Goal: Task Accomplishment & Management: Manage account settings

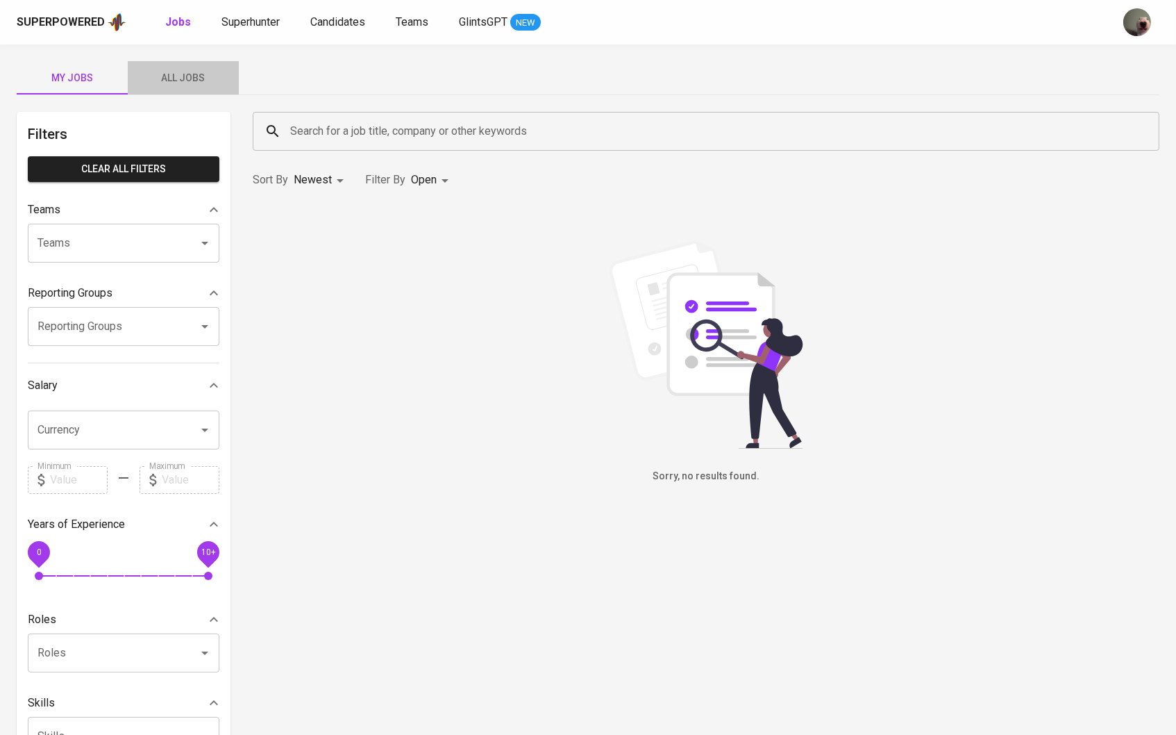
click at [195, 92] on button "All Jobs" at bounding box center [183, 77] width 111 height 33
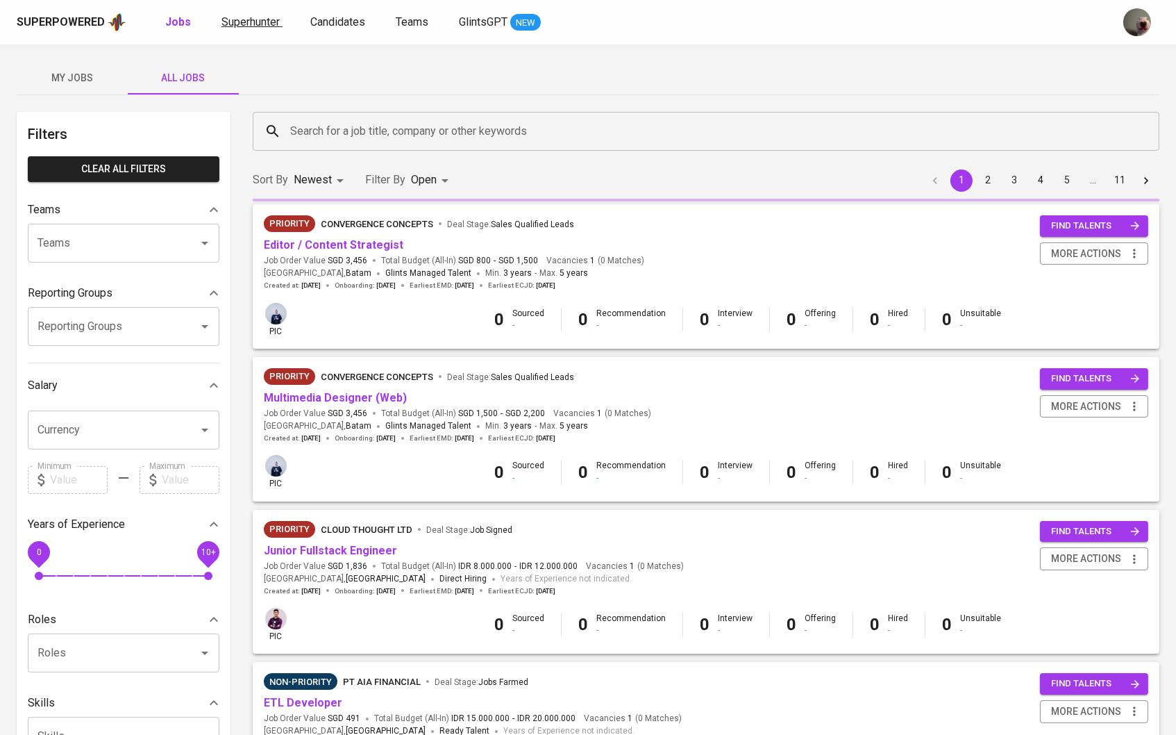
click at [260, 14] on link "Superhunter" at bounding box center [251, 22] width 61 height 17
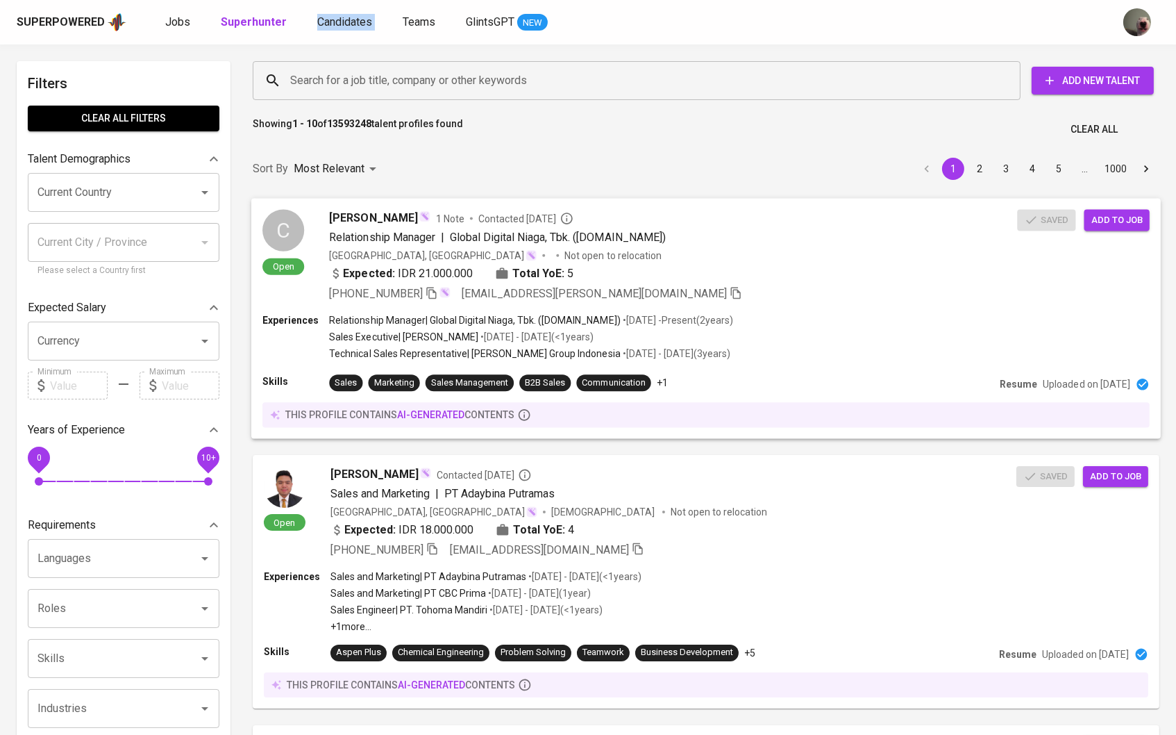
click at [1104, 214] on span "Add to job" at bounding box center [1117, 220] width 51 height 16
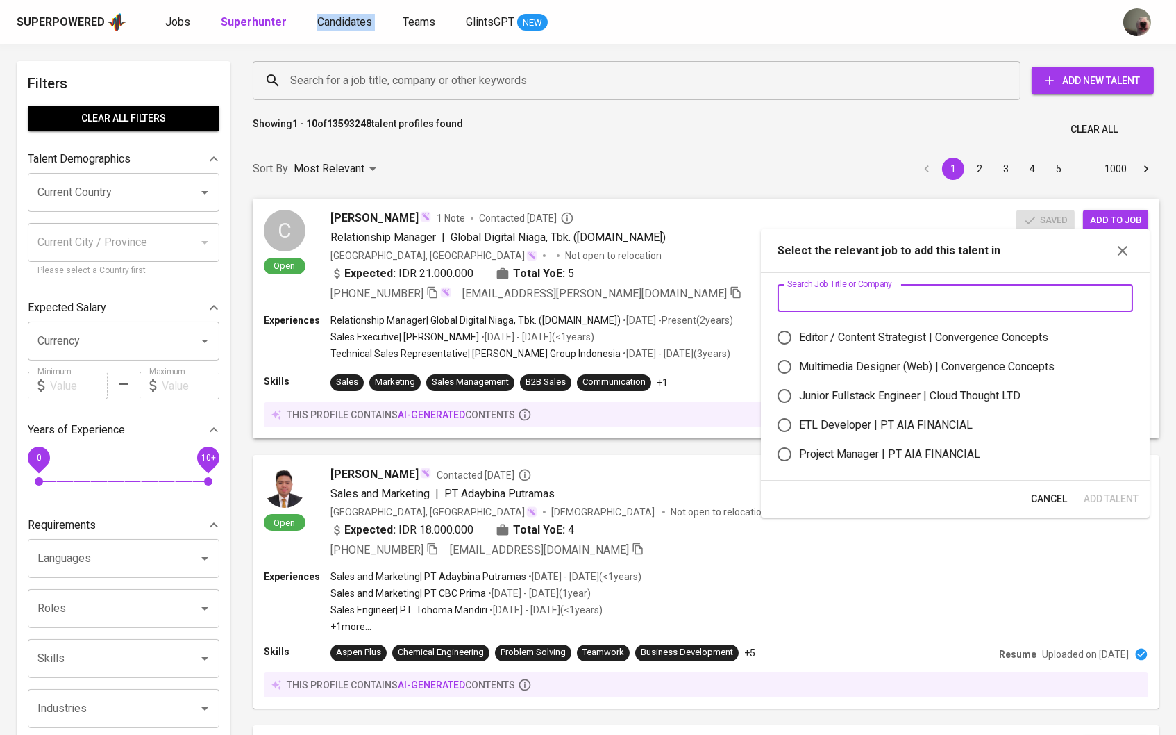
click at [839, 286] on input "text" at bounding box center [956, 298] width 356 height 28
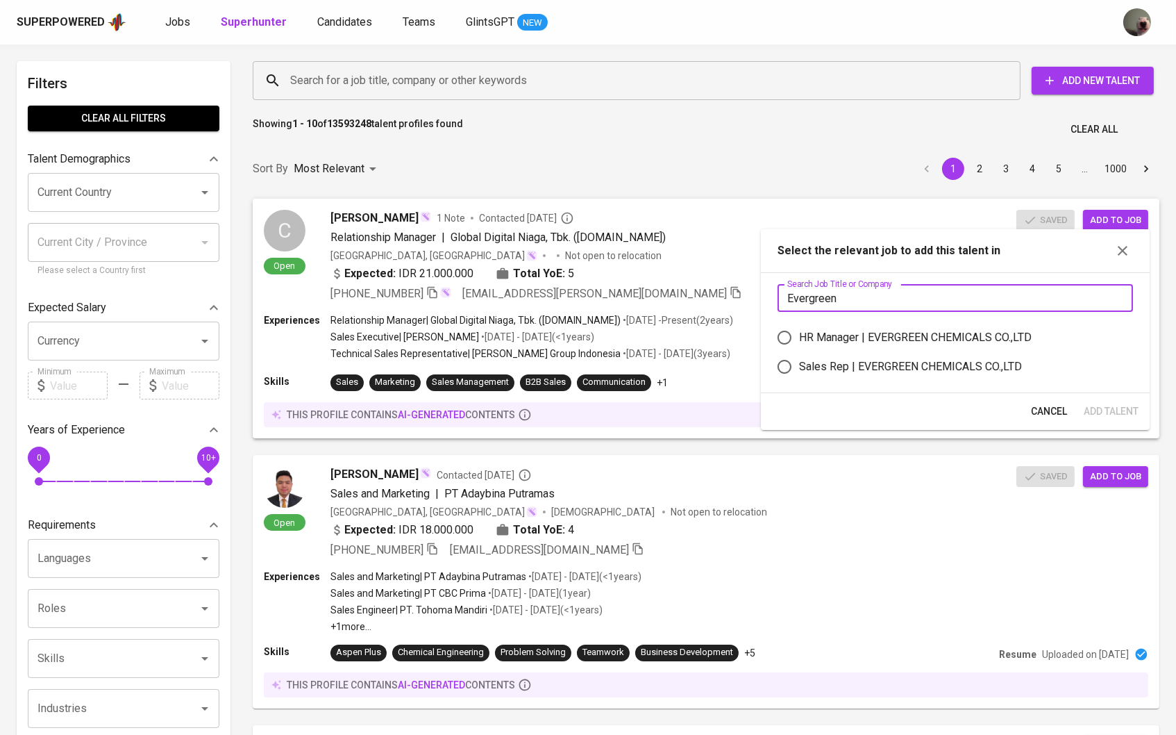
type input "Evergreen"
click at [793, 380] on input "Sales Rep | EVERGREEN CHEMICALS CO.,LTD" at bounding box center [784, 366] width 29 height 29
radio input "true"
click at [1105, 420] on span "Add Talent" at bounding box center [1111, 411] width 55 height 17
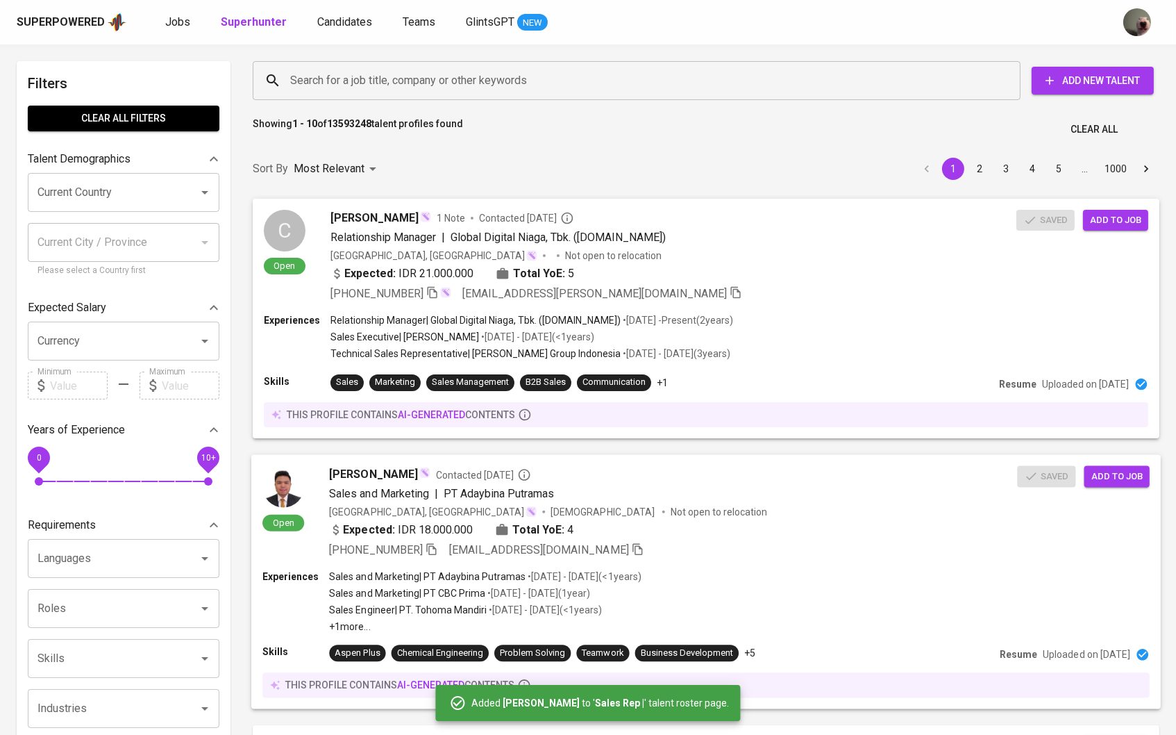
click at [1141, 478] on span "Add to job" at bounding box center [1117, 476] width 51 height 16
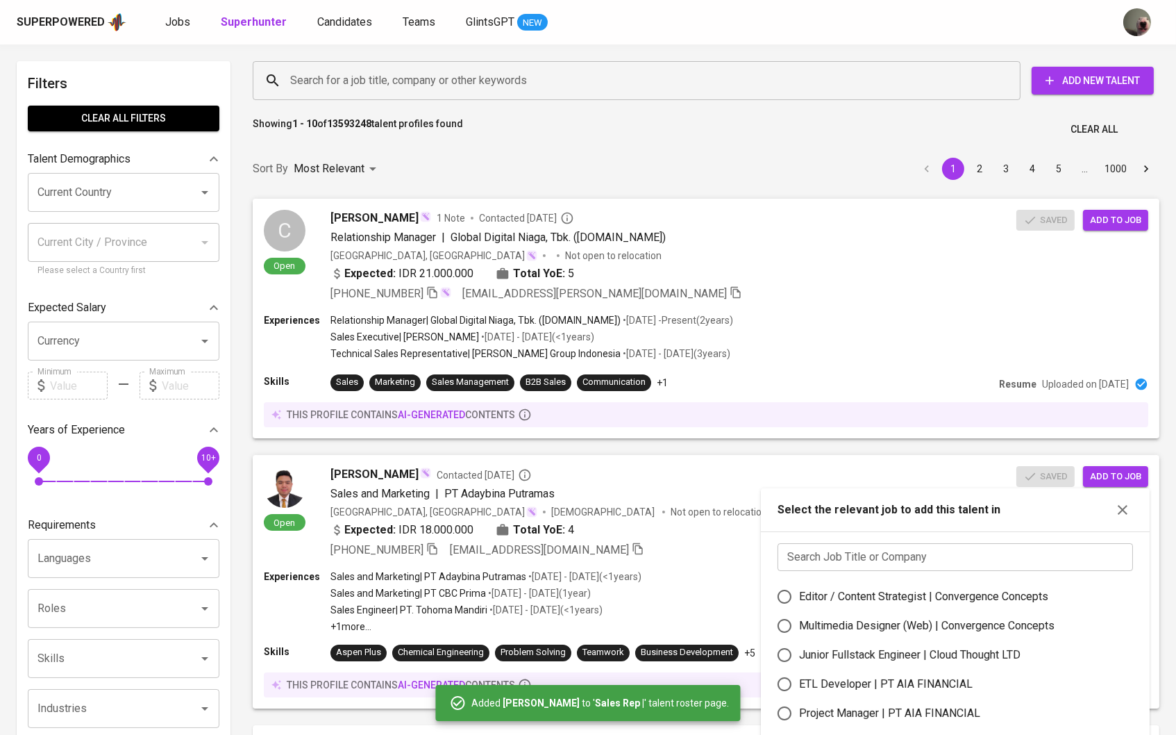
click at [849, 560] on input "text" at bounding box center [956, 557] width 356 height 28
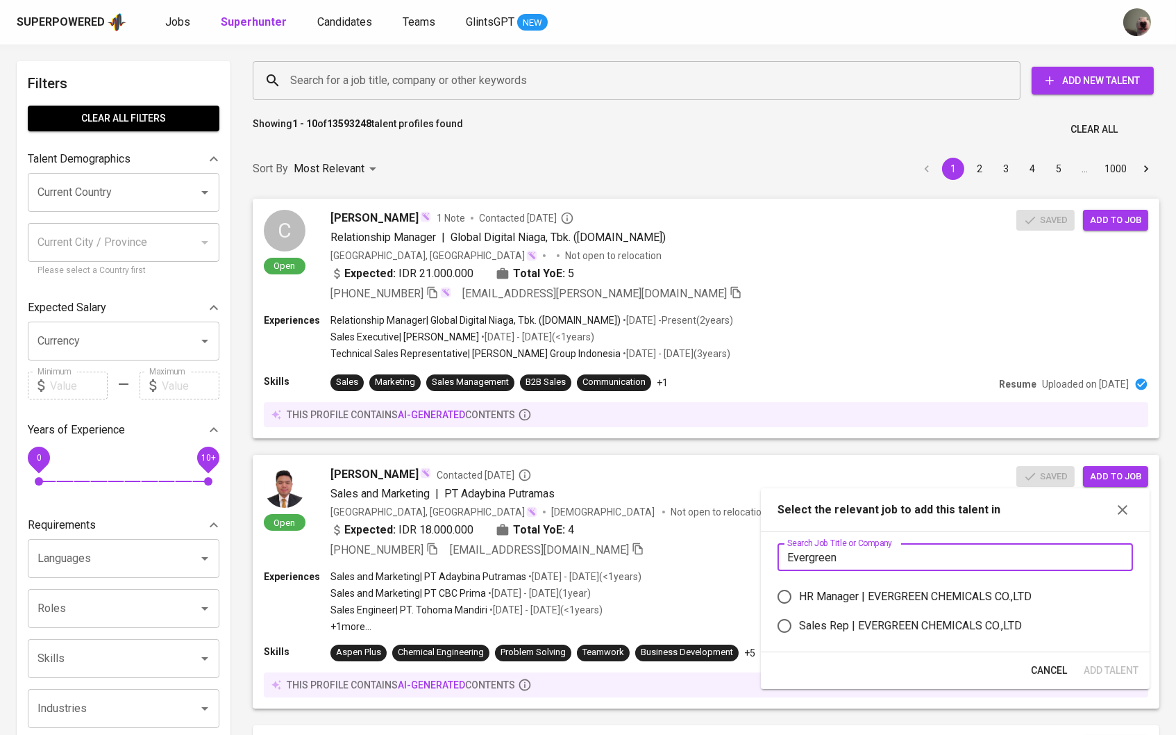
type input "Evergreen"
click at [822, 634] on div "Sales Rep | EVERGREEN CHEMICALS CO.,LTD" at bounding box center [910, 625] width 223 height 17
click at [799, 635] on input "Sales Rep | EVERGREEN CHEMICALS CO.,LTD" at bounding box center [784, 625] width 29 height 29
radio input "true"
click at [1107, 679] on span "Add Talent" at bounding box center [1111, 670] width 55 height 17
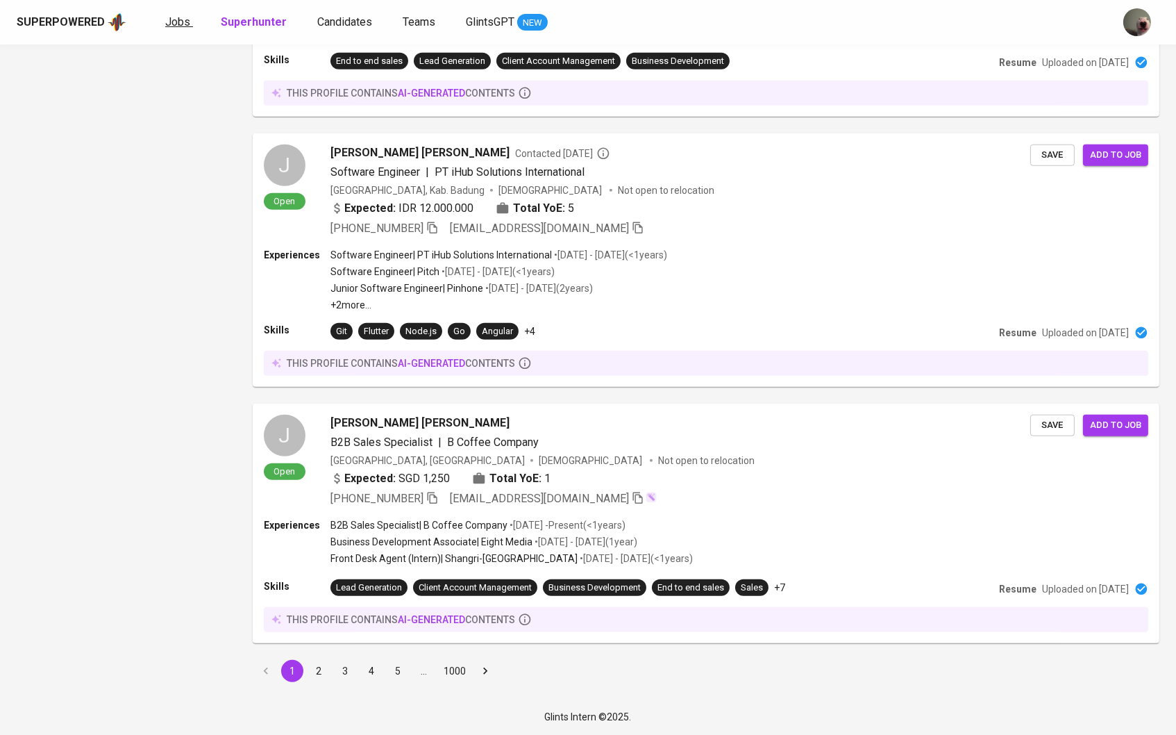
scroll to position [1735, 0]
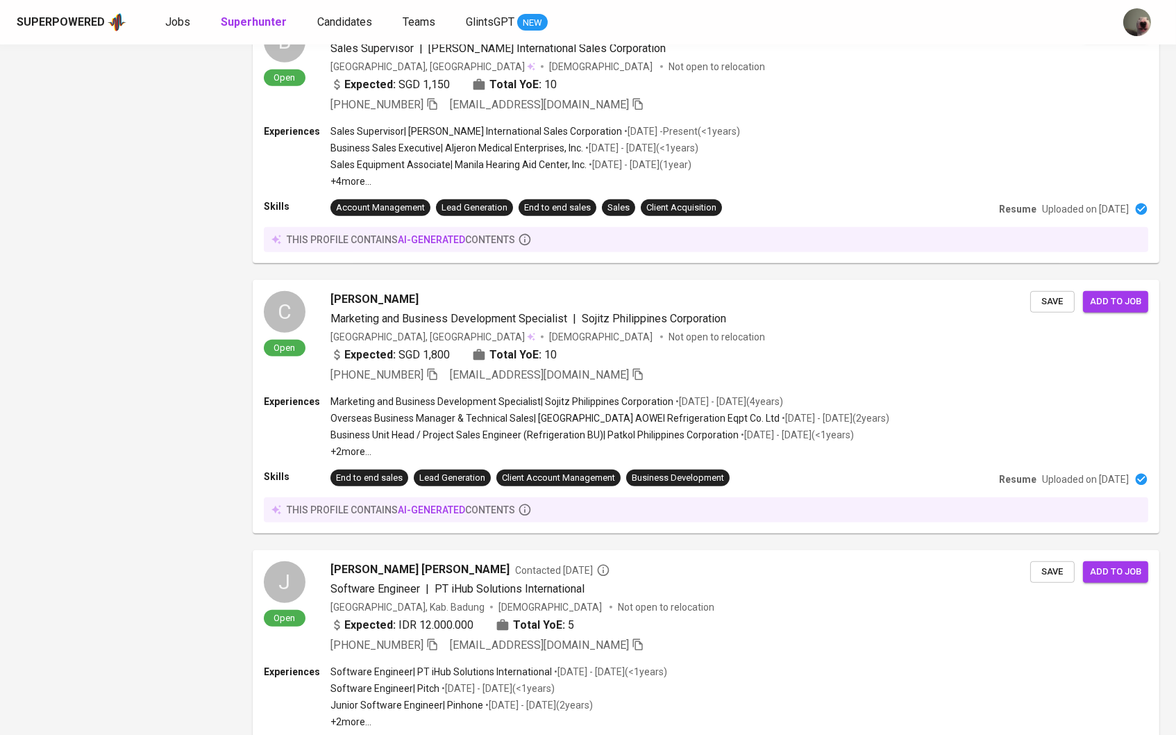
scroll to position [0, 0]
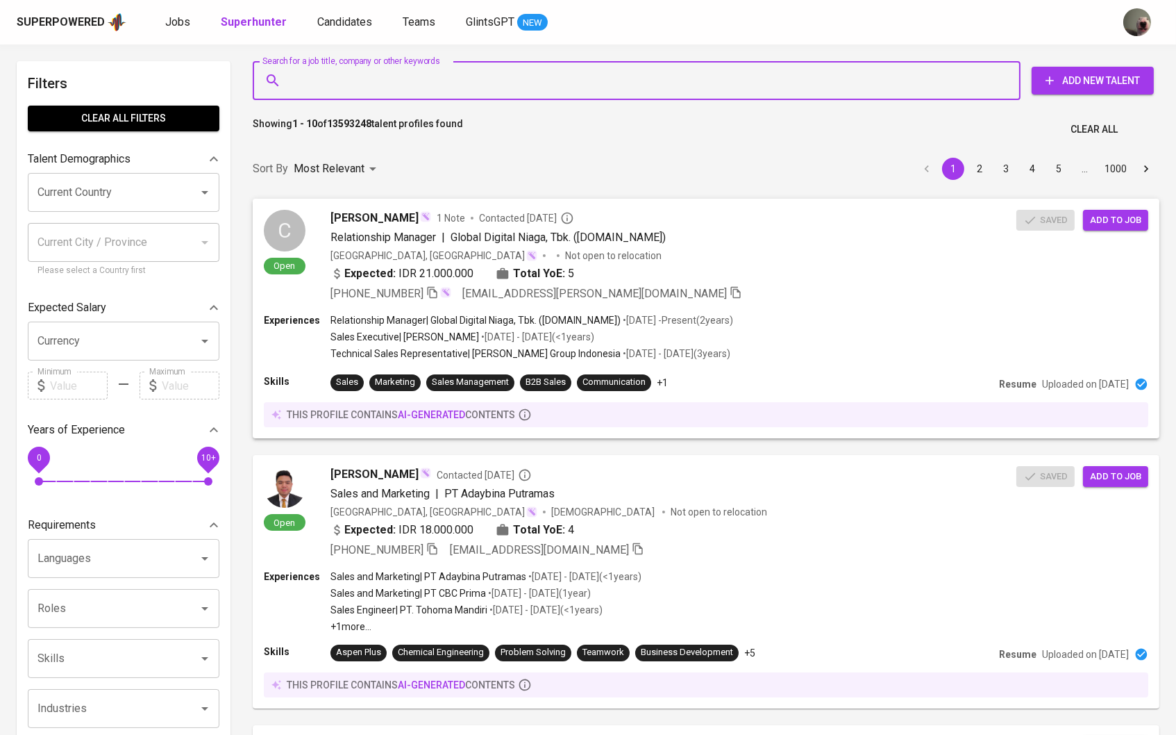
click at [360, 83] on input "Search for a job title, company or other keywords" at bounding box center [640, 80] width 707 height 26
paste input "[EMAIL_ADDRESS][DOMAIN_NAME]"
type input "[EMAIL_ADDRESS][DOMAIN_NAME]"
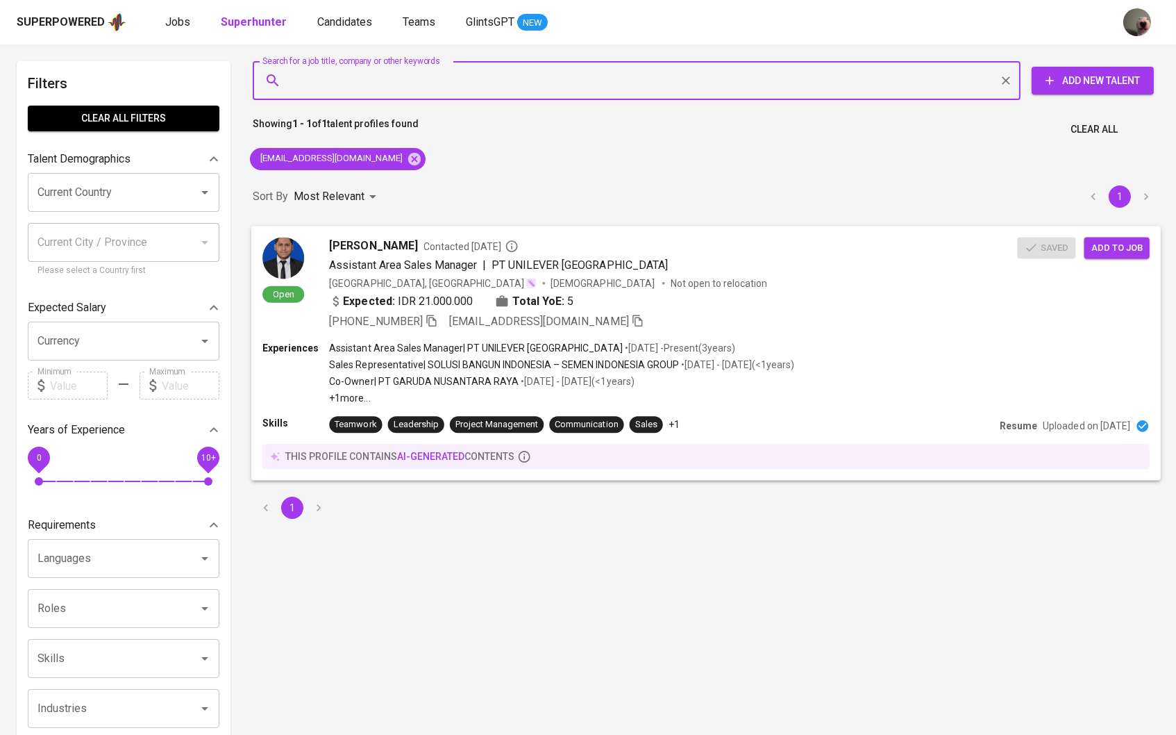
click at [1113, 247] on span "Add to job" at bounding box center [1117, 248] width 51 height 16
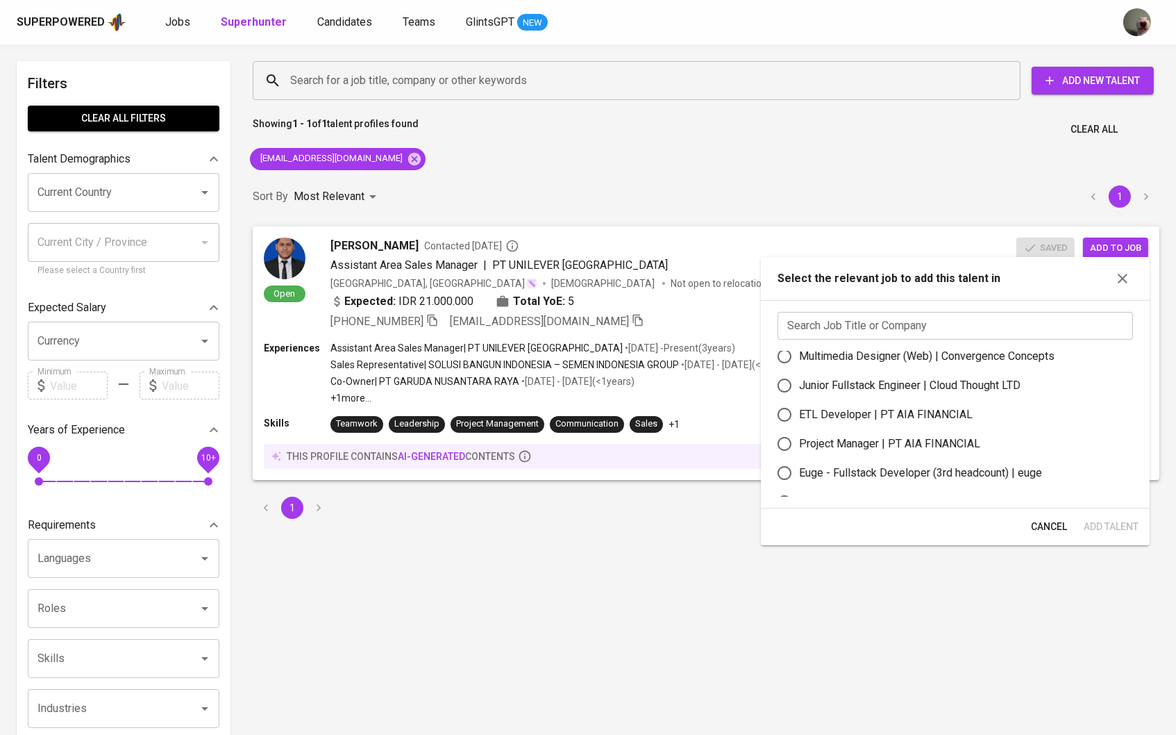
scroll to position [39, 0]
click at [854, 340] on input "text" at bounding box center [956, 326] width 356 height 28
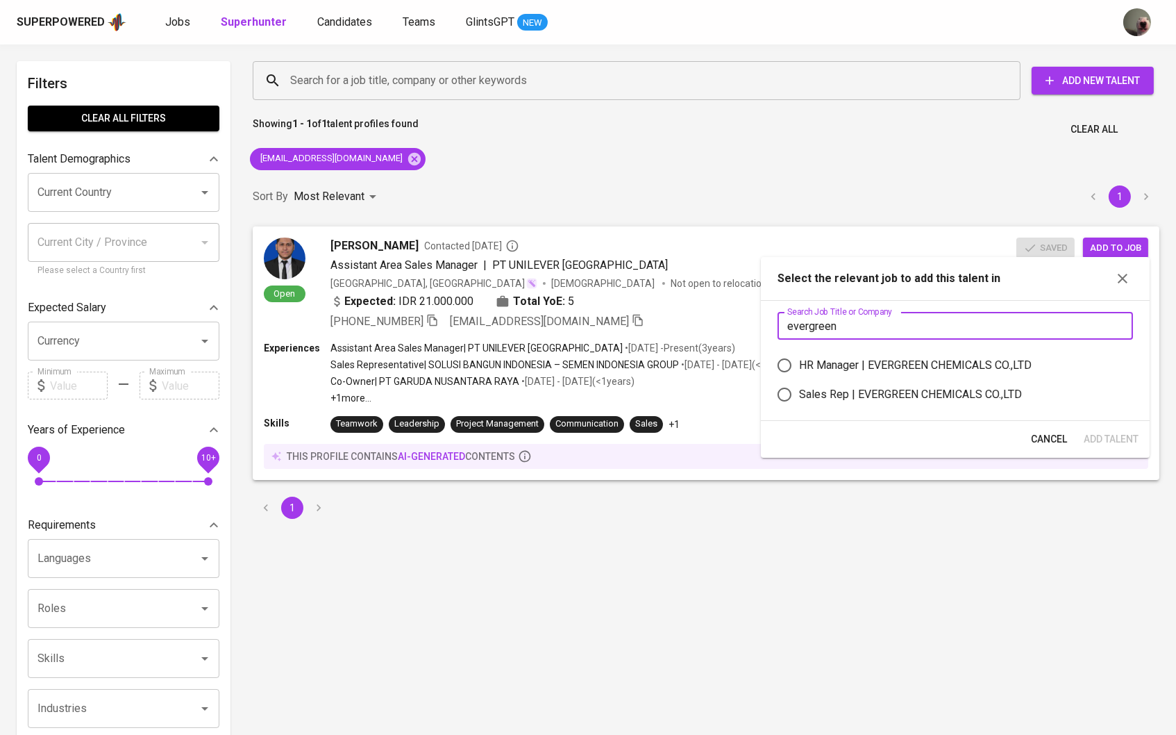
type input "evergreen"
click at [838, 391] on label "Sales Rep | EVERGREEN CHEMICALS CO.,LTD" at bounding box center [946, 394] width 352 height 29
click at [799, 391] on input "Sales Rep | EVERGREEN CHEMICALS CO.,LTD" at bounding box center [784, 394] width 29 height 29
radio input "true"
click at [1109, 448] on span "Add Talent" at bounding box center [1110, 439] width 55 height 17
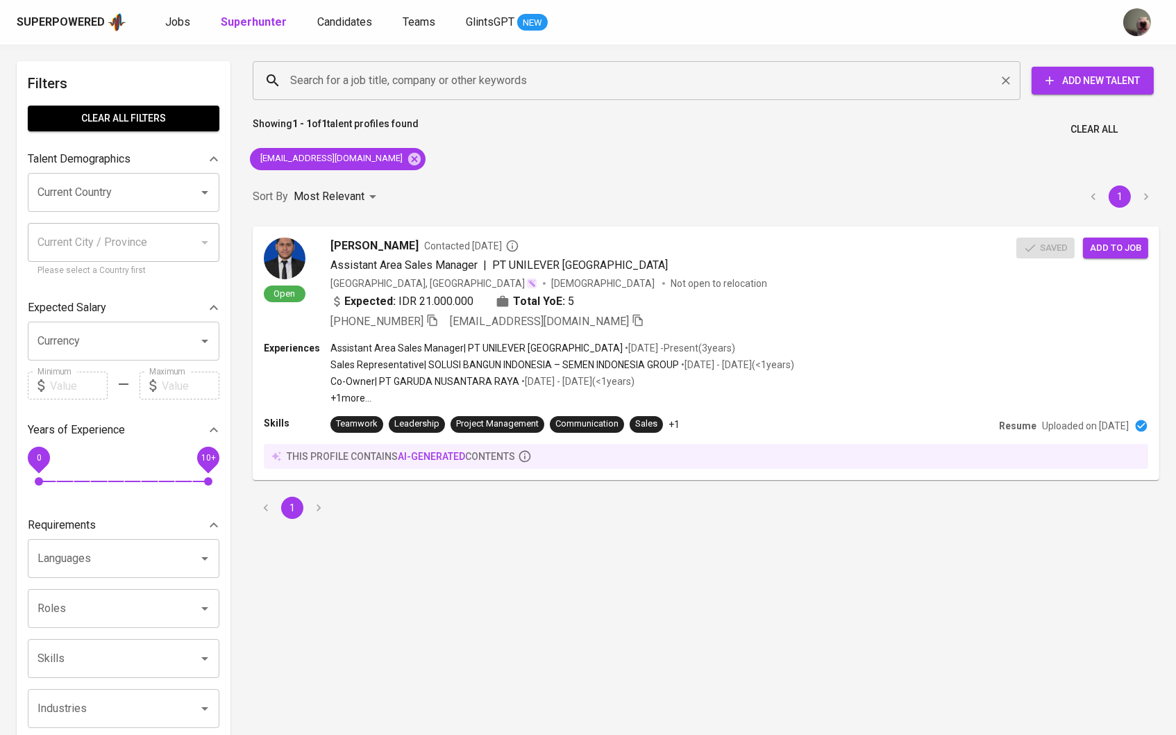
click at [660, 65] on div "Search for a job title, company or other keywords" at bounding box center [637, 80] width 768 height 39
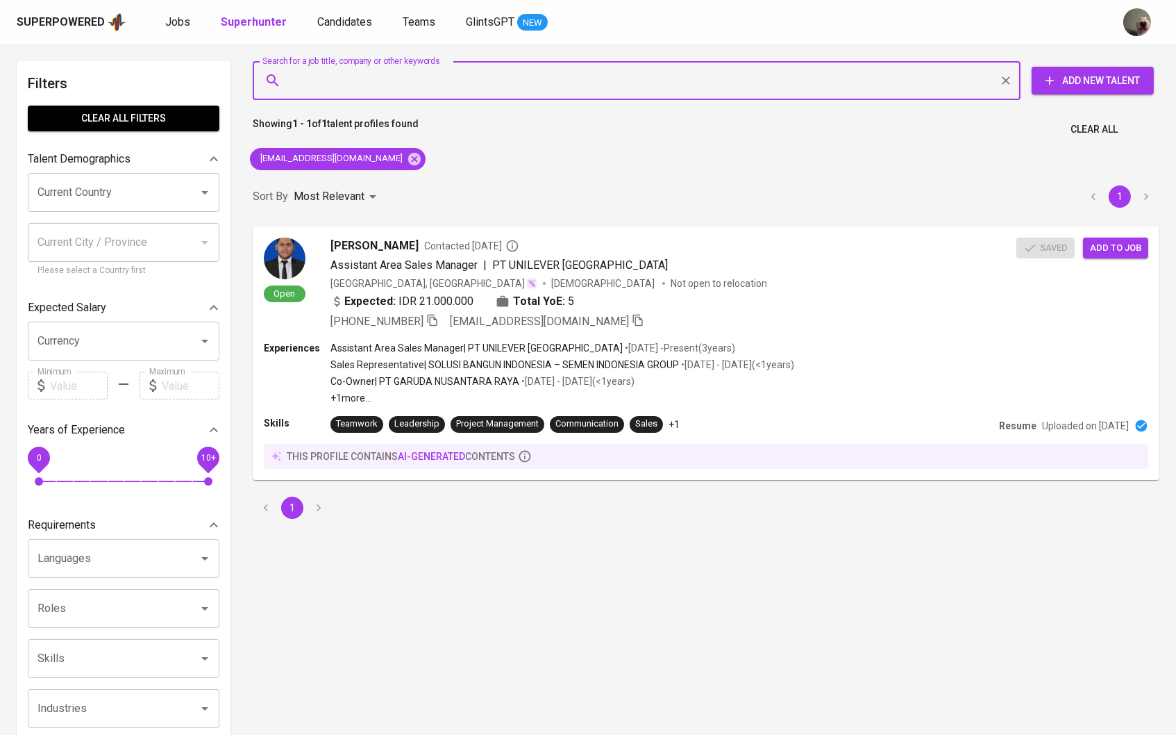
paste input "[EMAIL_ADDRESS][DOMAIN_NAME]"
type input "[EMAIL_ADDRESS][DOMAIN_NAME]"
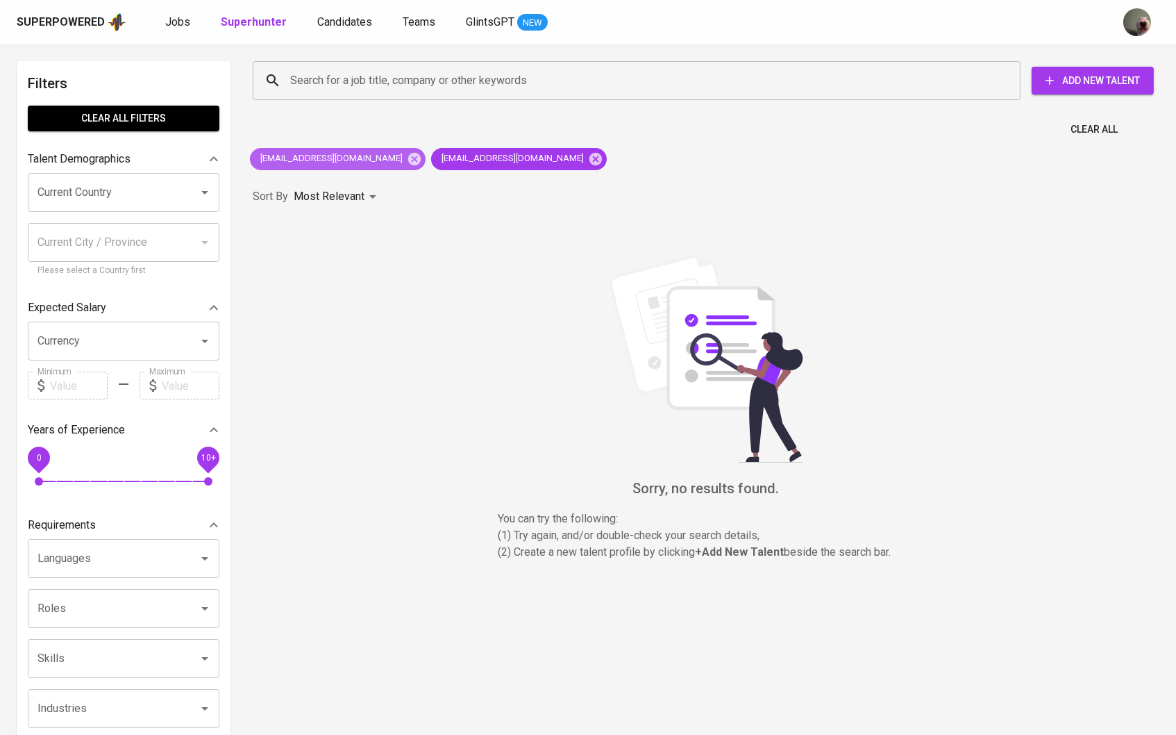
click at [359, 156] on div "[EMAIL_ADDRESS][DOMAIN_NAME]" at bounding box center [338, 159] width 176 height 22
click at [407, 159] on icon at bounding box center [414, 158] width 15 height 15
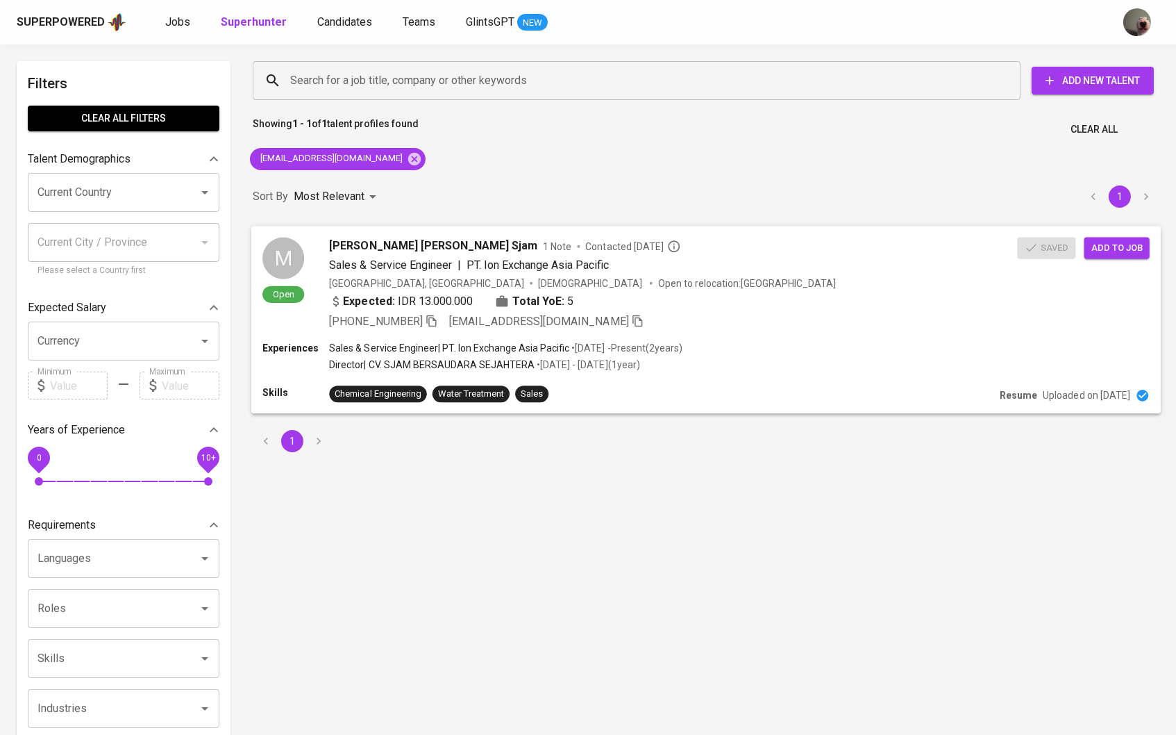
click at [1118, 233] on div "Saved Add to job" at bounding box center [1086, 244] width 138 height 27
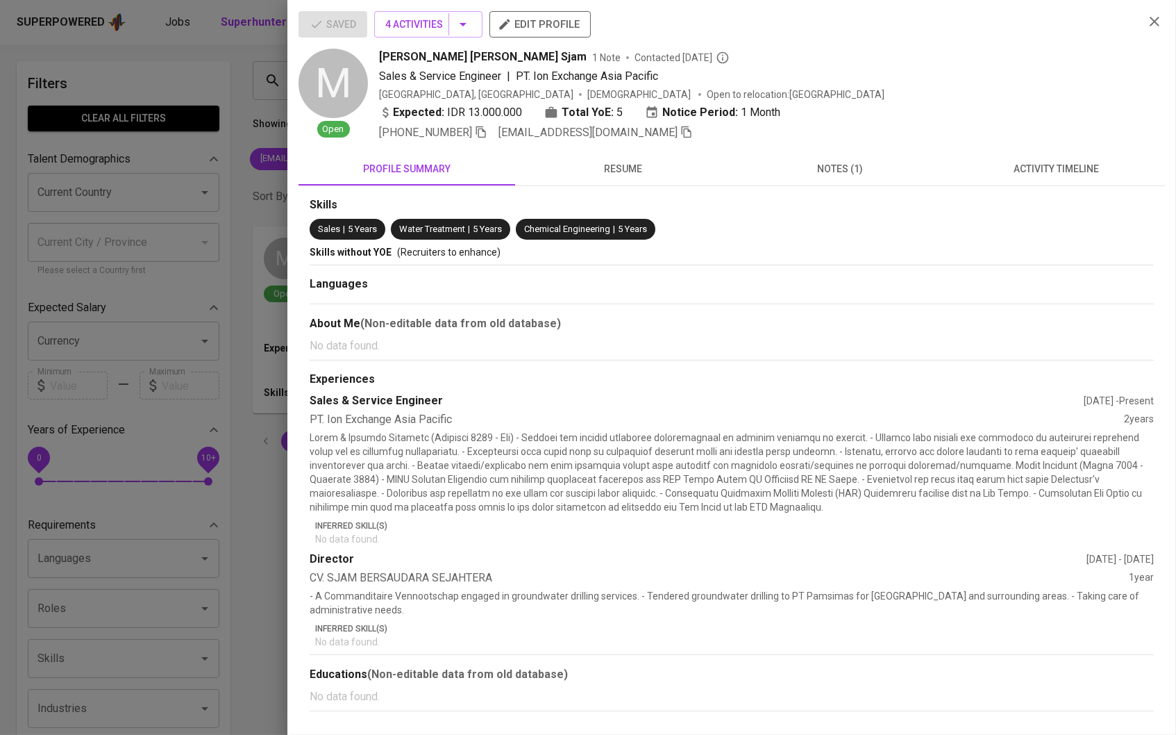
click at [614, 178] on span "resume" at bounding box center [624, 168] width 200 height 17
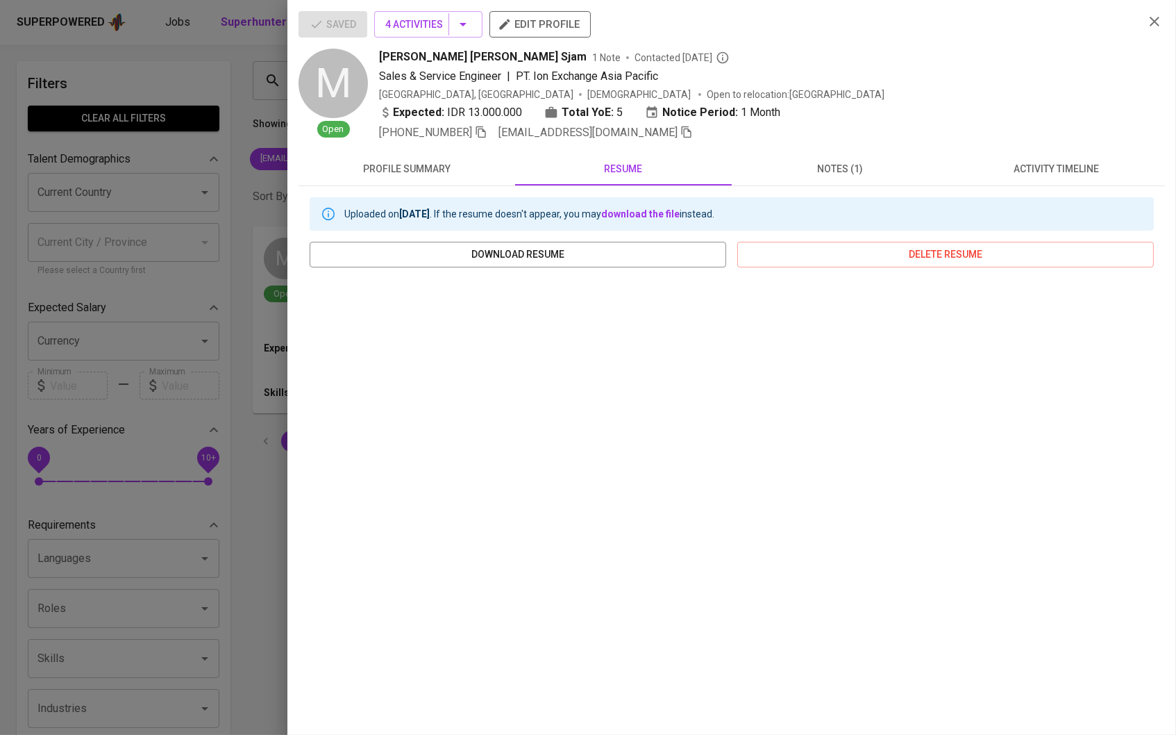
click at [194, 237] on div at bounding box center [588, 367] width 1176 height 735
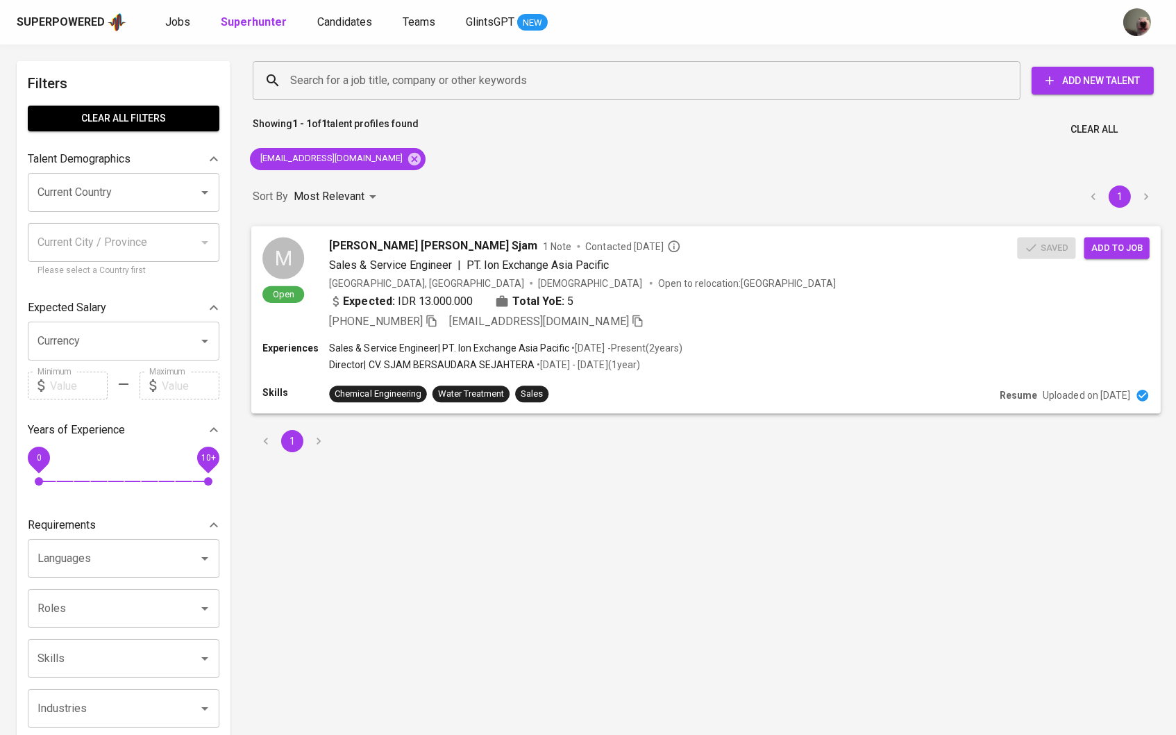
click at [1123, 256] on button "Add to job" at bounding box center [1117, 248] width 65 height 22
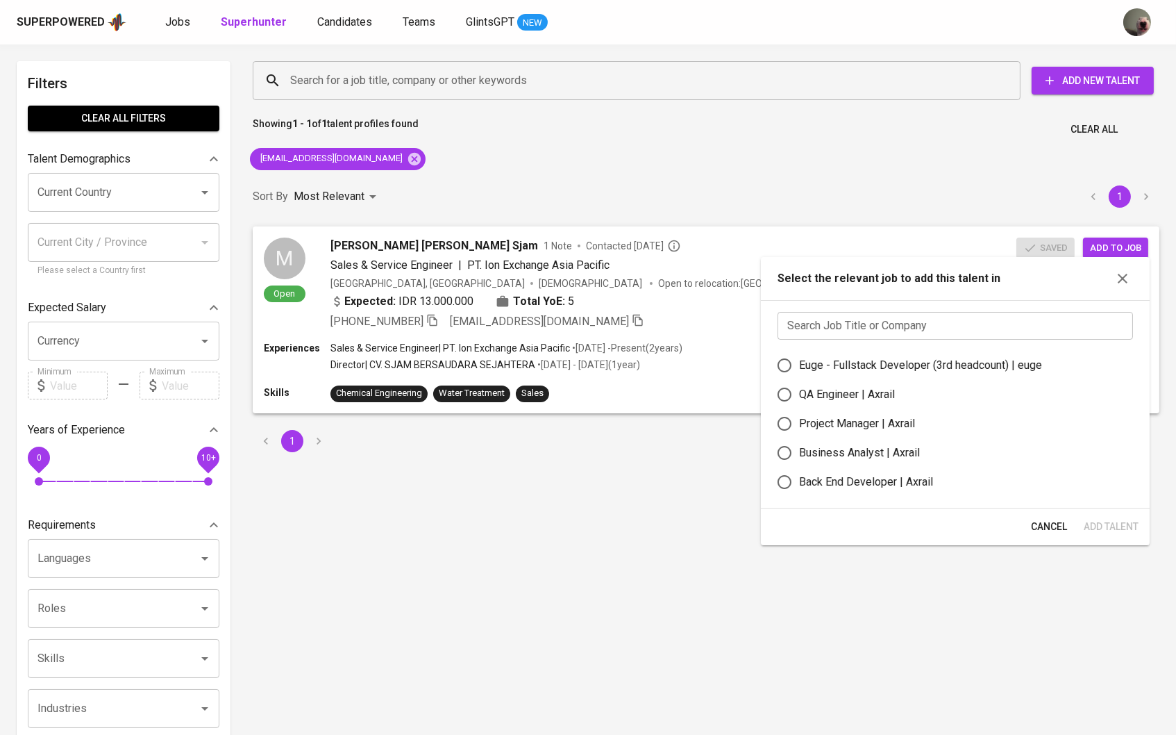
scroll to position [174, 0]
click at [869, 330] on input "text" at bounding box center [956, 326] width 356 height 28
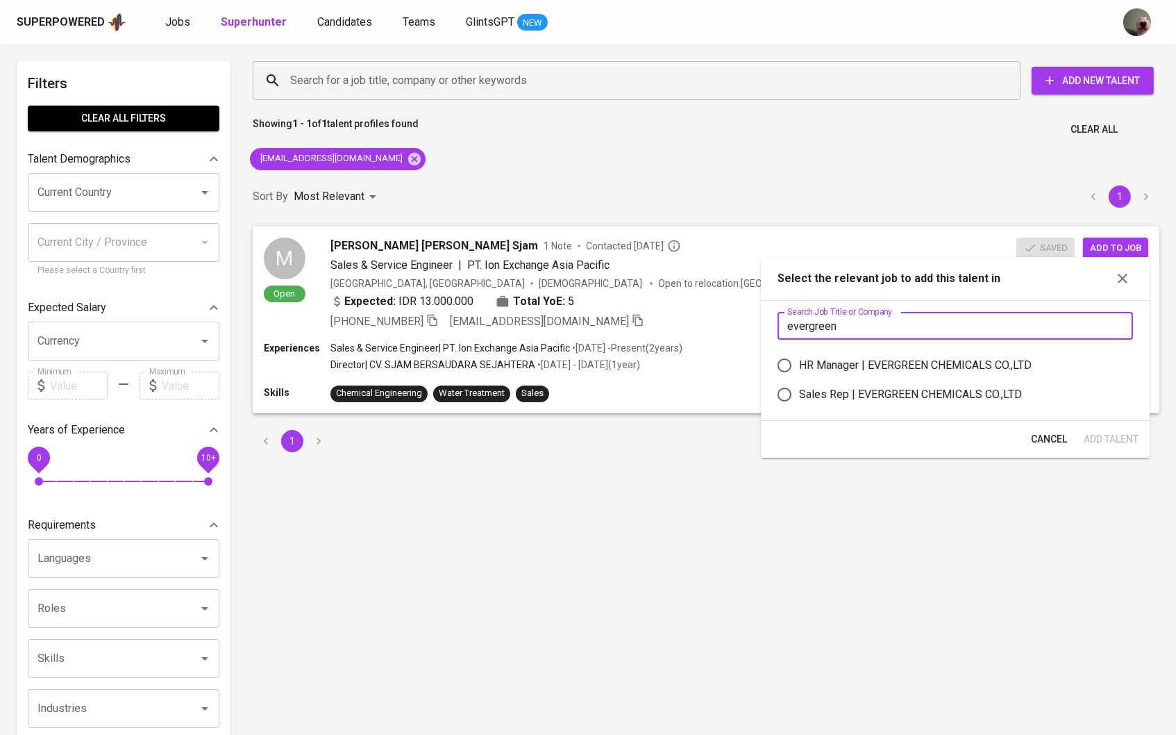
type input "evergreen"
click at [846, 391] on label "Sales Rep | EVERGREEN CHEMICALS CO.,LTD" at bounding box center [946, 394] width 352 height 29
click at [799, 391] on input "Sales Rep | EVERGREEN CHEMICALS CO.,LTD" at bounding box center [784, 394] width 29 height 29
radio input "true"
click at [1117, 445] on span "Add Talent" at bounding box center [1110, 439] width 55 height 17
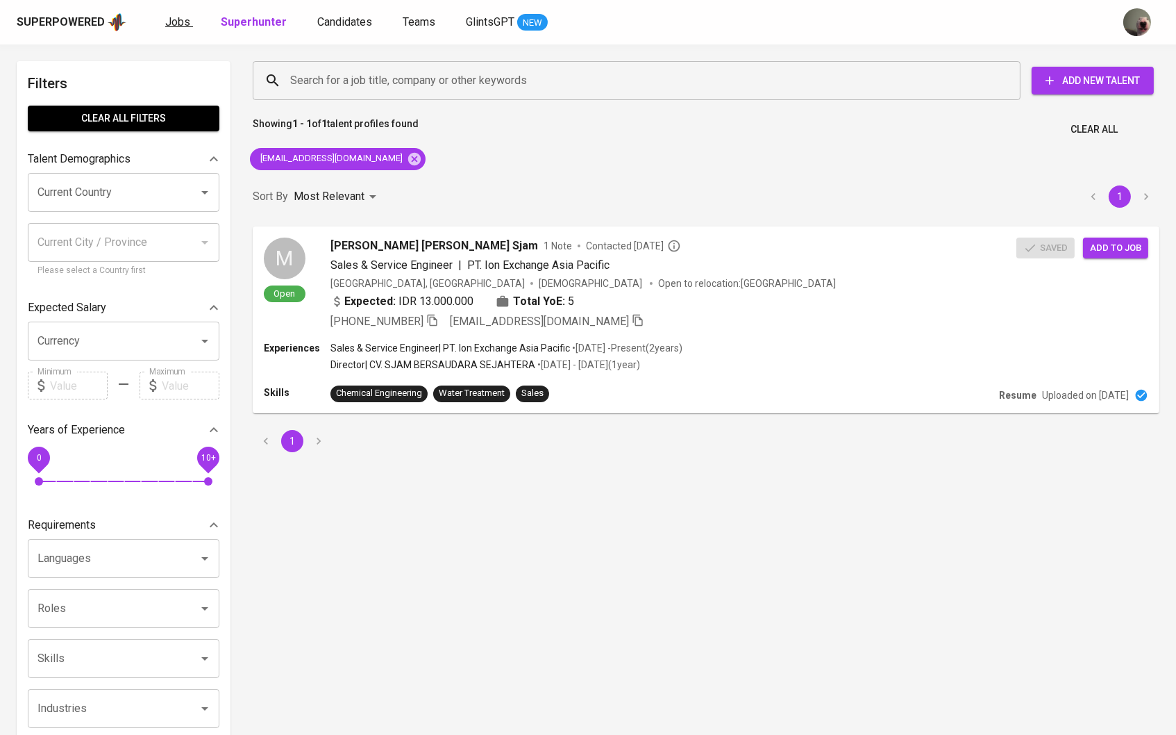
click at [185, 15] on span "Jobs" at bounding box center [177, 21] width 25 height 13
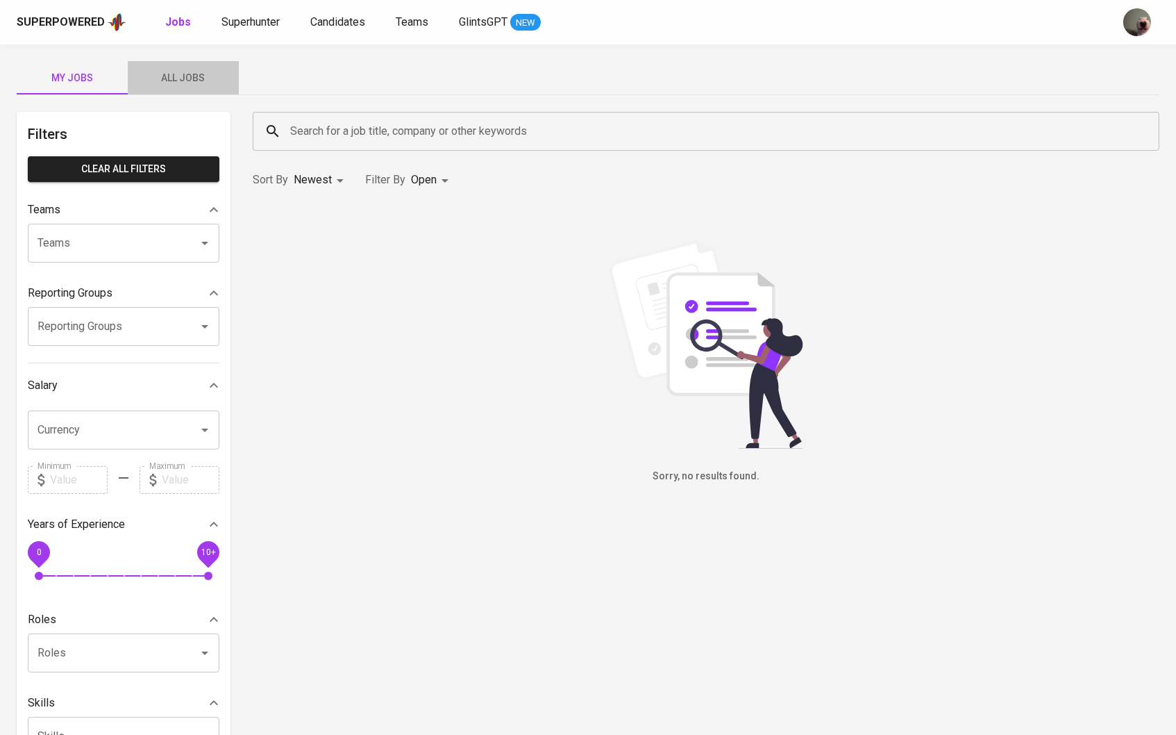
click at [206, 76] on span "All Jobs" at bounding box center [183, 77] width 94 height 17
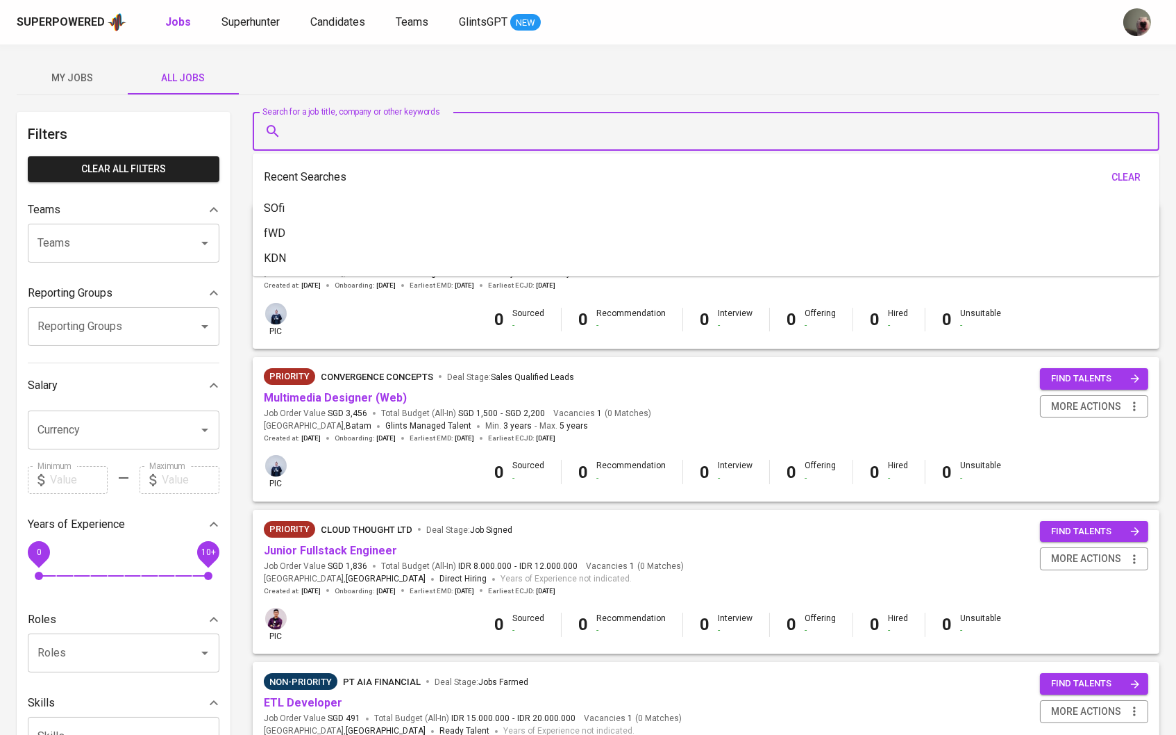
click at [369, 131] on input "Search for a job title, company or other keywords" at bounding box center [710, 131] width 846 height 26
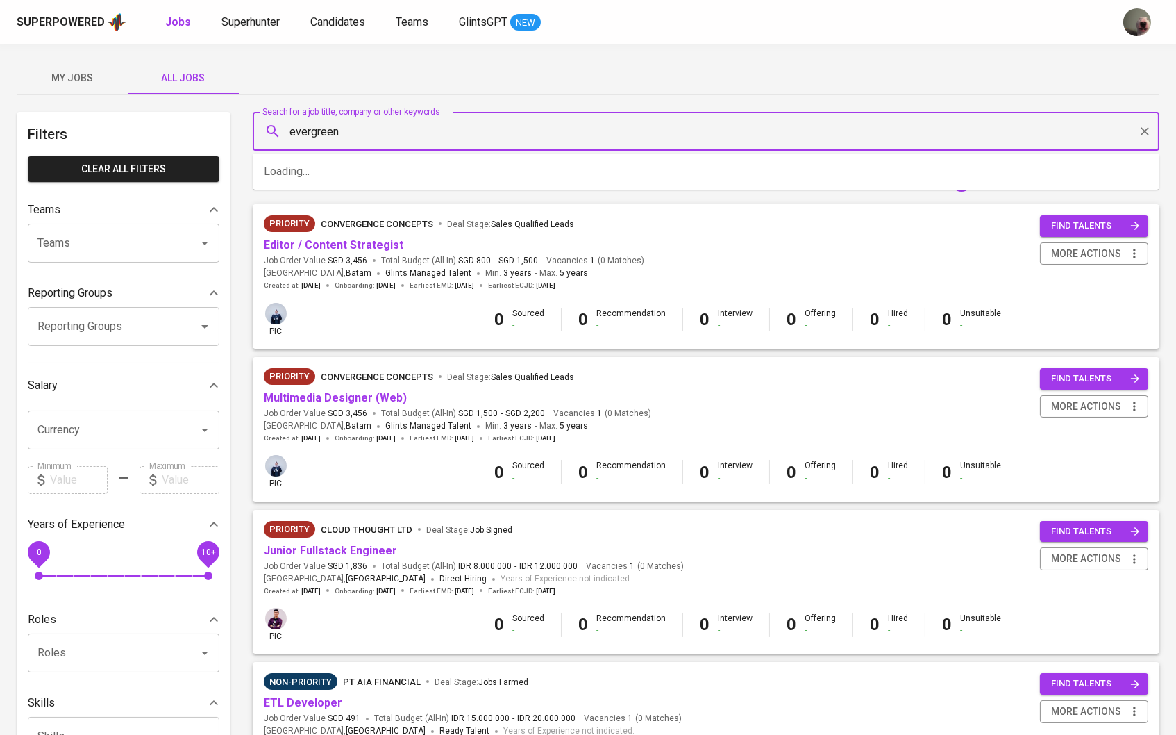
type input "evergreen"
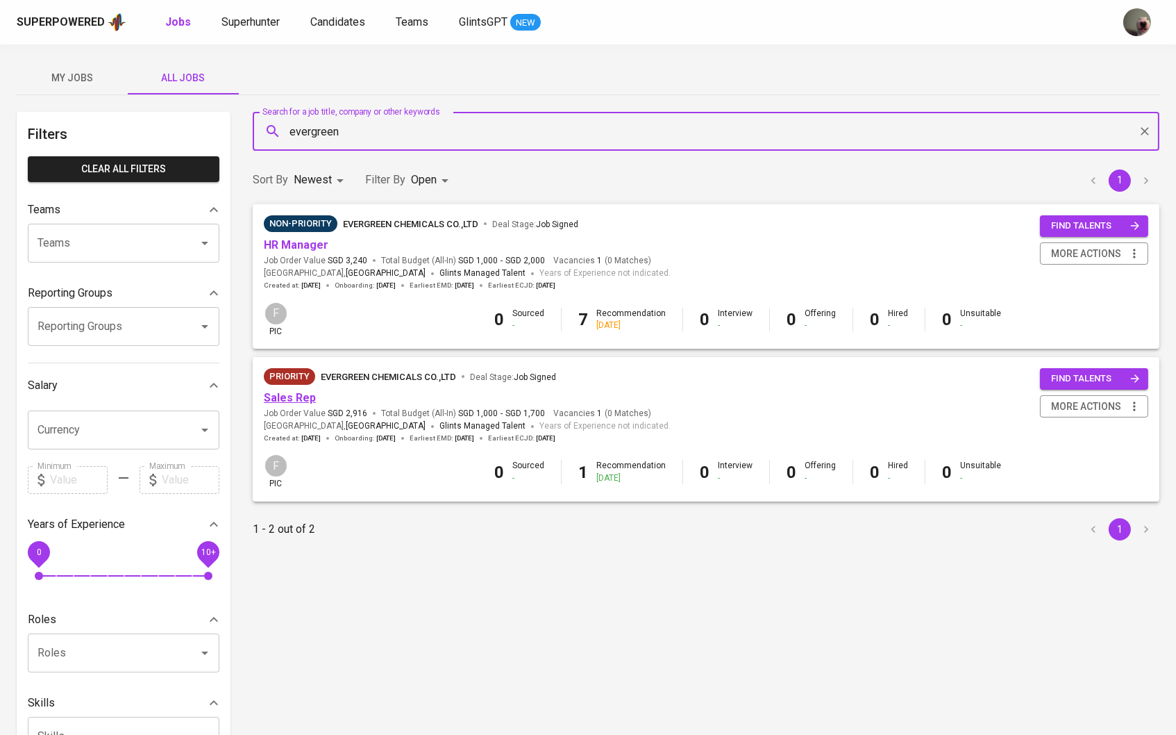
click at [299, 392] on link "Sales Rep" at bounding box center [290, 397] width 52 height 13
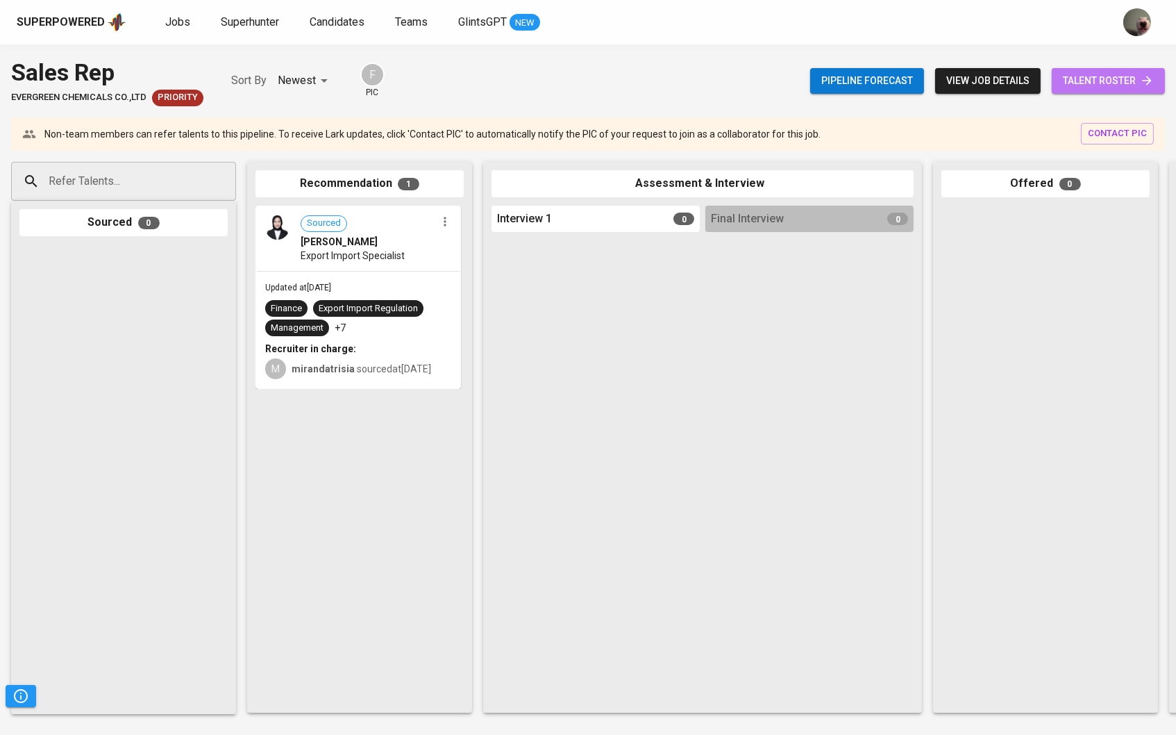
click at [1105, 80] on span "talent roster" at bounding box center [1108, 80] width 91 height 17
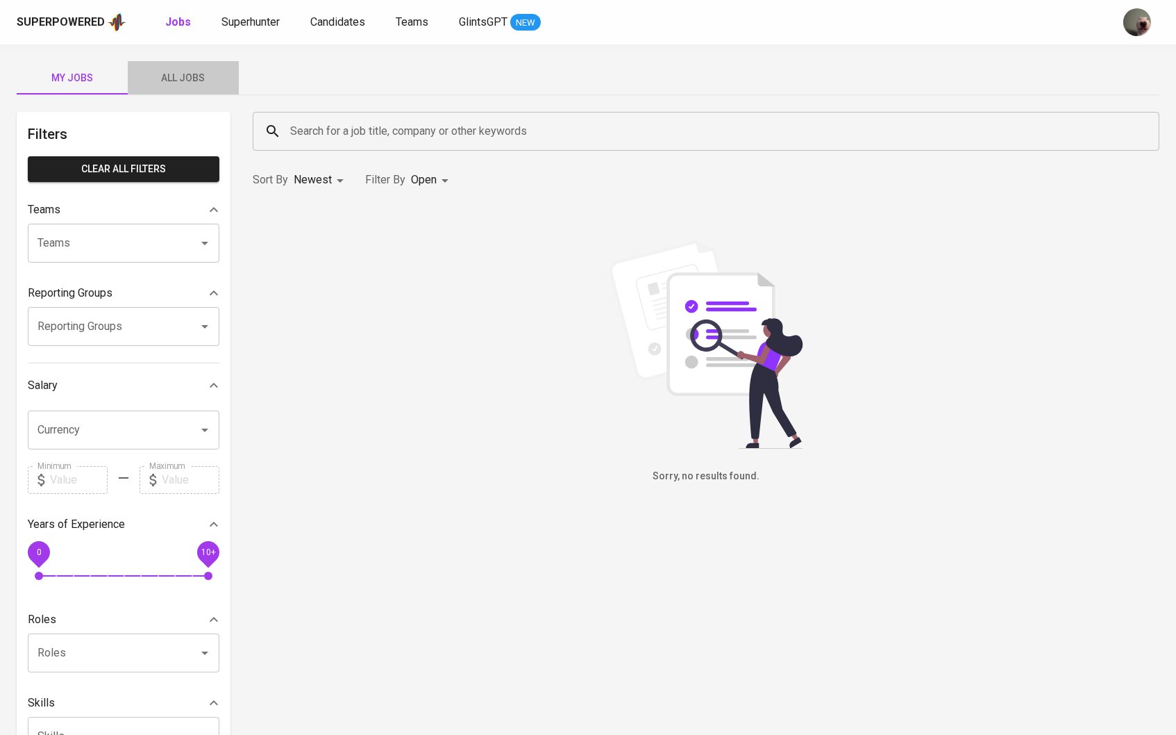
click at [193, 81] on span "All Jobs" at bounding box center [183, 77] width 94 height 17
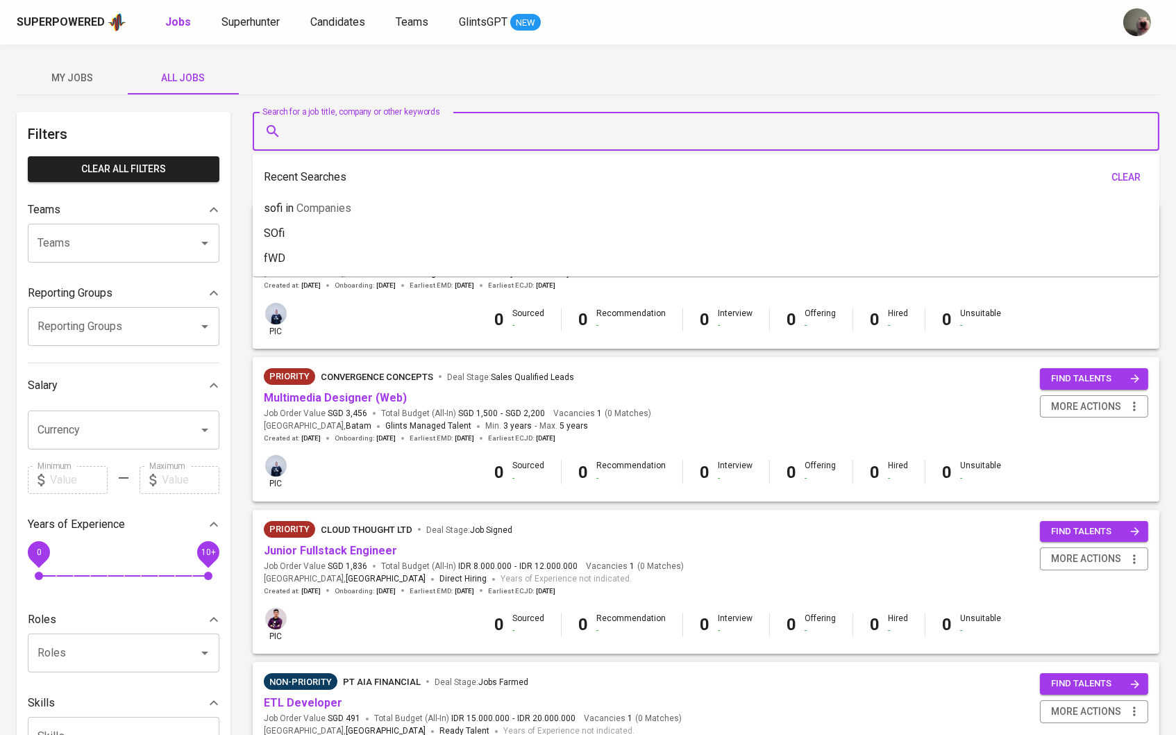
click at [454, 128] on input "Search for a job title, company or other keywords" at bounding box center [710, 131] width 846 height 26
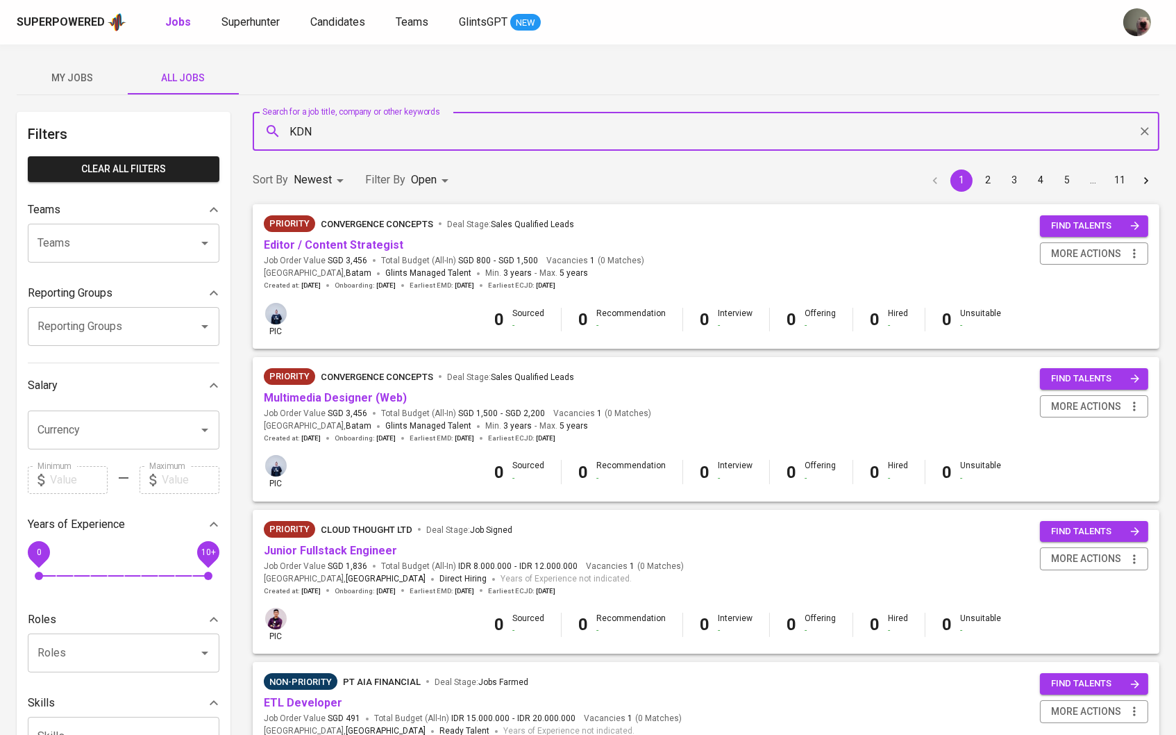
type input "KDN"
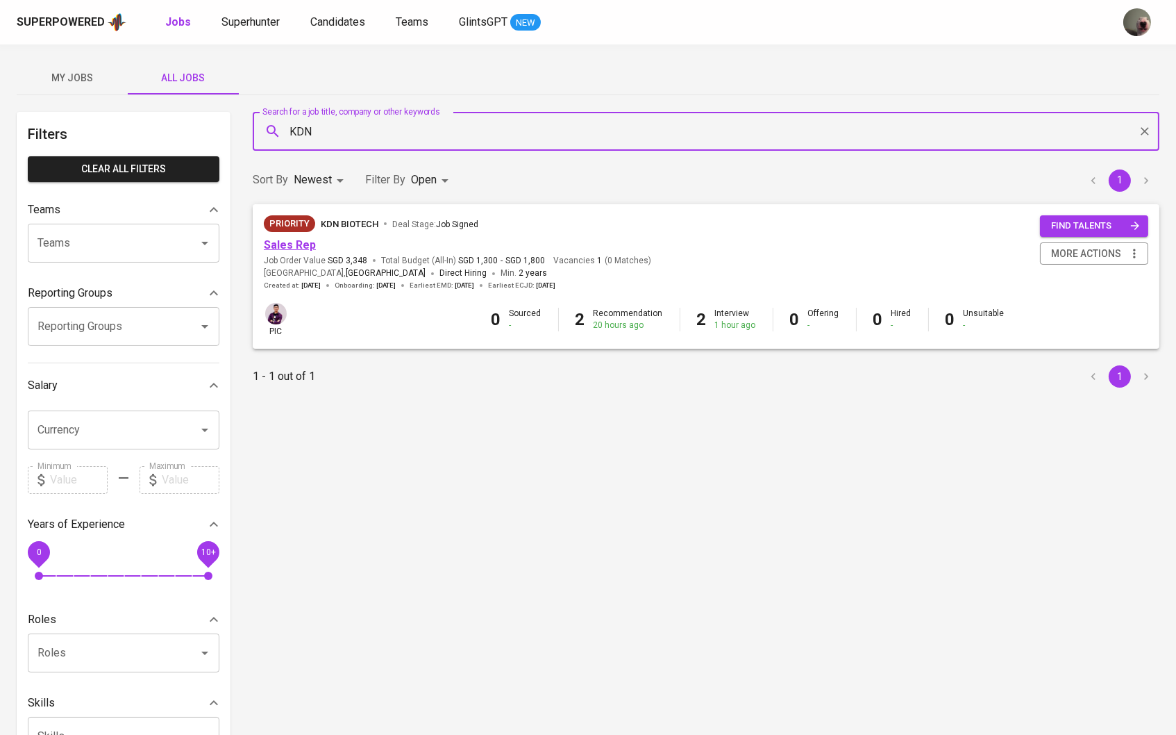
click at [303, 243] on link "Sales Rep" at bounding box center [290, 244] width 52 height 13
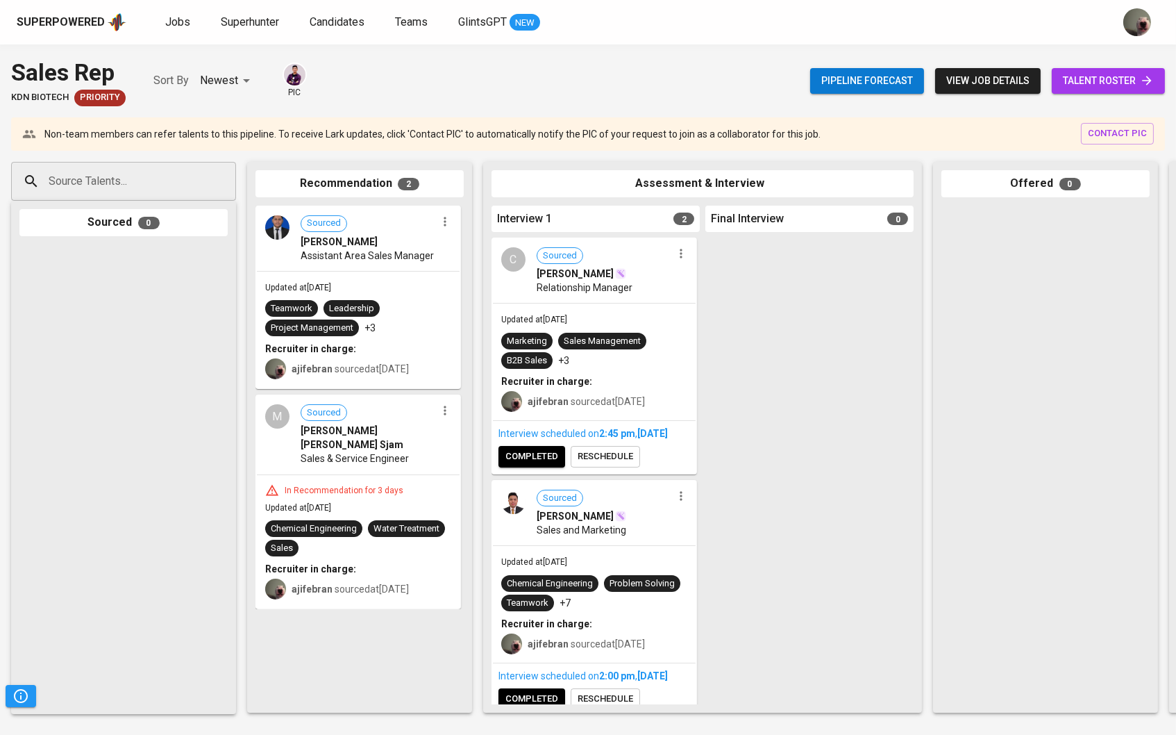
click at [1072, 82] on span "talent roster" at bounding box center [1108, 80] width 91 height 17
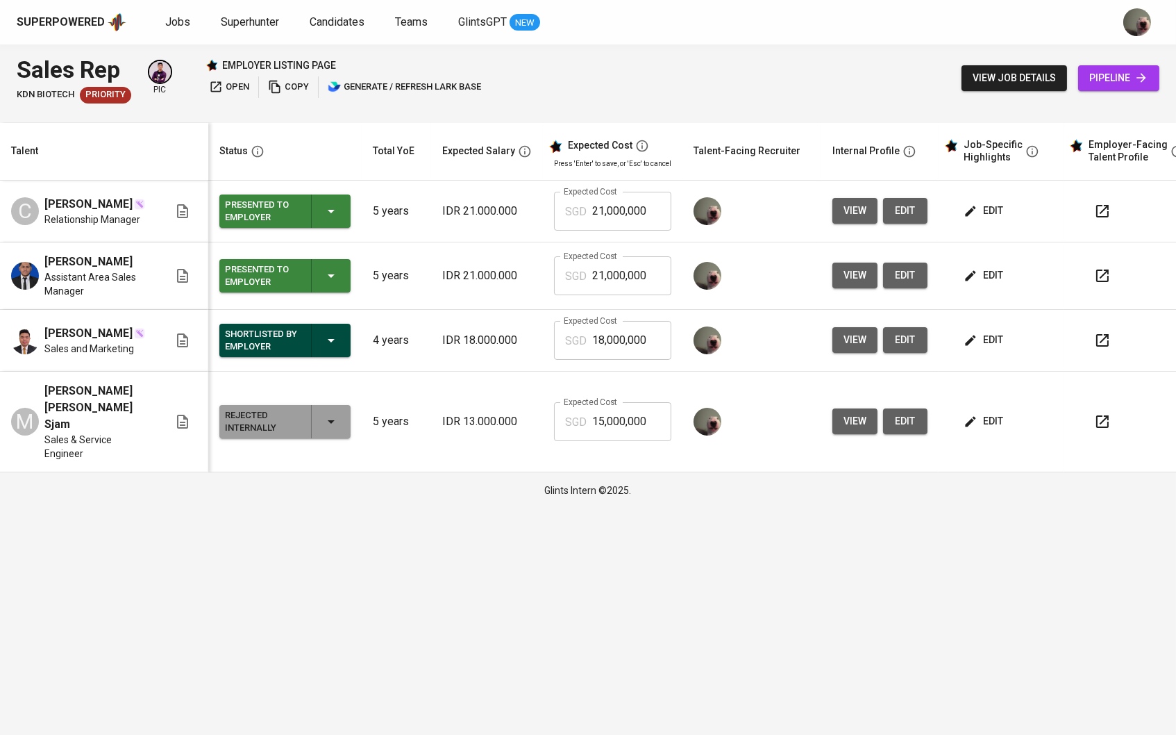
click at [849, 274] on button "view" at bounding box center [855, 275] width 45 height 26
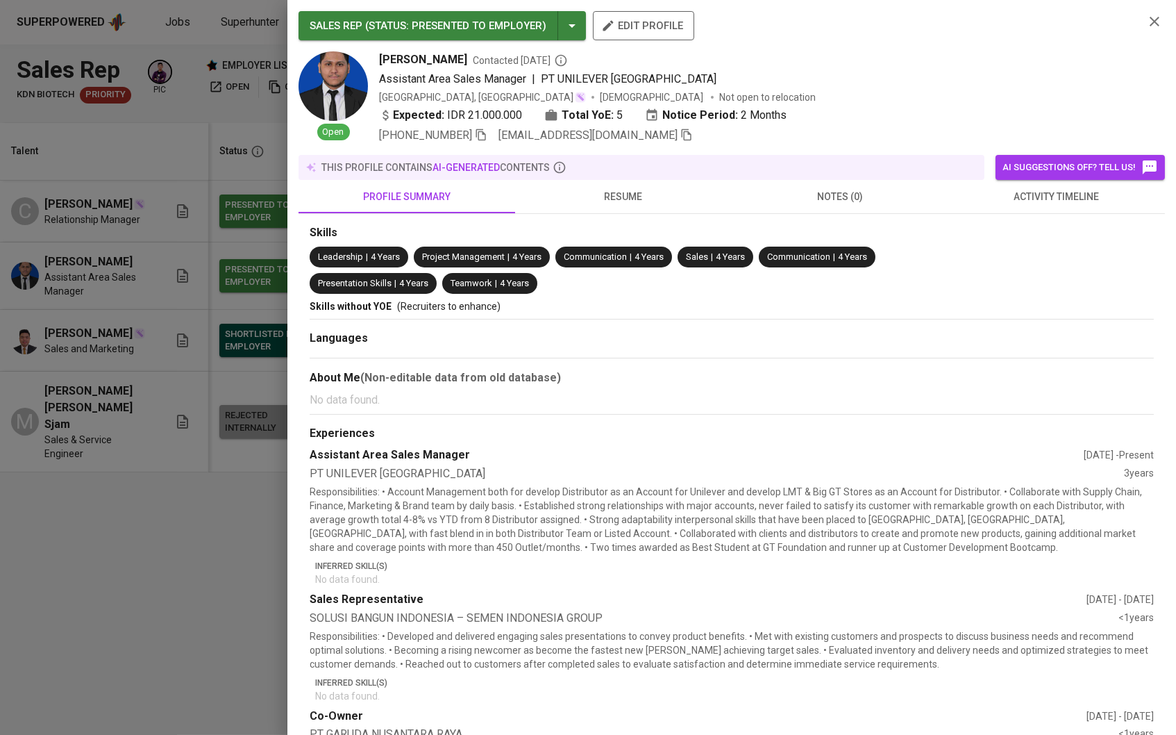
click at [680, 137] on icon "button" at bounding box center [686, 134] width 12 height 12
click at [142, 172] on div at bounding box center [588, 367] width 1176 height 735
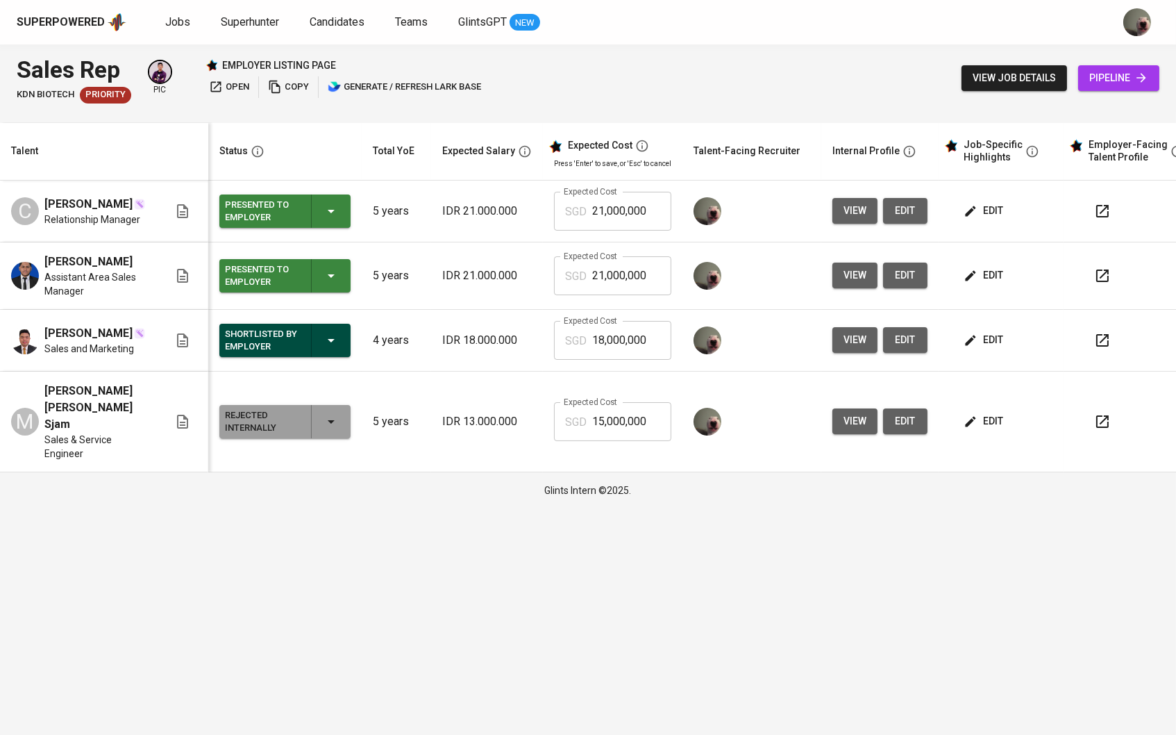
click at [1105, 79] on span "pipeline" at bounding box center [1118, 77] width 59 height 17
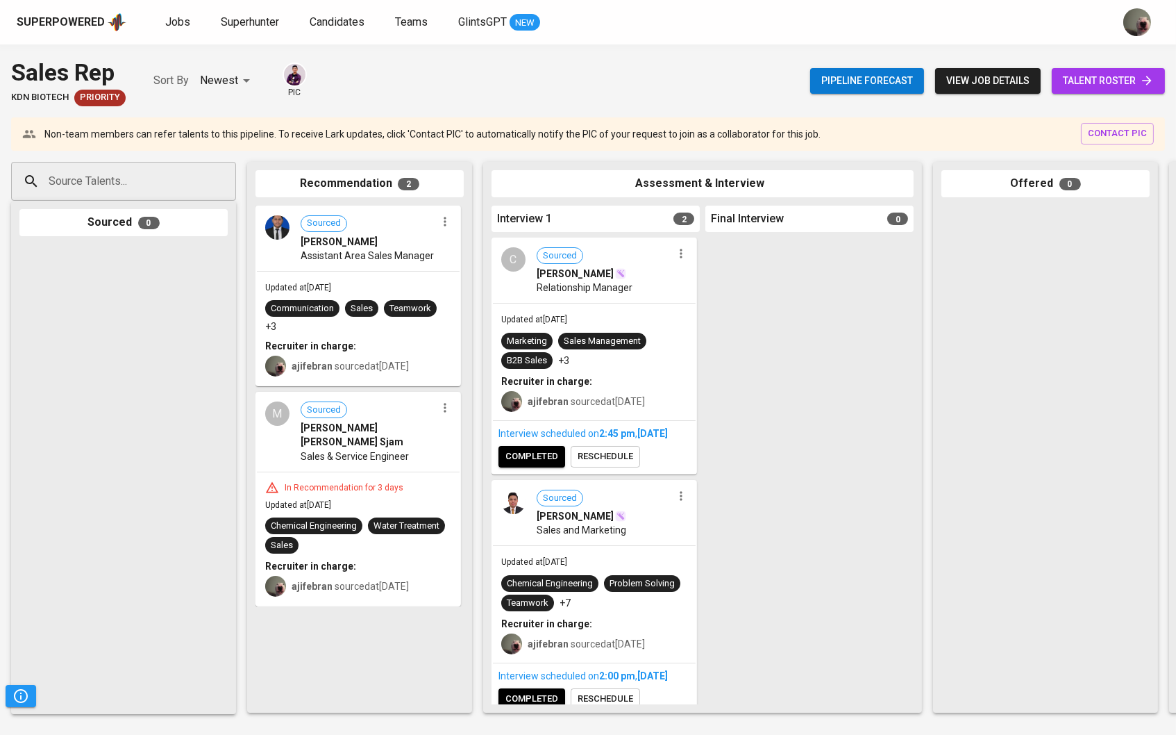
click at [335, 472] on div "In Recommendation for 3 days Updated at [DATE] Chemical Engineering Water Treat…" at bounding box center [358, 538] width 203 height 133
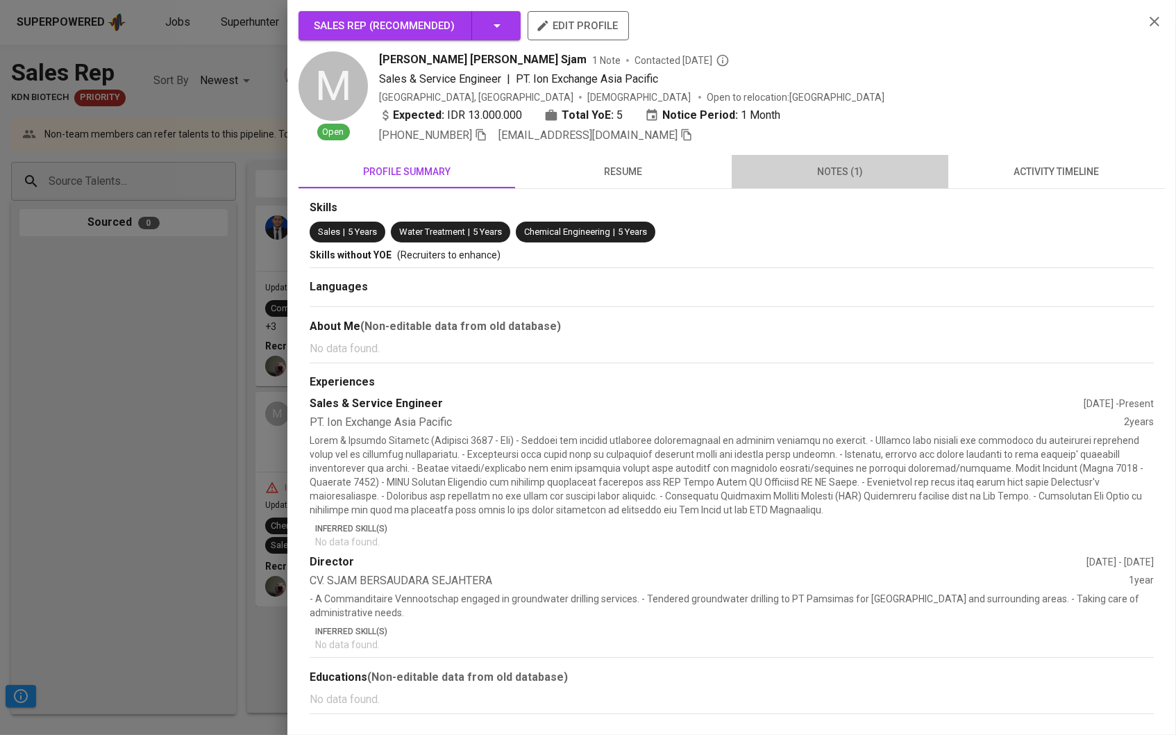
click at [860, 172] on span "notes (1)" at bounding box center [840, 171] width 200 height 17
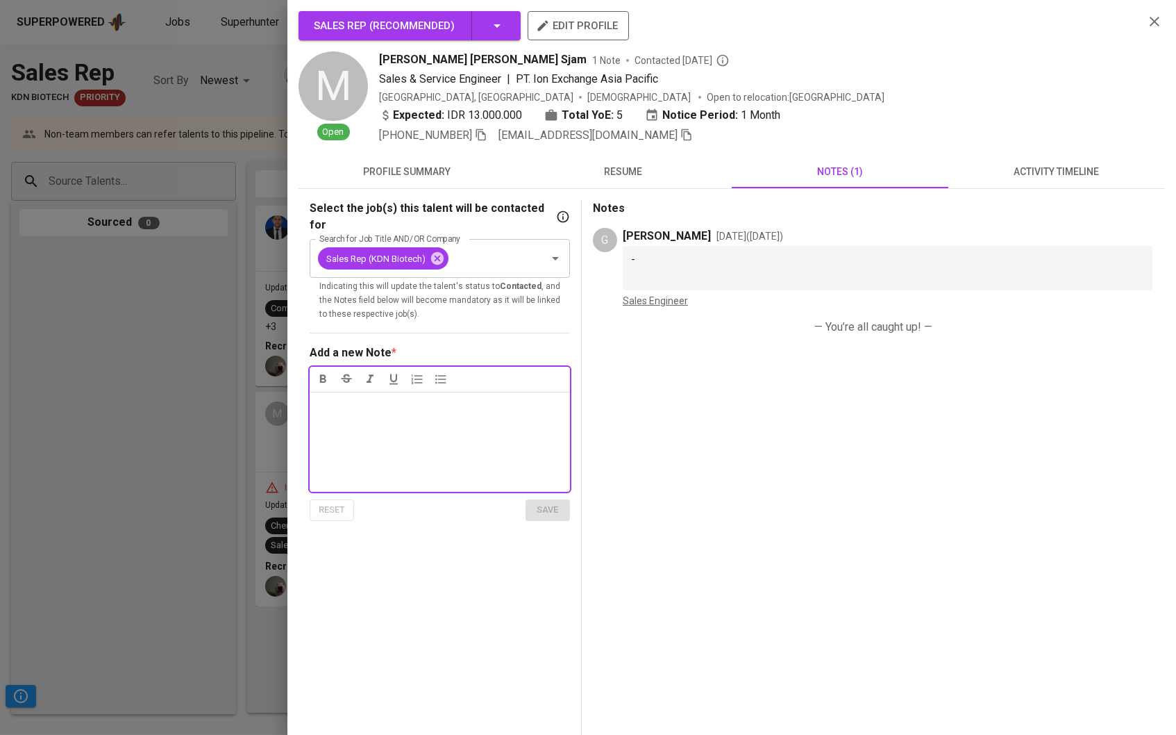
click at [607, 176] on span "resume" at bounding box center [624, 171] width 200 height 17
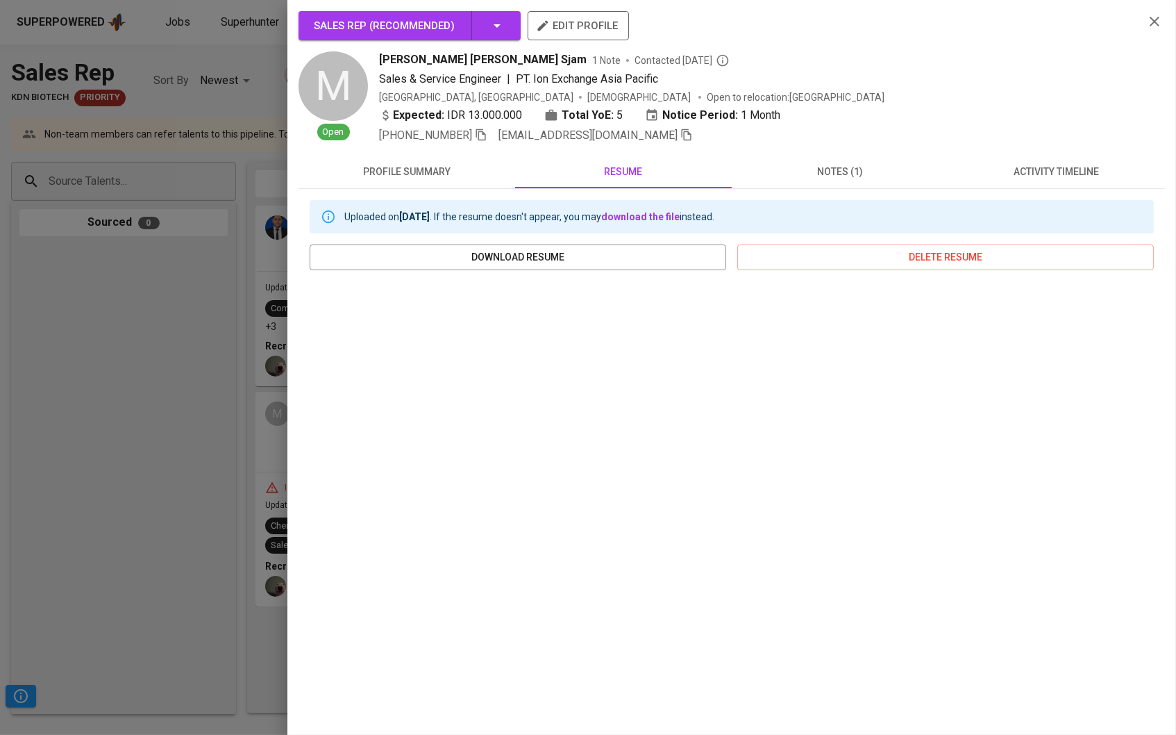
click at [794, 174] on span "notes (1)" at bounding box center [840, 171] width 200 height 17
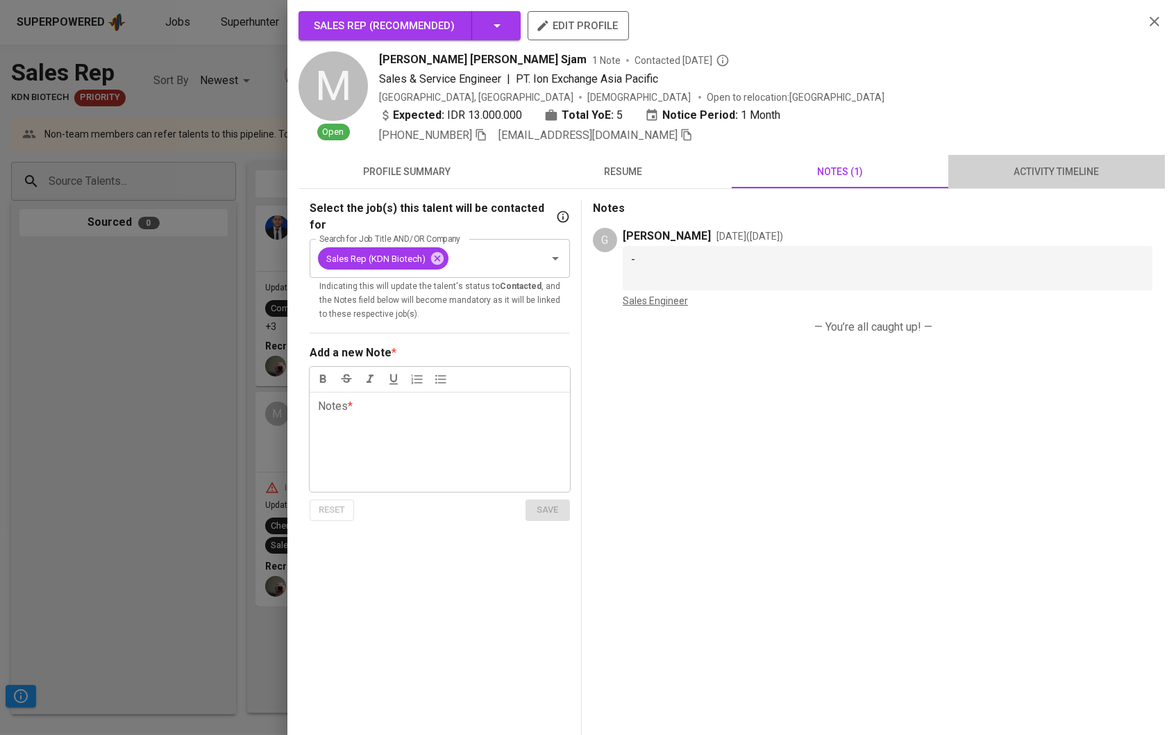
click at [1053, 170] on span "activity timeline" at bounding box center [1057, 171] width 200 height 17
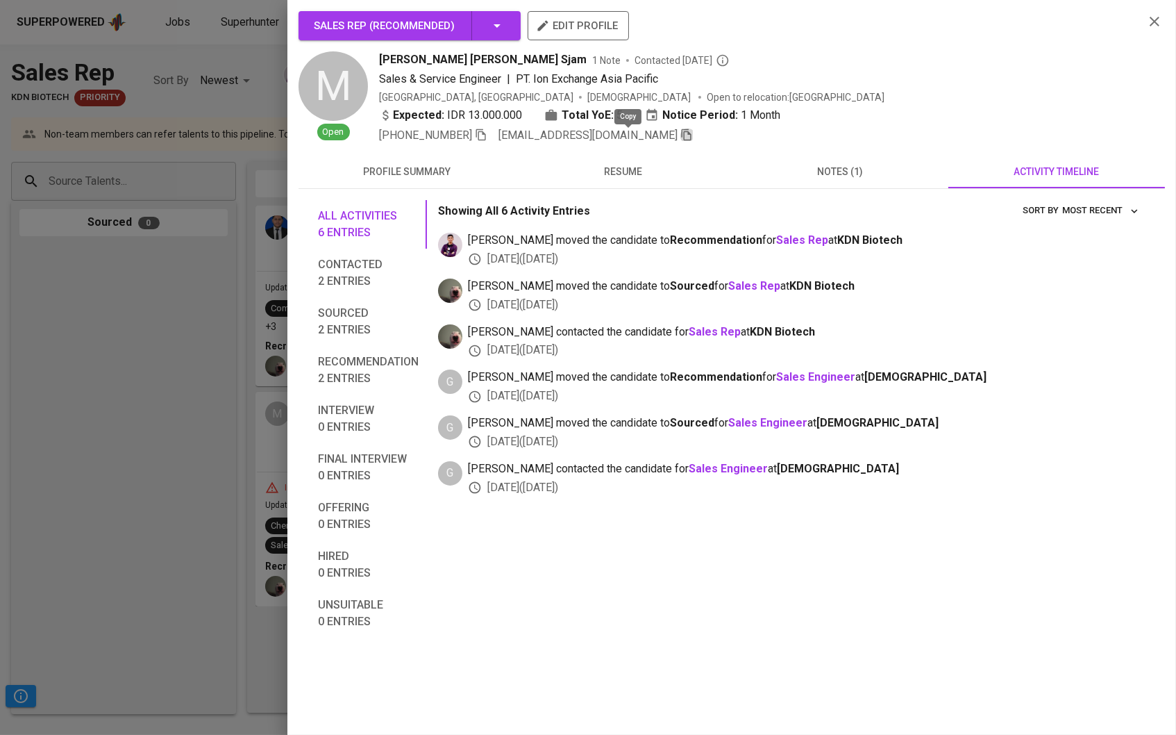
click at [682, 132] on icon "button" at bounding box center [687, 135] width 10 height 12
click at [428, 183] on button "profile summary" at bounding box center [407, 171] width 217 height 33
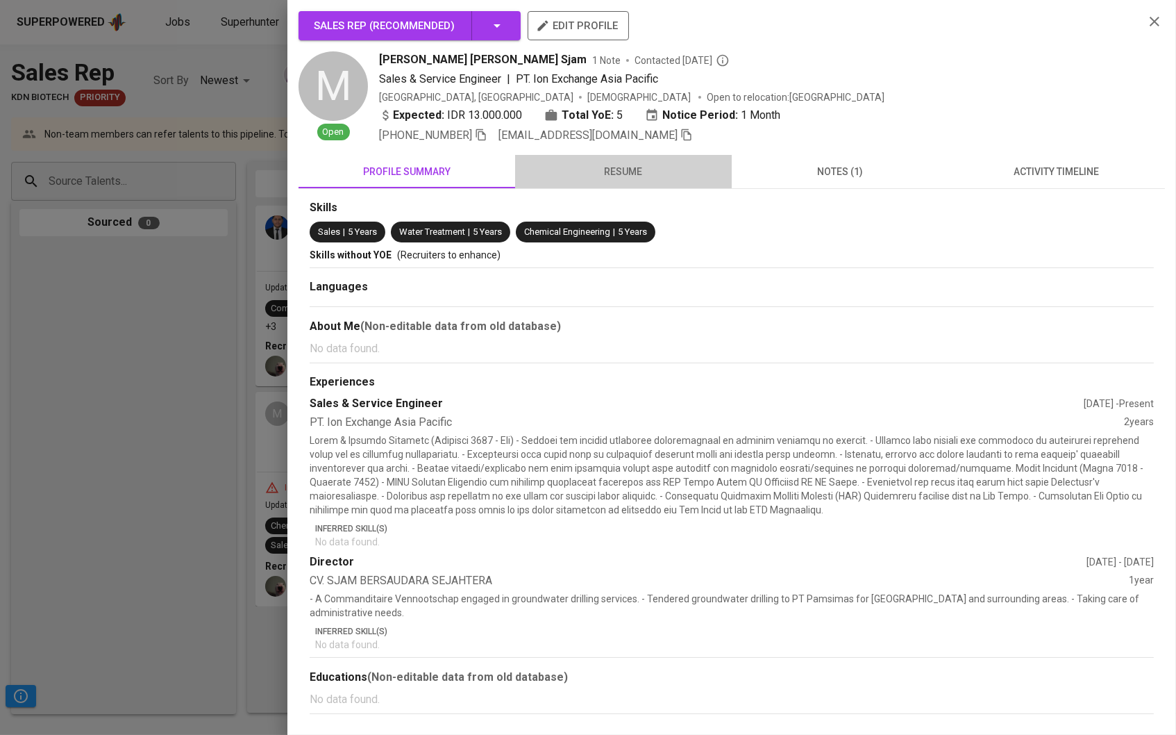
click at [595, 175] on span "resume" at bounding box center [624, 171] width 200 height 17
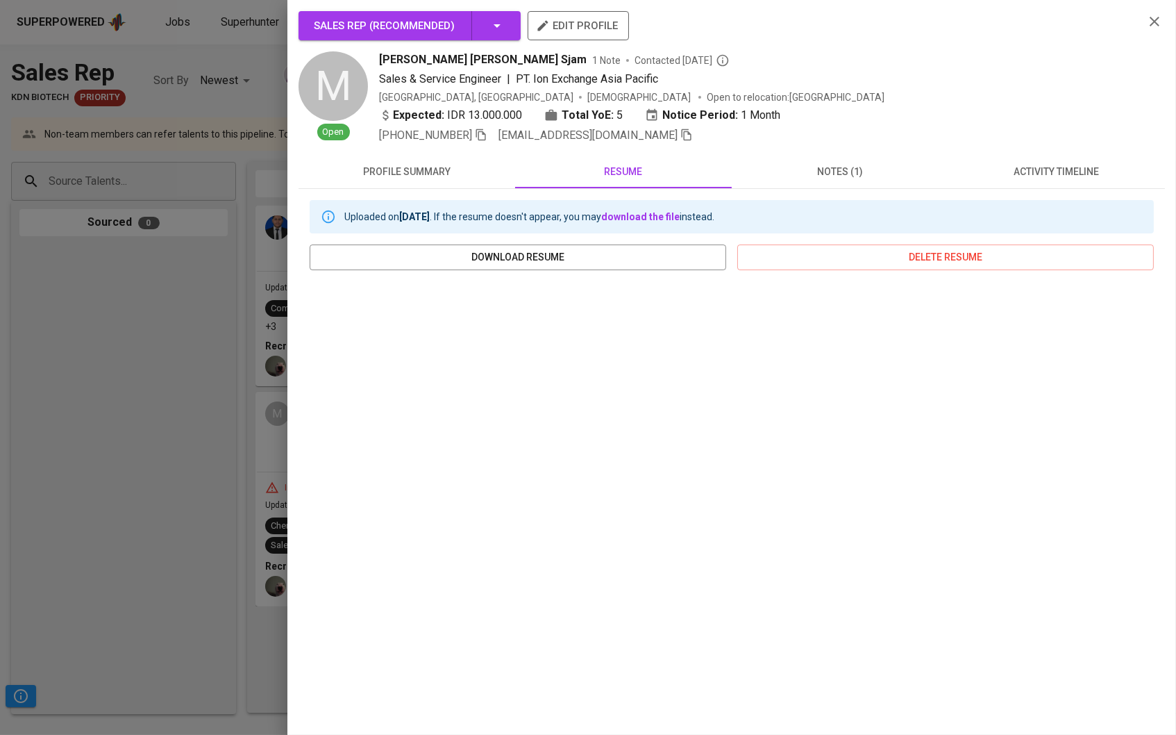
click at [218, 147] on div at bounding box center [588, 367] width 1176 height 735
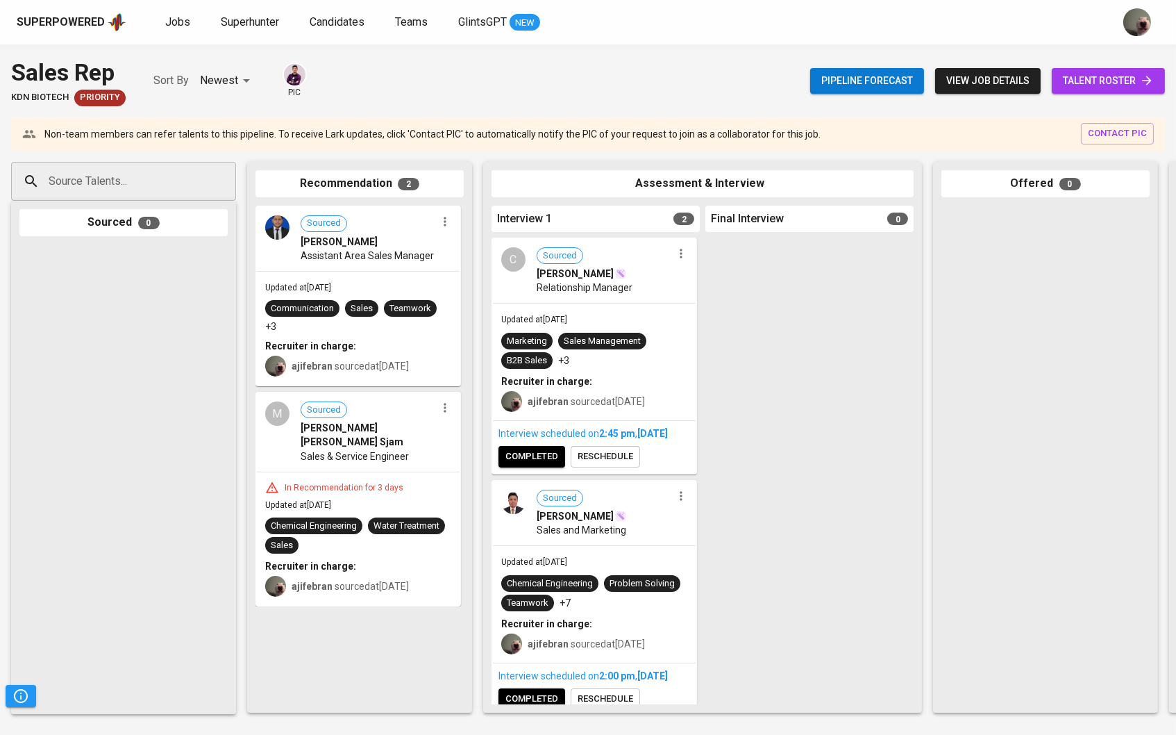
click at [1126, 91] on link "talent roster" at bounding box center [1108, 81] width 113 height 26
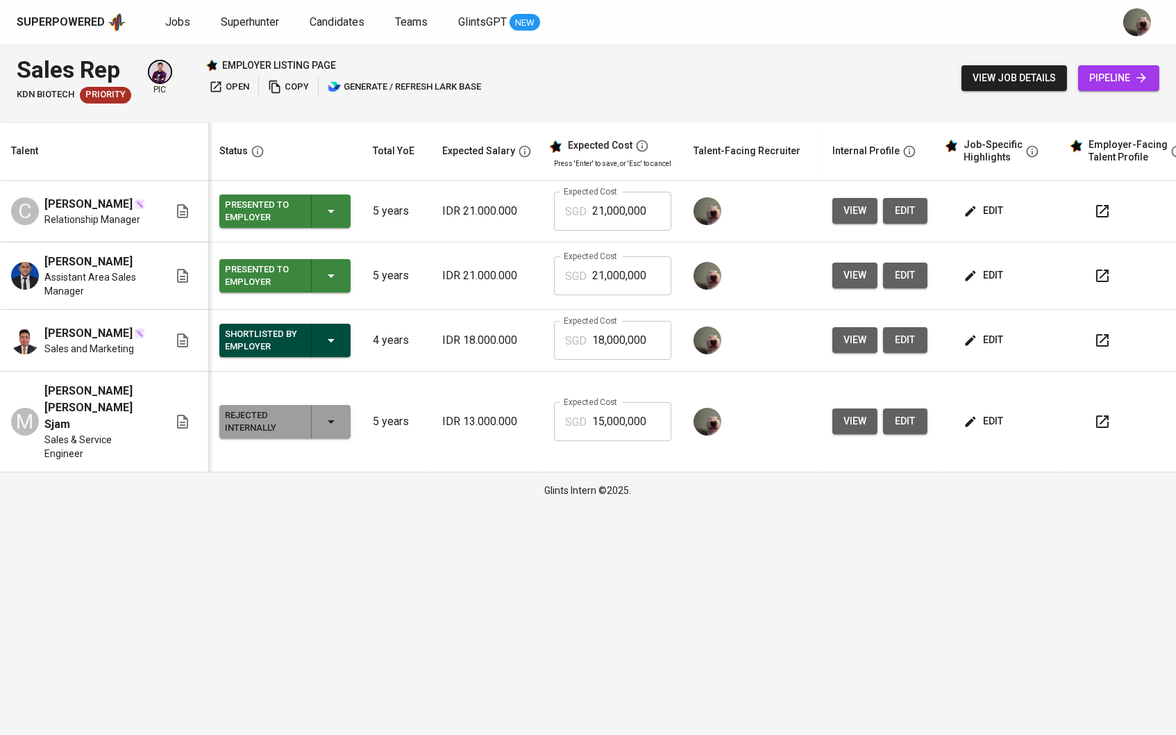
click at [978, 347] on icon "button" at bounding box center [971, 340] width 14 height 14
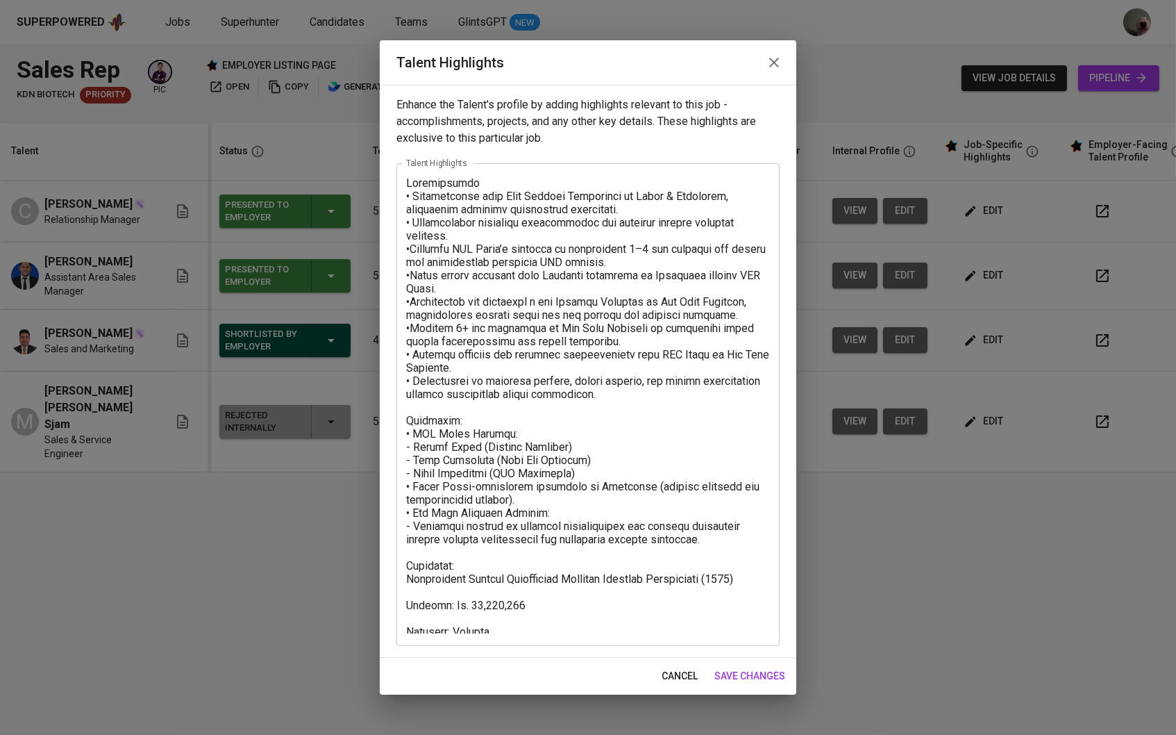
click at [735, 386] on textarea at bounding box center [588, 404] width 364 height 457
click at [787, 70] on button "button" at bounding box center [774, 62] width 33 height 33
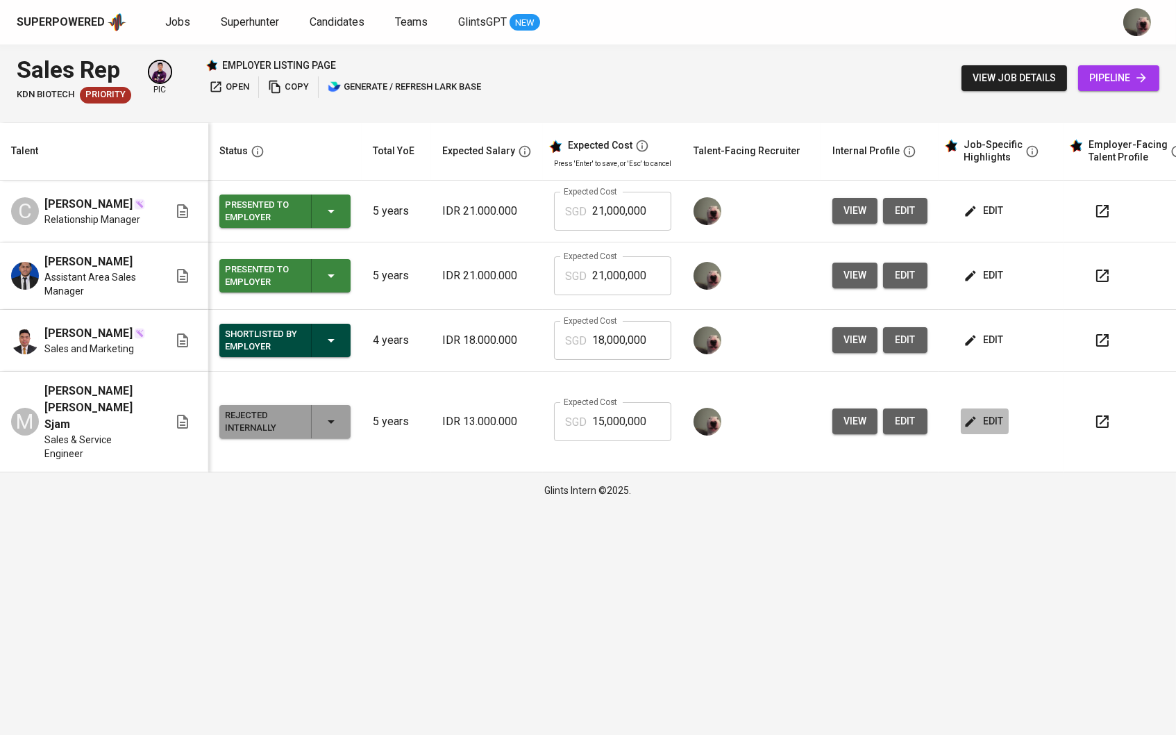
click at [976, 426] on icon "button" at bounding box center [971, 421] width 10 height 10
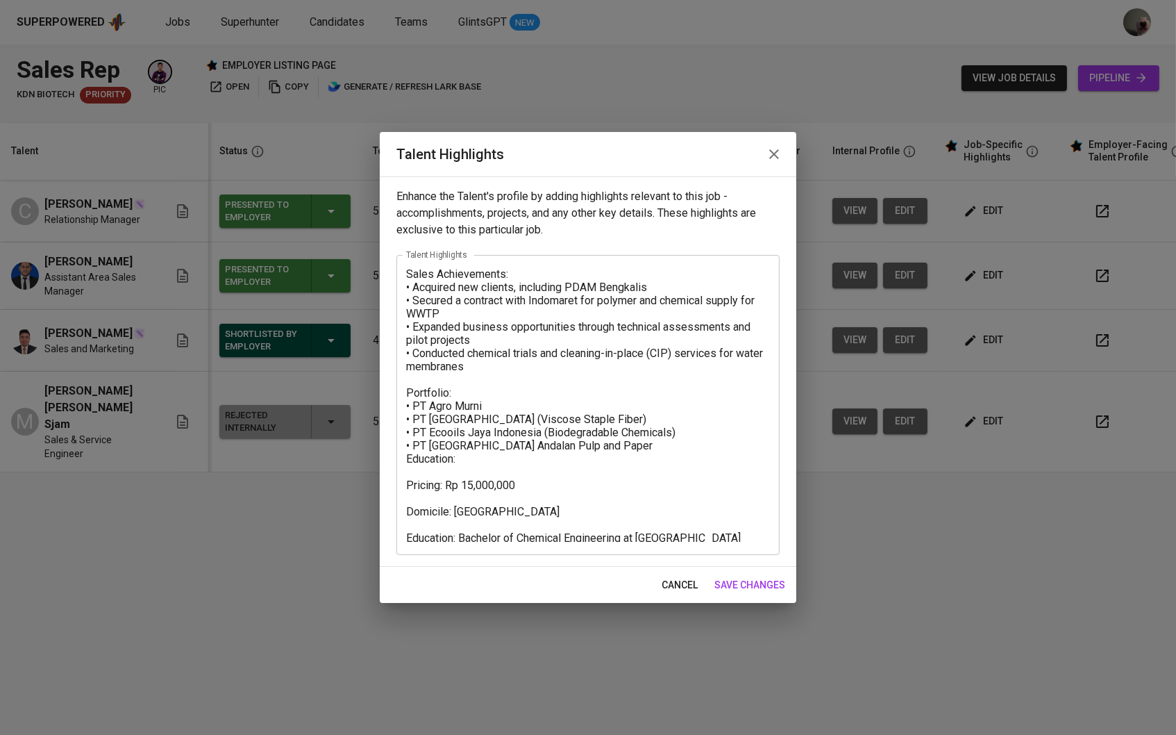
drag, startPoint x: 771, startPoint y: 539, endPoint x: 558, endPoint y: 418, distance: 244.4
click at [558, 418] on div "Sales Achievements: • Acquired new clients, including PDAM Bengkalis • Secured …" at bounding box center [587, 405] width 383 height 300
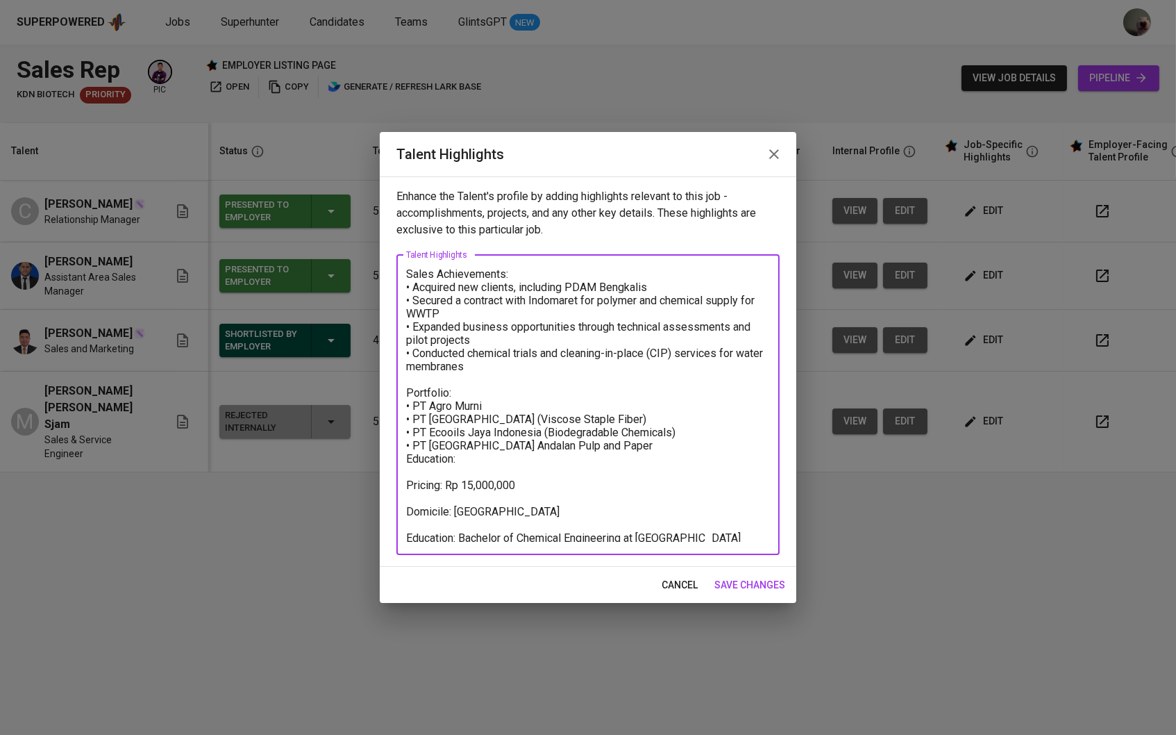
click at [780, 159] on icon "button" at bounding box center [774, 154] width 17 height 17
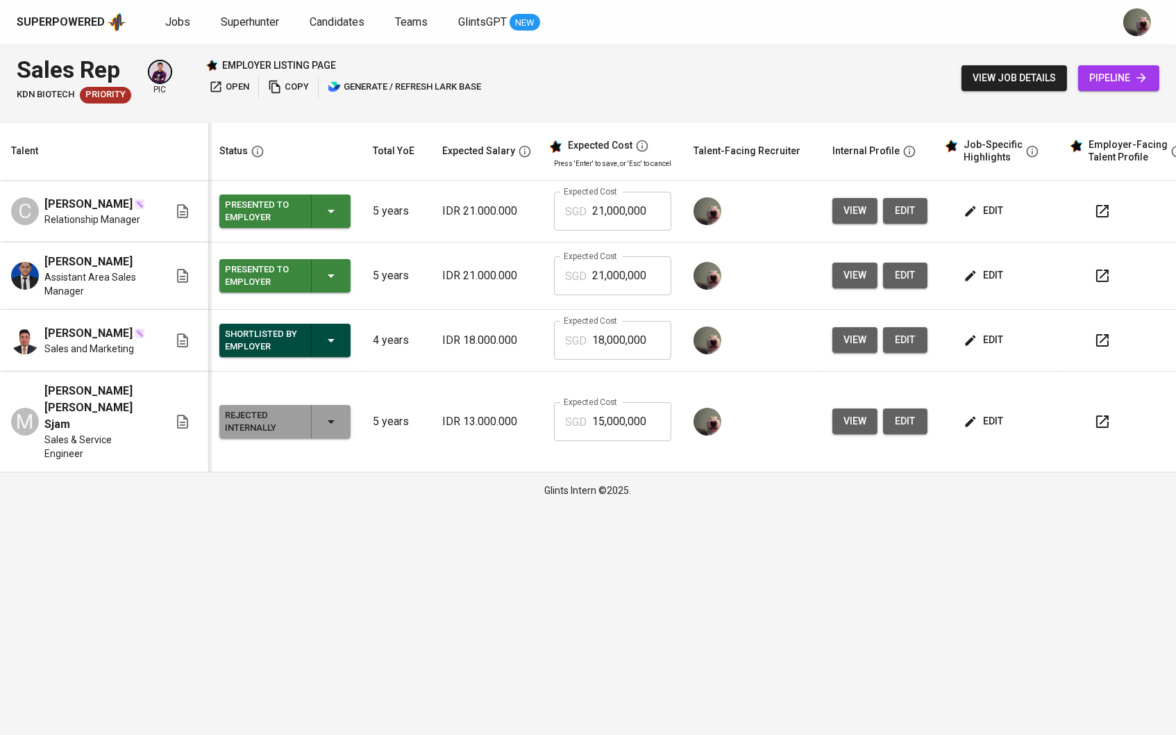
click at [971, 283] on icon "button" at bounding box center [971, 276] width 14 height 14
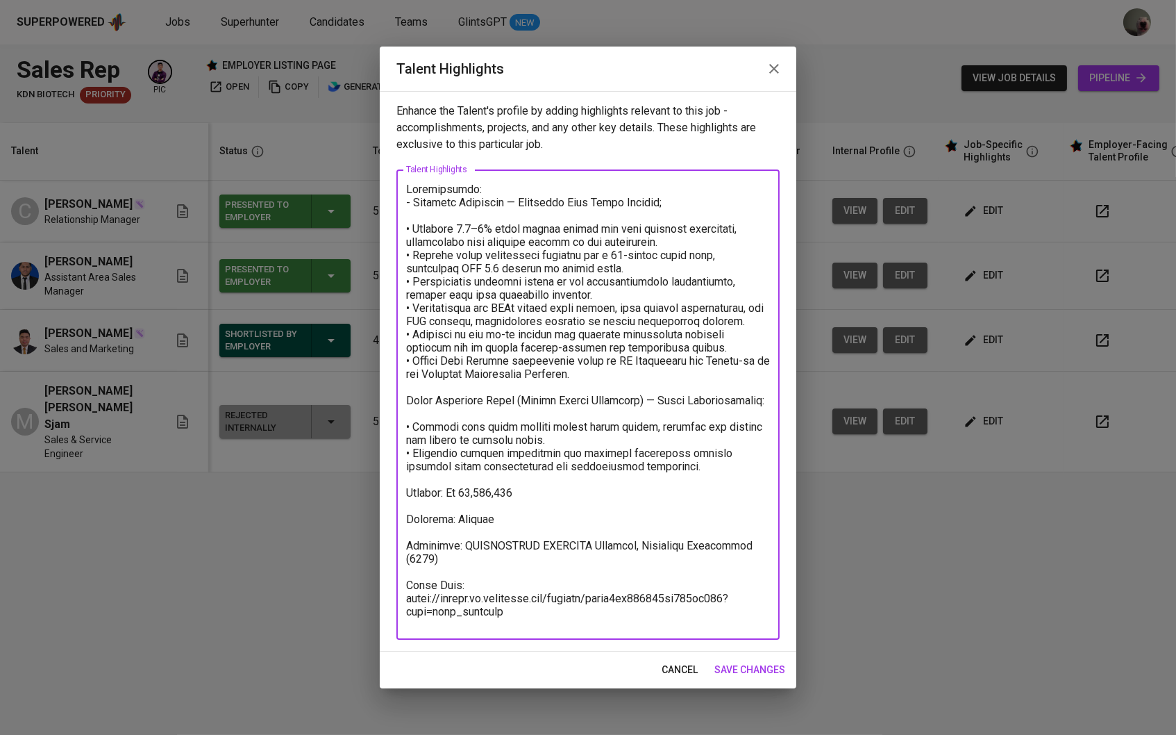
drag, startPoint x: 510, startPoint y: 621, endPoint x: 380, endPoint y: 174, distance: 465.6
click at [380, 174] on div "Enhance the Talent's profile by adding highlights relevant to this job - accomp…" at bounding box center [588, 371] width 417 height 560
click at [771, 64] on icon "button" at bounding box center [774, 68] width 17 height 17
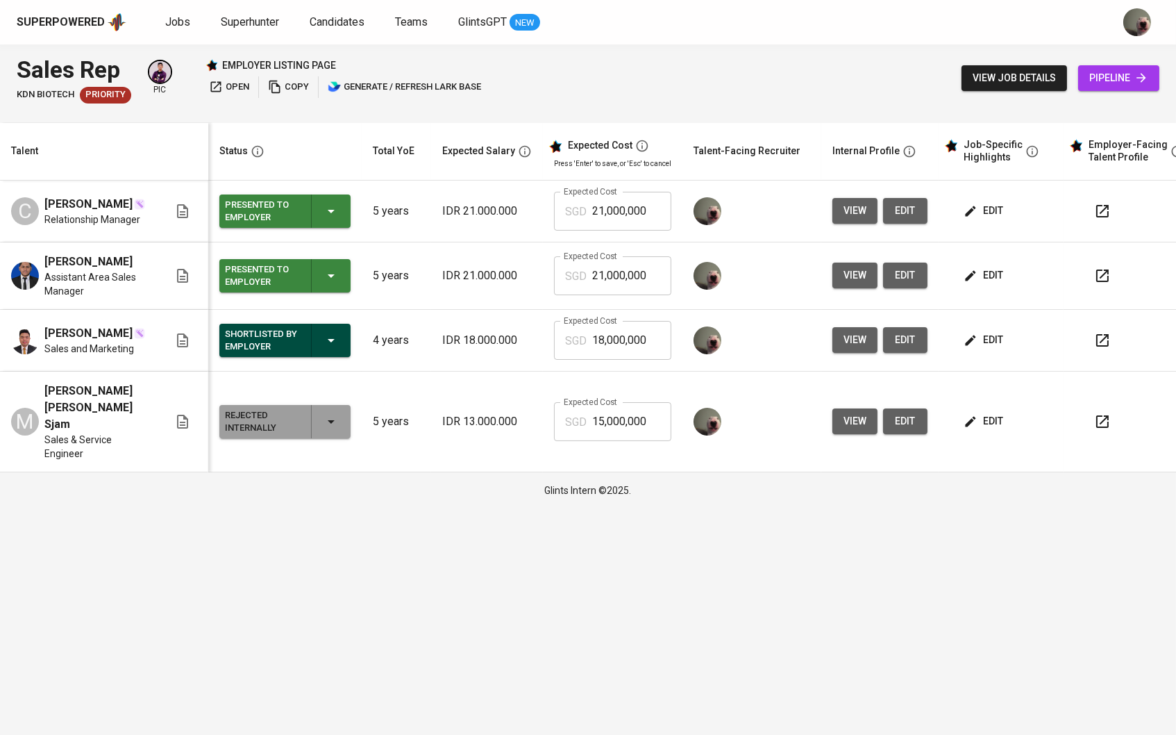
click at [1003, 218] on span "edit" at bounding box center [985, 210] width 37 height 17
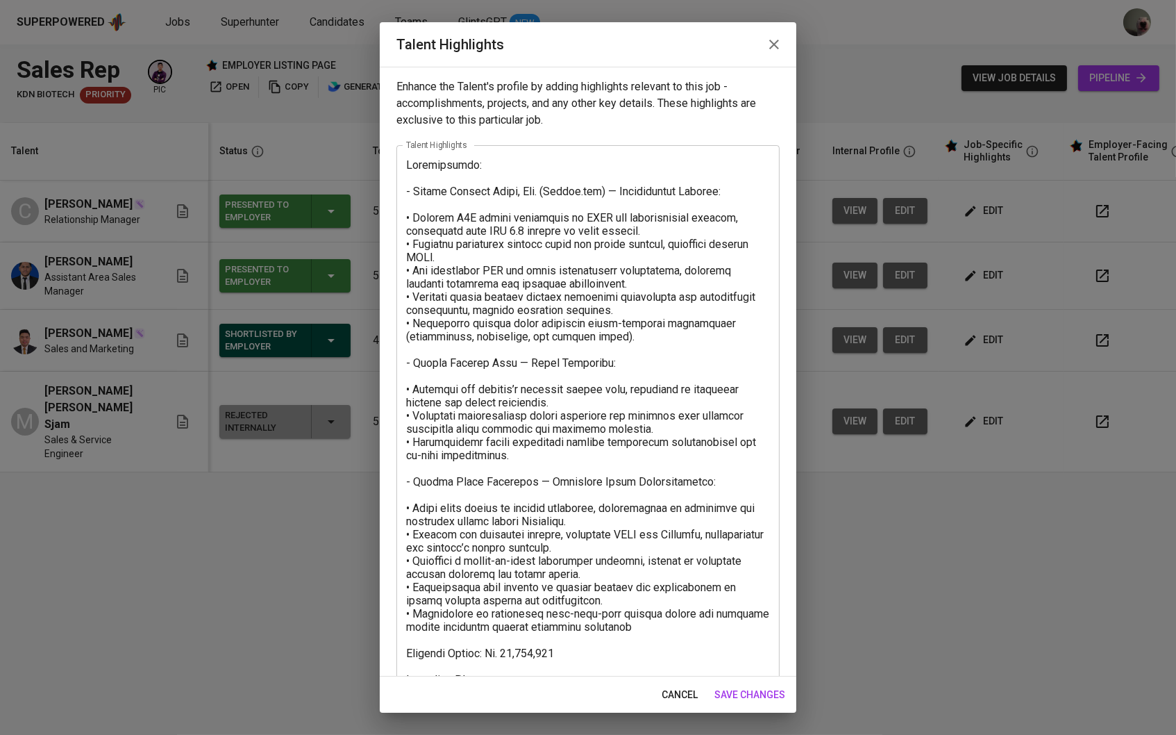
click at [571, 556] on textarea at bounding box center [588, 458] width 364 height 601
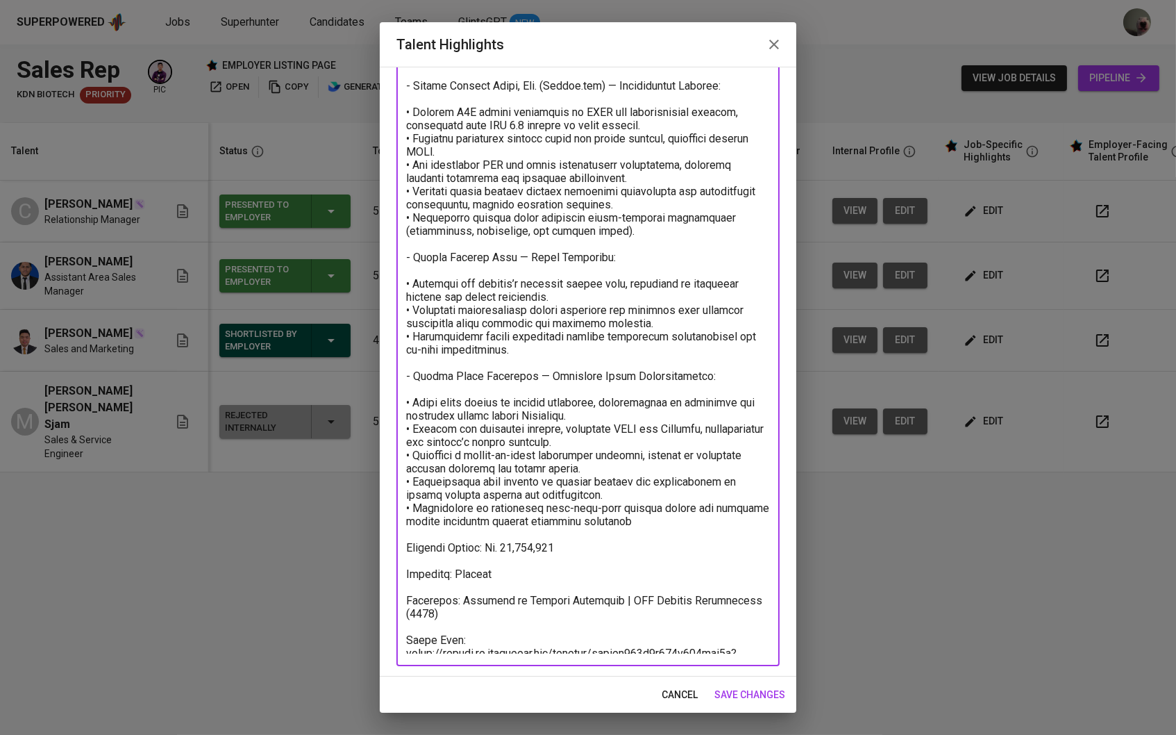
scroll to position [104, 0]
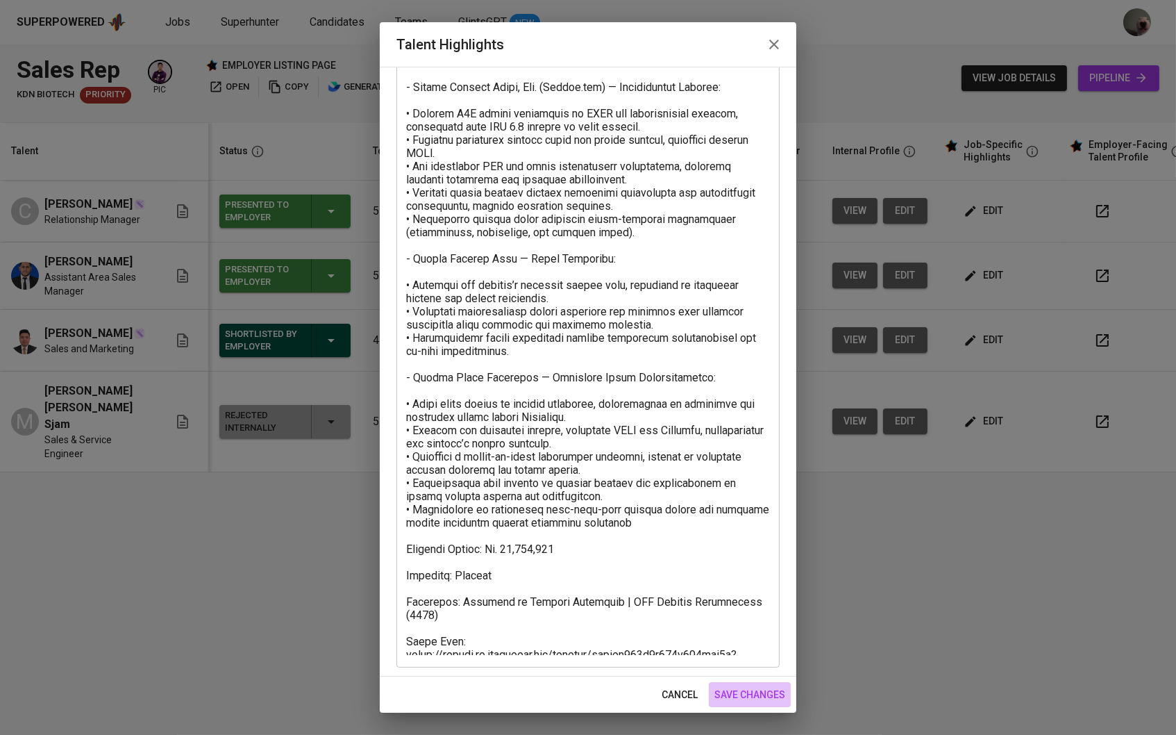
click at [743, 692] on span "save changes" at bounding box center [749, 694] width 71 height 17
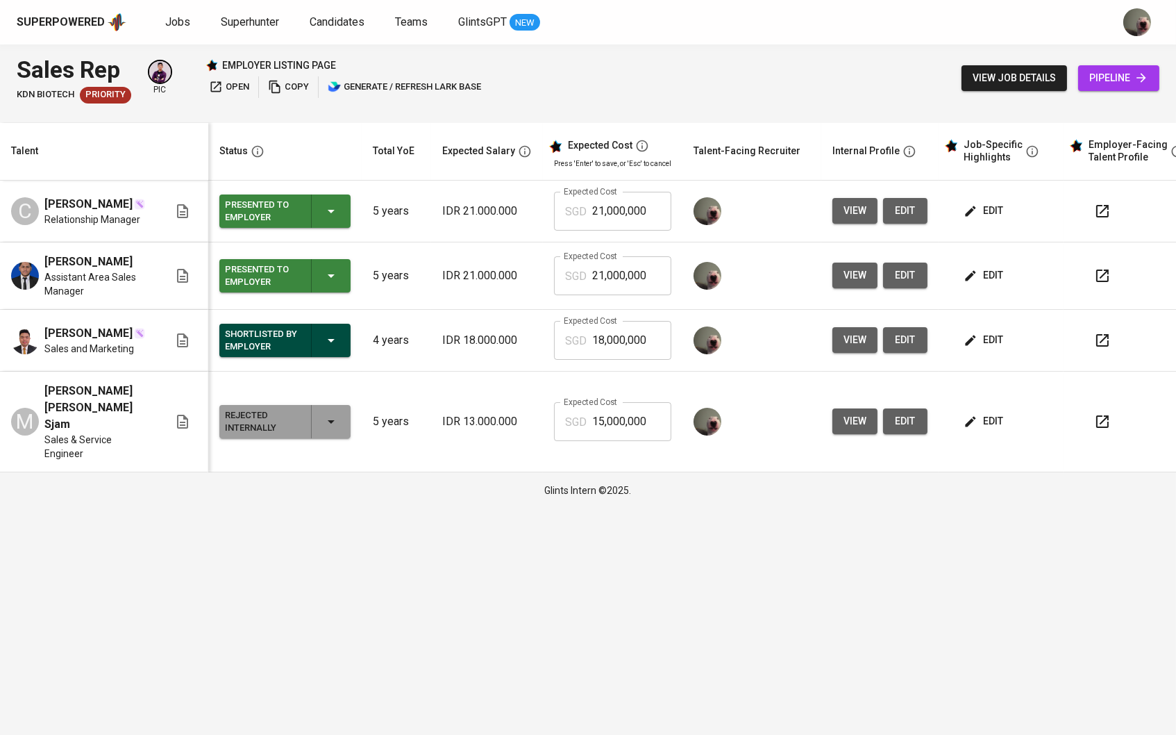
click at [999, 429] on span "edit" at bounding box center [985, 420] width 37 height 17
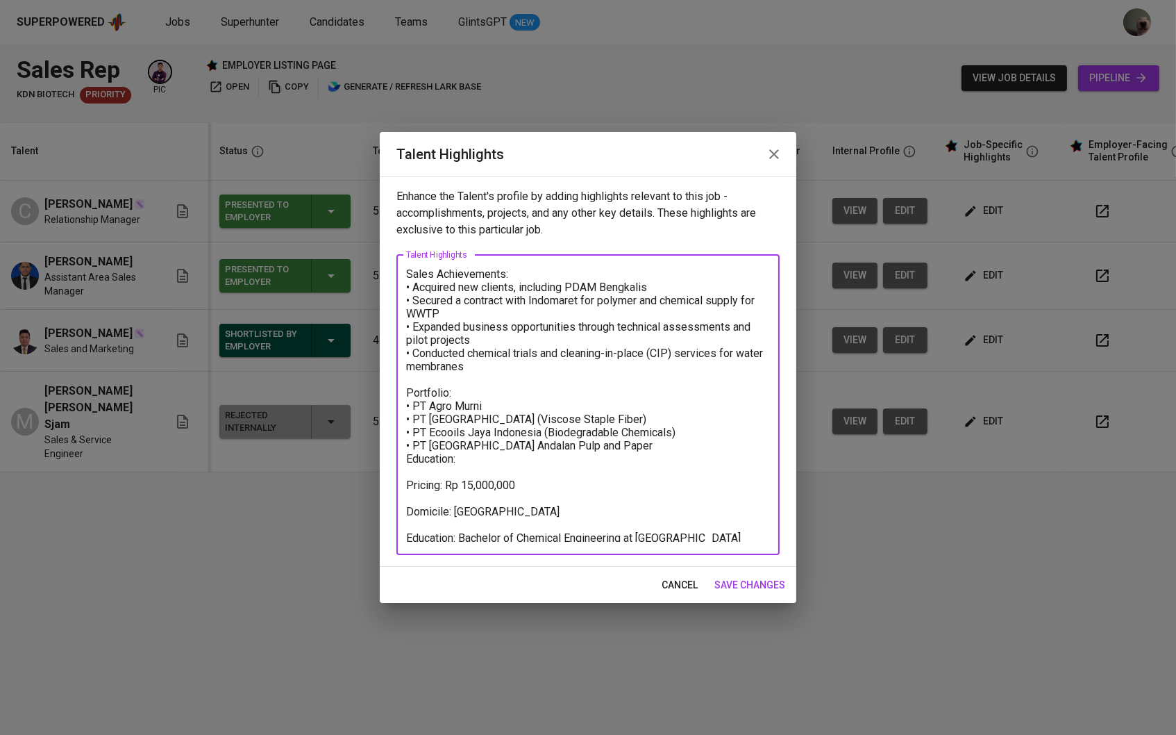
drag, startPoint x: 505, startPoint y: 371, endPoint x: 406, endPoint y: 287, distance: 129.1
click at [406, 287] on textarea "Sales Achievements: • Acquired new clients, including PDAM Bengkalis • Secured …" at bounding box center [588, 404] width 364 height 274
paste textarea "Experience & Key Achievements PT Ion Exchange Asia Pacific – Sales & Service En…"
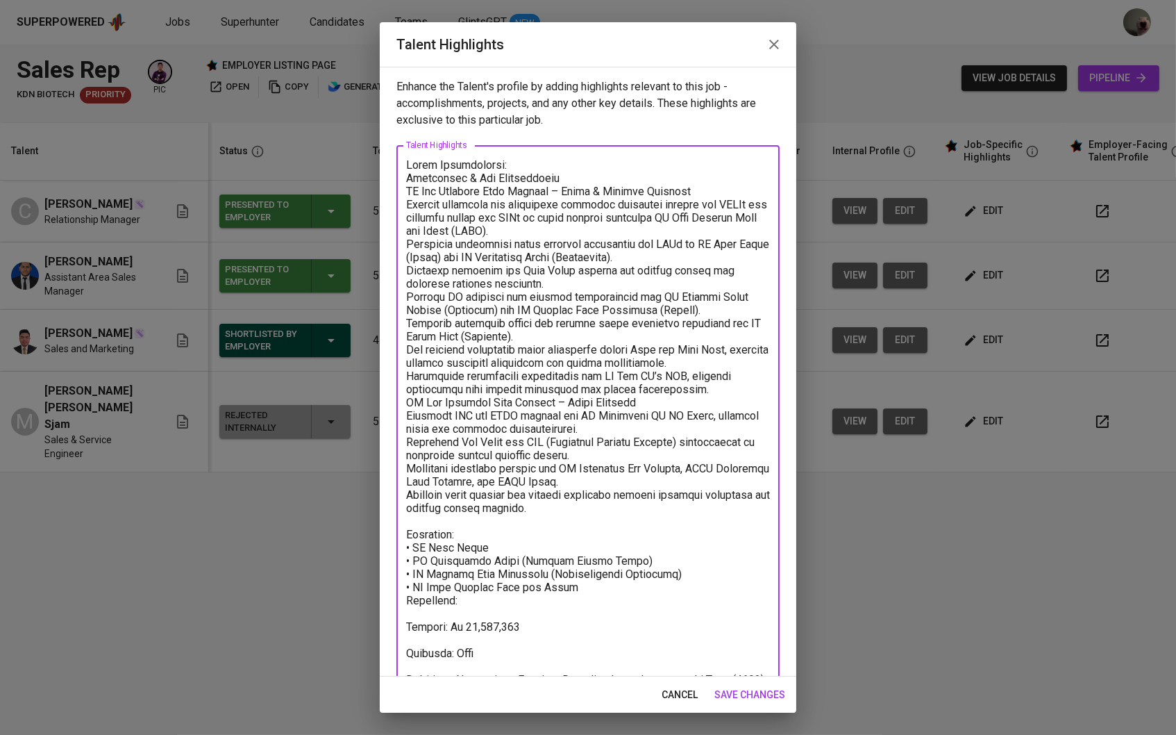
drag, startPoint x: 512, startPoint y: 160, endPoint x: 331, endPoint y: 160, distance: 181.2
click at [331, 160] on div "Talent Highlights Enhance the Talent's profile by adding highlights relevant to…" at bounding box center [588, 367] width 1176 height 735
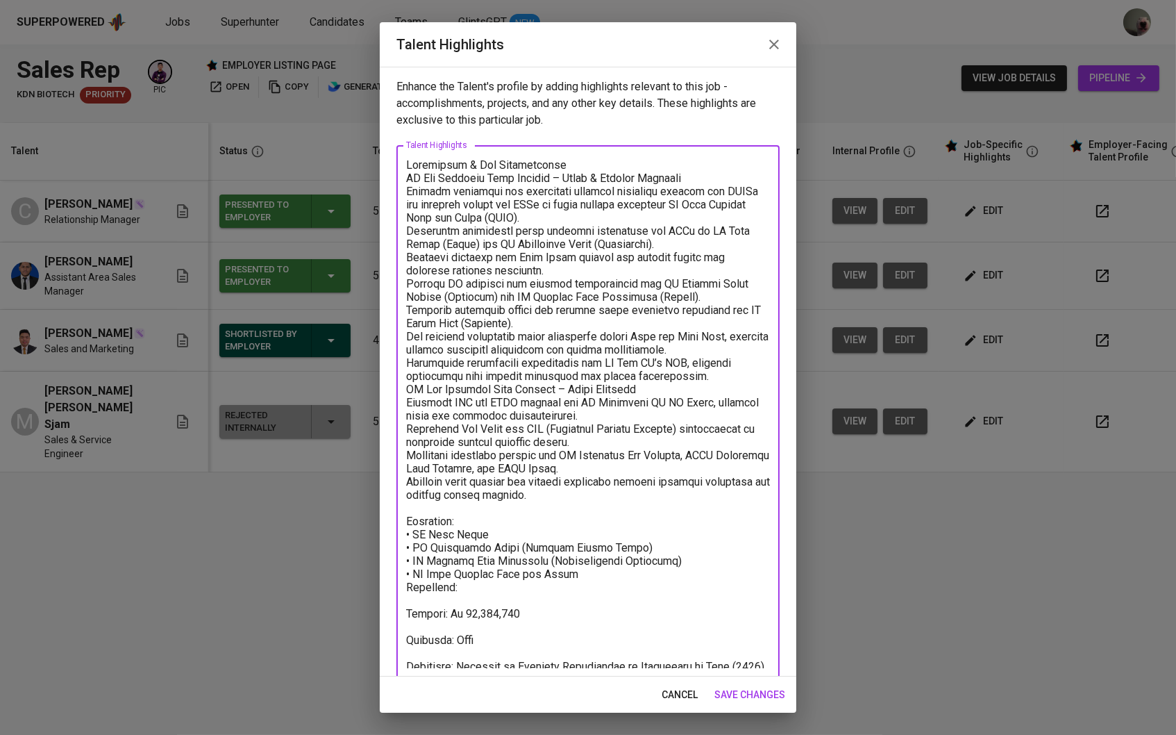
click at [578, 169] on textarea at bounding box center [588, 413] width 364 height 510
click at [705, 191] on textarea at bounding box center [588, 413] width 364 height 510
click at [687, 180] on textarea at bounding box center [588, 413] width 364 height 510
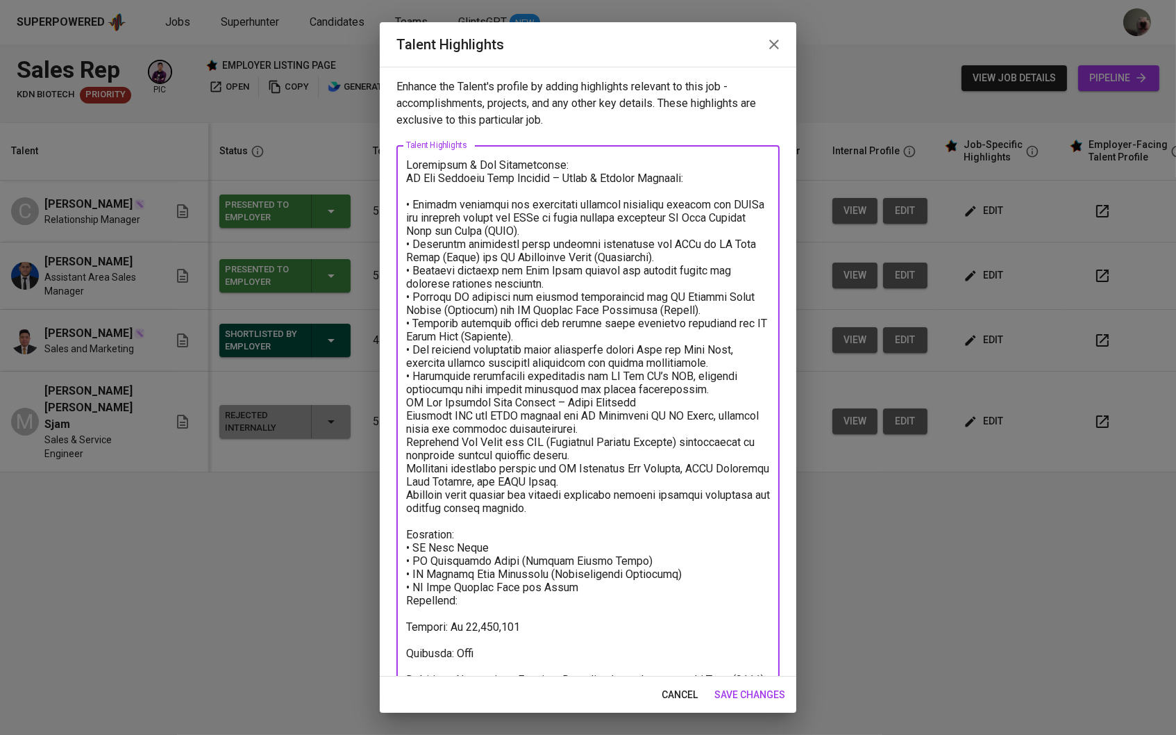
click at [687, 399] on textarea at bounding box center [588, 419] width 364 height 522
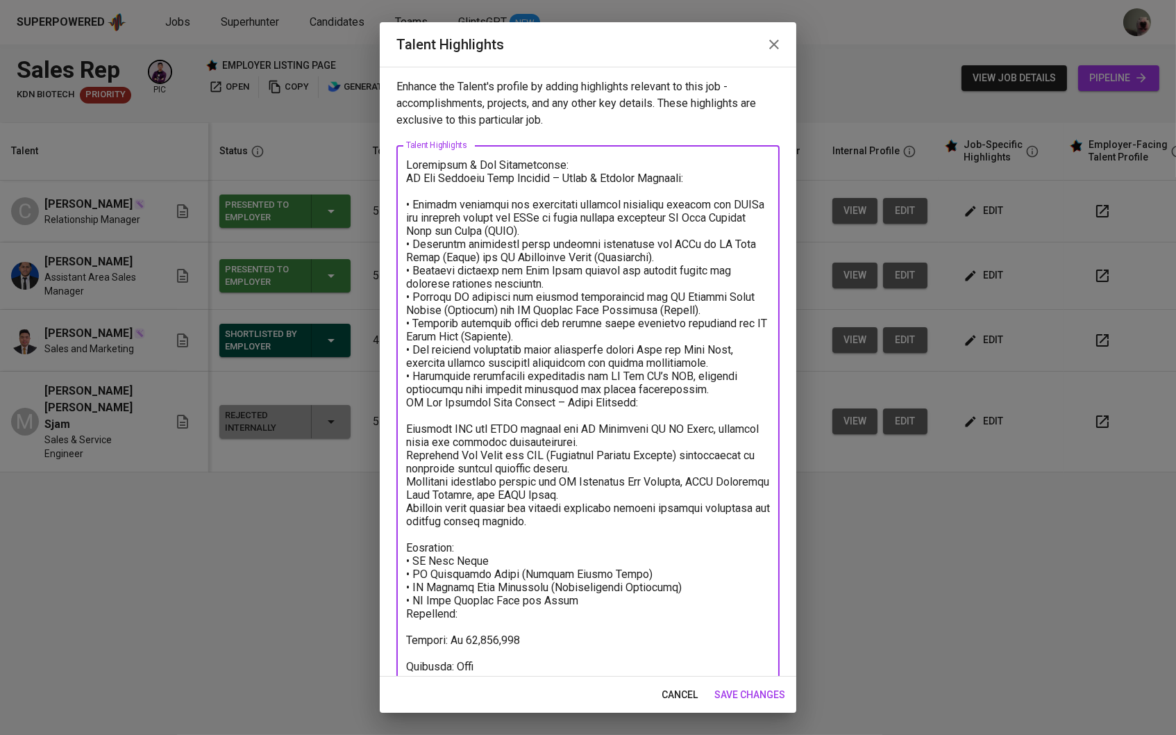
click at [706, 390] on textarea at bounding box center [588, 425] width 364 height 535
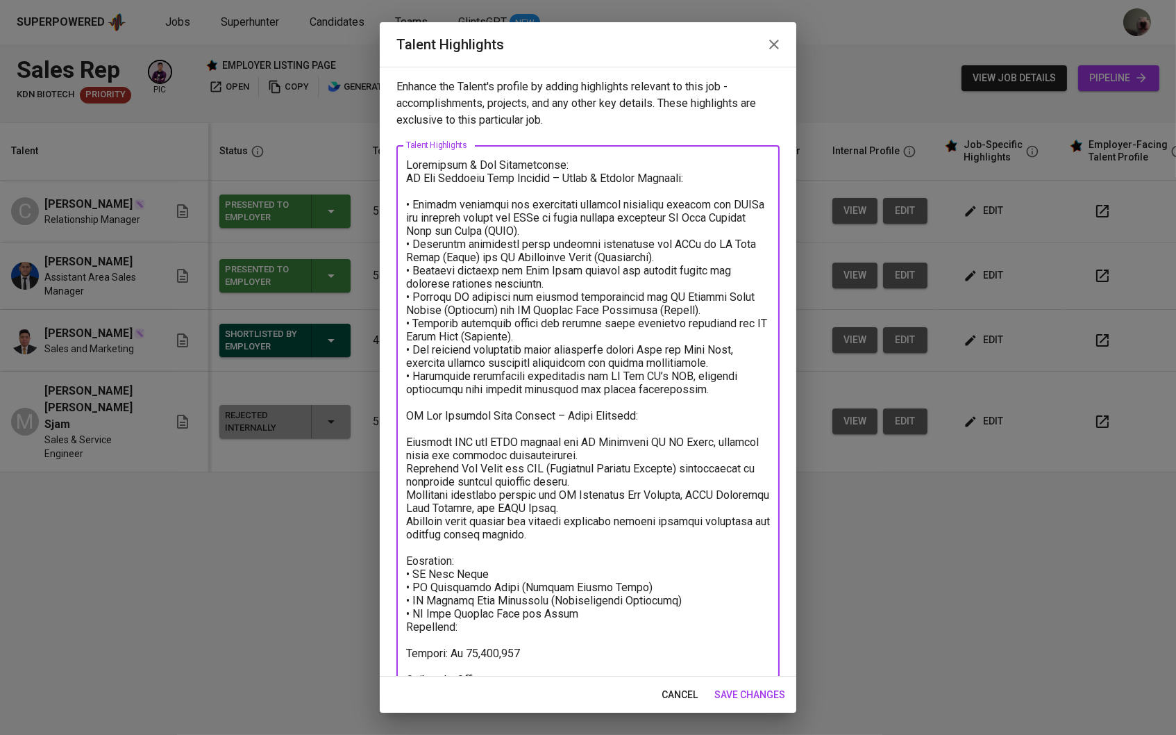
click at [408, 435] on textarea at bounding box center [588, 432] width 364 height 549
click at [579, 610] on textarea at bounding box center [588, 432] width 364 height 549
click at [583, 535] on textarea at bounding box center [588, 432] width 364 height 549
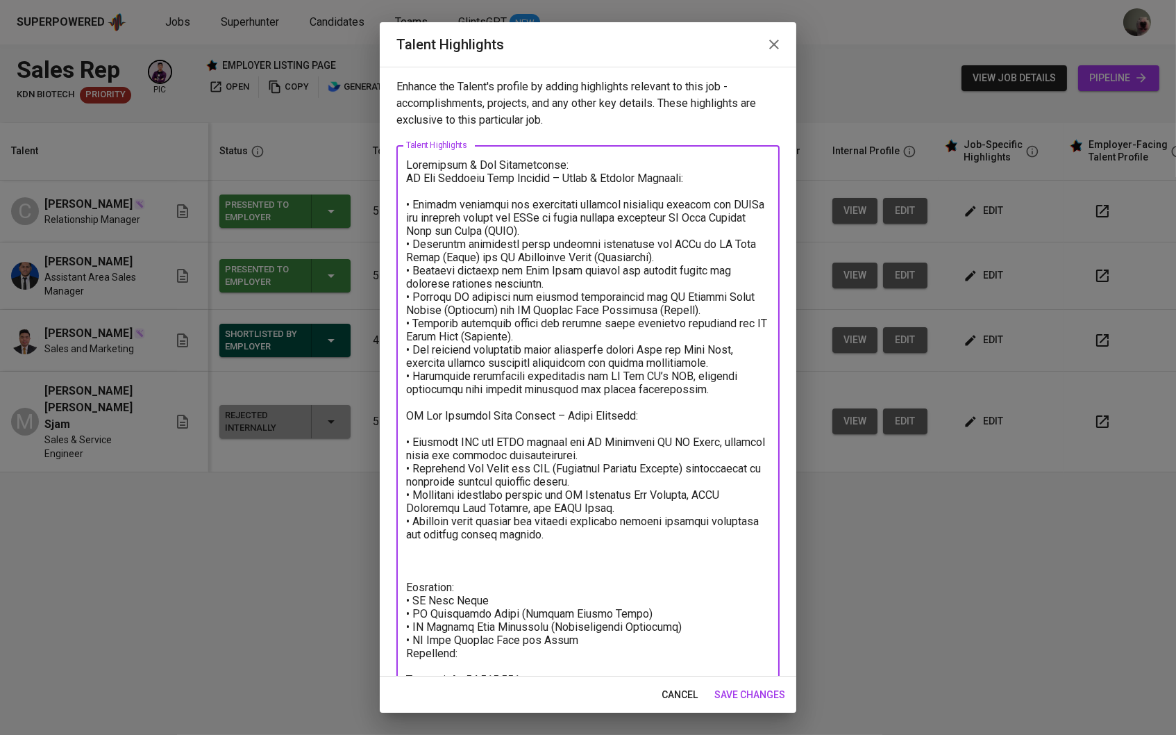
paste textarea "Led successful chemical injection trials at PT Classic Prima Carpet, PT Ecooils…"
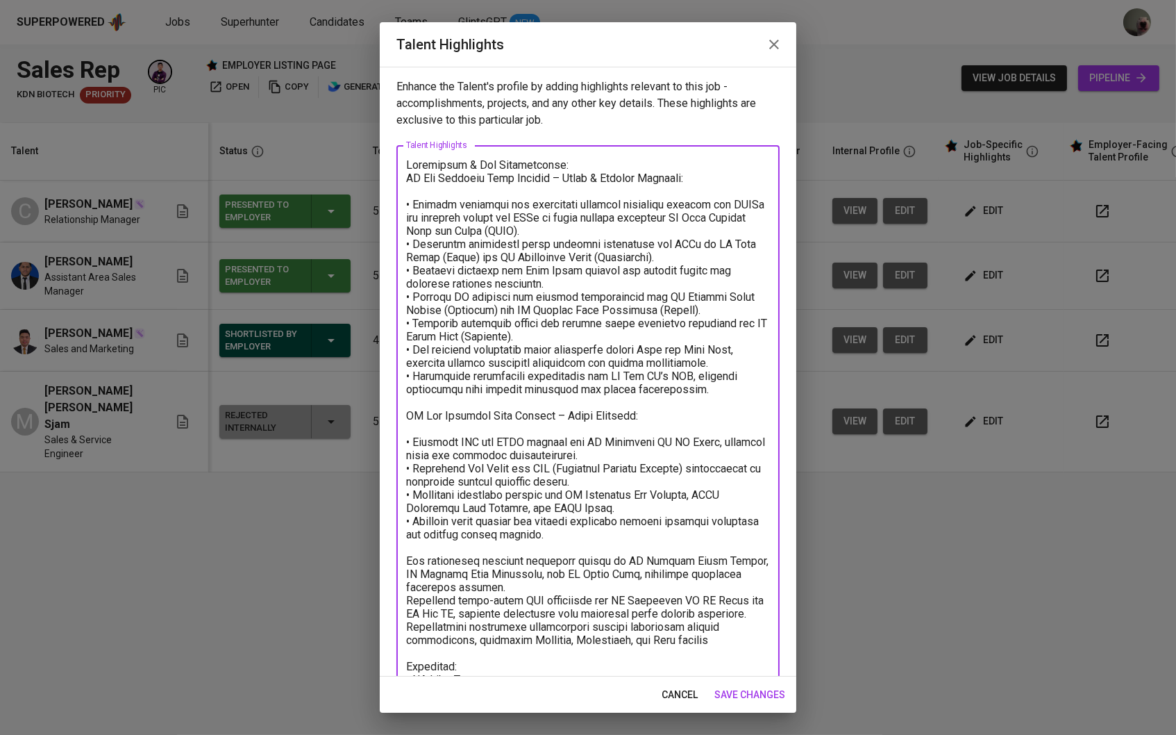
click at [410, 552] on textarea at bounding box center [588, 484] width 364 height 653
click at [409, 543] on textarea at bounding box center [588, 484] width 364 height 653
click at [406, 553] on textarea at bounding box center [588, 484] width 364 height 653
click at [401, 540] on div "x Talent Highlights" at bounding box center [587, 484] width 383 height 679
click at [424, 537] on textarea at bounding box center [588, 484] width 364 height 653
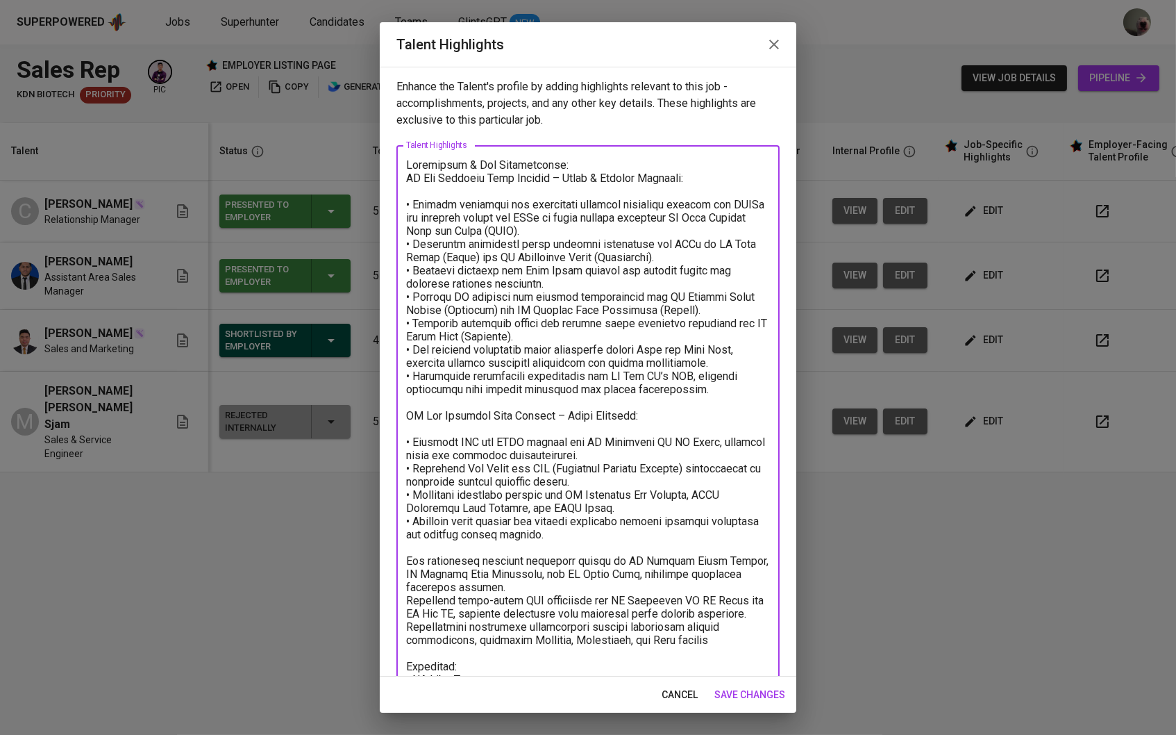
drag, startPoint x: 571, startPoint y: 160, endPoint x: 464, endPoint y: 162, distance: 107.0
click at [464, 162] on textarea at bounding box center [588, 484] width 364 height 653
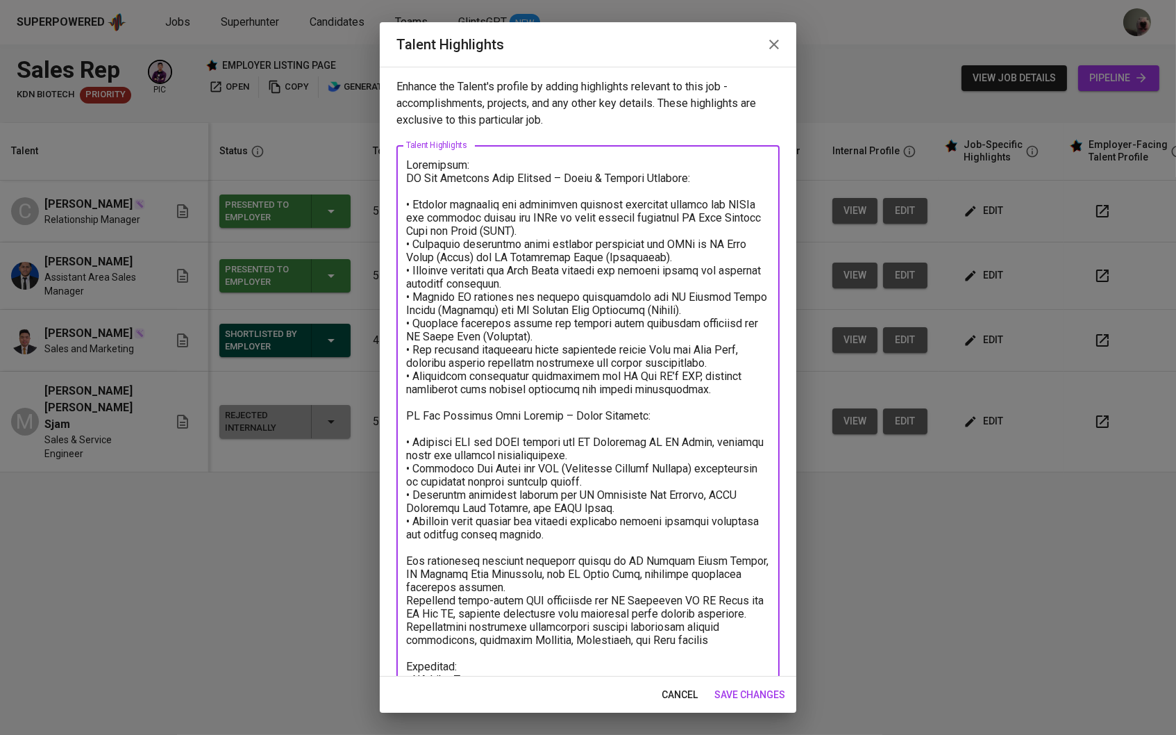
click at [410, 547] on textarea at bounding box center [588, 484] width 364 height 653
paste textarea "& Key Achievements:"
click at [416, 544] on textarea at bounding box center [588, 484] width 364 height 653
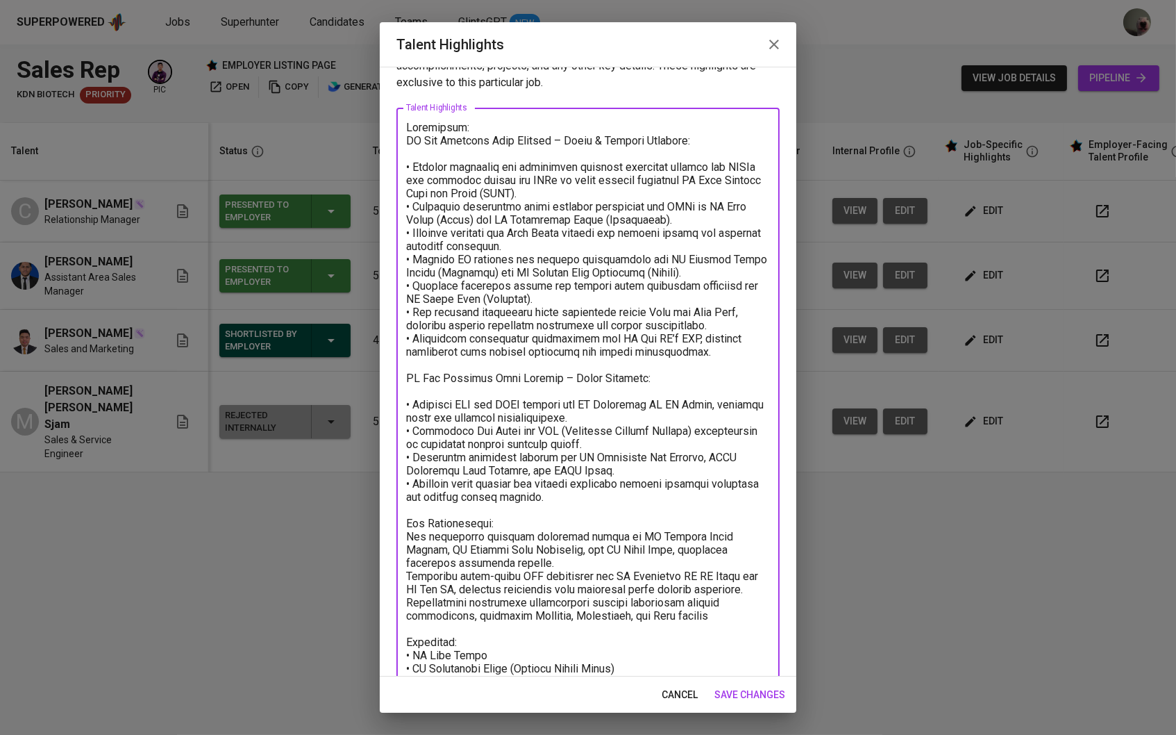
scroll to position [43, 0]
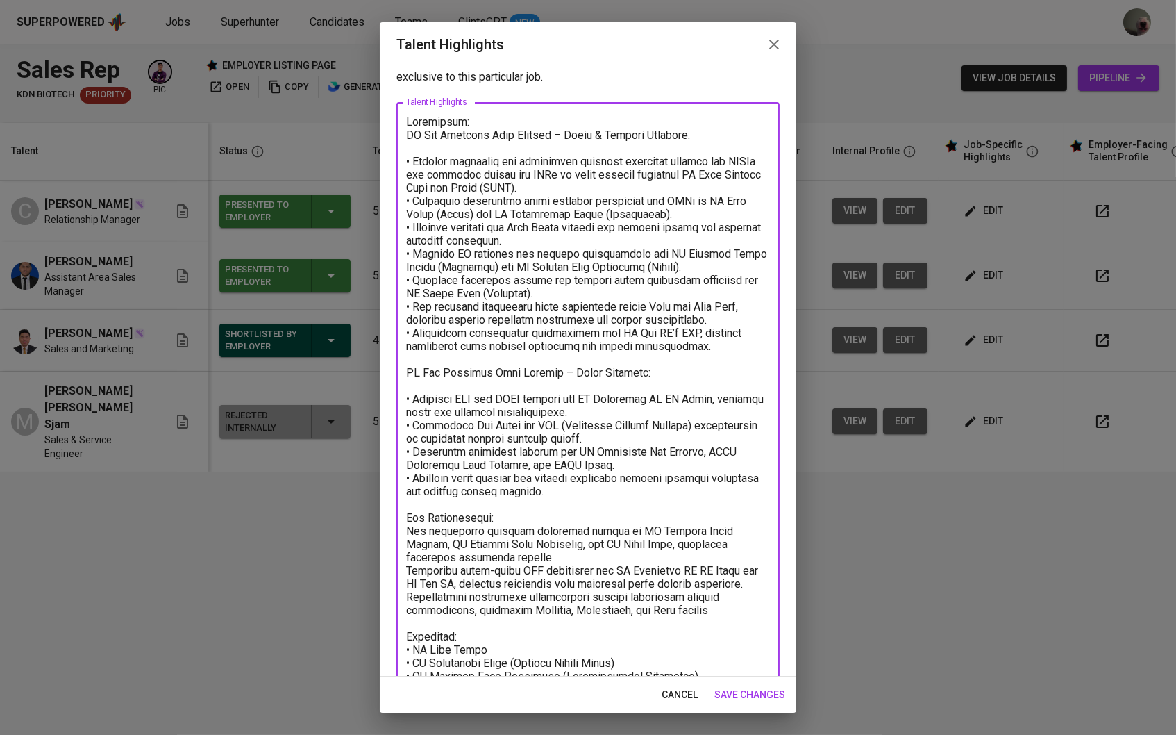
click at [406, 525] on textarea at bounding box center [588, 448] width 364 height 667
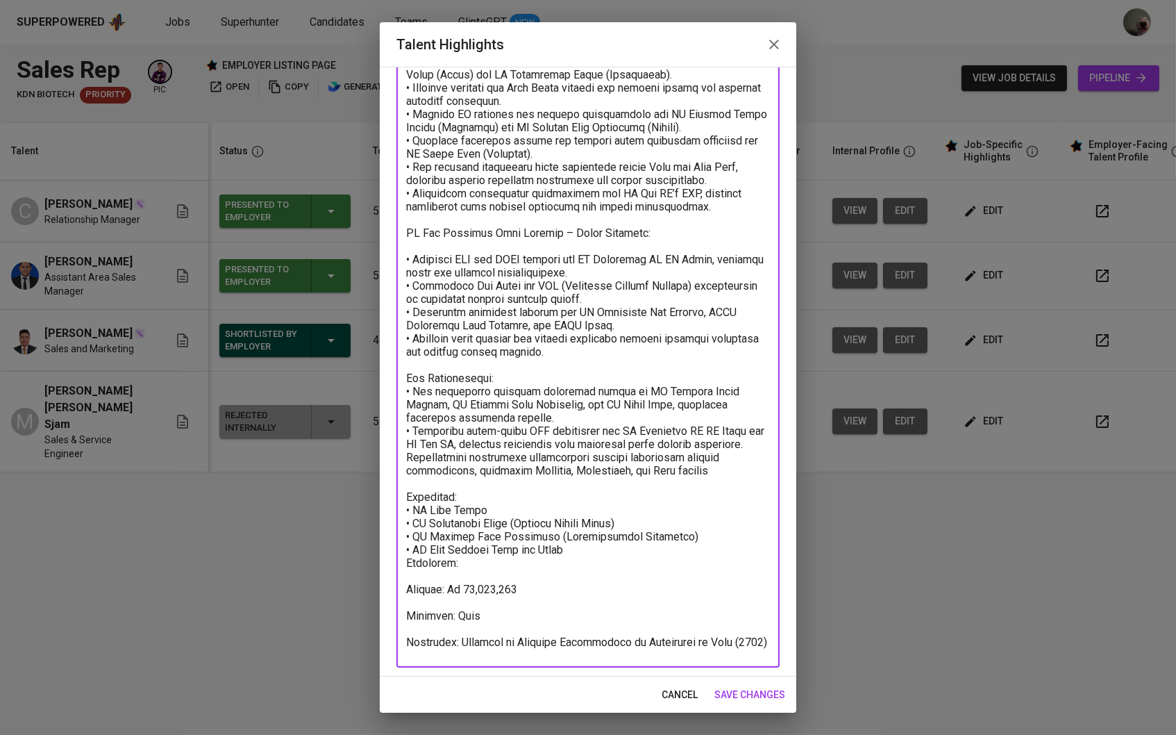
click at [584, 439] on textarea at bounding box center [588, 315] width 364 height 679
drag, startPoint x: 723, startPoint y: 477, endPoint x: 390, endPoint y: 464, distance: 332.9
click at [390, 464] on div "Enhance the Talent's profile by adding highlights relevant to this job - accomp…" at bounding box center [588, 372] width 417 height 610
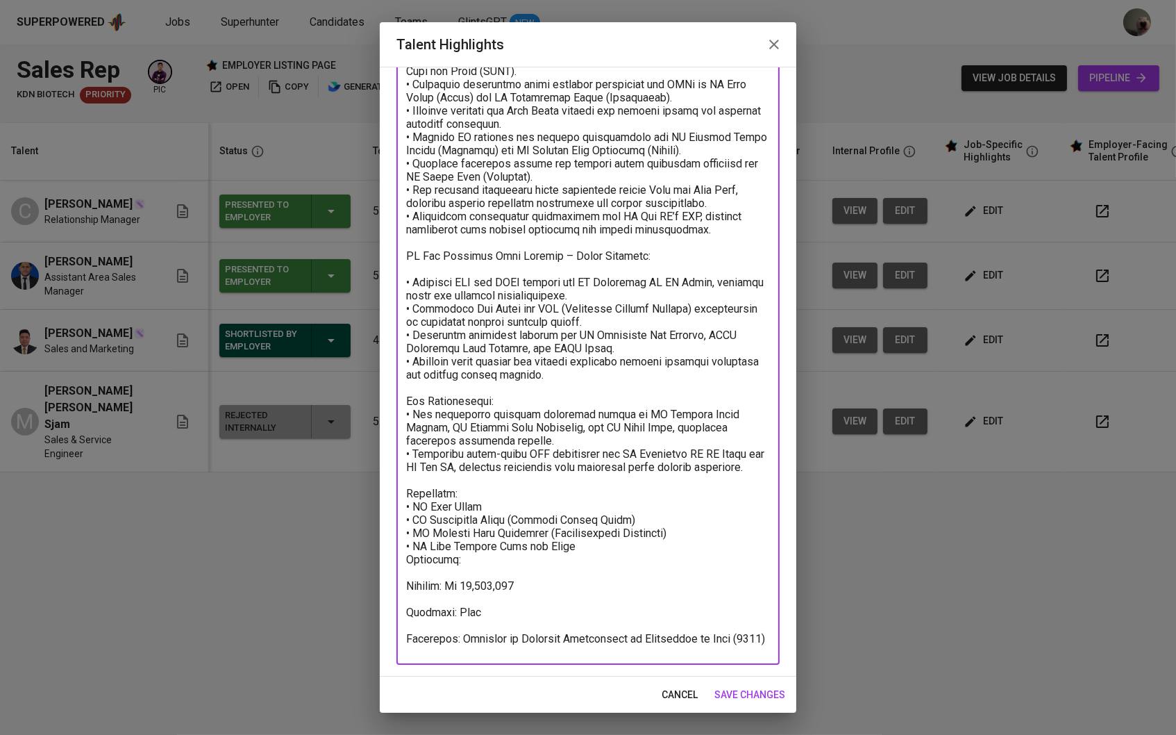
scroll to position [158, 0]
drag, startPoint x: 530, startPoint y: 588, endPoint x: 390, endPoint y: 588, distance: 139.6
click at [390, 588] on div "Enhance the Talent's profile by adding highlights relevant to this job - accomp…" at bounding box center [588, 372] width 417 height 610
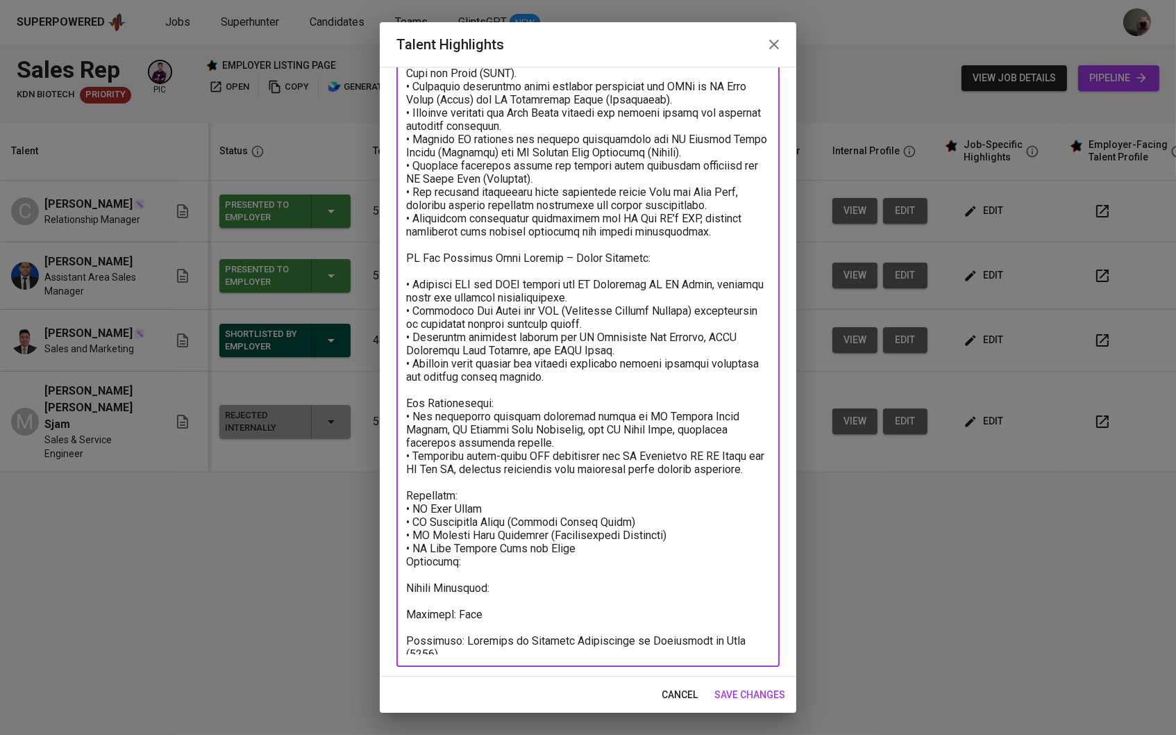
drag, startPoint x: 513, startPoint y: 602, endPoint x: 369, endPoint y: 594, distance: 144.7
click at [369, 594] on div "Talent Highlights Enhance the Talent's profile by adding highlights relevant to…" at bounding box center [588, 367] width 1176 height 735
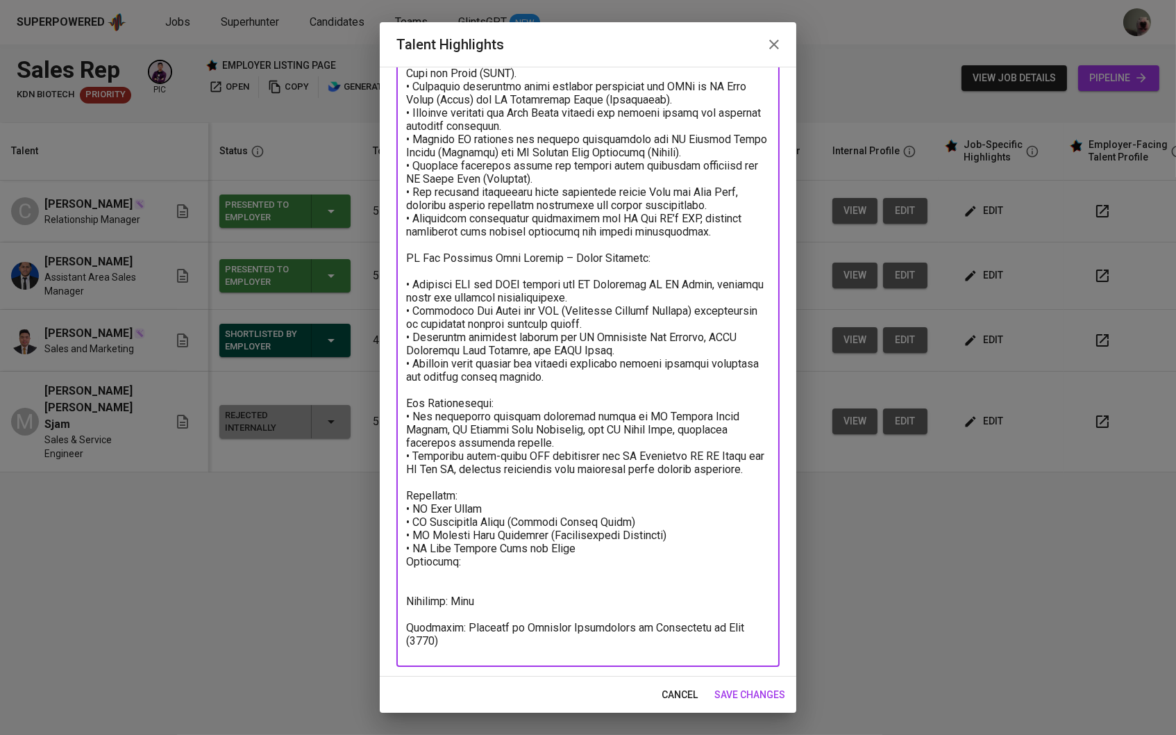
scroll to position [144, 0]
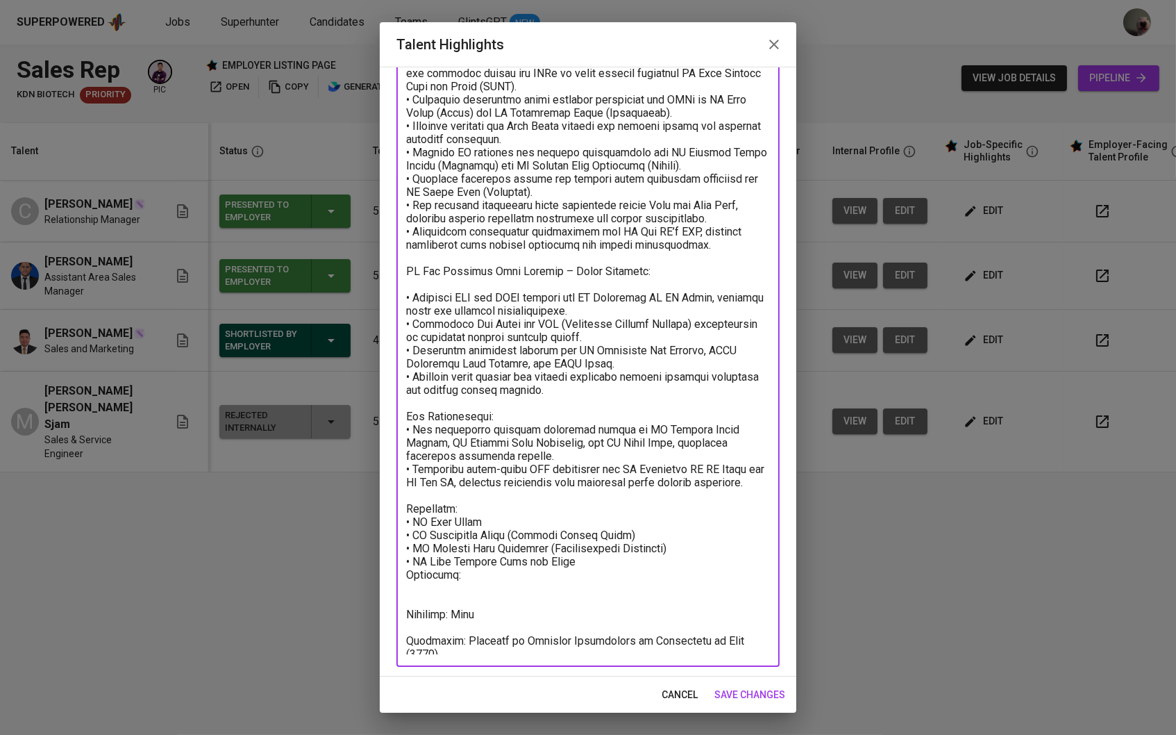
click at [766, 652] on div "x Talent Highlights" at bounding box center [587, 334] width 383 height 666
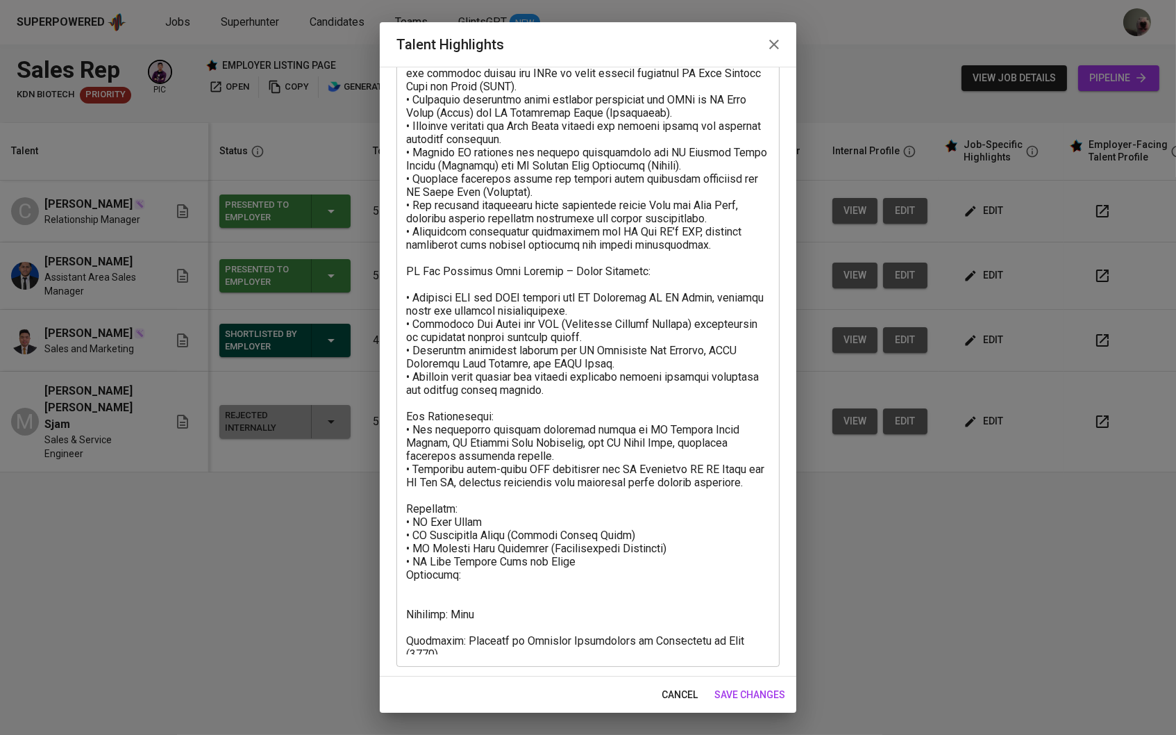
click at [771, 644] on div "x Talent Highlights" at bounding box center [587, 334] width 383 height 666
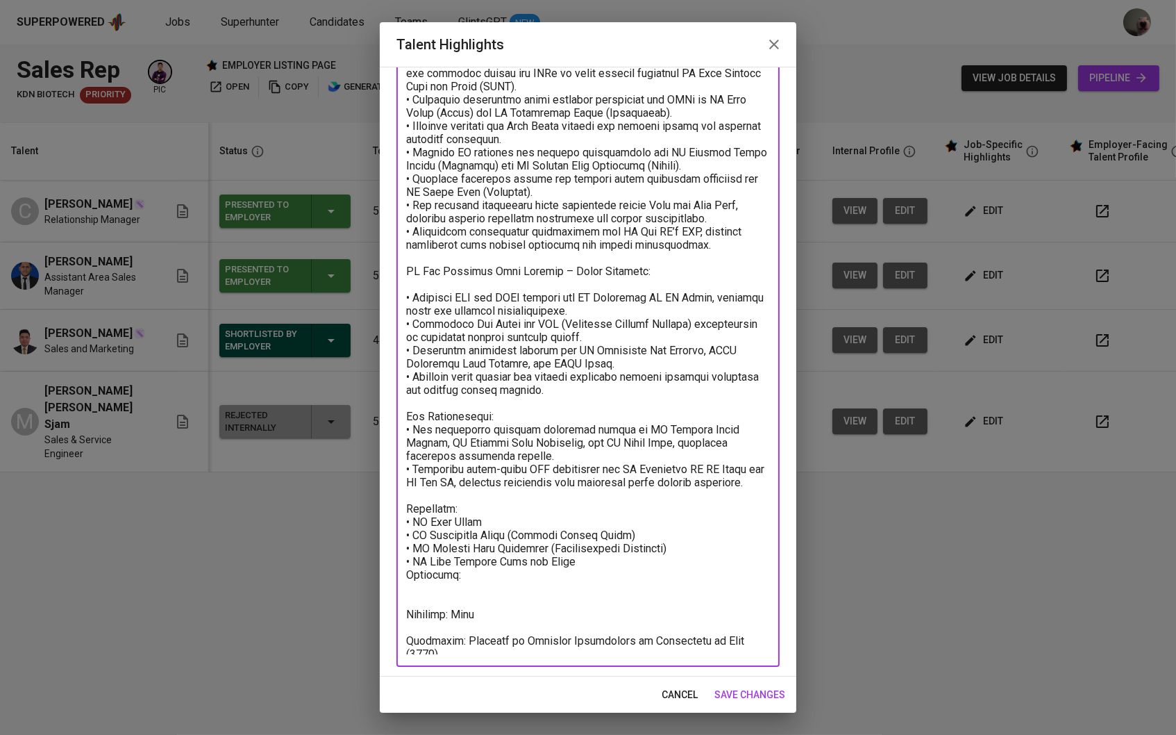
click at [767, 645] on textarea at bounding box center [588, 334] width 364 height 640
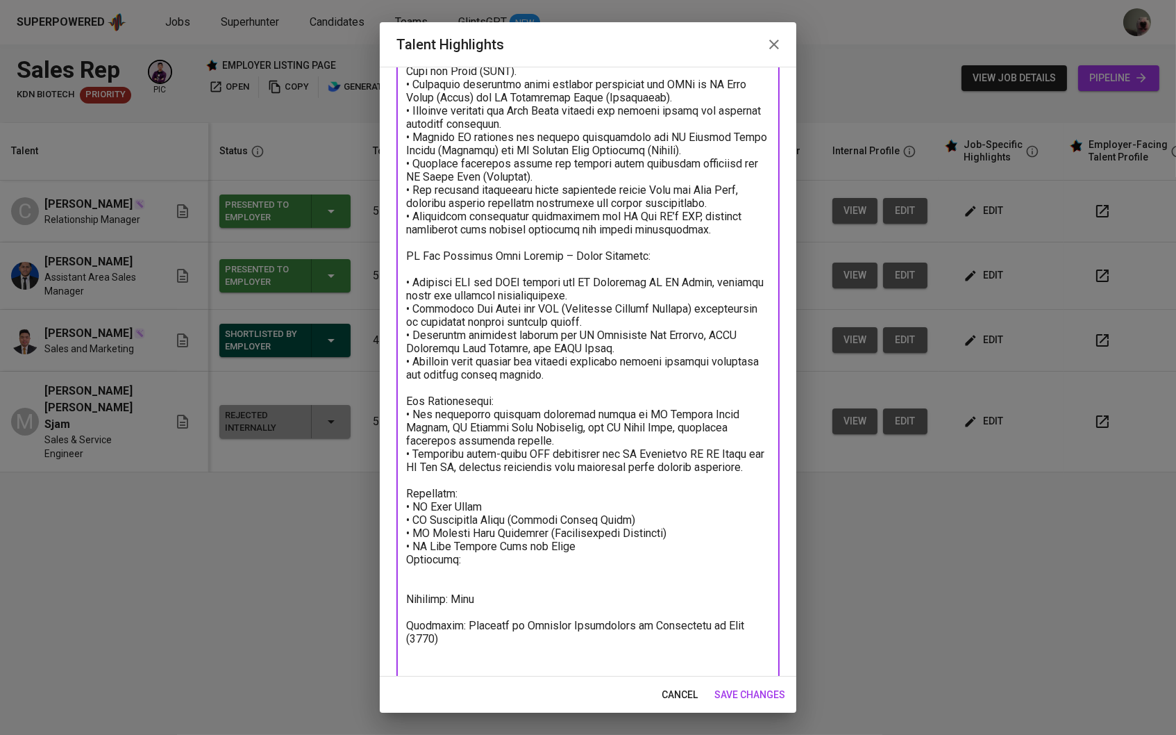
scroll to position [1, 0]
paste textarea "Salary Breakdown:"
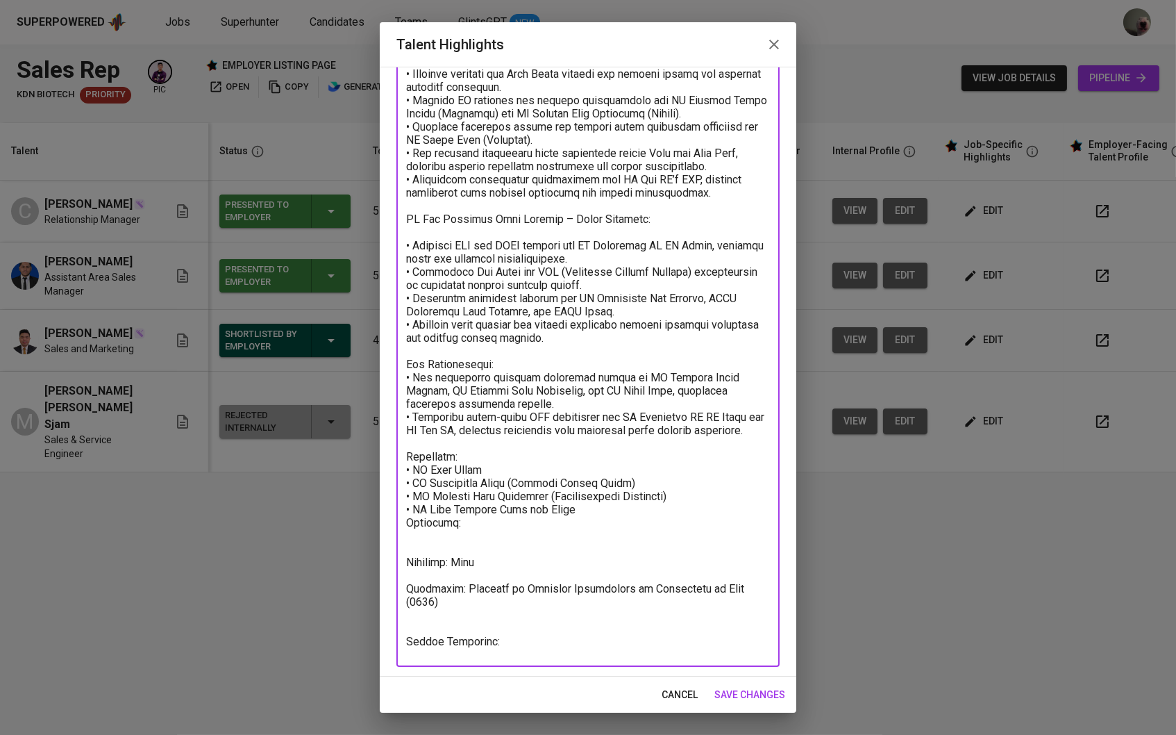
scroll to position [196, 0]
click at [573, 616] on textarea at bounding box center [588, 309] width 364 height 692
click at [524, 647] on textarea at bounding box center [588, 309] width 364 height 692
click at [483, 618] on textarea at bounding box center [588, 309] width 364 height 692
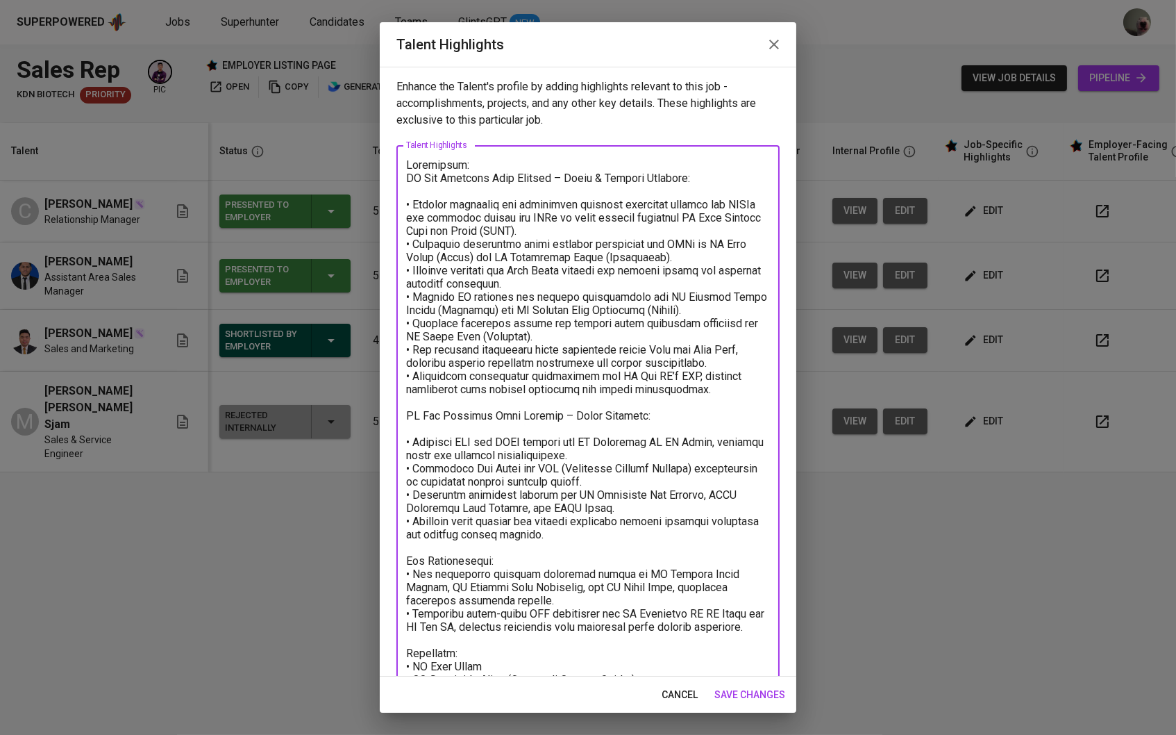
scroll to position [0, 0]
type textarea "Experience: PT Ion Exchange Asia Pacific – Sales & Service Engineer: • Managed …"
click at [776, 45] on icon "button" at bounding box center [774, 44] width 17 height 17
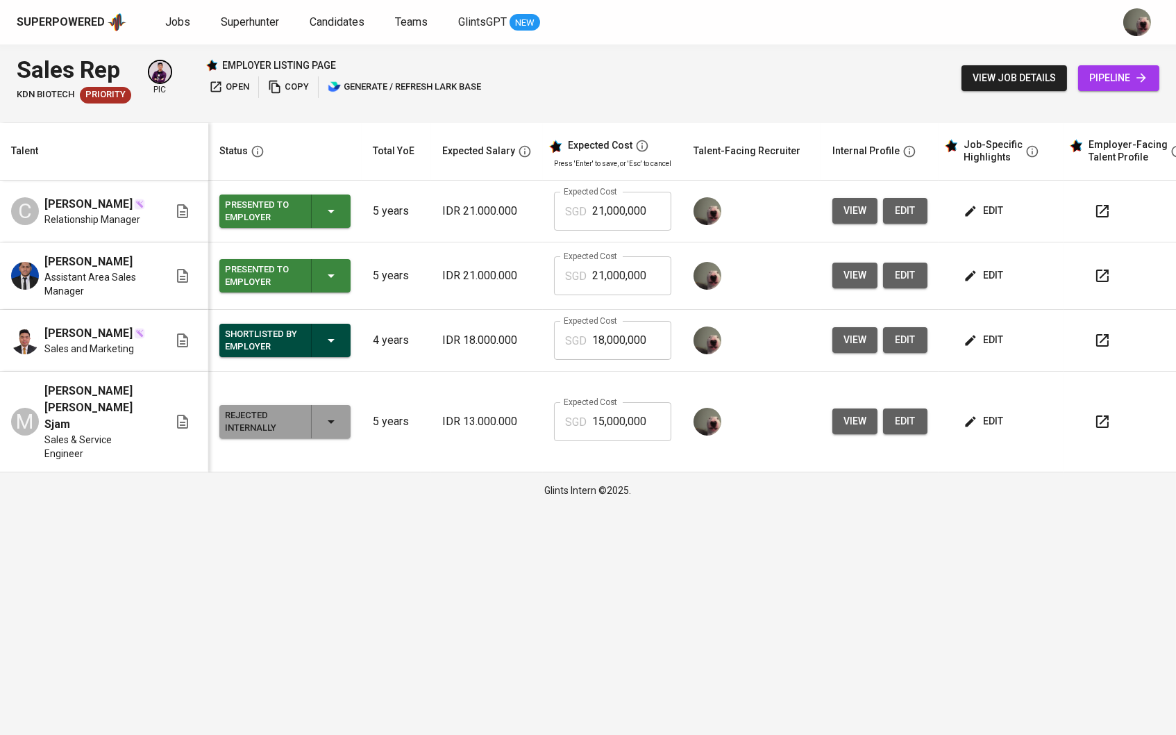
click at [1008, 434] on button "edit" at bounding box center [985, 421] width 48 height 26
click at [181, 27] on span "Jobs" at bounding box center [177, 21] width 25 height 13
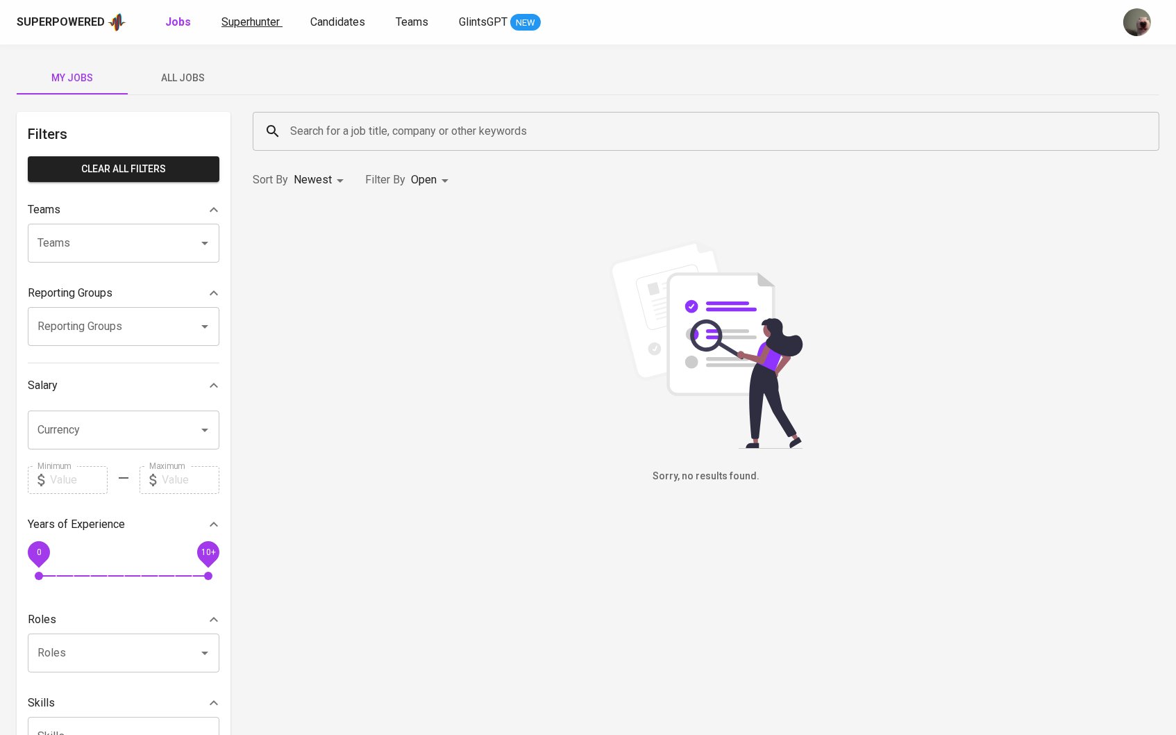
click at [239, 22] on span "Superhunter" at bounding box center [250, 21] width 58 height 13
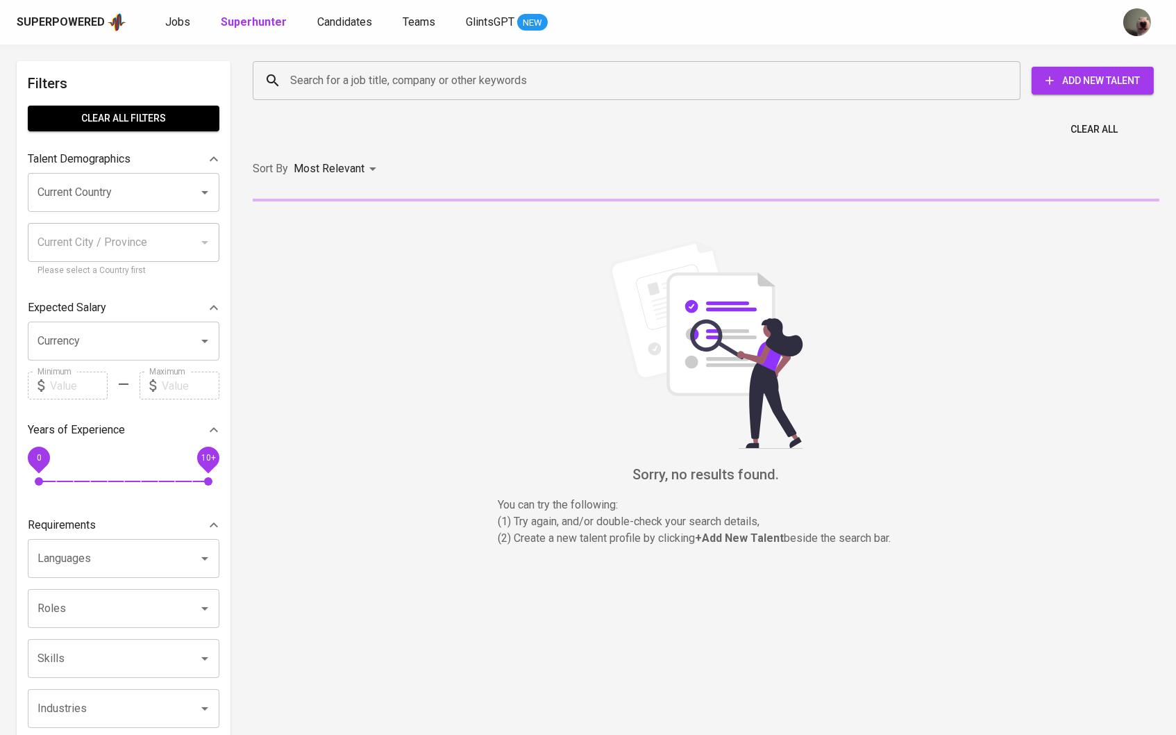
click at [331, 82] on input "Search for a job title, company or other keywords" at bounding box center [640, 80] width 707 height 26
paste input "[EMAIL_ADDRESS][DOMAIN_NAME]"
type input "[EMAIL_ADDRESS][DOMAIN_NAME]"
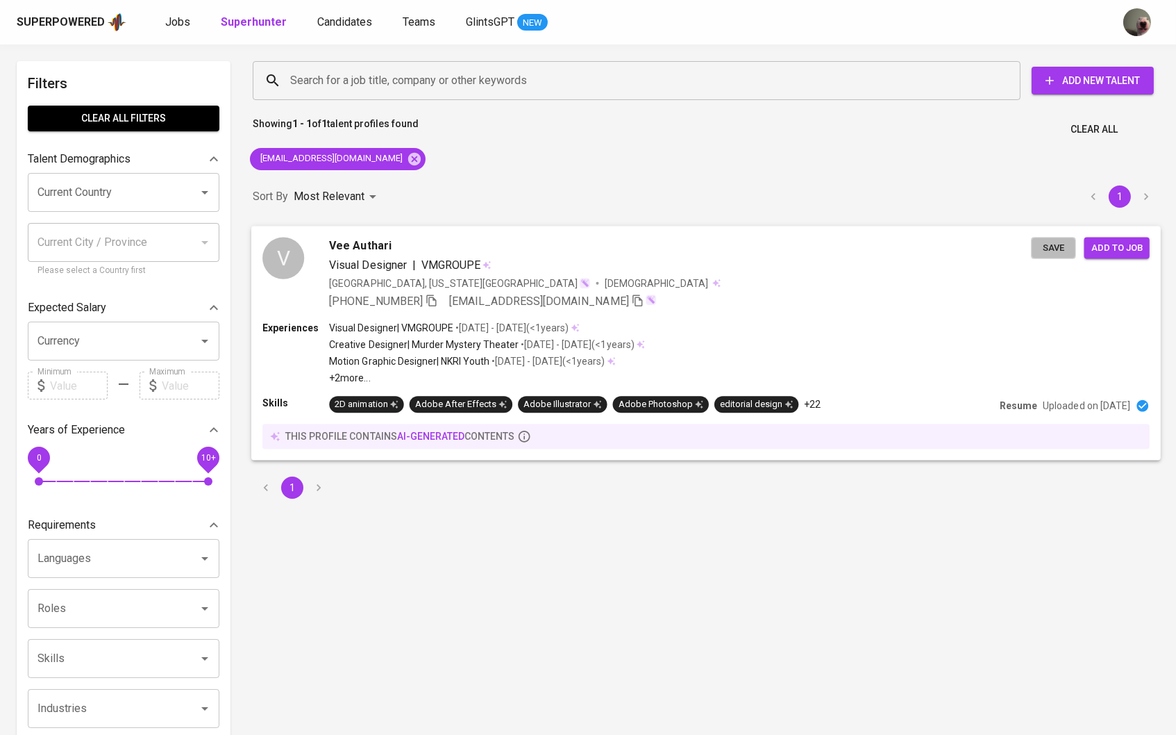
click at [1066, 248] on span "Save" at bounding box center [1053, 248] width 31 height 16
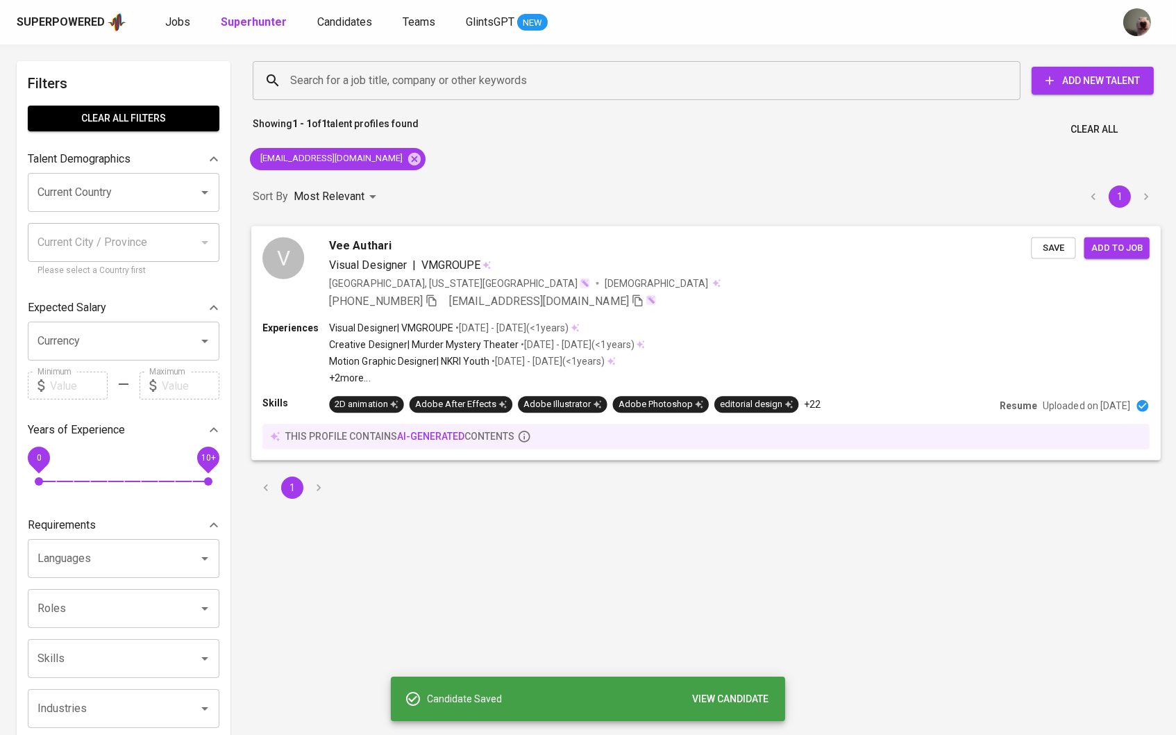
click at [1114, 246] on span "Add to job" at bounding box center [1117, 248] width 51 height 16
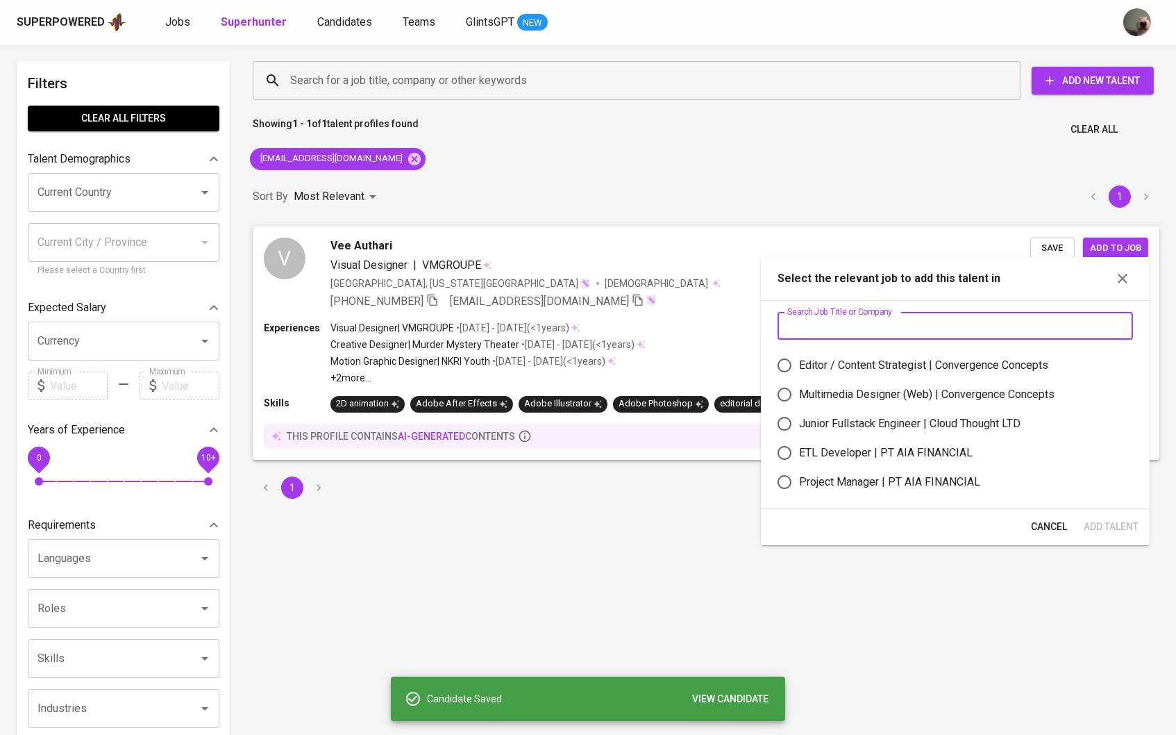
click at [860, 326] on input "text" at bounding box center [956, 326] width 356 height 28
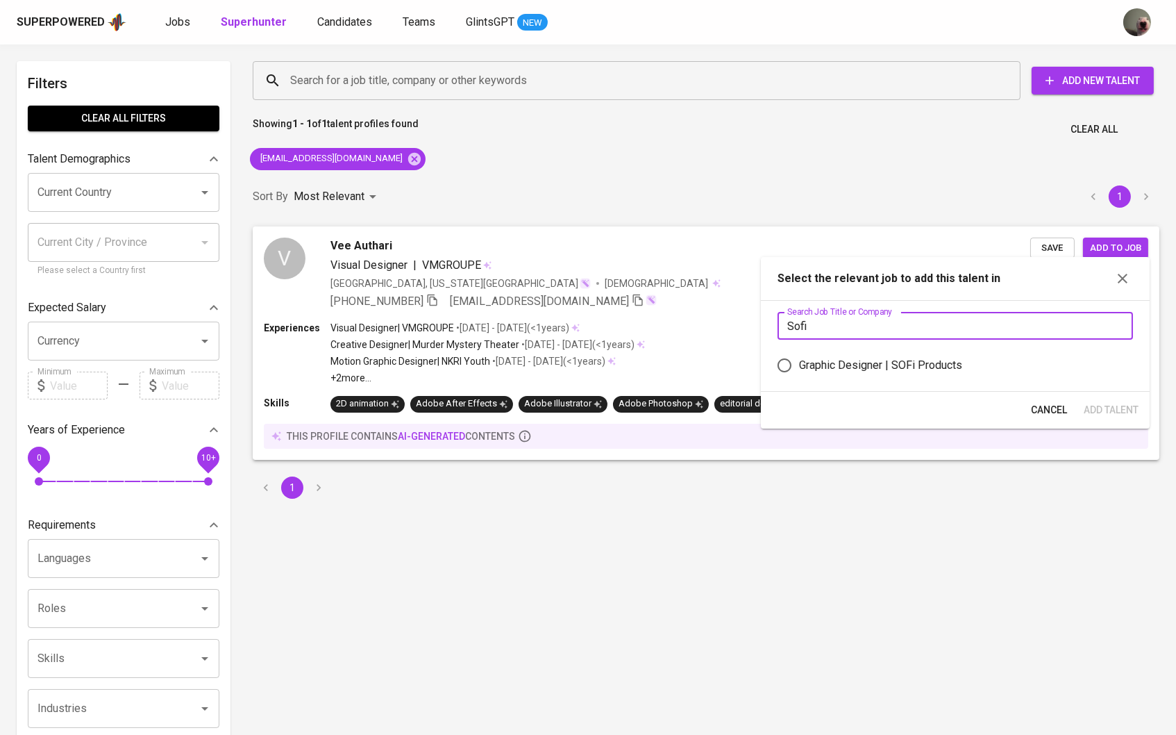
type input "Sofi"
click at [832, 374] on div "Graphic Designer | SOFi Products" at bounding box center [880, 365] width 163 height 17
click at [799, 376] on input "Graphic Designer | SOFi Products" at bounding box center [784, 365] width 29 height 29
radio input "true"
click at [1114, 417] on span "Add Talent" at bounding box center [1111, 409] width 55 height 17
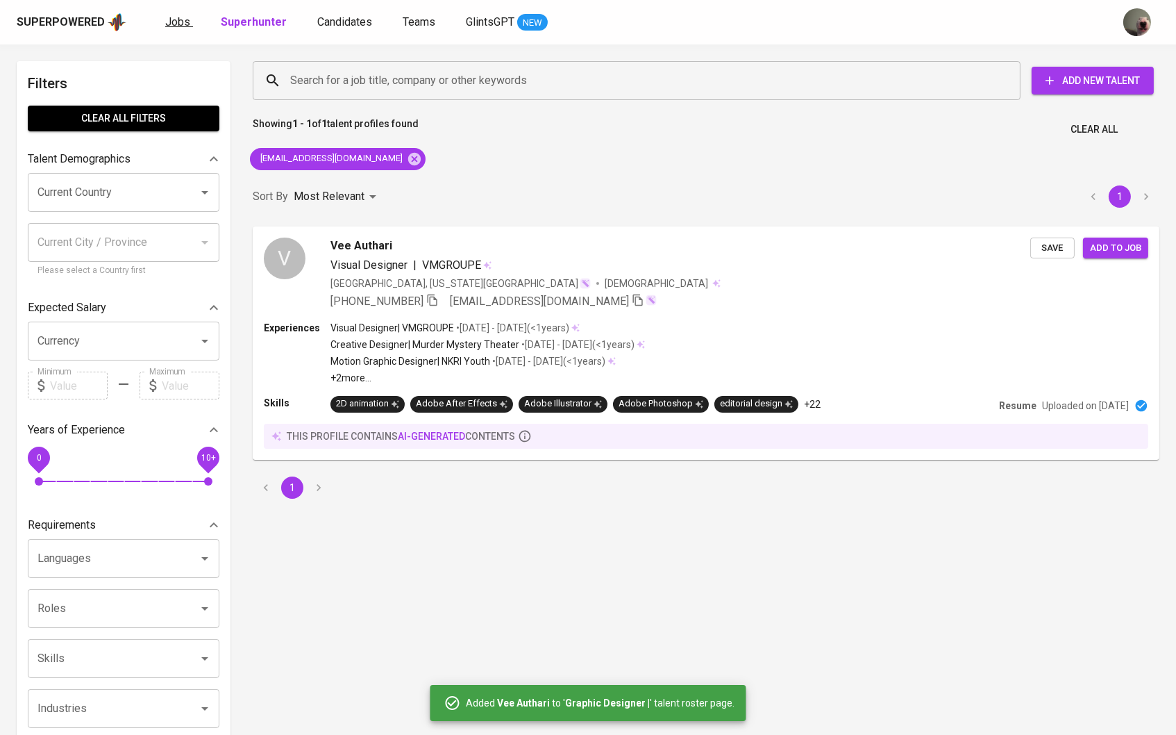
click at [188, 24] on link "Jobs" at bounding box center [179, 22] width 28 height 17
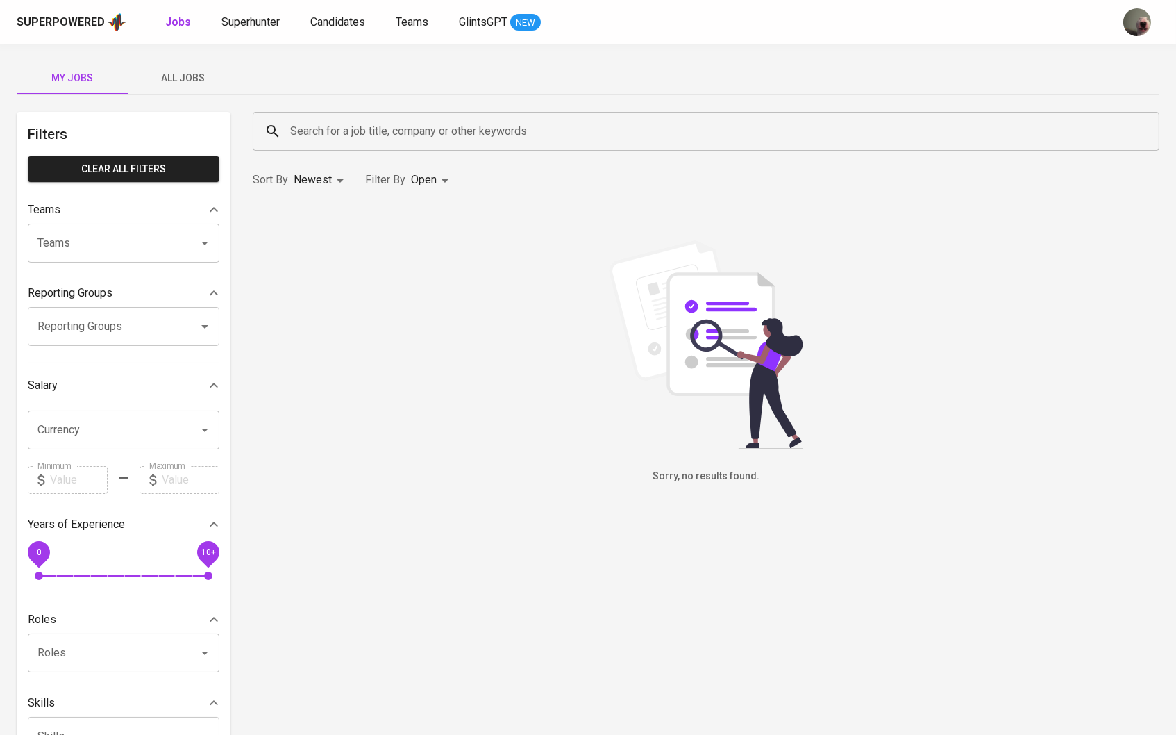
click at [182, 72] on span "All Jobs" at bounding box center [183, 77] width 94 height 17
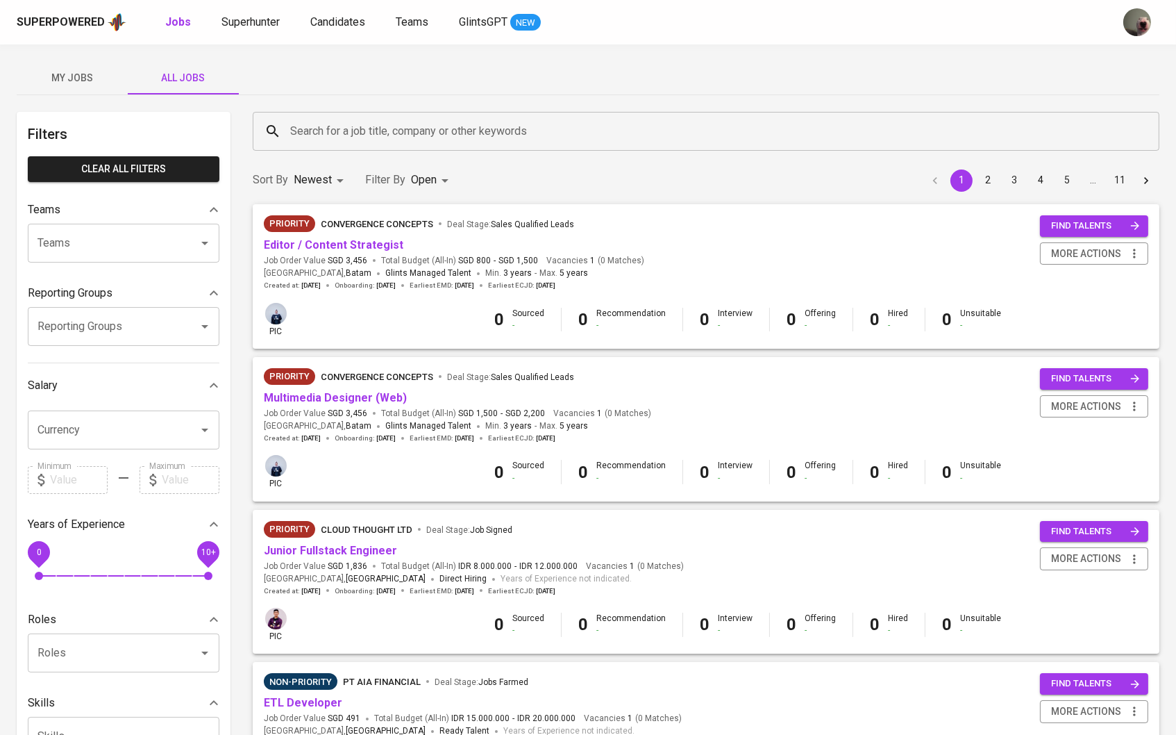
click at [353, 133] on input "Search for a job title, company or other keywords" at bounding box center [710, 131] width 846 height 26
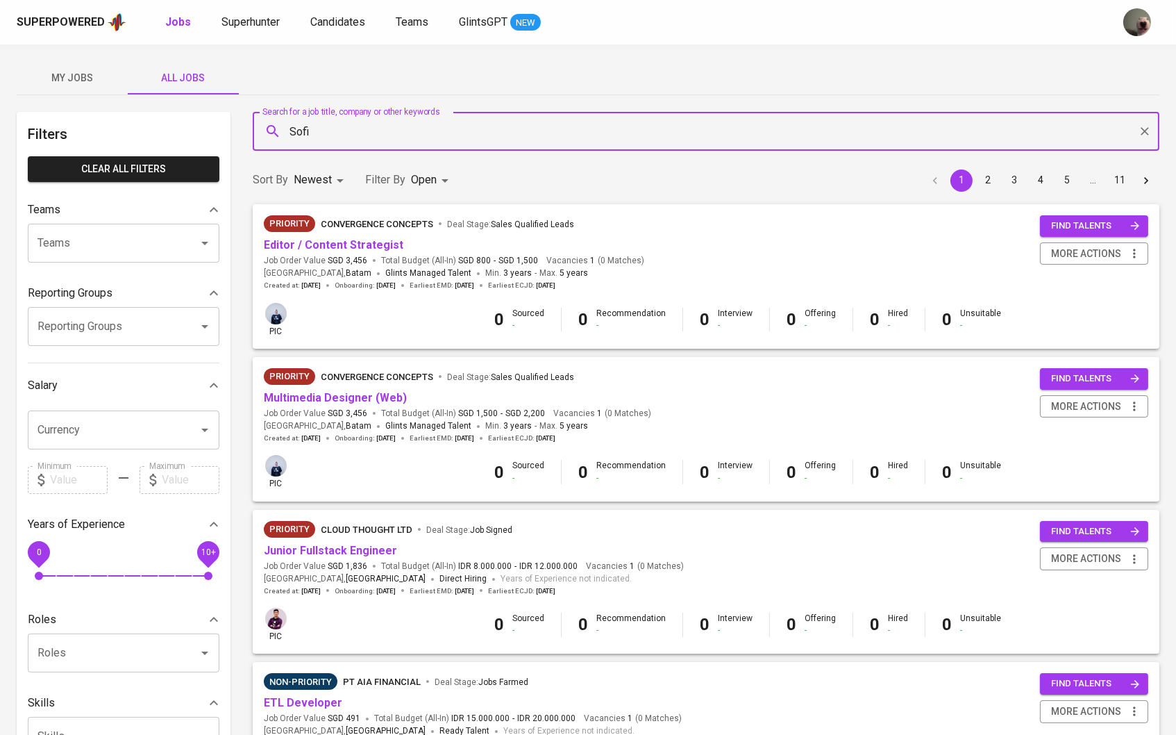
type input "Sofi"
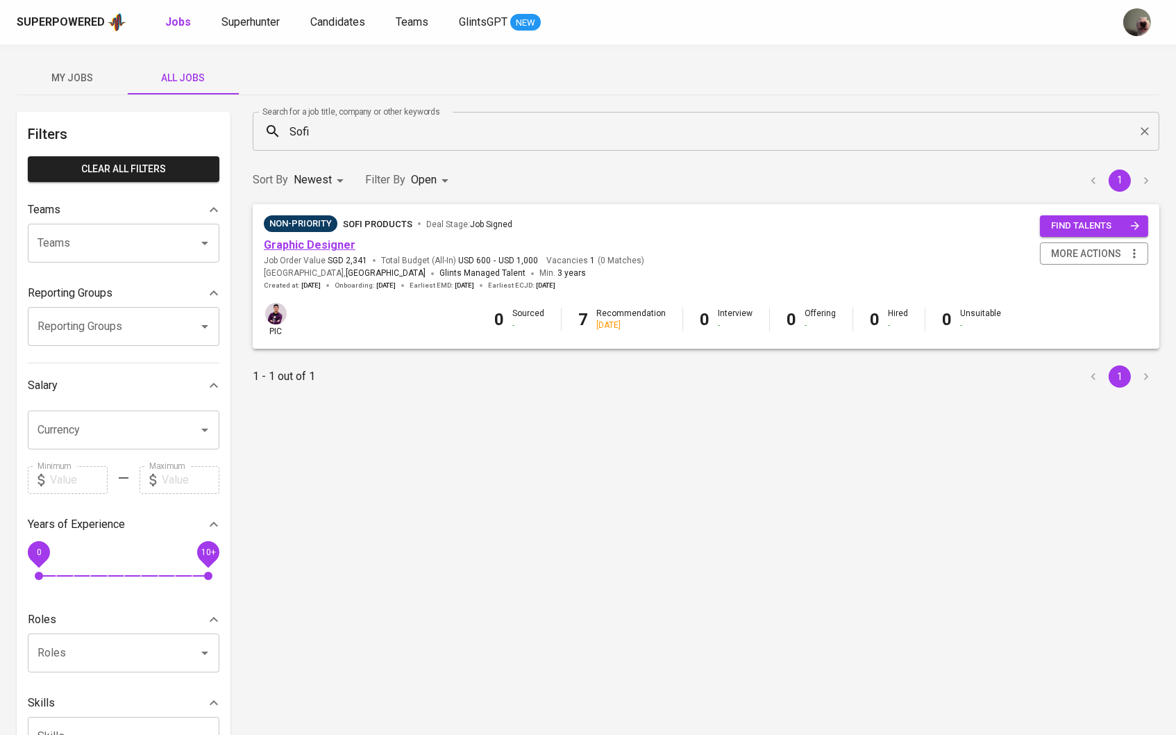
click at [332, 244] on link "Graphic Designer" at bounding box center [310, 244] width 92 height 13
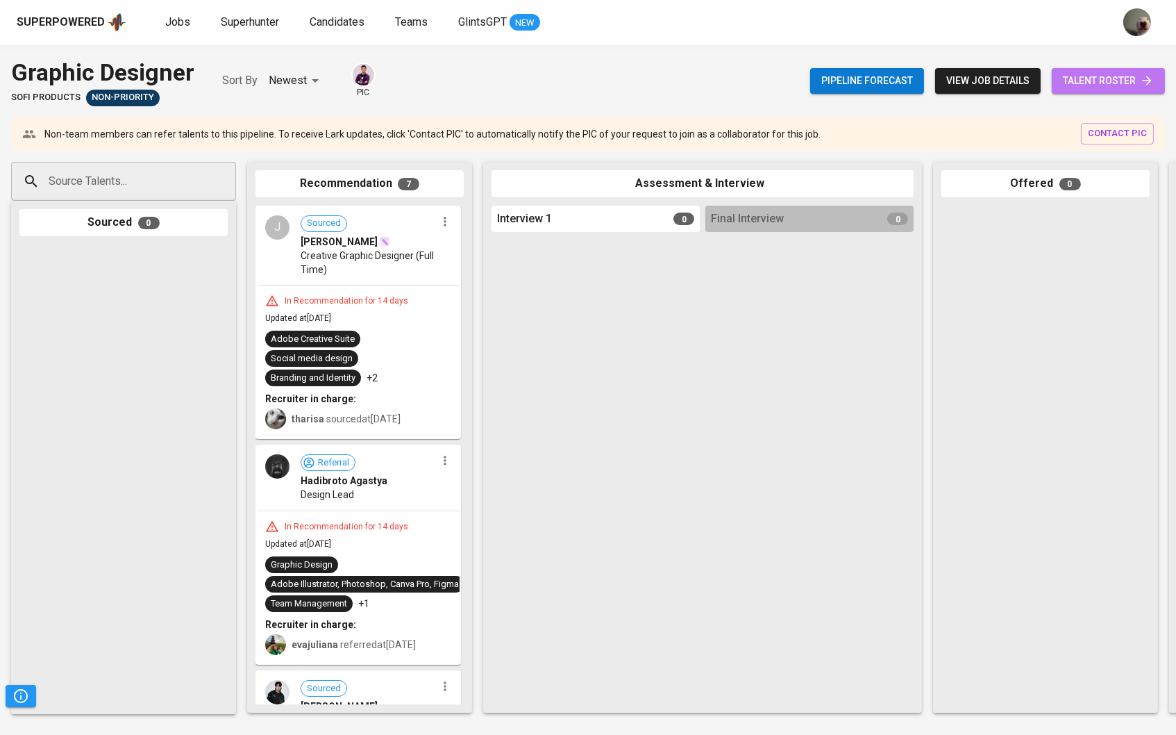
click at [1118, 80] on span "talent roster" at bounding box center [1108, 80] width 91 height 17
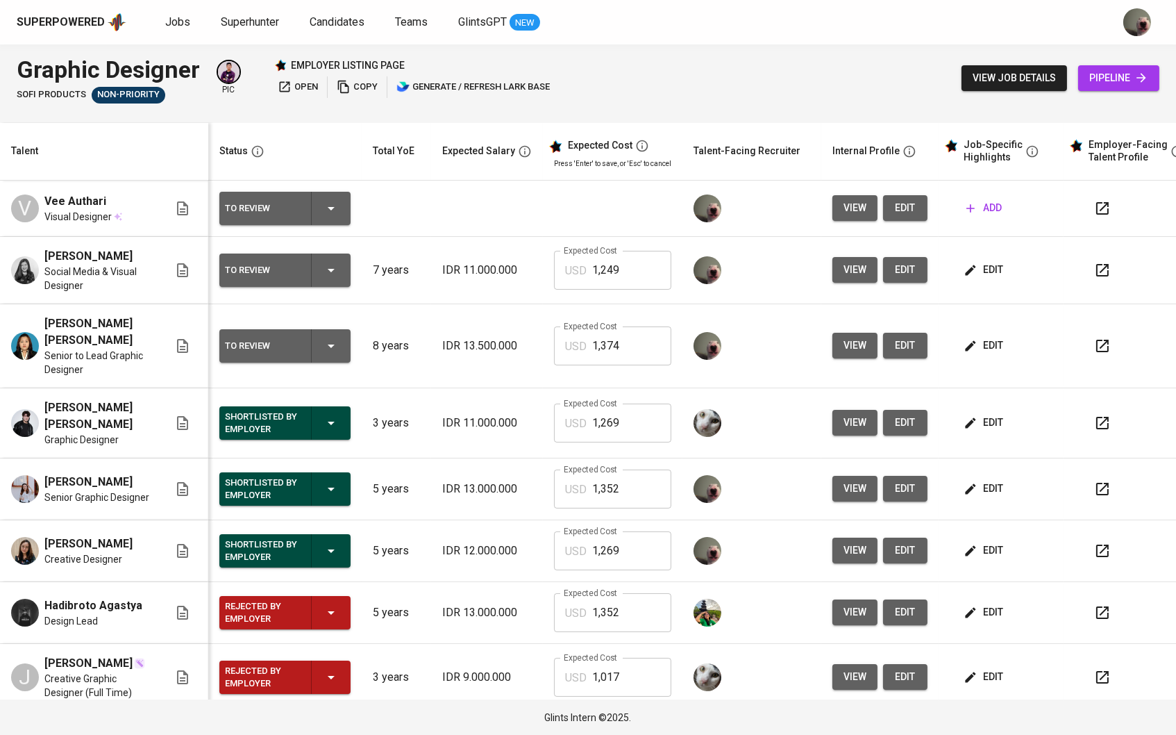
click at [853, 201] on span "view" at bounding box center [855, 207] width 23 height 17
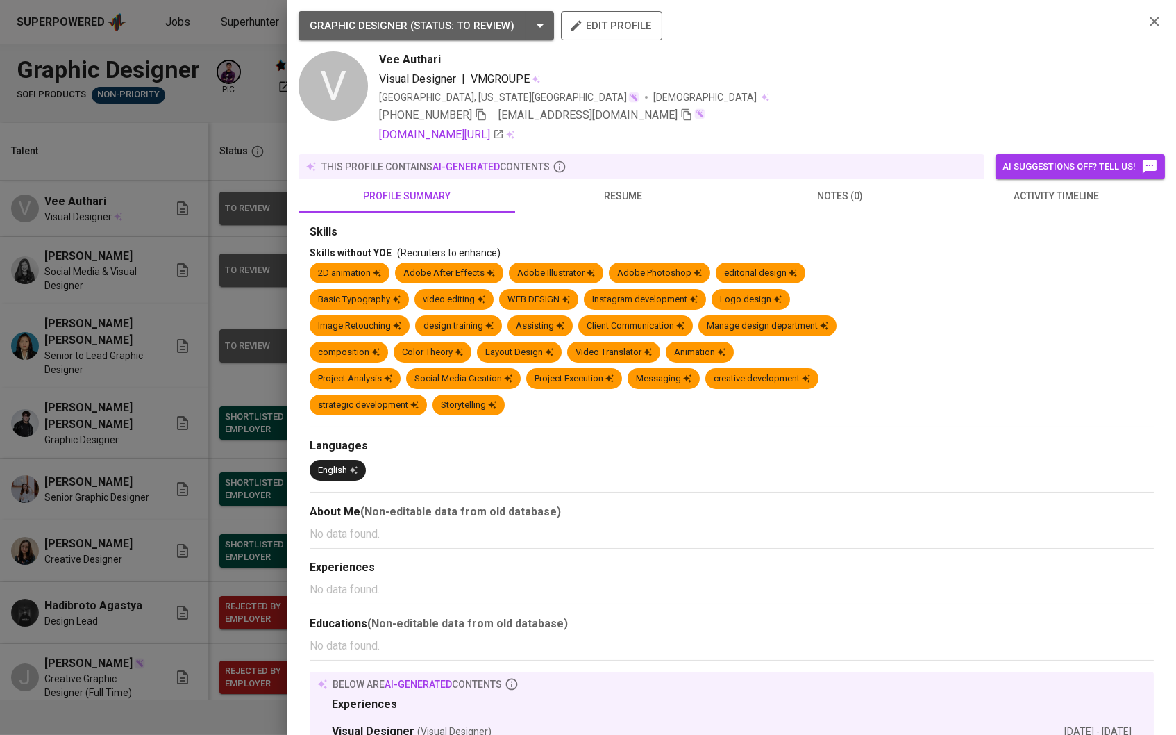
click at [589, 201] on span "resume" at bounding box center [624, 195] width 200 height 17
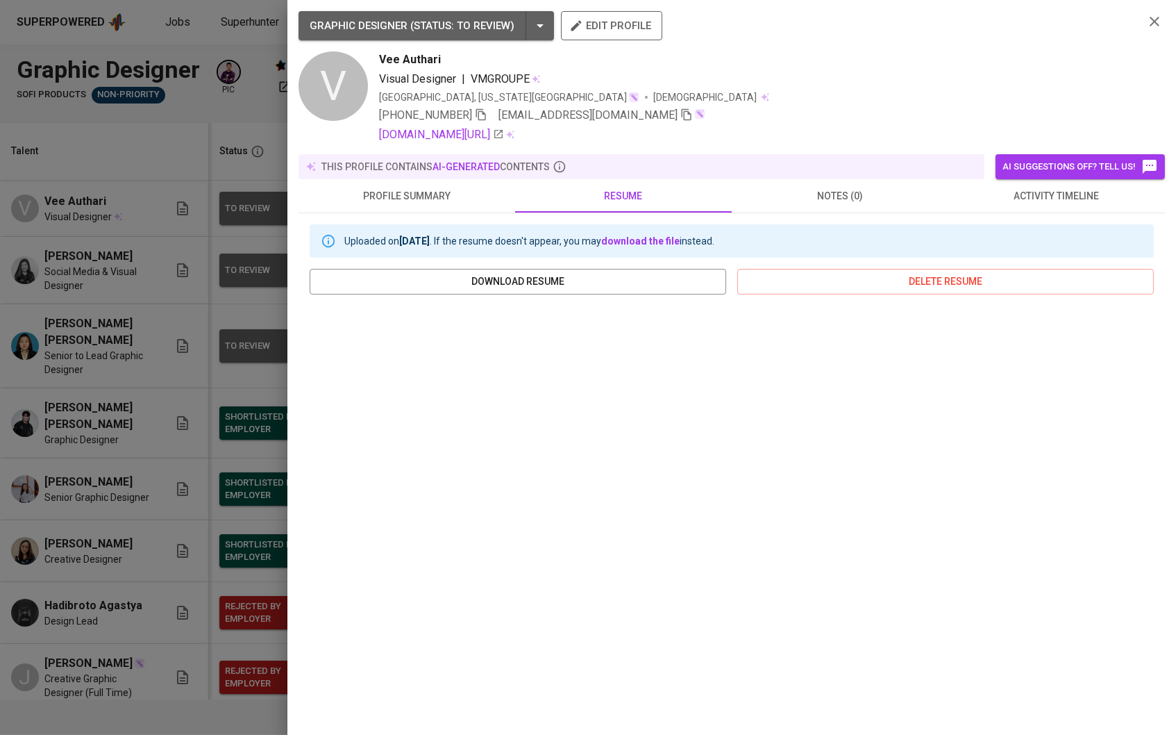
click at [416, 191] on span "profile summary" at bounding box center [407, 195] width 200 height 17
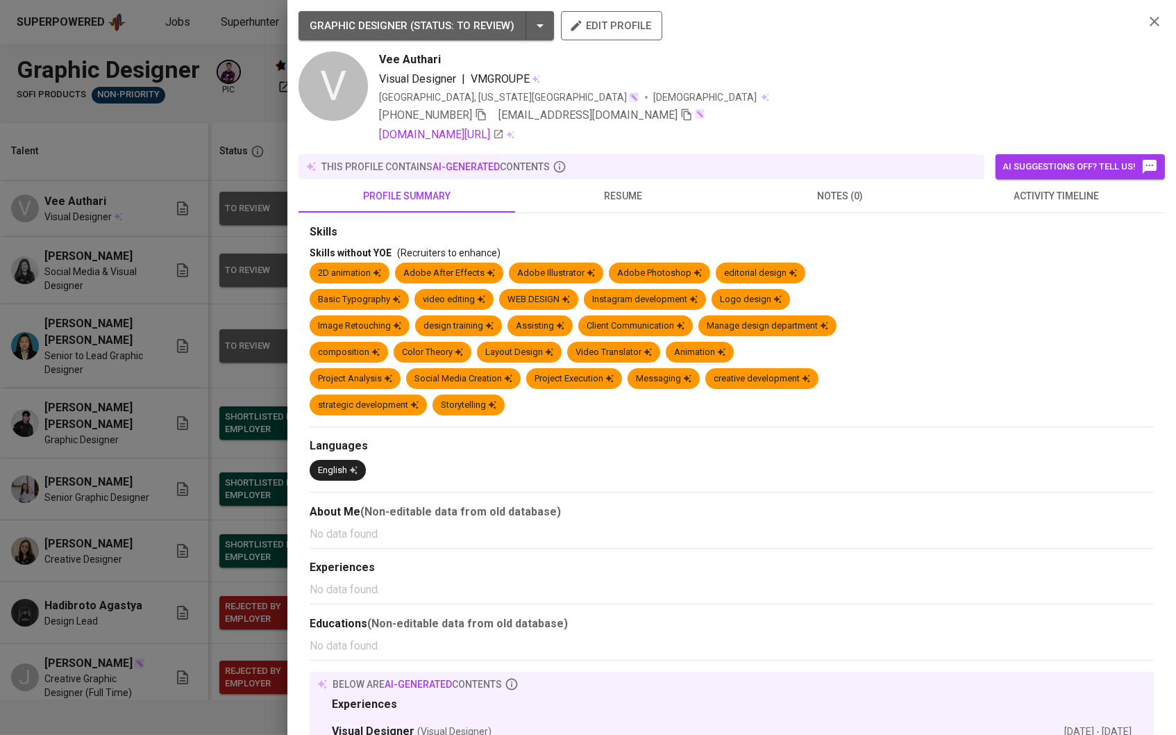
click at [234, 131] on div at bounding box center [588, 367] width 1176 height 735
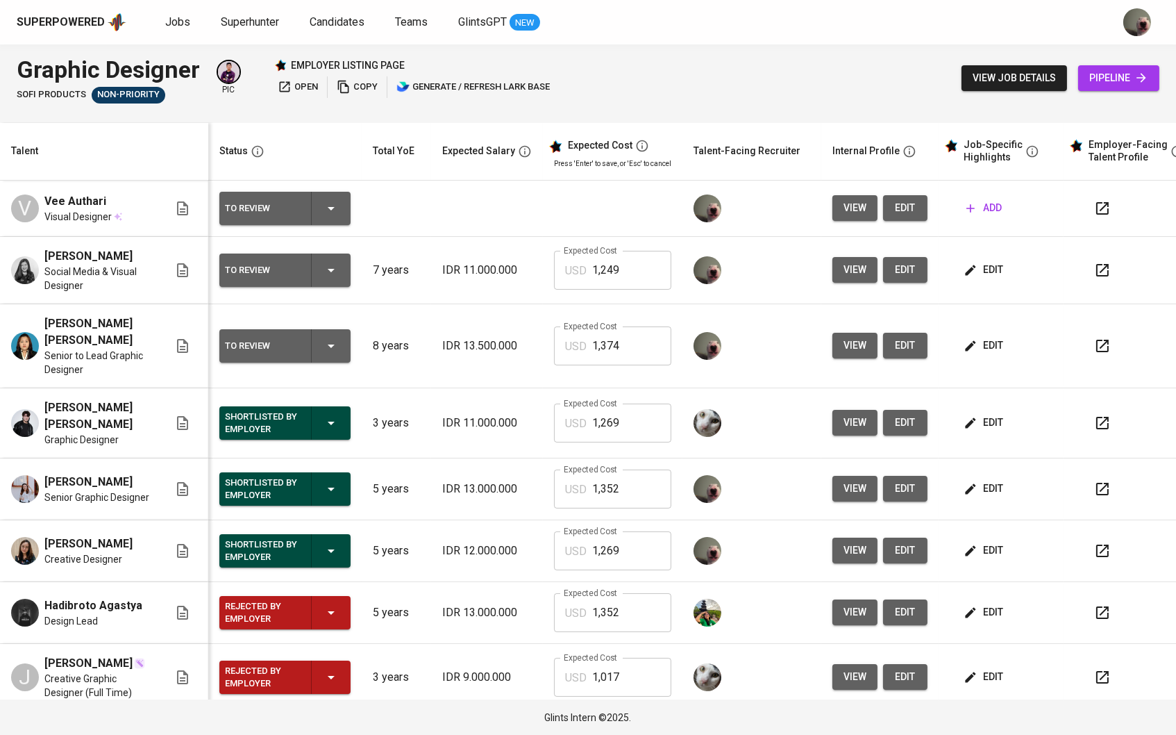
click at [998, 214] on span "add" at bounding box center [984, 207] width 35 height 17
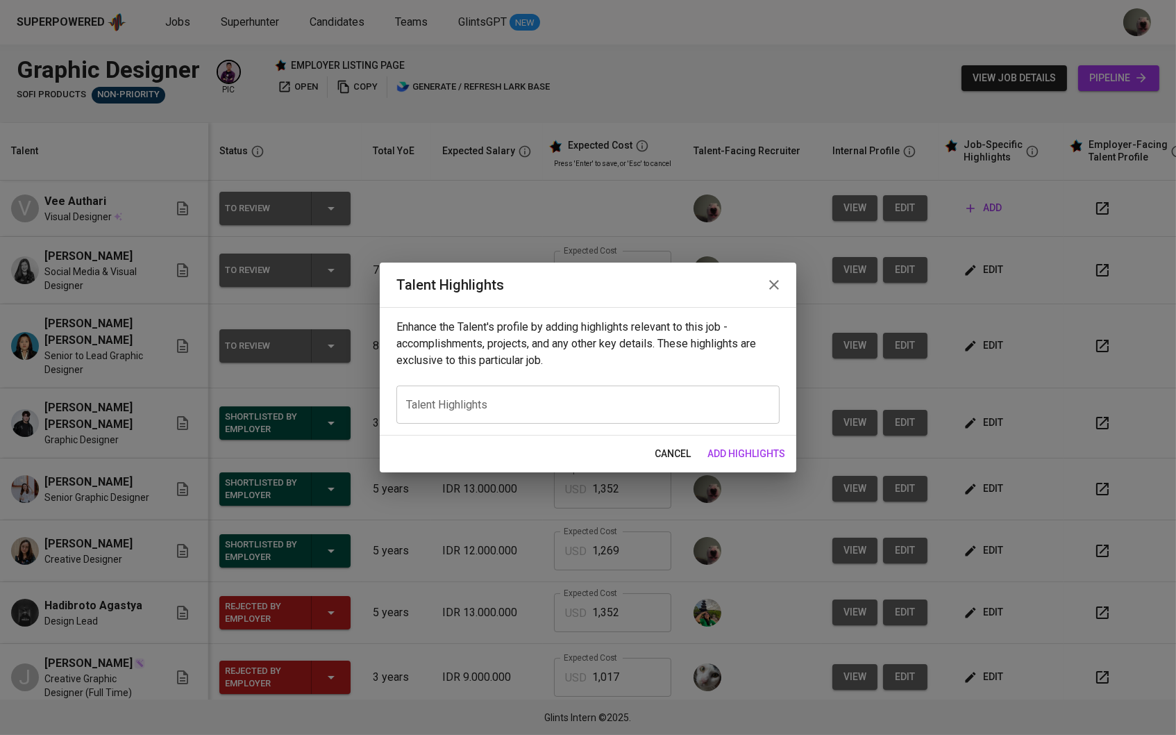
click at [537, 424] on div "Enhance the Talent's profile by adding highlights relevant to this job - accomp…" at bounding box center [588, 371] width 417 height 128
click at [530, 405] on textarea at bounding box center [588, 405] width 364 height 12
paste textarea "[EMAIL_ADDRESS][DOMAIN_NAME]"
type textarea "[EMAIL_ADDRESS][DOMAIN_NAME]"
paste textarea "Vee Authari — Motion Graphic Designer & Art Consultant Vee Authari is a multidi…"
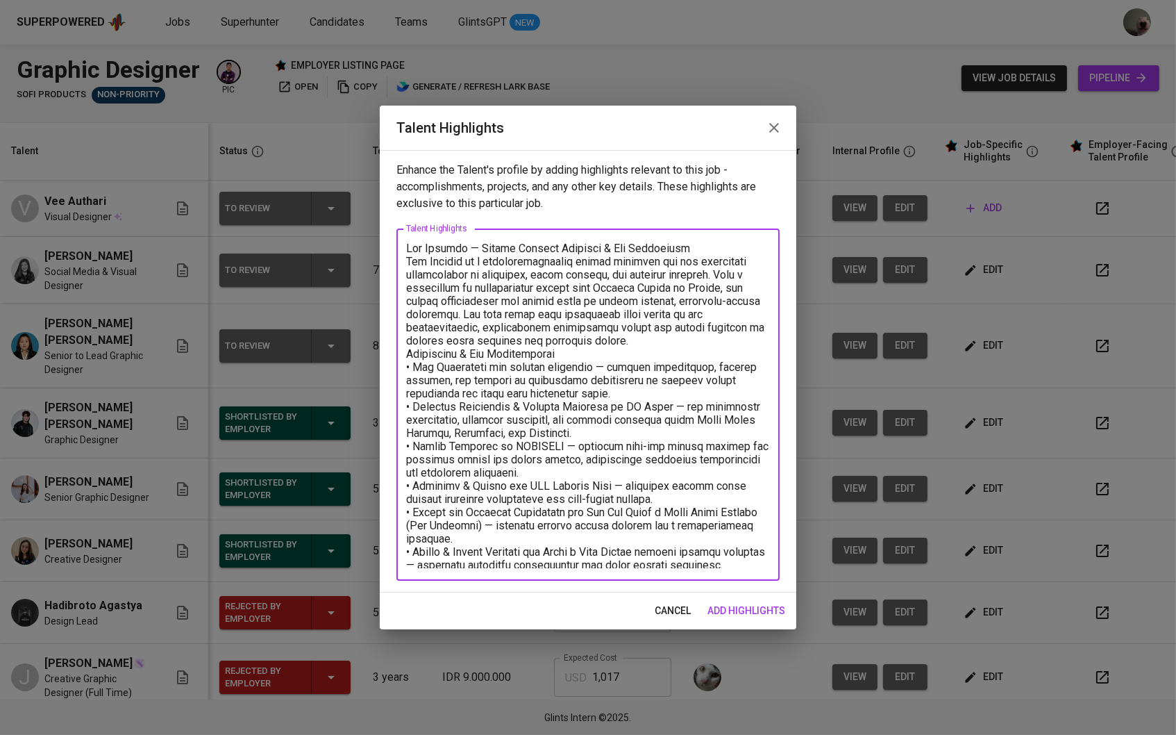
drag, startPoint x: 691, startPoint y: 243, endPoint x: 326, endPoint y: 244, distance: 365.2
click at [326, 244] on div "Talent Highlights Enhance the Talent's profile by adding highlights relevant to…" at bounding box center [588, 367] width 1176 height 735
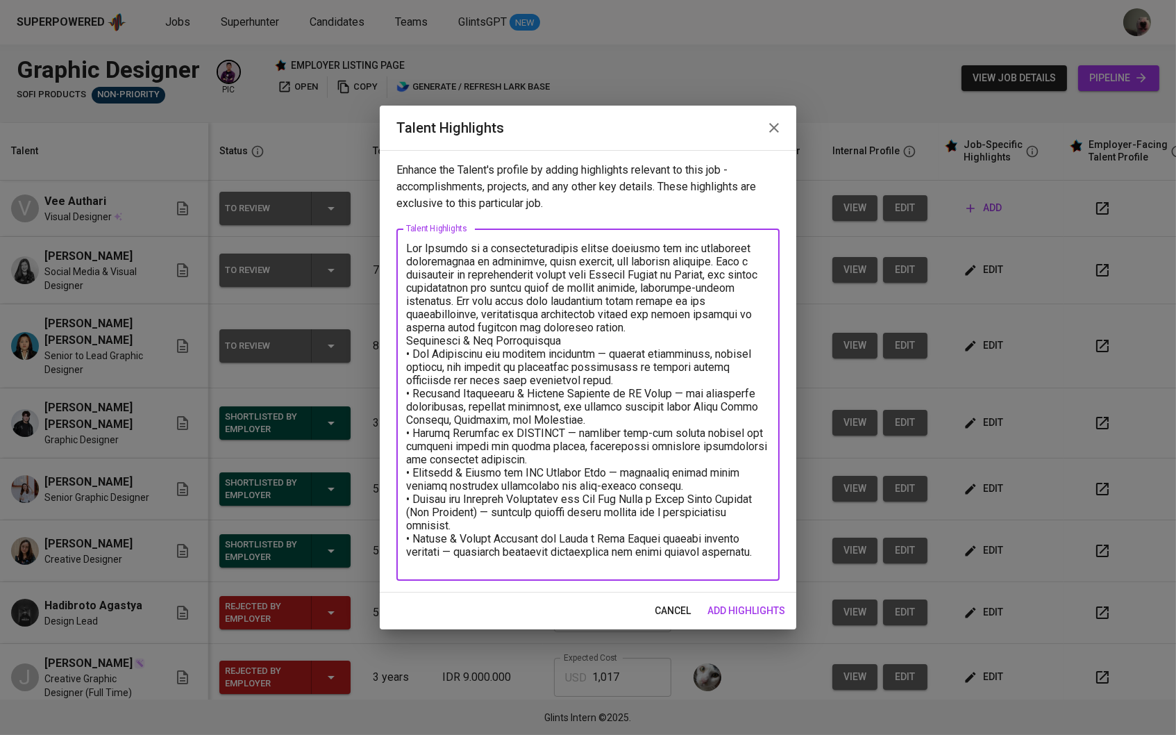
scroll to position [1, 0]
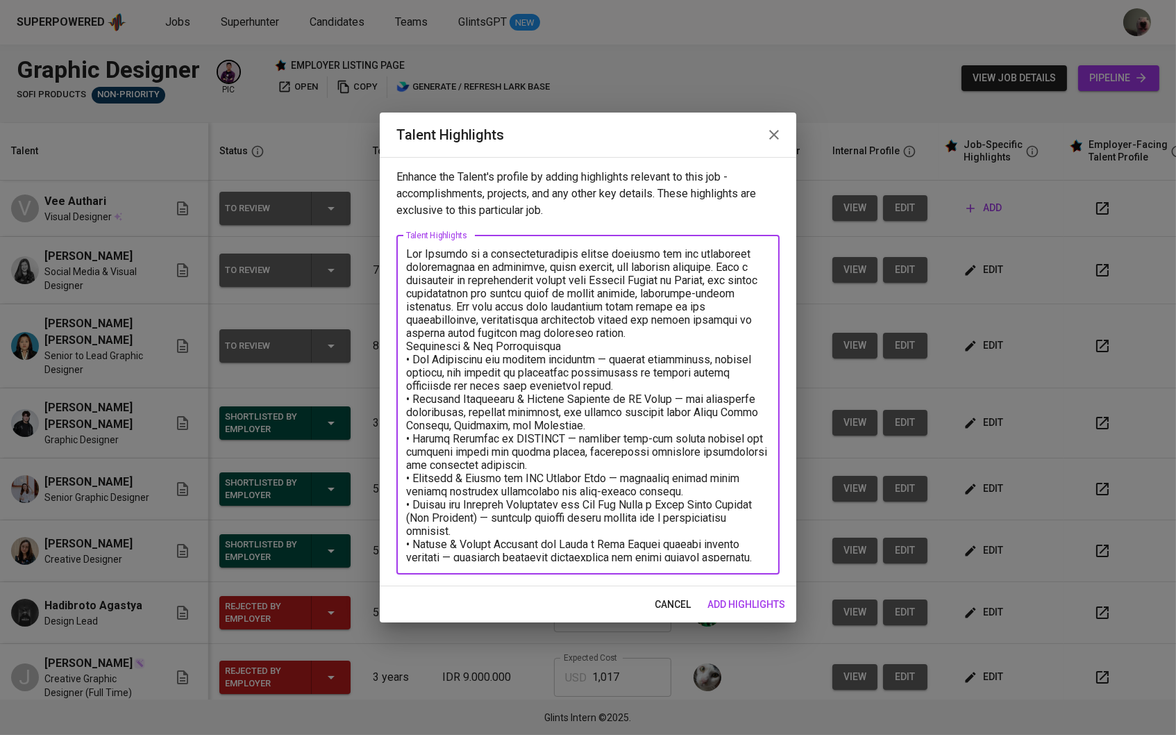
click at [599, 255] on textarea at bounding box center [588, 404] width 364 height 313
drag, startPoint x: 610, startPoint y: 255, endPoint x: 571, endPoint y: 255, distance: 38.9
click at [571, 255] on textarea at bounding box center [588, 404] width 364 height 313
click at [653, 331] on textarea at bounding box center [588, 404] width 364 height 313
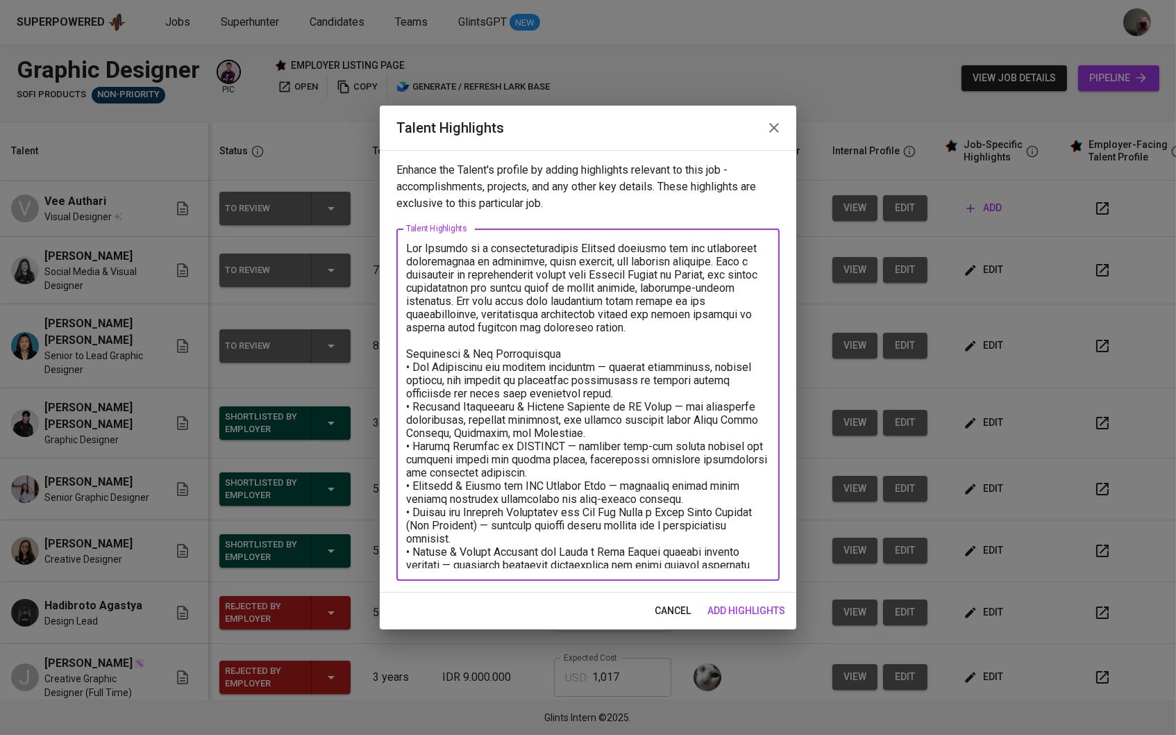
click at [626, 362] on textarea at bounding box center [588, 405] width 364 height 326
click at [601, 353] on textarea at bounding box center [588, 405] width 364 height 326
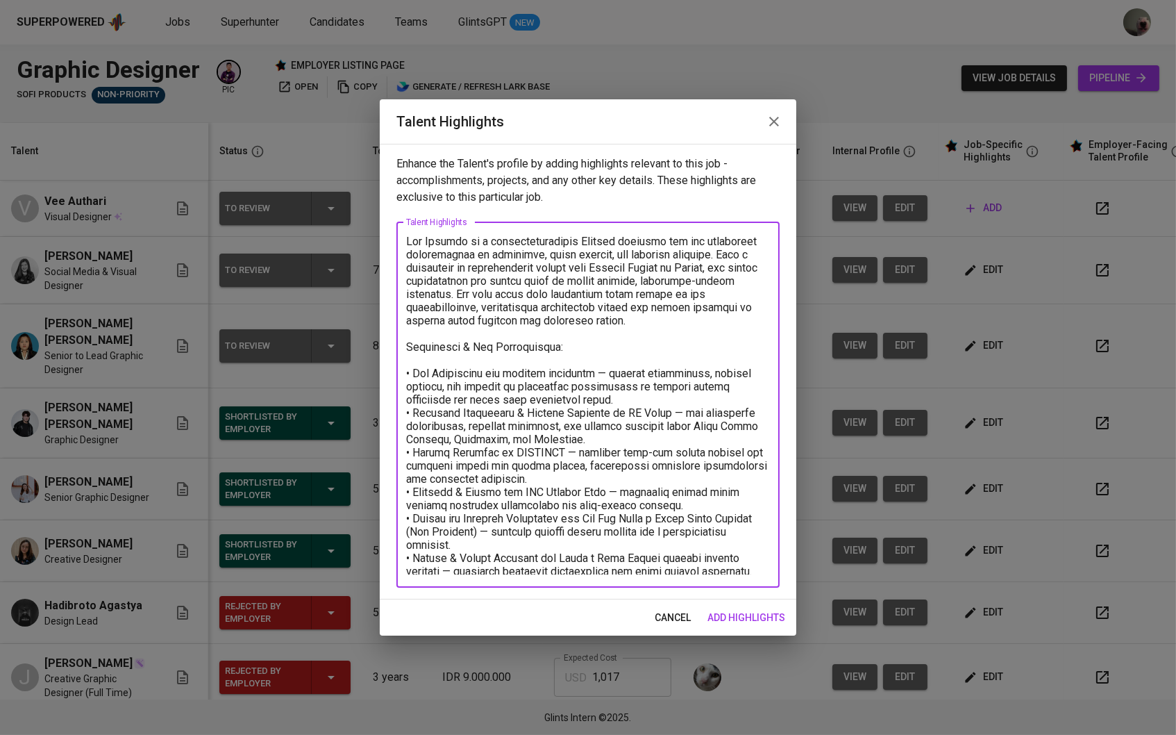
click at [764, 566] on textarea at bounding box center [588, 405] width 364 height 340
type textarea "Vee Authari is a multidisciplinary Graphic designer and art consultant speciali…"
click at [762, 623] on span "add highlights" at bounding box center [747, 617] width 78 height 17
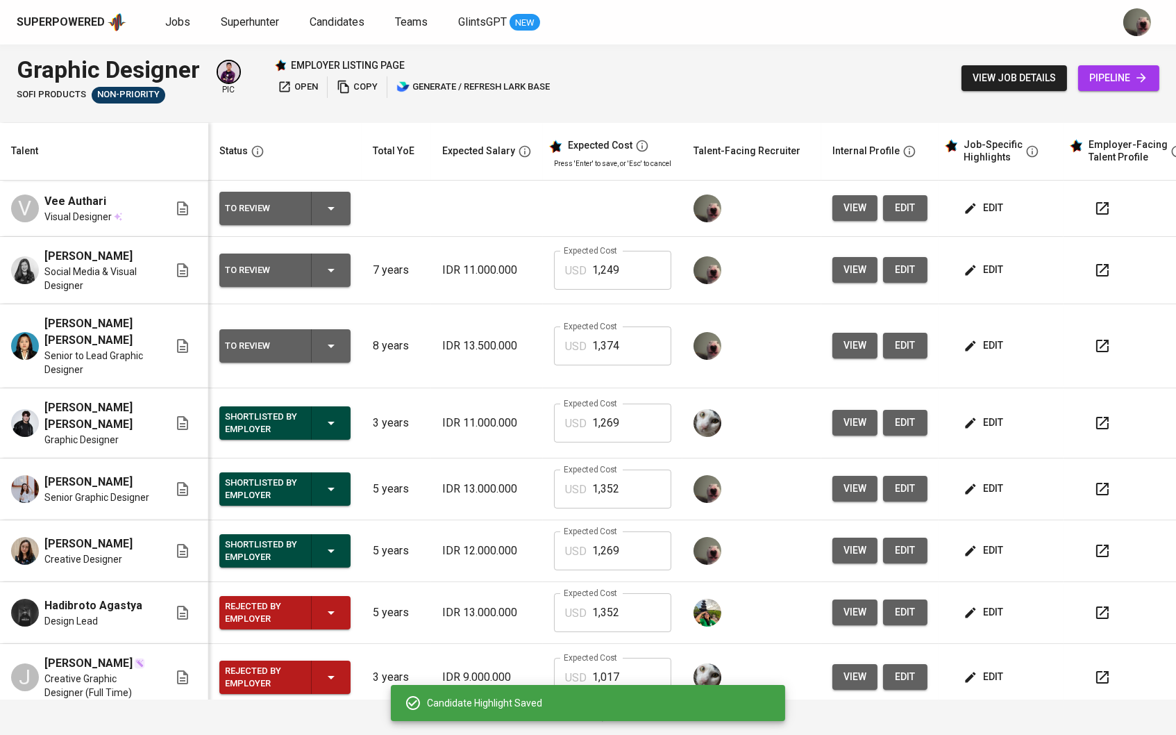
click at [992, 269] on span "edit" at bounding box center [985, 269] width 37 height 17
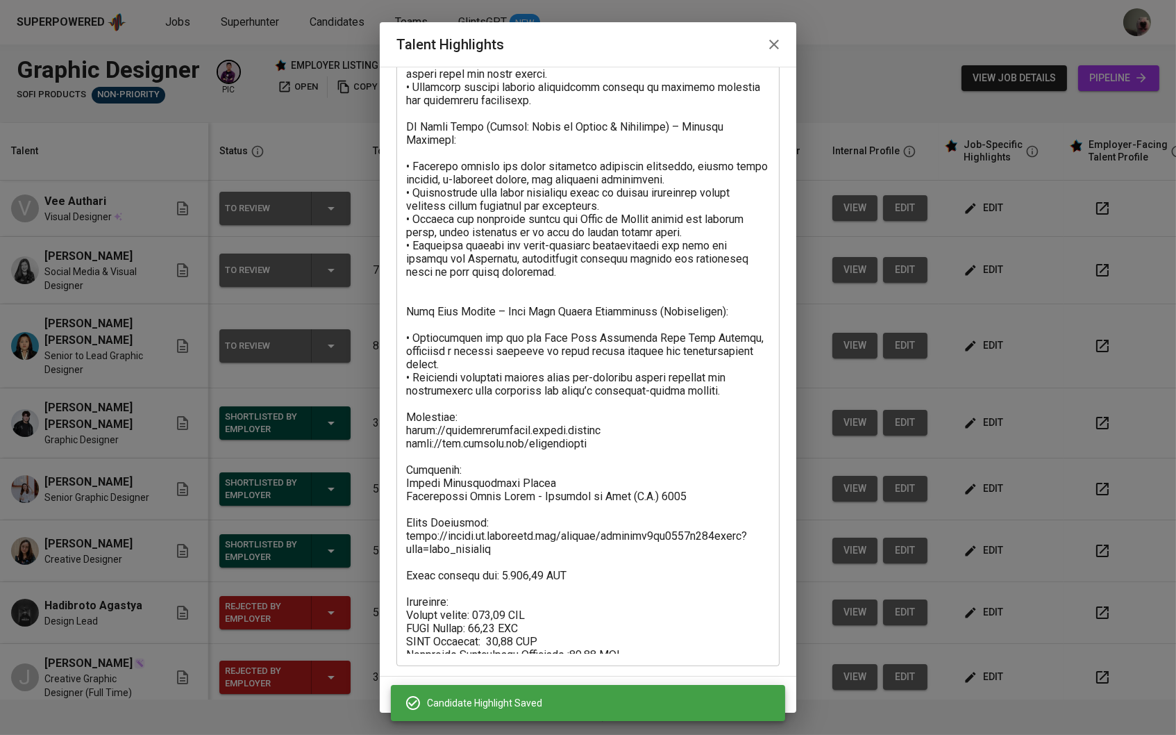
scroll to position [314, 0]
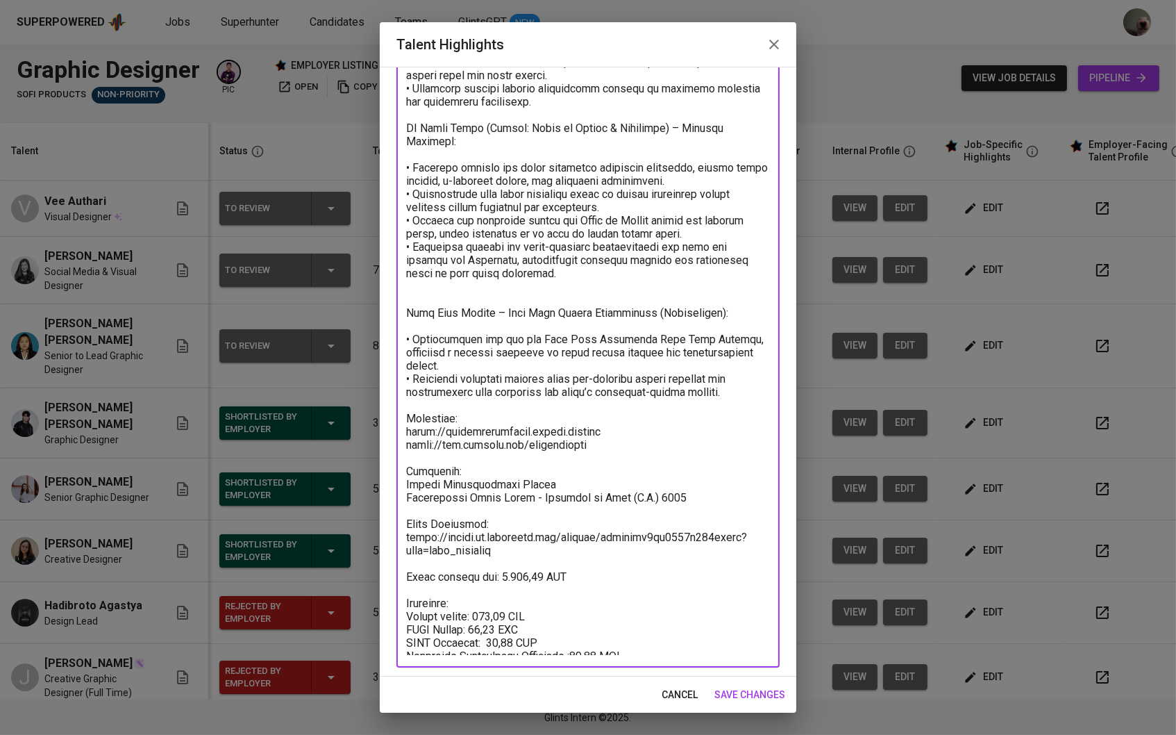
drag, startPoint x: 406, startPoint y: 404, endPoint x: 570, endPoint y: 642, distance: 289.1
click at [570, 642] on textarea at bounding box center [588, 249] width 364 height 810
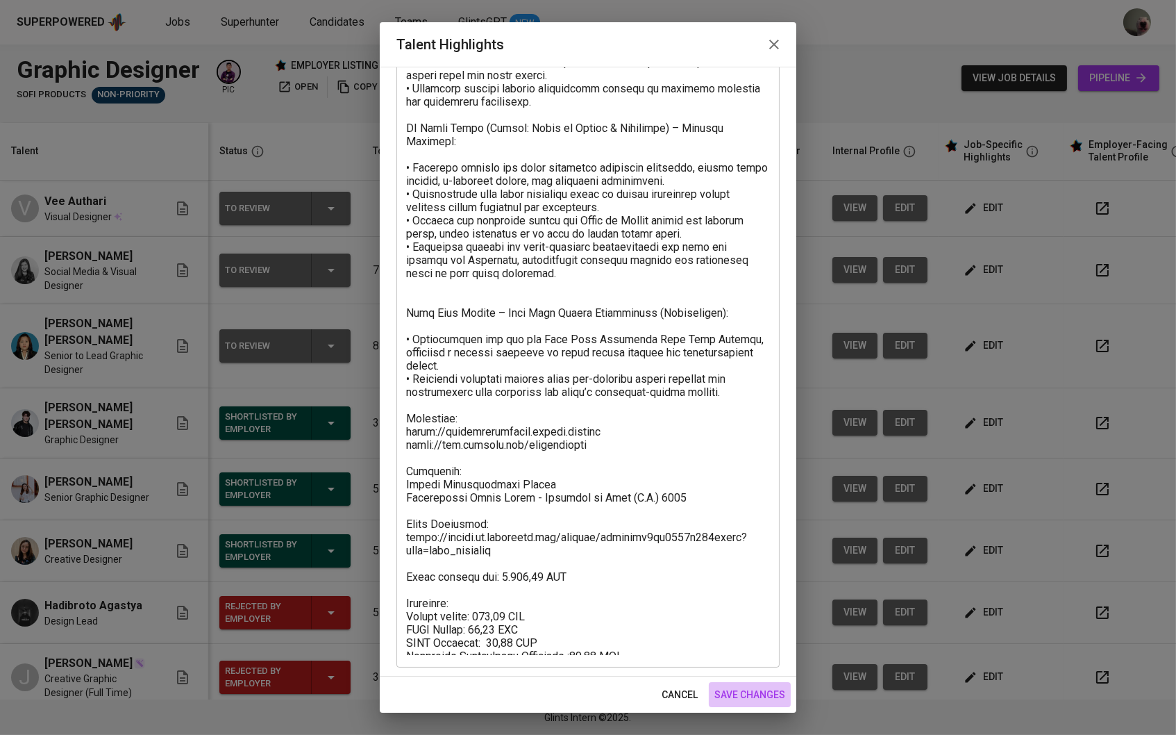
click at [737, 693] on span "save changes" at bounding box center [749, 694] width 71 height 17
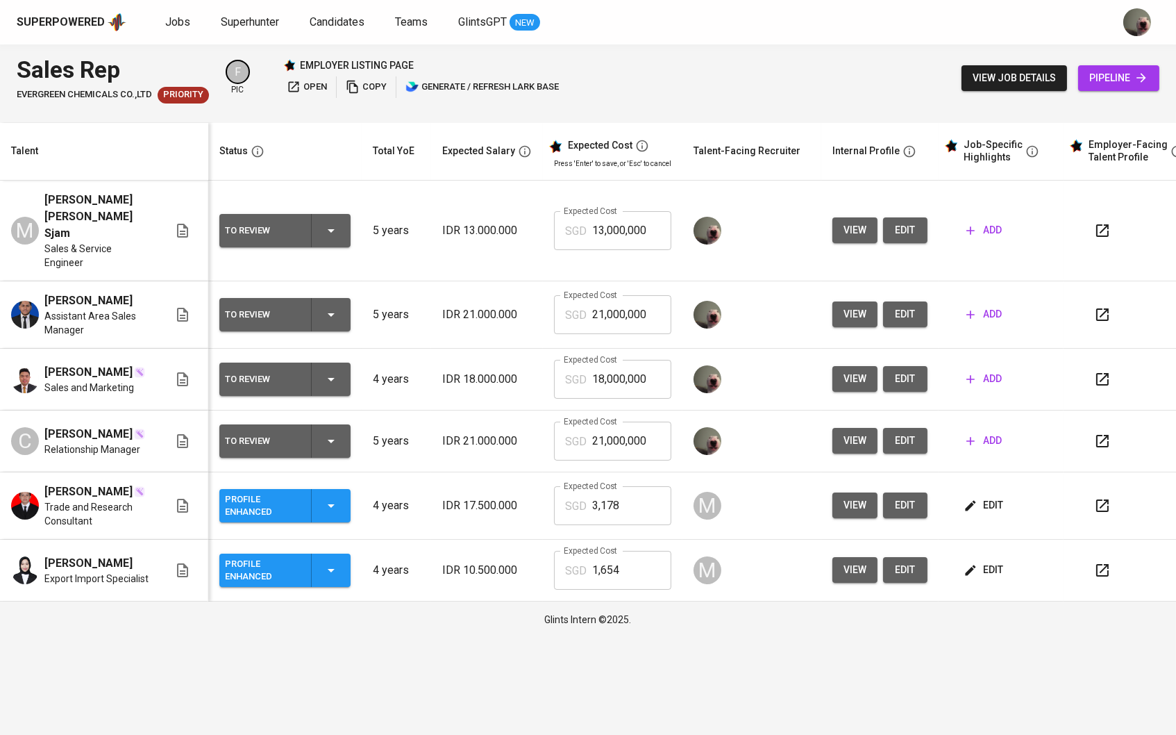
click at [998, 440] on span "add" at bounding box center [984, 440] width 35 height 17
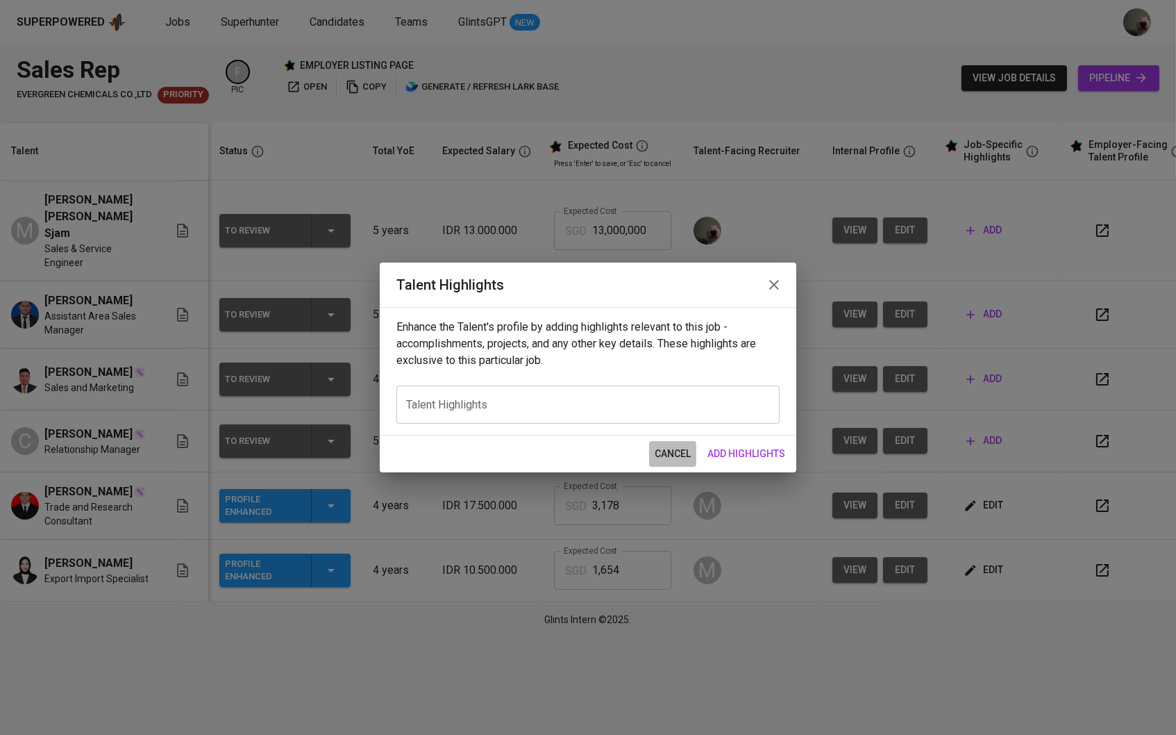
click at [683, 447] on span "cancel" at bounding box center [673, 453] width 36 height 17
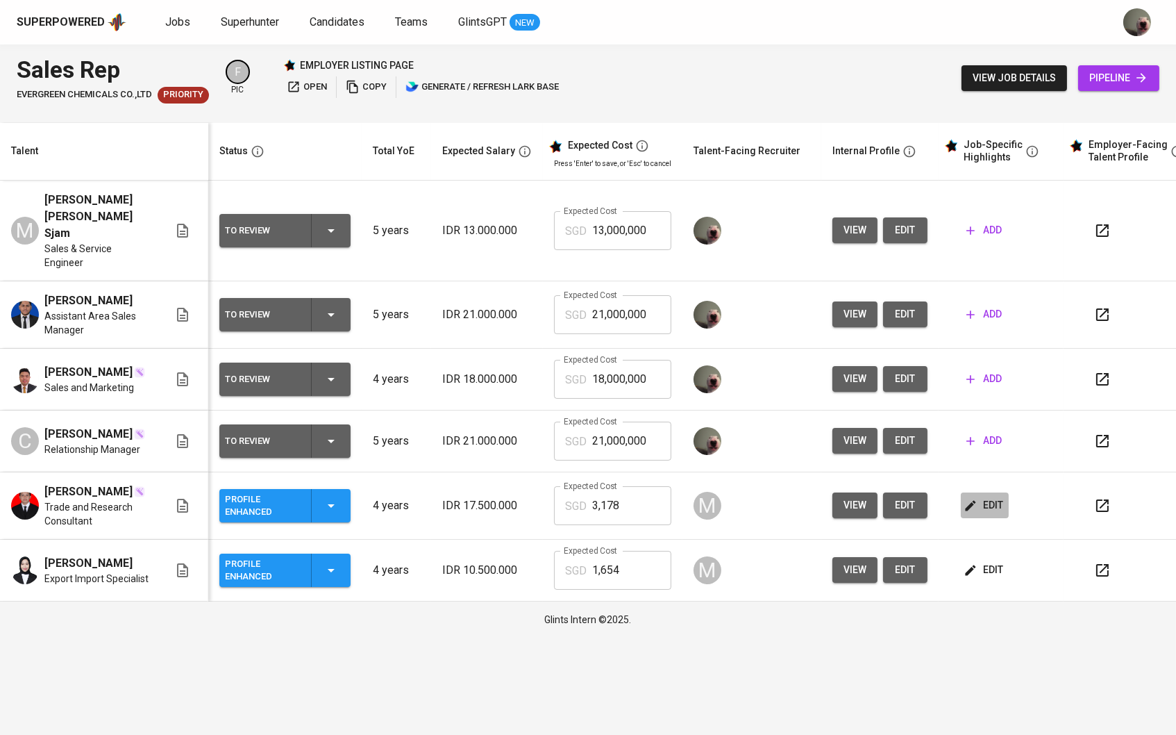
click at [978, 512] on icon "button" at bounding box center [971, 506] width 14 height 14
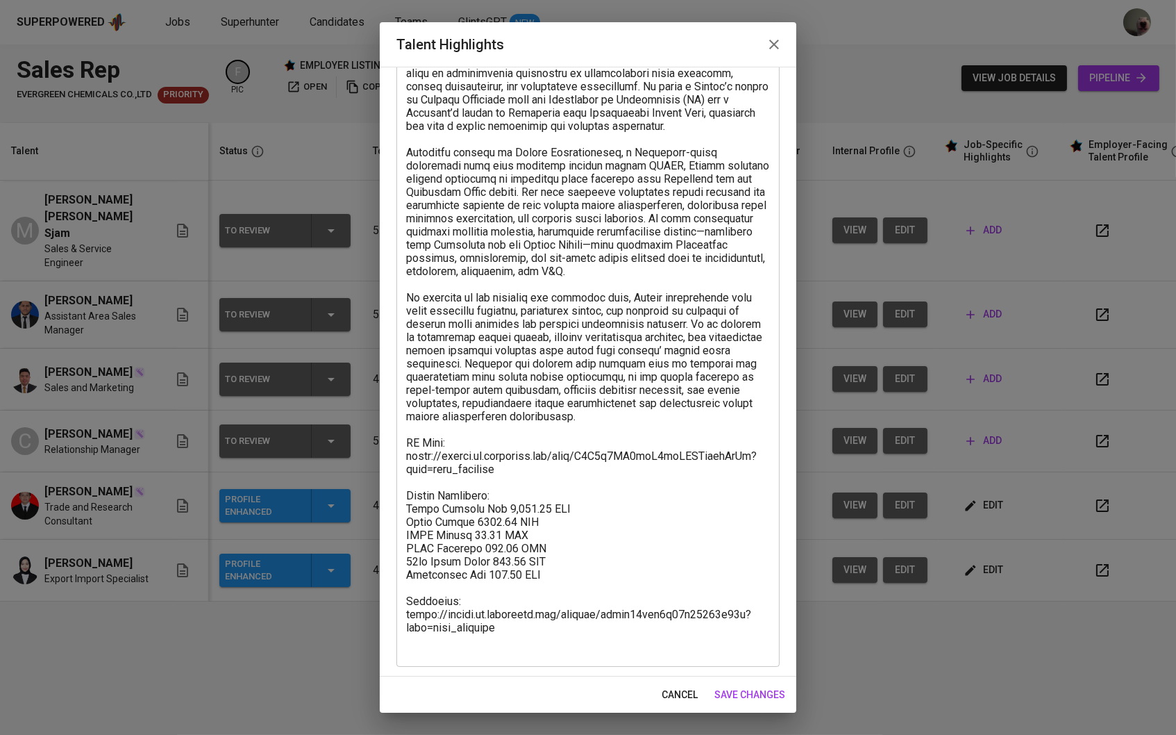
scroll to position [104, 0]
click at [664, 692] on span "cancel" at bounding box center [680, 694] width 36 height 17
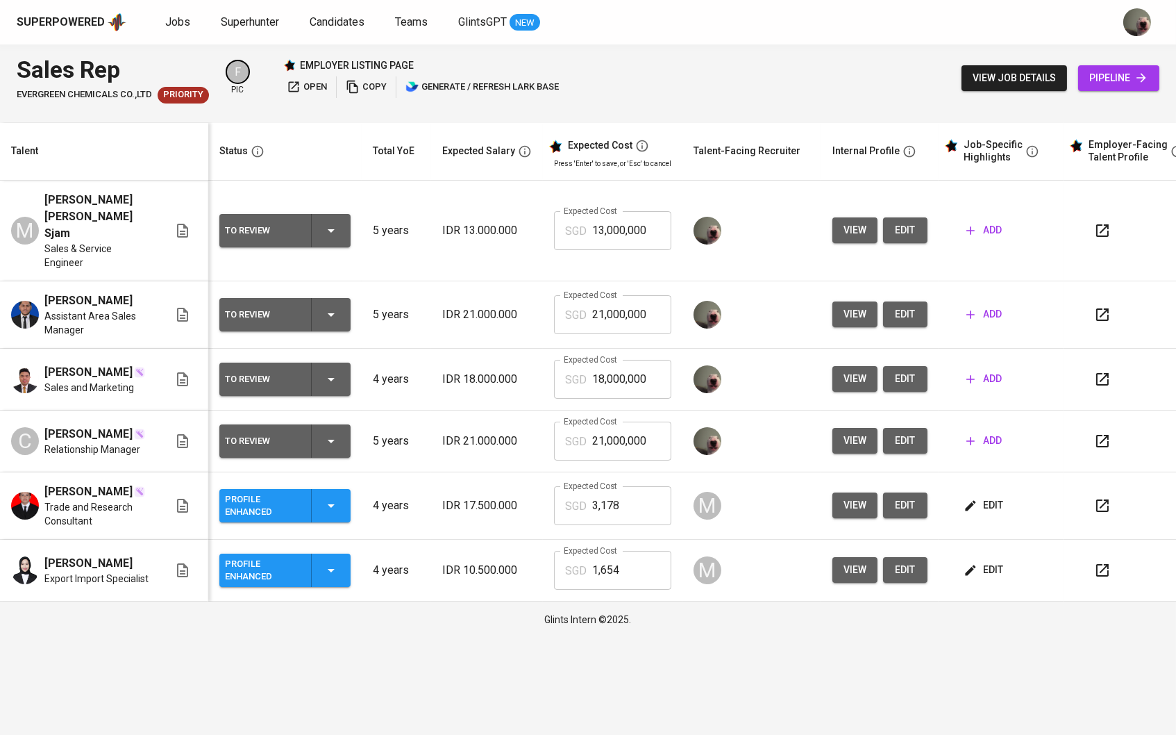
click at [978, 510] on icon "button" at bounding box center [971, 506] width 14 height 14
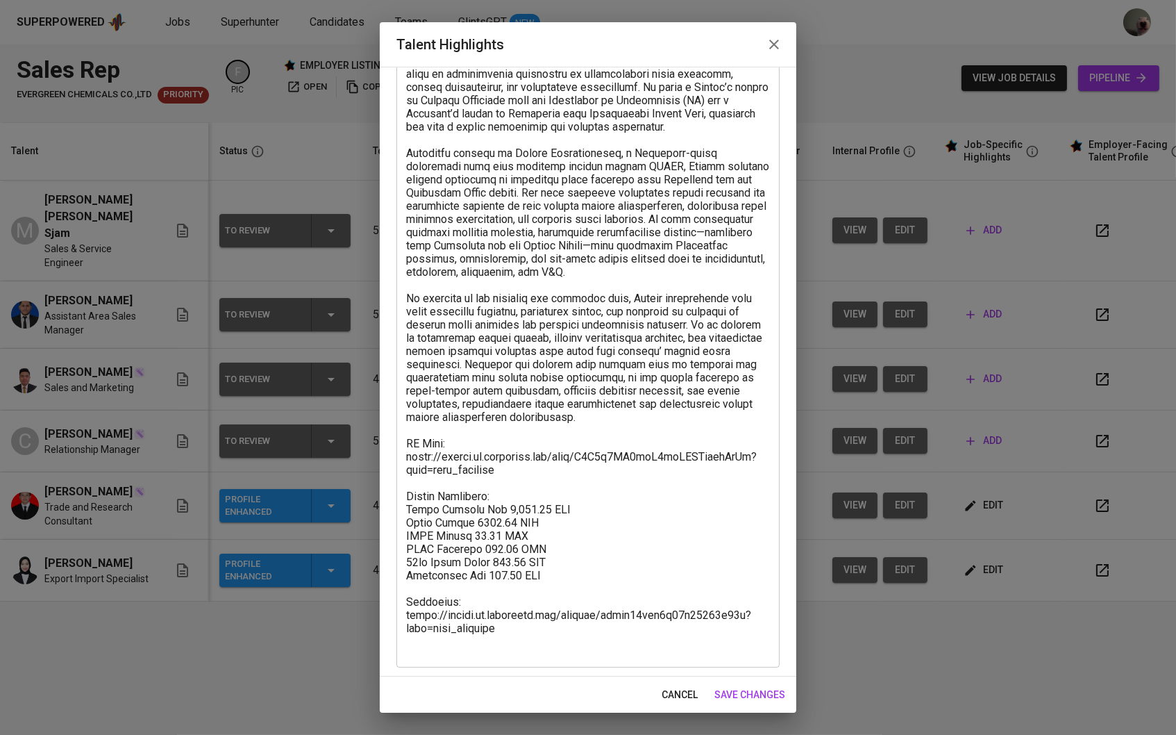
click at [688, 695] on span "cancel" at bounding box center [680, 694] width 36 height 17
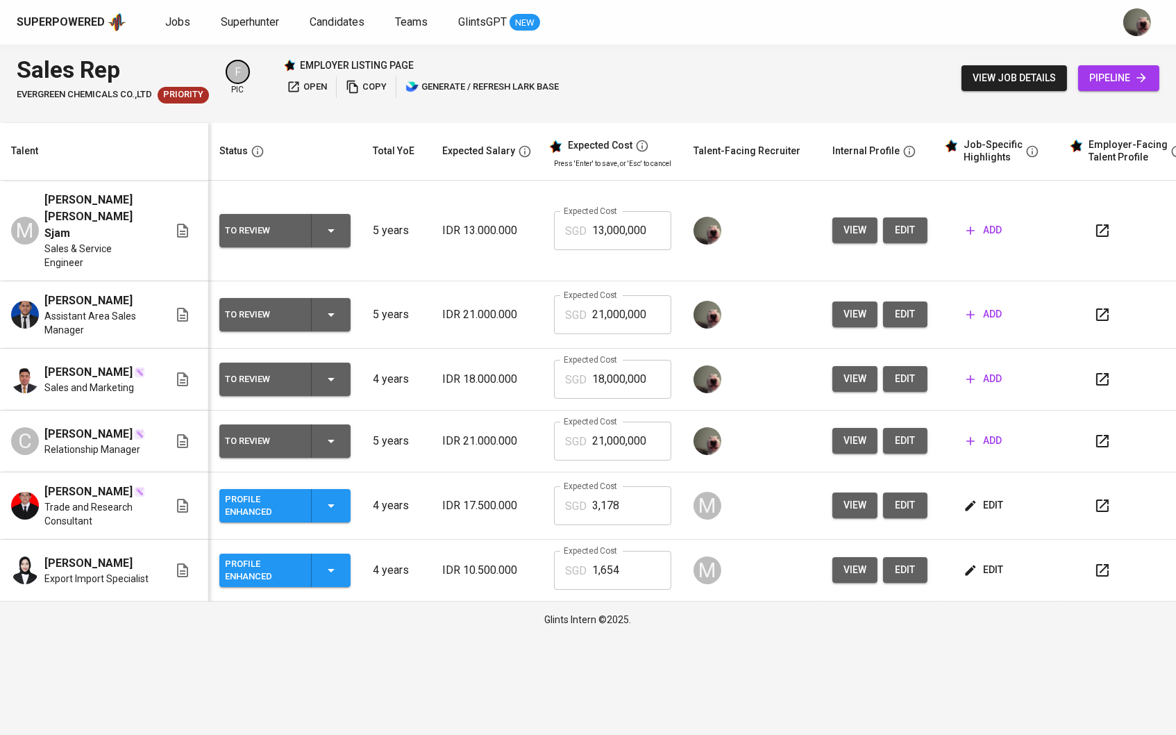
click at [1003, 423] on td "add" at bounding box center [1001, 441] width 125 height 62
click at [997, 437] on span "add" at bounding box center [984, 440] width 35 height 17
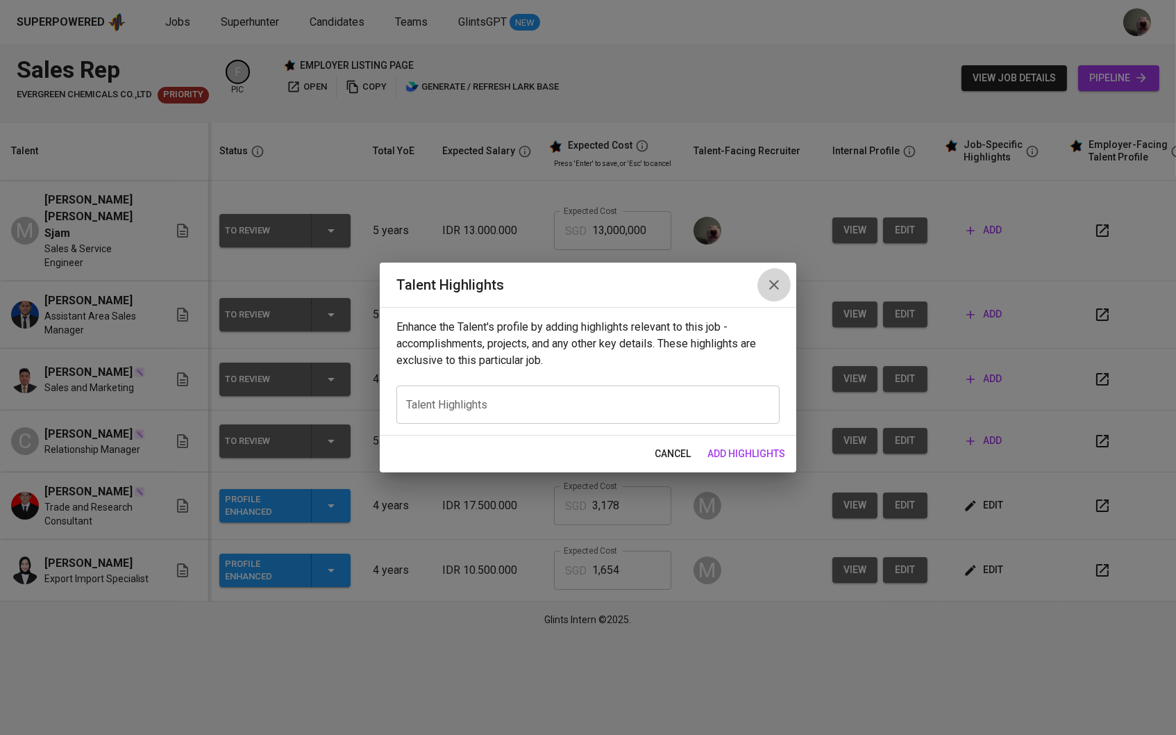
click at [780, 276] on button "button" at bounding box center [774, 284] width 33 height 33
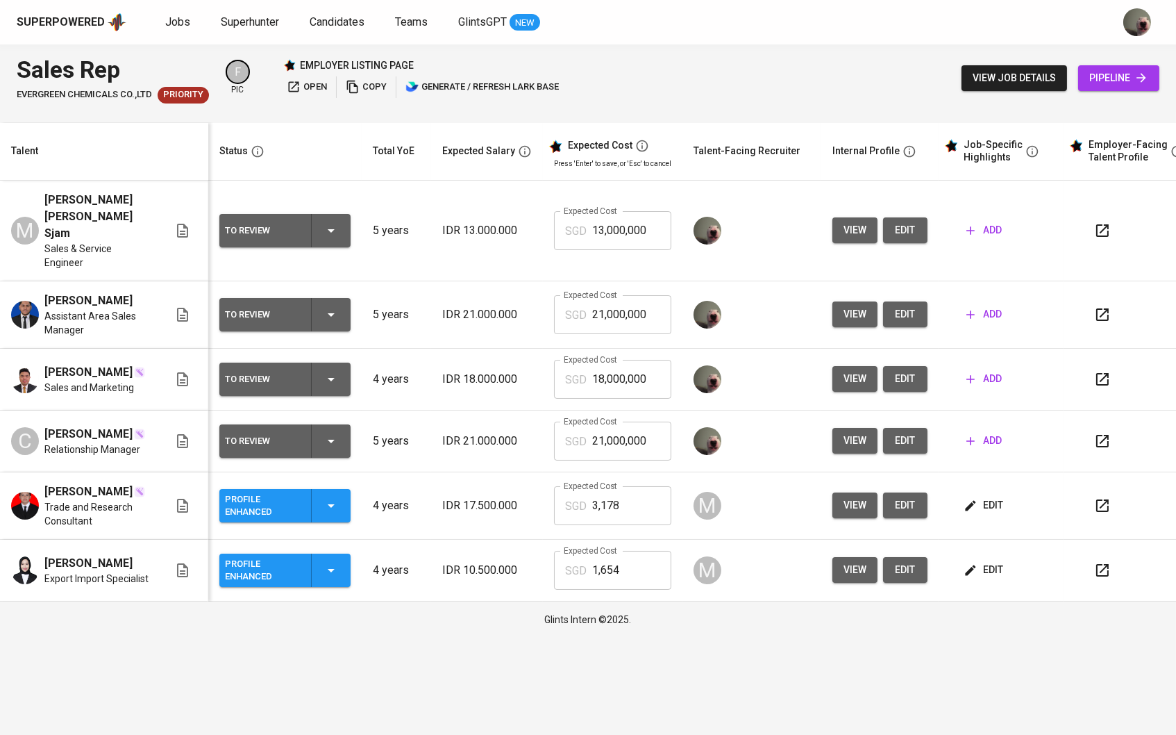
click at [989, 308] on span "add" at bounding box center [984, 314] width 35 height 17
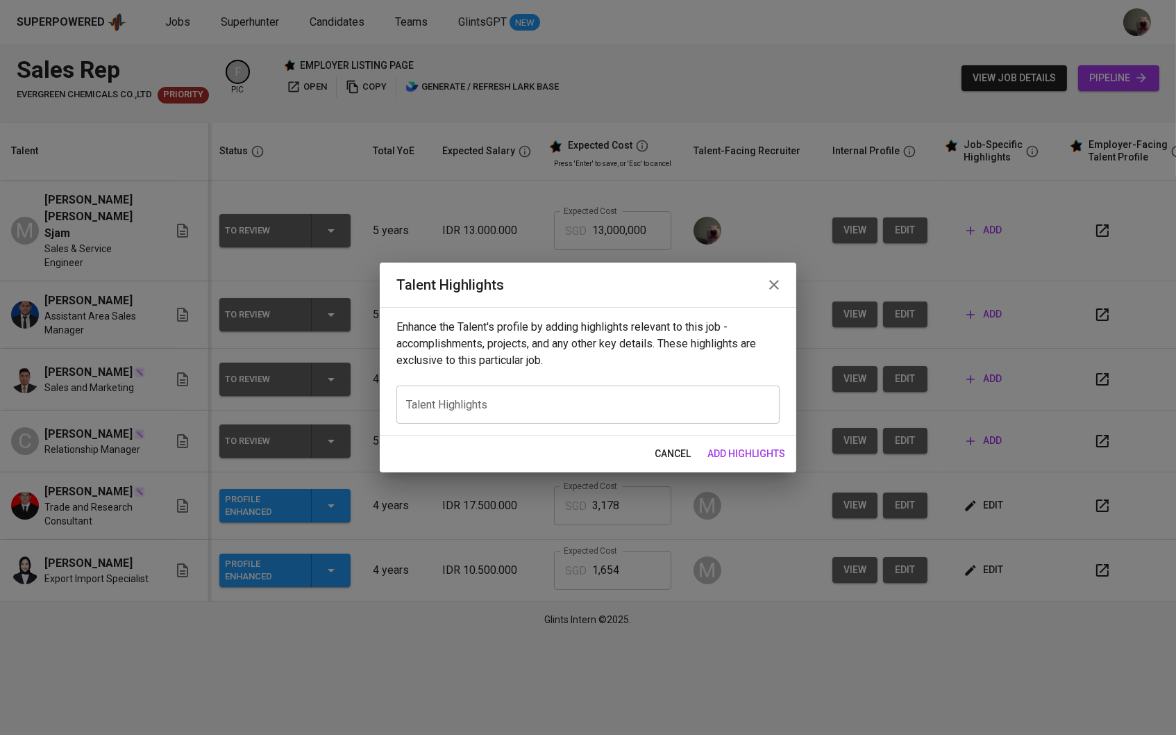
click at [767, 280] on icon "button" at bounding box center [774, 284] width 17 height 17
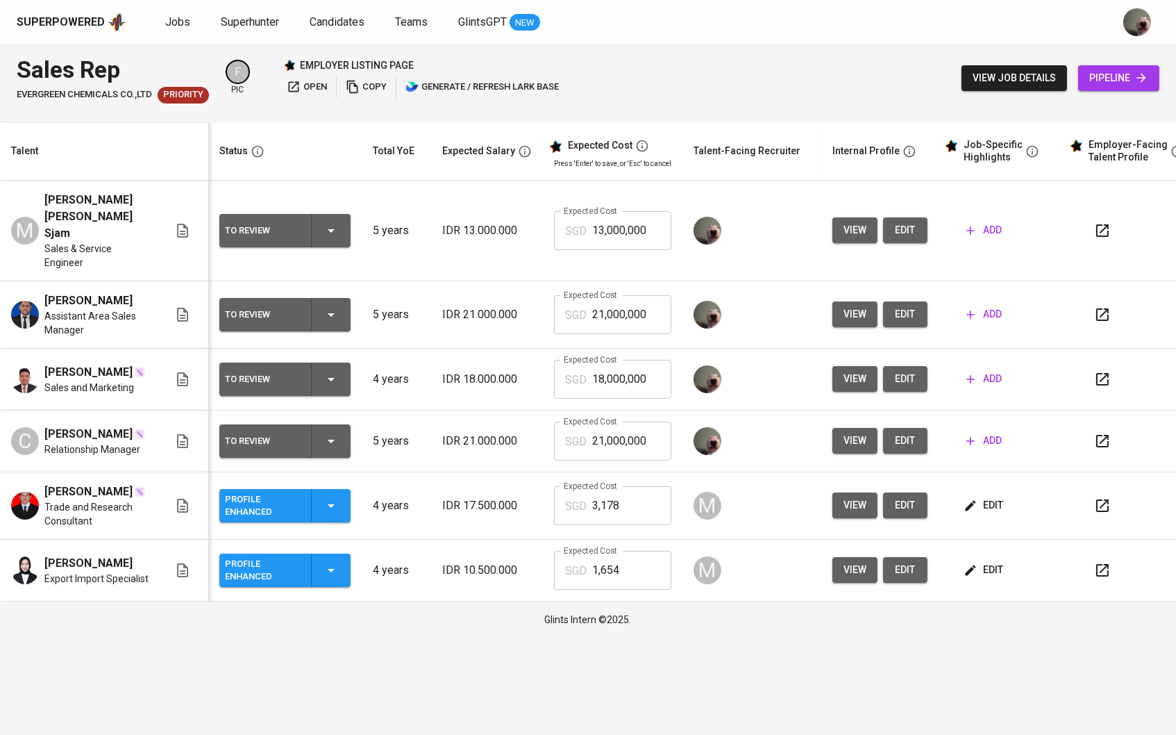
click at [776, 284] on td at bounding box center [752, 314] width 139 height 67
click at [1001, 221] on span "add" at bounding box center [984, 229] width 35 height 17
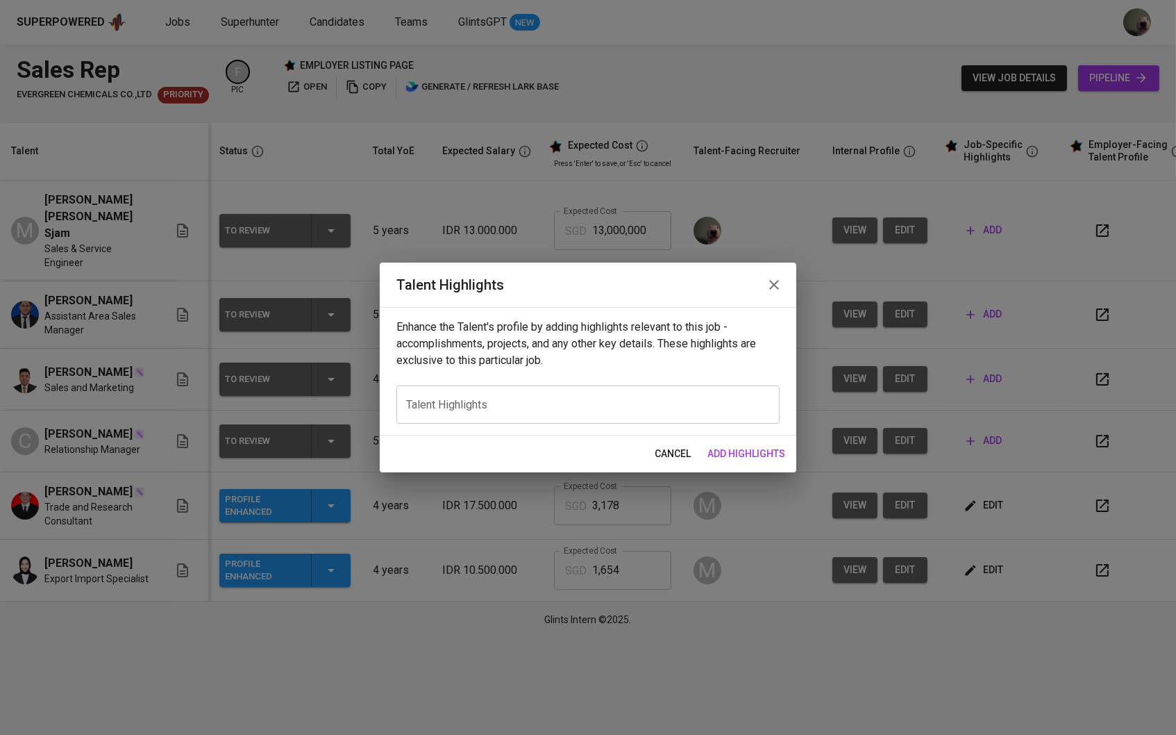
click at [537, 400] on textarea at bounding box center [588, 405] width 364 height 12
paste textarea "Loremipsumdo • Sitametconse adip Elit Seddoei Temporinci ut Labor & Etdolorem, …"
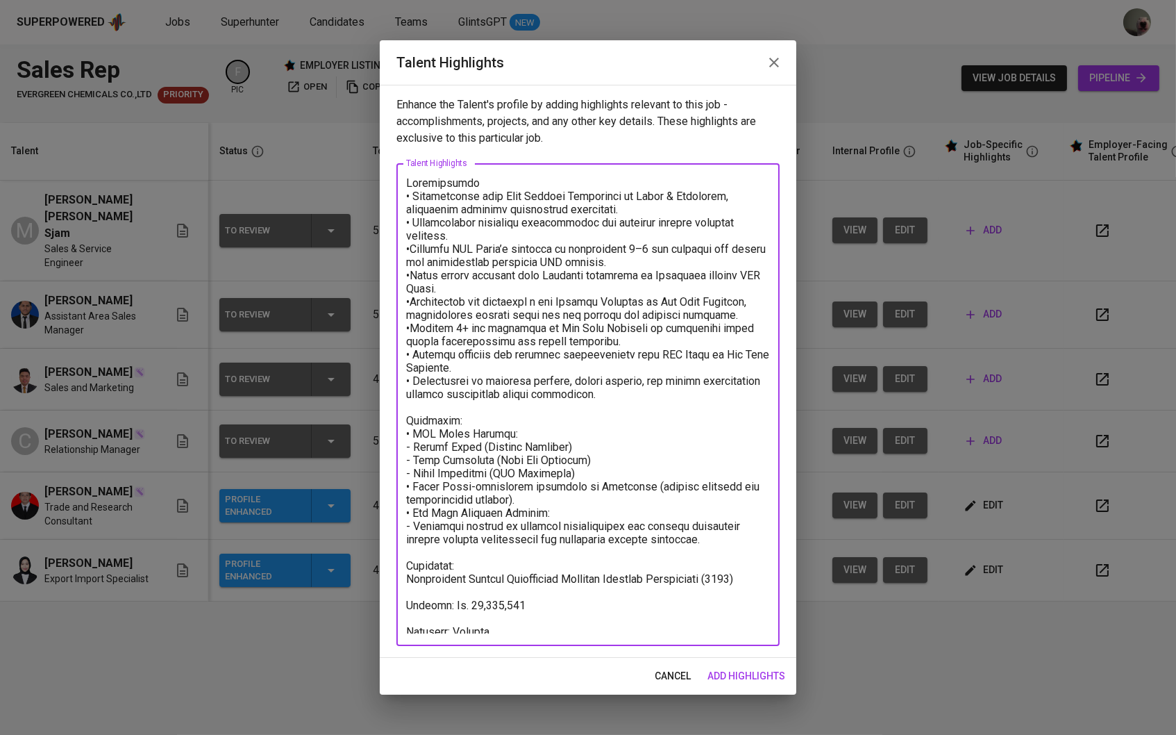
scroll to position [1, 0]
drag, startPoint x: 525, startPoint y: 598, endPoint x: 444, endPoint y: 599, distance: 81.2
click at [444, 599] on textarea at bounding box center [588, 404] width 364 height 457
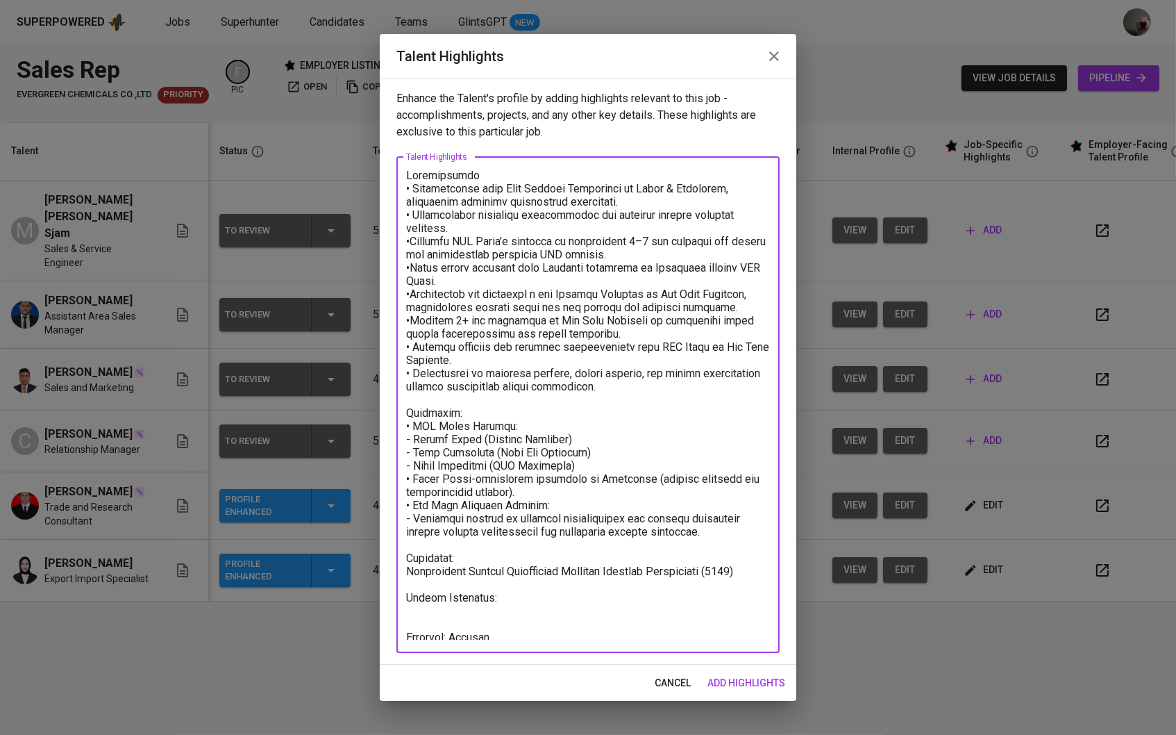
type textarea "Loremipsumdo • Sitametconse adip Elit Seddoei Temporinci ut Labor & Etdolorem, …"
click at [674, 686] on span "cancel" at bounding box center [673, 682] width 36 height 17
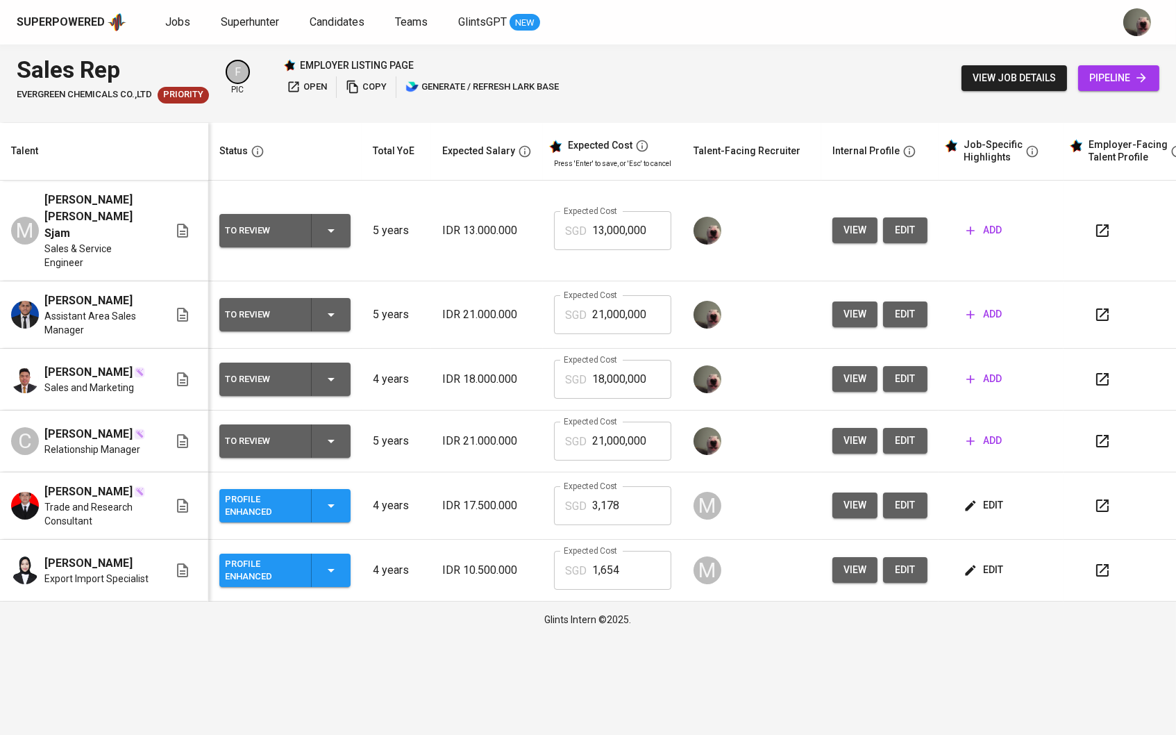
click at [996, 376] on span "add" at bounding box center [984, 378] width 35 height 17
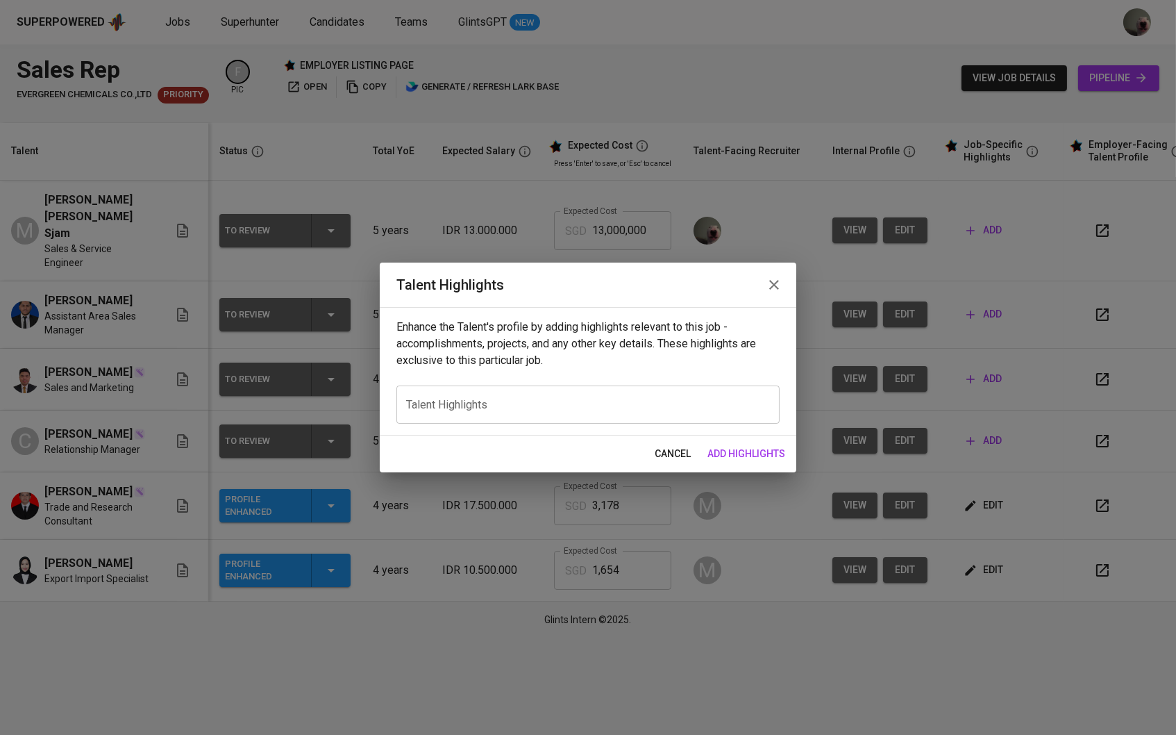
click at [539, 408] on textarea at bounding box center [588, 405] width 364 height 12
paste textarea "Loremipsumdo • Sitametconse adip Elit Seddoei Temporinci ut Labor & Etdolorem, …"
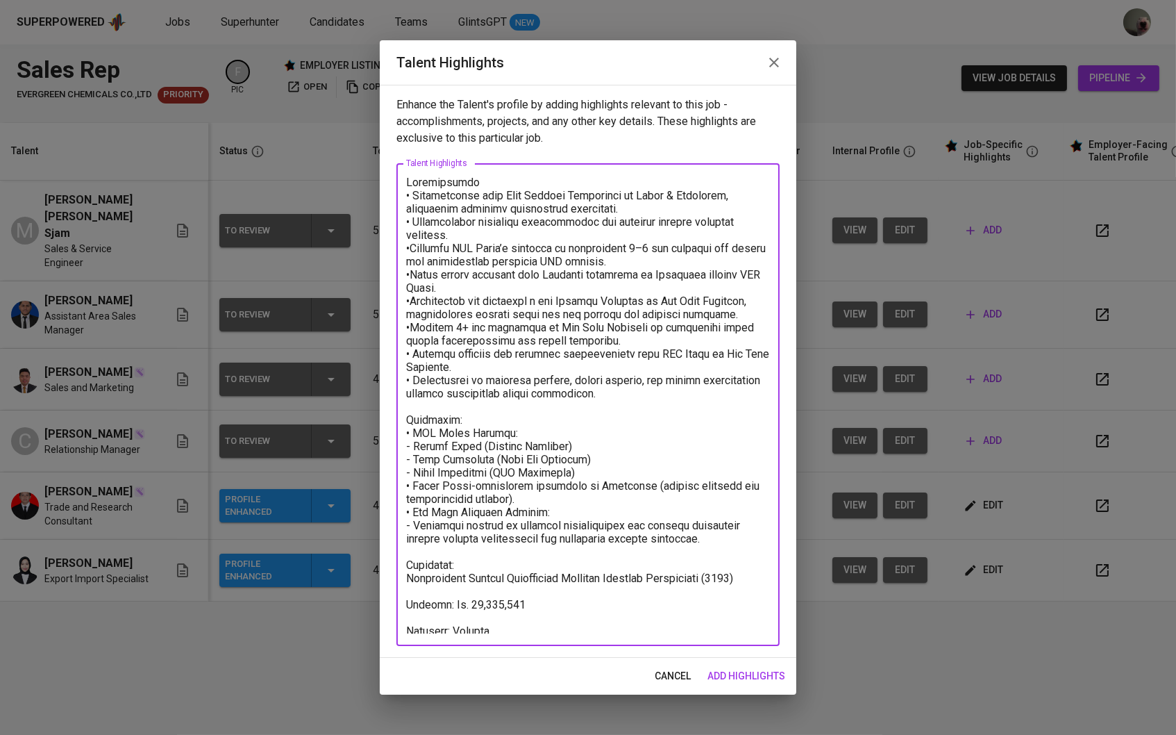
drag, startPoint x: 528, startPoint y: 602, endPoint x: 385, endPoint y: 602, distance: 143.0
click at [385, 602] on div "Enhance the Talent's profile by adding highlights relevant to this job - accomp…" at bounding box center [588, 371] width 417 height 573
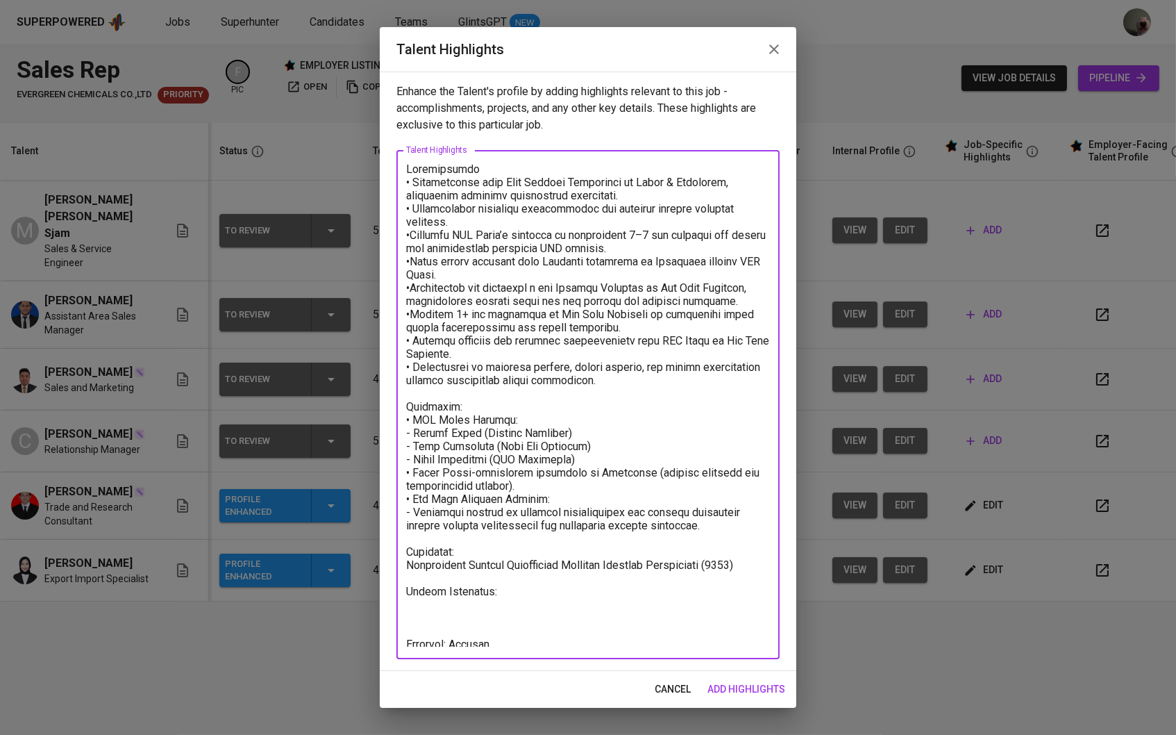
scroll to position [0, 0]
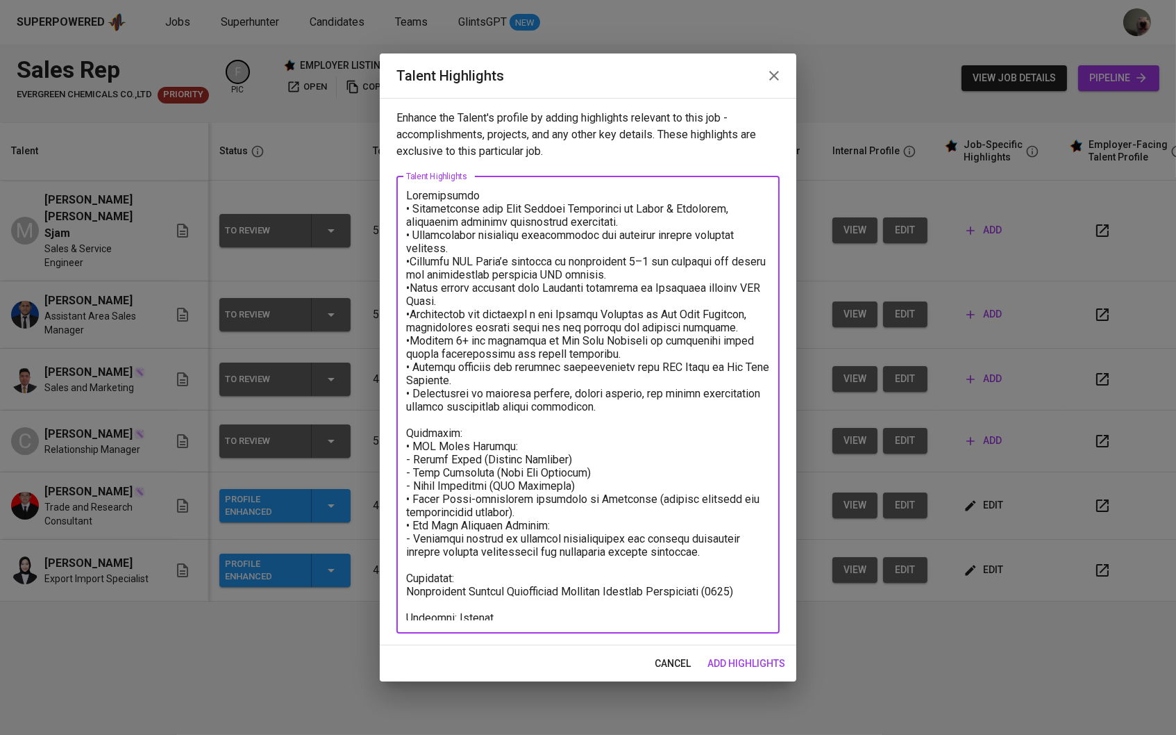
click at [626, 619] on textarea at bounding box center [588, 404] width 364 height 431
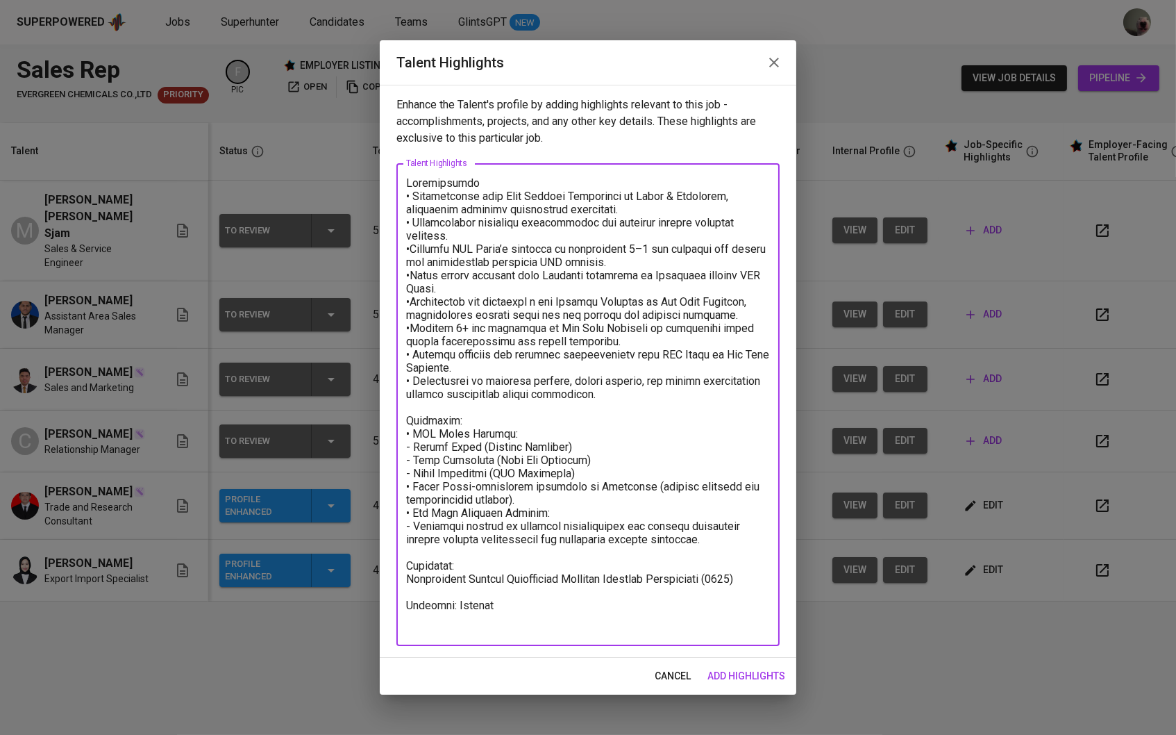
paste textarea "Salary Breakdown:"
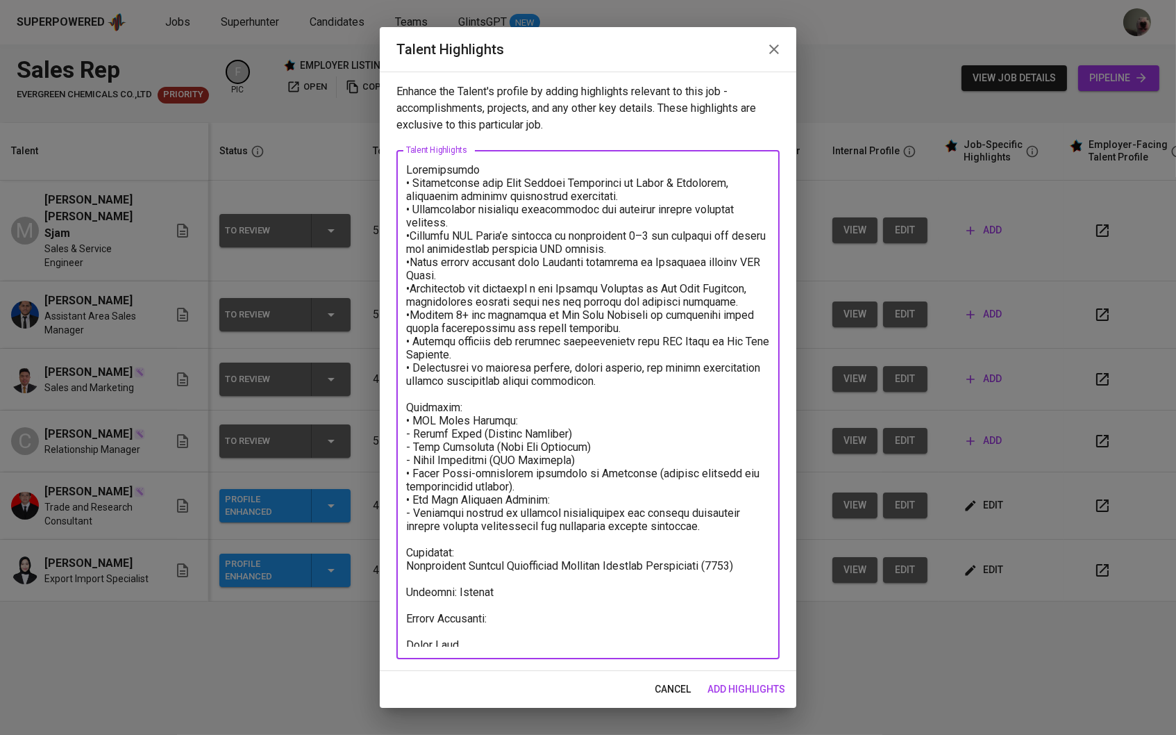
type textarea "Loremipsumdo • Sitametconse adip Elit Seddoei Temporinci ut Labor & Etdolorem, …"
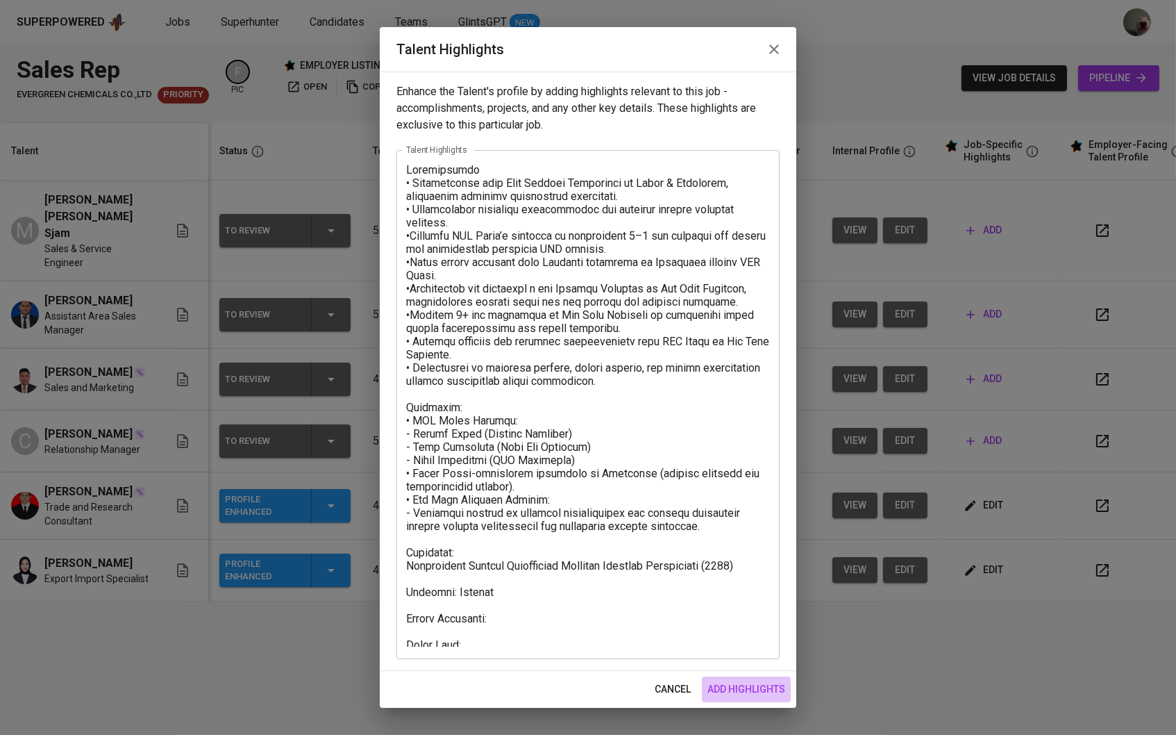
click at [732, 683] on span "add highlights" at bounding box center [747, 688] width 78 height 17
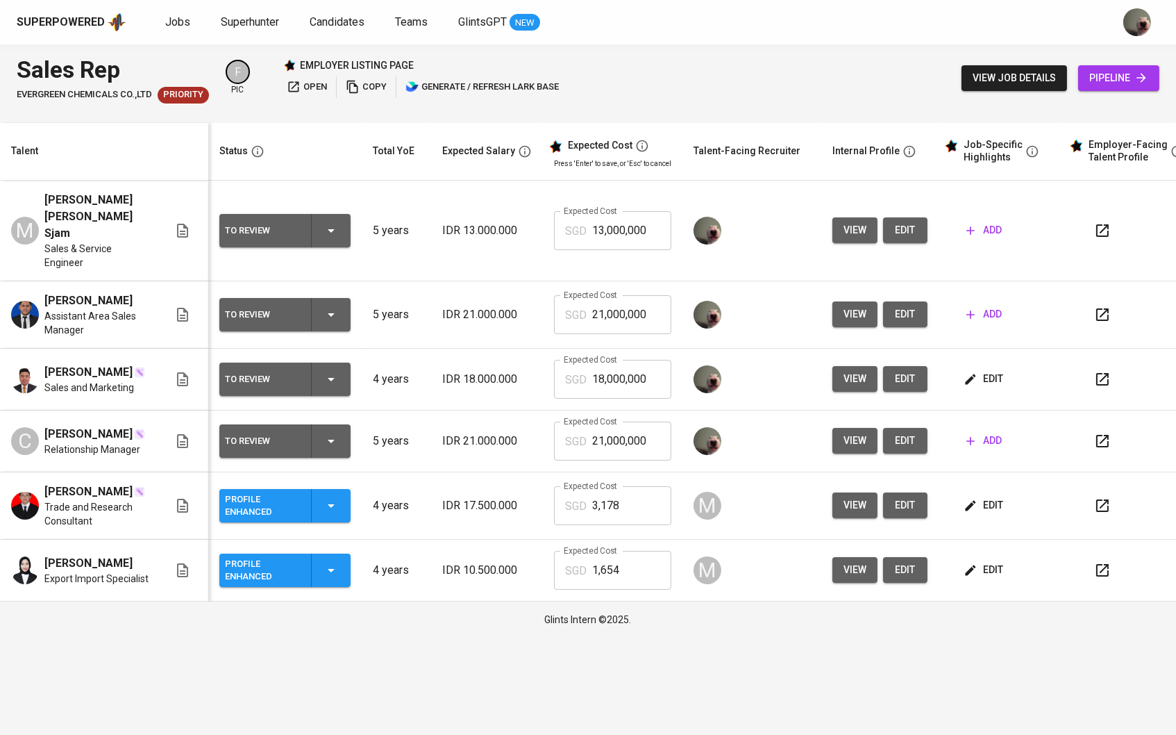
click at [997, 499] on span "edit" at bounding box center [985, 504] width 37 height 17
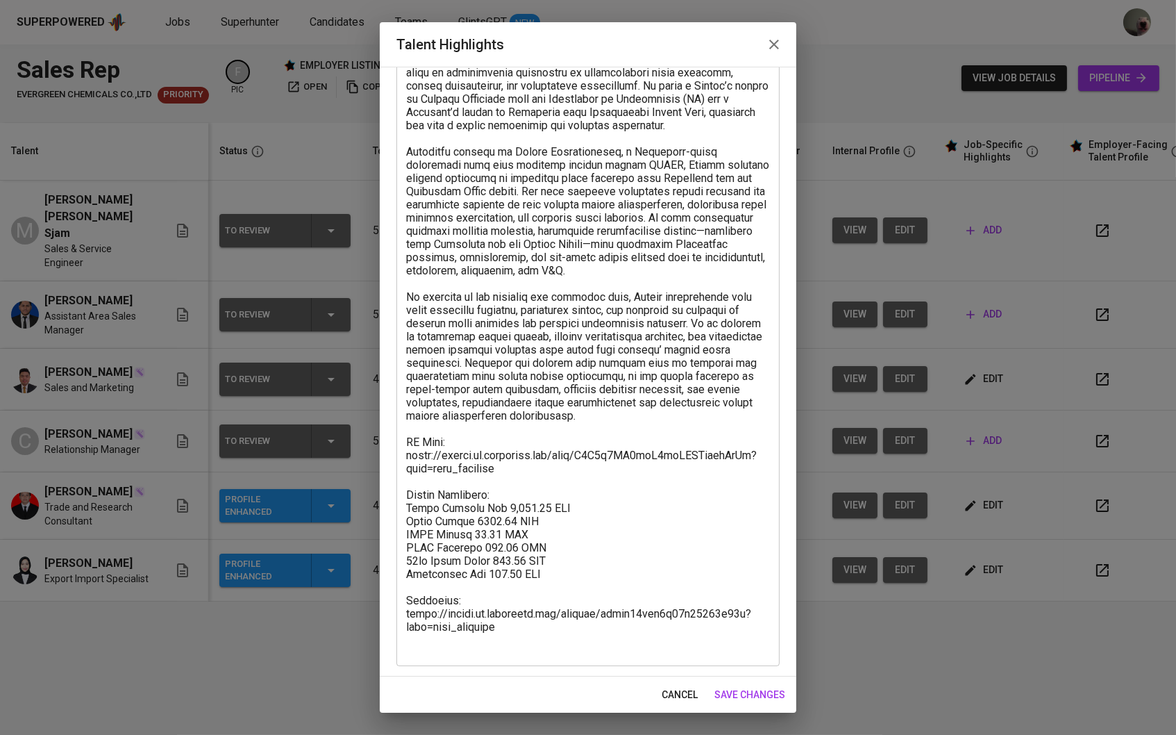
scroll to position [104, 0]
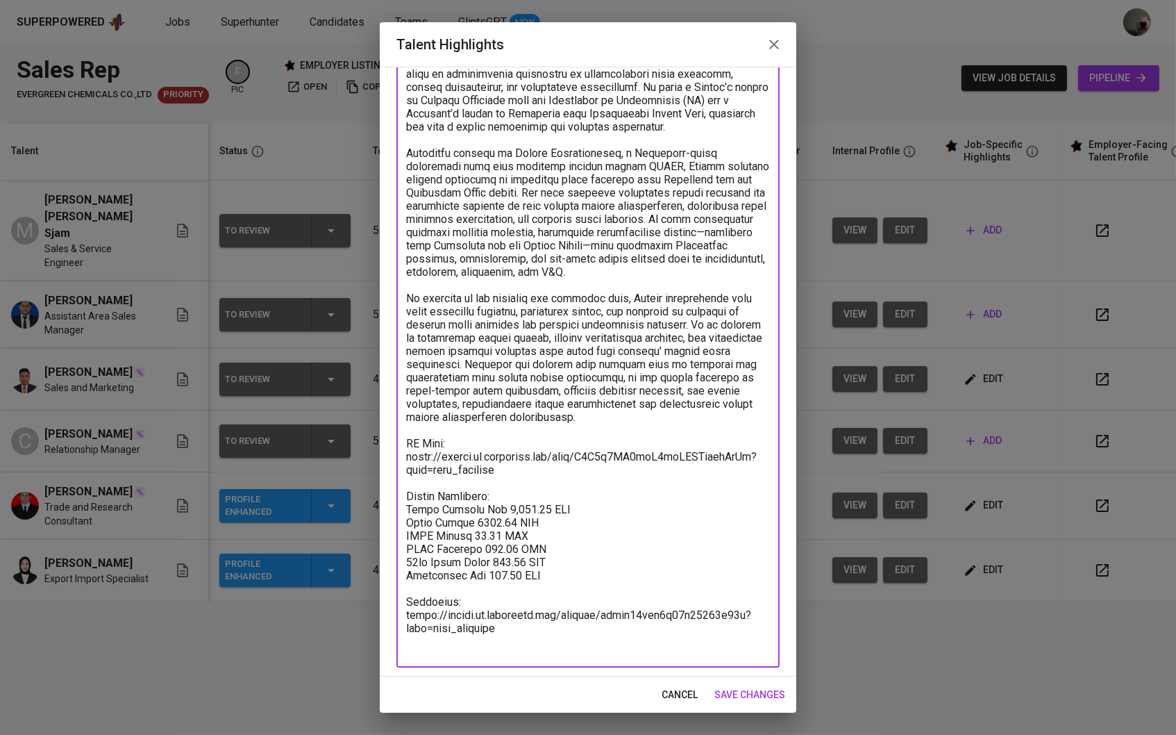
drag, startPoint x: 571, startPoint y: 571, endPoint x: 372, endPoint y: 503, distance: 210.4
click at [372, 503] on div "Talent Highlights Enhance the Talent's profile by adding highlights relevant to…" at bounding box center [588, 367] width 1176 height 735
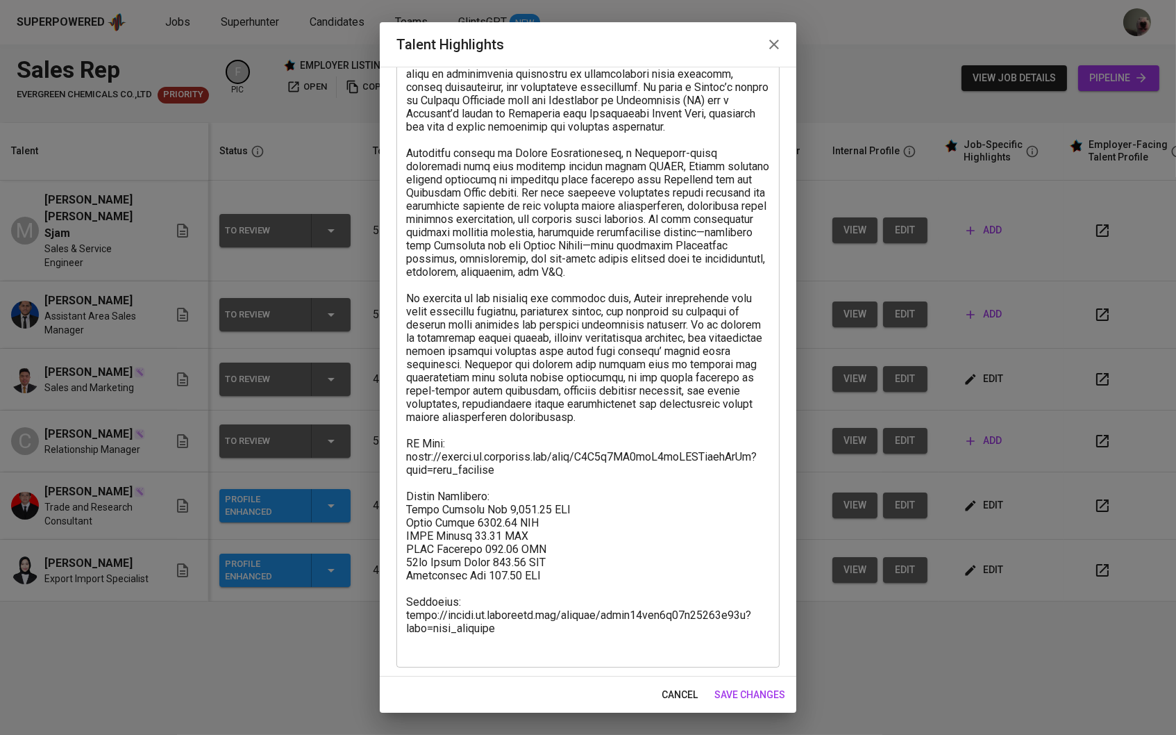
click at [705, 698] on div "cancel save changes" at bounding box center [588, 694] width 417 height 37
click at [697, 696] on span "cancel" at bounding box center [680, 694] width 36 height 17
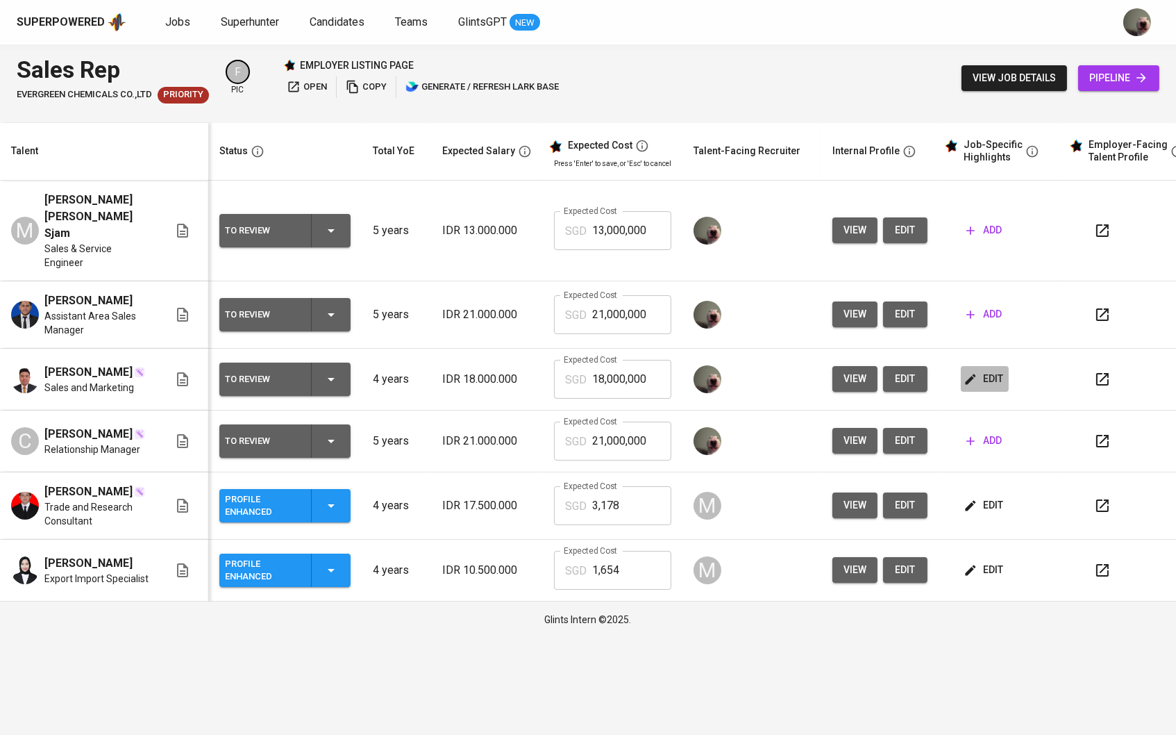
click at [978, 383] on icon "button" at bounding box center [971, 379] width 14 height 14
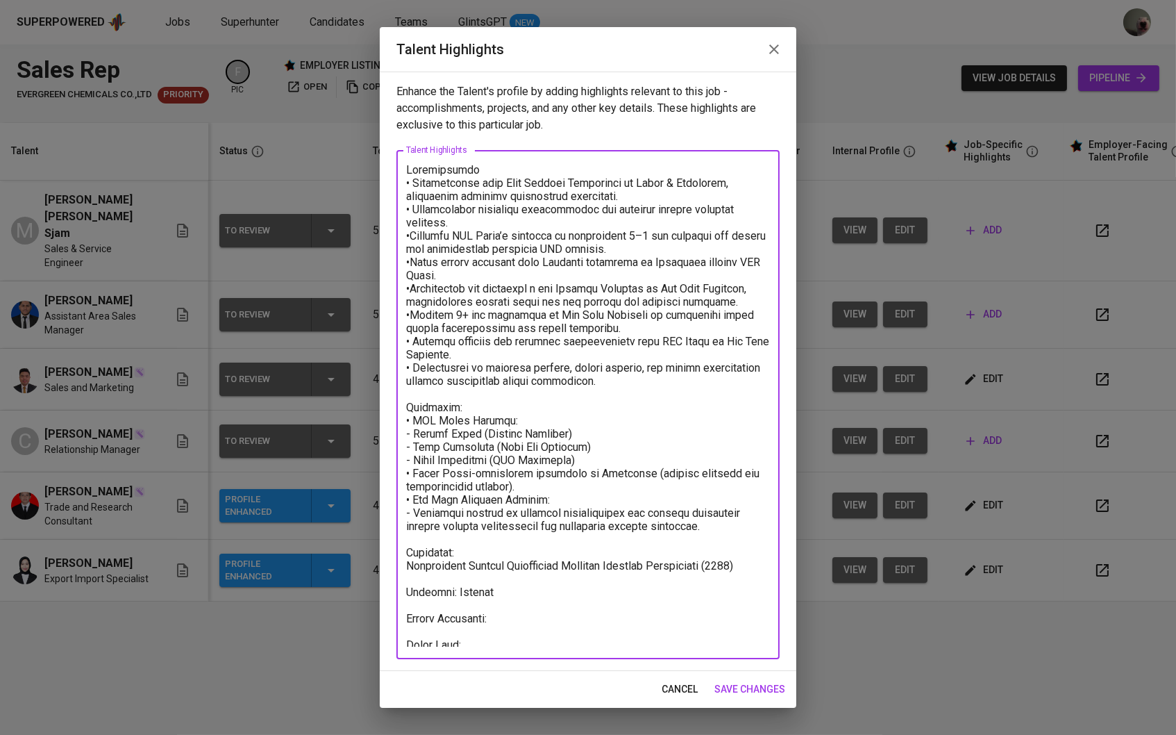
click at [497, 633] on textarea at bounding box center [588, 404] width 364 height 483
click at [516, 617] on textarea at bounding box center [588, 404] width 364 height 483
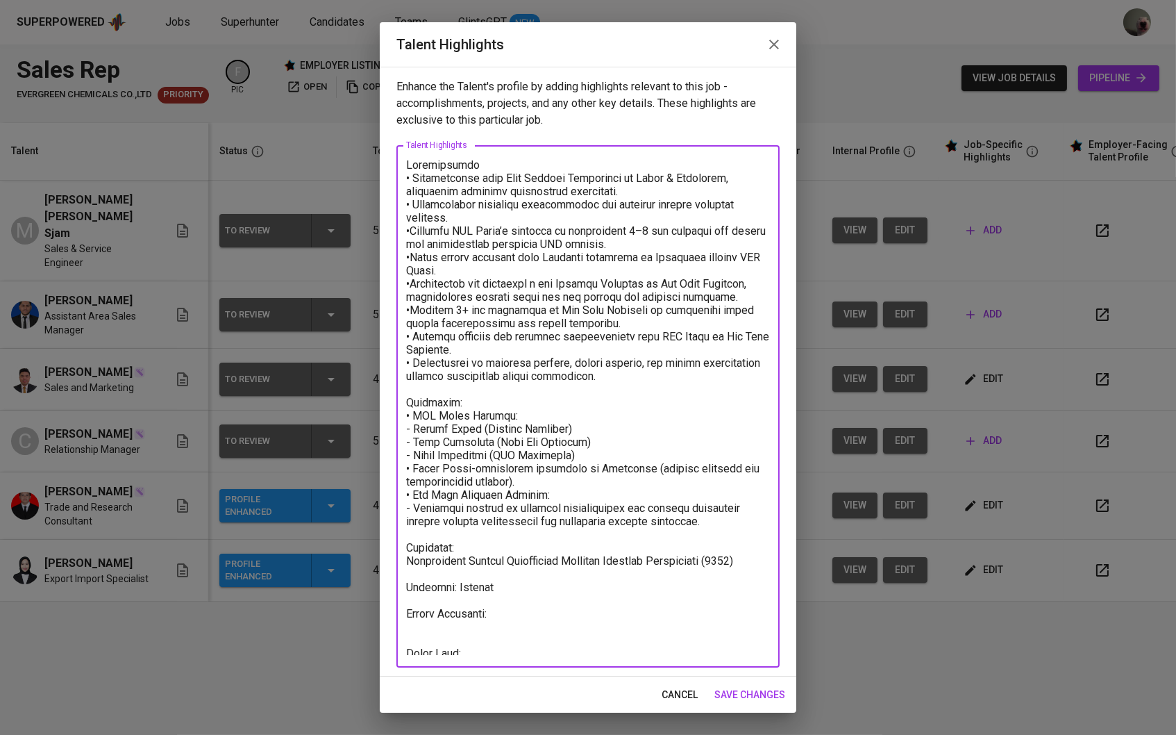
paste textarea "Total Monthly Fee 3,177.35 SGD Basic Salary 2451.67 SGD BPJS Health 49.88 SGD B…"
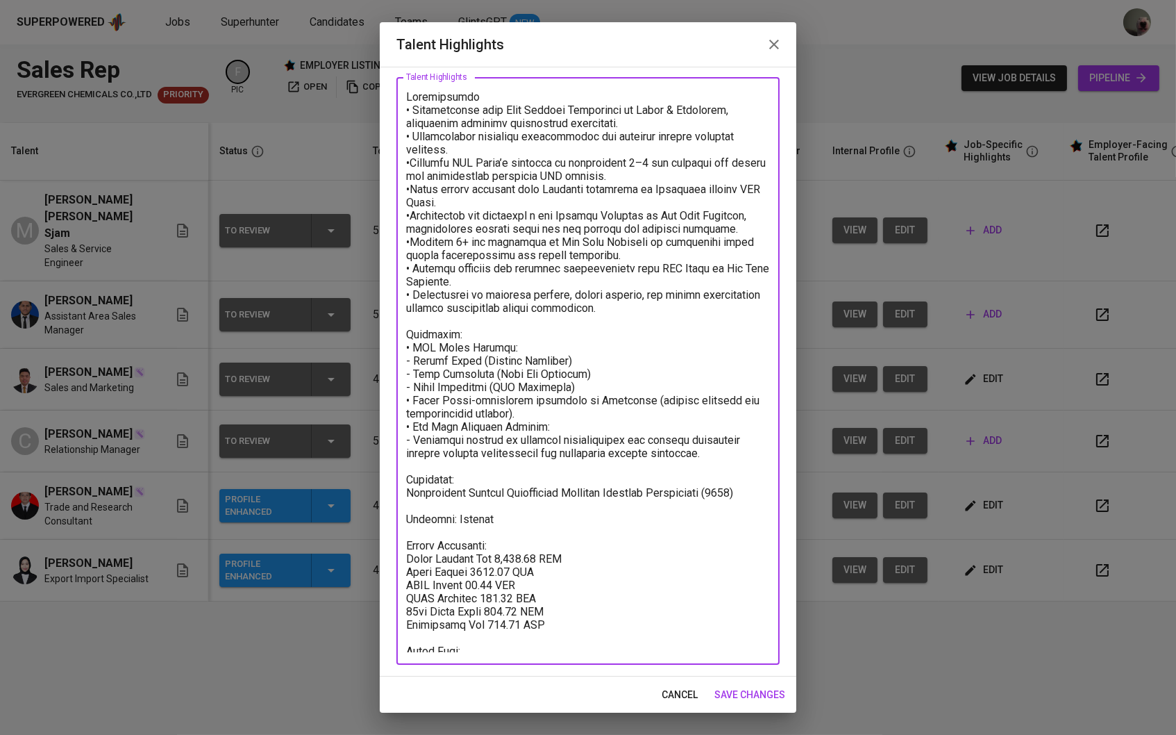
scroll to position [66, 0]
type textarea "Loremipsumdo • Sitametconse adip Elit Seddoei Temporinci ut Labor & Etdolorem, …"
click at [721, 698] on span "save changes" at bounding box center [749, 694] width 71 height 17
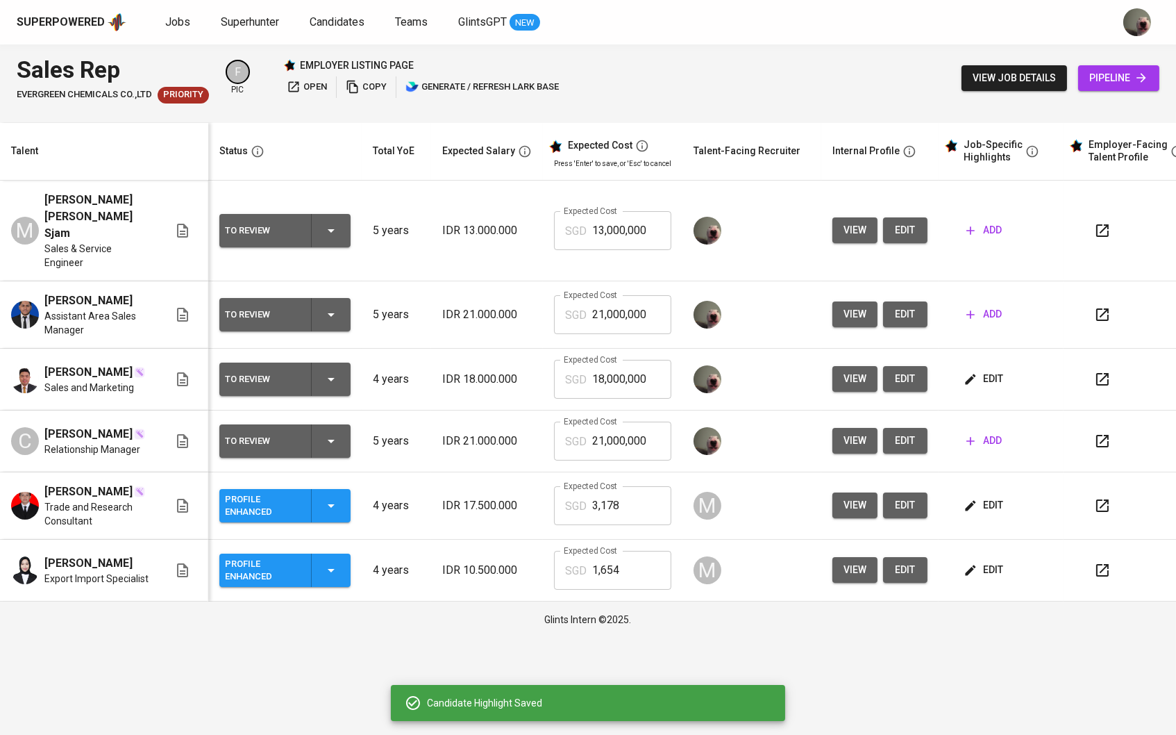
click at [985, 371] on span "edit" at bounding box center [985, 378] width 37 height 17
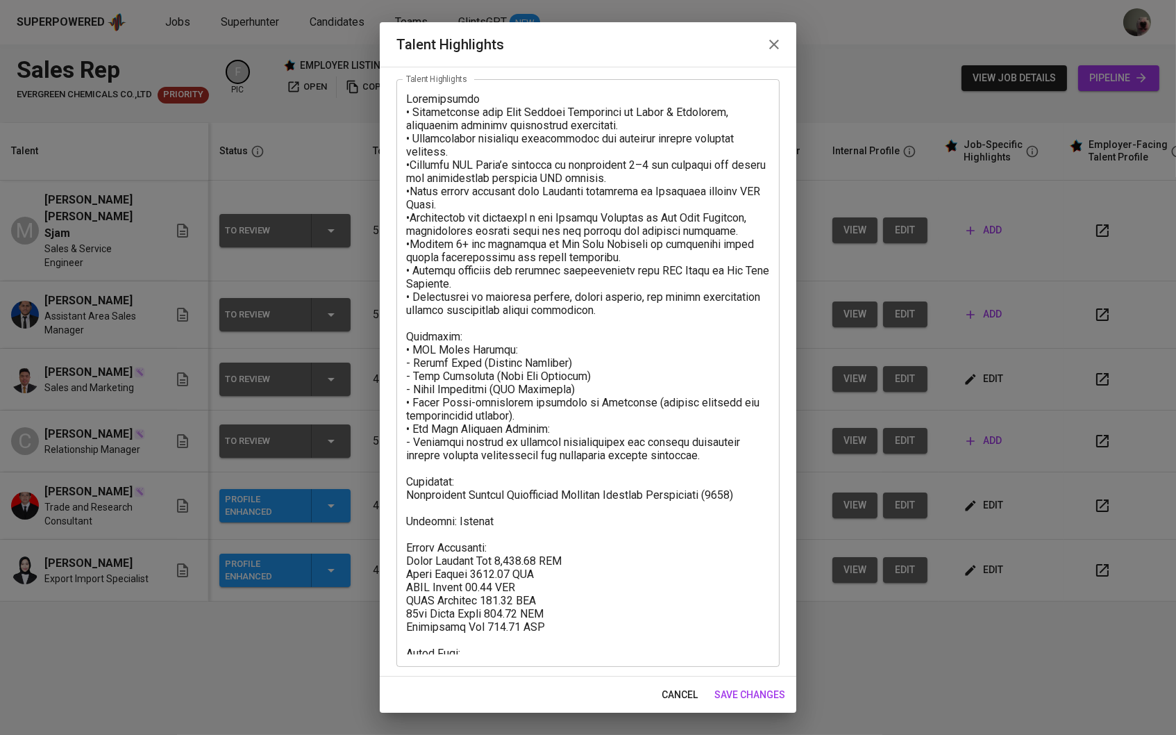
click at [511, 661] on div "x Talent Highlights" at bounding box center [587, 372] width 383 height 587
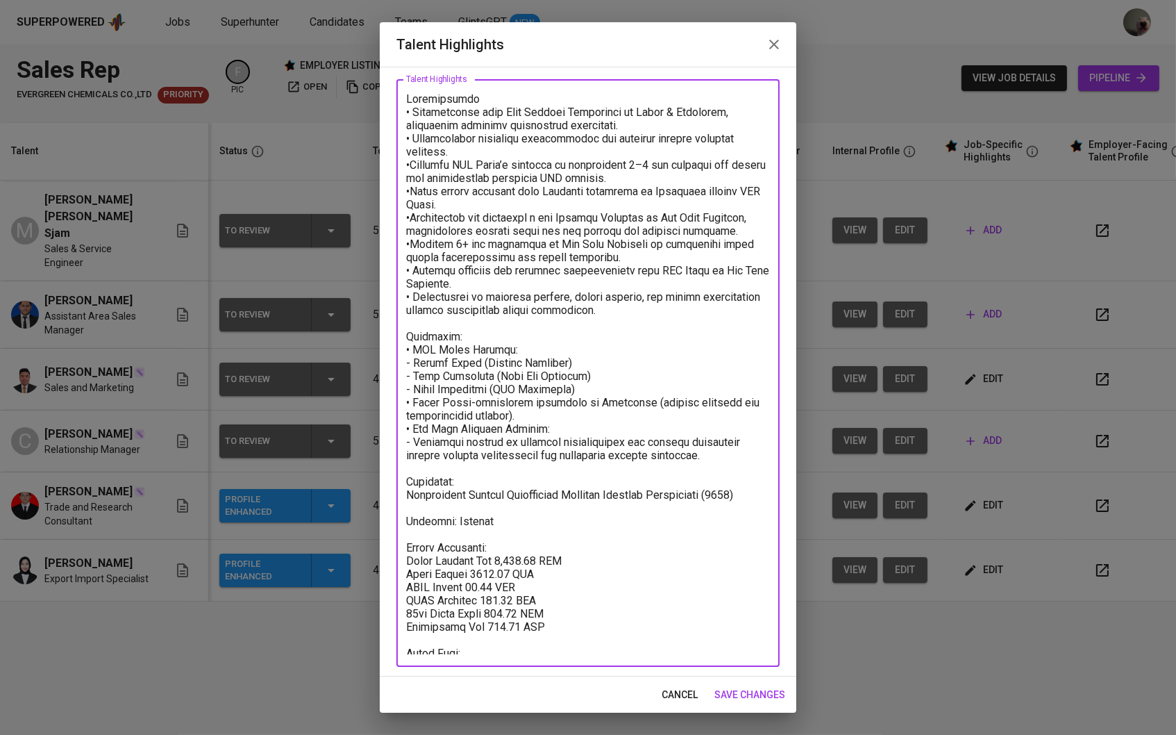
click at [510, 651] on textarea at bounding box center [588, 373] width 364 height 562
paste textarea "https://glints.sg.larksuite.com/minutes/obsg67xj786v73ay83nt7d49?from=from_copy…"
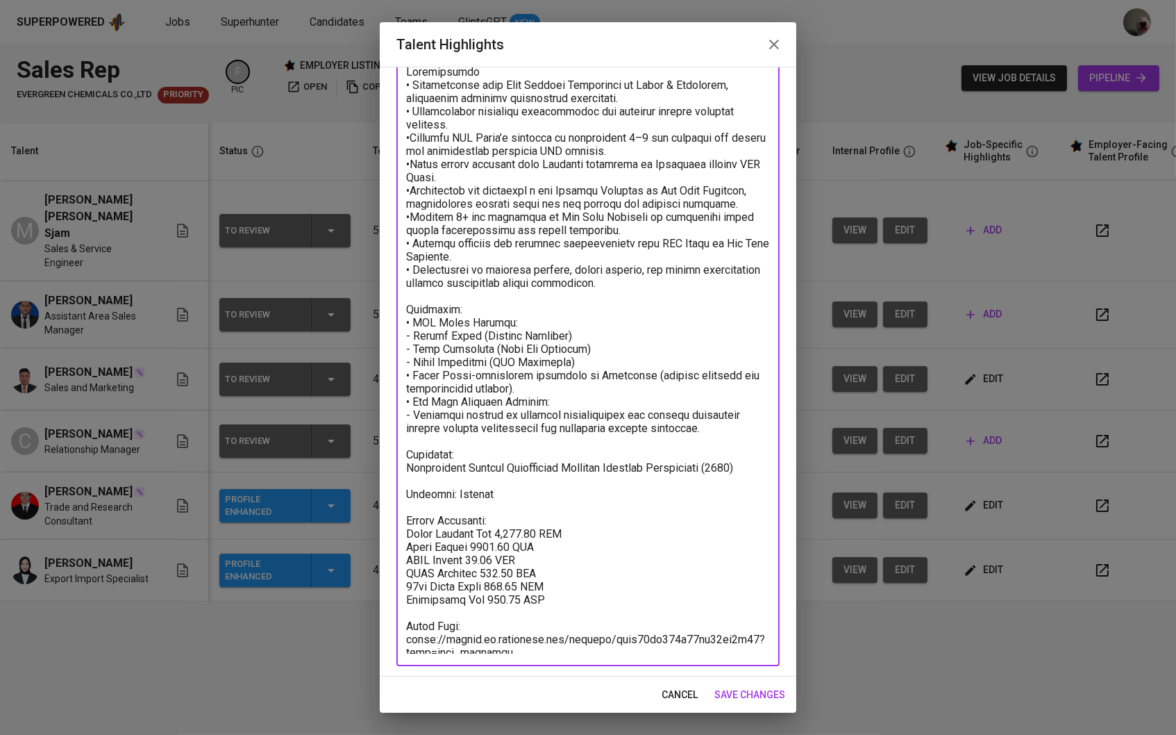
scroll to position [92, 0]
type textarea "Loremipsumdo • Sitametconse adip Elit Seddoei Temporinci ut Labor & Etdolorem, …"
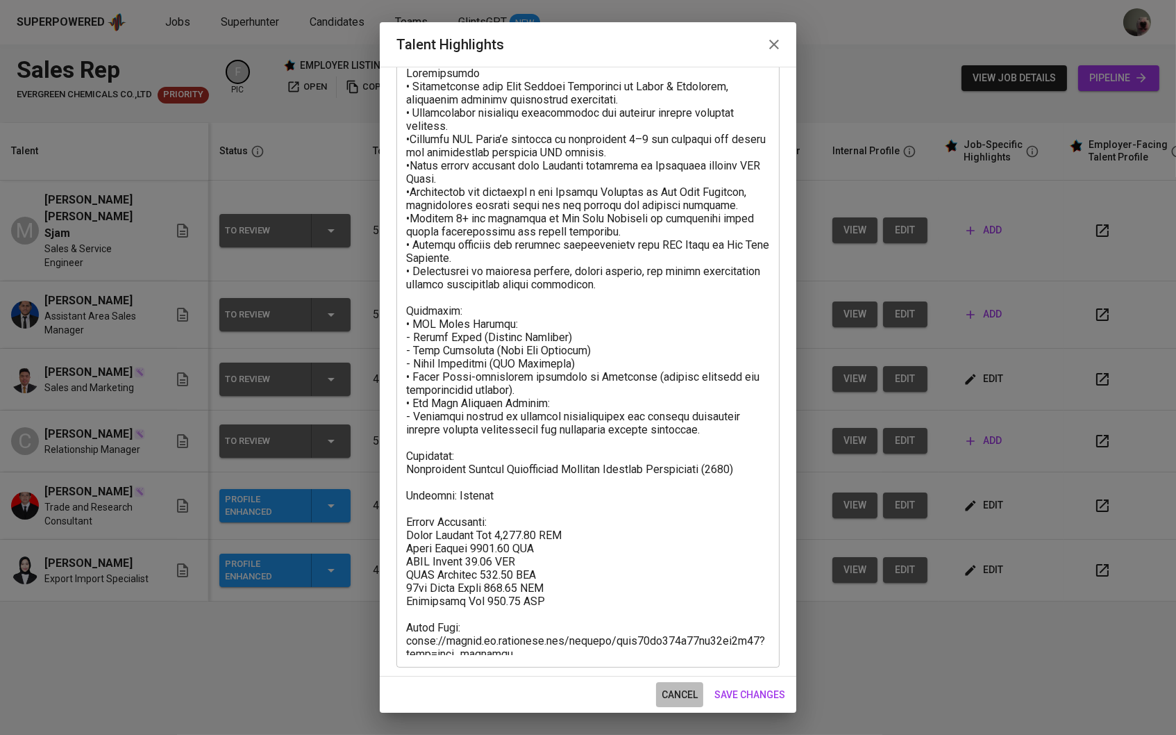
click at [665, 687] on span "cancel" at bounding box center [680, 694] width 36 height 17
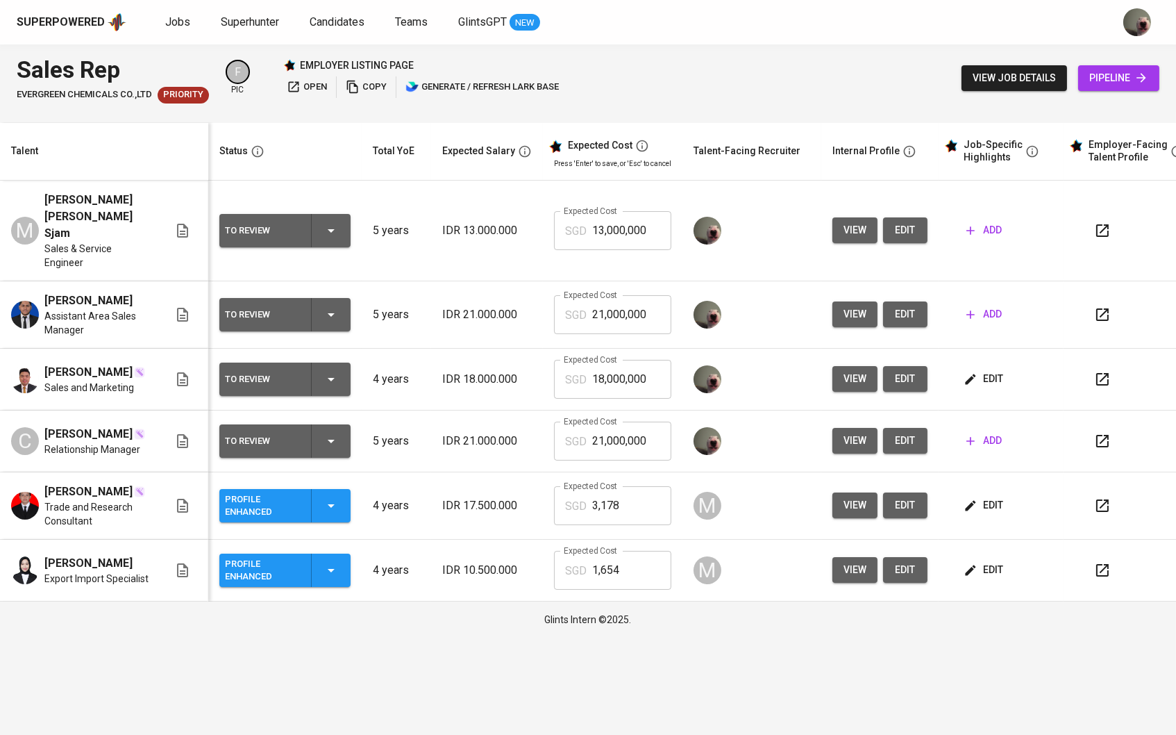
click at [953, 575] on td "edit" at bounding box center [1001, 571] width 125 height 62
click at [975, 568] on icon "button" at bounding box center [971, 570] width 10 height 10
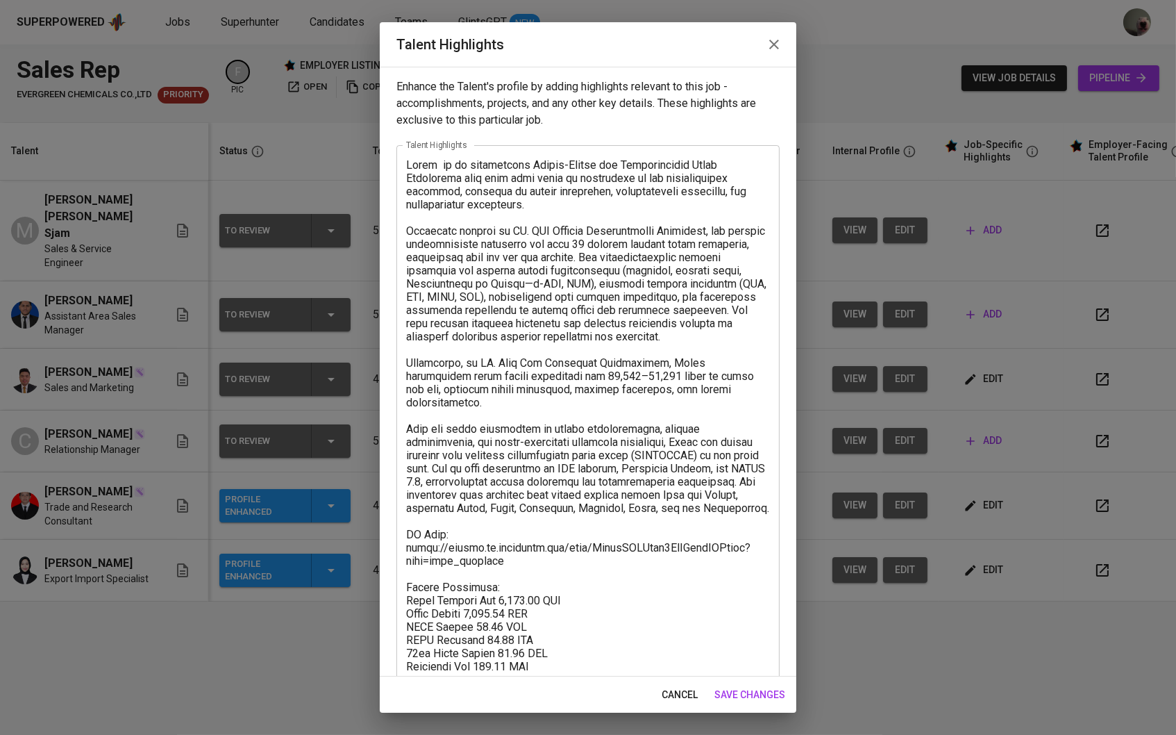
click at [687, 700] on span "cancel" at bounding box center [680, 694] width 36 height 17
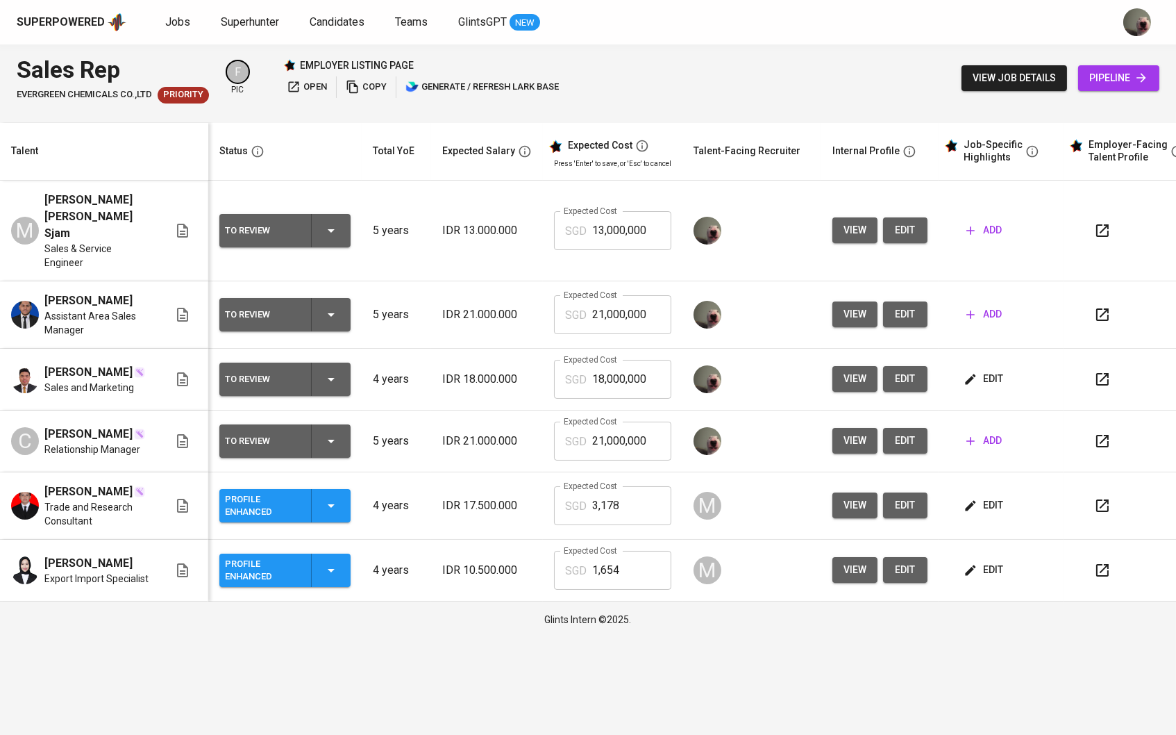
click at [988, 508] on span "edit" at bounding box center [985, 504] width 37 height 17
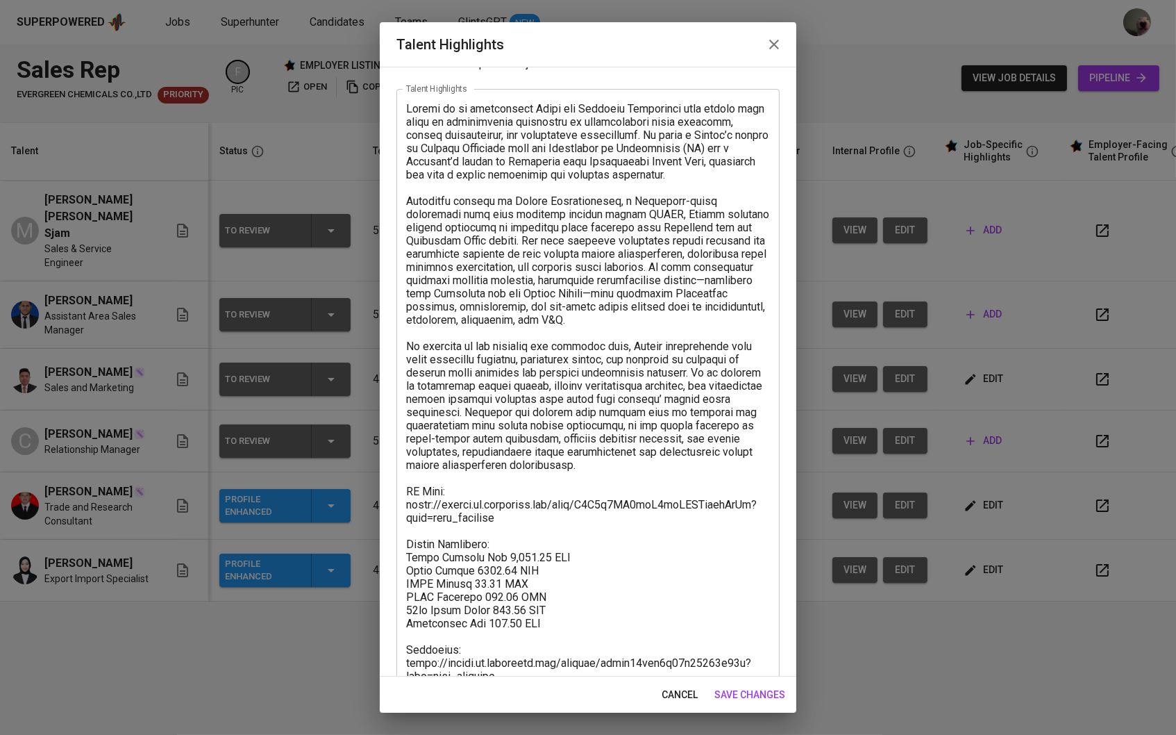
scroll to position [58, 0]
click at [677, 688] on span "cancel" at bounding box center [680, 694] width 36 height 17
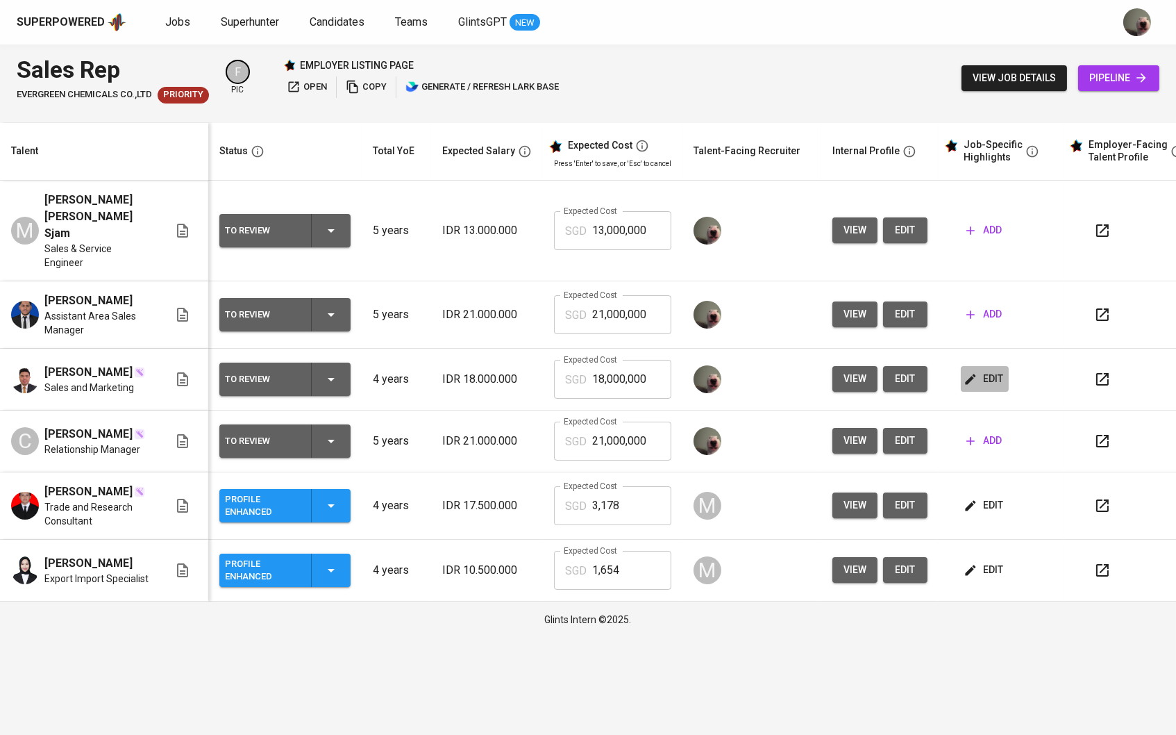
click at [989, 371] on span "edit" at bounding box center [985, 378] width 37 height 17
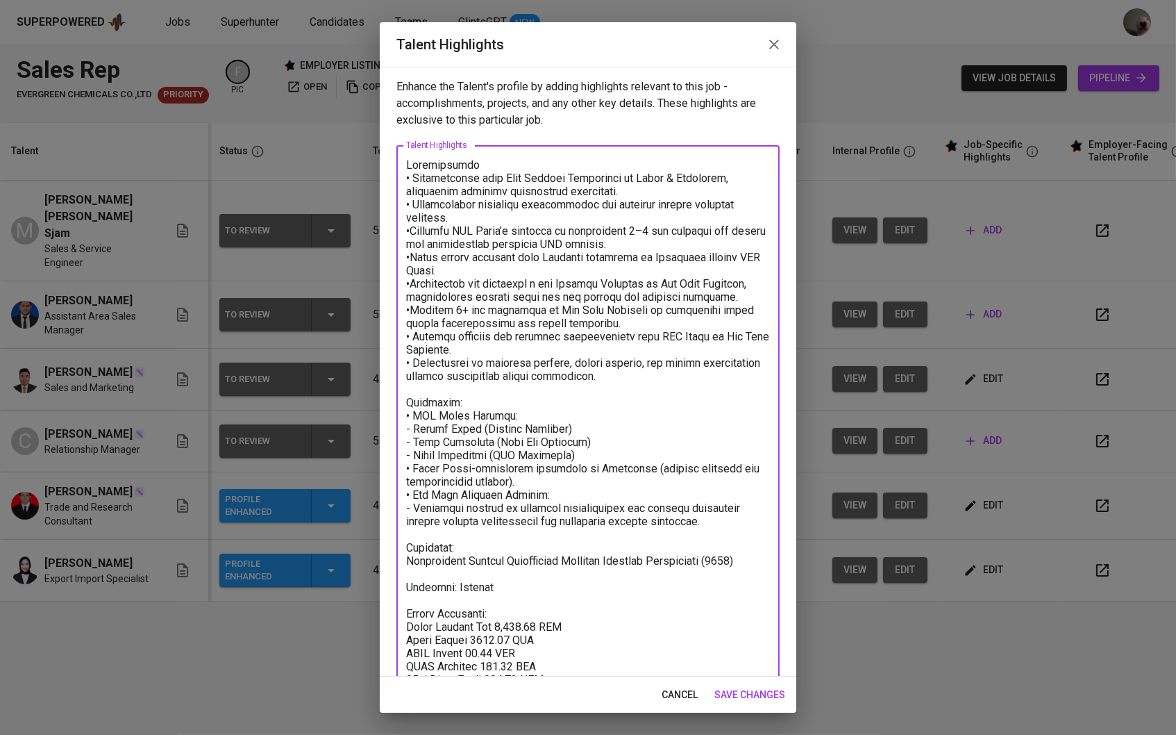
drag, startPoint x: 496, startPoint y: 619, endPoint x: 534, endPoint y: 619, distance: 38.2
click at [534, 619] on textarea at bounding box center [588, 439] width 364 height 562
paste textarea "1.839,46"
drag, startPoint x: 469, startPoint y: 631, endPoint x: 508, endPoint y: 631, distance: 39.6
click at [508, 631] on textarea at bounding box center [588, 439] width 364 height 562
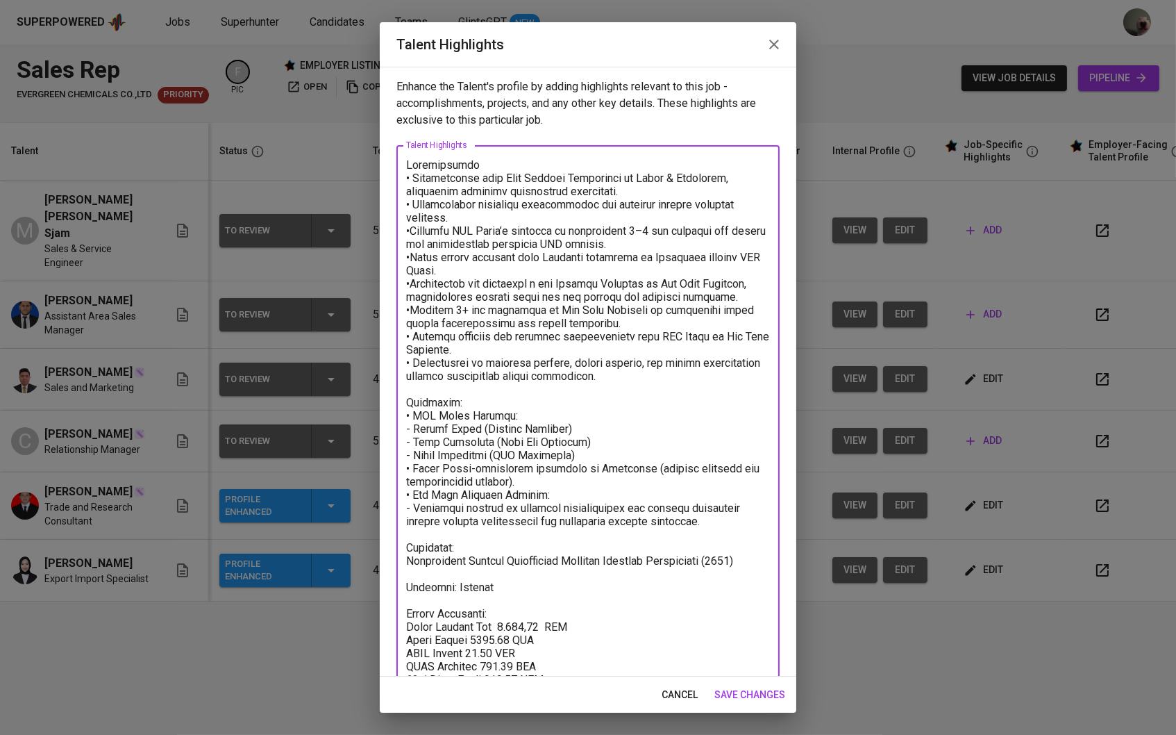
paste textarea "1.263,21"
drag, startPoint x: 468, startPoint y: 649, endPoint x: 494, endPoint y: 649, distance: 26.4
click at [494, 649] on textarea at bounding box center [588, 439] width 364 height 562
paste textarea "50,51"
drag, startPoint x: 492, startPoint y: 655, endPoint x: 524, endPoint y: 655, distance: 32.6
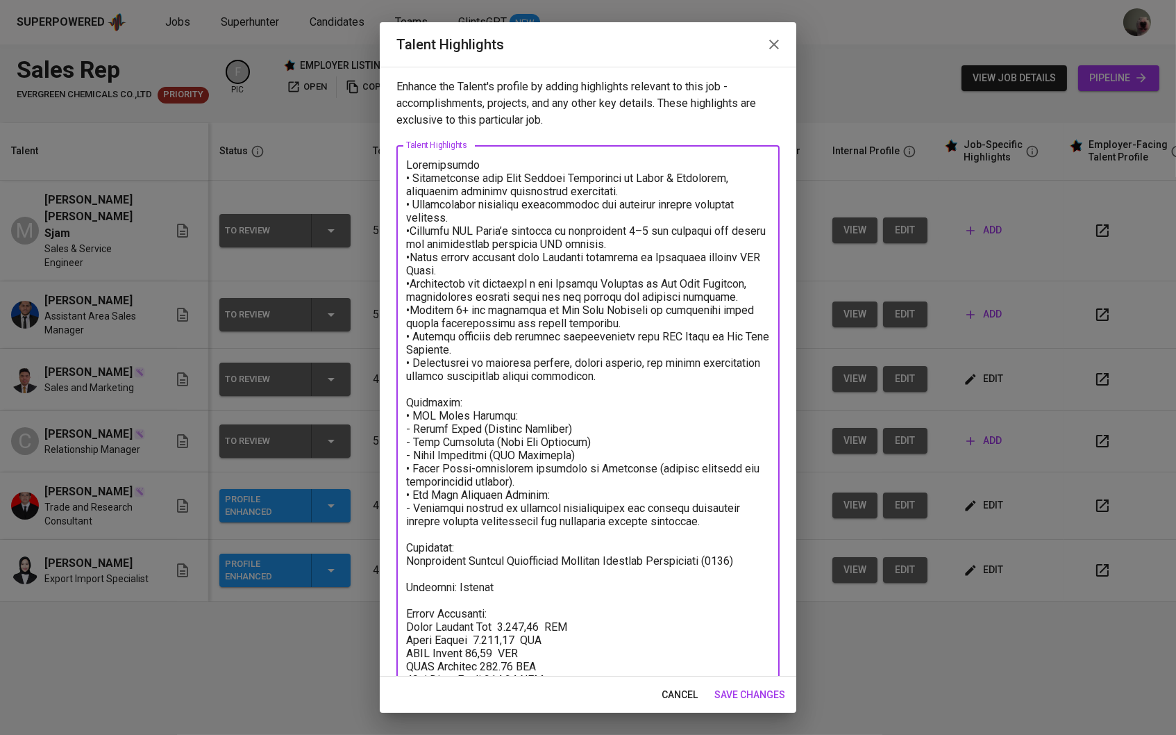
click at [524, 655] on textarea at bounding box center [588, 439] width 364 height 562
paste textarea "70,47"
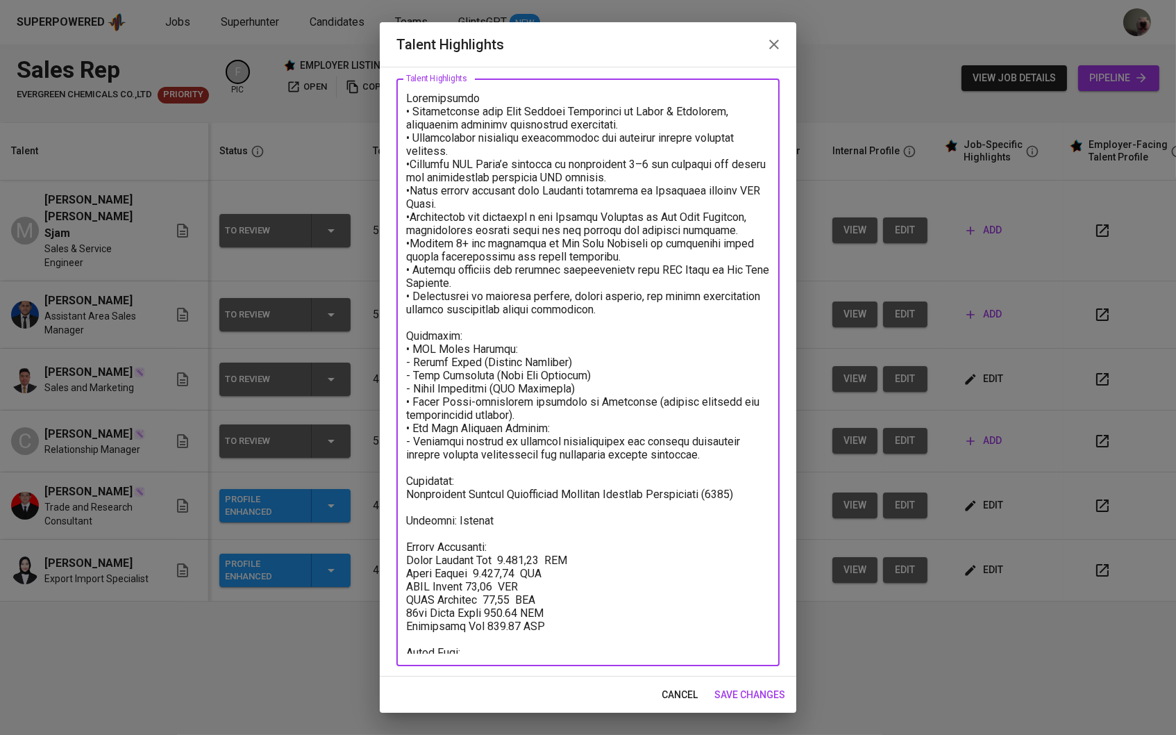
scroll to position [66, 0]
drag, startPoint x: 501, startPoint y: 610, endPoint x: 534, endPoint y: 609, distance: 33.3
click at [534, 609] on textarea at bounding box center [588, 373] width 364 height 562
paste textarea "105,27"
click at [524, 645] on textarea at bounding box center [588, 373] width 364 height 562
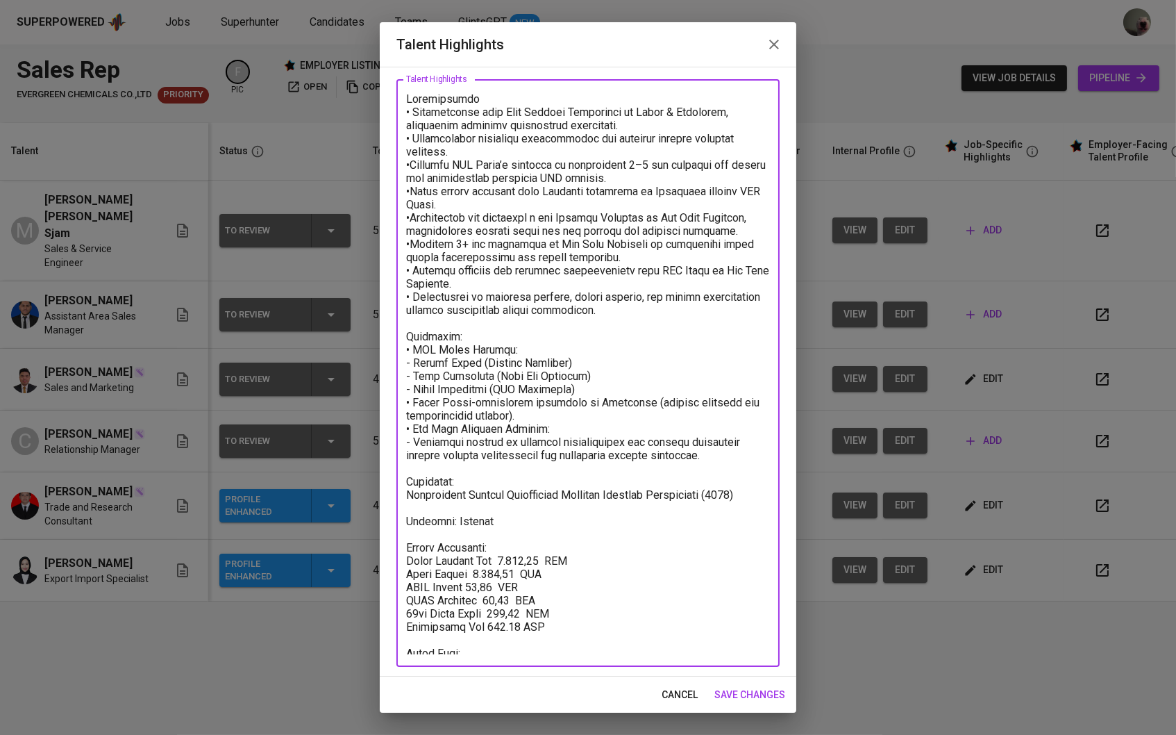
paste textarea "https://glints.sg.larksuite.com/minutes/obsg67xj786v73ay83nt7d49?from=from_copy…"
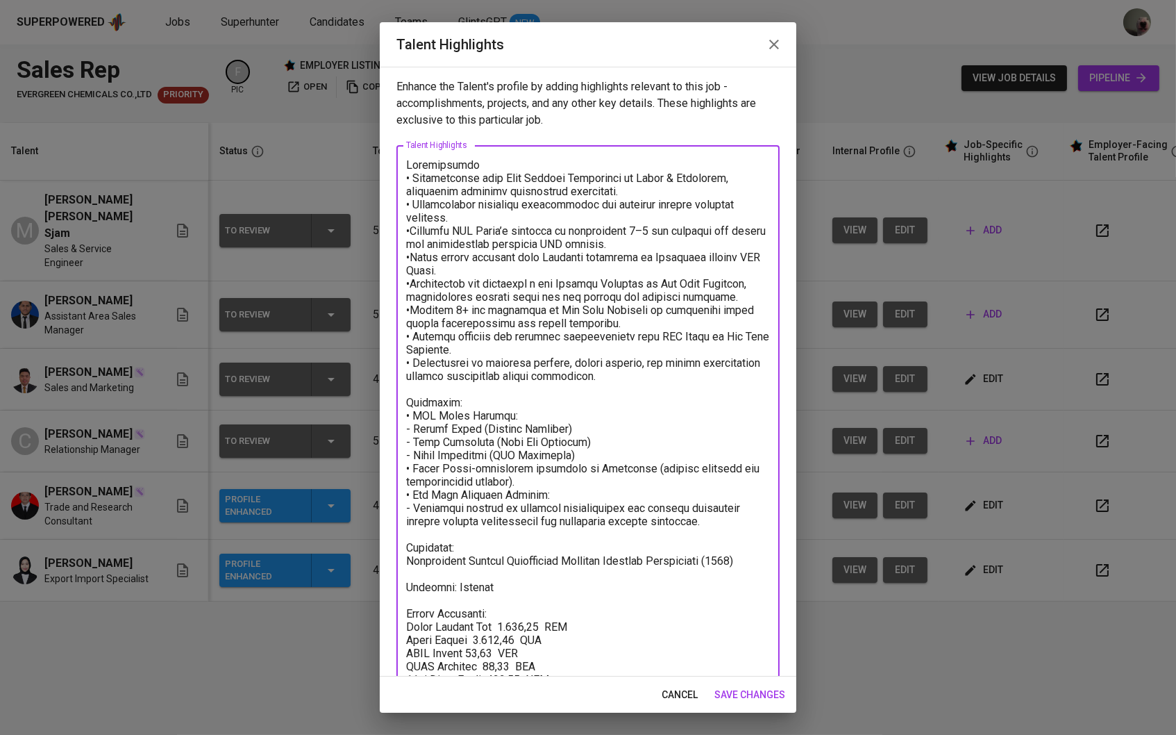
scroll to position [0, 0]
type textarea "Loremipsumdo • Sitametconse adip Elit Seddoei Temporinci ut Labor & Etdolorem, …"
click at [730, 689] on span "save changes" at bounding box center [749, 694] width 71 height 17
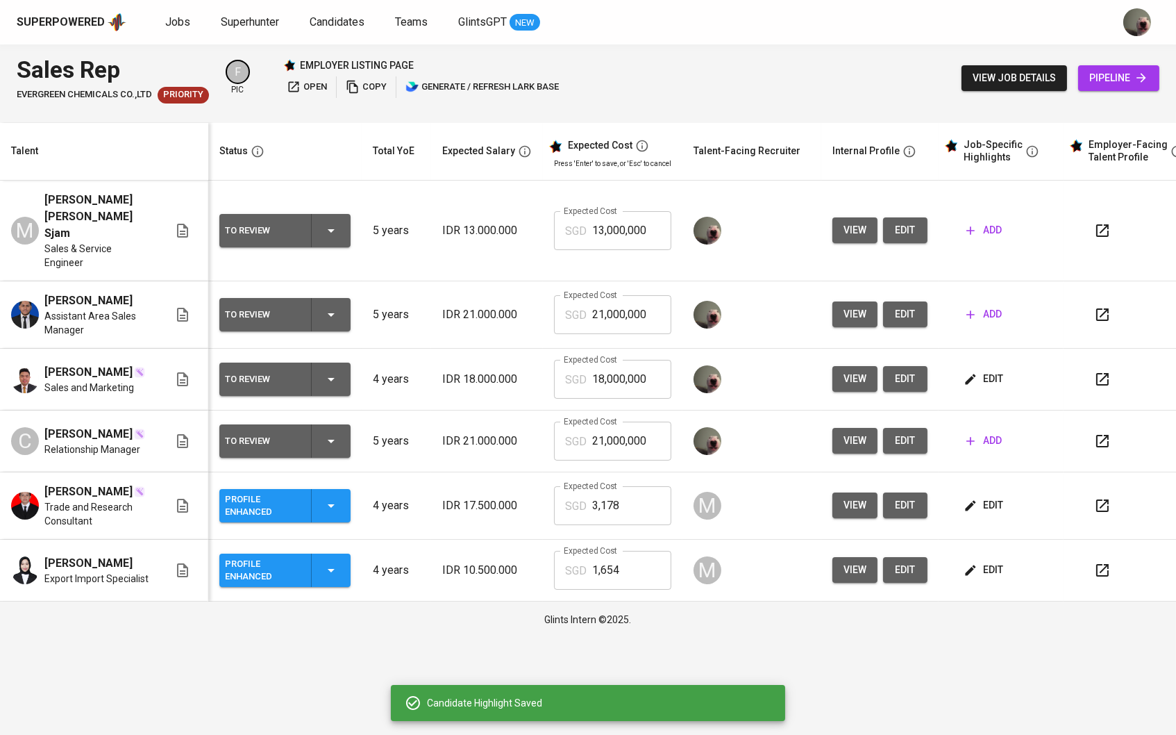
click at [988, 368] on button "edit" at bounding box center [985, 379] width 48 height 26
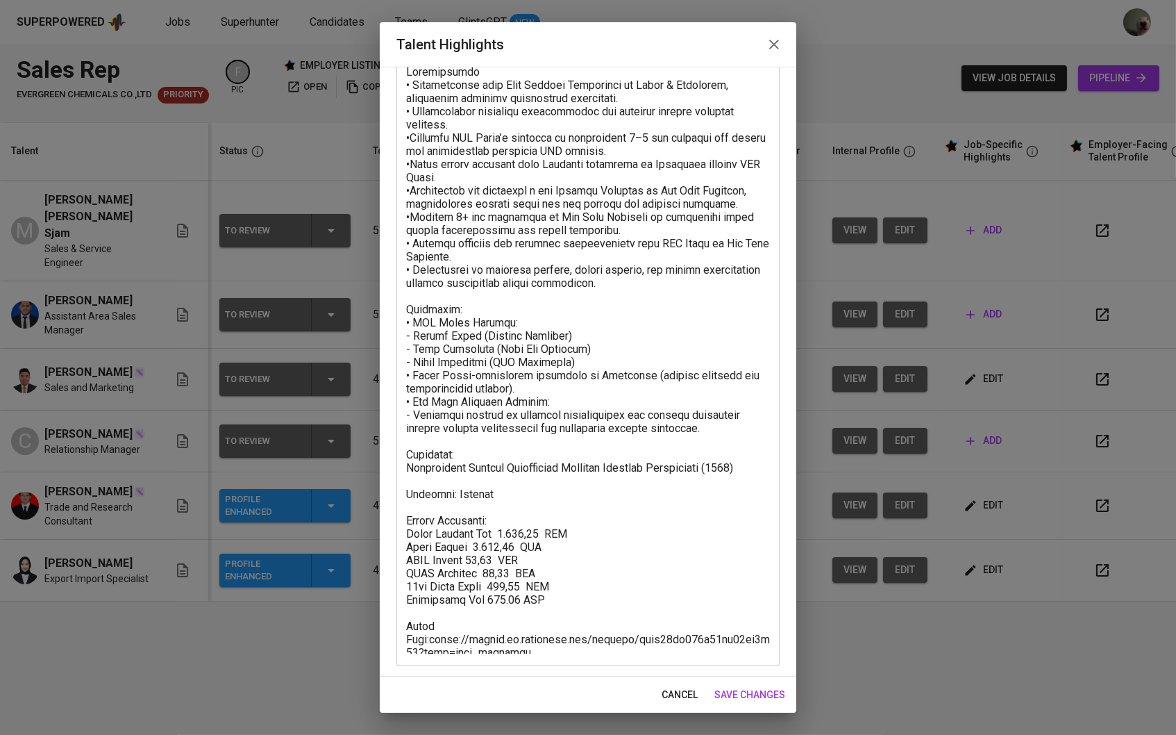
scroll to position [92, 0]
click at [673, 679] on div "cancel save changes" at bounding box center [588, 694] width 417 height 37
click at [677, 698] on span "cancel" at bounding box center [680, 694] width 36 height 17
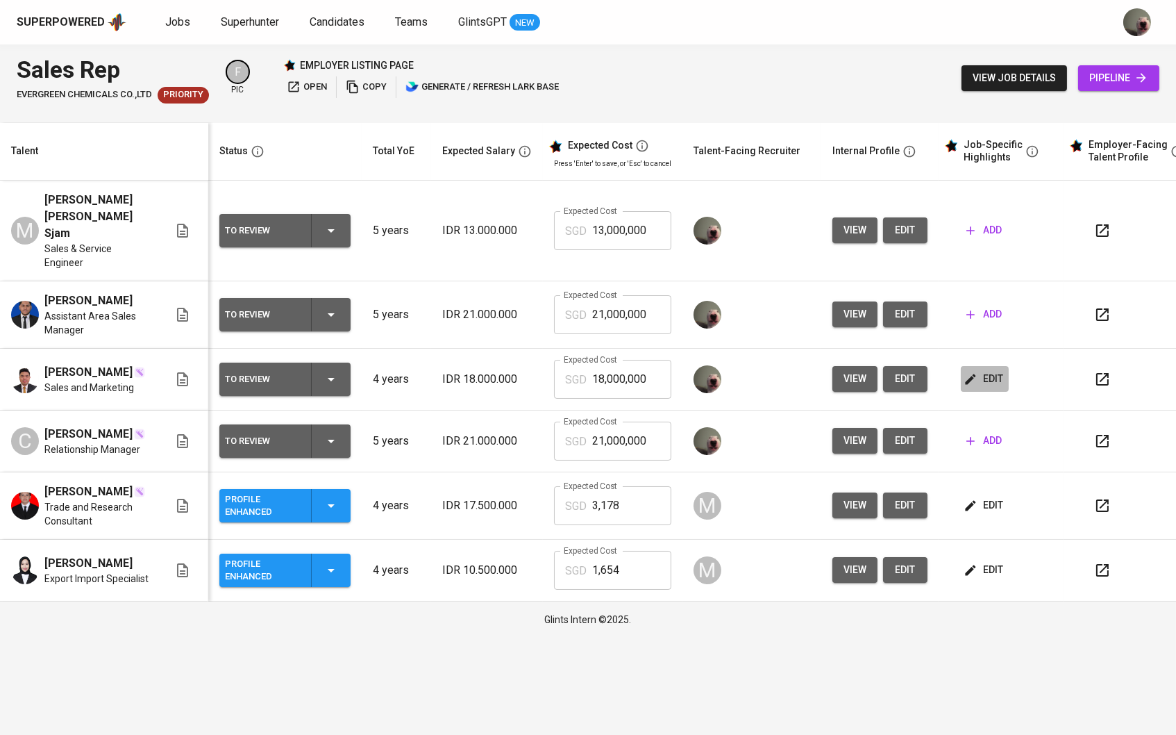
click at [976, 378] on icon "button" at bounding box center [971, 379] width 10 height 10
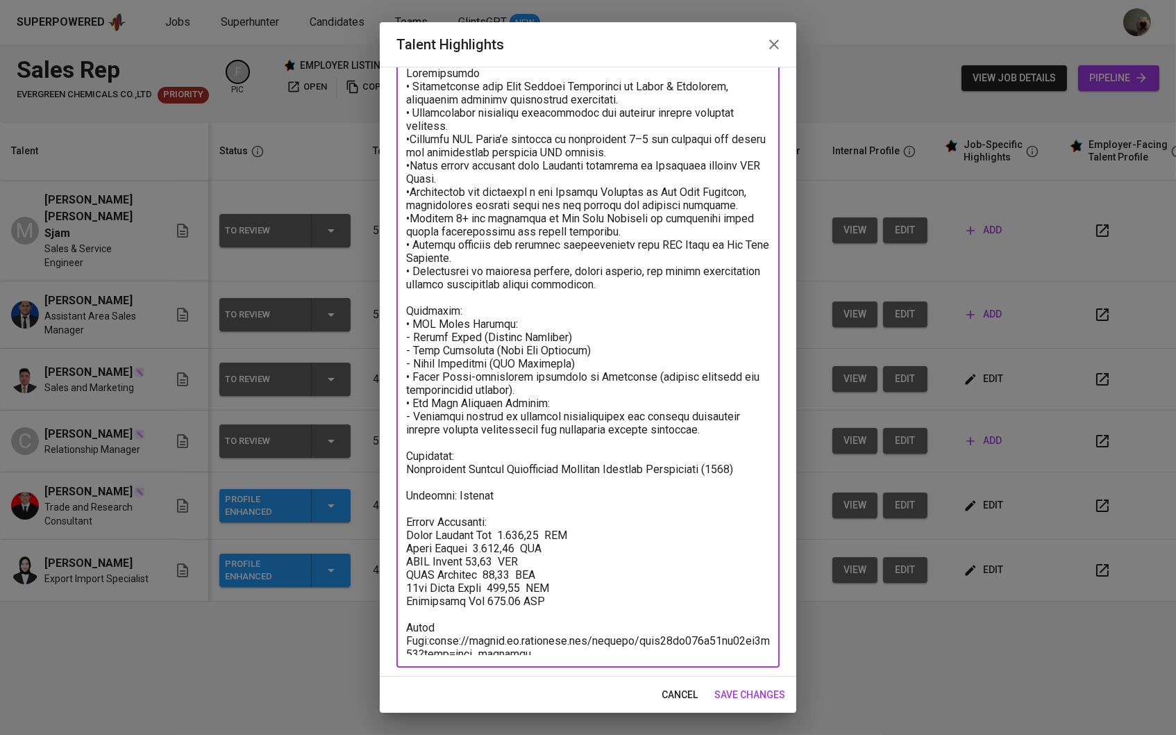
drag, startPoint x: 565, startPoint y: 598, endPoint x: 420, endPoint y: 524, distance: 163.0
click at [420, 524] on textarea at bounding box center [588, 361] width 364 height 588
click at [769, 53] on icon "button" at bounding box center [774, 44] width 17 height 17
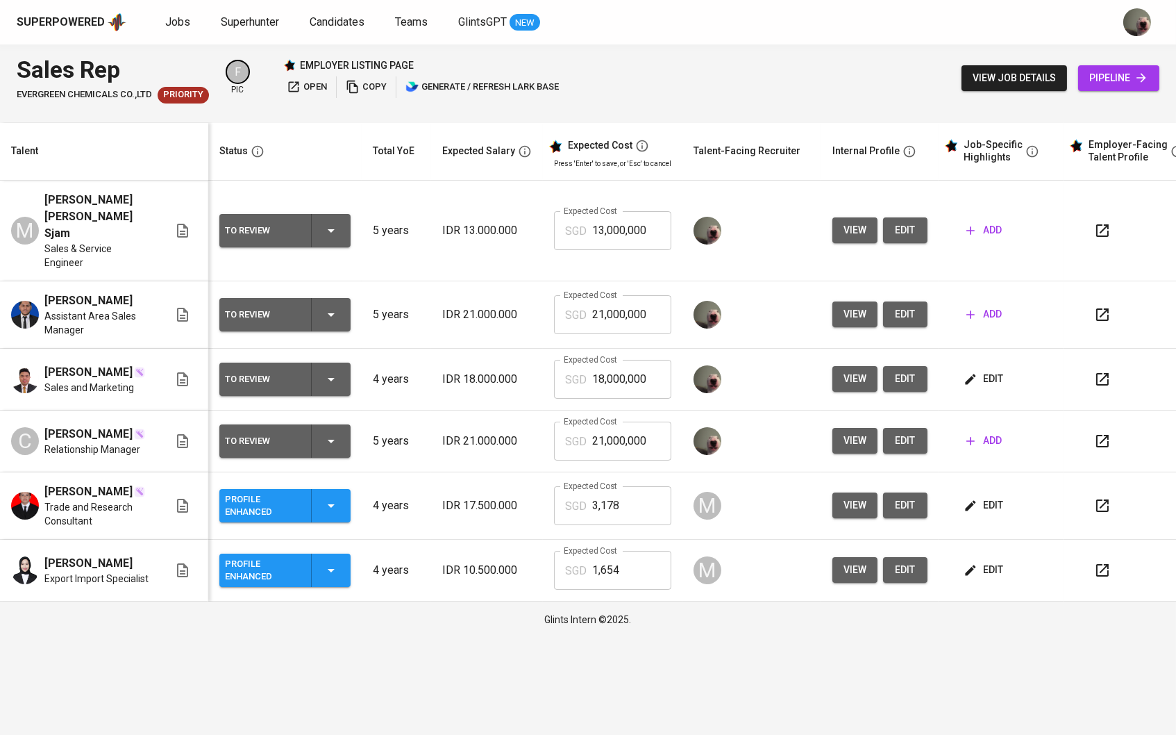
click at [978, 308] on icon "button" at bounding box center [971, 315] width 14 height 14
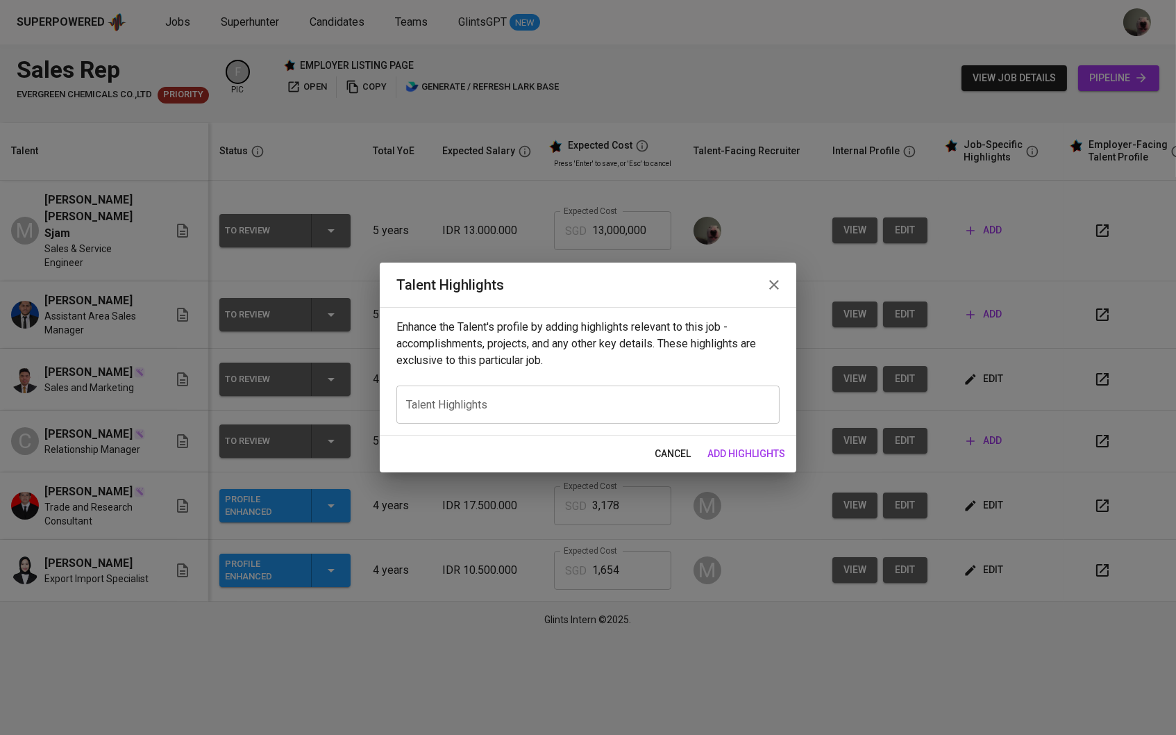
click at [630, 392] on div "x Talent Highlights" at bounding box center [587, 404] width 383 height 38
paste textarea "Loremipsumdo: - Sitametc Adipiscin — Elitseddo Eius Tempo Incidid; • Utlabore 1…"
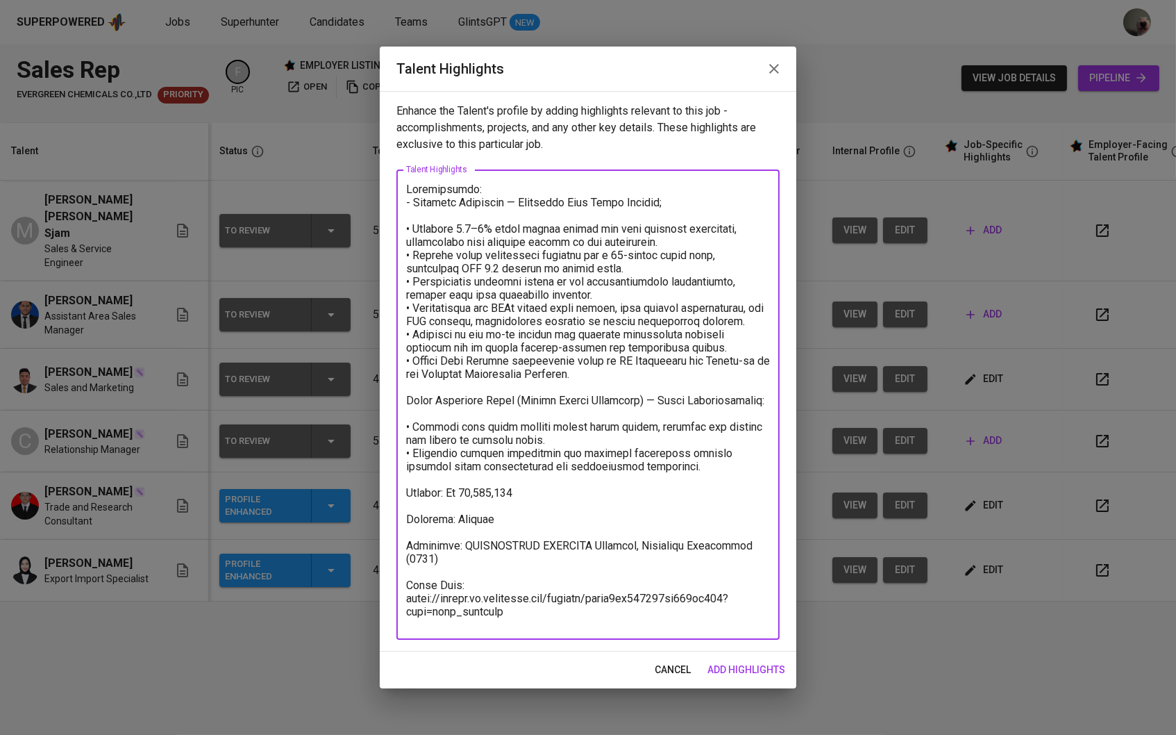
type textarea "Loremipsumdo: - Sitametc Adipiscin — Elitseddo Eius Tempo Incidid; • Utlabore 1…"
click at [659, 671] on span "cancel" at bounding box center [673, 669] width 36 height 17
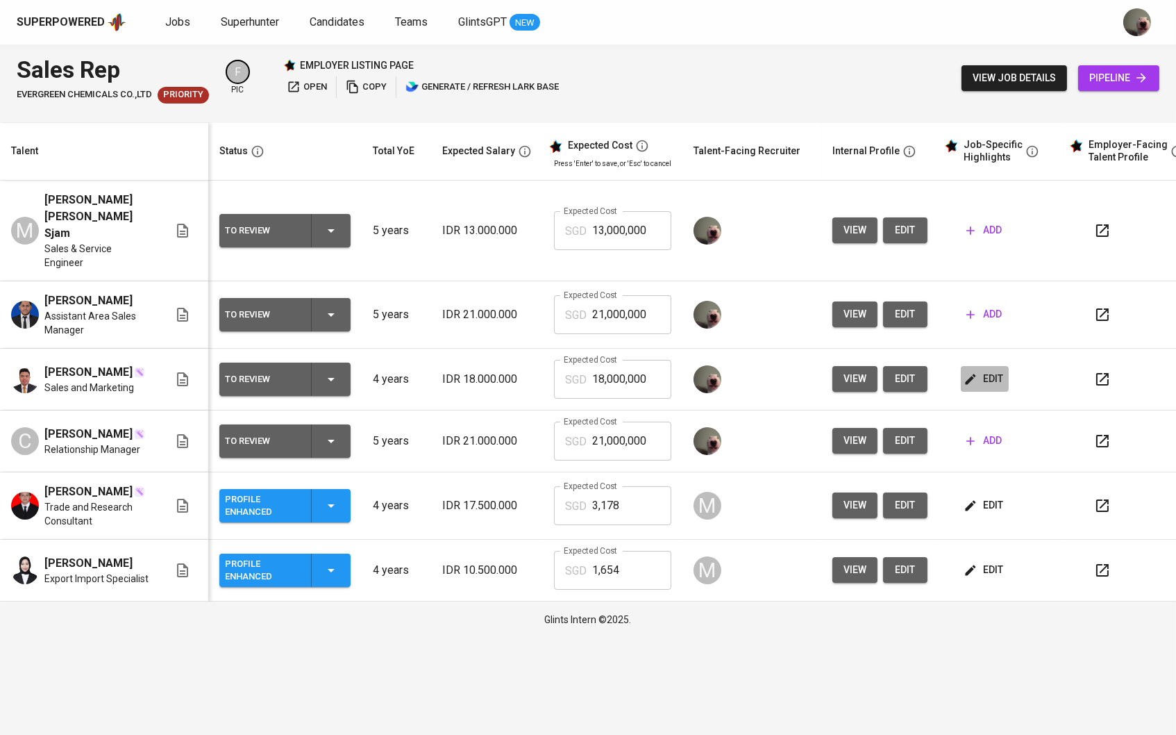
click at [992, 373] on span "edit" at bounding box center [985, 378] width 37 height 17
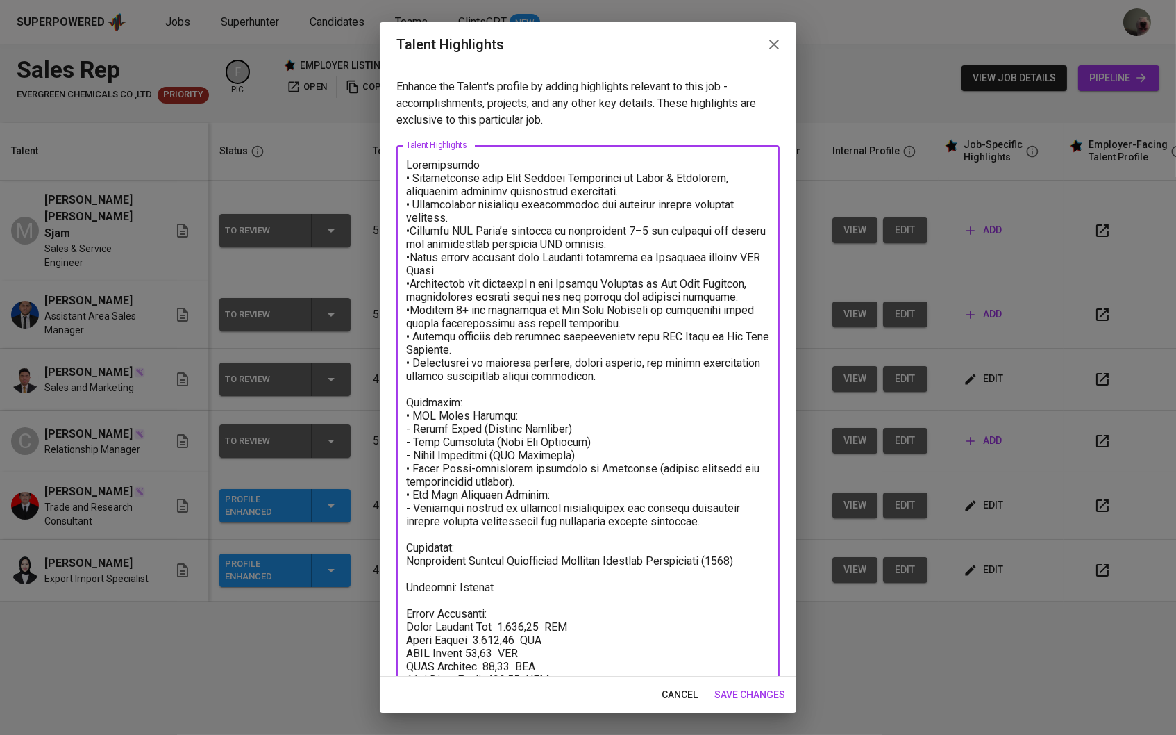
drag, startPoint x: 469, startPoint y: 632, endPoint x: 513, endPoint y: 632, distance: 43.7
click at [513, 632] on textarea at bounding box center [588, 452] width 364 height 588
paste textarea "717,68"
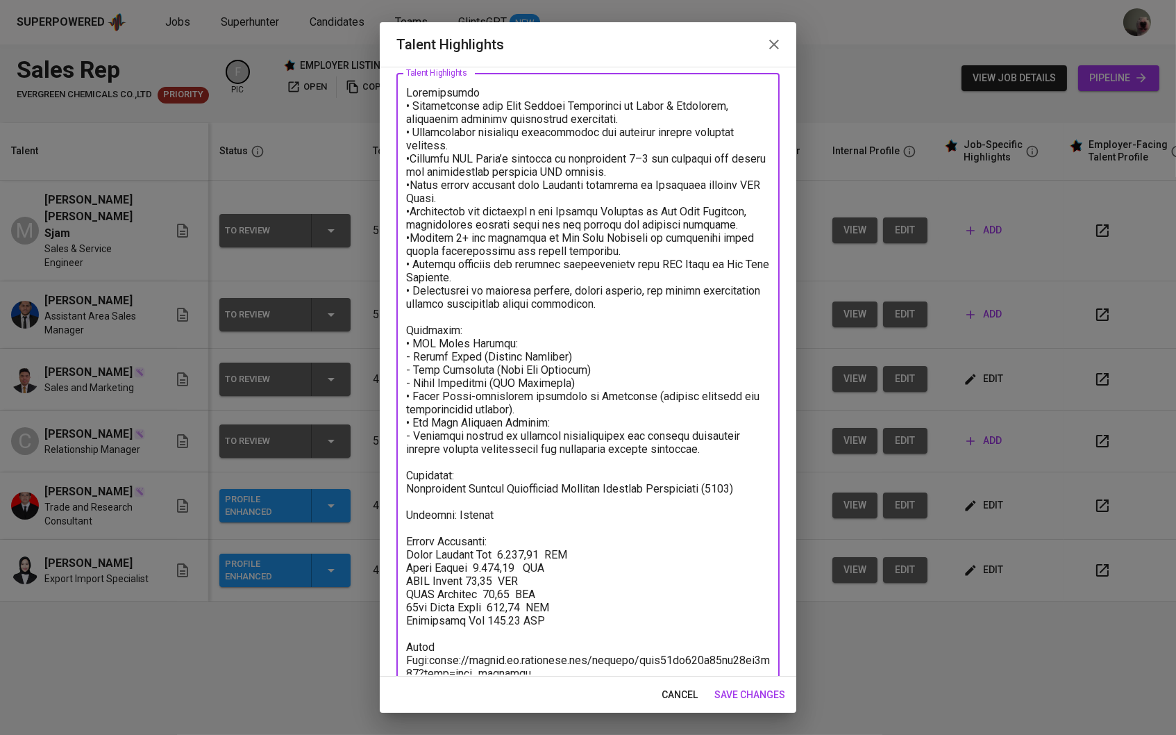
scroll to position [91, 0]
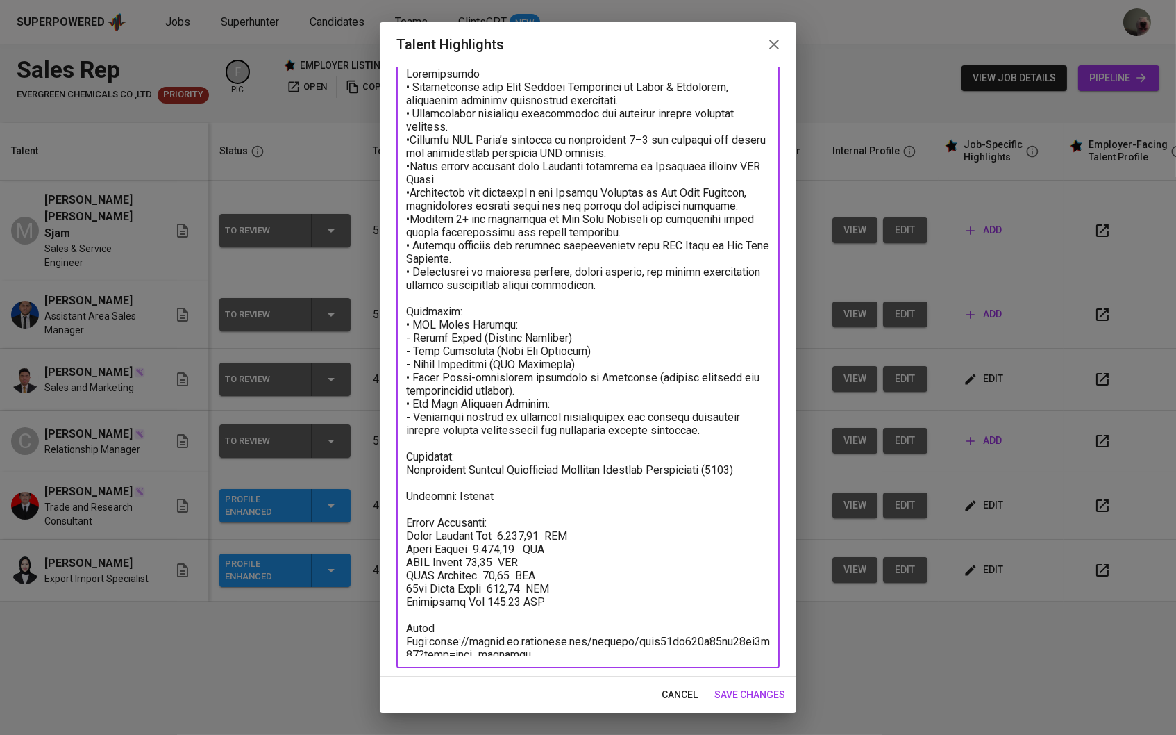
drag, startPoint x: 492, startPoint y: 571, endPoint x: 519, endPoint y: 570, distance: 26.4
click at [519, 570] on textarea at bounding box center [588, 361] width 364 height 588
paste textarea "89,74"
drag, startPoint x: 502, startPoint y: 581, endPoint x: 537, endPoint y: 580, distance: 35.4
click at [537, 580] on textarea at bounding box center [588, 361] width 364 height 588
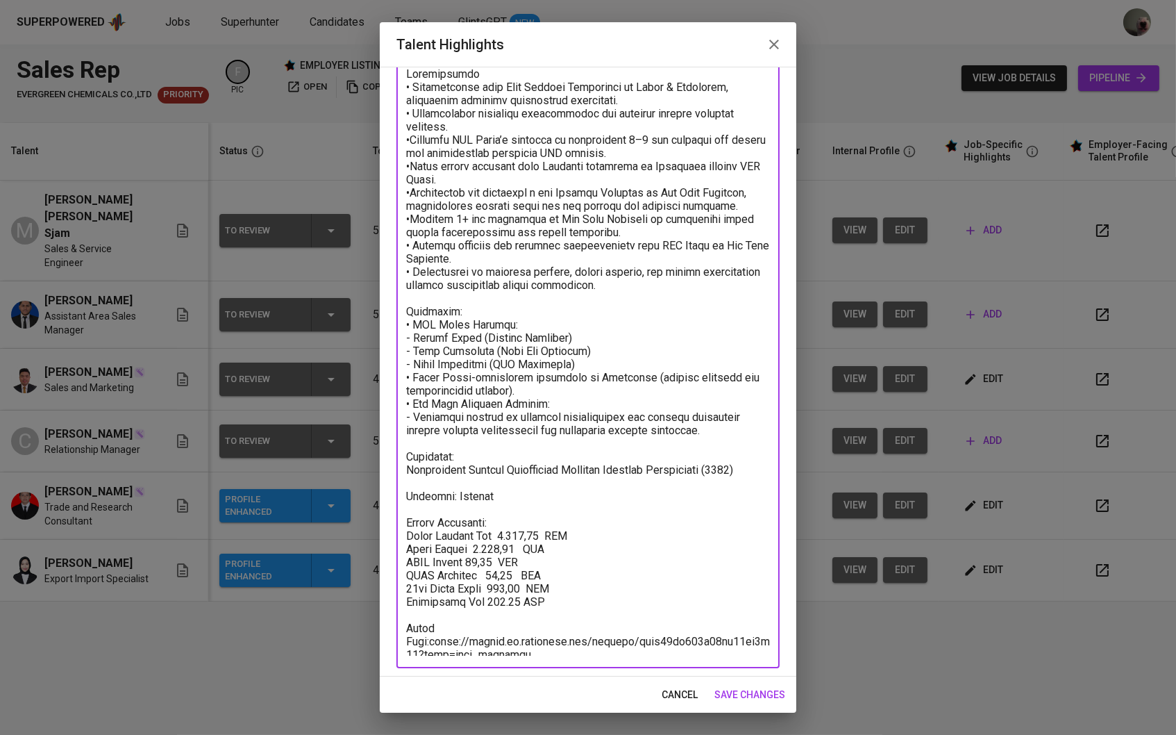
paste textarea "143,14"
drag, startPoint x: 499, startPoint y: 521, endPoint x: 540, endPoint y: 524, distance: 41.7
click at [540, 524] on textarea at bounding box center [588, 361] width 364 height 588
paste textarea "2.351,07"
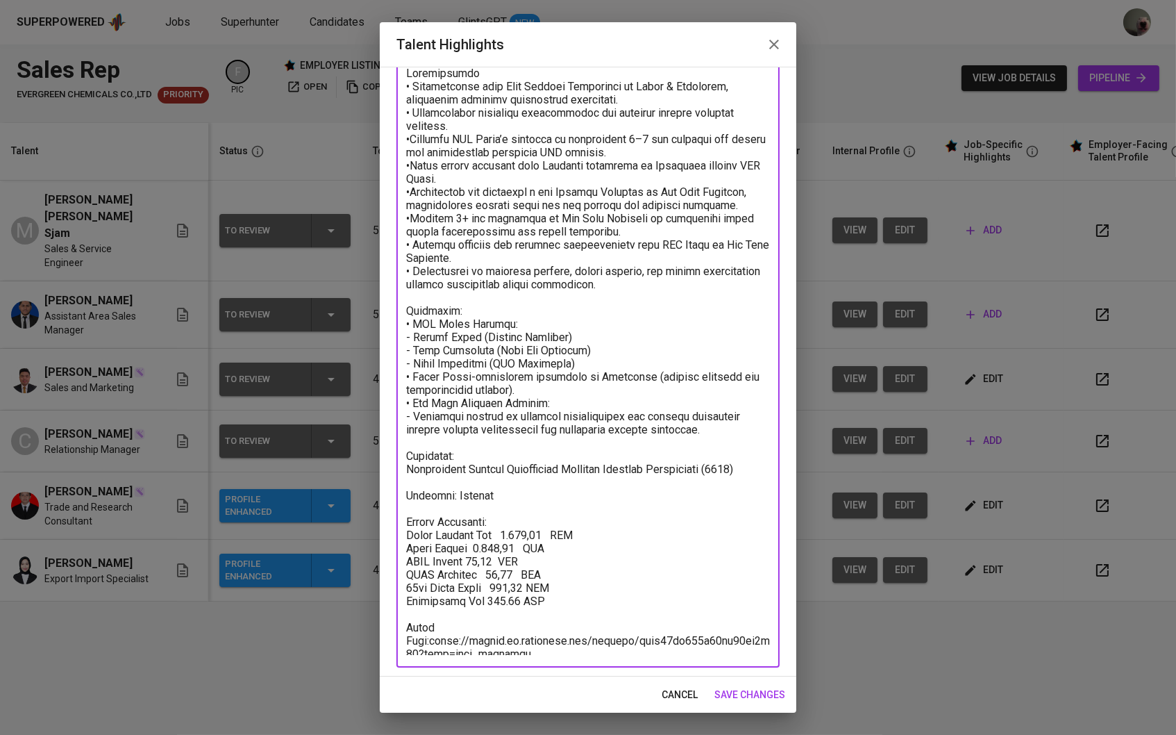
type textarea "Loremipsumdo • Sitametconse adip Elit Seddoei Temporinci ut Labor & Etdolorem, …"
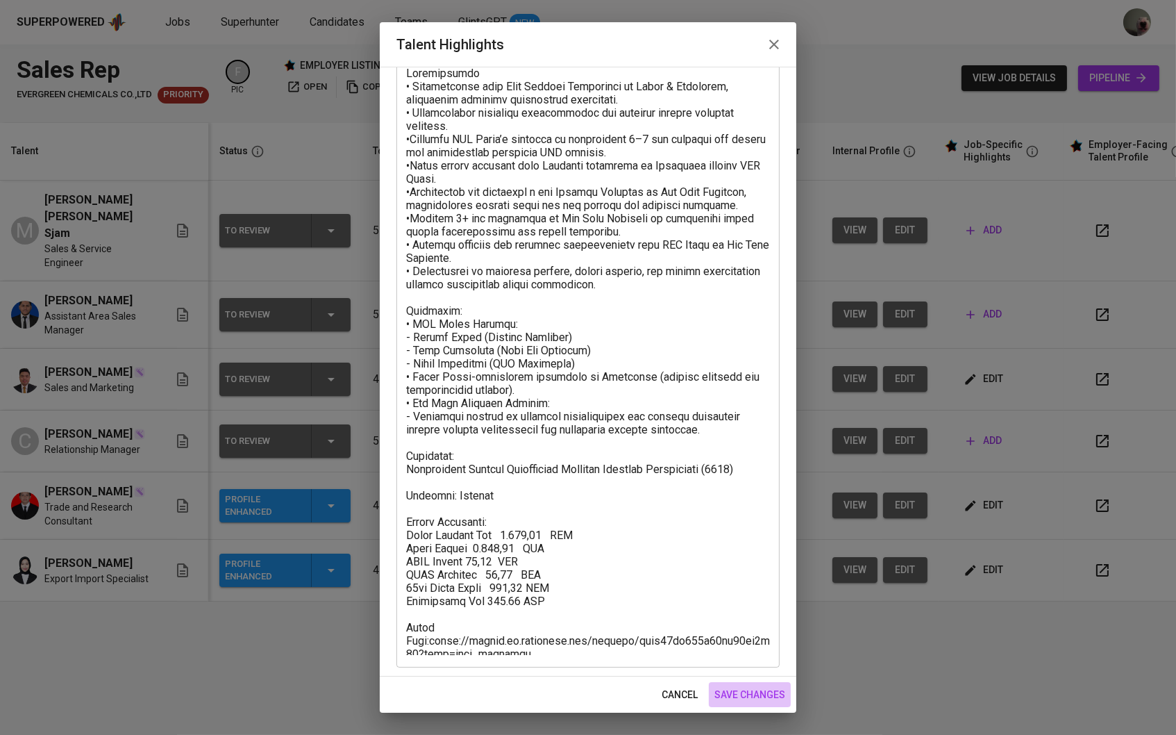
click at [763, 696] on span "save changes" at bounding box center [749, 694] width 71 height 17
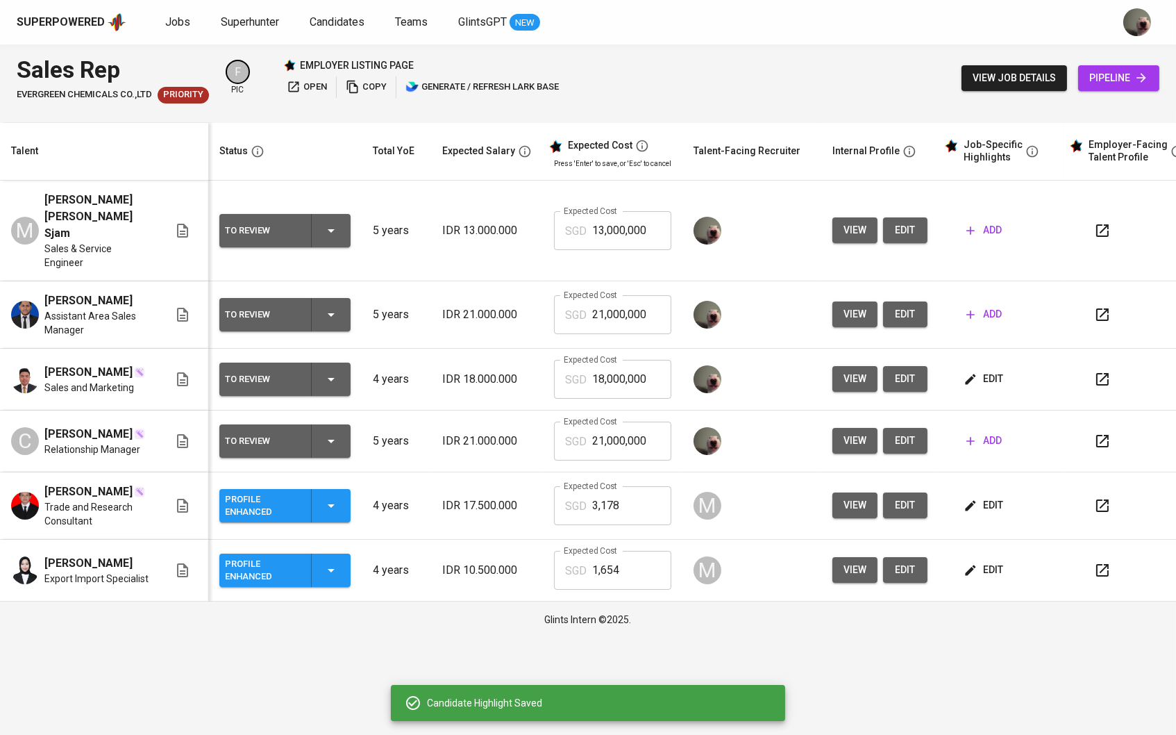
click at [964, 499] on td "edit" at bounding box center [1001, 505] width 125 height 67
click at [976, 500] on icon "button" at bounding box center [971, 505] width 10 height 10
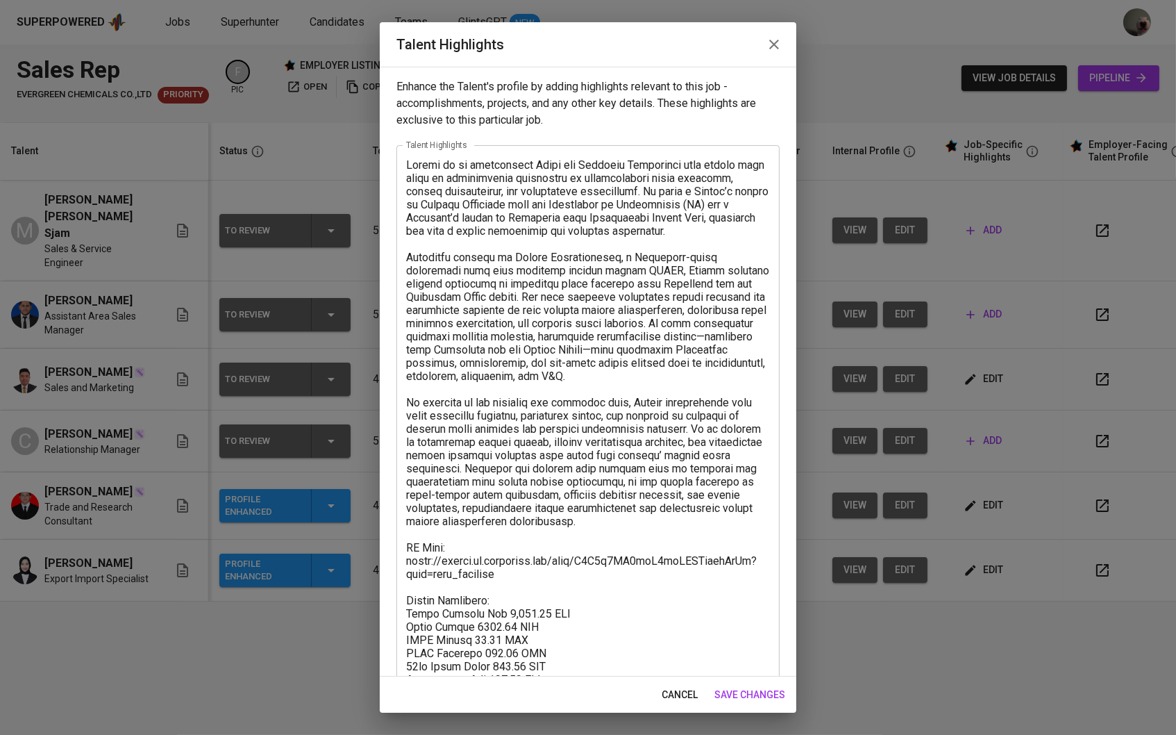
click at [679, 690] on span "cancel" at bounding box center [680, 694] width 36 height 17
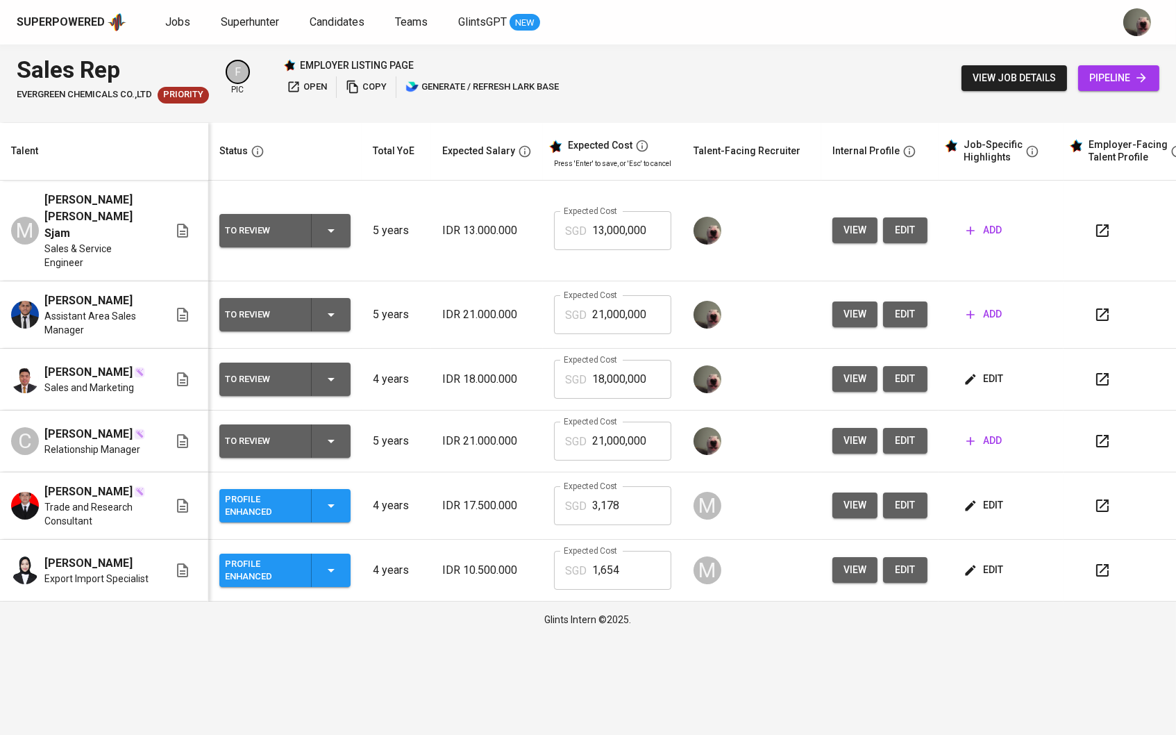
click at [983, 367] on button "edit" at bounding box center [985, 379] width 48 height 26
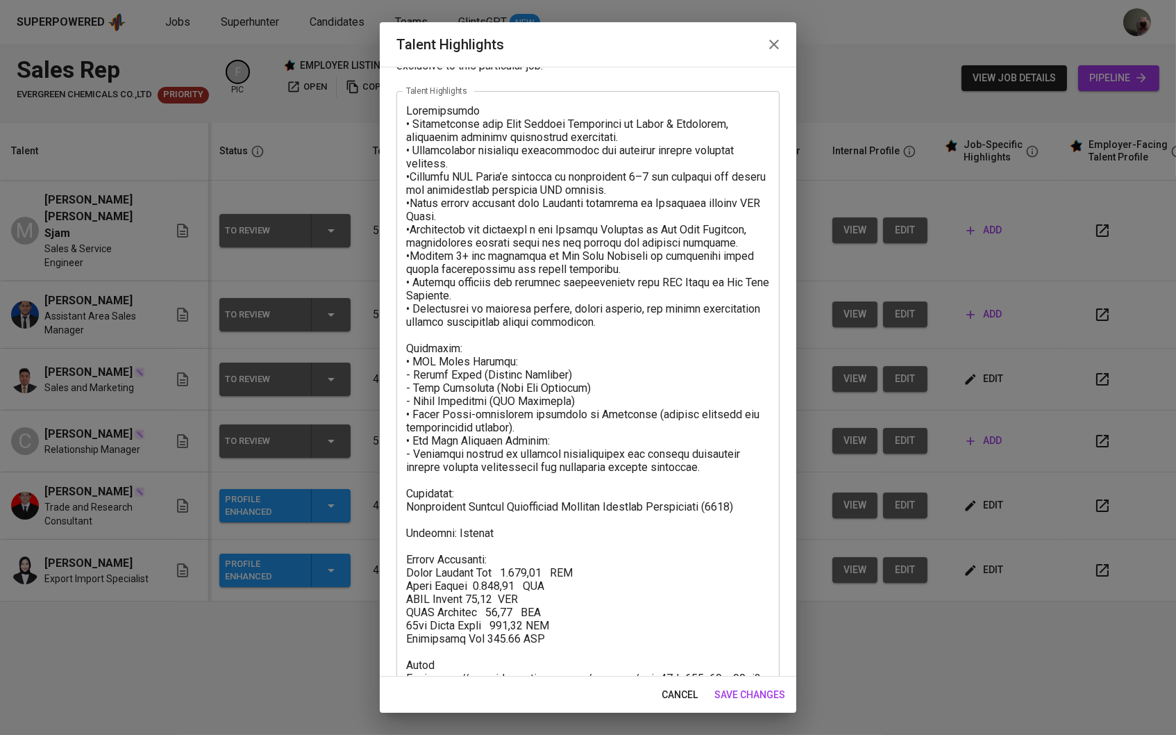
scroll to position [56, 0]
click at [674, 700] on span "cancel" at bounding box center [680, 694] width 36 height 17
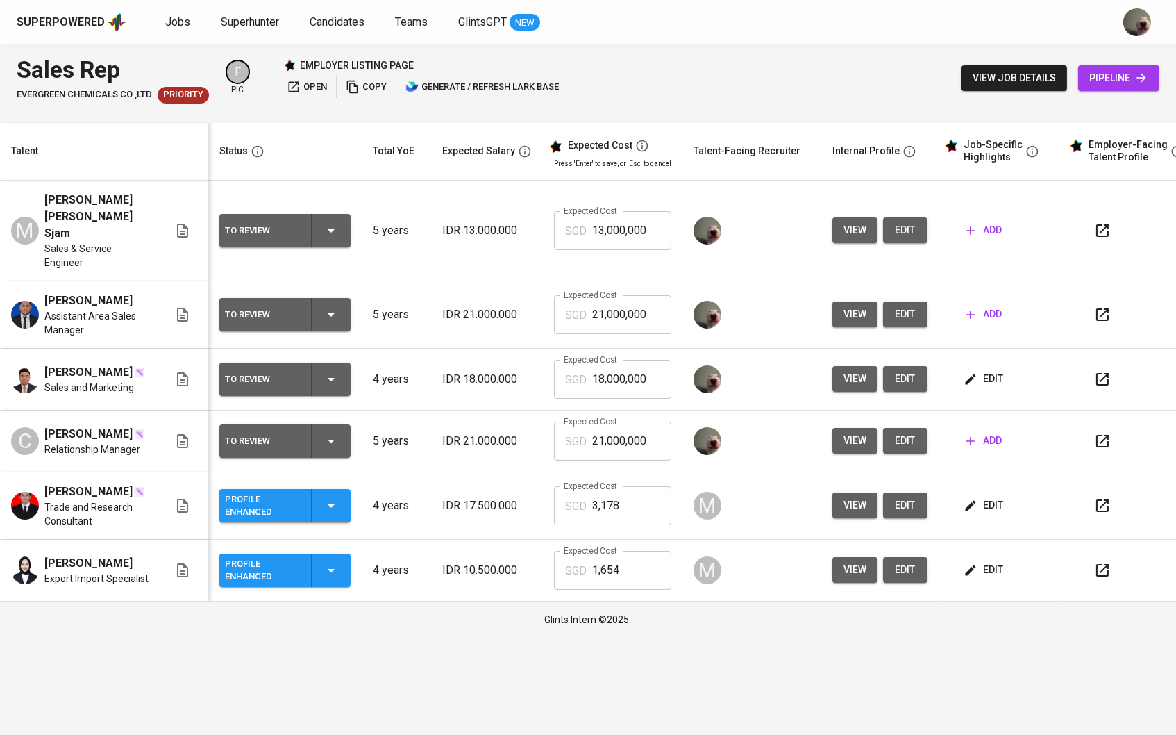
click at [999, 385] on span "edit" at bounding box center [985, 378] width 37 height 17
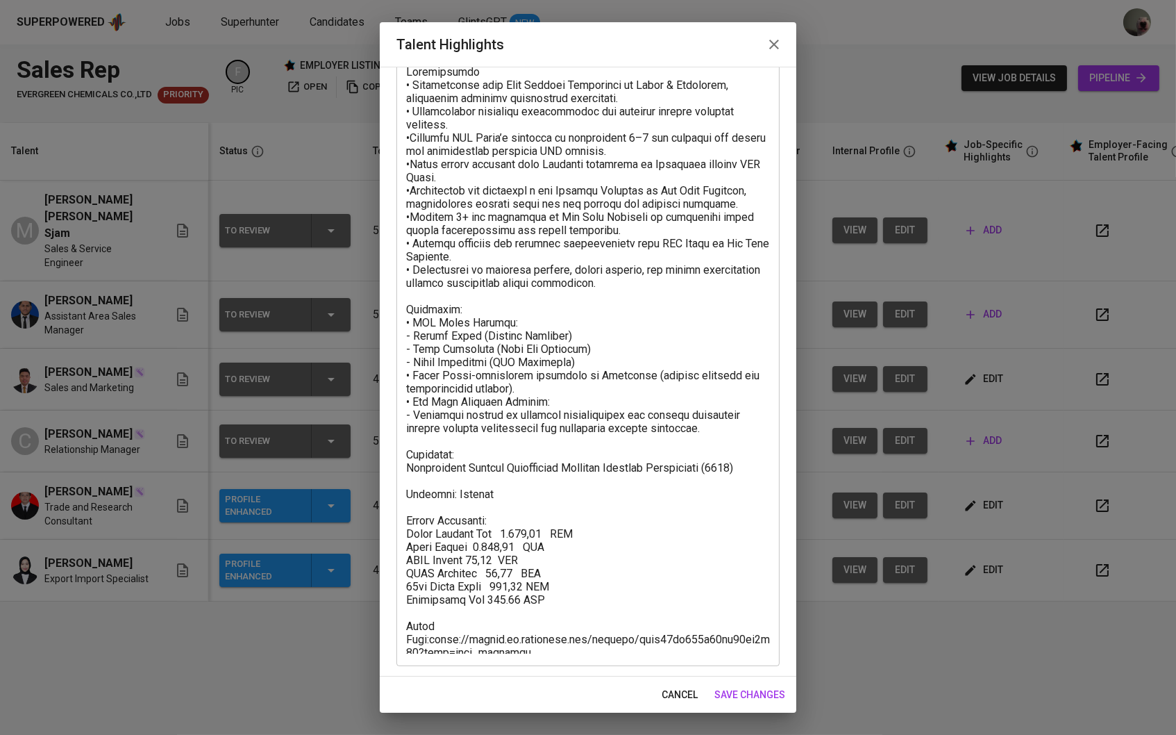
scroll to position [92, 0]
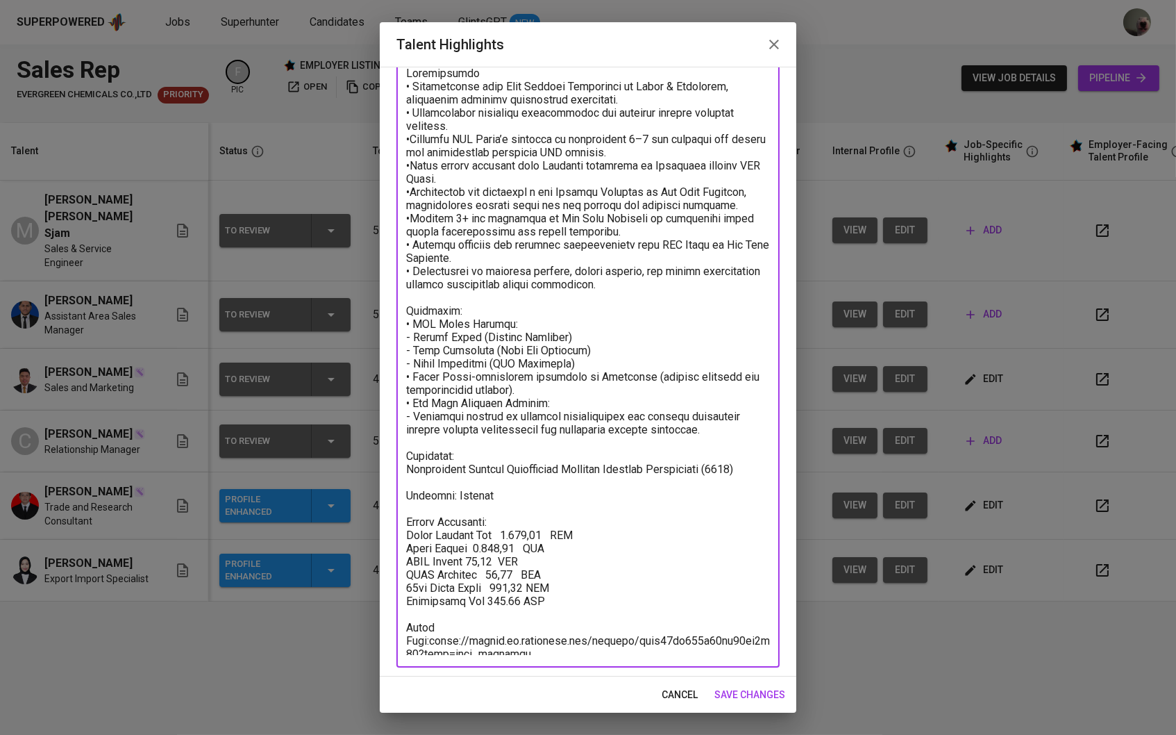
drag, startPoint x: 502, startPoint y: 527, endPoint x: 546, endPoint y: 528, distance: 44.5
click at [546, 528] on textarea at bounding box center [588, 361] width 364 height 588
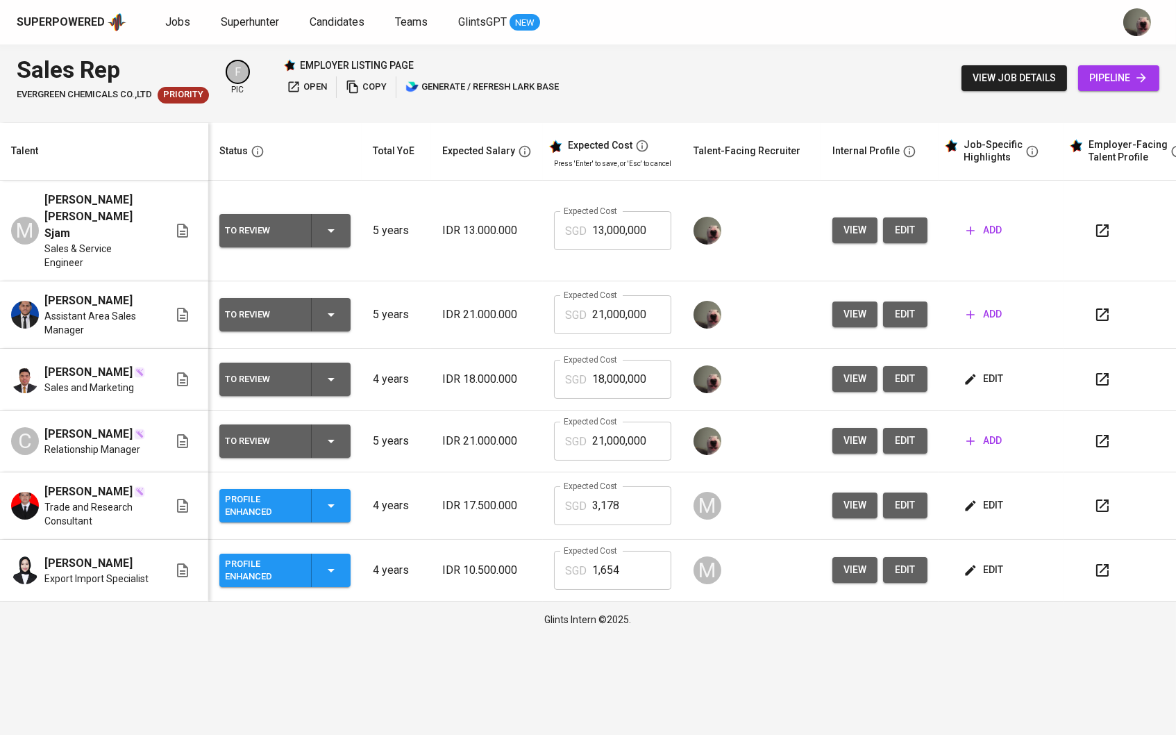
click at [640, 307] on input "21,000,000" at bounding box center [631, 314] width 79 height 39
click at [636, 357] on td "Expected Cost SGD 18,000,000 Expected Cost" at bounding box center [613, 380] width 140 height 62
click at [642, 374] on input "18,000,000" at bounding box center [631, 379] width 79 height 39
paste input "235,107"
type input "2,351"
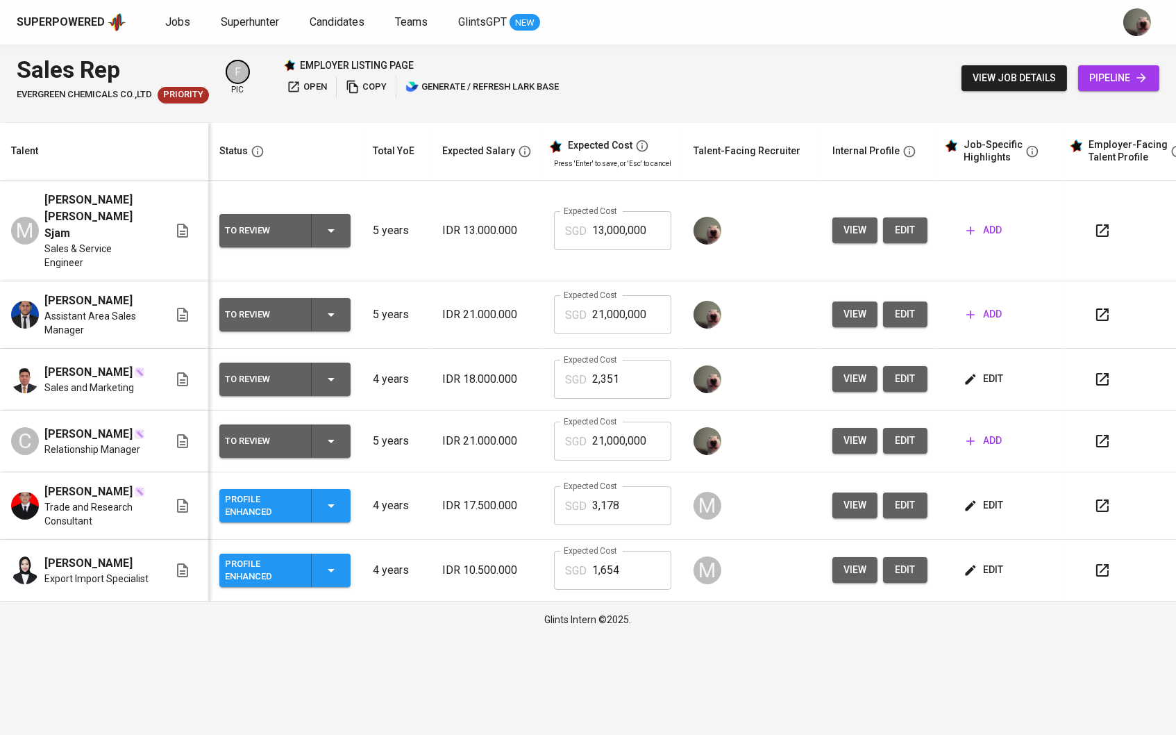
click at [939, 303] on td "view edit" at bounding box center [879, 314] width 117 height 67
click at [970, 308] on icon "button" at bounding box center [971, 315] width 14 height 14
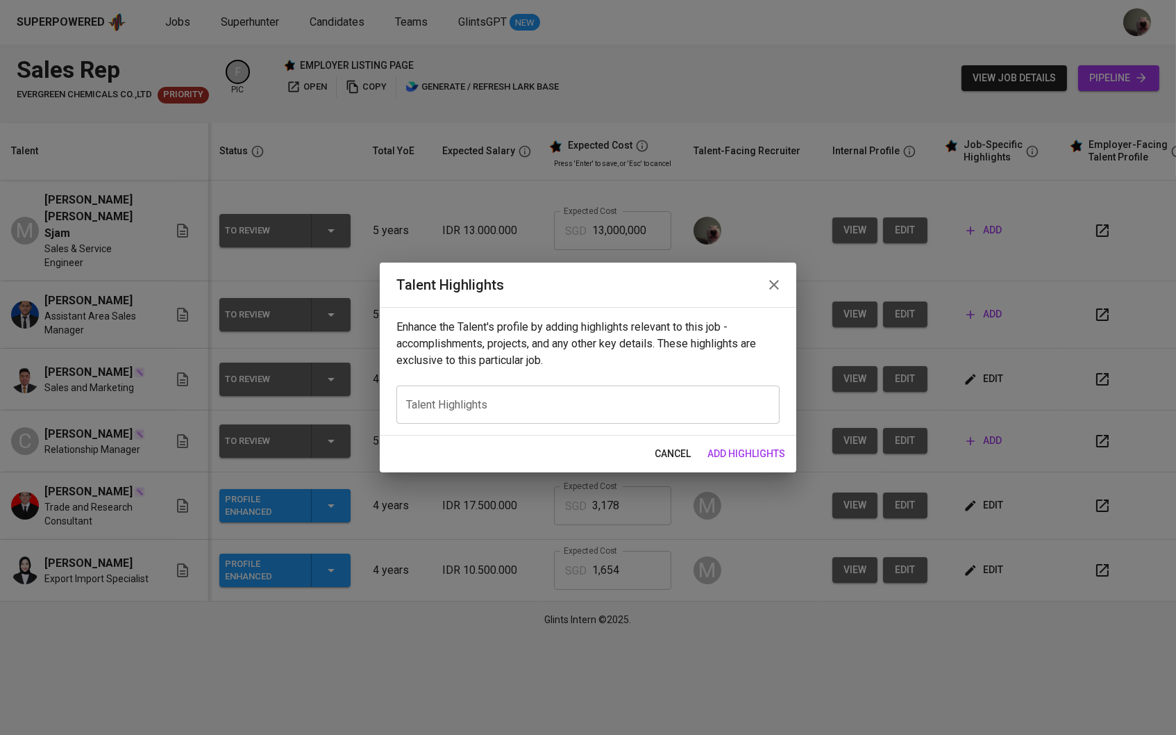
click at [603, 424] on div "Enhance the Talent's profile by adding highlights relevant to this job - accomp…" at bounding box center [588, 371] width 417 height 128
click at [603, 408] on textarea at bounding box center [588, 405] width 364 height 12
paste textarea "Loremipsumdo: - Sitametc Adipiscin — Elitseddo Eius Tempo Incidid; • Utlabore 1…"
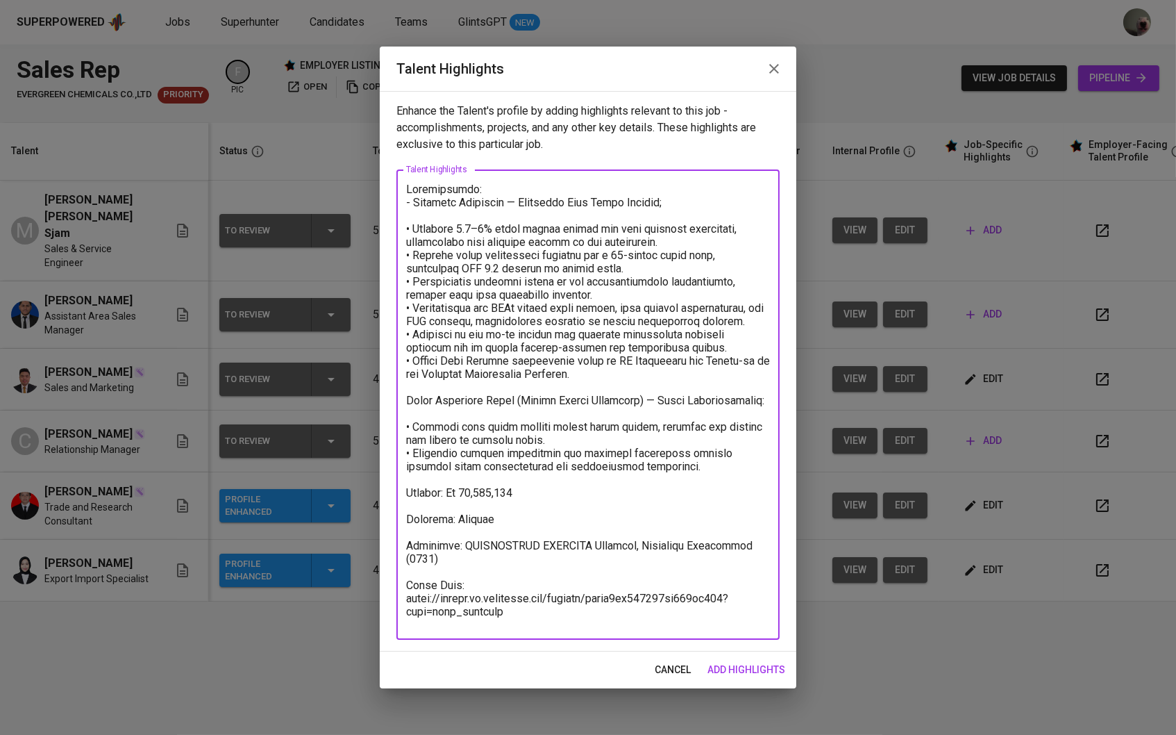
type textarea "Loremipsumdo: - Sitametc Adipiscin — Elitseddo Eius Tempo Incidid; • Utlabore 1…"
click at [717, 663] on span "add highlights" at bounding box center [747, 669] width 78 height 17
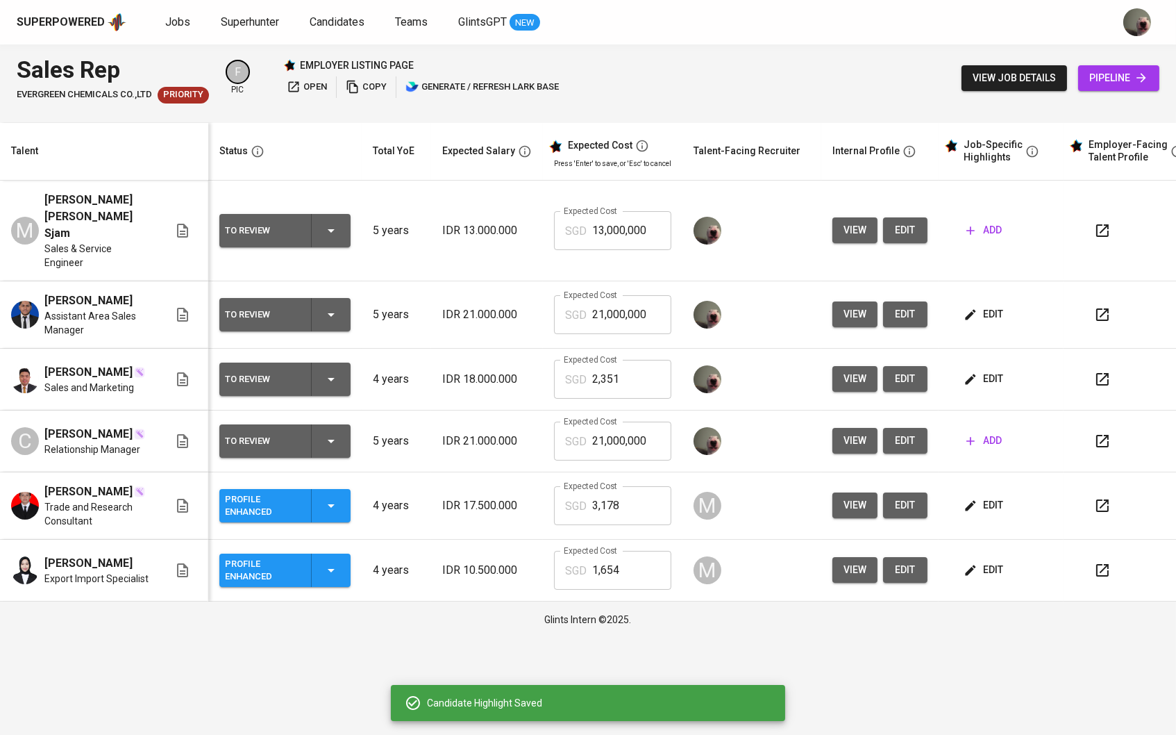
click at [994, 306] on span "edit" at bounding box center [985, 314] width 37 height 17
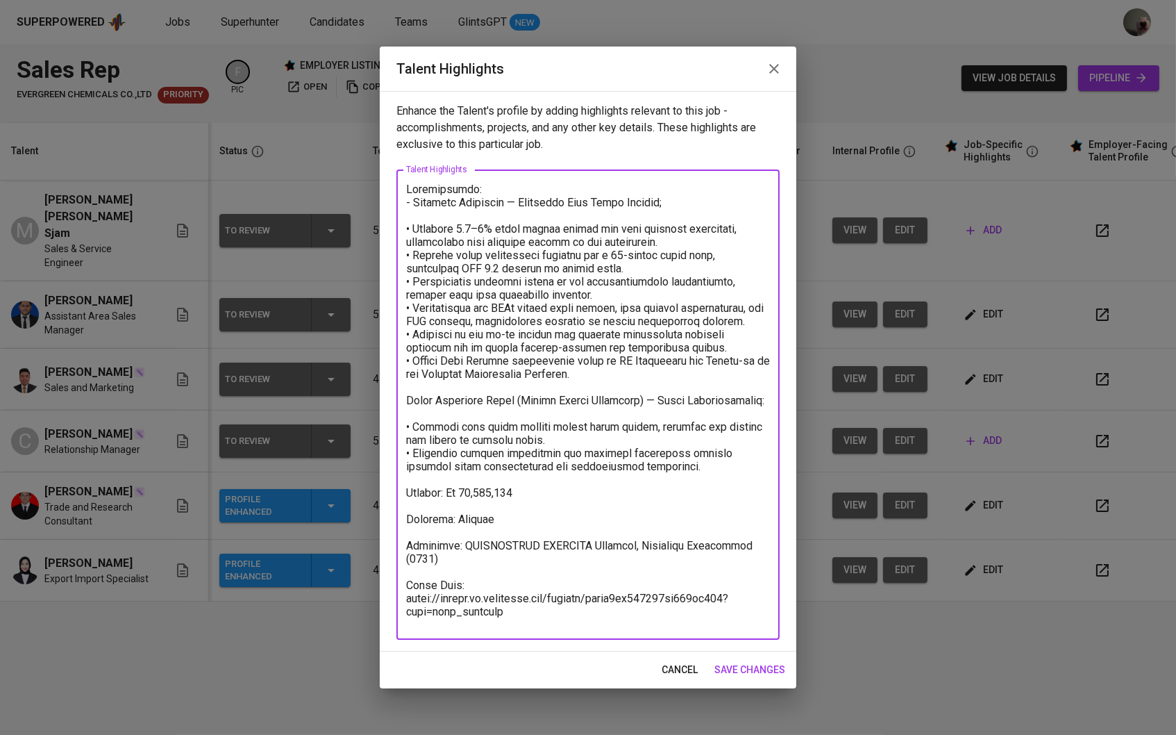
drag, startPoint x: 530, startPoint y: 497, endPoint x: 401, endPoint y: 496, distance: 128.5
click at [401, 496] on div "x Talent Highlights" at bounding box center [587, 404] width 383 height 470
type textarea "Achievements: - Unilever Indonesia — Assistant Area Sales Manager; • Achieved 2…"
click at [728, 673] on span "save changes" at bounding box center [749, 669] width 71 height 17
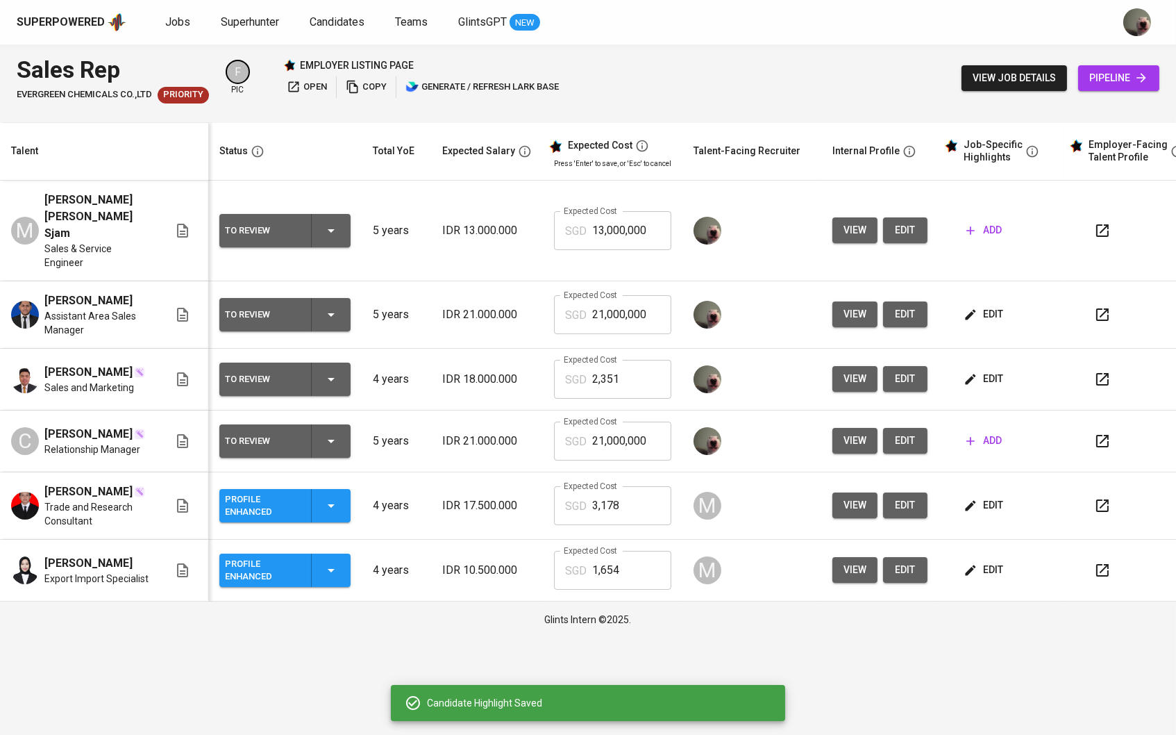
click at [989, 374] on span "edit" at bounding box center [985, 378] width 37 height 17
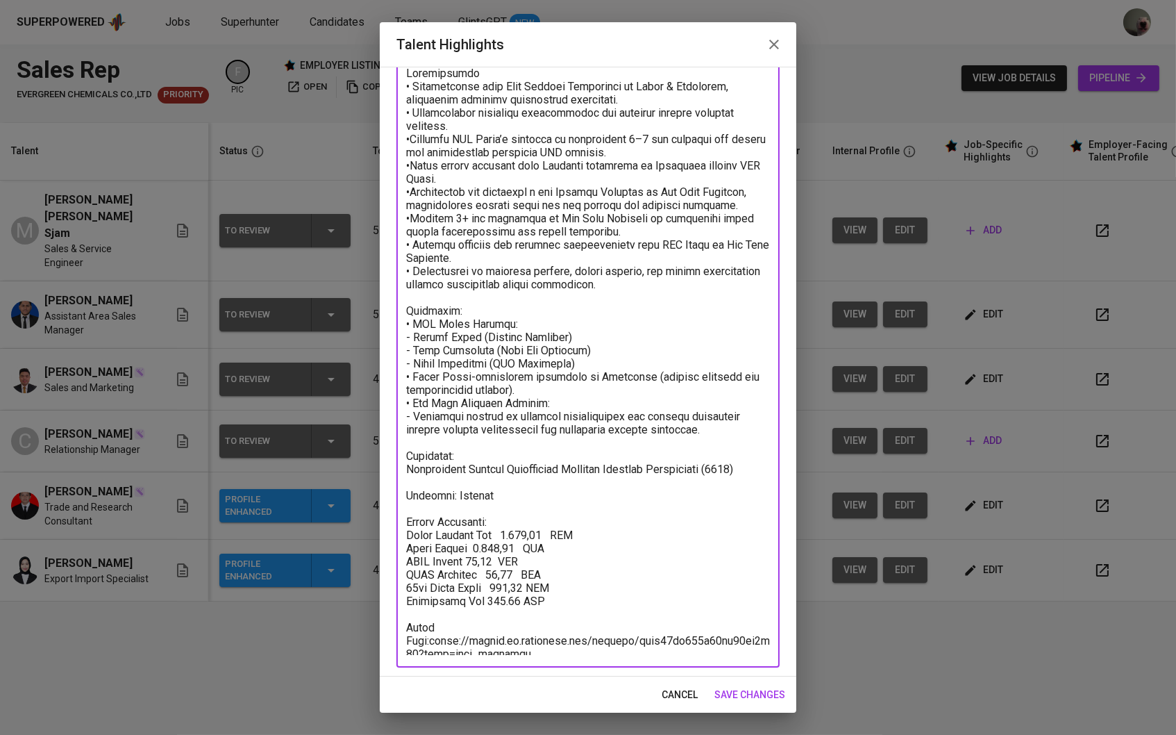
drag, startPoint x: 563, startPoint y: 594, endPoint x: 399, endPoint y: 515, distance: 182.0
click at [399, 515] on div "x Talent Highlights" at bounding box center [587, 360] width 383 height 614
click at [696, 695] on span "cancel" at bounding box center [680, 694] width 36 height 17
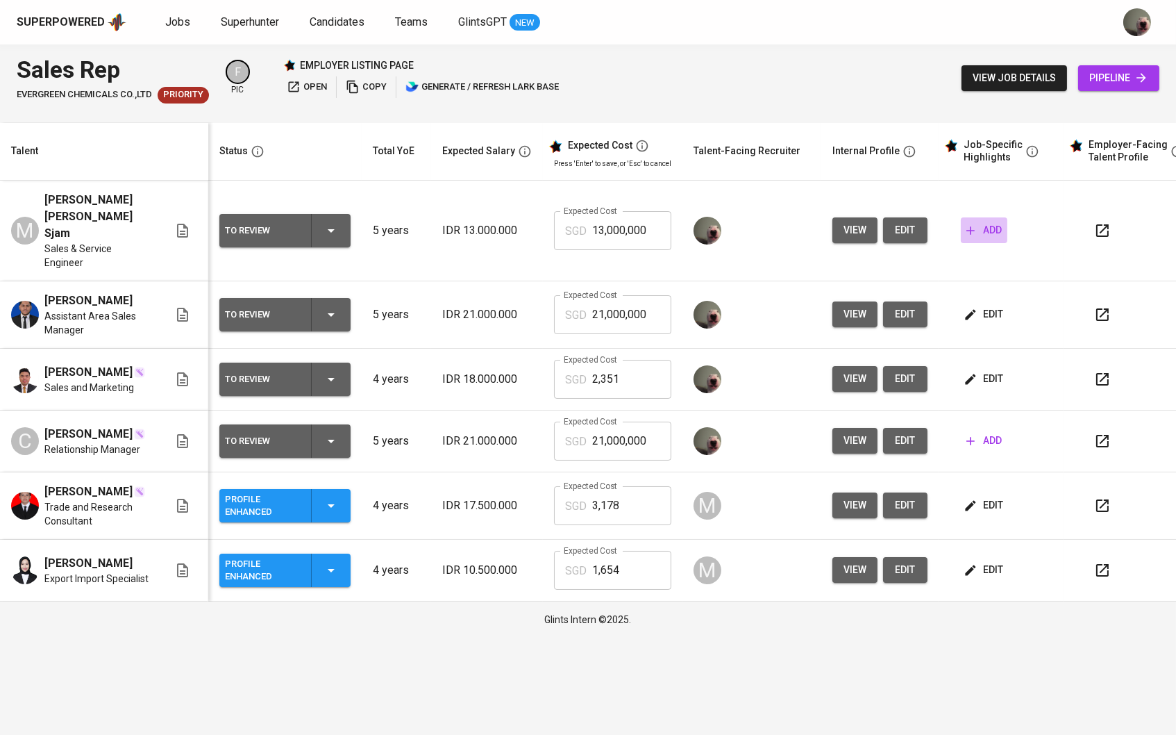
click at [978, 224] on icon "button" at bounding box center [971, 231] width 14 height 14
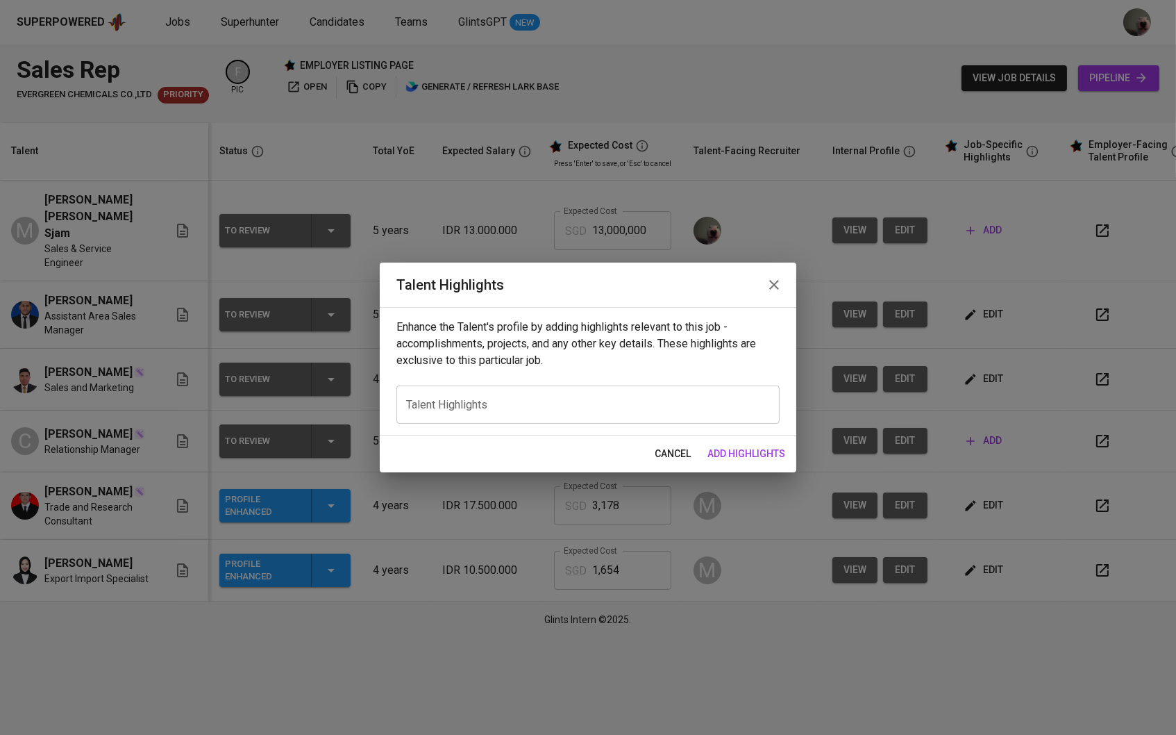
click at [674, 464] on button "cancel" at bounding box center [672, 454] width 47 height 26
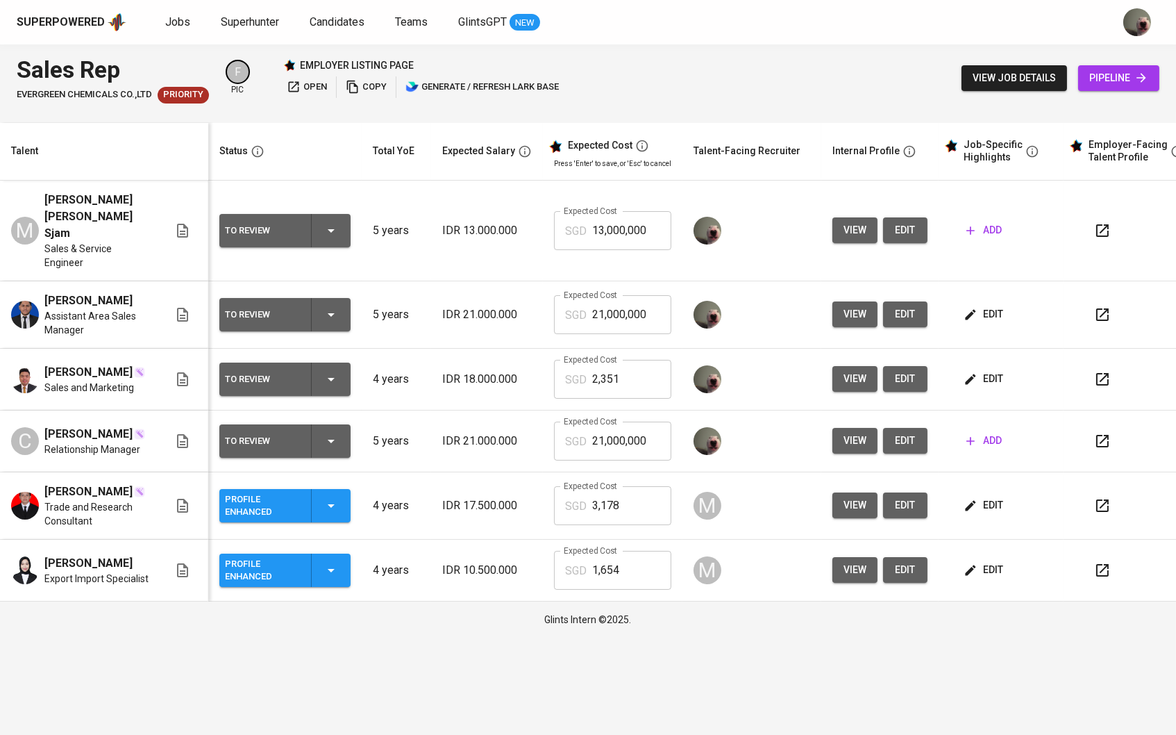
click at [1003, 308] on span "edit" at bounding box center [985, 314] width 37 height 17
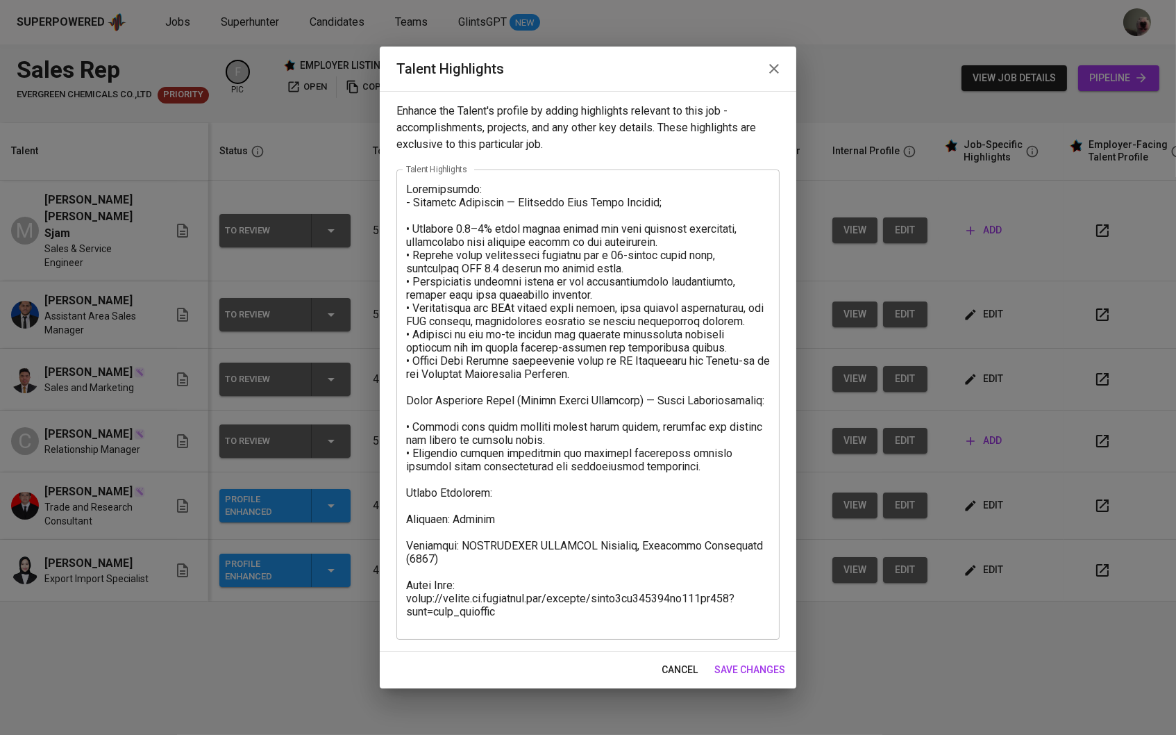
click at [517, 512] on textarea at bounding box center [588, 405] width 364 height 444
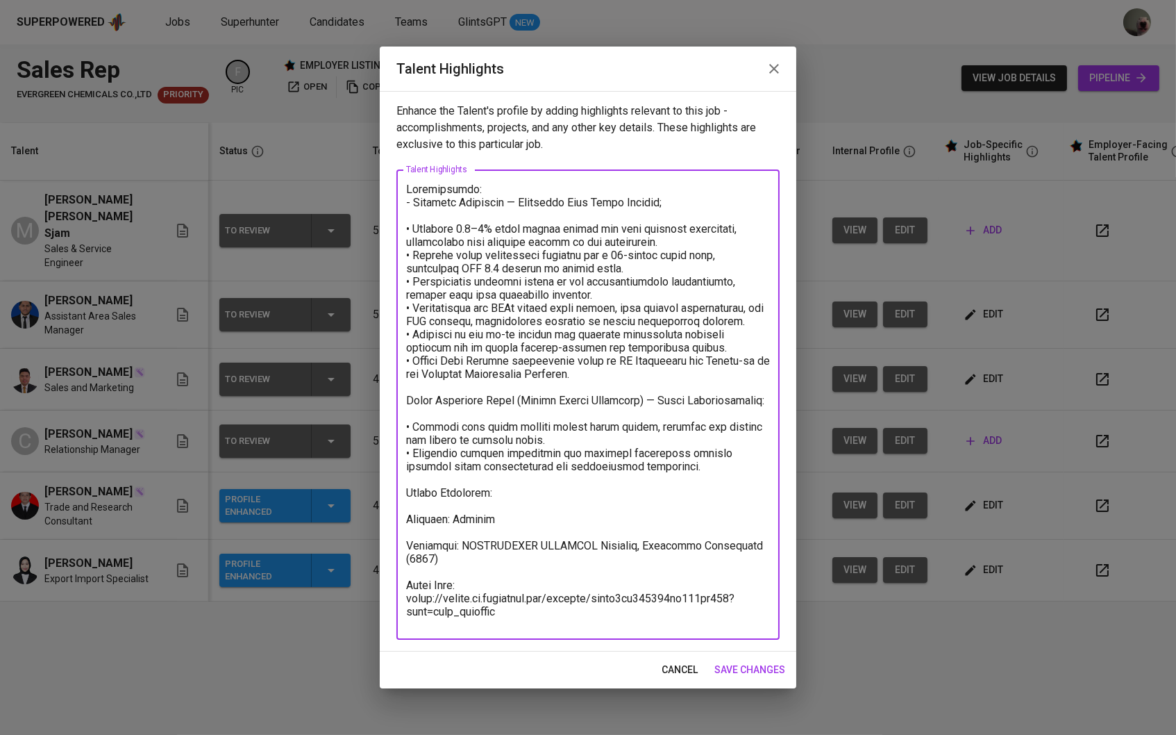
click at [517, 501] on textarea at bounding box center [588, 405] width 364 height 444
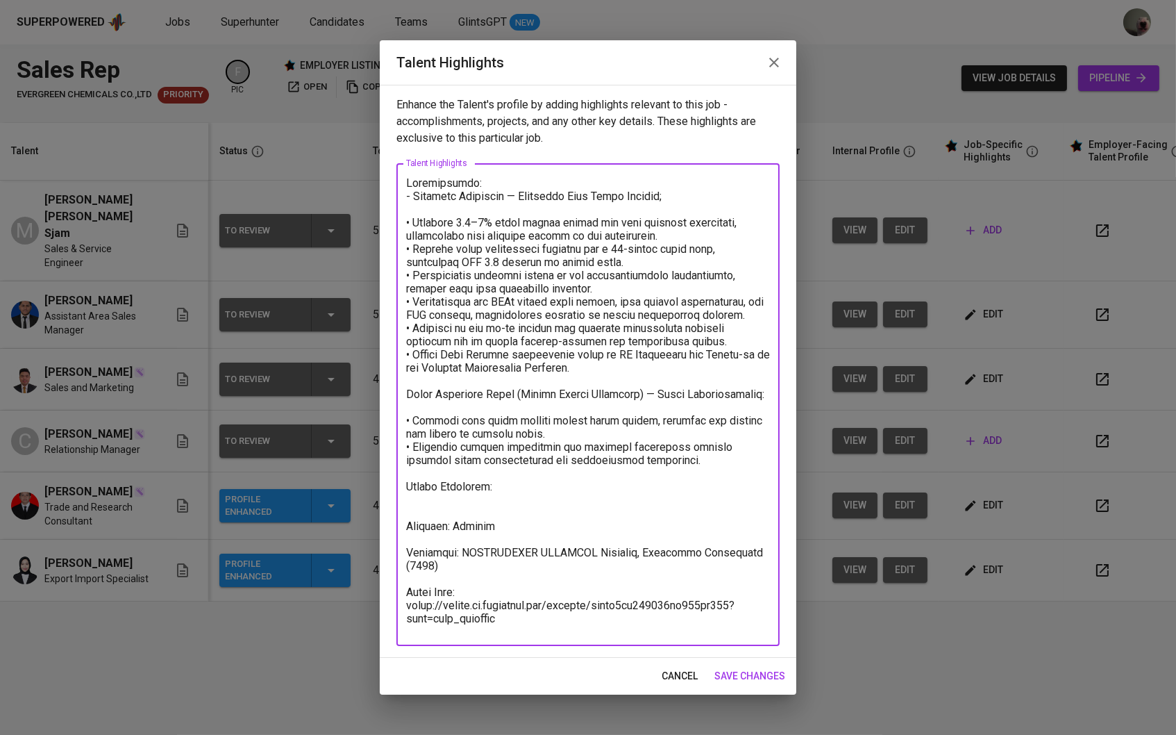
paste textarea "Salary Breakdown: Total Monthly Fee 2.351,07 SGD Basic Salary 1.717,68 SGD BPJS…"
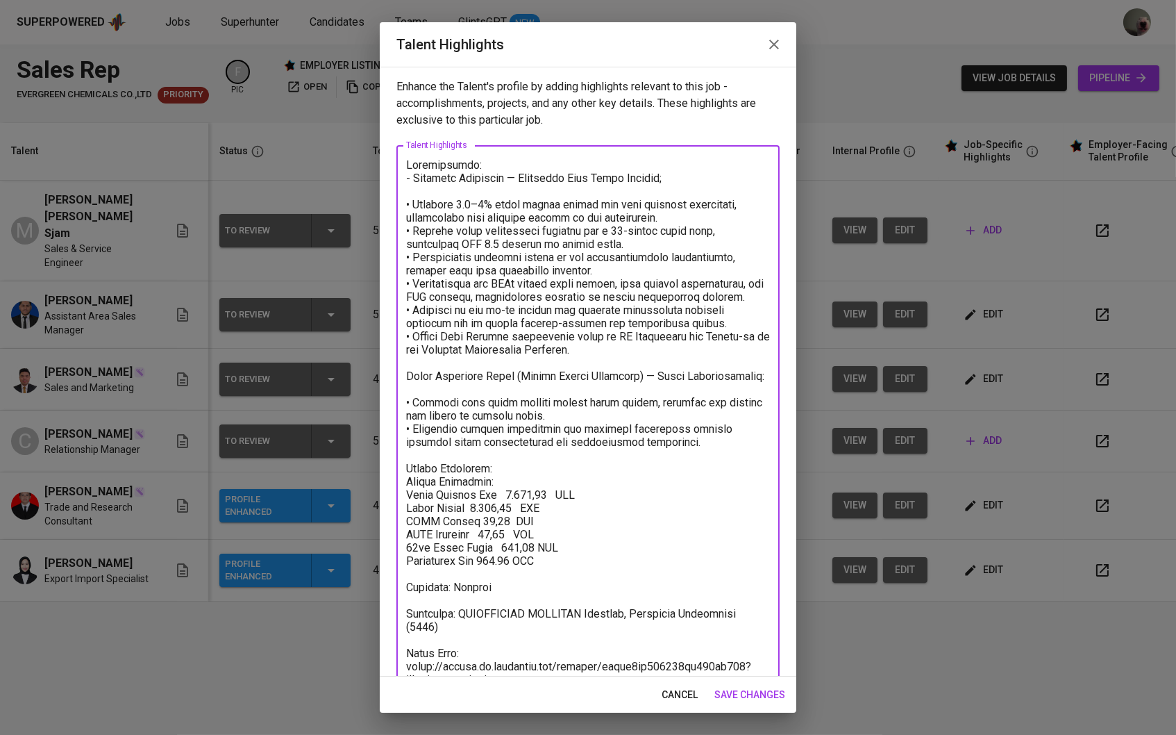
drag, startPoint x: 503, startPoint y: 480, endPoint x: 319, endPoint y: 480, distance: 184.7
click at [319, 480] on div "Talent Highlights Enhance the Talent's profile by adding highlights relevant to…" at bounding box center [588, 367] width 1176 height 735
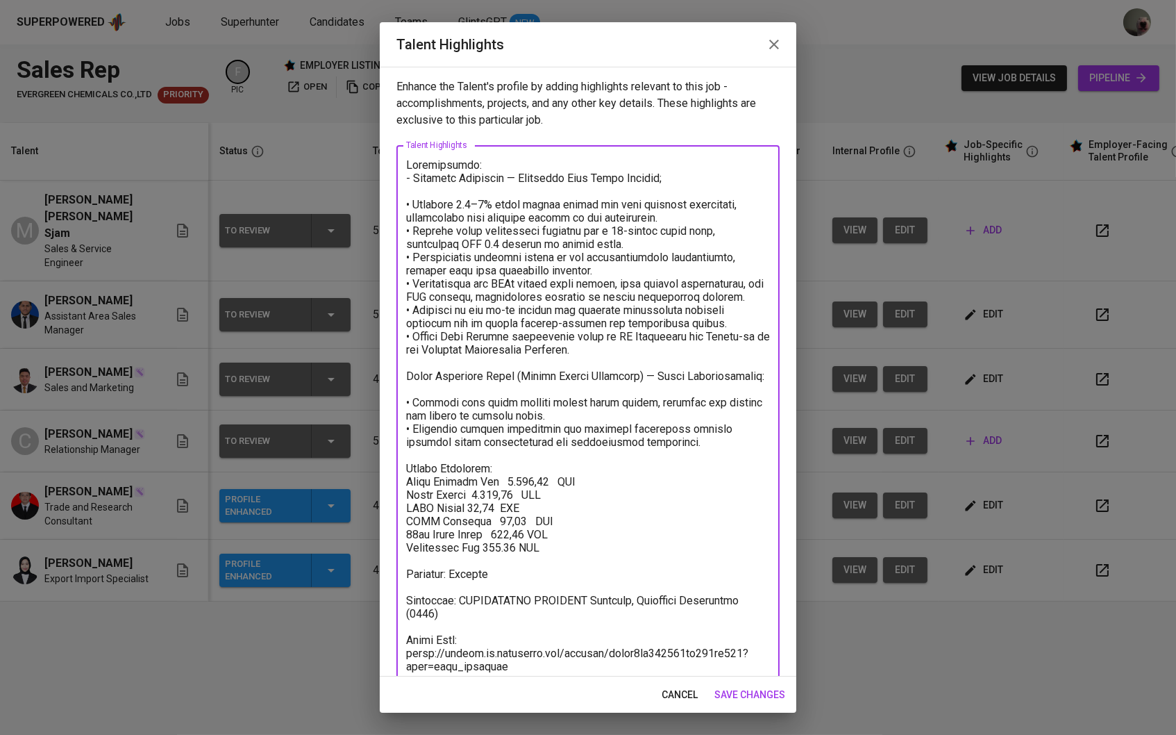
drag, startPoint x: 473, startPoint y: 501, endPoint x: 512, endPoint y: 505, distance: 39.8
click at [512, 505] on textarea at bounding box center [588, 419] width 364 height 522
paste textarea "2.024,03"
drag, startPoint x: 494, startPoint y: 527, endPoint x: 521, endPoint y: 527, distance: 27.1
click at [521, 527] on textarea at bounding box center [588, 419] width 364 height 522
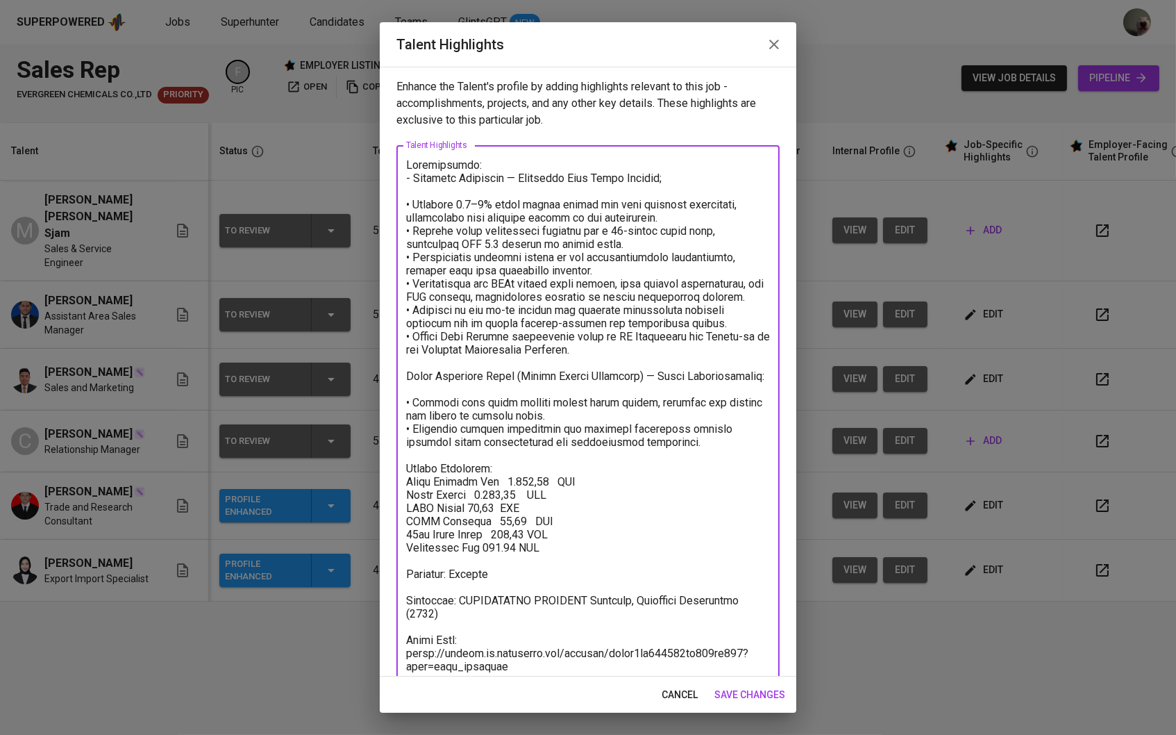
paste textarea "102,73"
drag, startPoint x: 506, startPoint y: 540, endPoint x: 536, endPoint y: 541, distance: 29.9
click at [536, 541] on textarea at bounding box center [588, 419] width 364 height 522
paste textarea "168,67"
drag, startPoint x: 502, startPoint y: 483, endPoint x: 535, endPoint y: 483, distance: 32.6
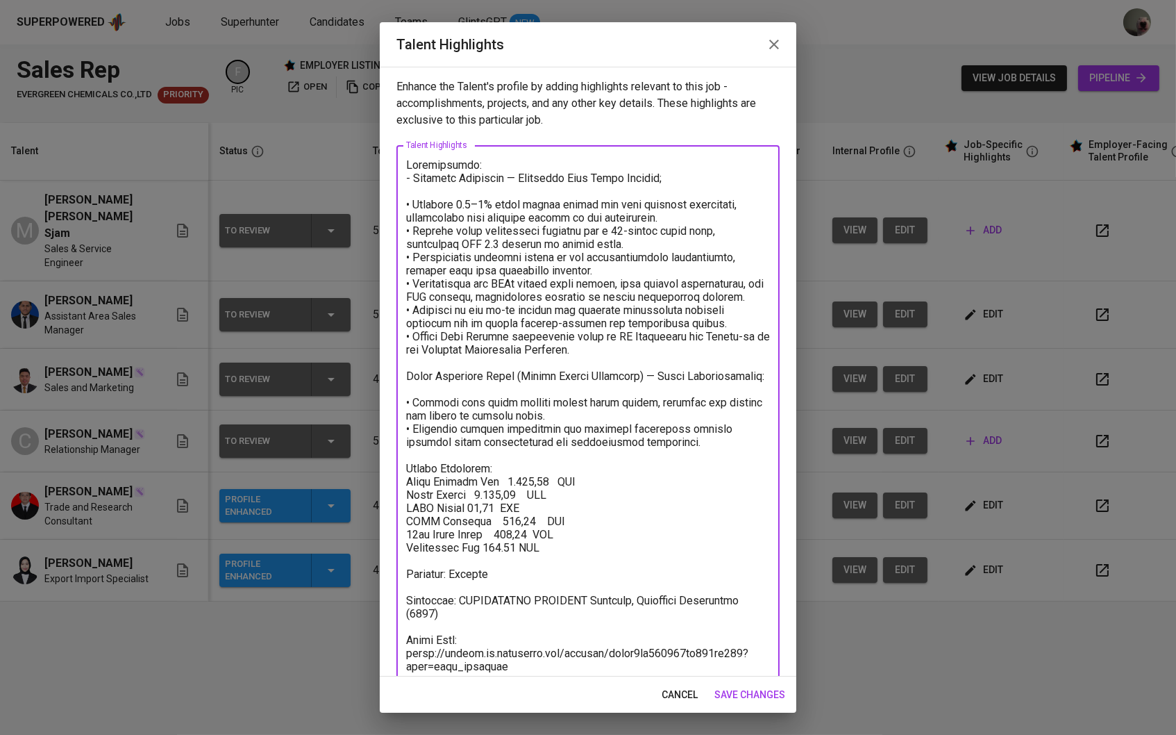
click at [535, 483] on textarea at bounding box center [588, 419] width 364 height 522
drag, startPoint x: 501, startPoint y: 488, endPoint x: 543, endPoint y: 487, distance: 41.7
click at [543, 487] on textarea at bounding box center [588, 419] width 364 height 522
paste textarea "2.695,94"
click at [496, 556] on textarea at bounding box center [588, 419] width 364 height 522
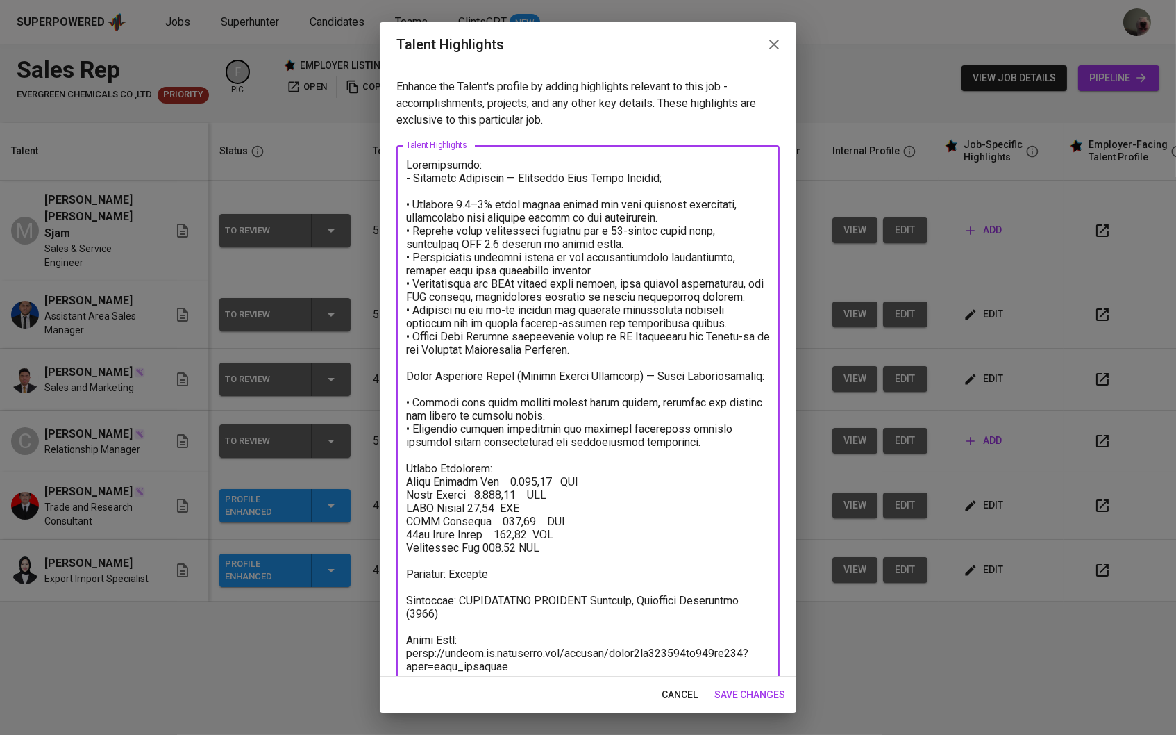
click at [503, 487] on textarea at bounding box center [588, 419] width 364 height 522
click at [508, 537] on textarea at bounding box center [588, 419] width 364 height 522
type textarea "Achievements: - Unilever Indonesia — Assistant Area Sales Manager; • Achieved 2…"
click at [515, 471] on textarea at bounding box center [588, 419] width 364 height 522
paste textarea "Rp11.878,86"
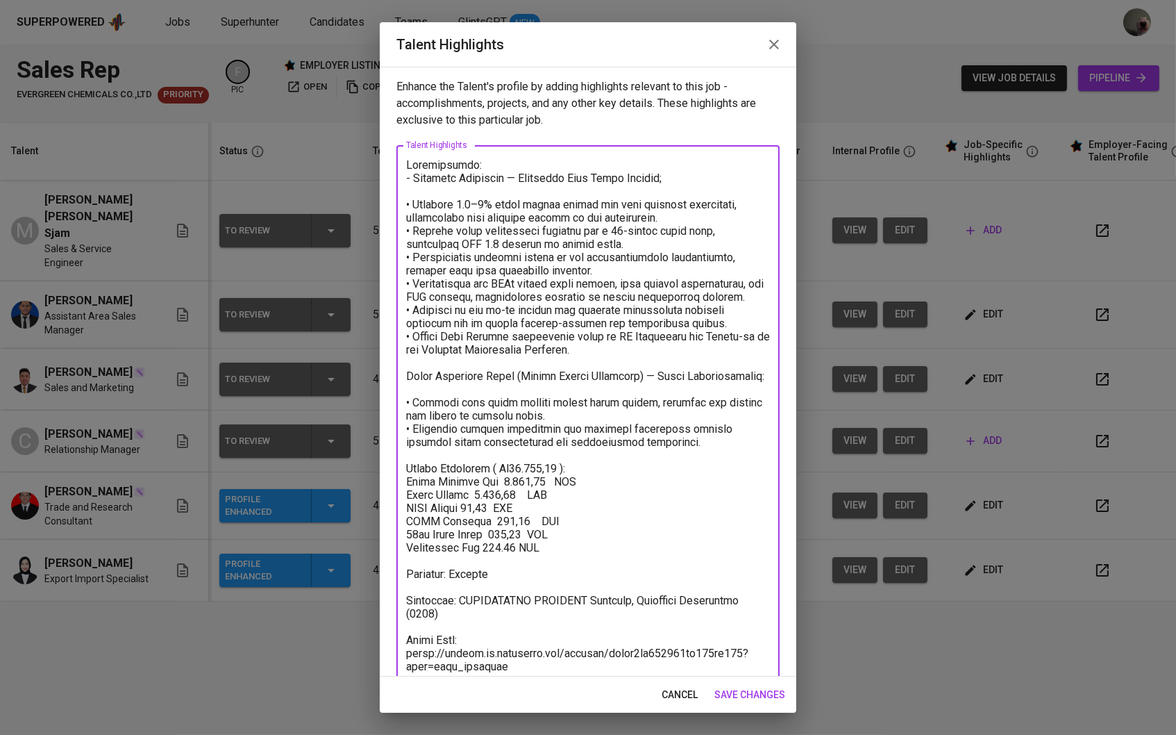
scroll to position [21, 0]
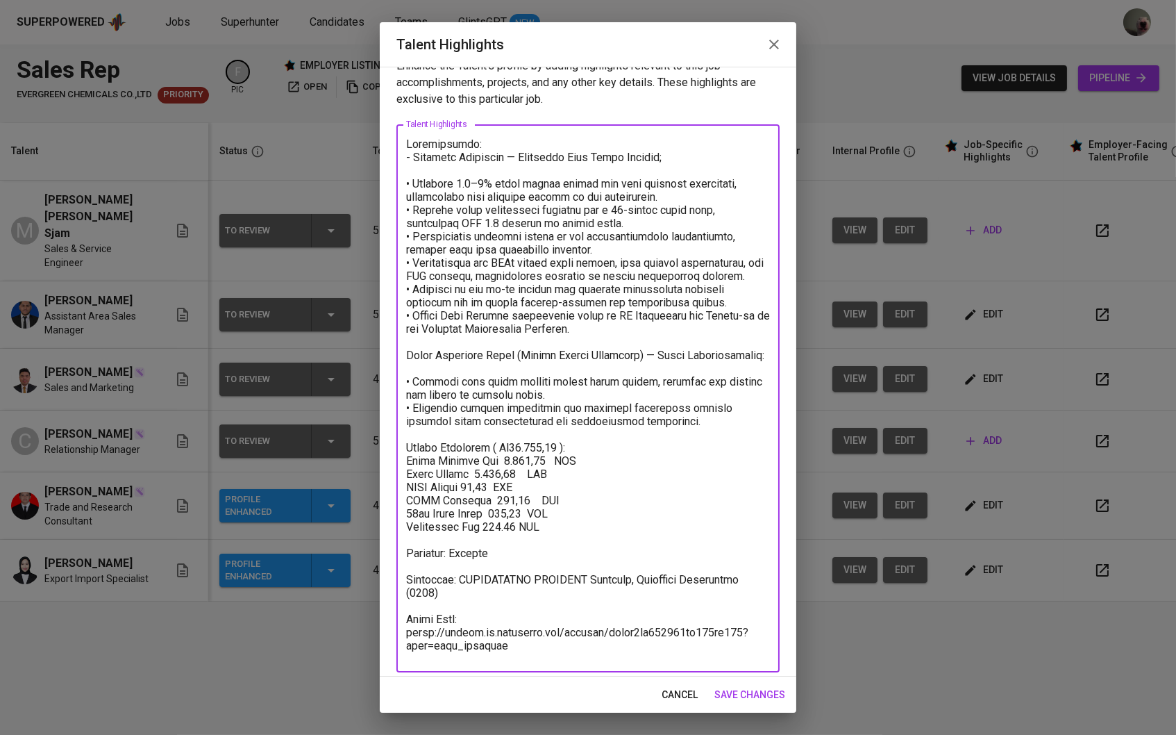
type textarea "Loremipsumdo: - Sitametc Adipiscin — Elitseddo Eius Tempo Incidid; • Utlabore 6…"
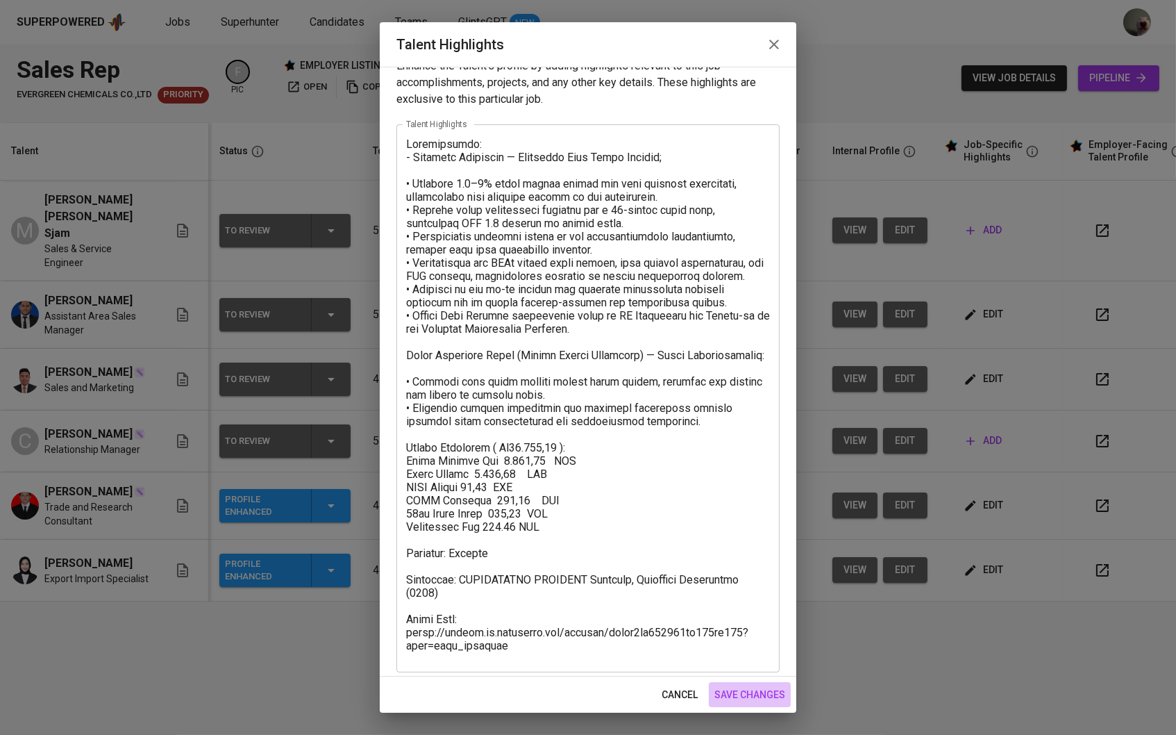
click at [742, 684] on button "save changes" at bounding box center [750, 695] width 82 height 26
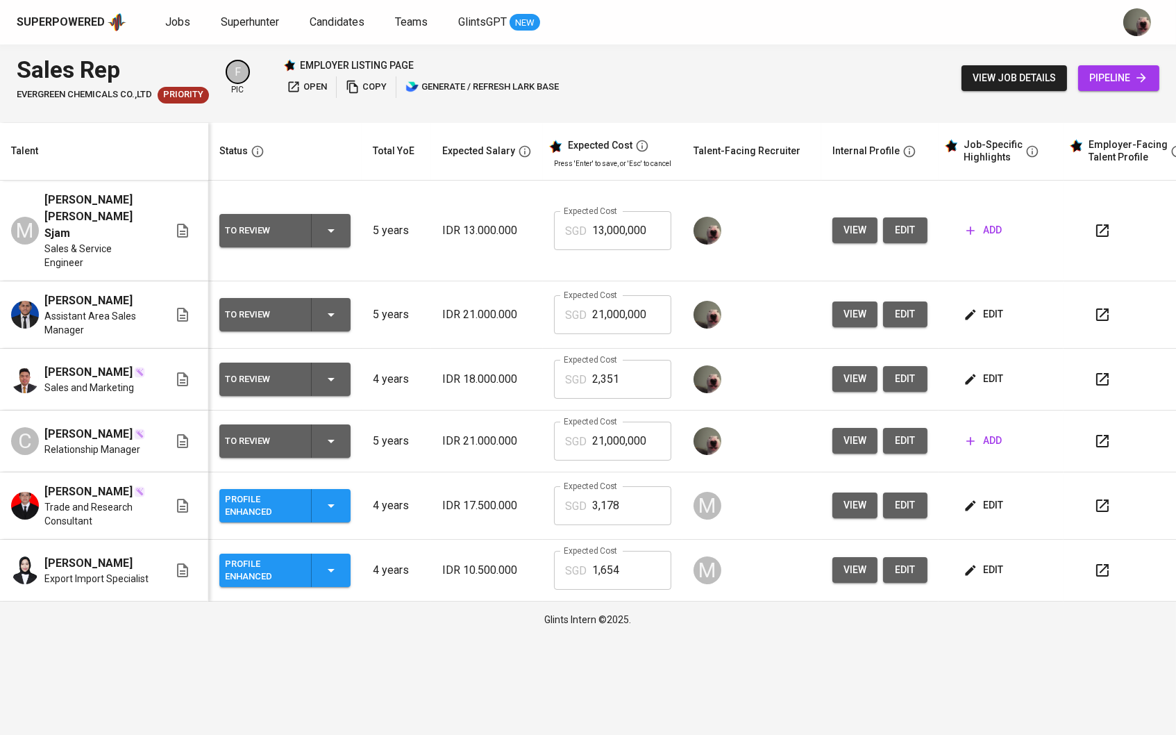
click at [975, 441] on icon "button" at bounding box center [971, 441] width 8 height 8
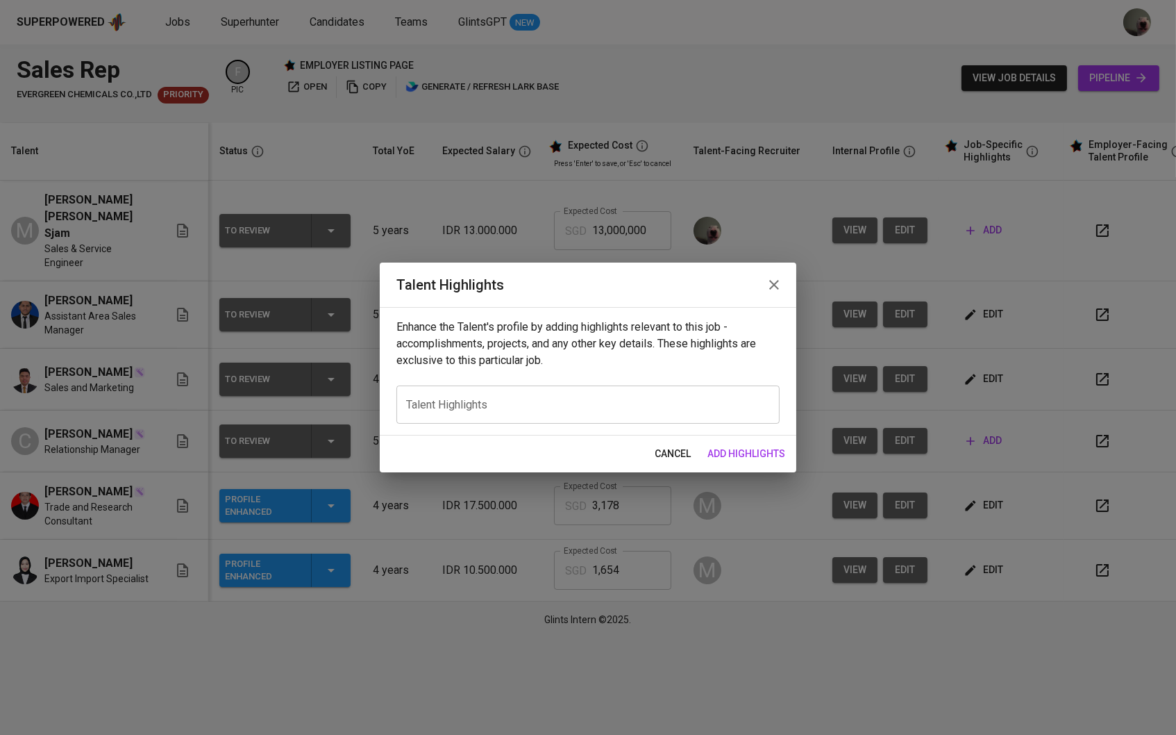
click at [607, 409] on textarea at bounding box center [588, 405] width 364 height 12
paste textarea "Loremipsumdo: - Sitame Consect Adipi, Eli. (Seddoe.tem) — Incididuntut Laboree:…"
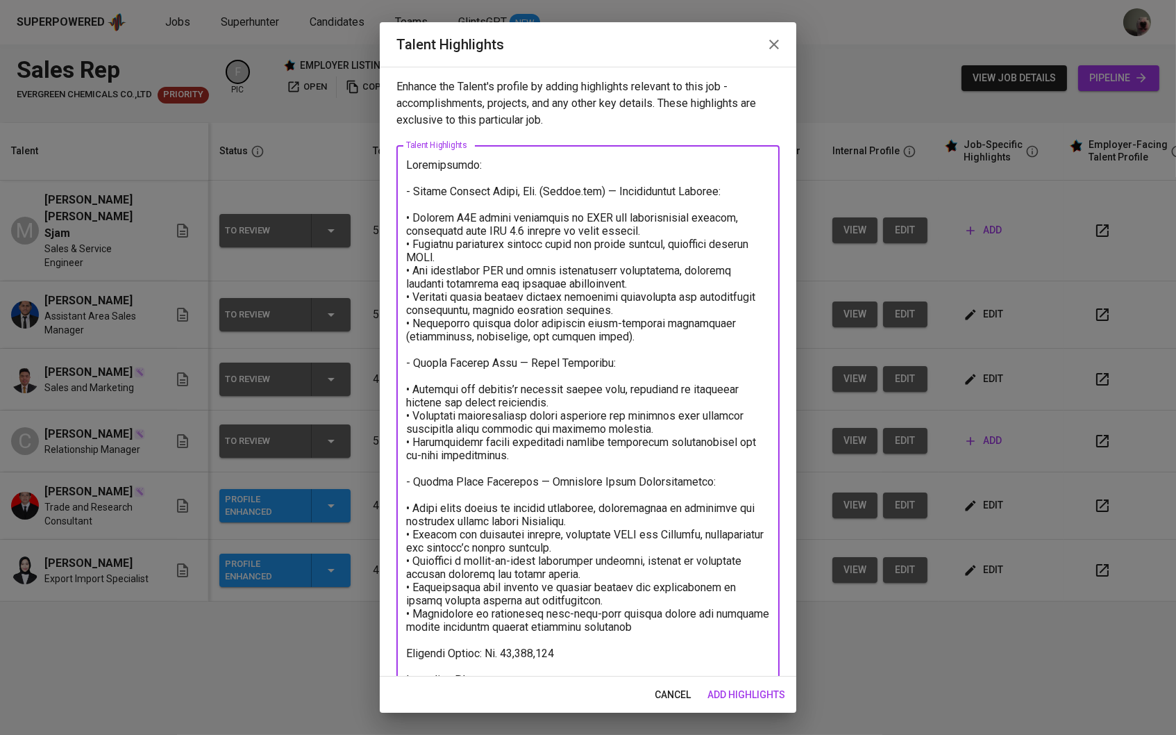
scroll to position [104, 0]
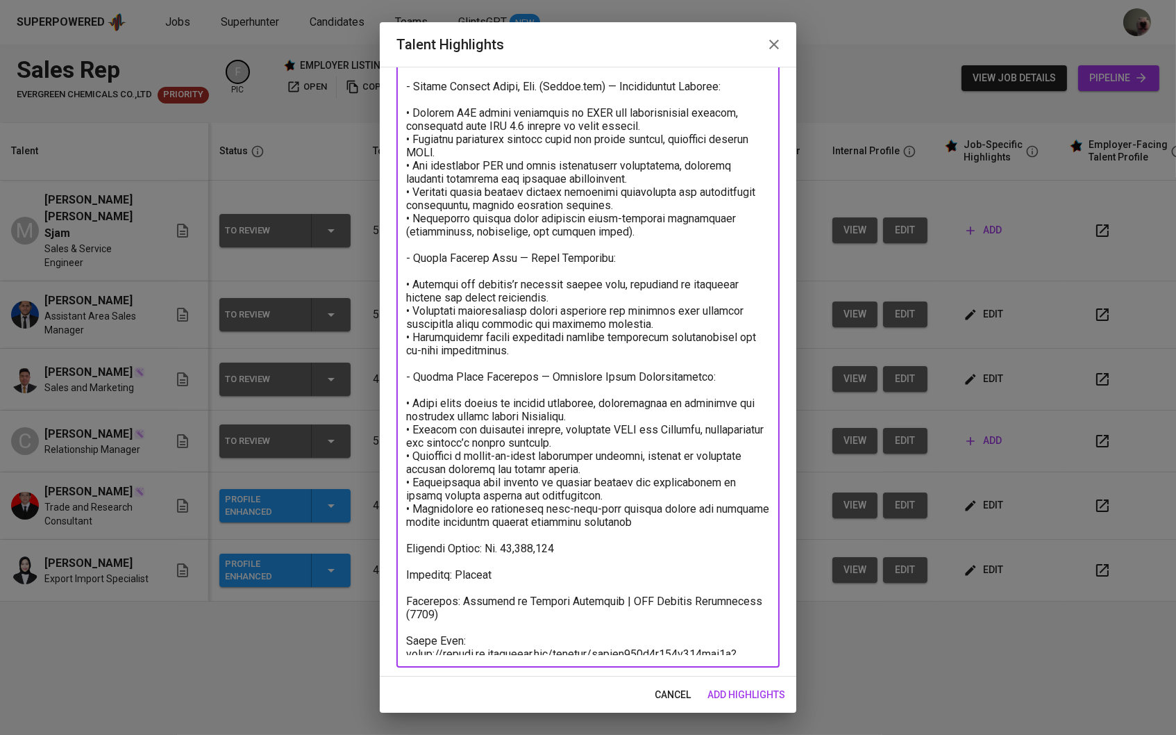
drag, startPoint x: 572, startPoint y: 549, endPoint x: 406, endPoint y: 538, distance: 166.3
click at [406, 538] on textarea at bounding box center [588, 354] width 364 height 601
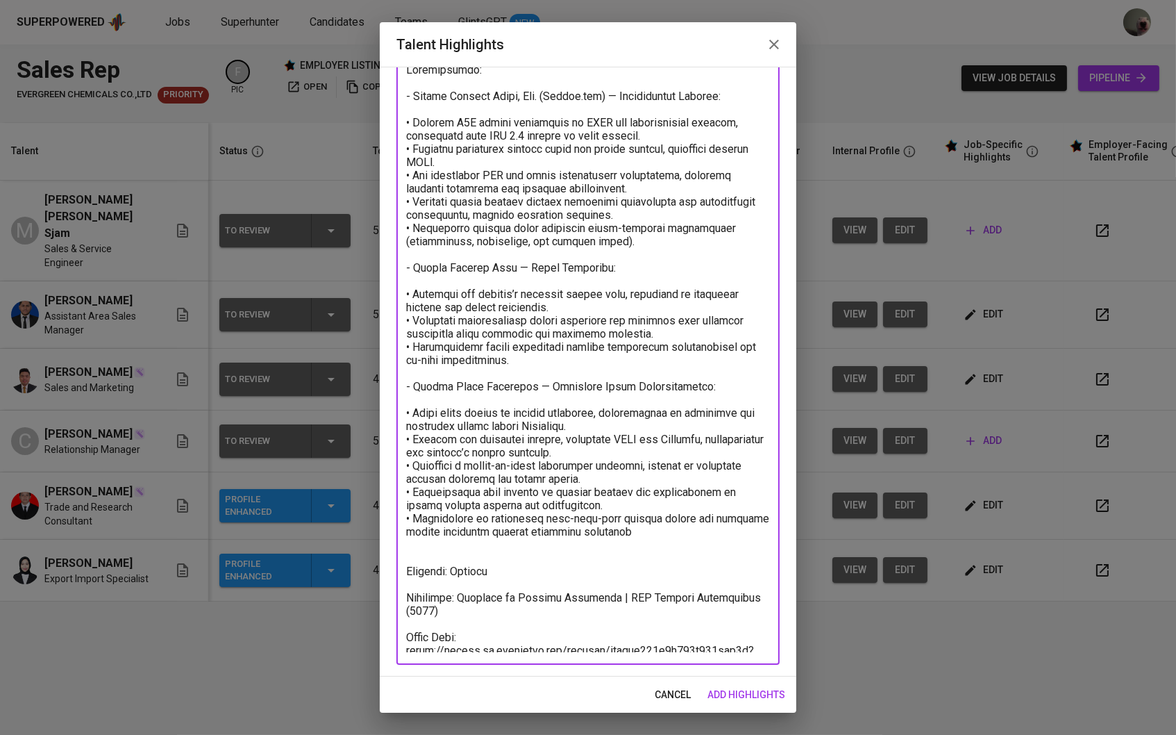
scroll to position [92, 0]
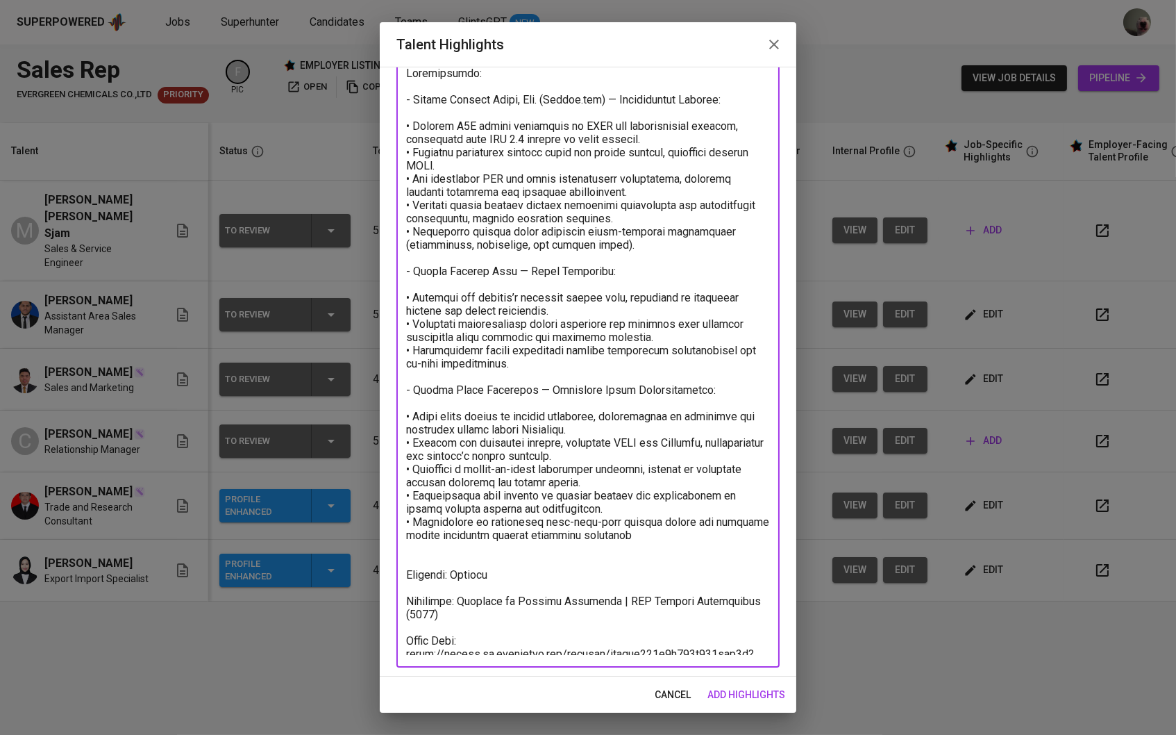
type textarea "Loremipsumdo: - Sitame Consect Adipi, Eli. (Seddoe.tem) — Incididuntut Laboree:…"
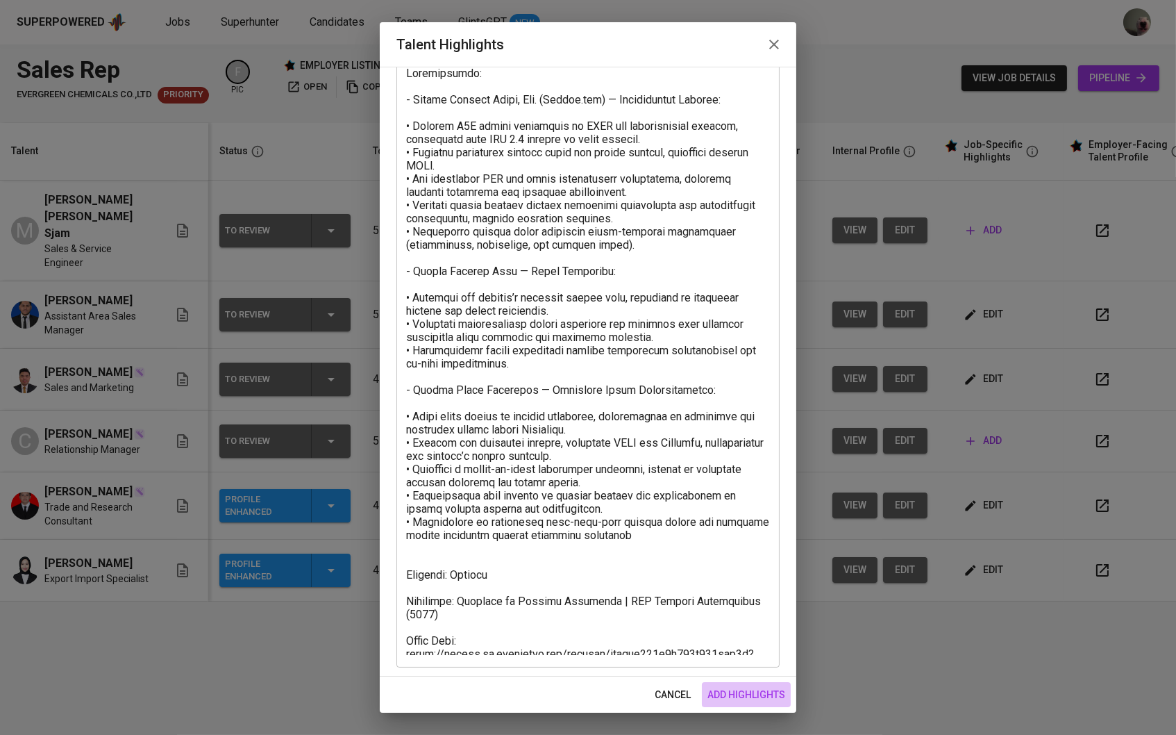
click at [760, 705] on button "add highlights" at bounding box center [746, 695] width 89 height 26
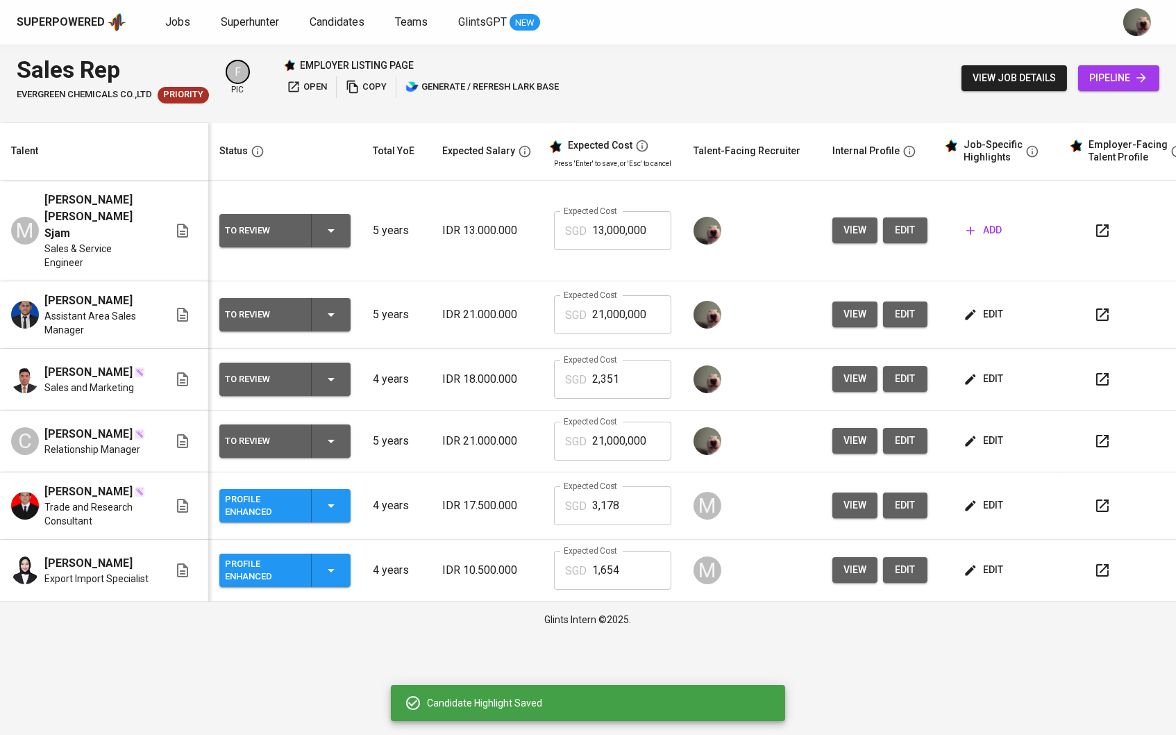
click at [978, 309] on icon "button" at bounding box center [971, 315] width 14 height 14
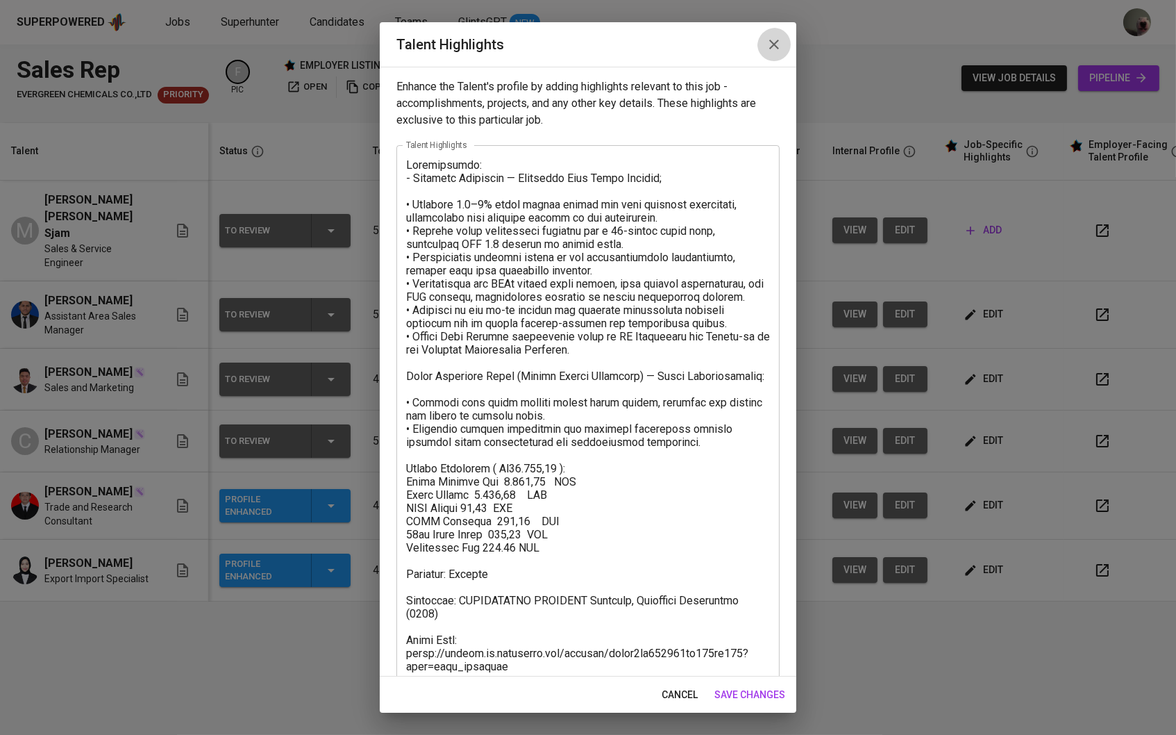
click at [772, 44] on icon "button" at bounding box center [774, 45] width 10 height 10
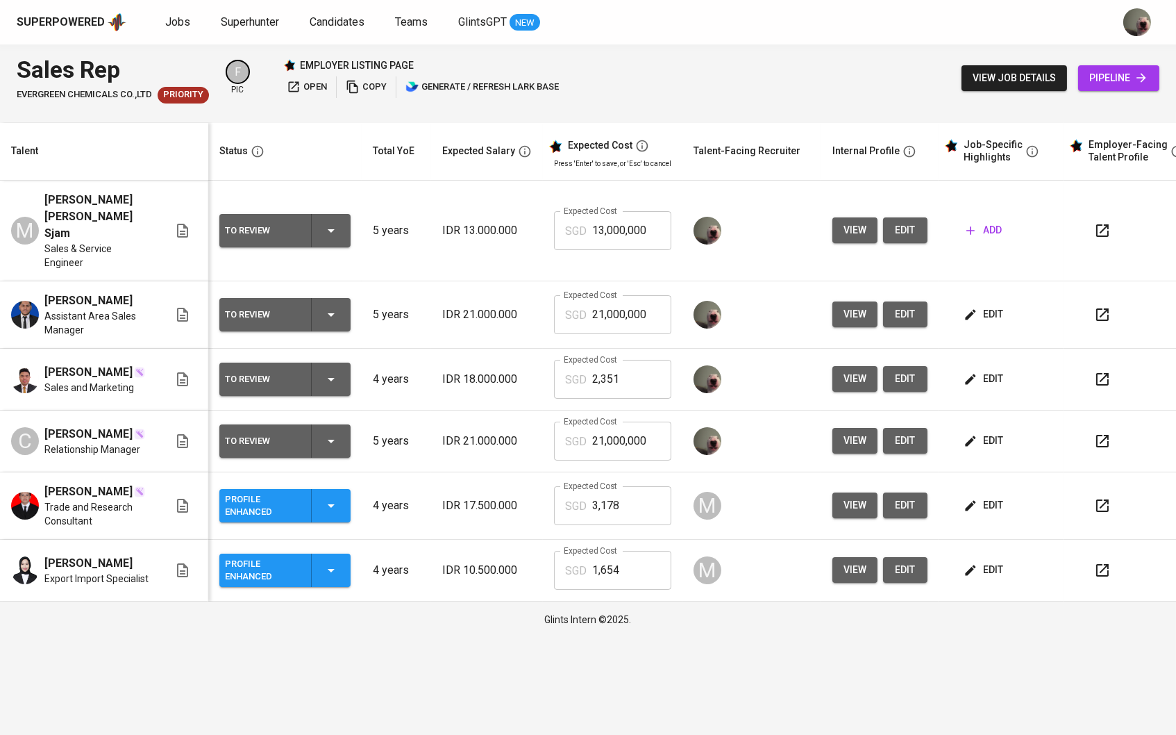
click at [987, 378] on span "edit" at bounding box center [985, 378] width 37 height 17
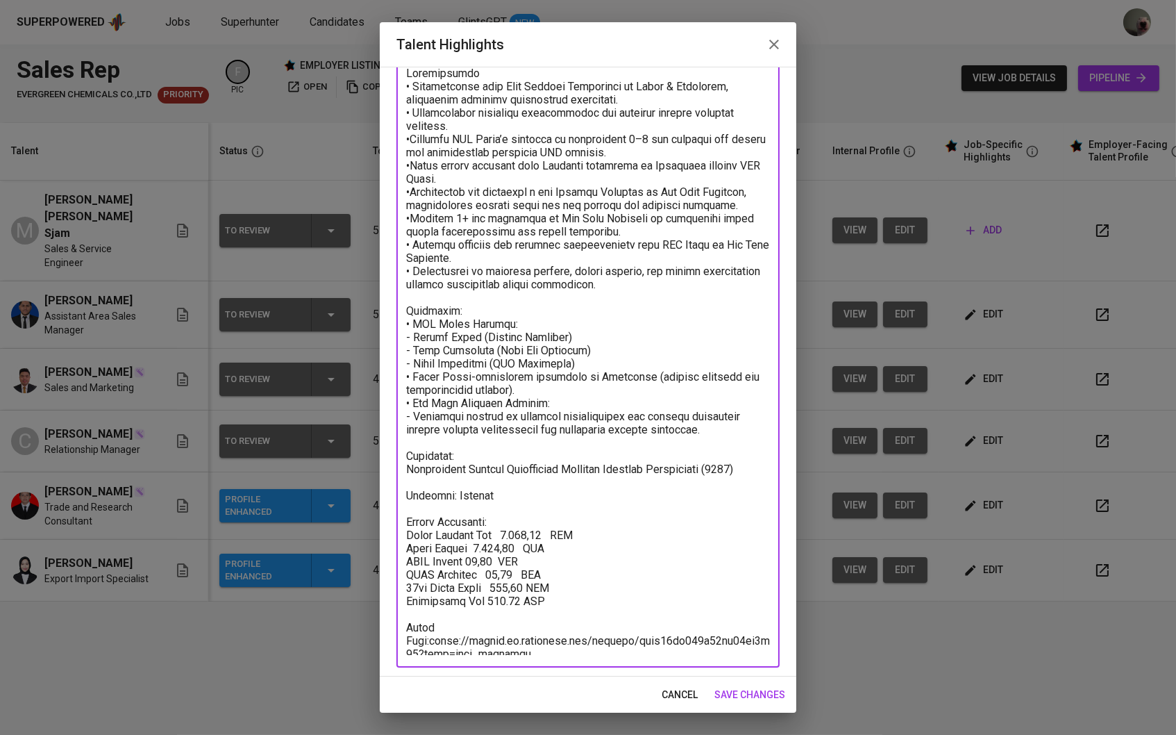
drag, startPoint x: 559, startPoint y: 593, endPoint x: 399, endPoint y: 517, distance: 176.7
click at [399, 517] on div "x Talent Highlights" at bounding box center [587, 360] width 383 height 614
click at [734, 690] on span "save changes" at bounding box center [749, 694] width 71 height 17
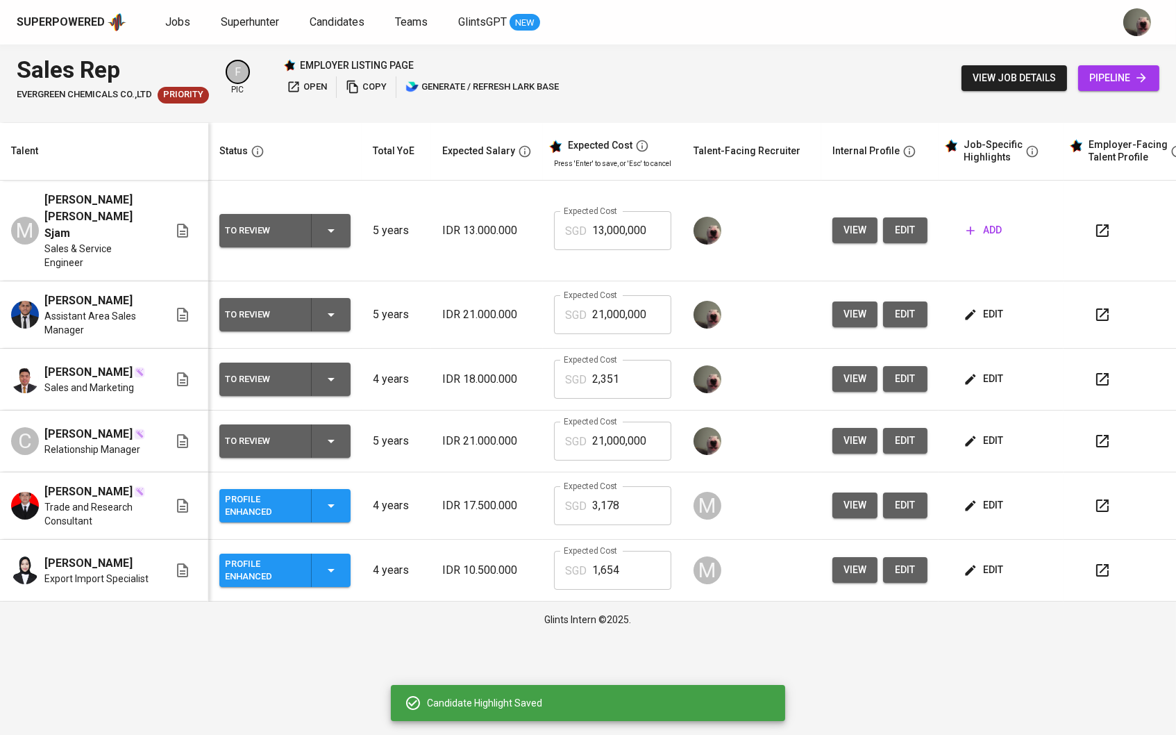
click at [998, 306] on span "edit" at bounding box center [985, 314] width 37 height 17
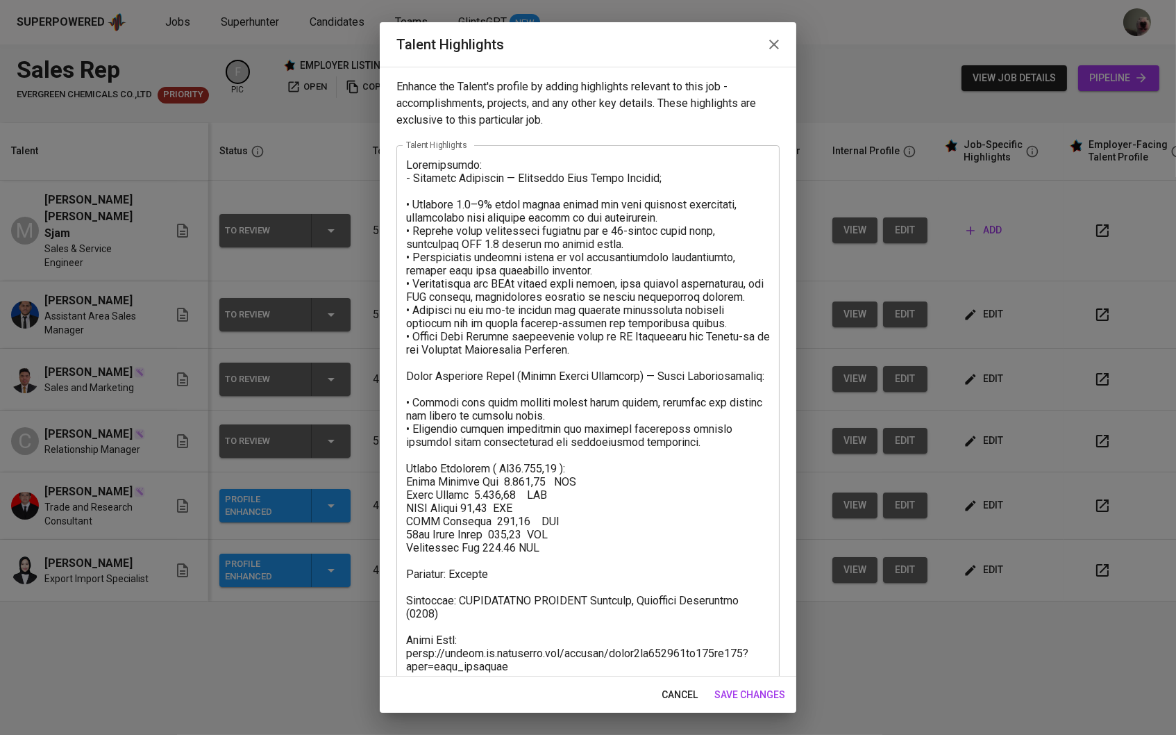
click at [781, 39] on icon "button" at bounding box center [774, 44] width 17 height 17
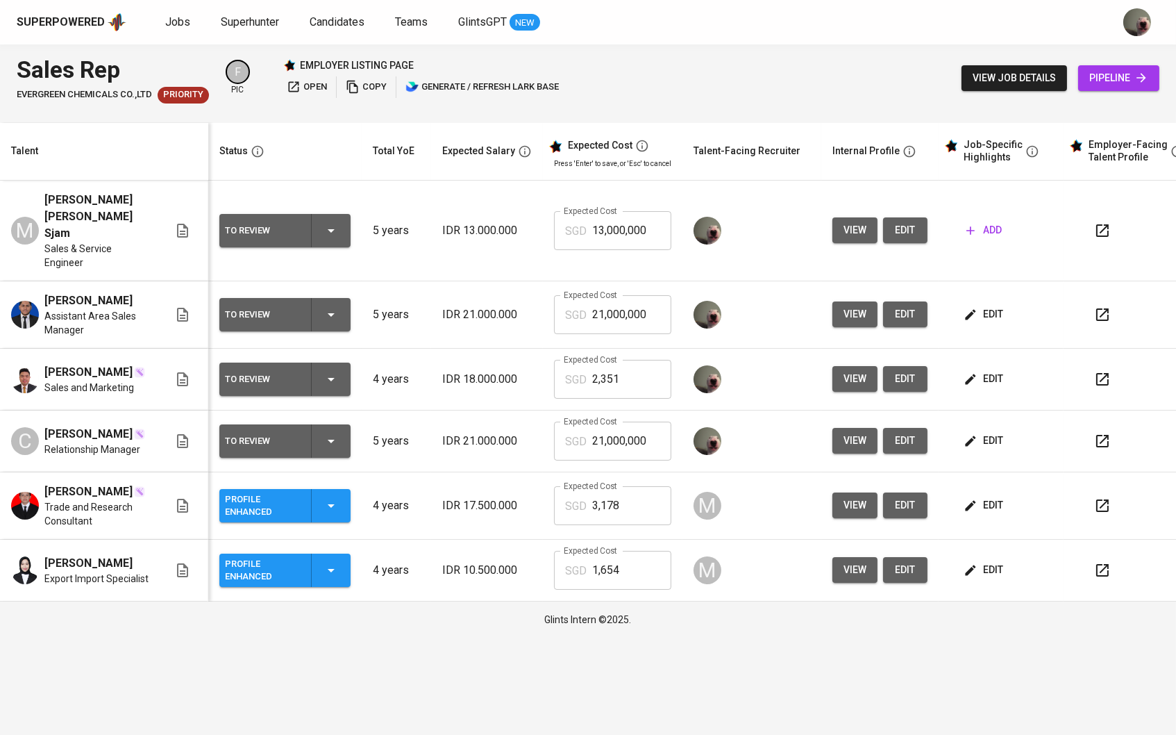
click at [976, 224] on icon "button" at bounding box center [971, 231] width 14 height 14
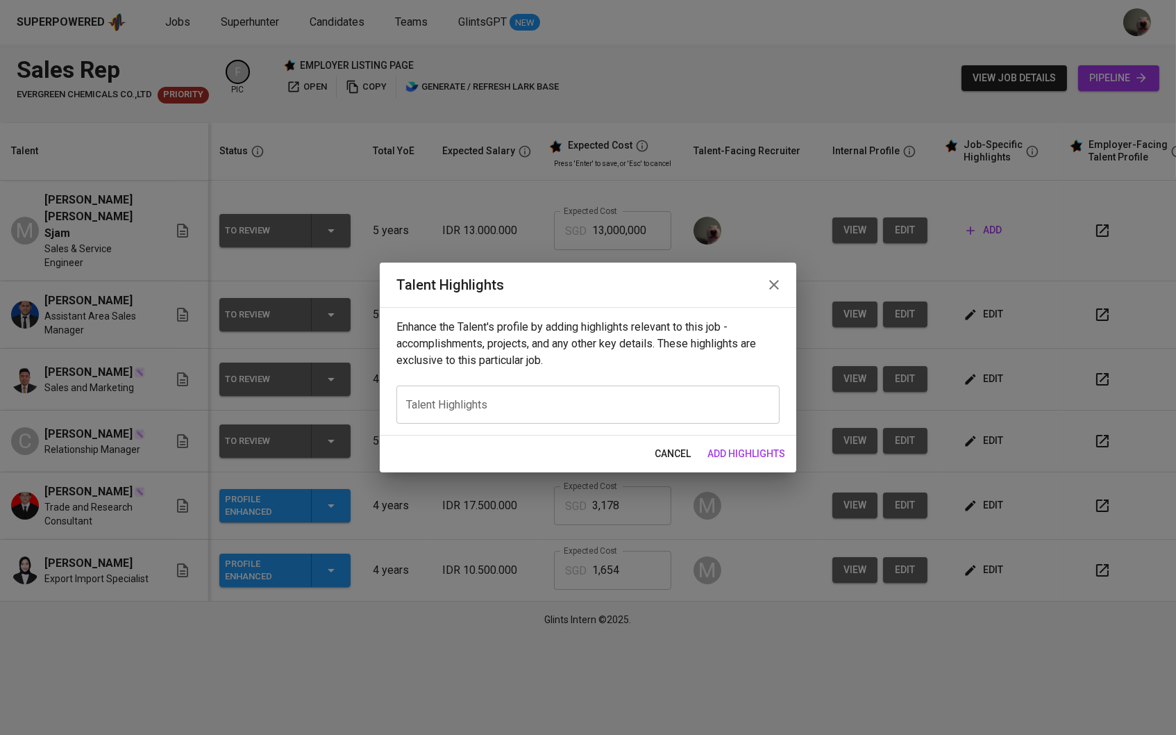
click at [494, 387] on div "x Talent Highlights" at bounding box center [587, 404] width 383 height 38
click at [767, 290] on icon "button" at bounding box center [774, 284] width 17 height 17
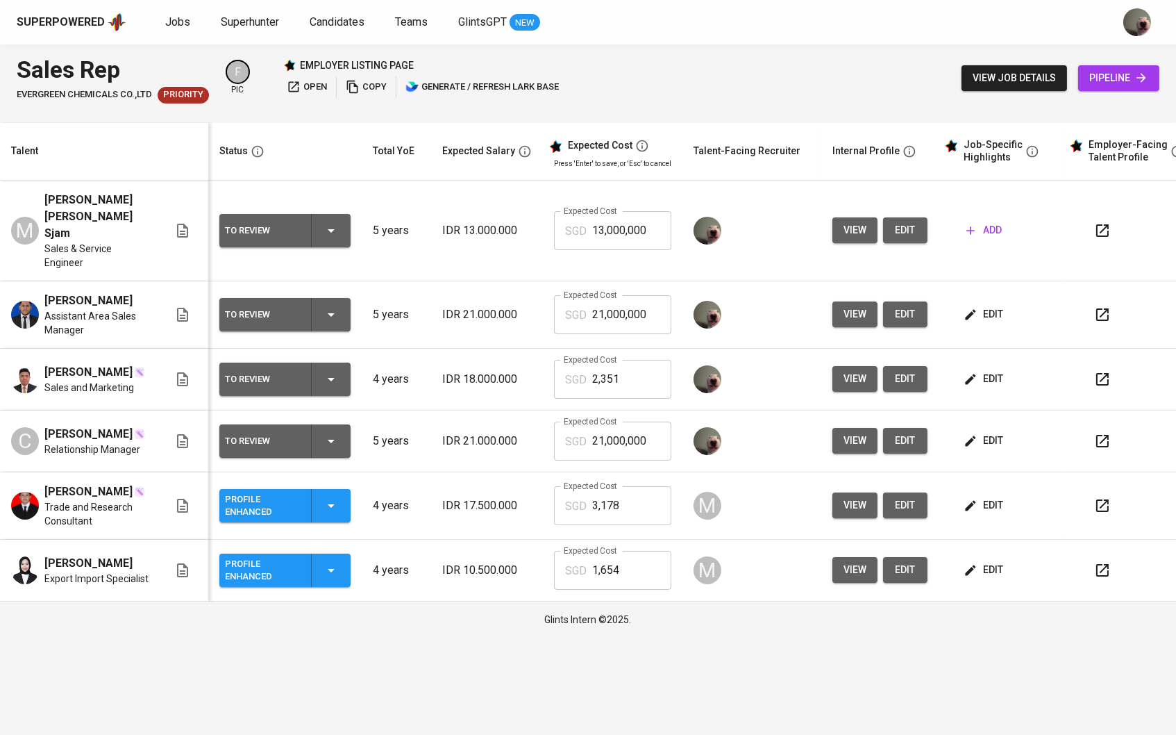
click at [994, 433] on span "edit" at bounding box center [985, 440] width 37 height 17
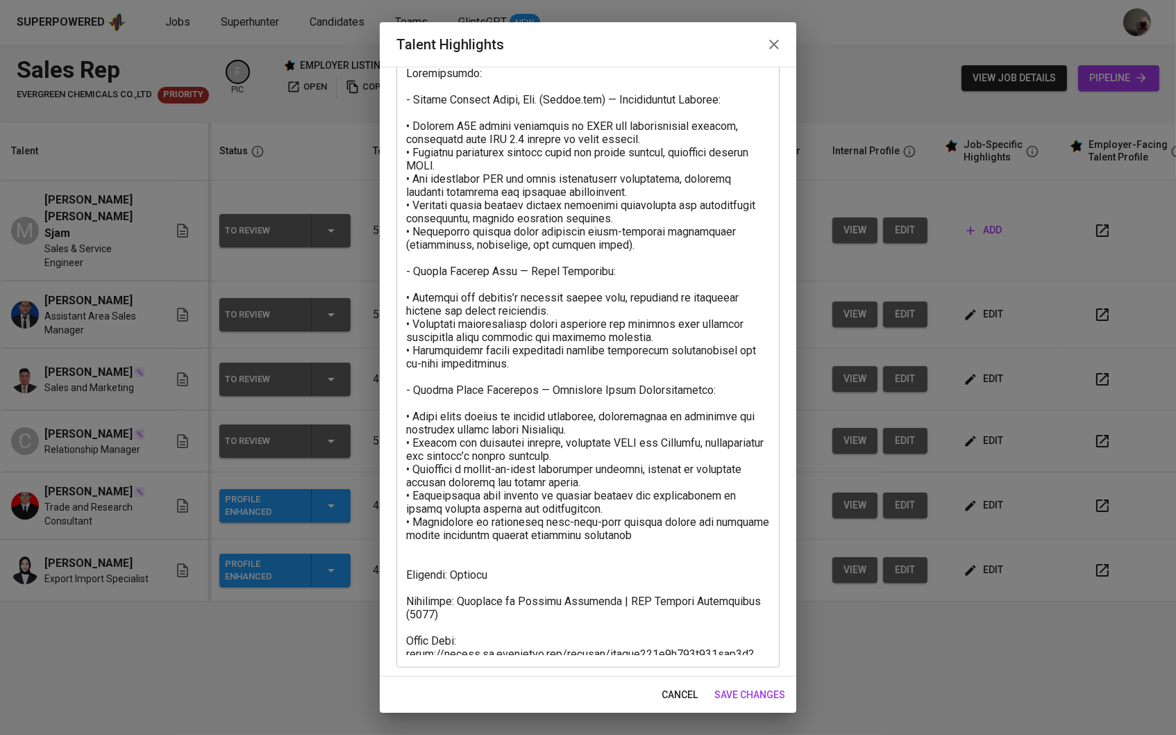
click at [503, 554] on textarea at bounding box center [588, 361] width 364 height 588
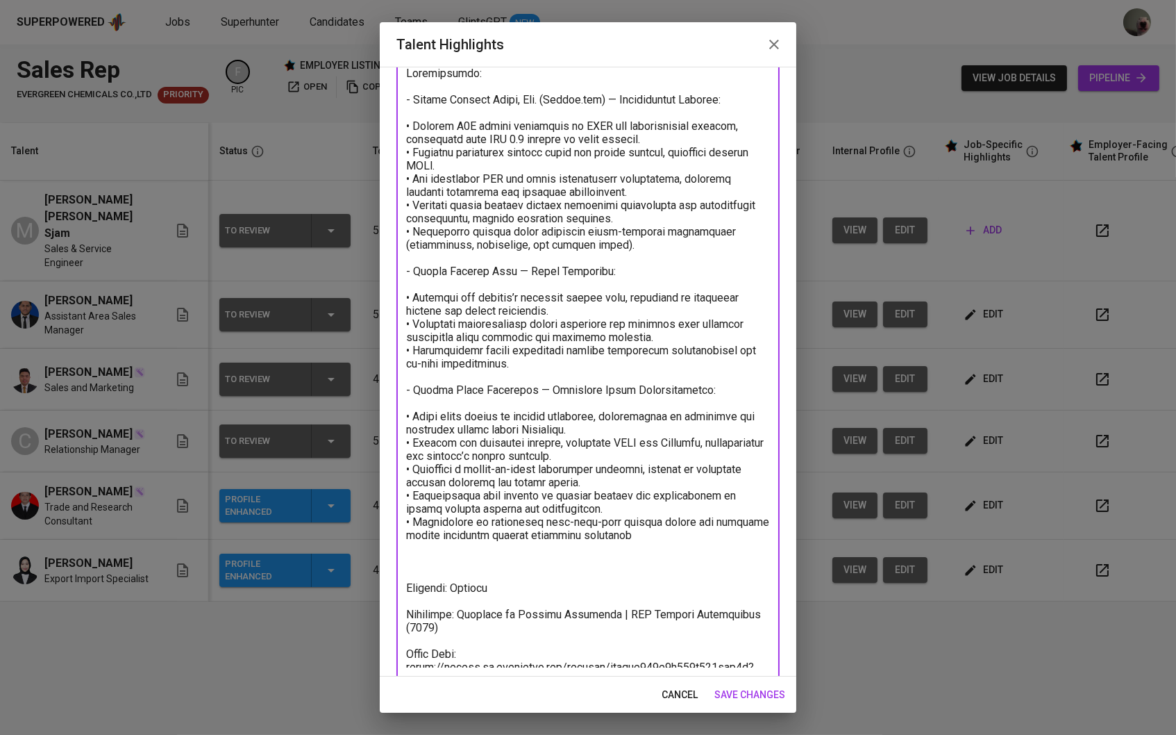
paste textarea "Salary Breakdown: Total Monthly Fee 2.351,07 SGD Basic Salary 1.717,68 SGD BPJS…"
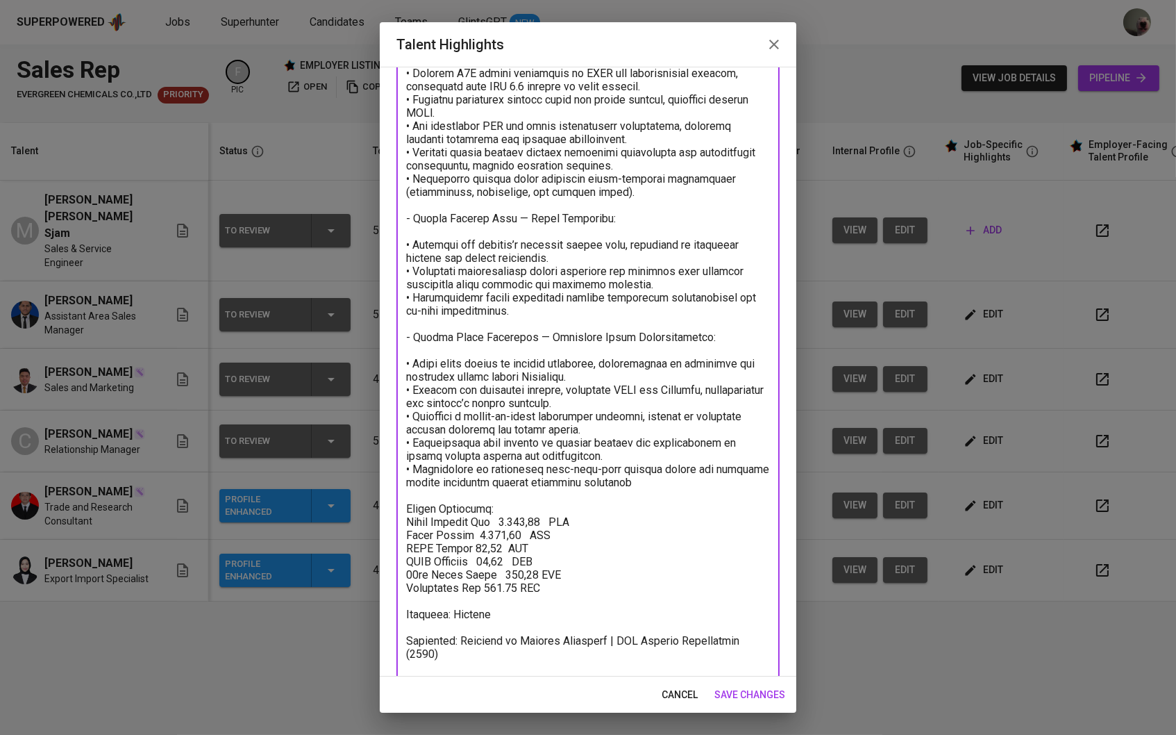
scroll to position [158, 0]
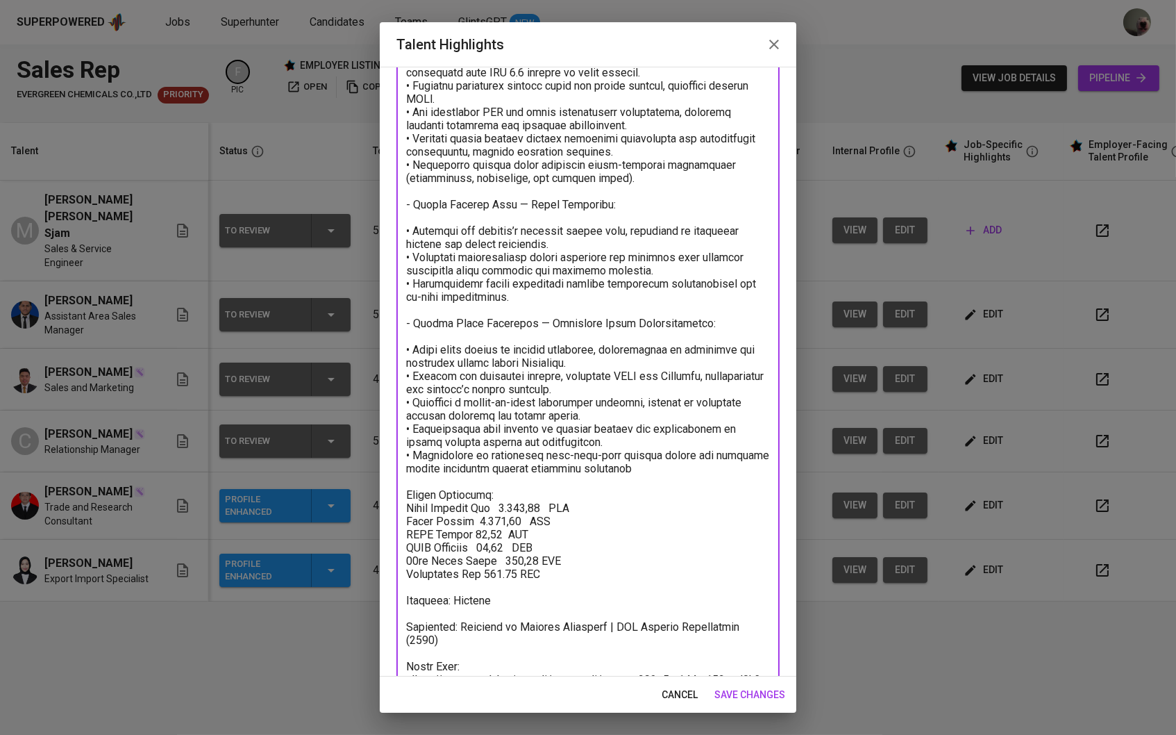
type textarea "Loremipsumdo: - Sitame Consect Adipi, Eli. (Seddoe.tem) — Incididuntut Laboree:…"
click at [733, 695] on span "save changes" at bounding box center [749, 694] width 71 height 17
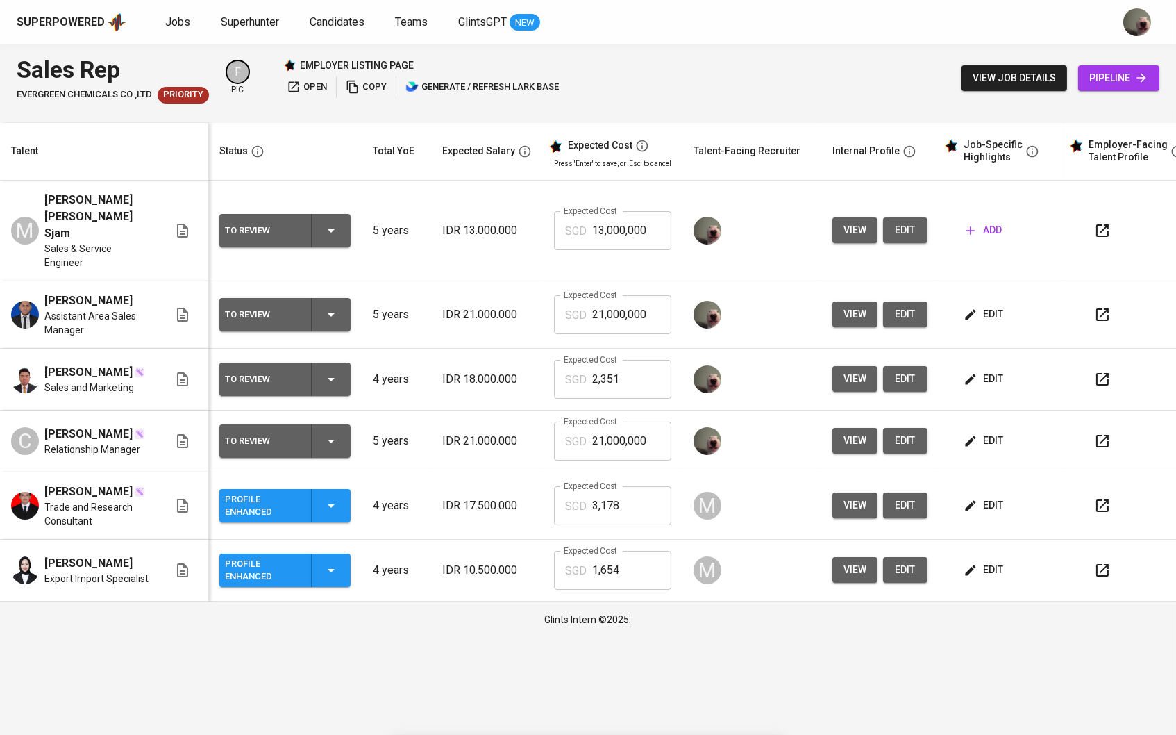
click at [980, 450] on button "edit" at bounding box center [985, 441] width 48 height 26
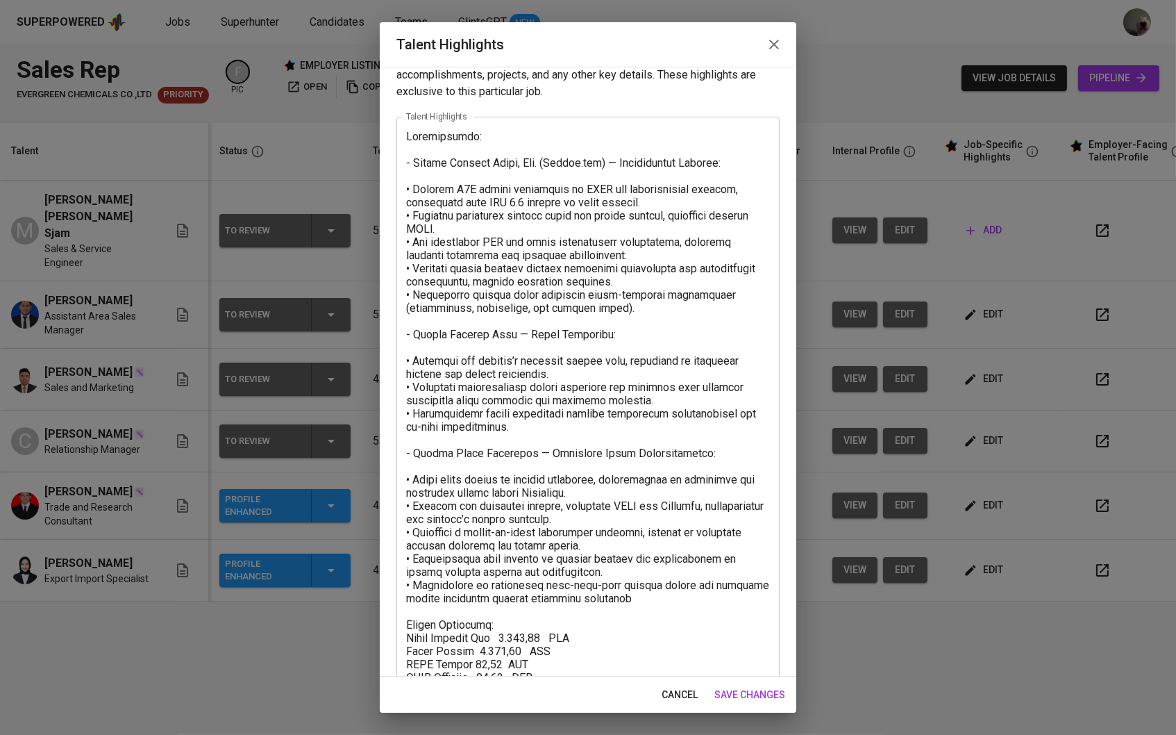
scroll to position [44, 0]
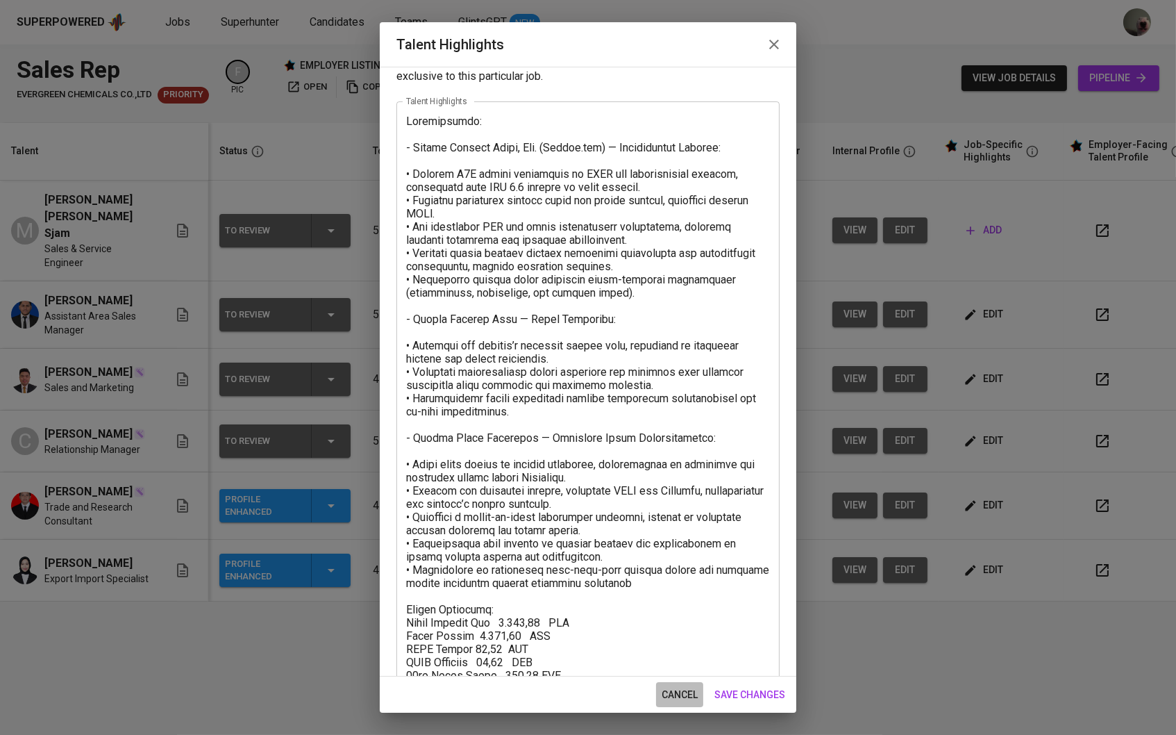
click at [662, 696] on span "cancel" at bounding box center [680, 694] width 36 height 17
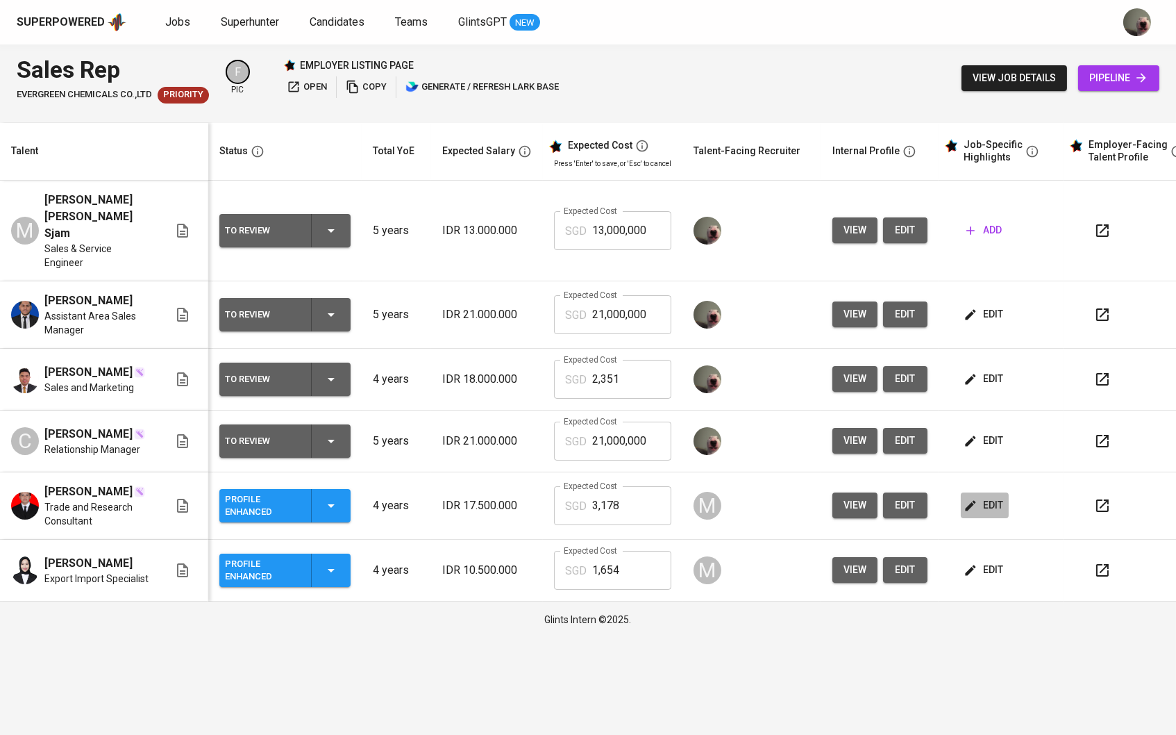
click at [971, 510] on icon "button" at bounding box center [971, 505] width 10 height 10
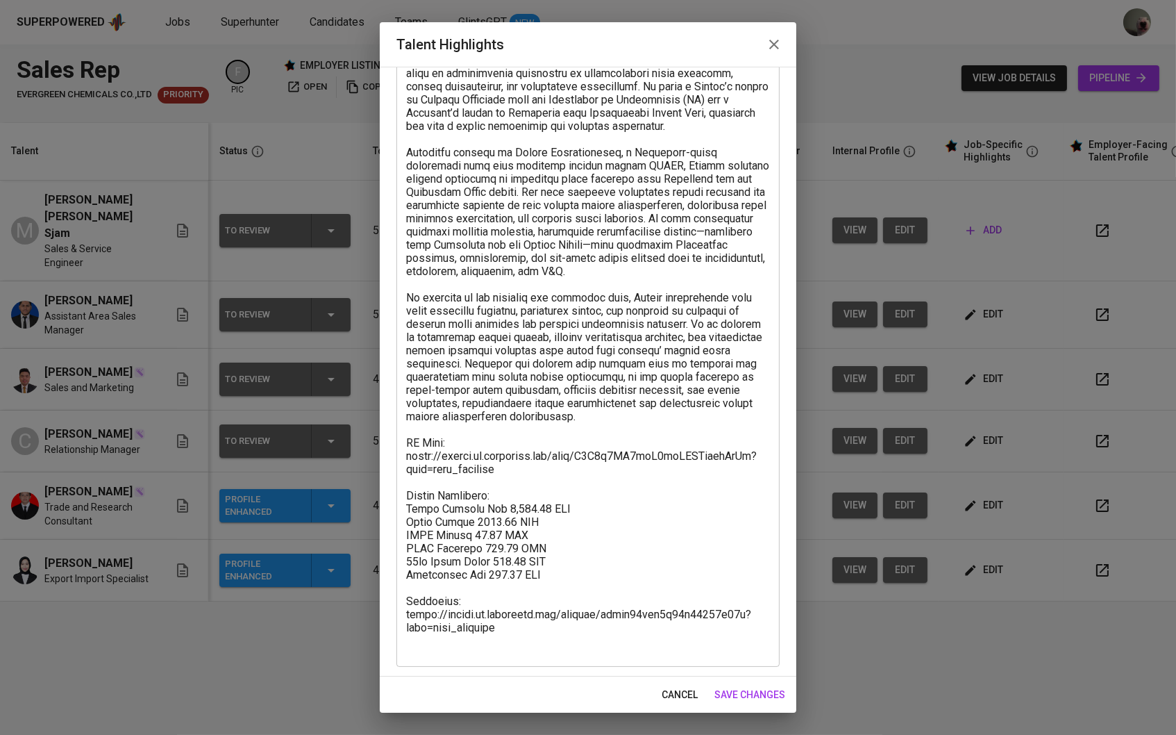
scroll to position [104, 0]
click at [649, 694] on div "cancel save changes" at bounding box center [588, 694] width 417 height 37
click at [662, 693] on span "cancel" at bounding box center [680, 694] width 36 height 17
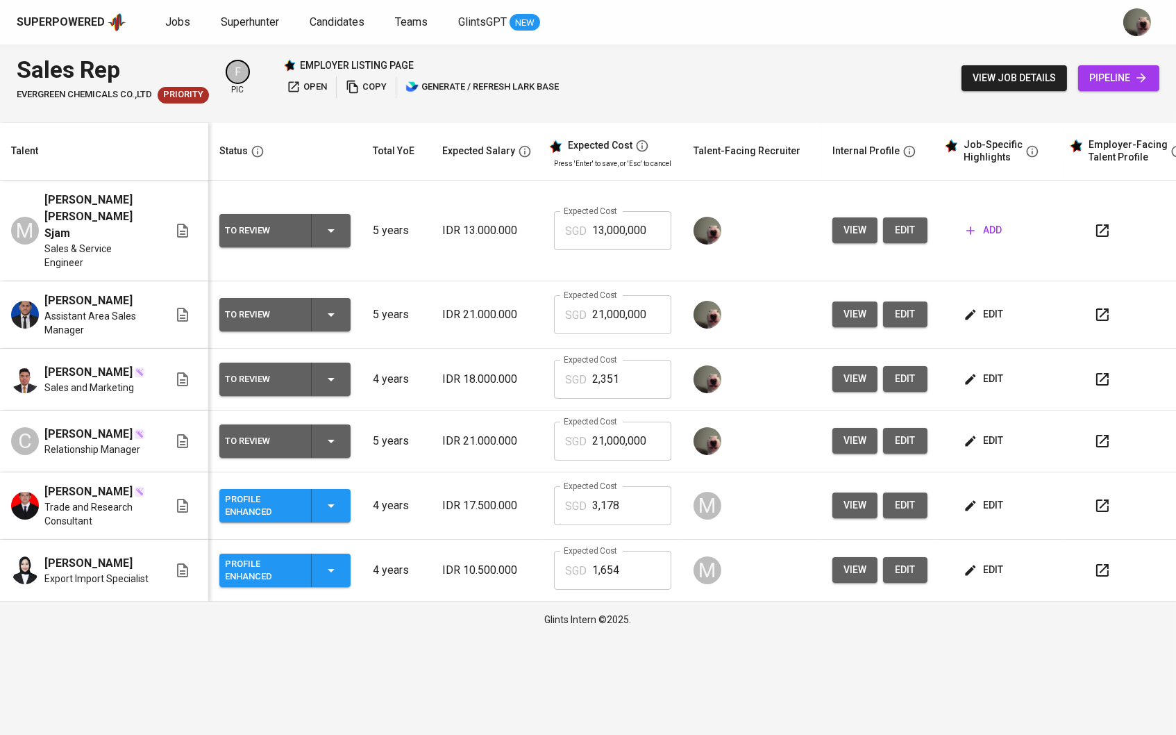
click at [994, 286] on td "edit" at bounding box center [1001, 314] width 125 height 67
click at [994, 301] on button "edit" at bounding box center [985, 314] width 48 height 26
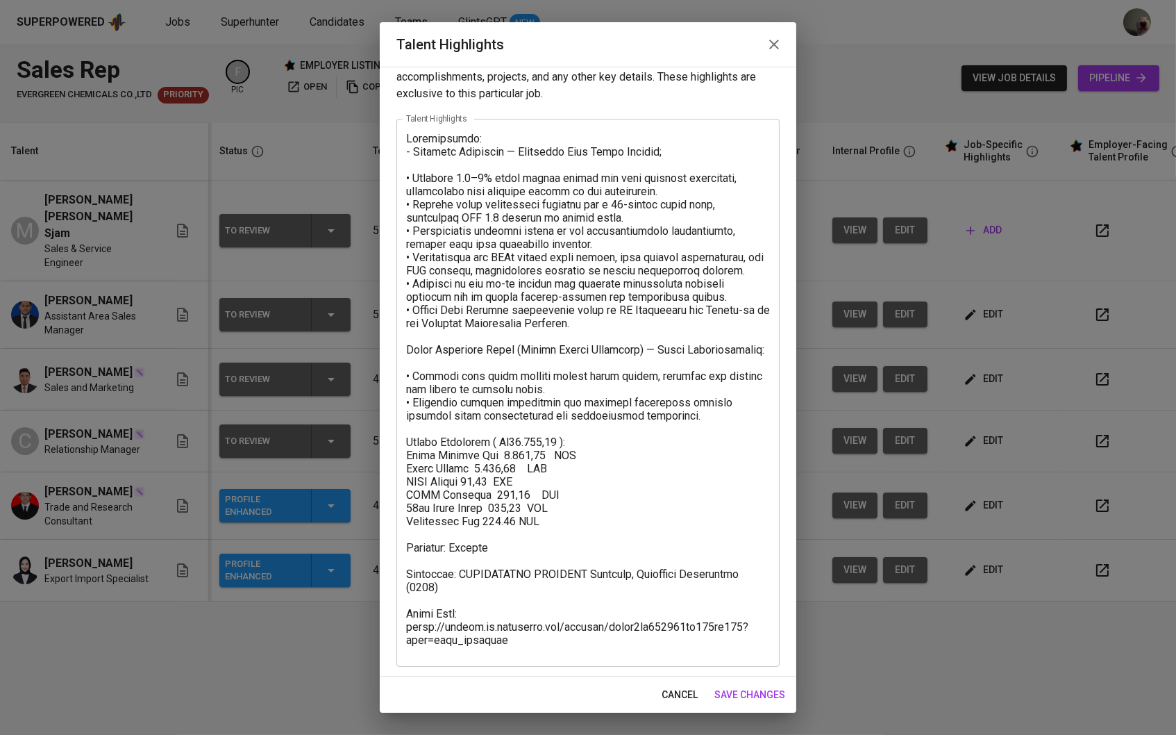
scroll to position [26, 0]
click at [526, 647] on textarea at bounding box center [588, 394] width 364 height 522
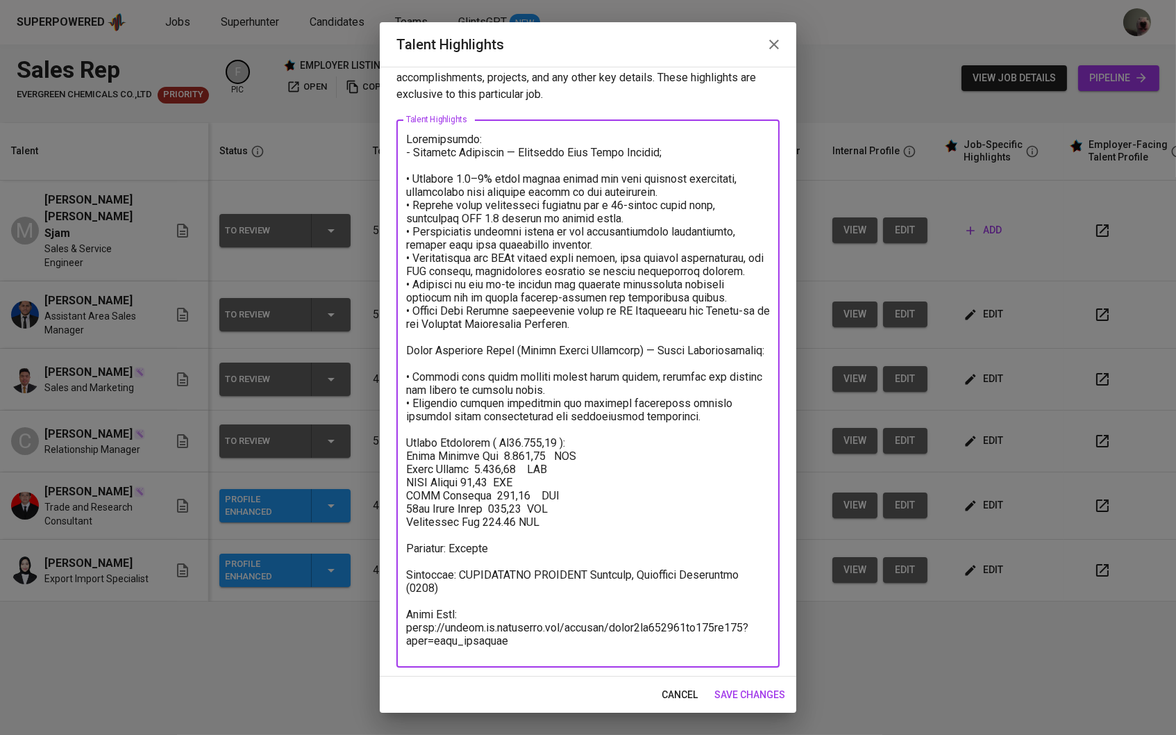
drag, startPoint x: 664, startPoint y: 596, endPoint x: 400, endPoint y: 547, distance: 269.1
click at [400, 547] on div "x Talent Highlights" at bounding box center [587, 393] width 383 height 548
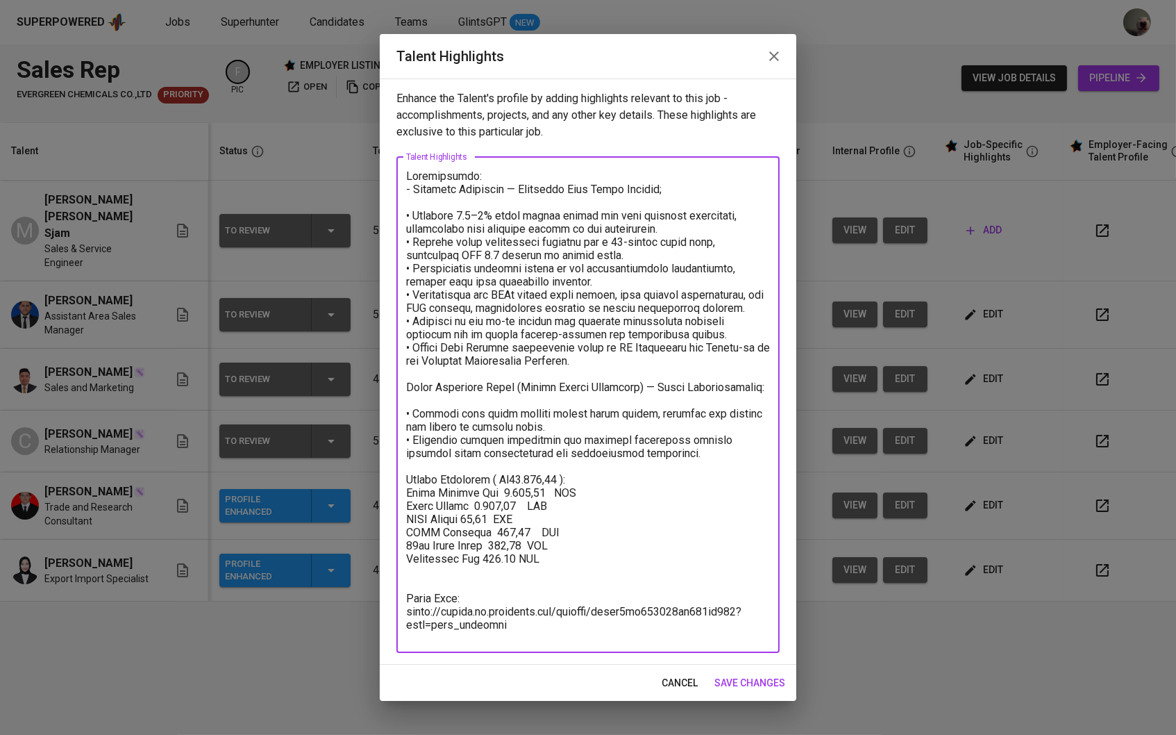
scroll to position [0, 0]
click at [408, 473] on textarea at bounding box center [588, 404] width 364 height 470
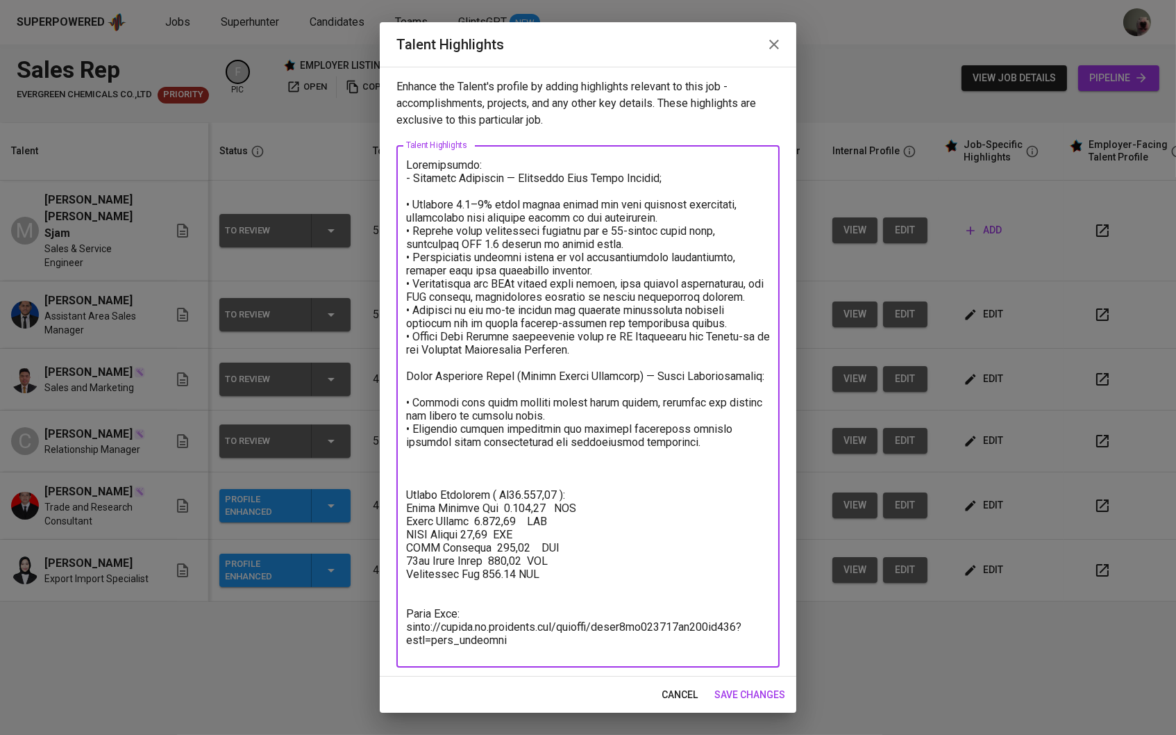
paste textarea "Domicile: Jakarta Education: UNIVERSITAS TRISAKTI Bachelor, Marketing Managemen…"
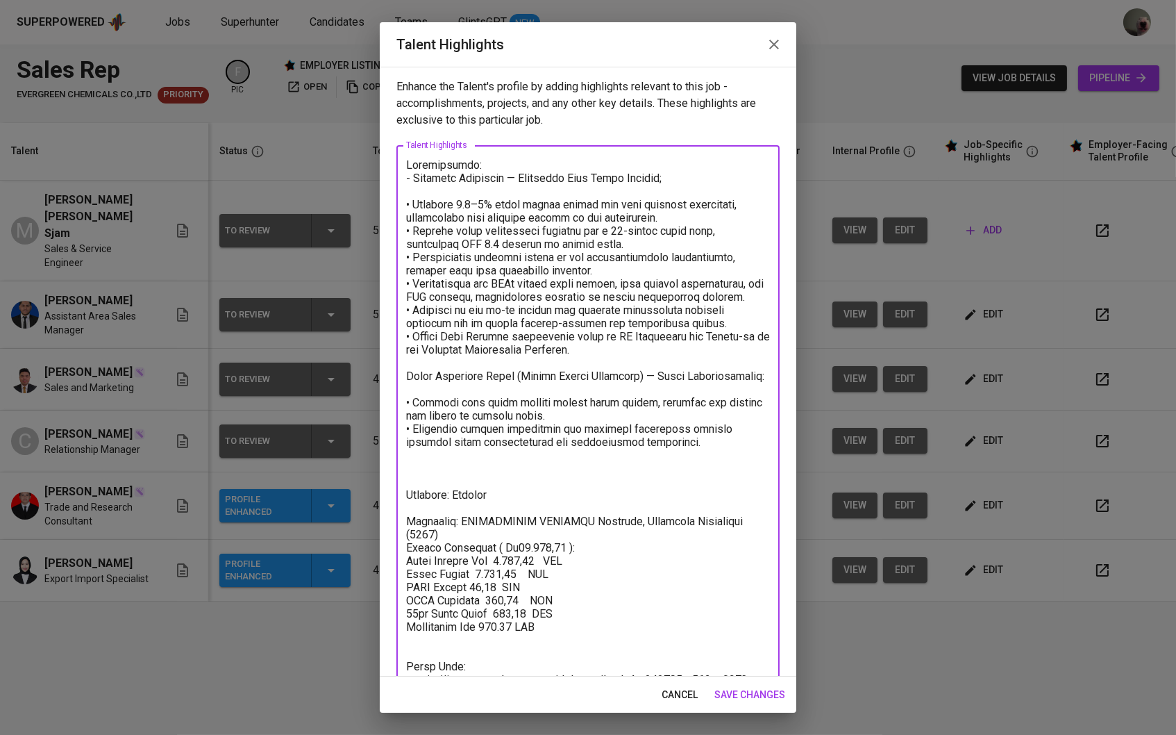
click at [440, 492] on textarea at bounding box center [588, 432] width 364 height 549
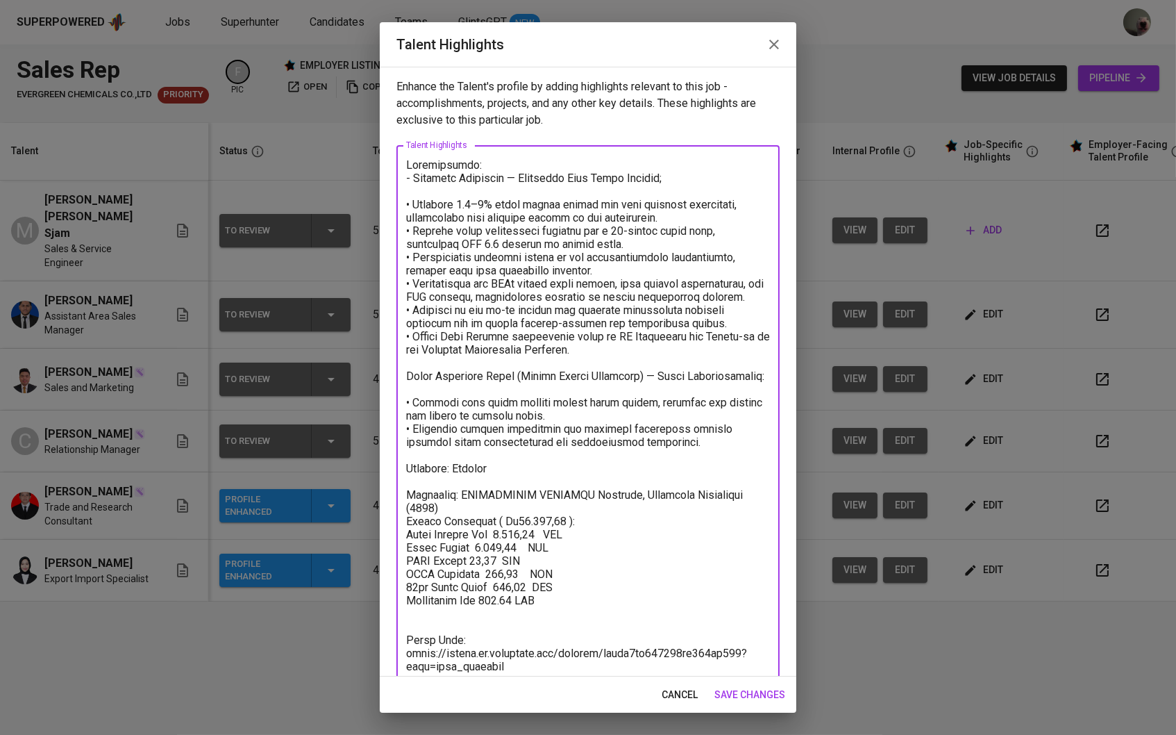
click at [459, 510] on textarea at bounding box center [588, 419] width 364 height 522
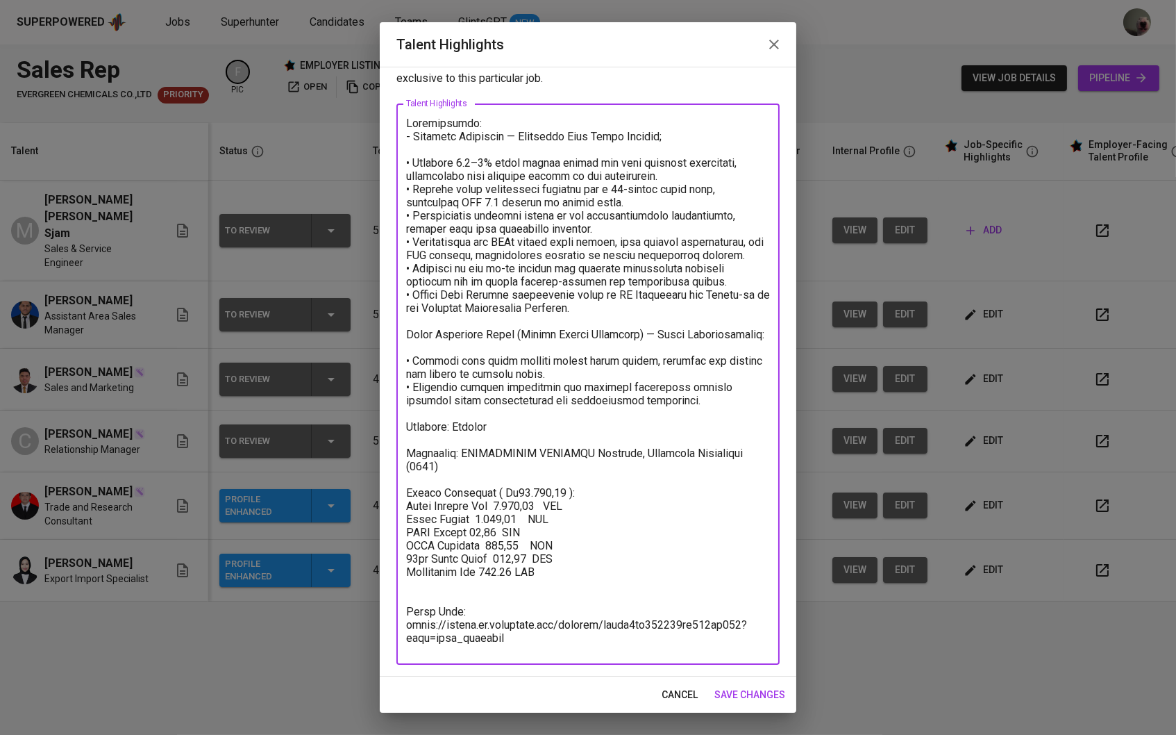
scroll to position [39, 0]
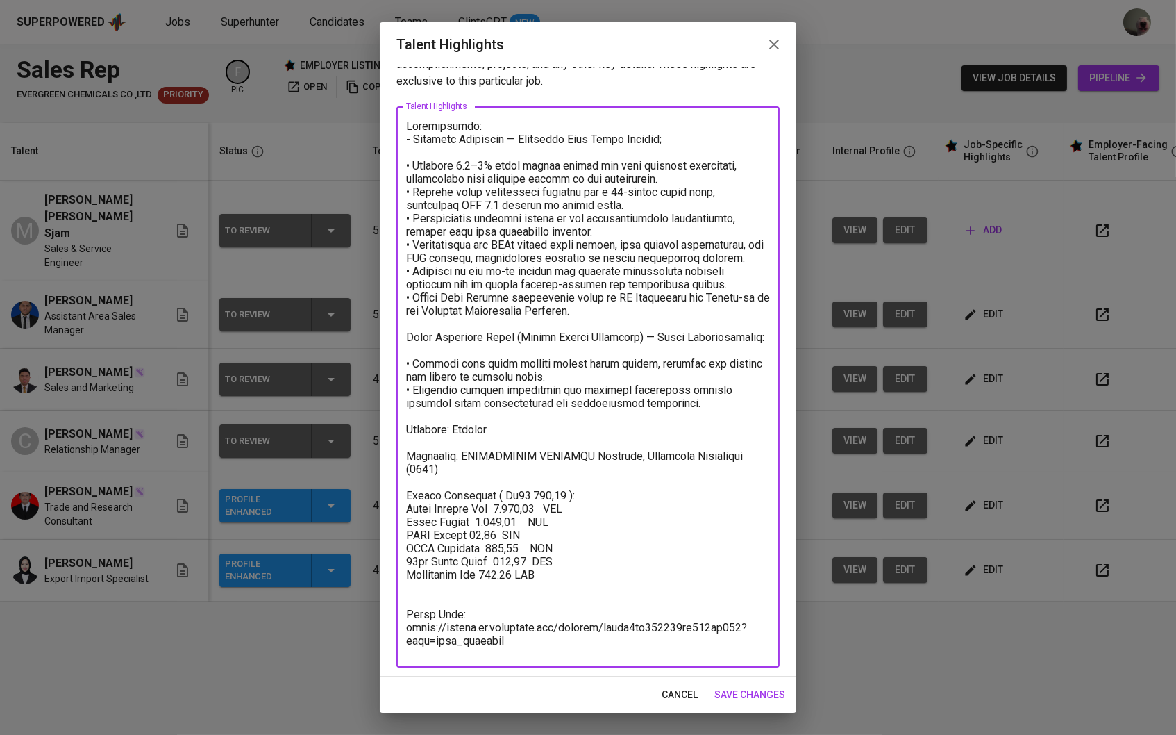
click at [460, 604] on textarea at bounding box center [588, 386] width 364 height 535
drag, startPoint x: 576, startPoint y: 586, endPoint x: 344, endPoint y: 508, distance: 245.5
click at [344, 508] on div "Talent Highlights Enhance the Talent's profile by adding highlights relevant to…" at bounding box center [588, 367] width 1176 height 735
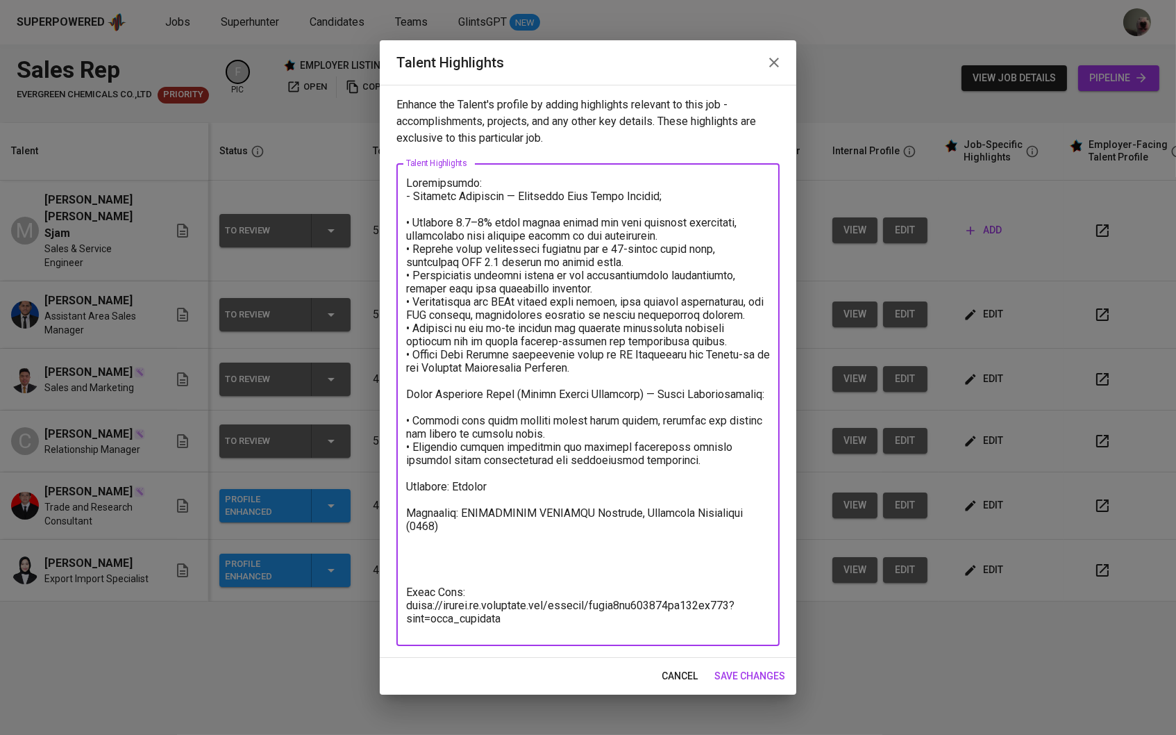
scroll to position [0, 0]
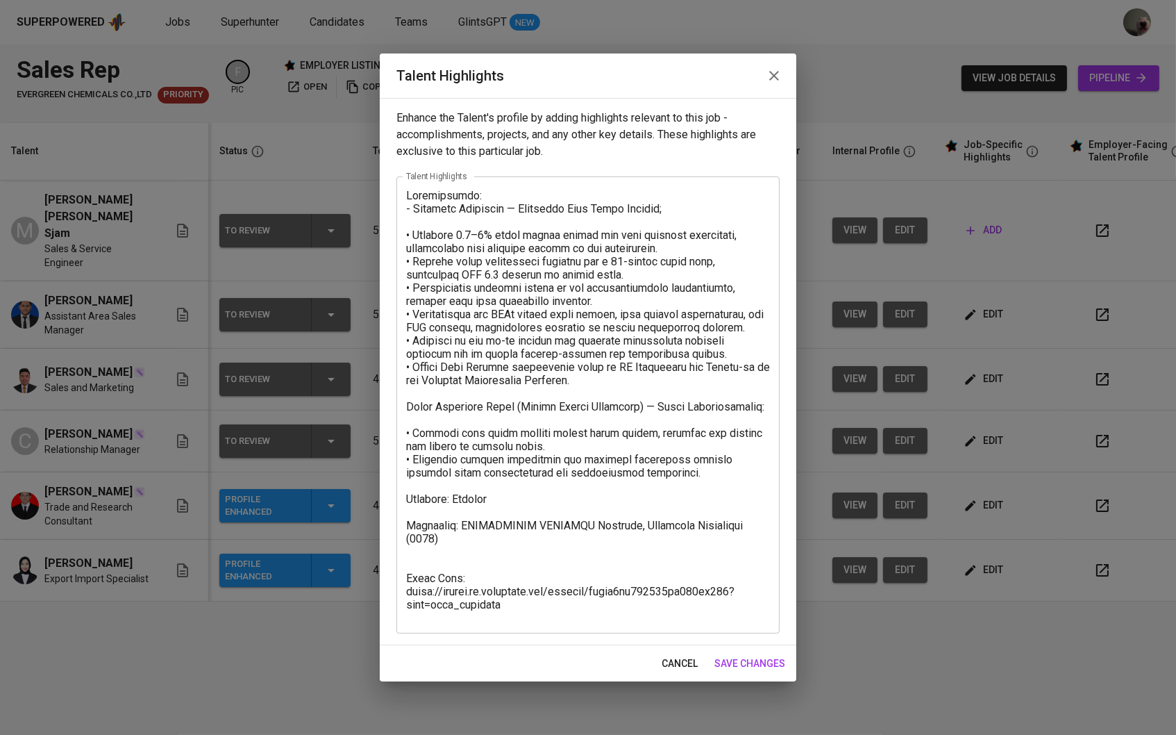
click at [519, 624] on div "x Talent Highlights" at bounding box center [587, 404] width 383 height 457
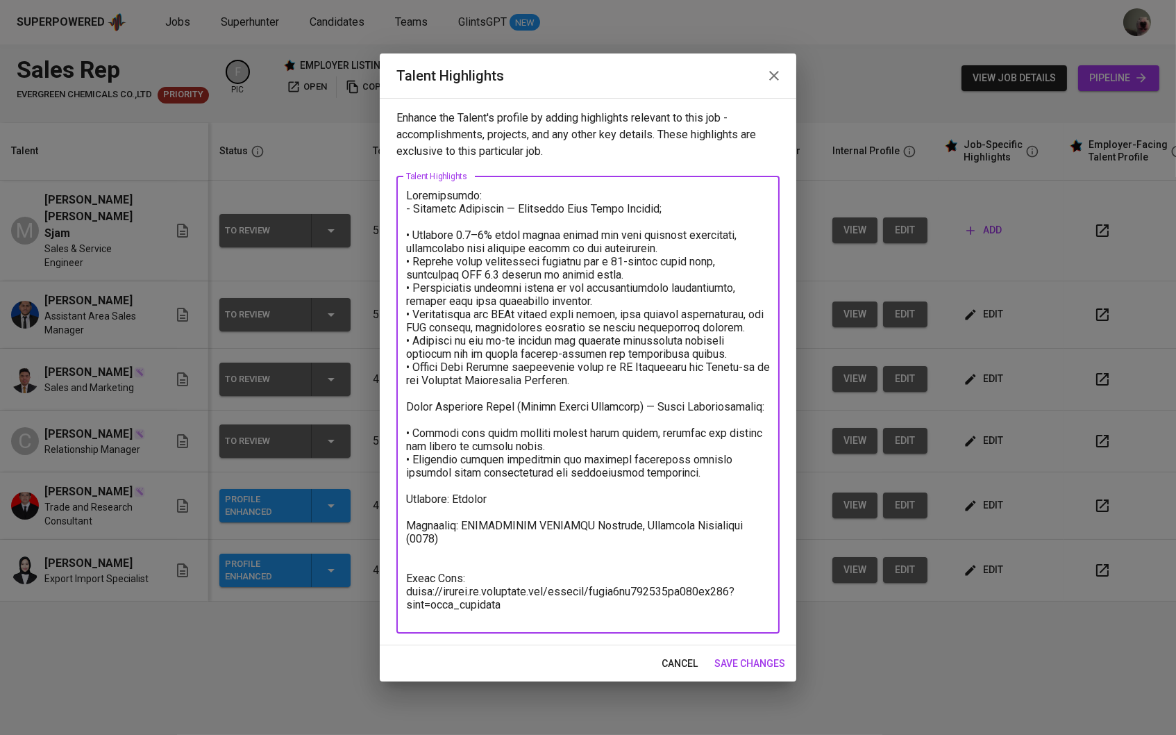
click at [517, 619] on textarea at bounding box center [588, 404] width 364 height 431
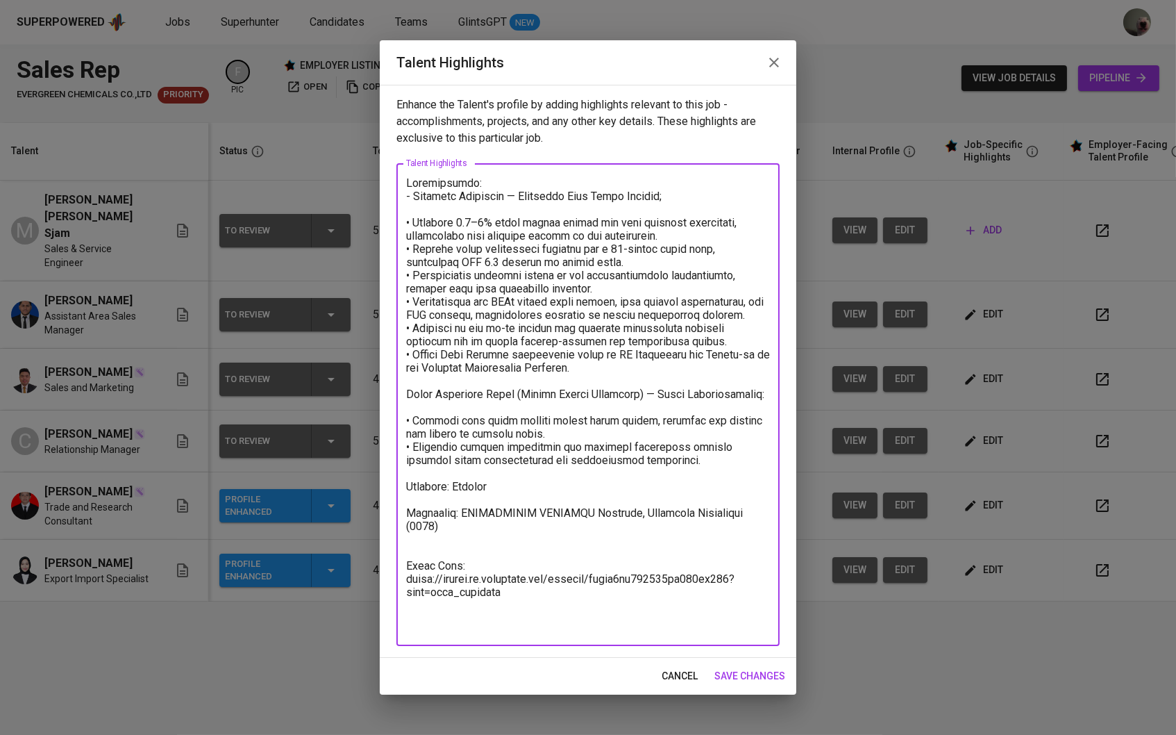
scroll to position [1, 0]
paste textarea "Salary Breakdown ( Rp11.878,86 ): Total Monthly Fee 2.695,94 SGD Basic Salary 2…"
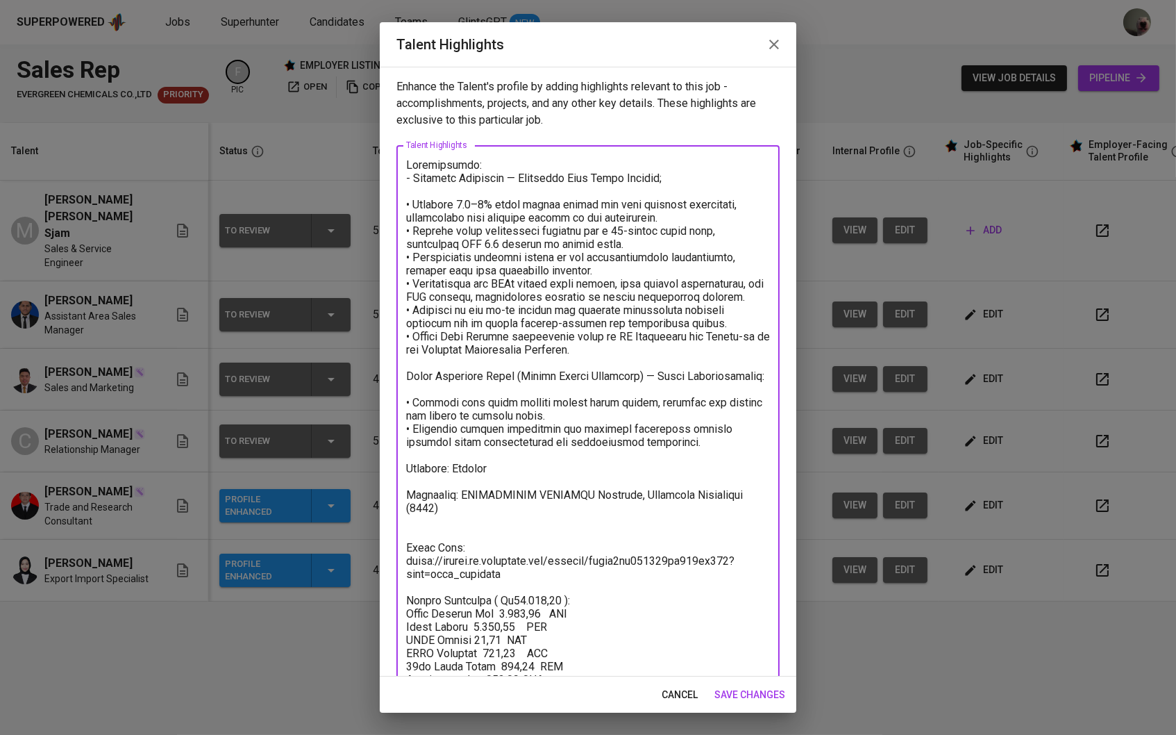
scroll to position [39, 0]
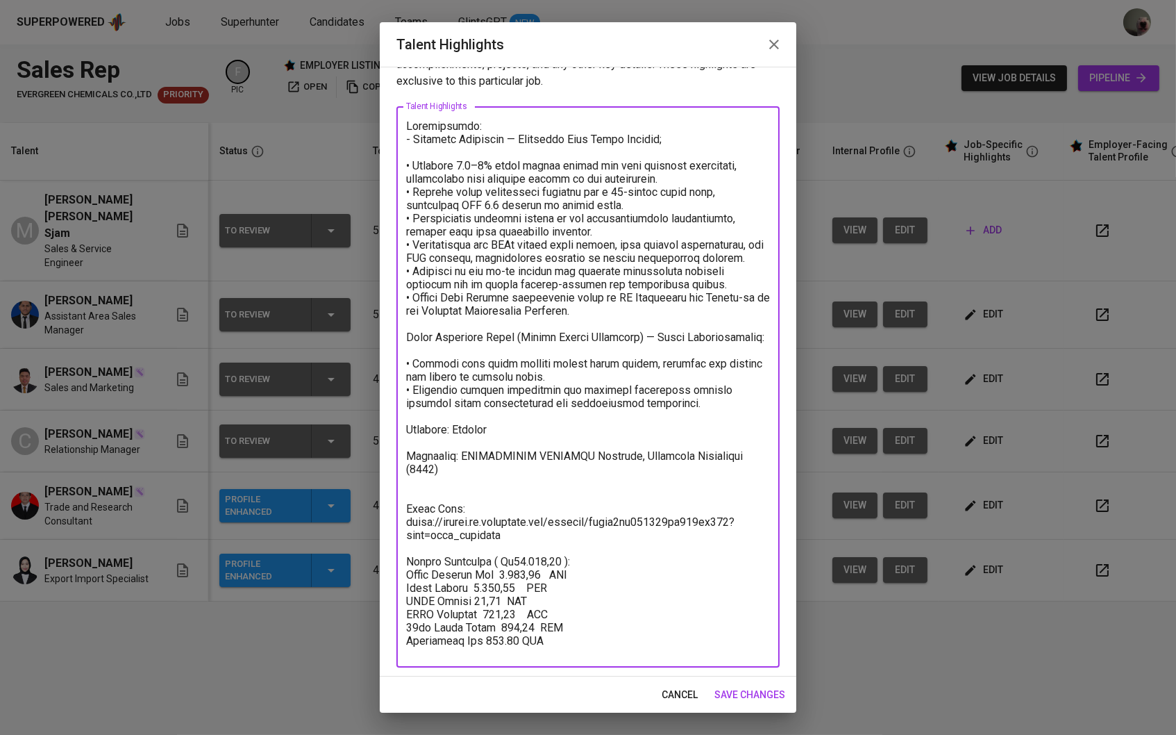
click at [426, 499] on textarea at bounding box center [588, 386] width 364 height 535
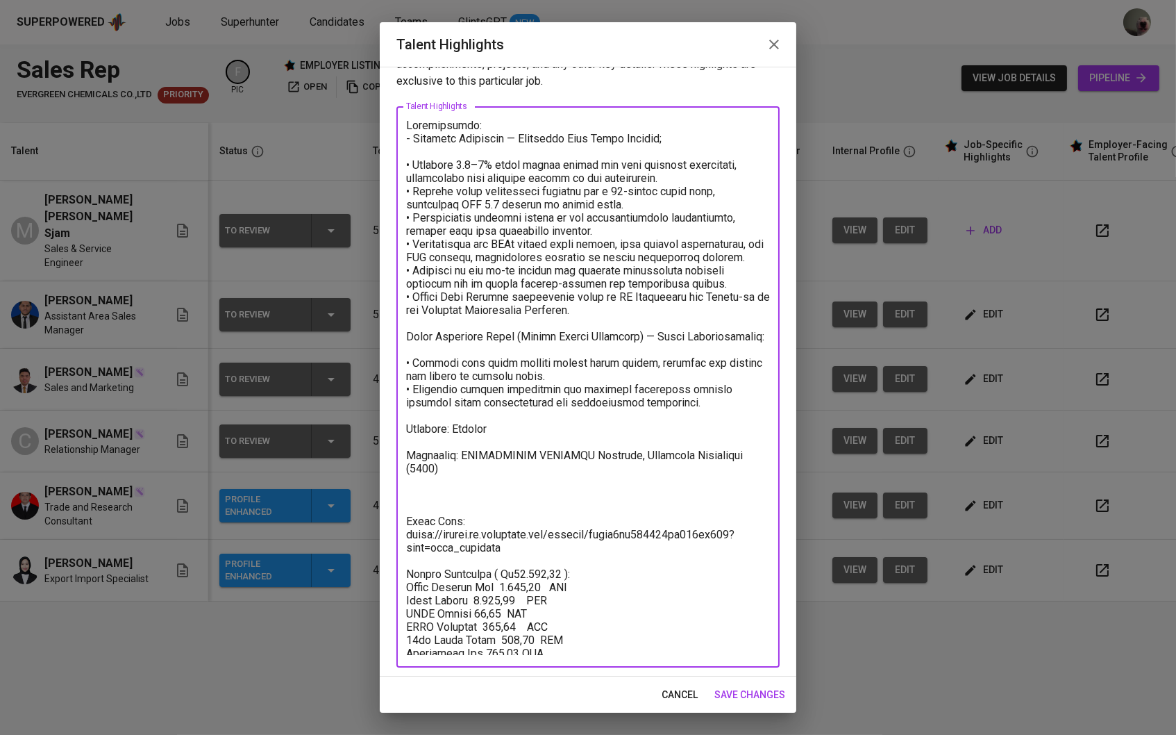
scroll to position [0, 0]
type textarea "Loremipsumdo: - Sitametc Adipiscin — Elitseddo Eius Tempo Incidid; • Utlabore 1…"
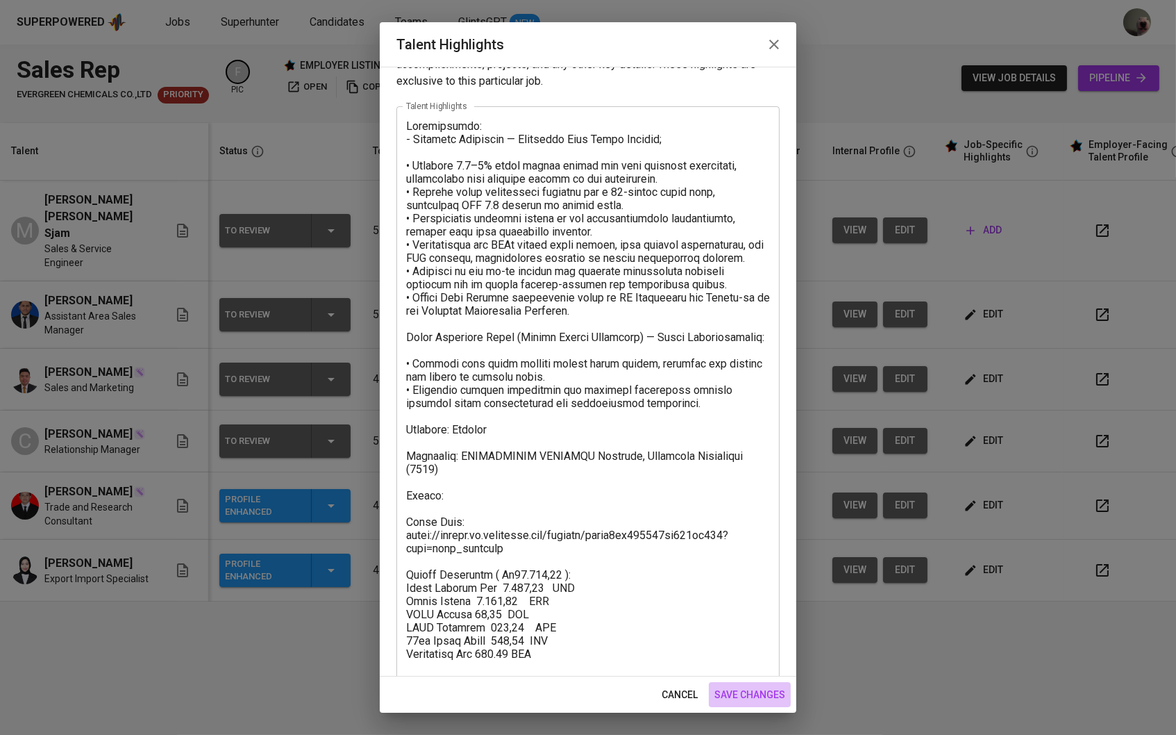
click at [778, 698] on span "save changes" at bounding box center [749, 694] width 71 height 17
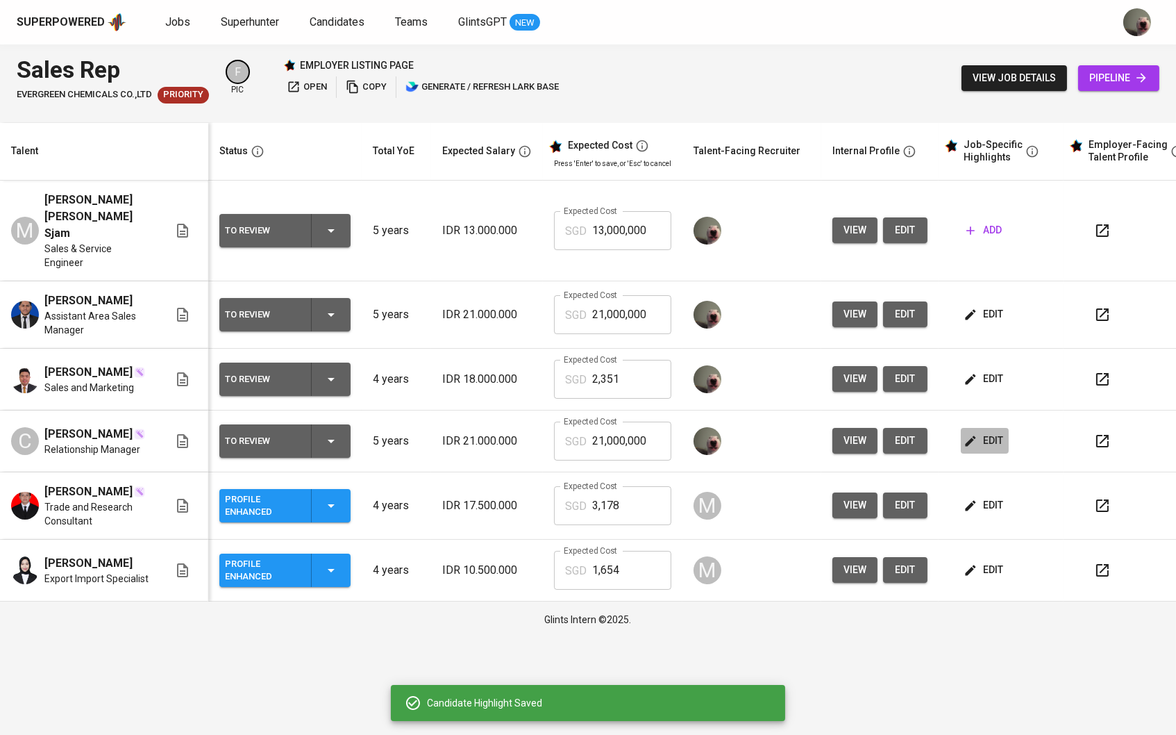
click at [978, 446] on icon "button" at bounding box center [971, 441] width 14 height 14
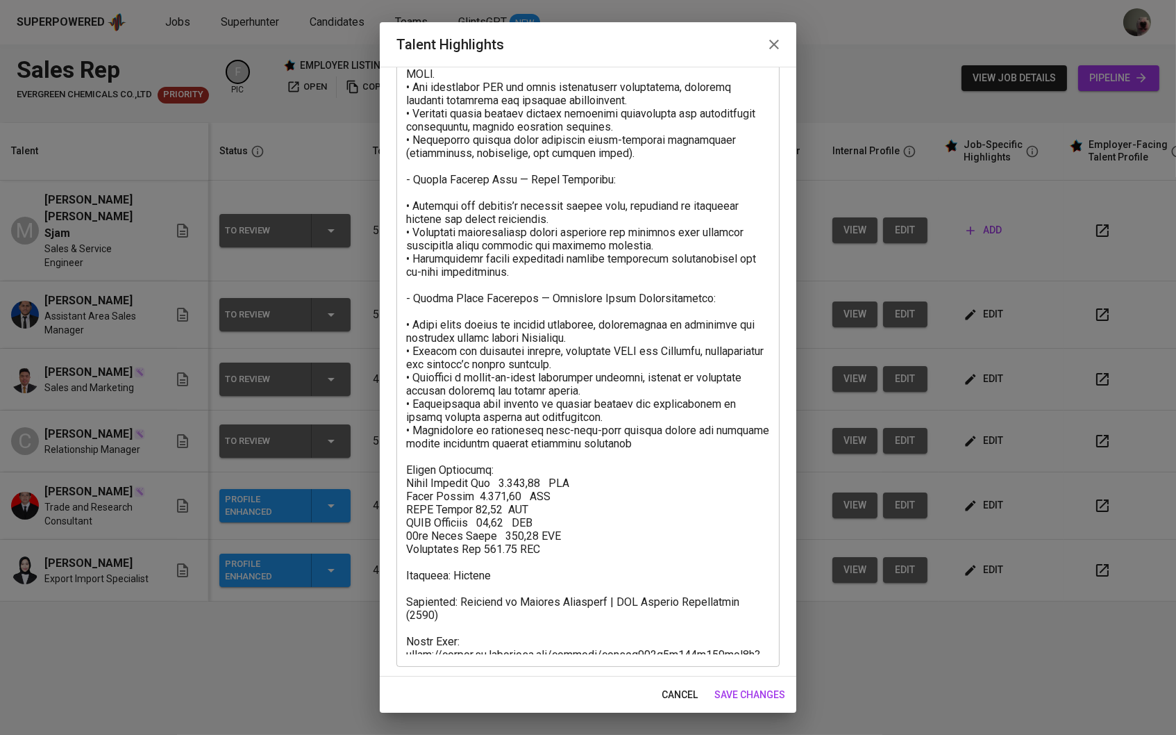
scroll to position [183, 0]
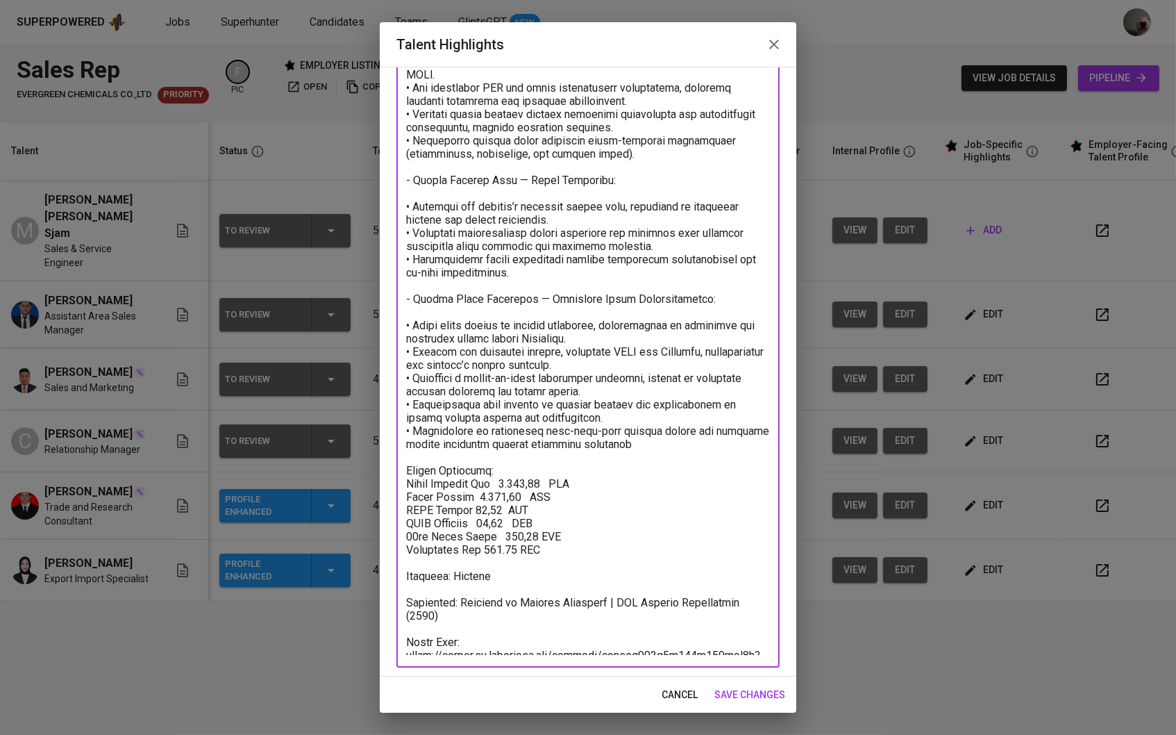
drag, startPoint x: 767, startPoint y: 603, endPoint x: 387, endPoint y: 569, distance: 381.3
click at [387, 569] on div "Enhance the Talent's profile by adding highlights relevant to this job - accomp…" at bounding box center [588, 372] width 417 height 610
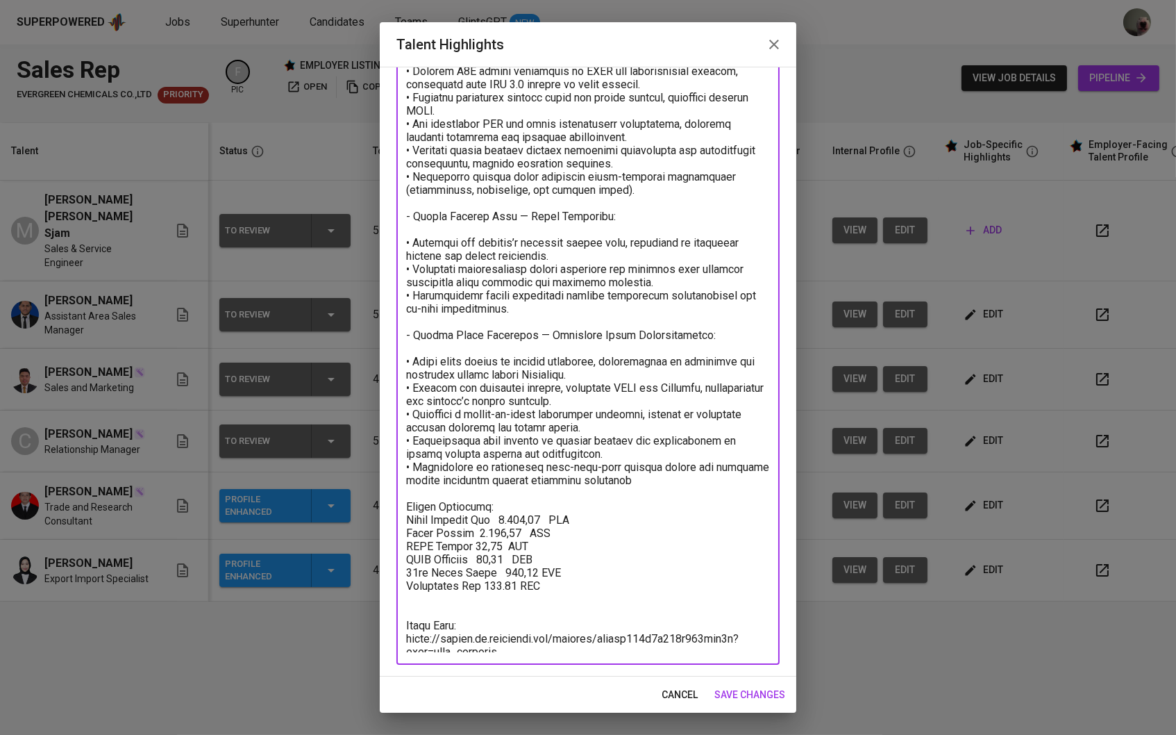
scroll to position [144, 0]
click at [633, 474] on textarea at bounding box center [588, 334] width 364 height 640
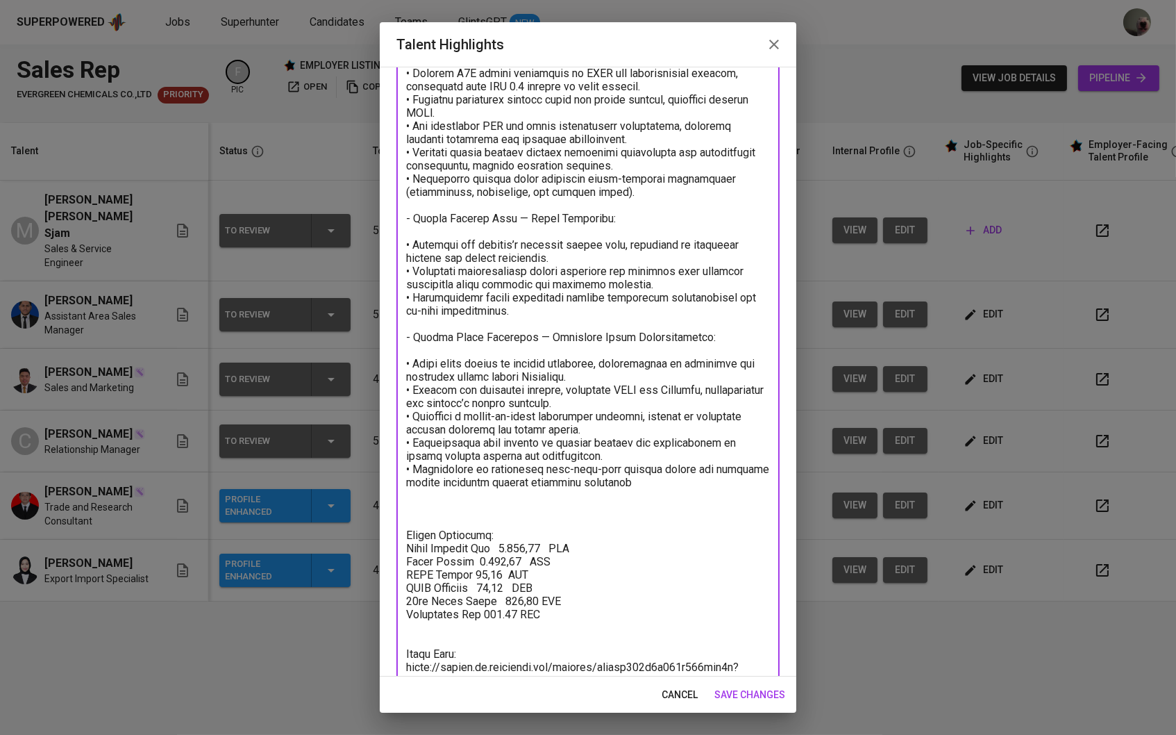
paste textarea "Domicile: Jakarta Education: Bachelor of Textile Chemistry | STT Textile Polyte…"
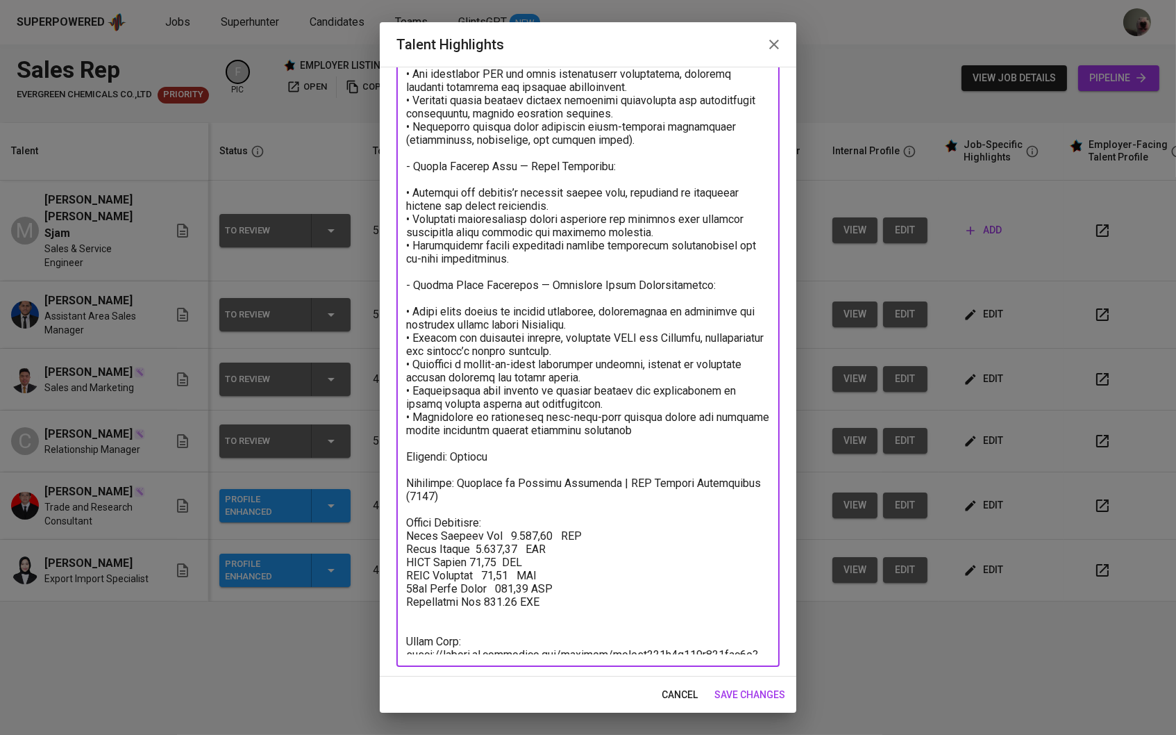
scroll to position [196, 0]
drag, startPoint x: 571, startPoint y: 577, endPoint x: 376, endPoint y: 498, distance: 210.6
click at [376, 498] on div "Talent Highlights Enhance the Talent's profile by adding highlights relevant to…" at bounding box center [588, 367] width 1176 height 735
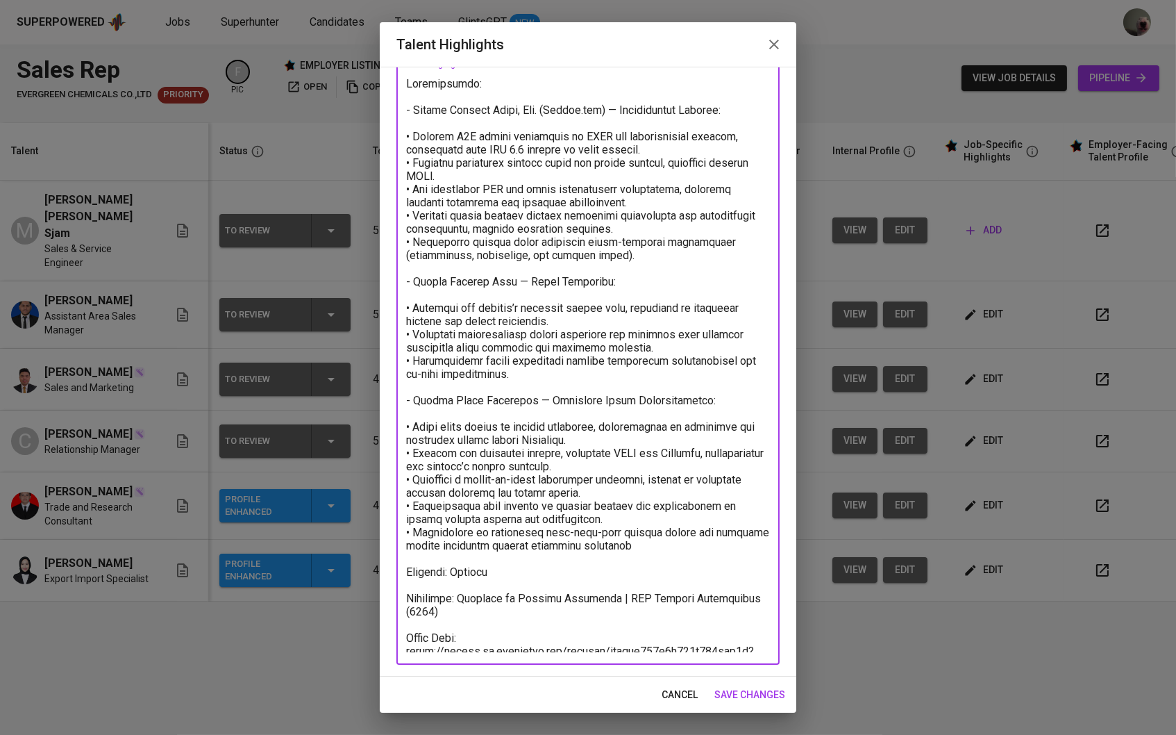
scroll to position [79, 0]
click at [519, 651] on textarea at bounding box center [588, 366] width 364 height 575
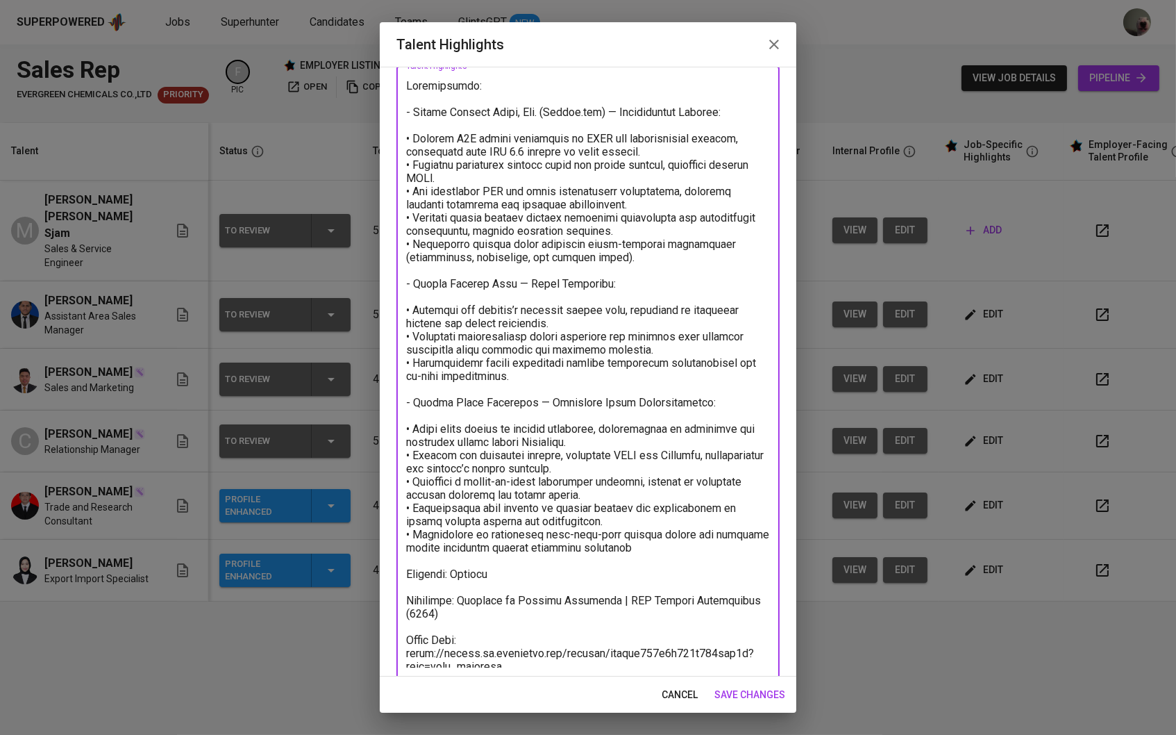
paste textarea "Salary Breakdown: Total Monthly Fee 2.351,07 SGD Basic Salary 1.717,68 SGD BPJS…"
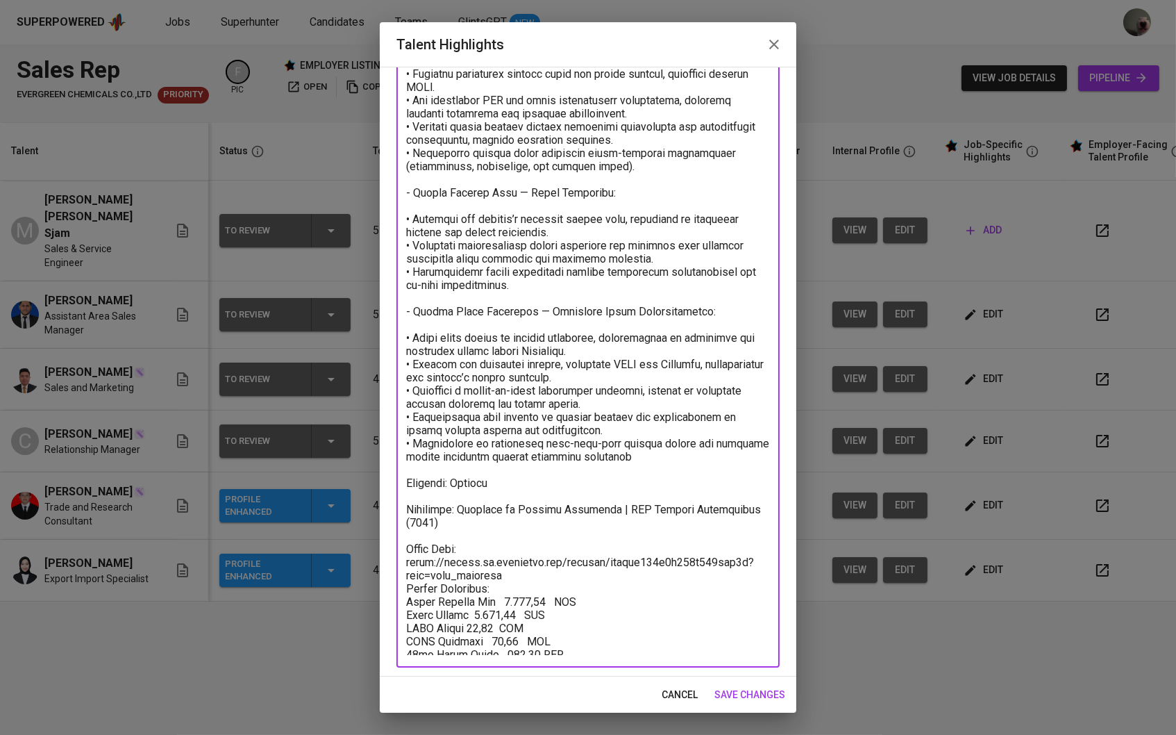
click at [520, 556] on textarea at bounding box center [588, 321] width 364 height 667
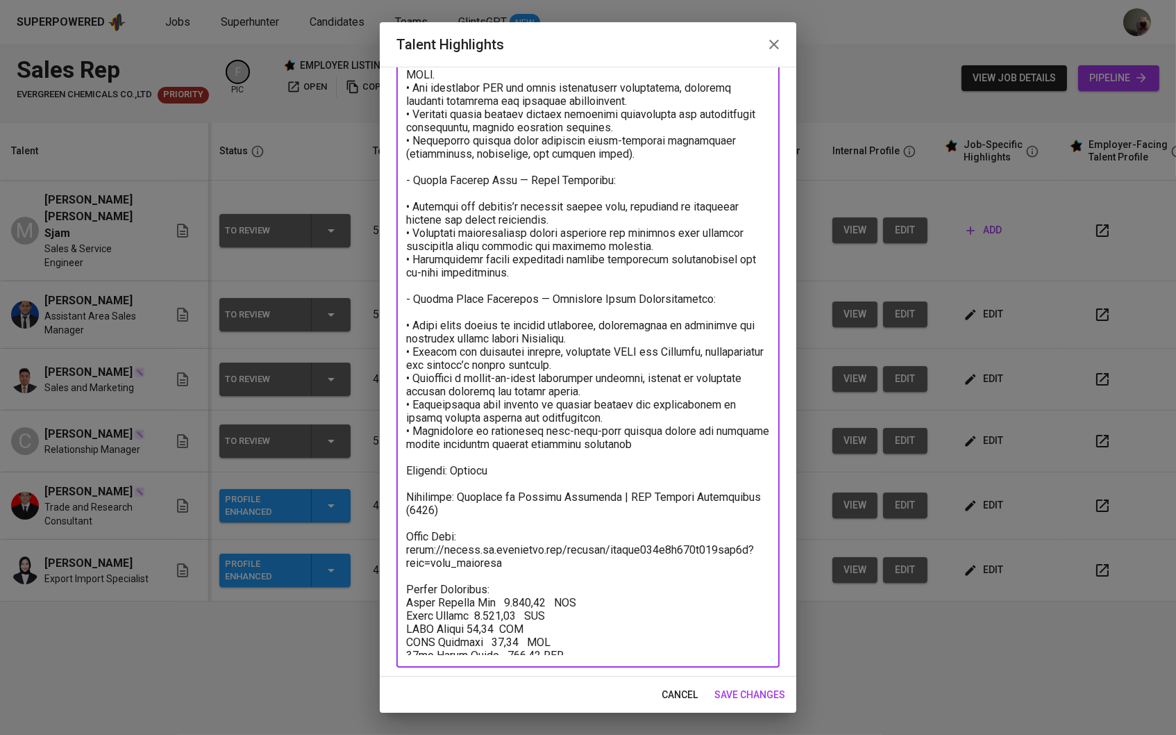
scroll to position [160, 0]
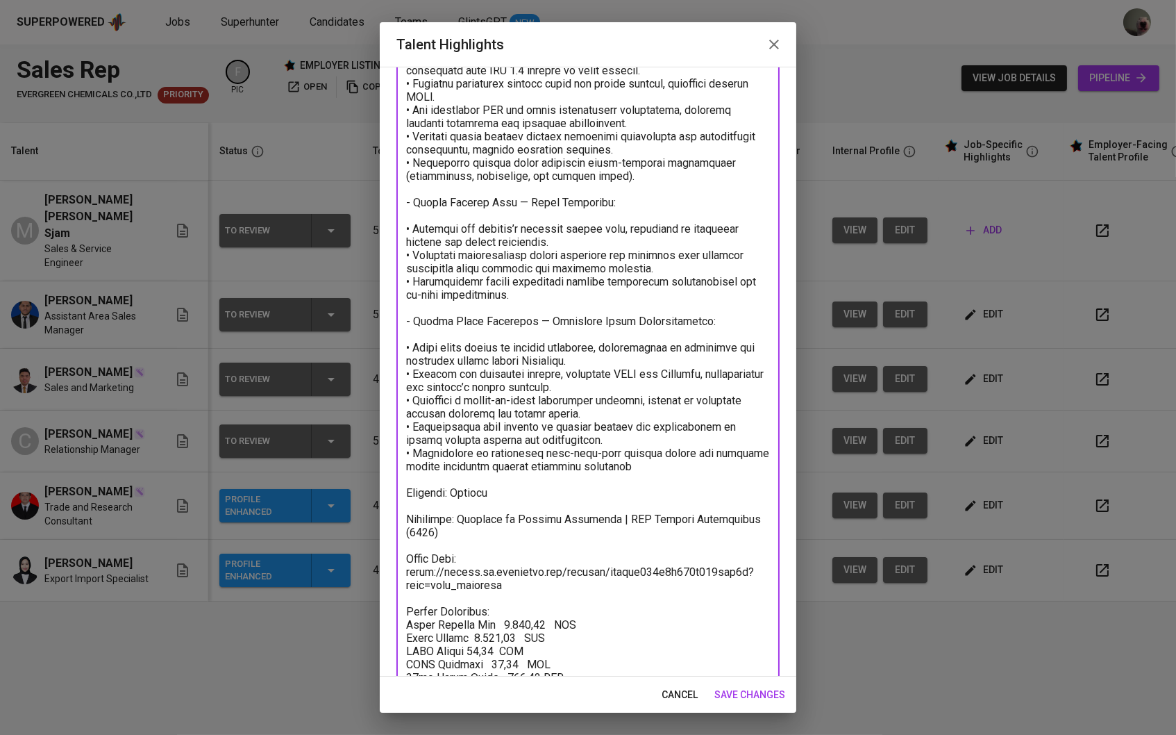
click at [516, 573] on textarea at bounding box center [588, 337] width 364 height 679
click at [517, 567] on textarea at bounding box center [588, 337] width 364 height 679
click at [410, 527] on textarea at bounding box center [588, 337] width 364 height 679
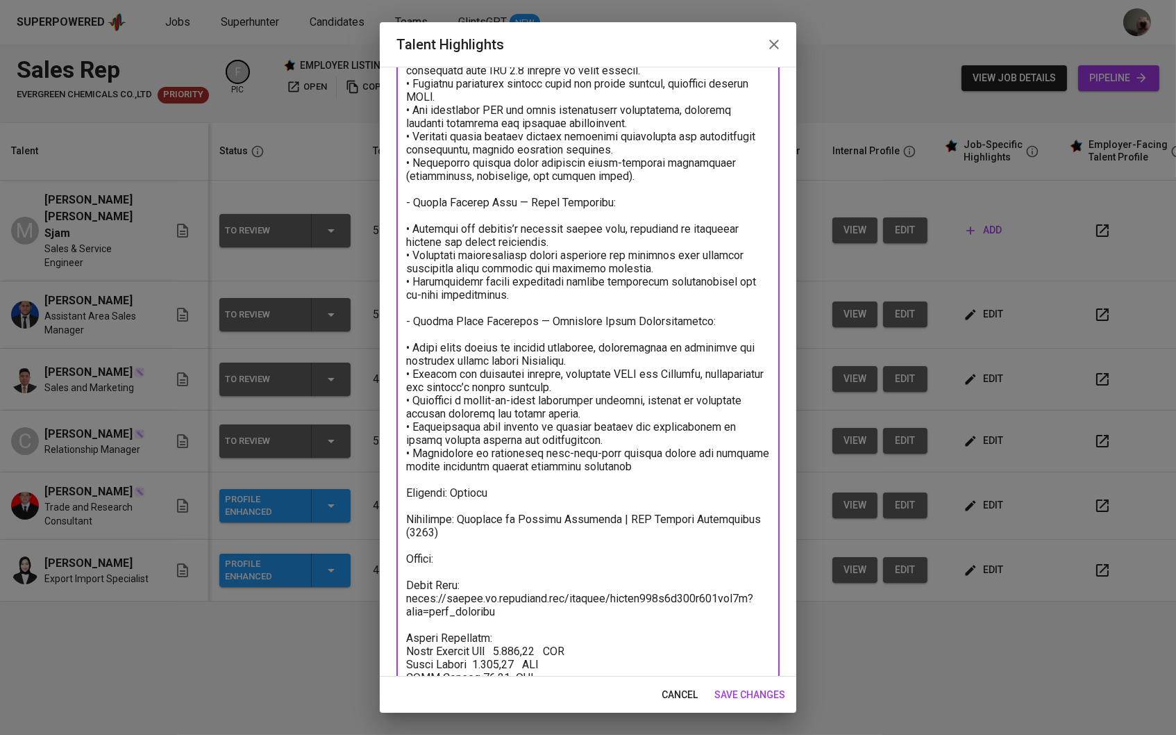
type textarea "Loremipsumdo: - Sitame Consect Adipi, Eli. (Seddoe.tem) — Incididuntut Laboree:…"
click at [749, 698] on span "save changes" at bounding box center [749, 694] width 71 height 17
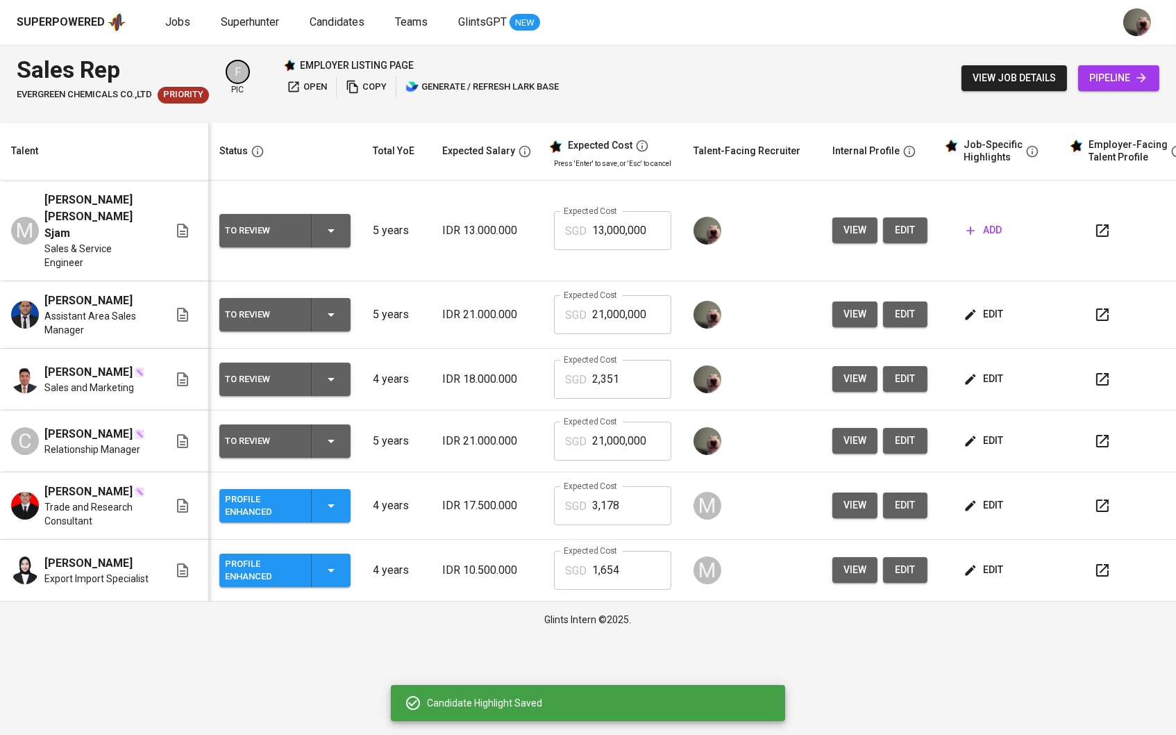
click at [988, 367] on button "edit" at bounding box center [985, 379] width 48 height 26
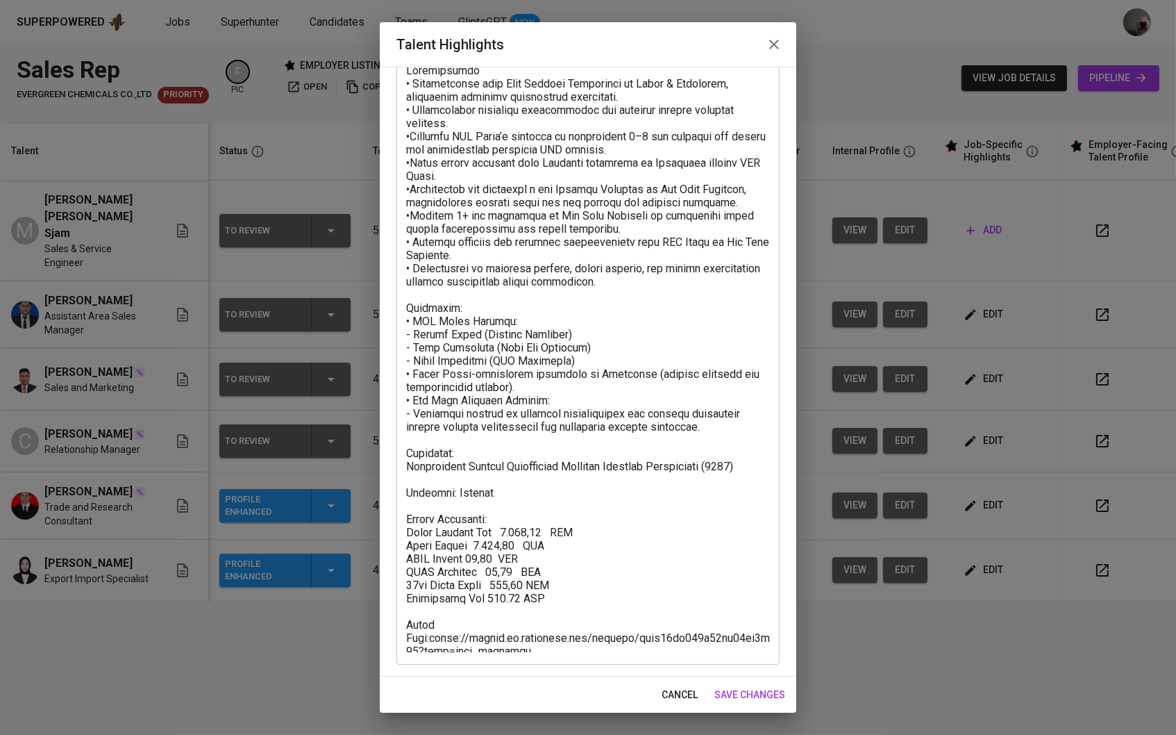
scroll to position [92, 0]
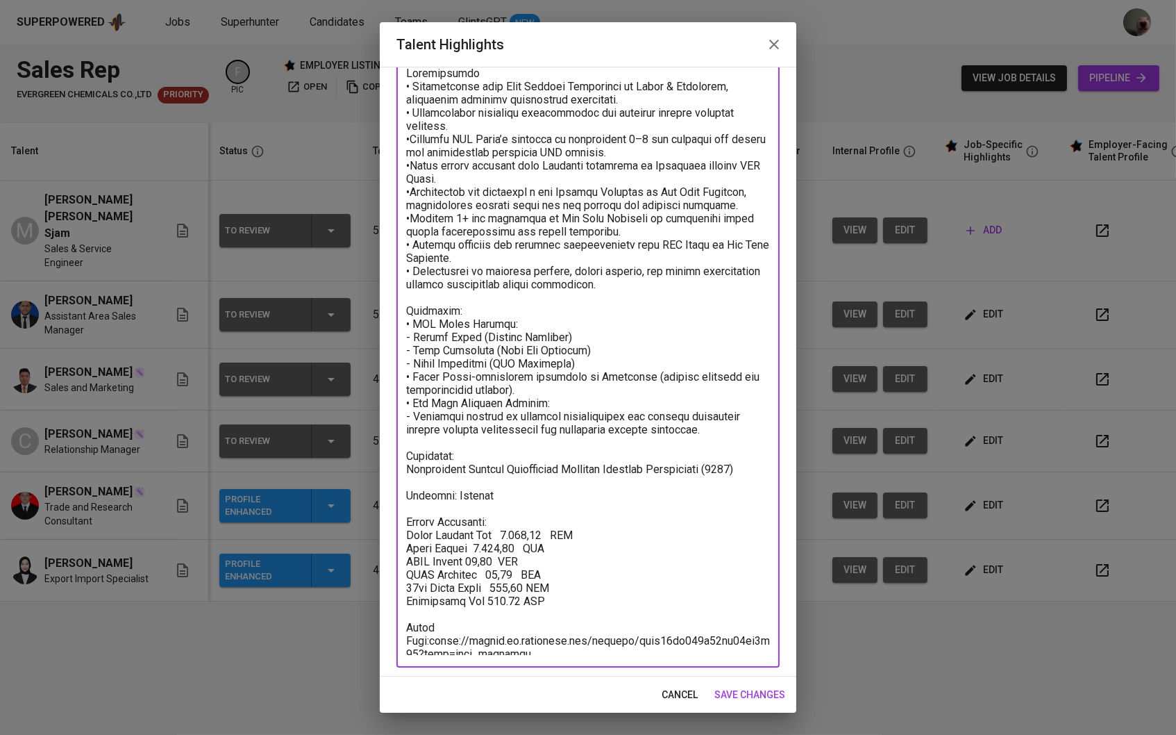
drag, startPoint x: 577, startPoint y: 594, endPoint x: 376, endPoint y: 515, distance: 216.0
click at [376, 515] on div "Talent Highlights Enhance the Talent's profile by adding highlights relevant to…" at bounding box center [588, 367] width 1176 height 735
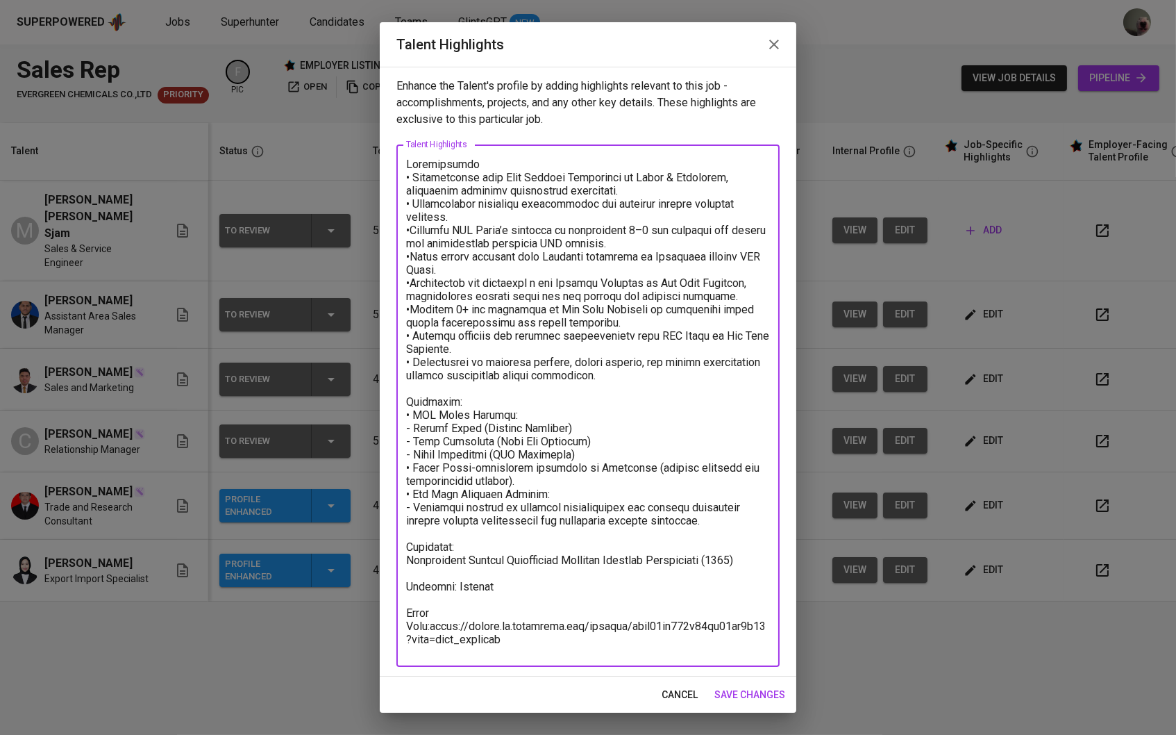
scroll to position [0, 0]
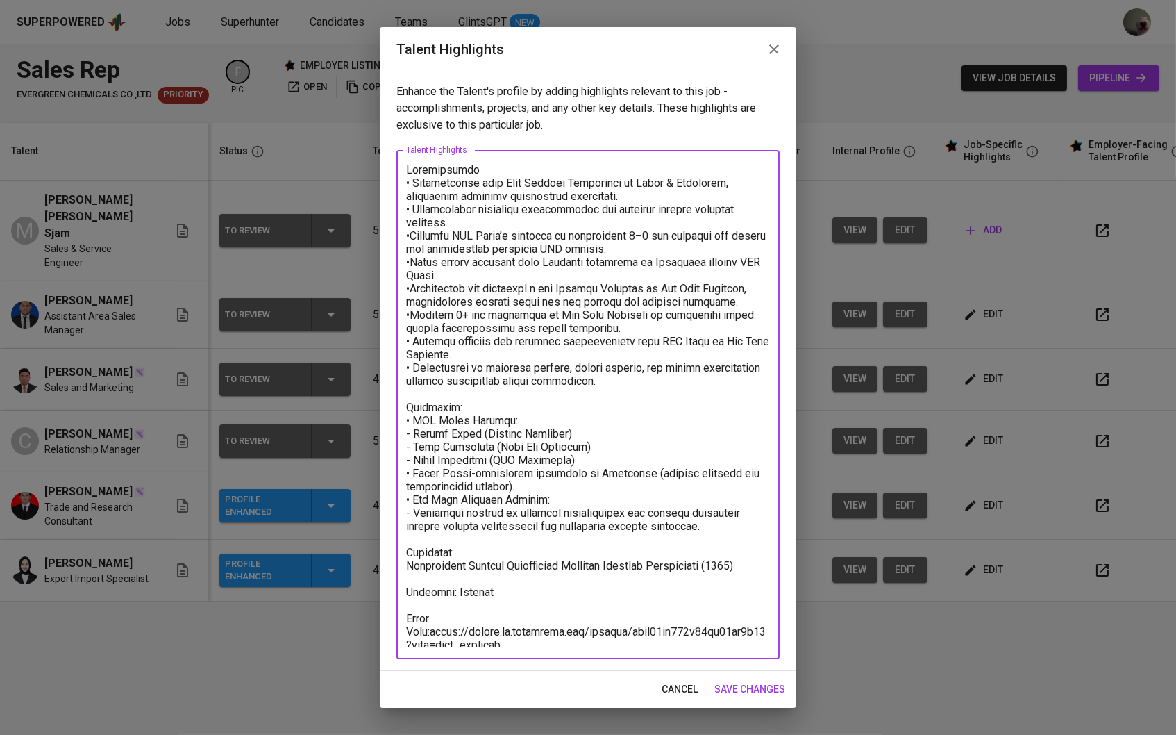
click at [528, 637] on textarea at bounding box center [588, 404] width 364 height 483
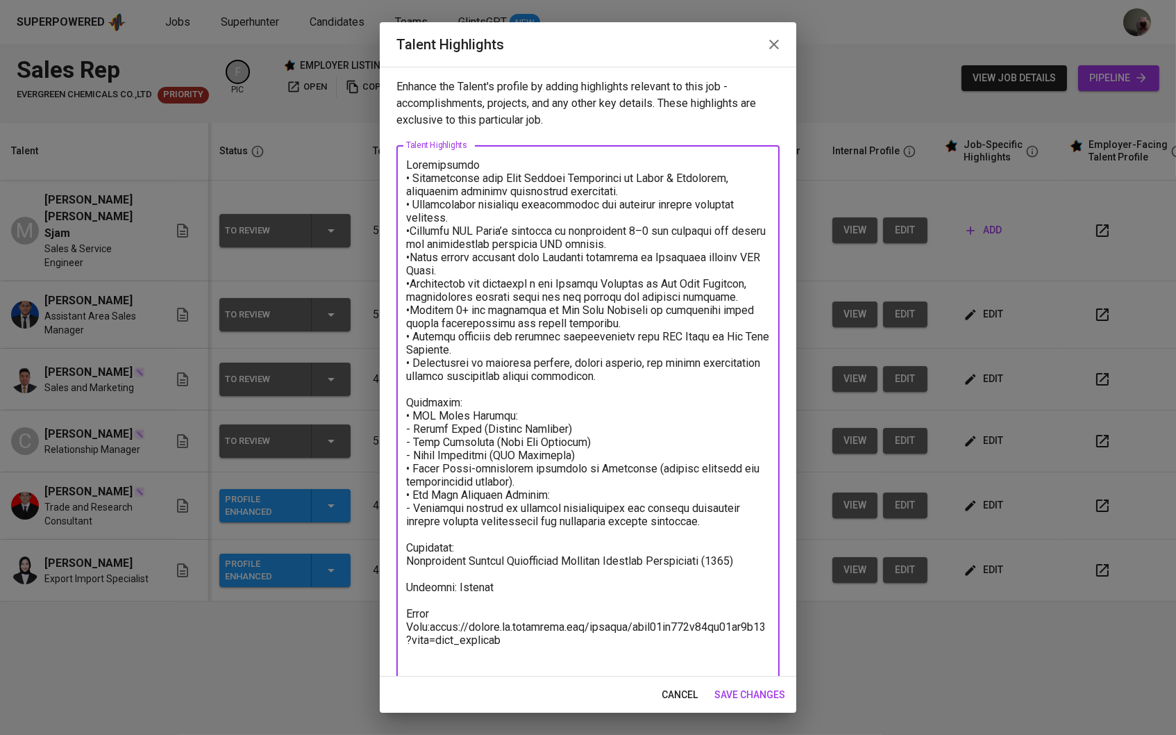
paste textarea "Salary Breakdown: Total Monthly Fee 2.351,07 SGD Basic Salary 1.717,68 SGD BPJS…"
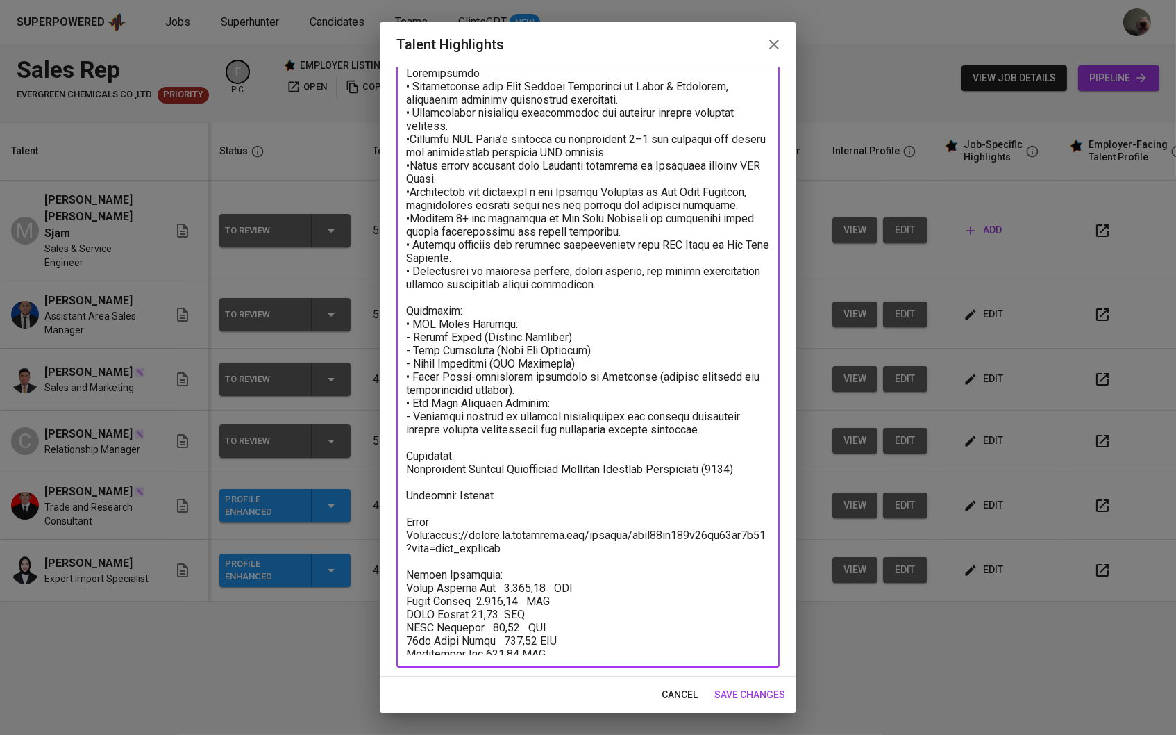
click at [493, 506] on textarea at bounding box center [588, 361] width 364 height 588
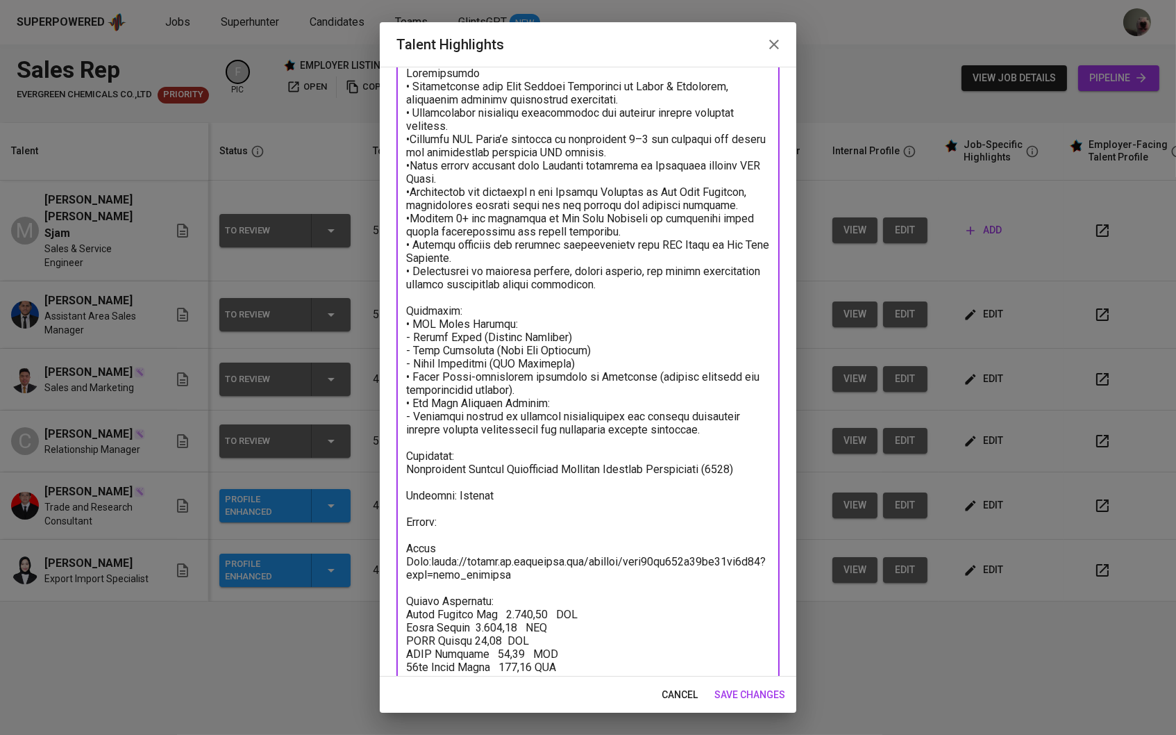
click at [410, 553] on textarea at bounding box center [588, 374] width 364 height 614
type textarea "Loremipsumdo • Sitametconse adip Elit Seddoei Temporinci ut Labor & Etdolorem, …"
click at [772, 696] on span "save changes" at bounding box center [749, 694] width 71 height 17
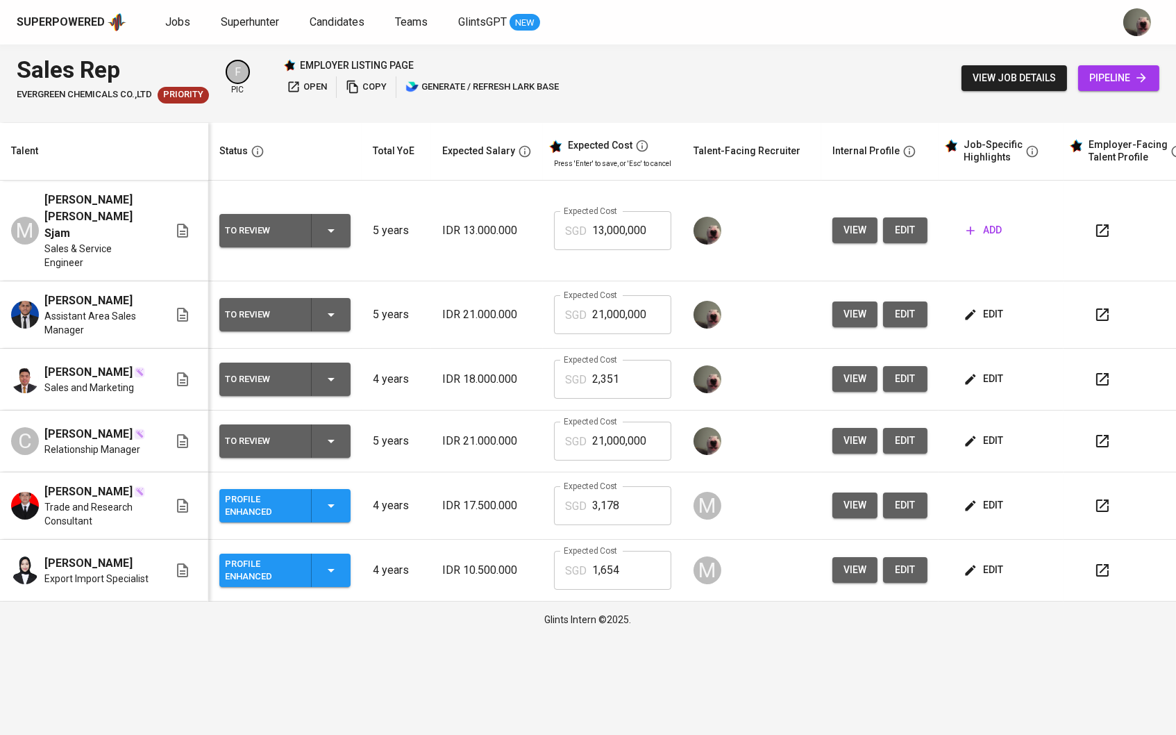
click at [964, 374] on td "edit" at bounding box center [1001, 380] width 125 height 62
click at [973, 376] on icon "button" at bounding box center [971, 379] width 14 height 14
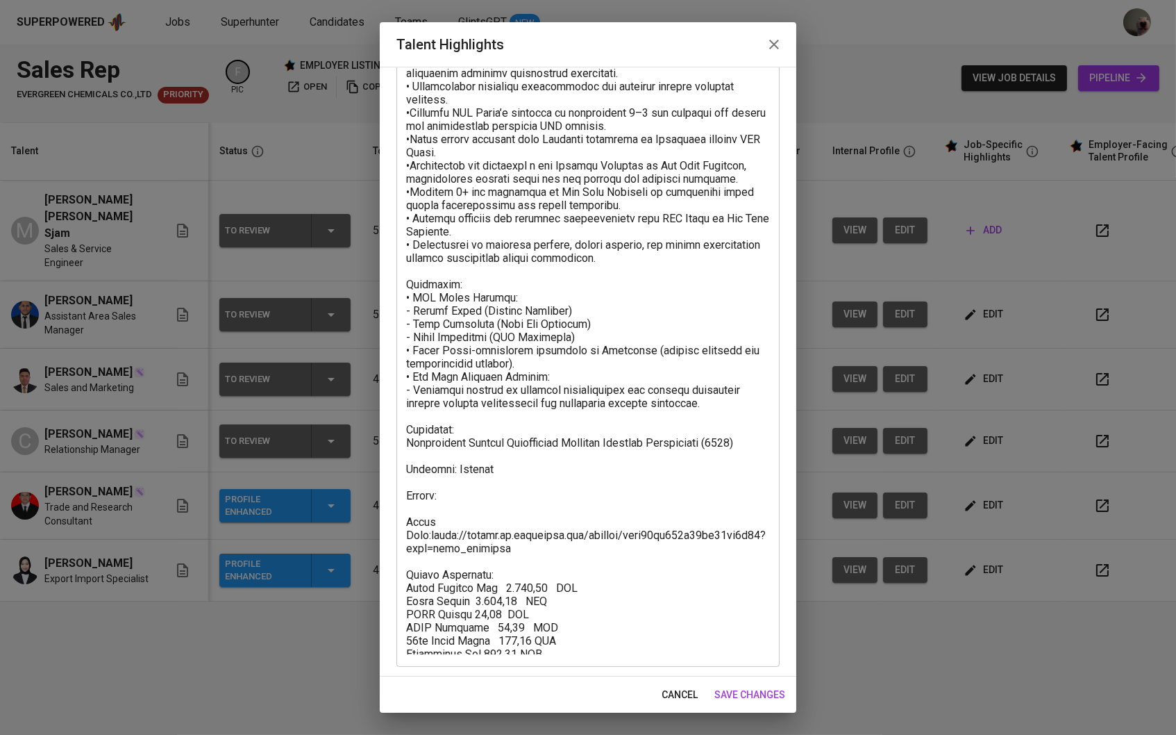
scroll to position [117, 0]
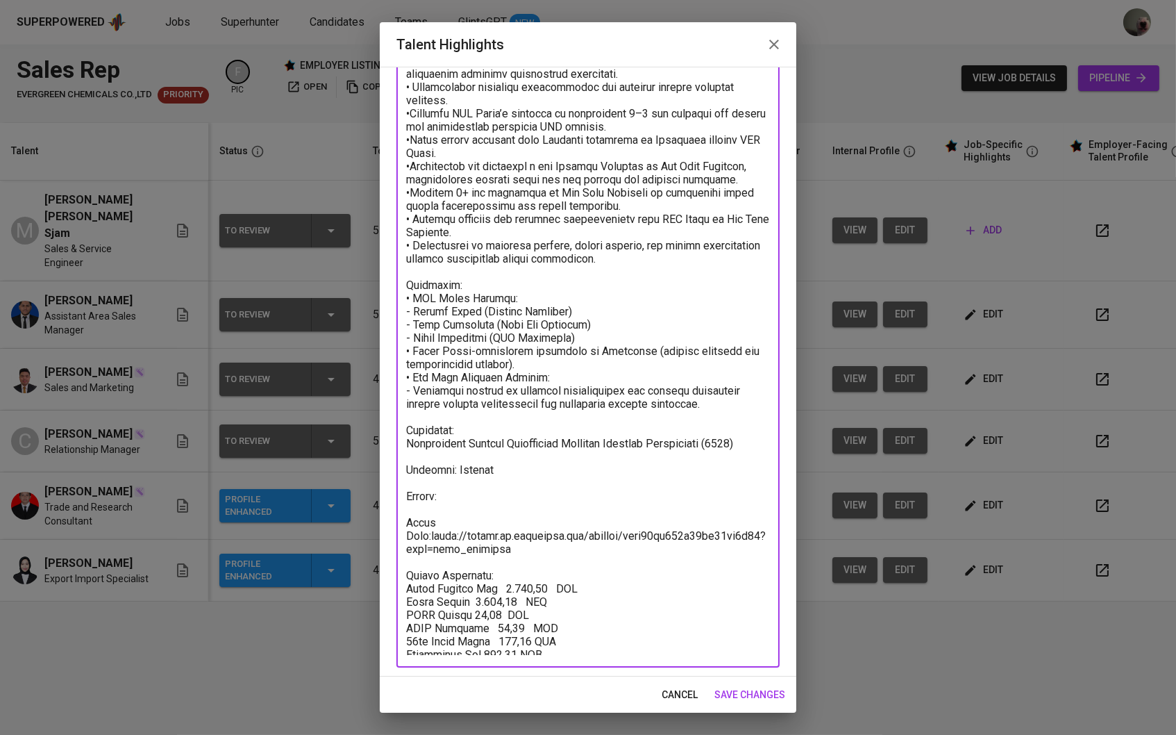
click at [517, 496] on textarea at bounding box center [588, 348] width 364 height 614
paste textarea "https://glints.sg.larksuite.com/wiki/JA7Cw80Opiu4dDkAISalfr5SgBf?from=from_copy…"
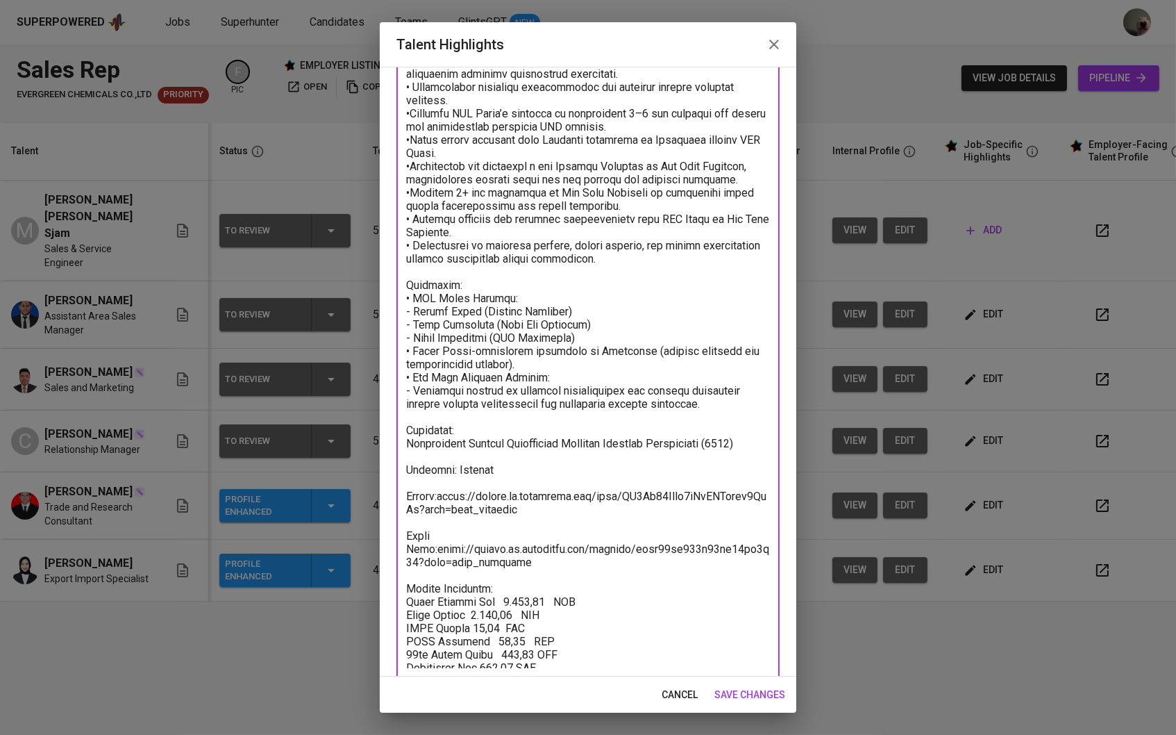
click at [447, 492] on textarea at bounding box center [588, 354] width 364 height 627
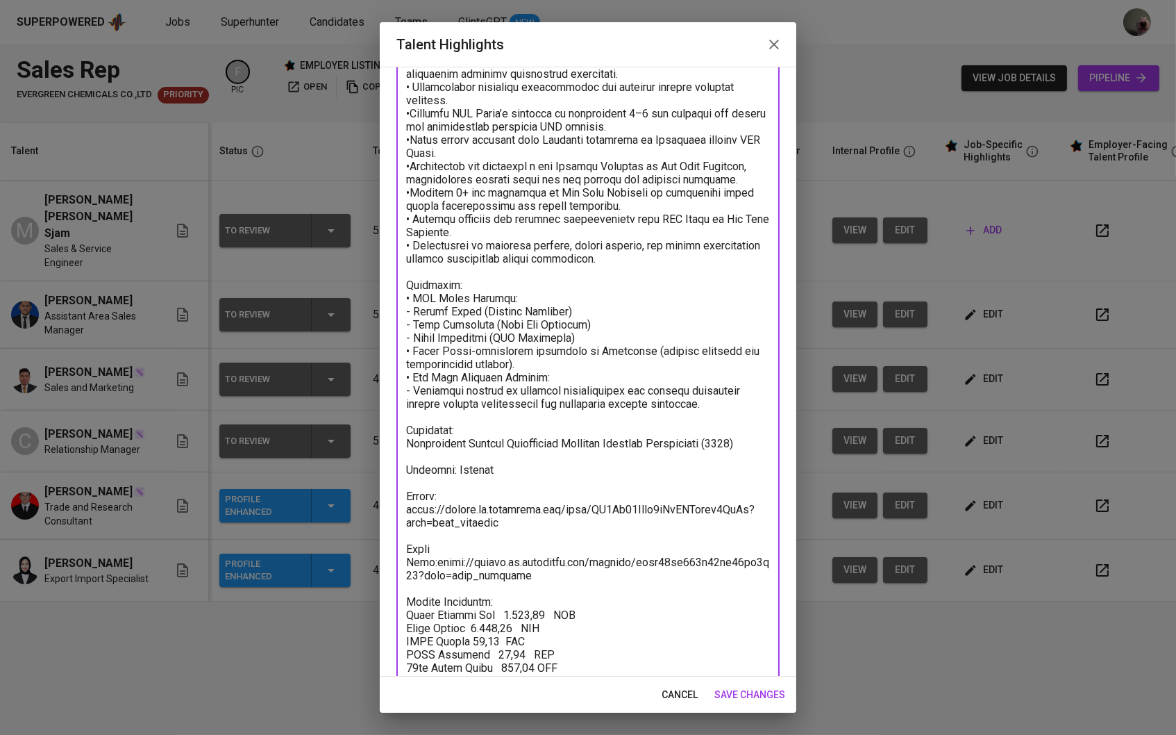
type textarea "Loremipsumdo • Sitametconse adip Elit Seddoei Temporinci ut Labor & Etdolorem, …"
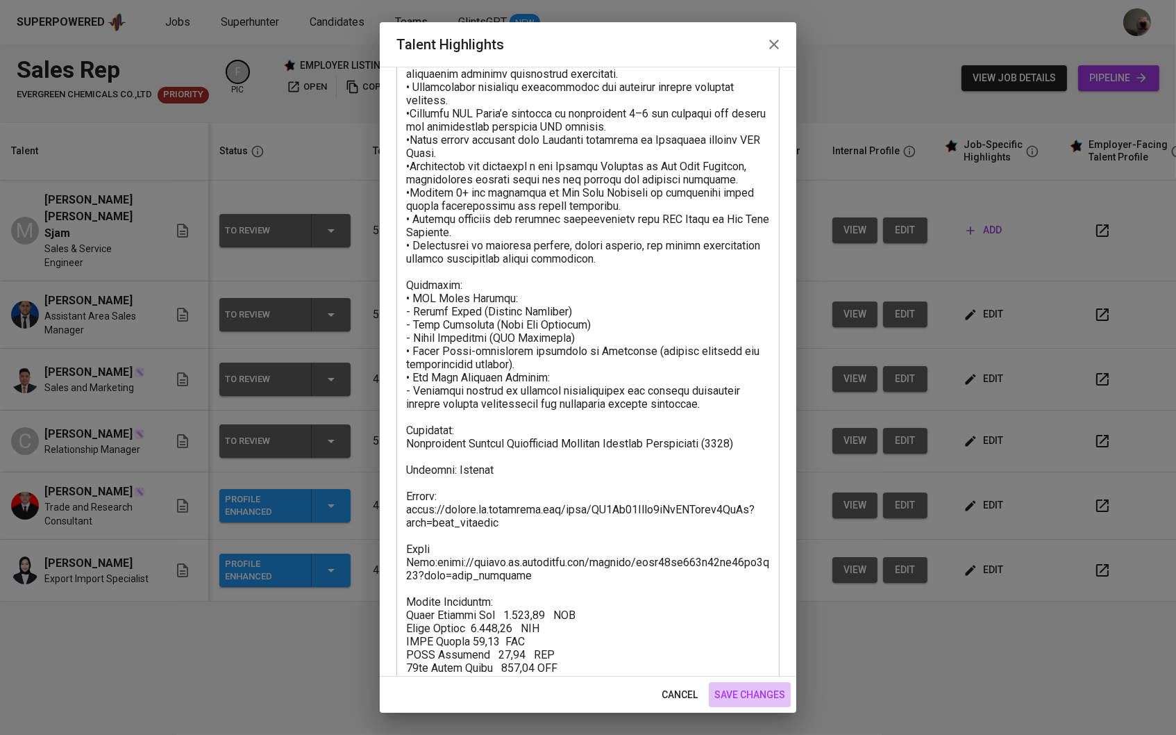
click at [761, 701] on span "save changes" at bounding box center [749, 694] width 71 height 17
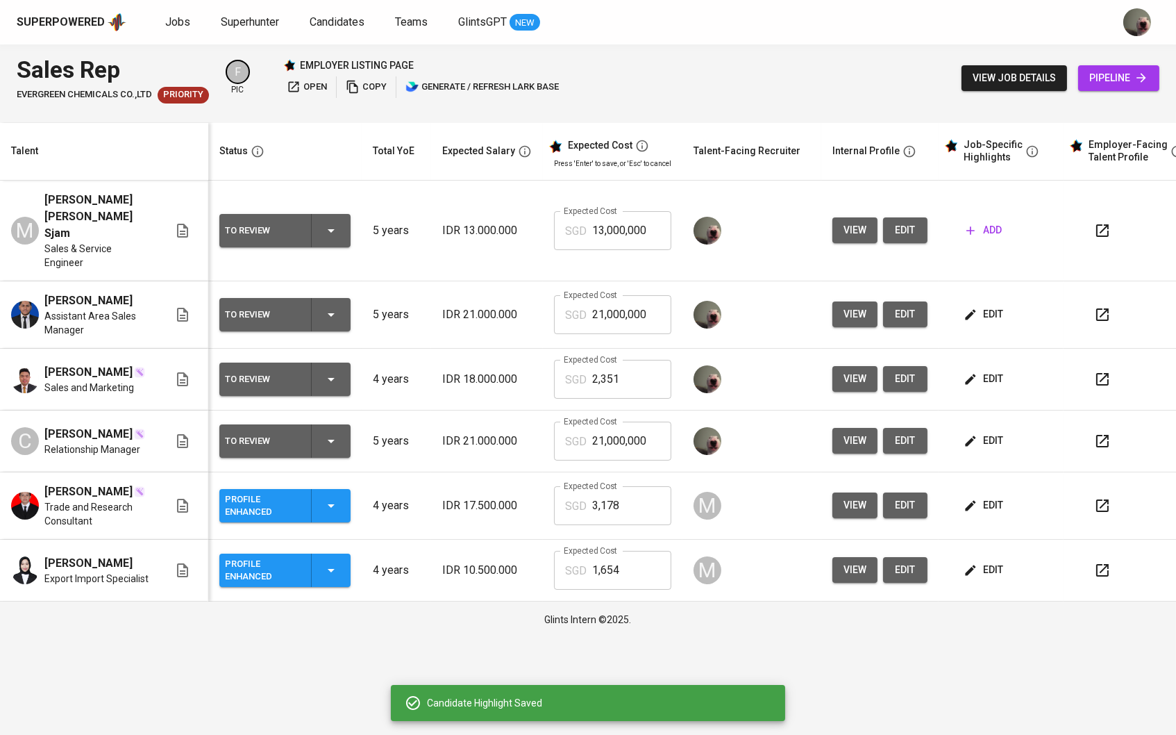
click at [978, 383] on icon "button" at bounding box center [971, 379] width 14 height 14
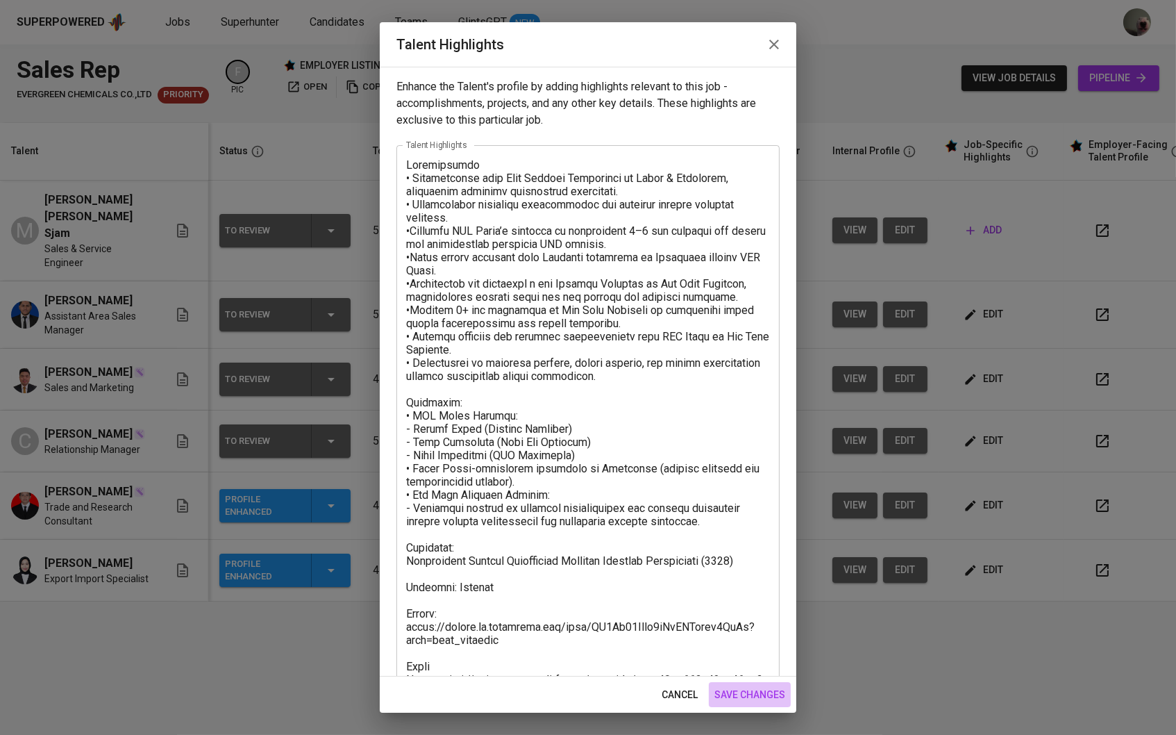
click at [738, 693] on span "save changes" at bounding box center [749, 694] width 71 height 17
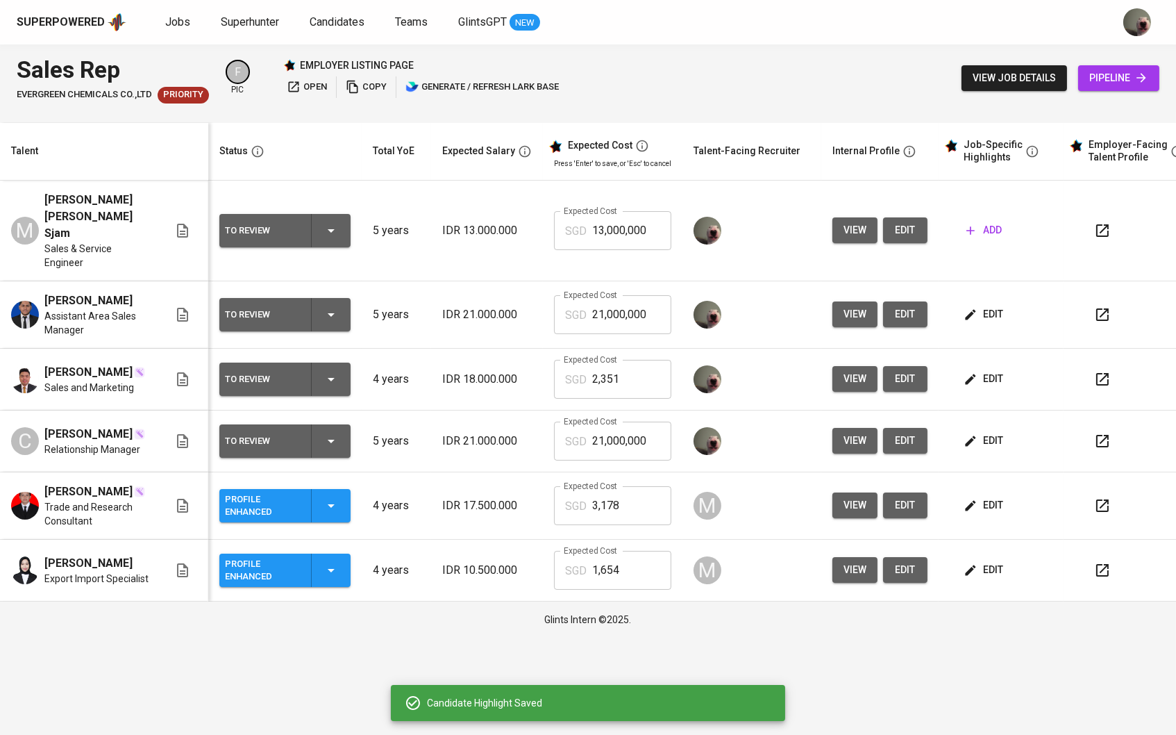
click at [1003, 444] on span "edit" at bounding box center [985, 440] width 37 height 17
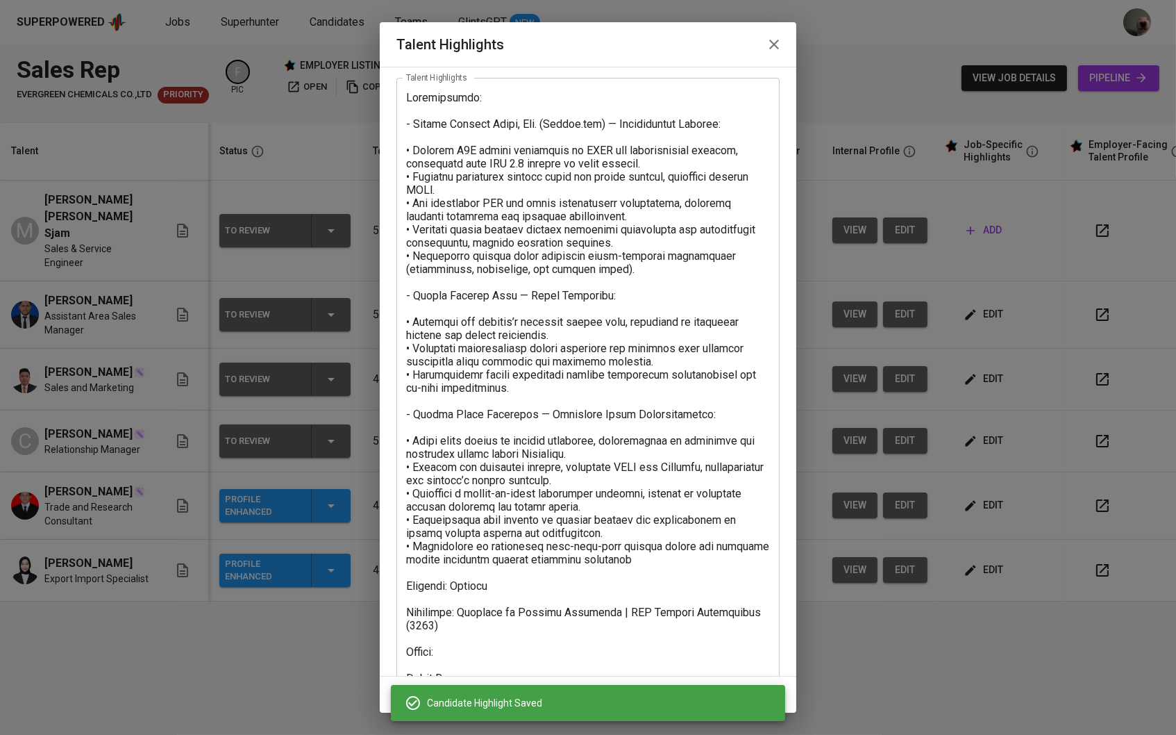
scroll to position [68, 0]
click at [628, 631] on textarea at bounding box center [588, 442] width 364 height 705
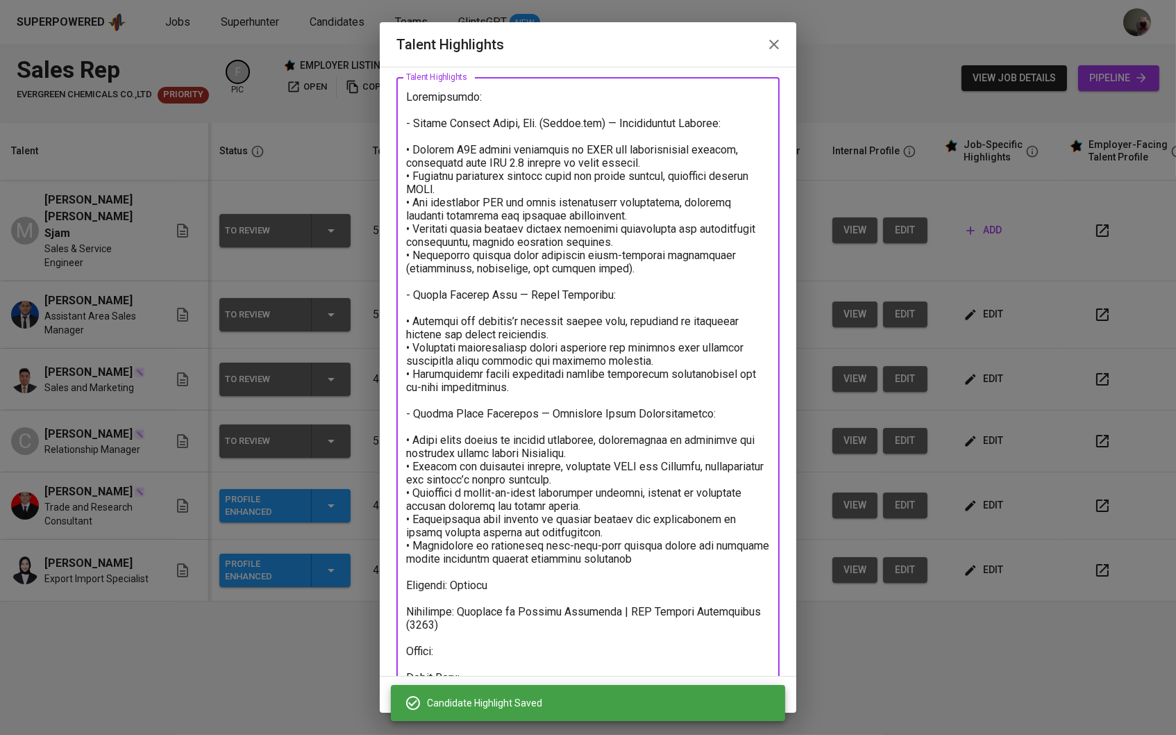
paste textarea "https://glints.sg.larksuite.com/wiki/BYuYwtLAlimKXMkTIxwlVVpfgPb?from=from_copy…"
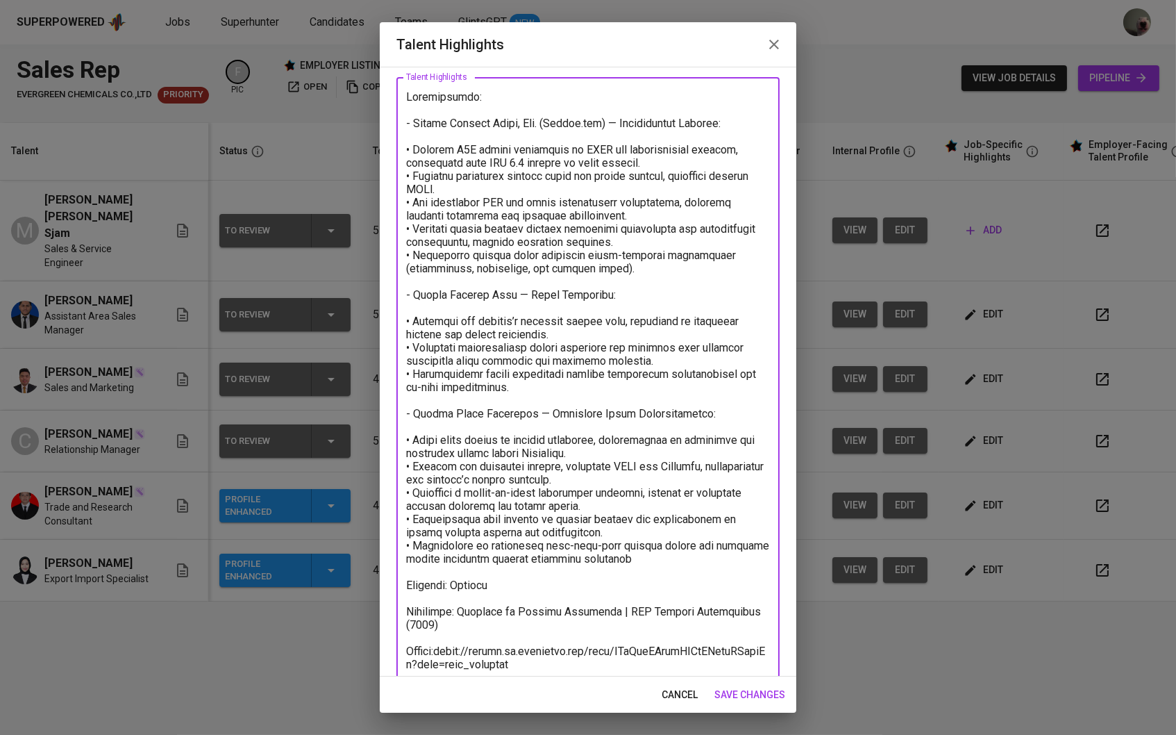
click at [451, 631] on textarea at bounding box center [588, 449] width 364 height 719
type textarea "Loremipsumdo: - Sitame Consect Adipi, Eli. (Seddoe.tem) — Incididuntut Laboree:…"
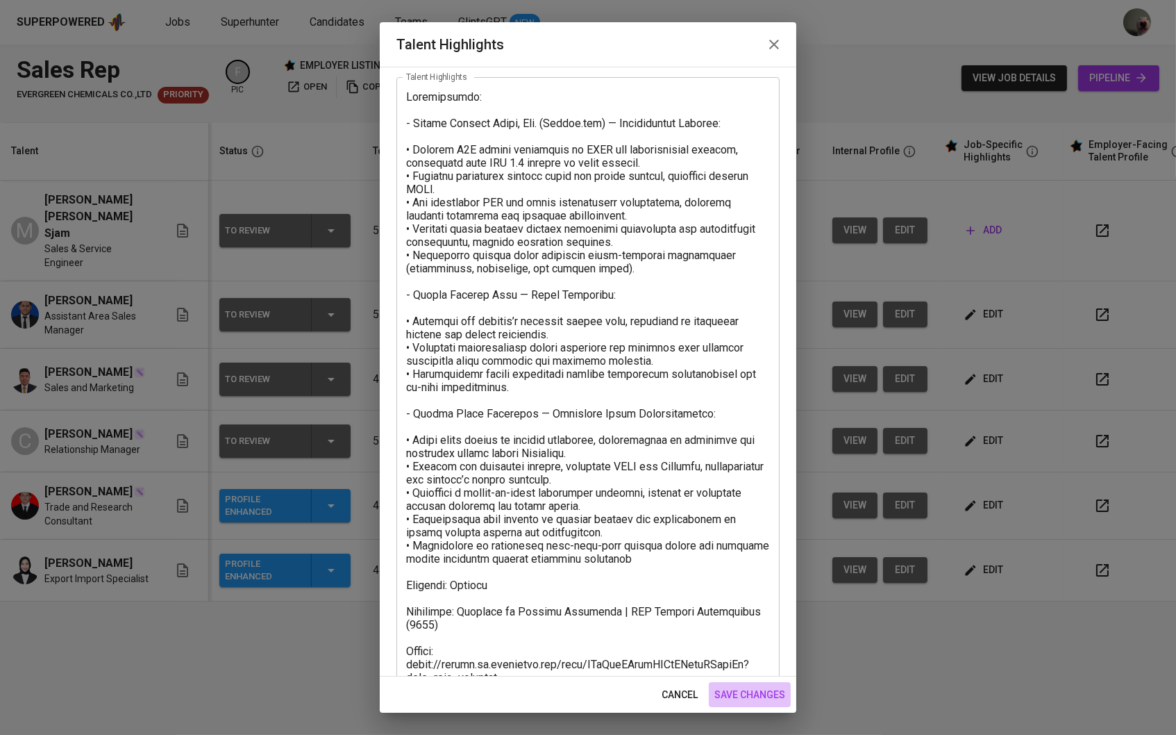
click at [737, 684] on button "save changes" at bounding box center [750, 695] width 82 height 26
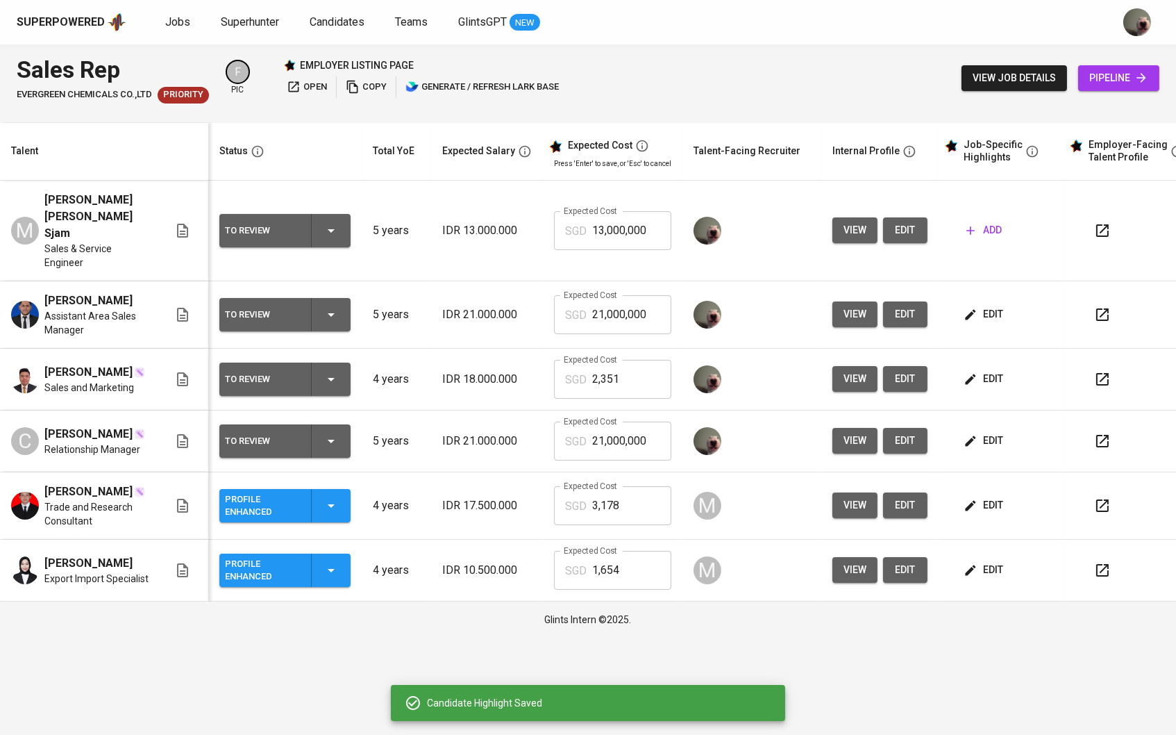
click at [989, 370] on span "edit" at bounding box center [985, 378] width 37 height 17
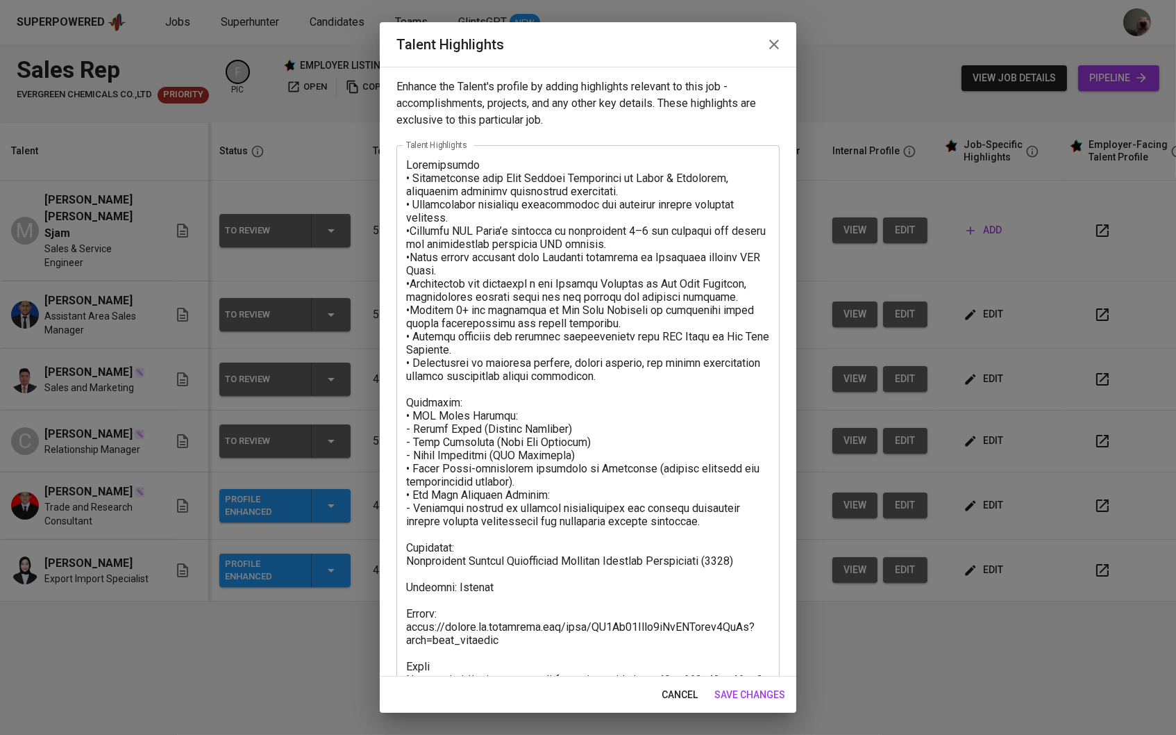
click at [672, 712] on div "cancel save changes" at bounding box center [588, 694] width 417 height 37
click at [675, 704] on button "cancel" at bounding box center [679, 695] width 47 height 26
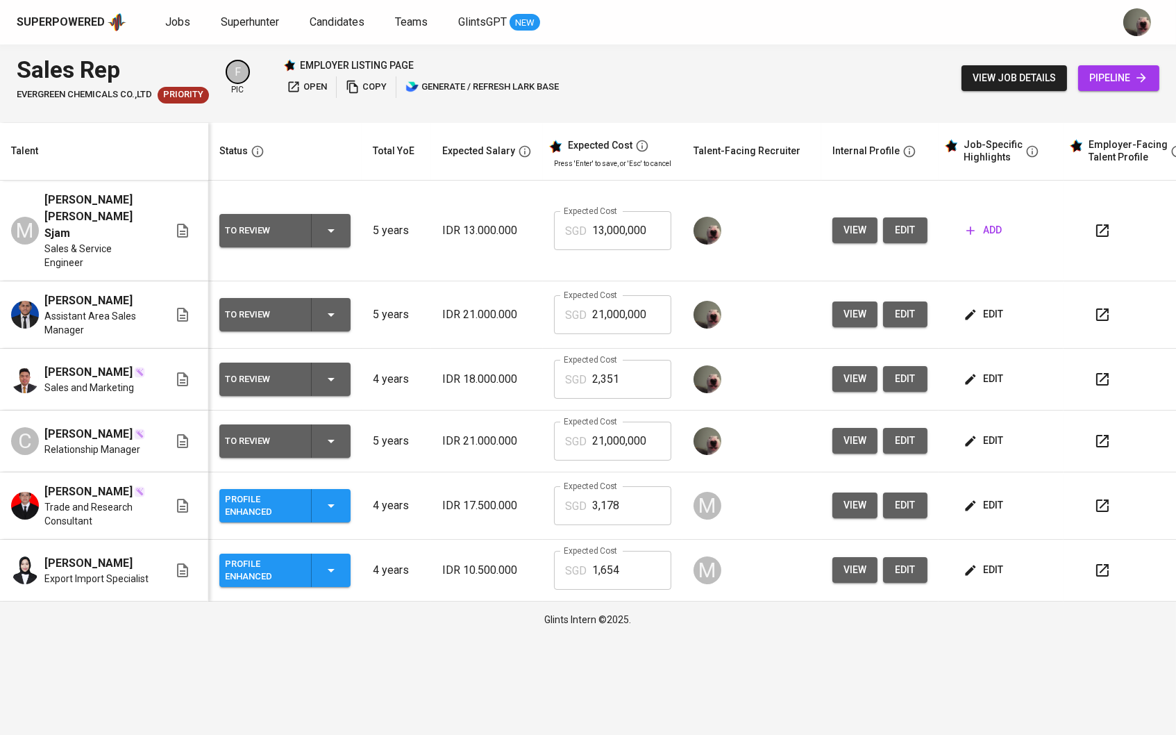
click at [1003, 306] on span "edit" at bounding box center [985, 314] width 37 height 17
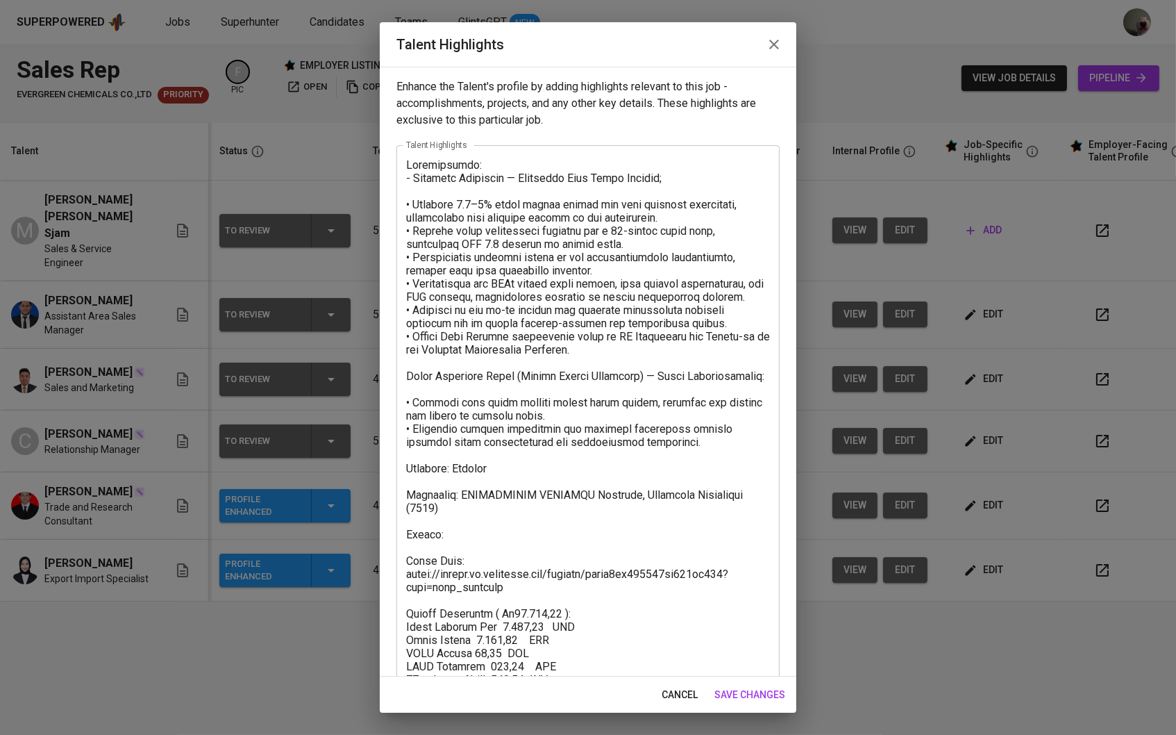
click at [549, 548] on textarea at bounding box center [588, 432] width 364 height 549
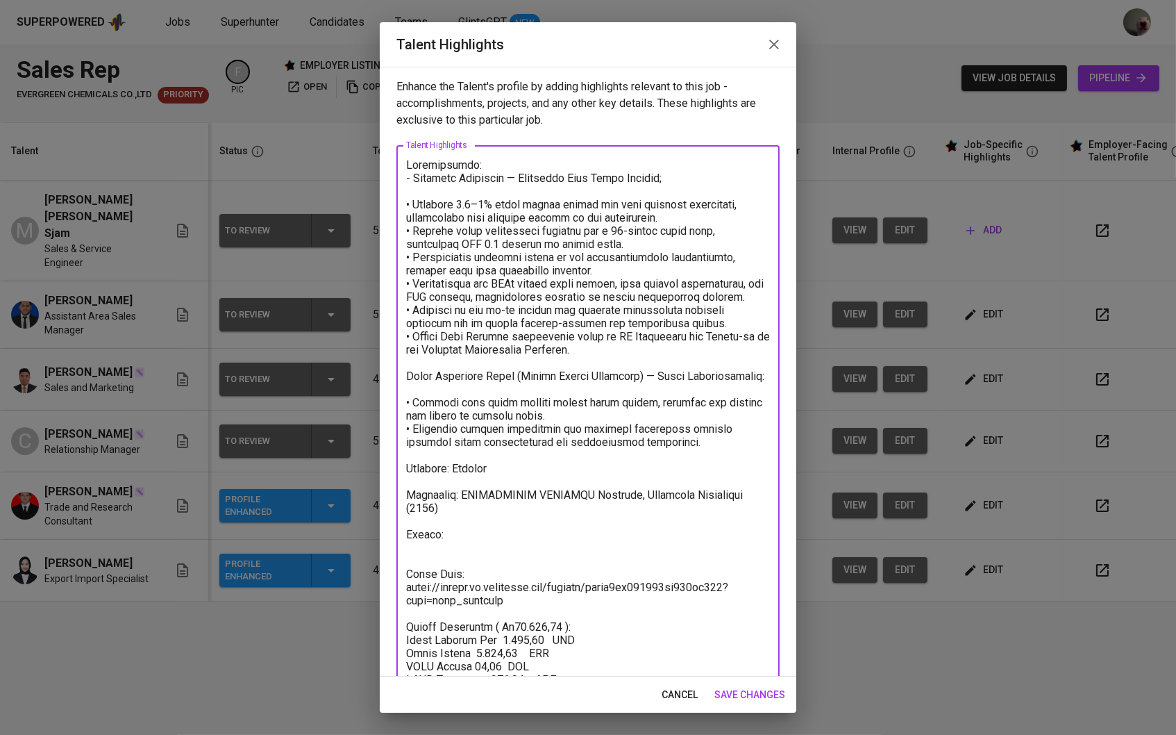
paste textarea "https://glints.sg.larksuite.com/wiki/CQdxw0I4Oi04NLkSoBslRWakgSd?from=from_copy…"
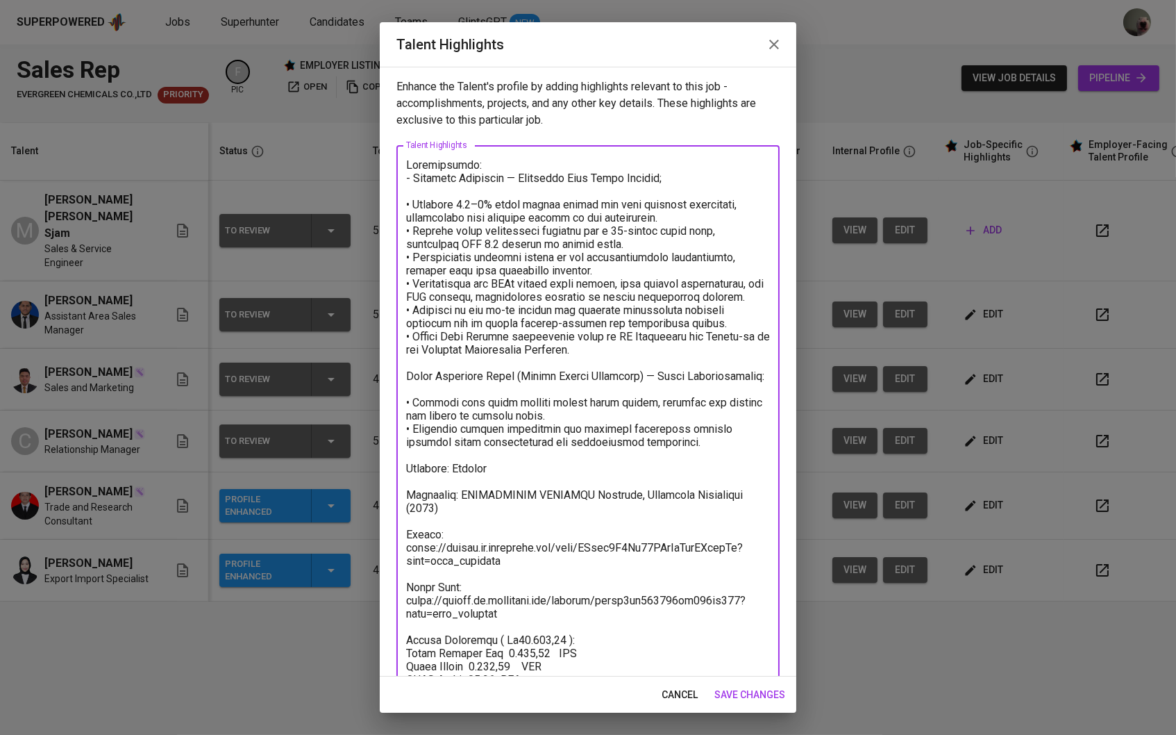
type textarea "Loremipsumdo: - Sitametc Adipiscin — Elitseddo Eius Tempo Incidid; • Utlabore 1…"
click at [758, 687] on span "save changes" at bounding box center [749, 694] width 71 height 17
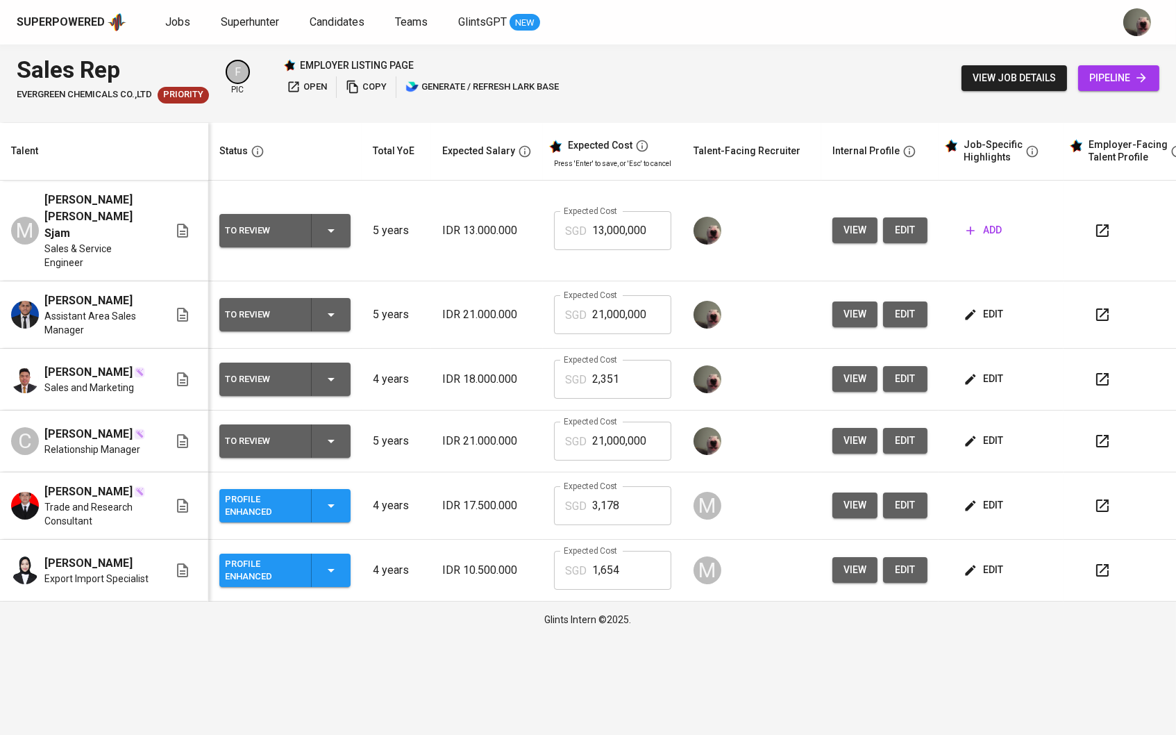
scroll to position [0, 0]
click at [973, 226] on icon "button" at bounding box center [971, 230] width 8 height 8
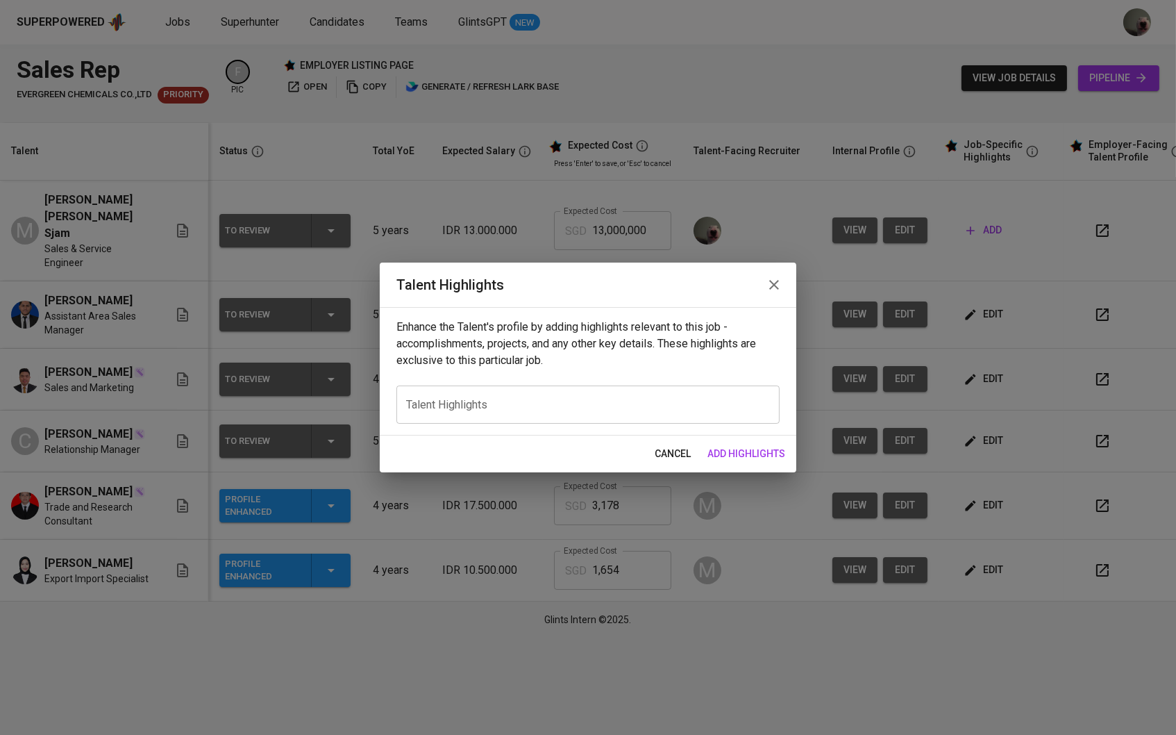
click at [507, 418] on div "x Talent Highlights" at bounding box center [587, 404] width 383 height 38
paste textarea "Loremipsum: DO Sit Ametcons Adip Elitsed – Doeiu & Tempori Utlabore: • Etdolor …"
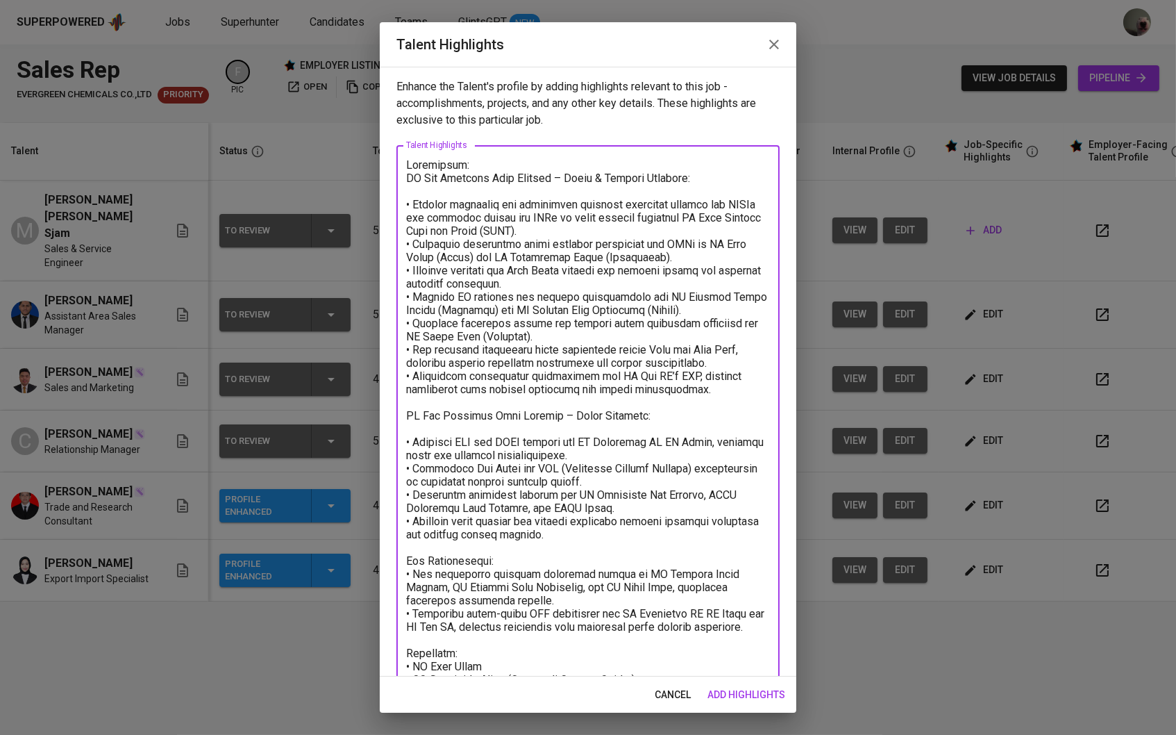
scroll to position [196, 0]
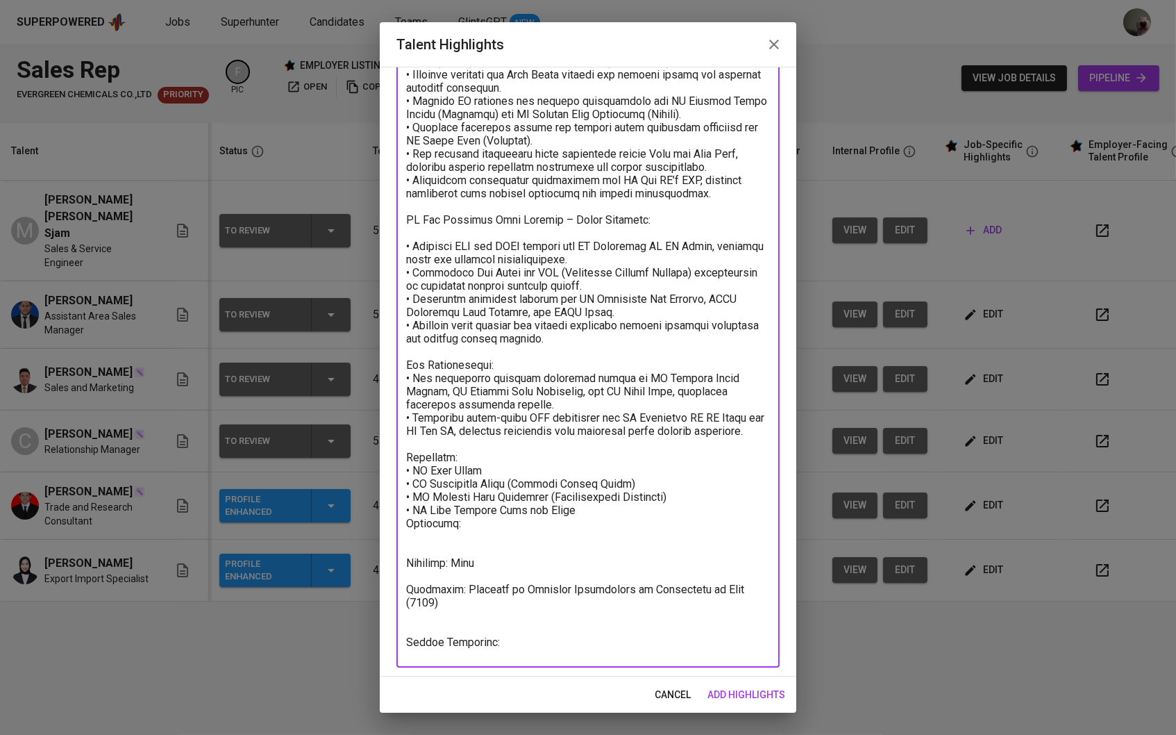
click at [494, 545] on textarea at bounding box center [588, 309] width 364 height 692
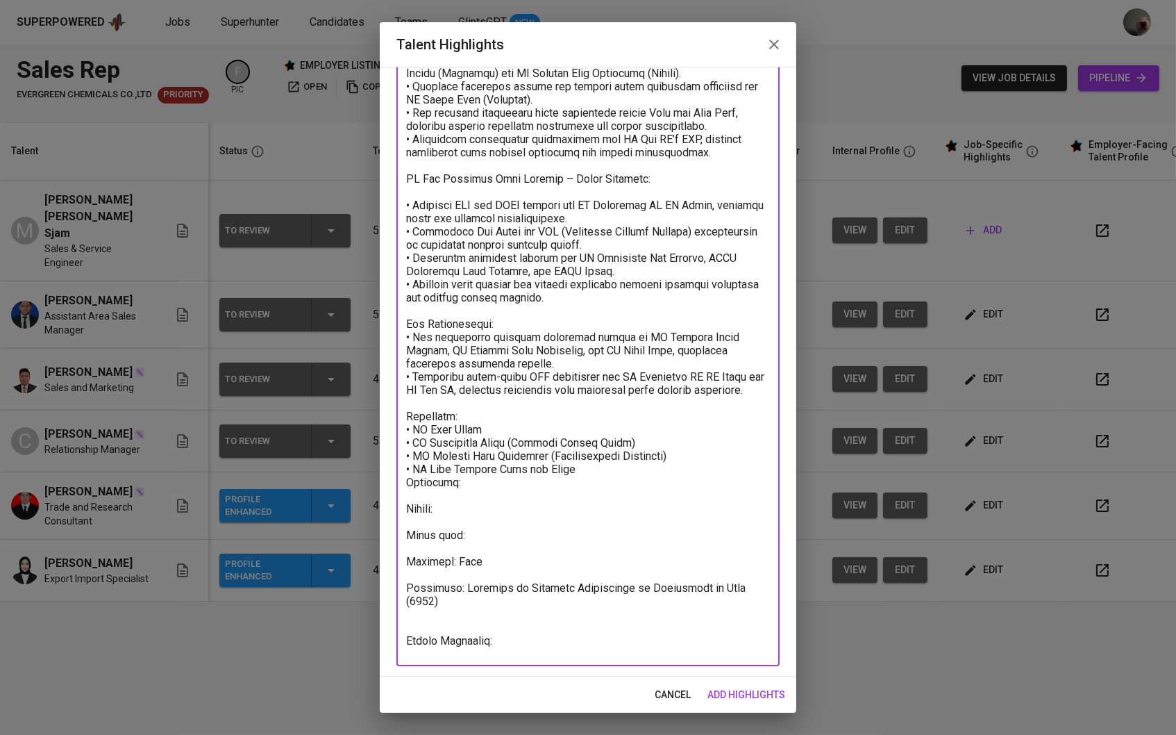
scroll to position [236, 0]
click at [505, 621] on textarea at bounding box center [588, 288] width 364 height 732
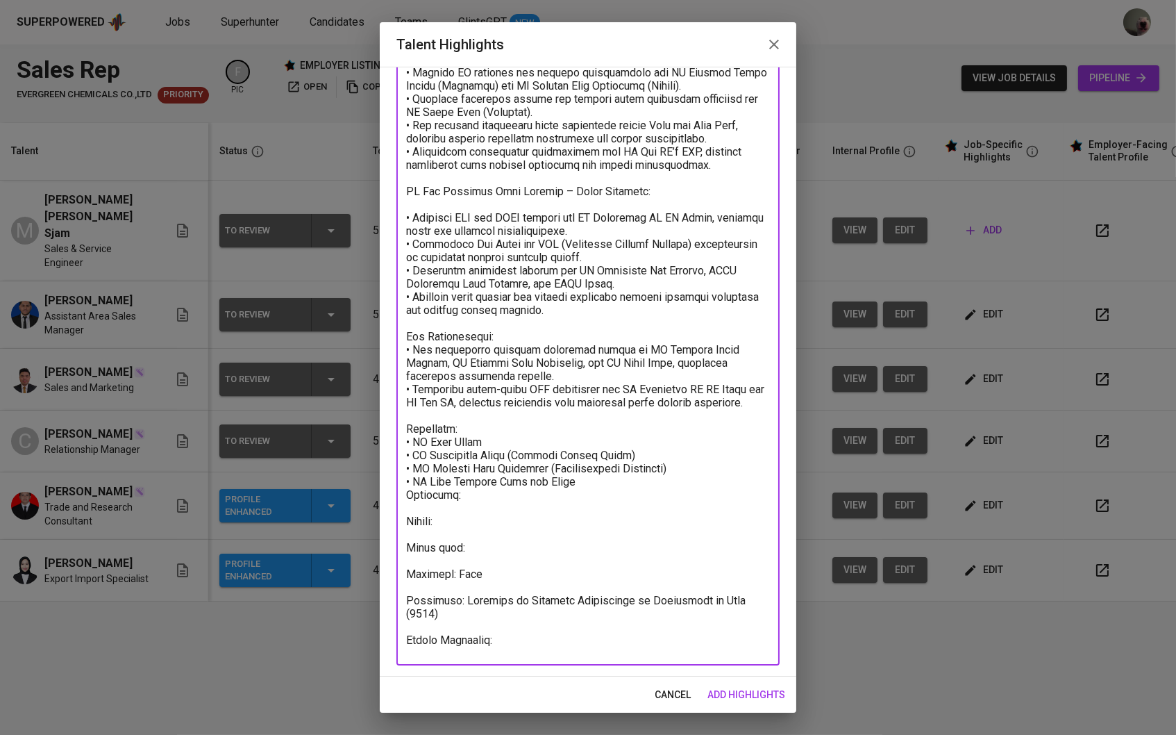
scroll to position [223, 0]
click at [499, 555] on textarea at bounding box center [588, 294] width 364 height 719
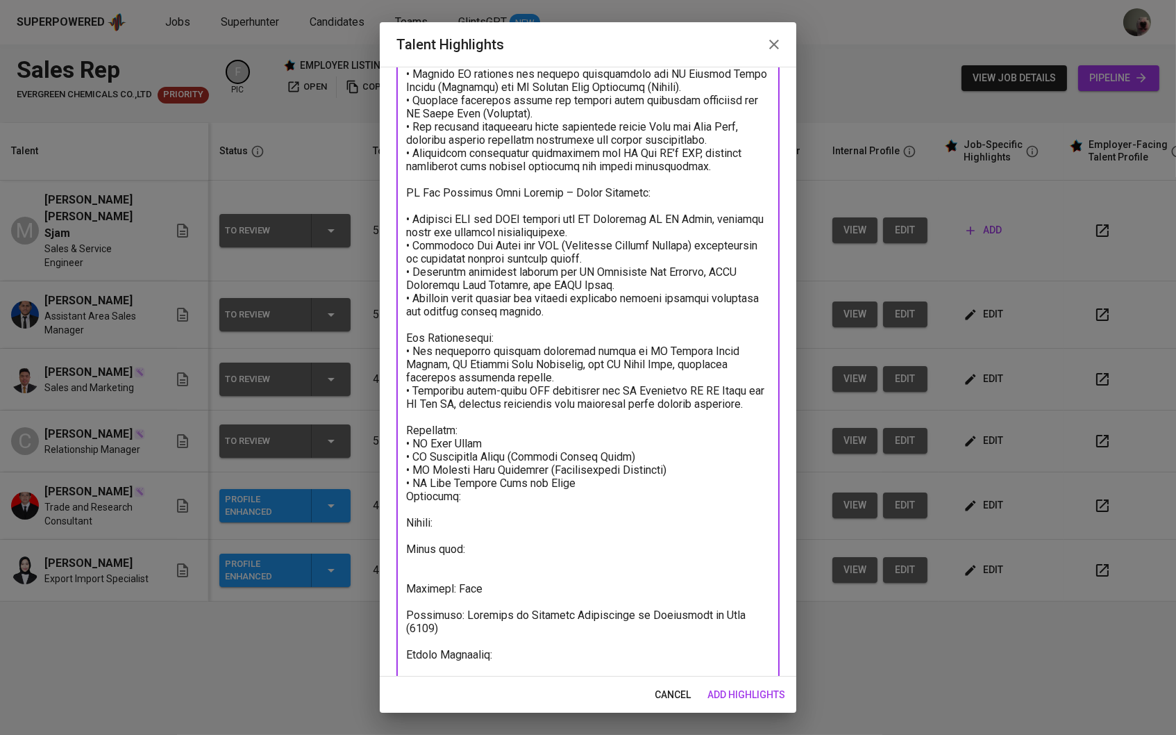
paste textarea "https://glints.sg.larksuite.com/minutes/obsg7vgk3nzgaay1p94g9e79?from=from_copy…"
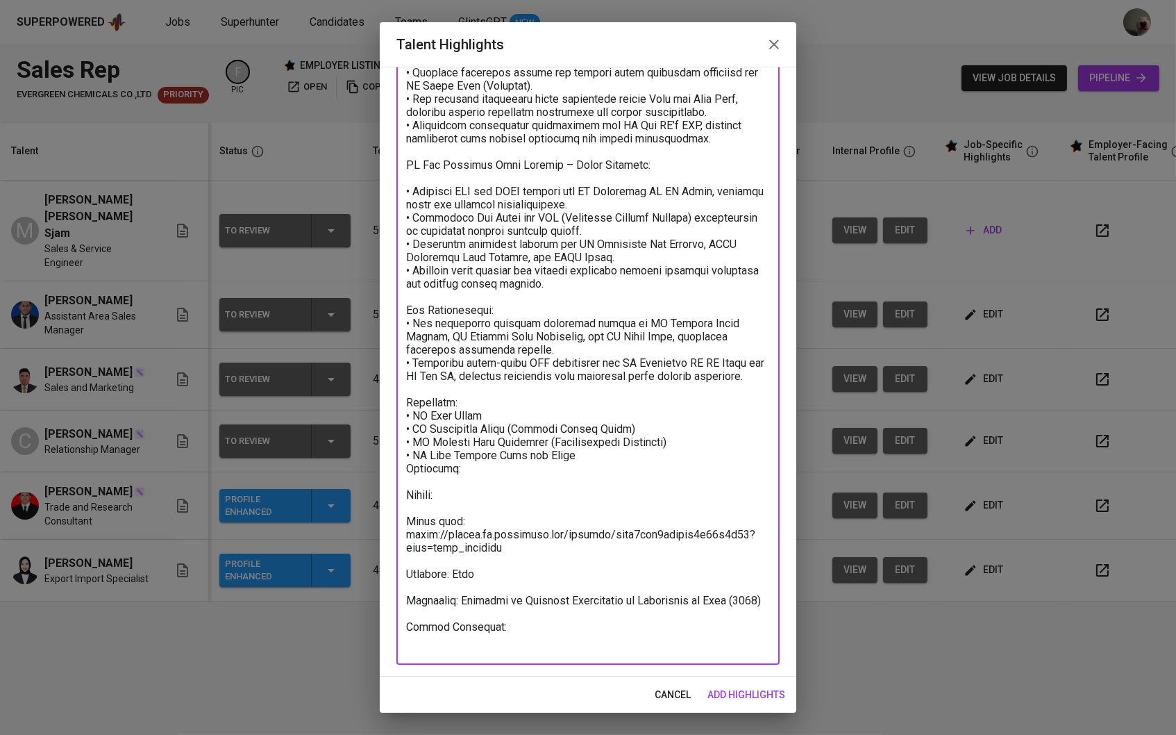
scroll to position [248, 0]
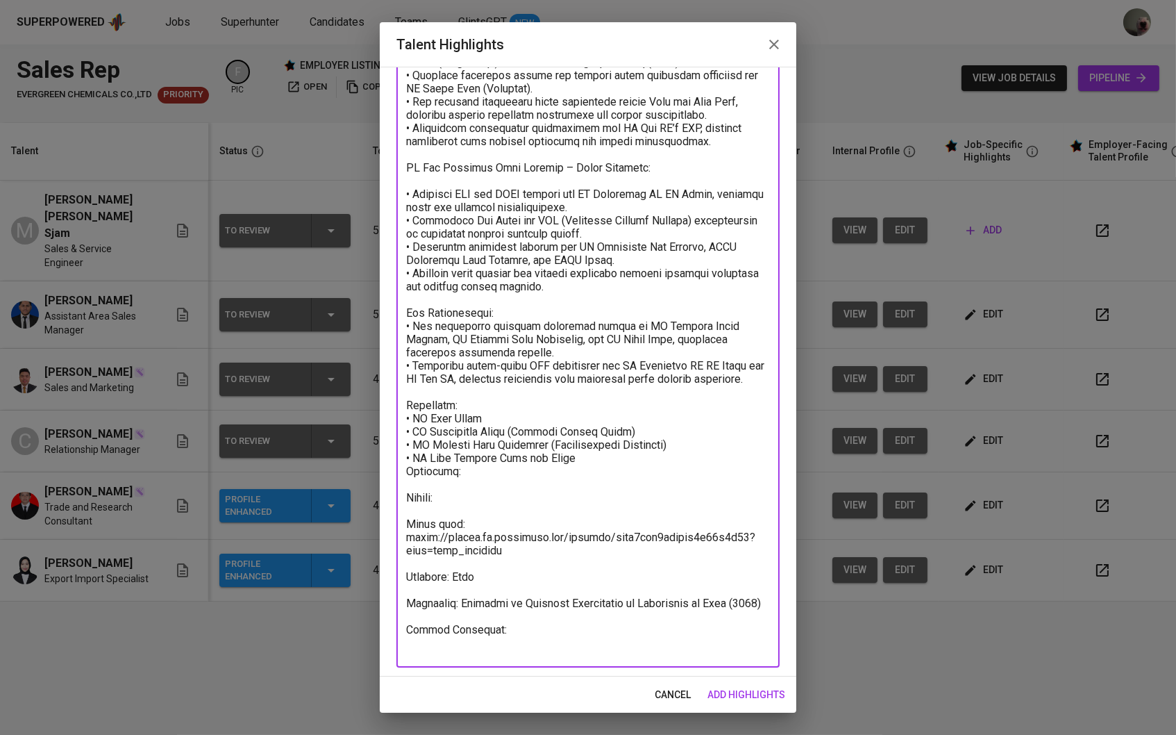
type textarea "Loremipsum: DO Sit Ametcons Adip Elitsed – Doeiu & Tempori Utlabore: • Etdolor …"
click at [758, 691] on span "add highlights" at bounding box center [747, 694] width 78 height 17
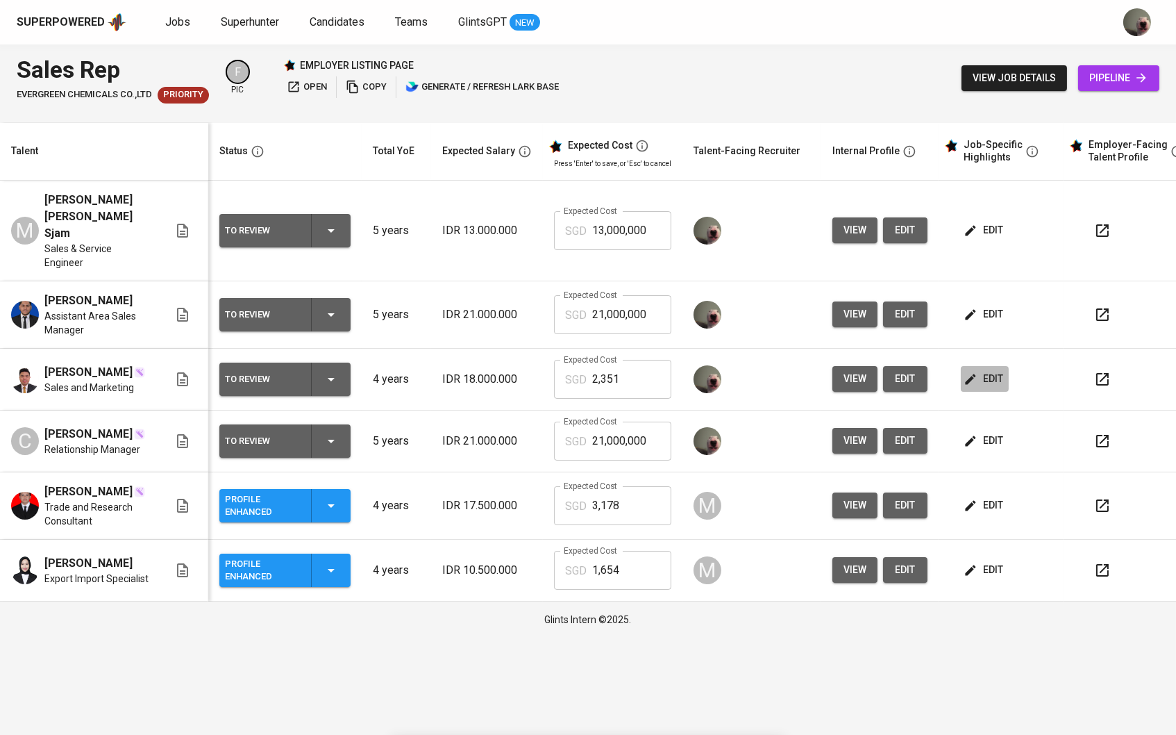
click at [989, 377] on span "edit" at bounding box center [985, 378] width 37 height 17
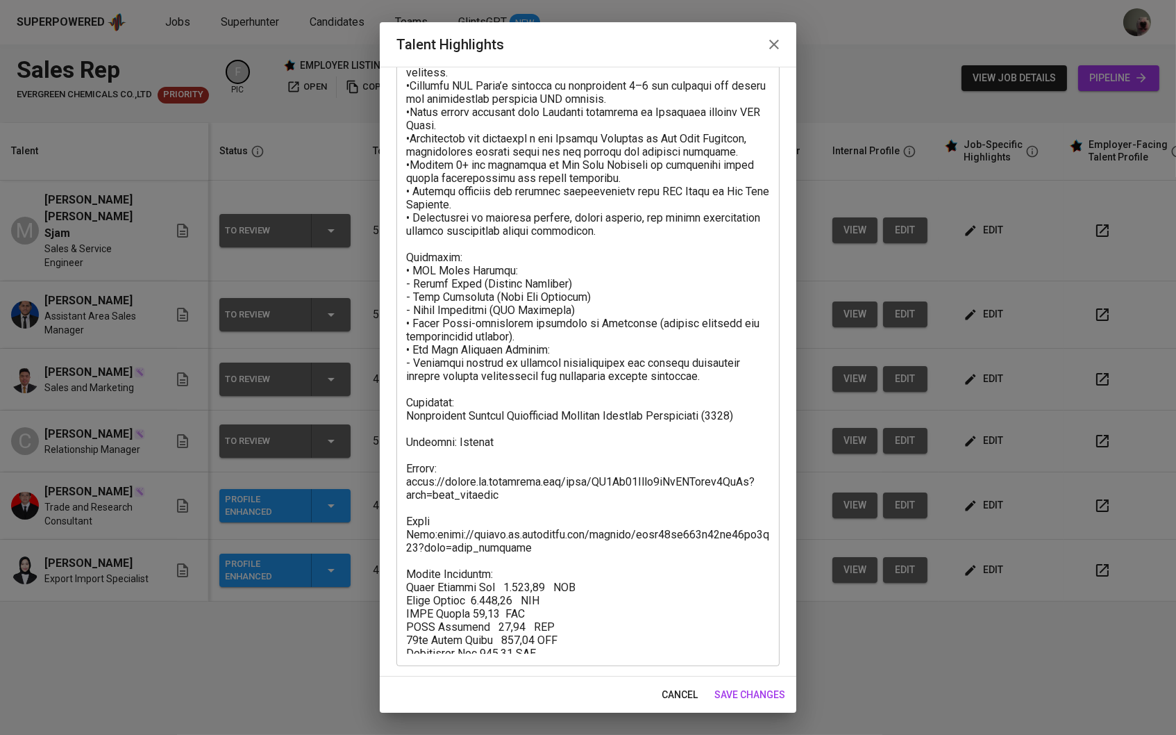
scroll to position [144, 0]
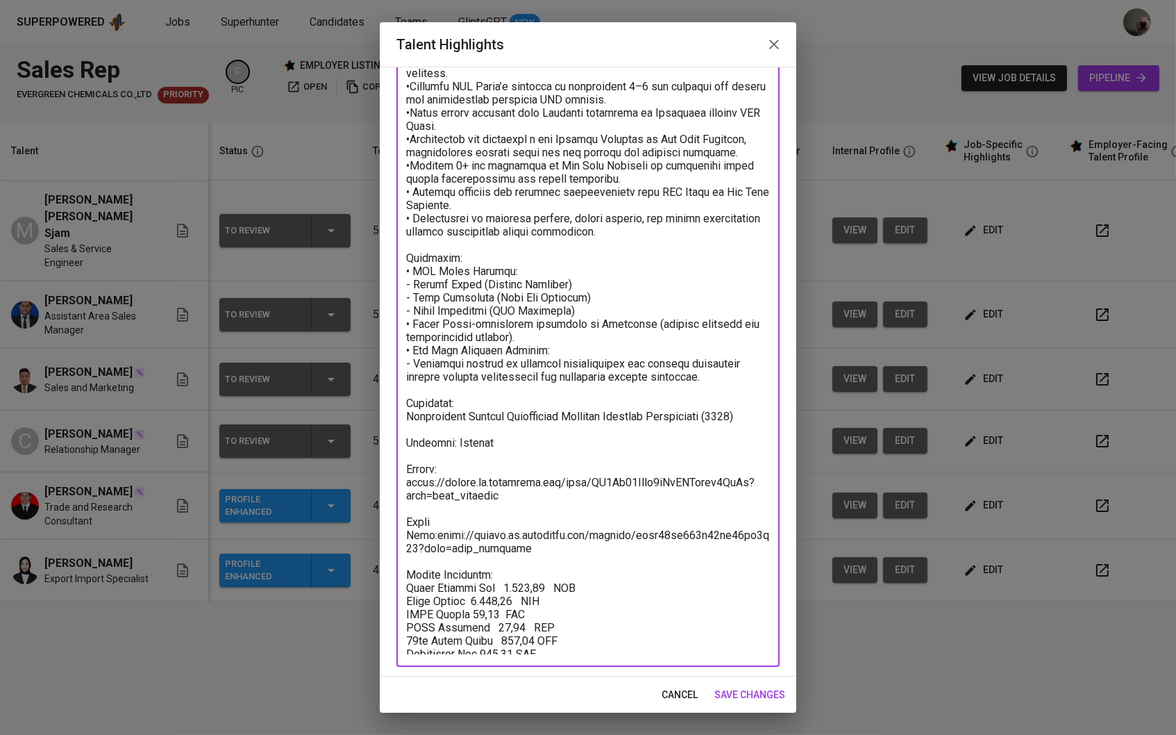
drag, startPoint x: 568, startPoint y: 651, endPoint x: 402, endPoint y: 565, distance: 186.6
click at [402, 565] on div "x Talent Highlights" at bounding box center [587, 334] width 383 height 666
click at [671, 705] on button "cancel" at bounding box center [679, 695] width 47 height 26
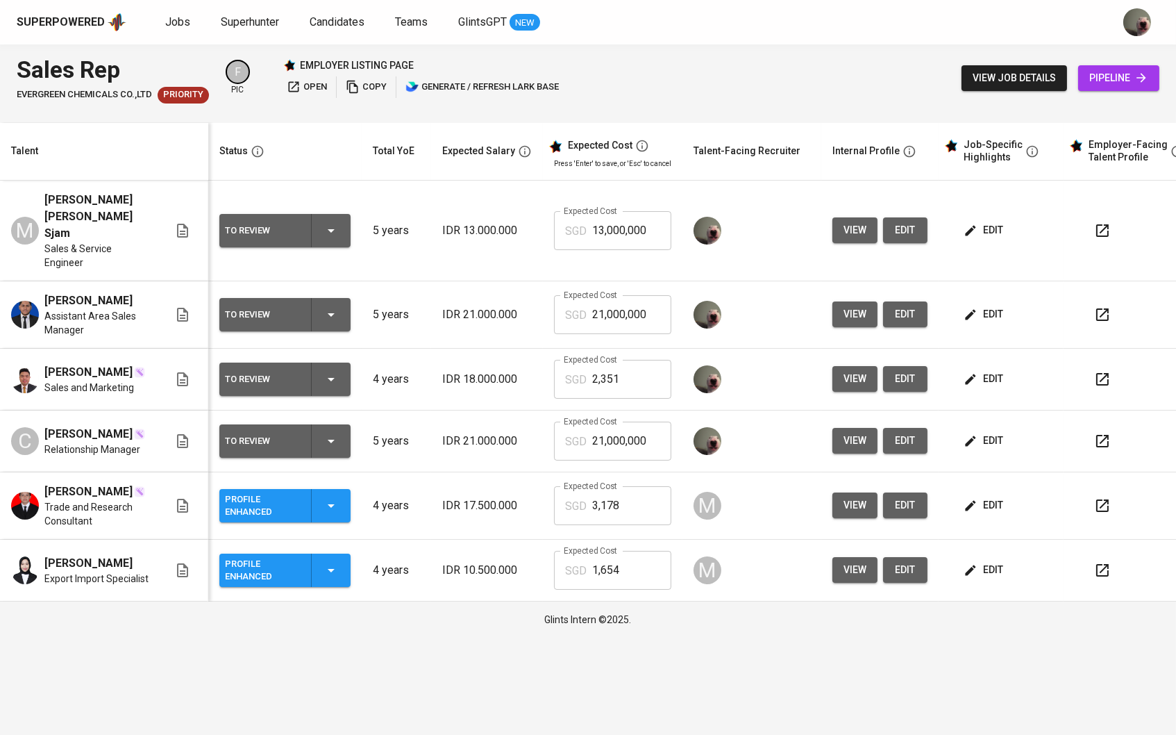
click at [1001, 221] on span "edit" at bounding box center [985, 229] width 37 height 17
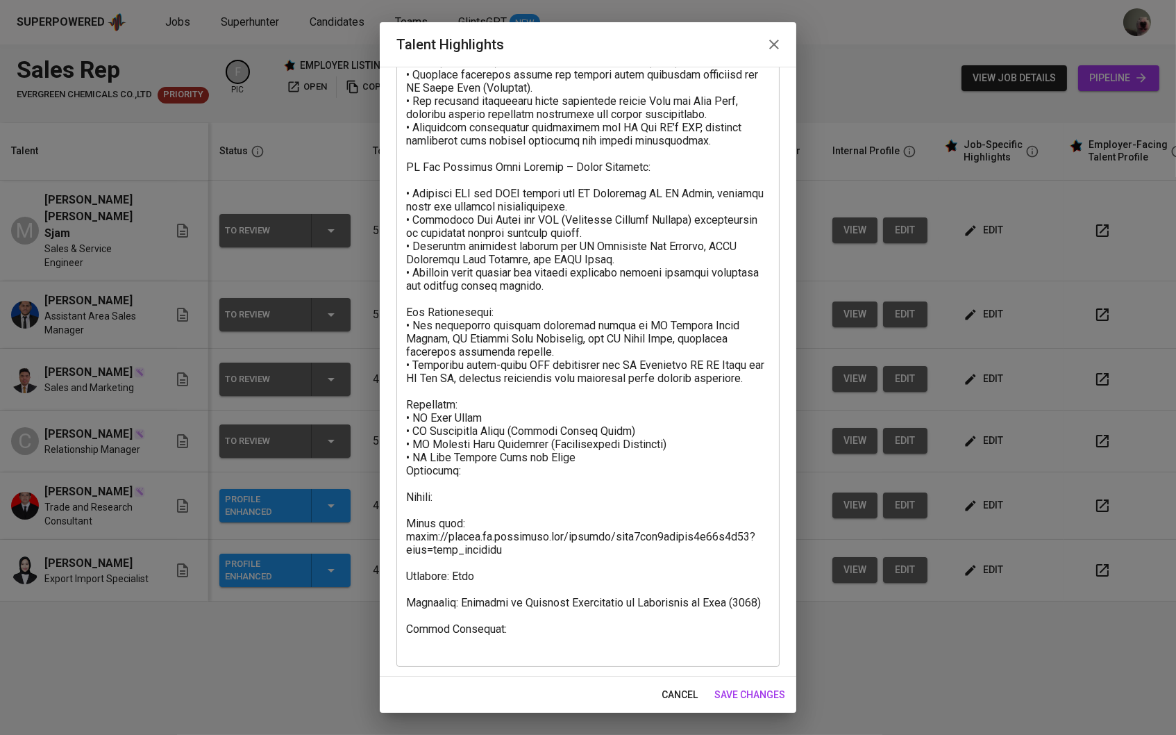
scroll to position [248, 0]
click at [502, 630] on textarea at bounding box center [588, 282] width 364 height 744
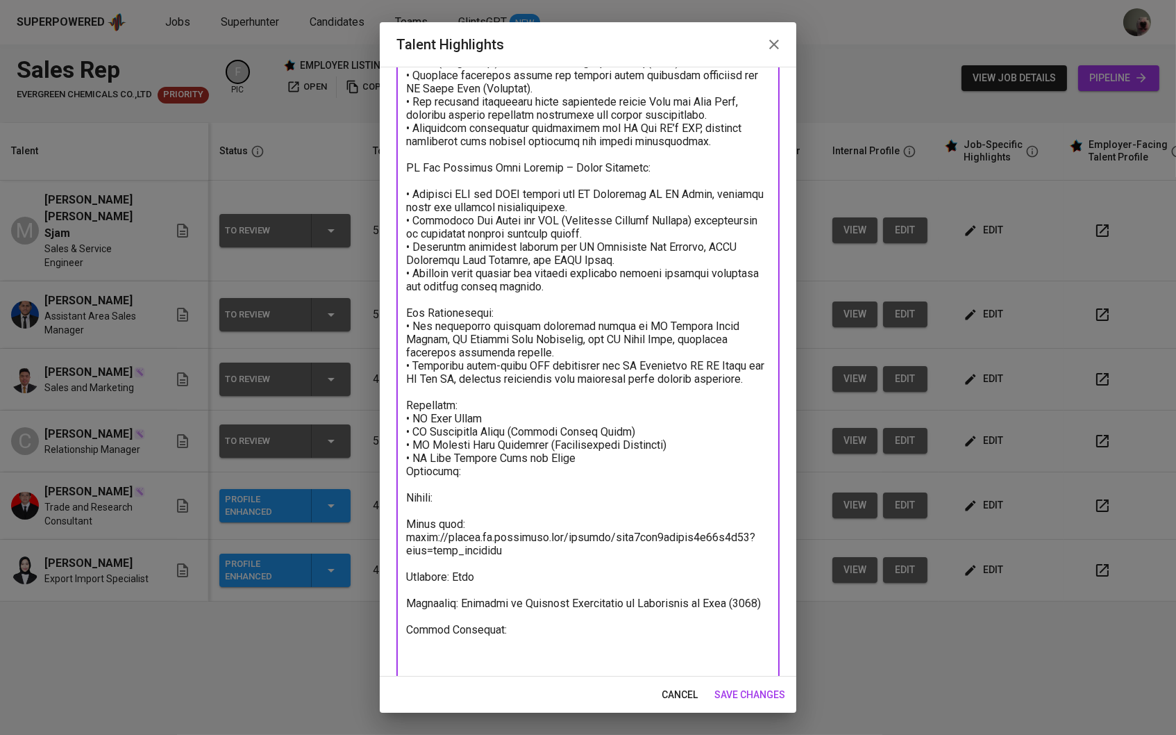
paste textarea "Salary Breakdown: Total Monthly Fee 2.351,07 SGD Basic Salary 1.717,68 SGD BPJS…"
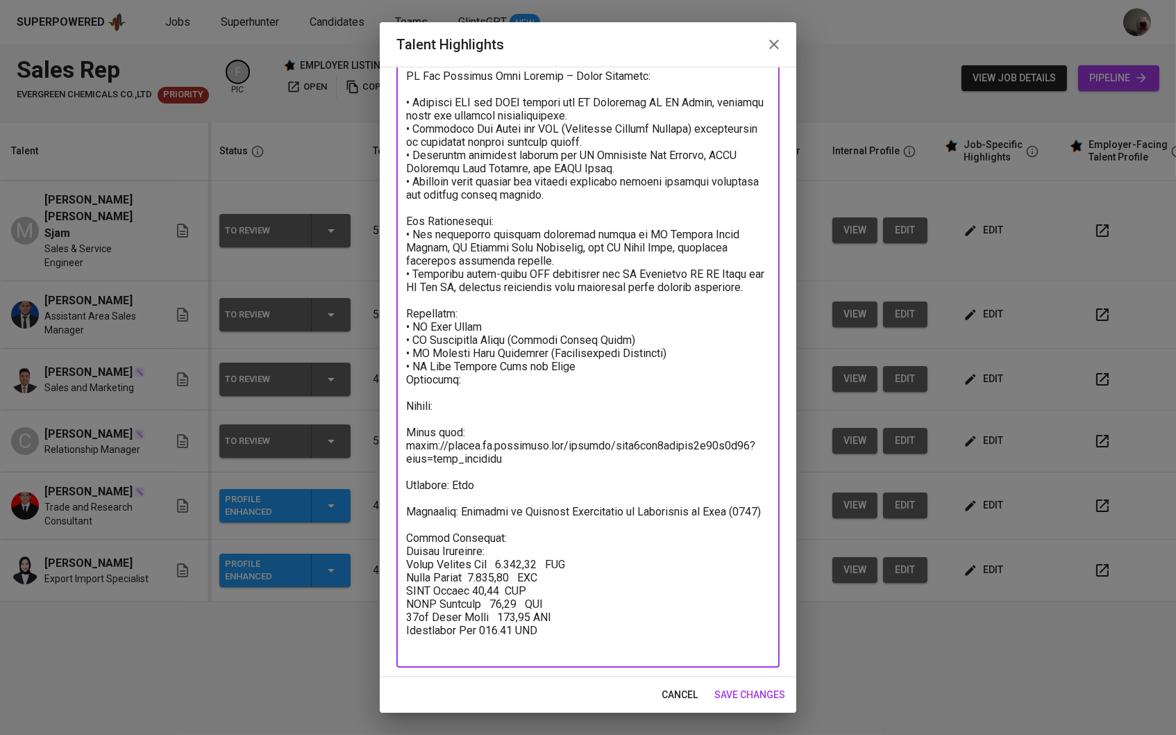
click at [546, 651] on textarea at bounding box center [588, 237] width 364 height 836
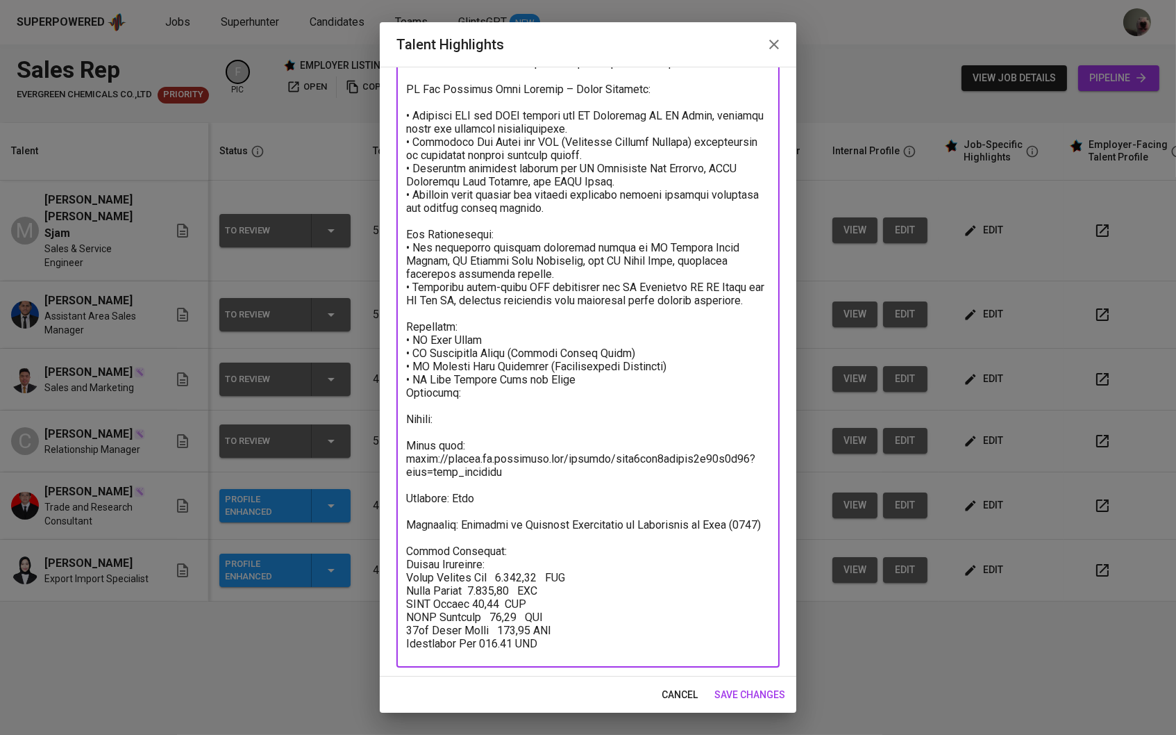
click at [471, 428] on textarea at bounding box center [588, 243] width 364 height 823
paste textarea "https://glints.sg.larksuite.com/wiki/Dsiqwr3F0i9GKGkZgQbl8gqpgEX?from=from_copy…"
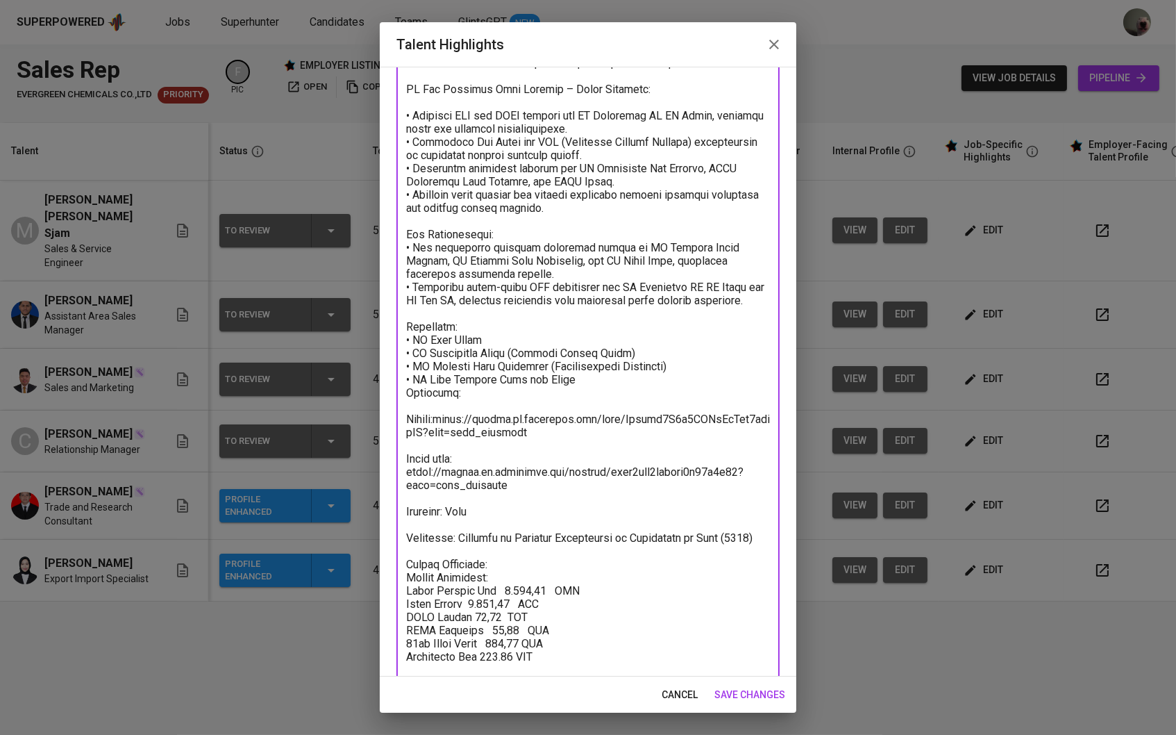
click at [442, 422] on textarea at bounding box center [588, 250] width 364 height 836
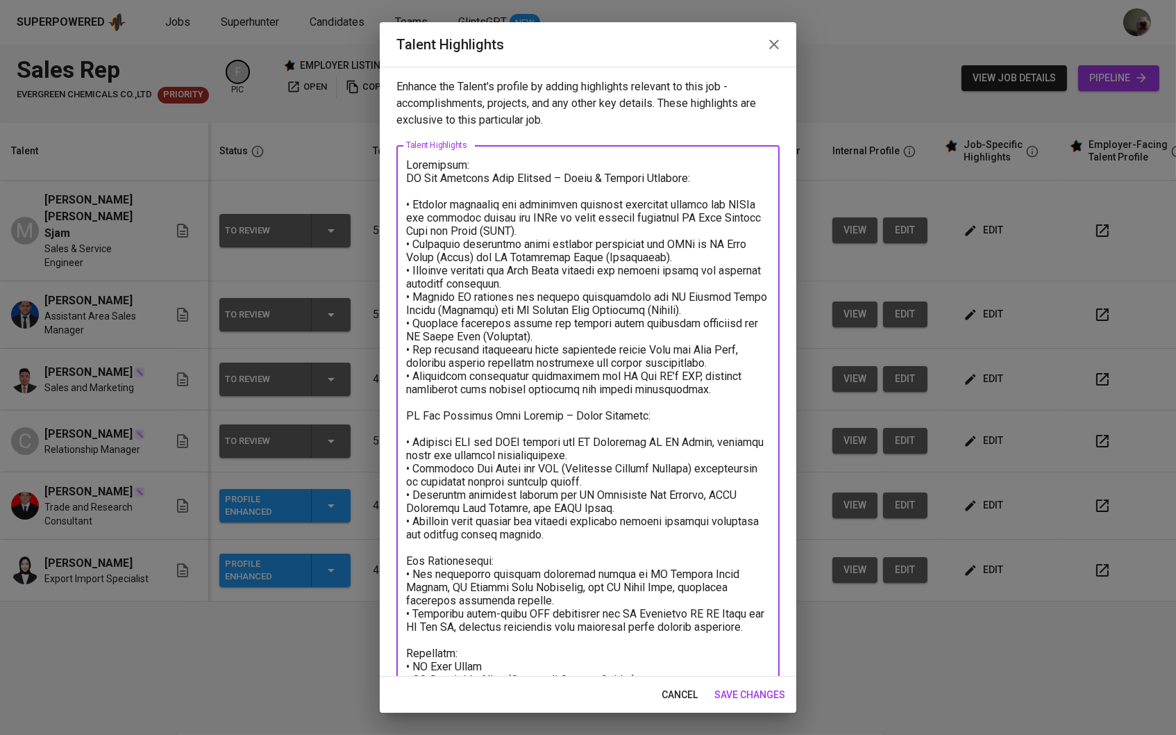
scroll to position [0, 0]
type textarea "Loremipsum: DO Sit Ametcons Adip Elitsed – Doeiu & Tempori Utlabore: • Etdolor …"
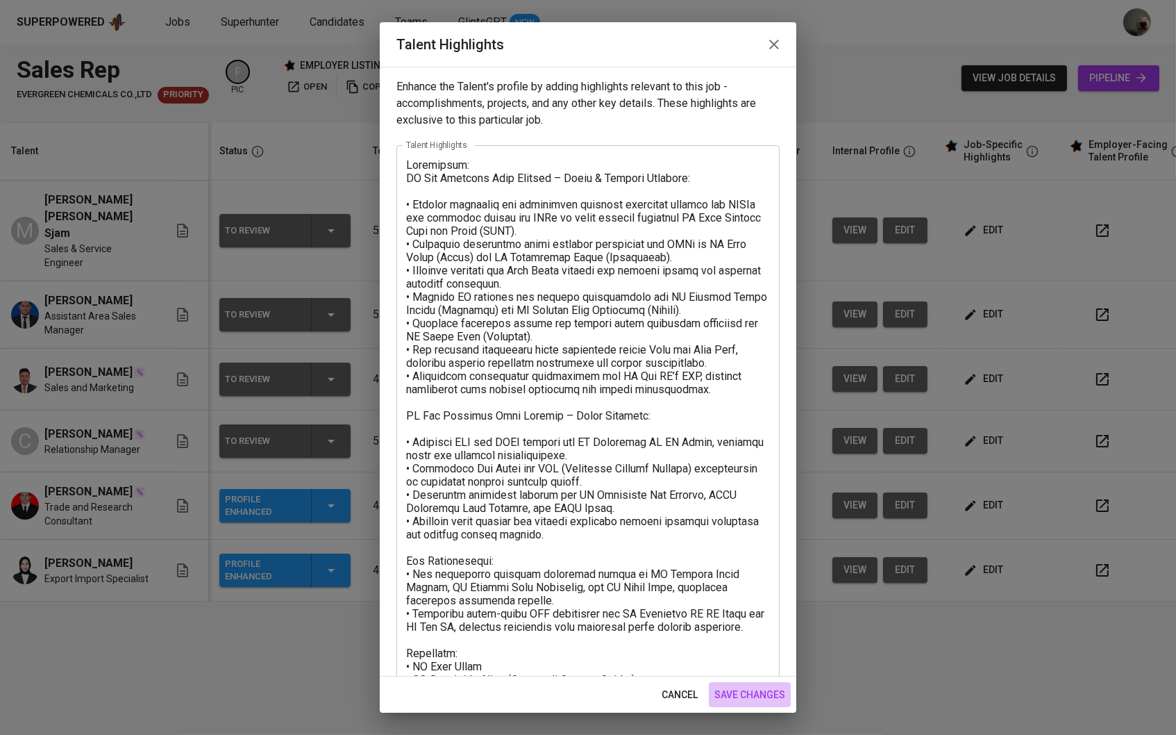
click at [733, 699] on span "save changes" at bounding box center [749, 694] width 71 height 17
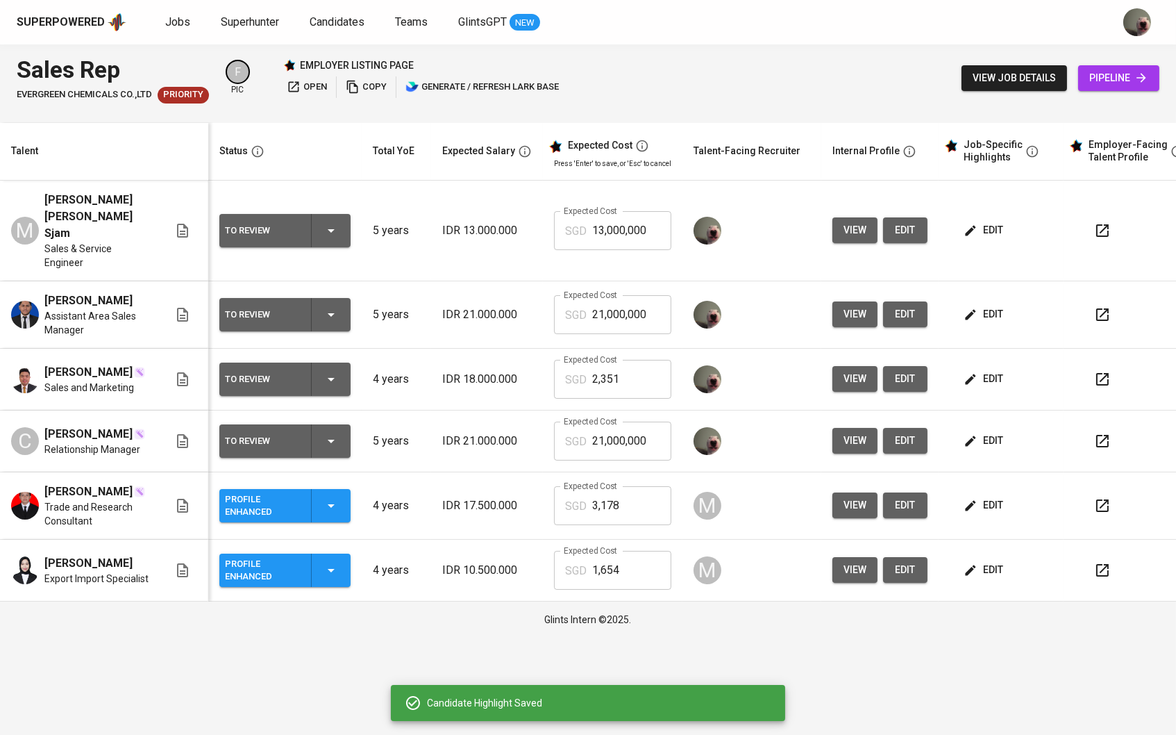
click at [338, 433] on icon "button" at bounding box center [331, 441] width 17 height 17
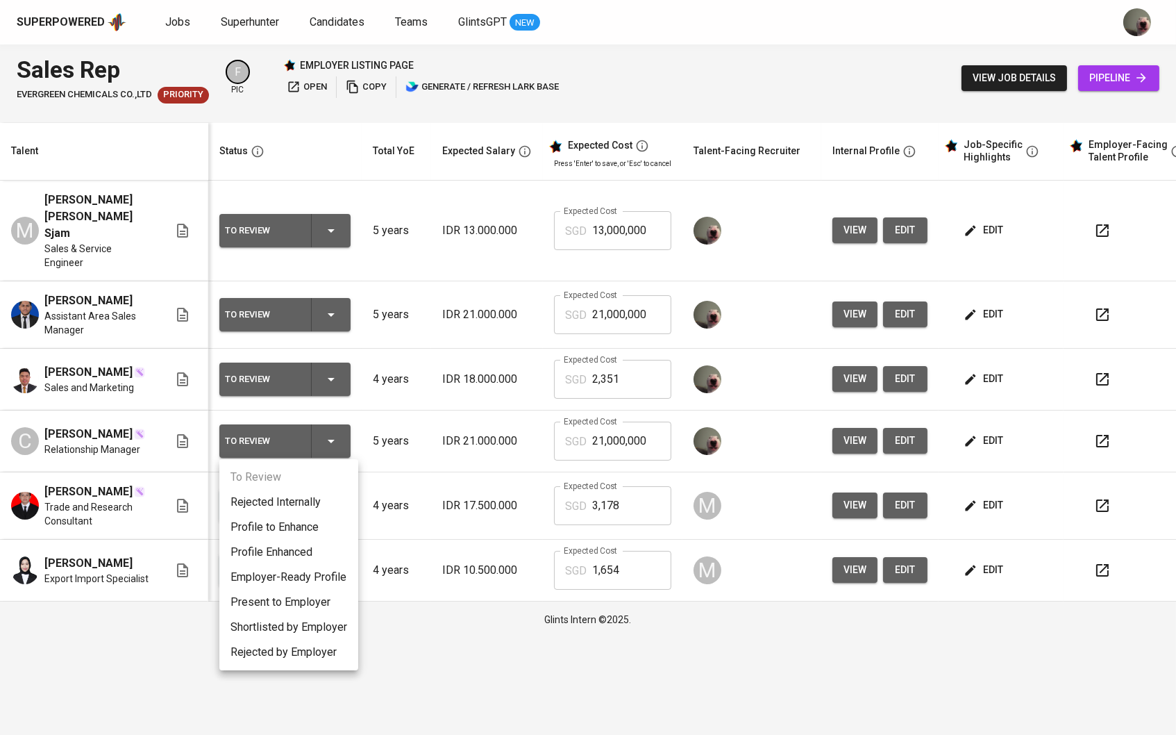
click at [295, 544] on li "Profile Enhanced" at bounding box center [288, 552] width 139 height 25
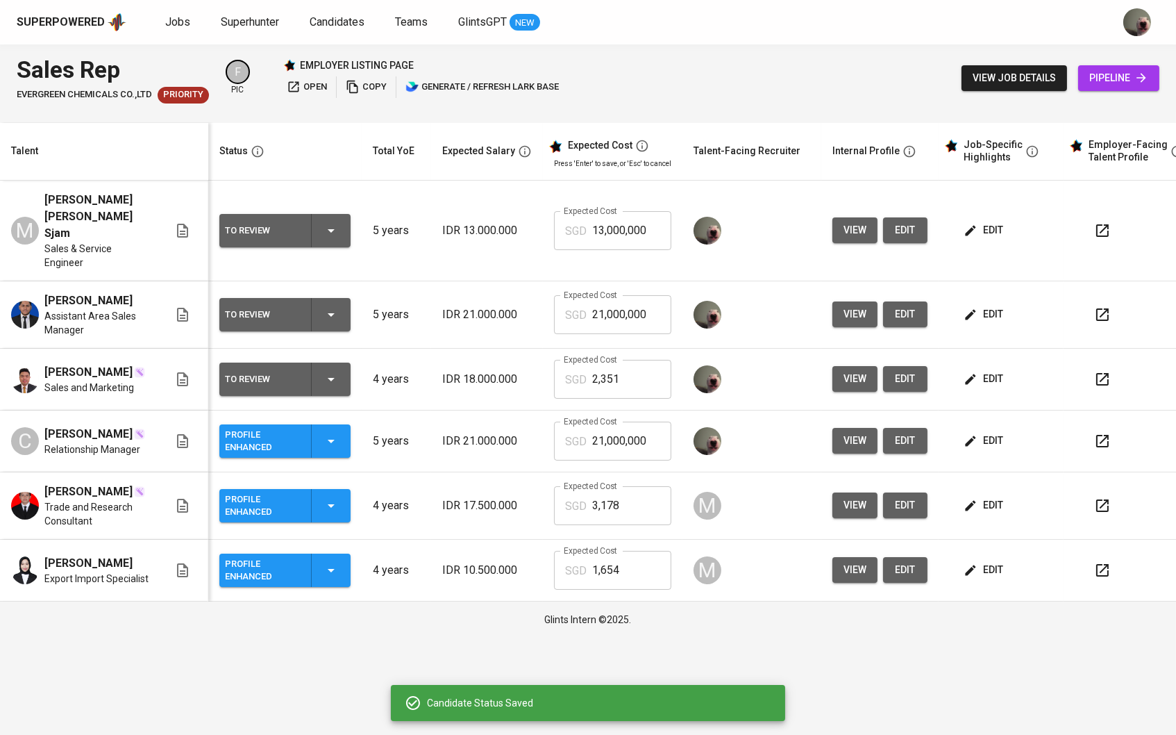
click at [330, 433] on icon "button" at bounding box center [331, 441] width 17 height 17
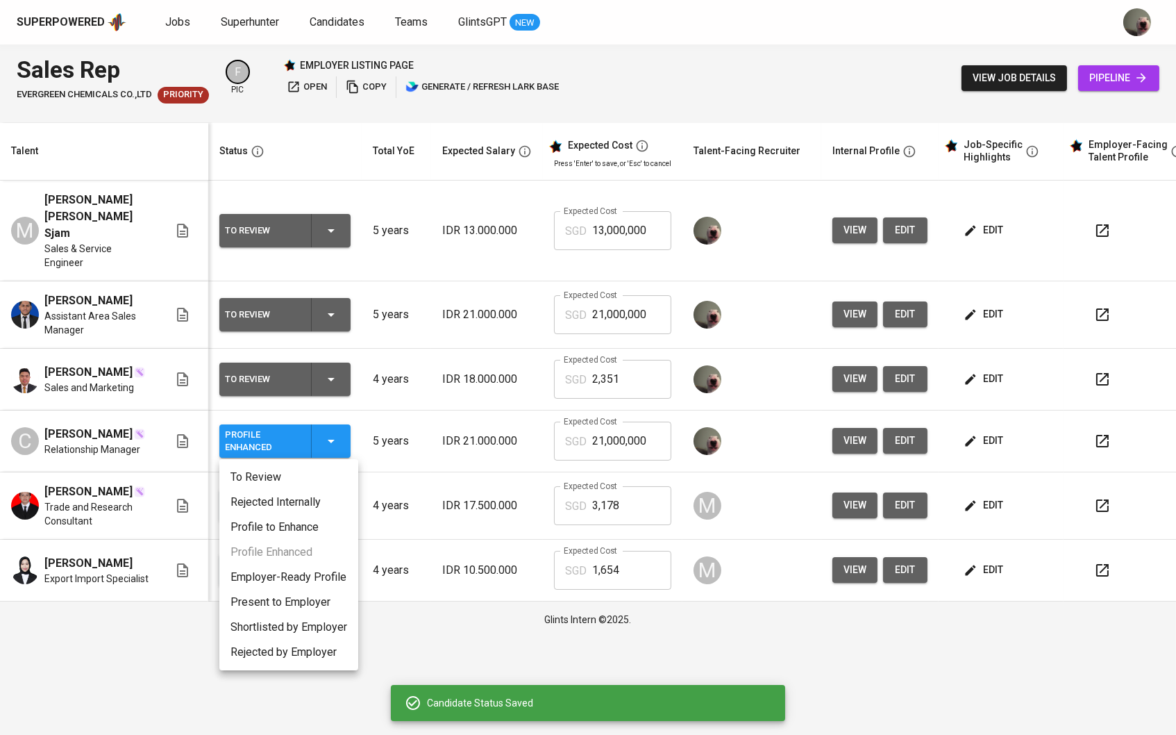
click at [320, 473] on li "To Review" at bounding box center [288, 477] width 139 height 25
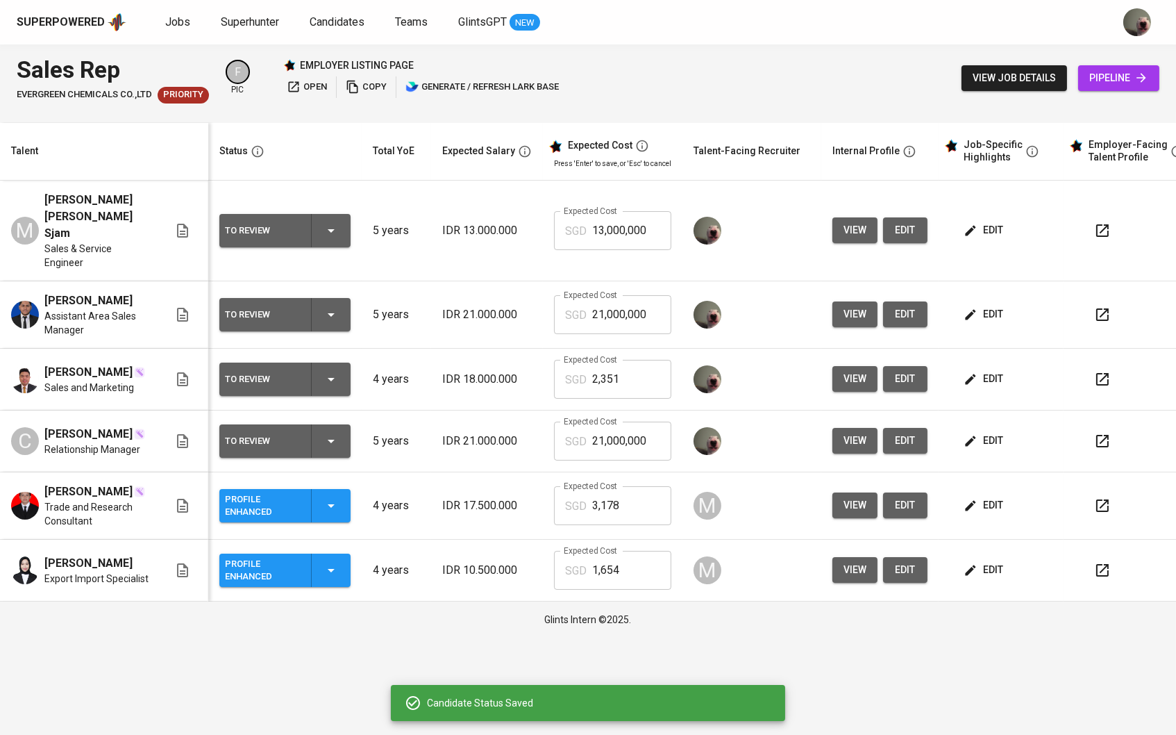
click at [1001, 453] on td "edit" at bounding box center [1001, 441] width 125 height 62
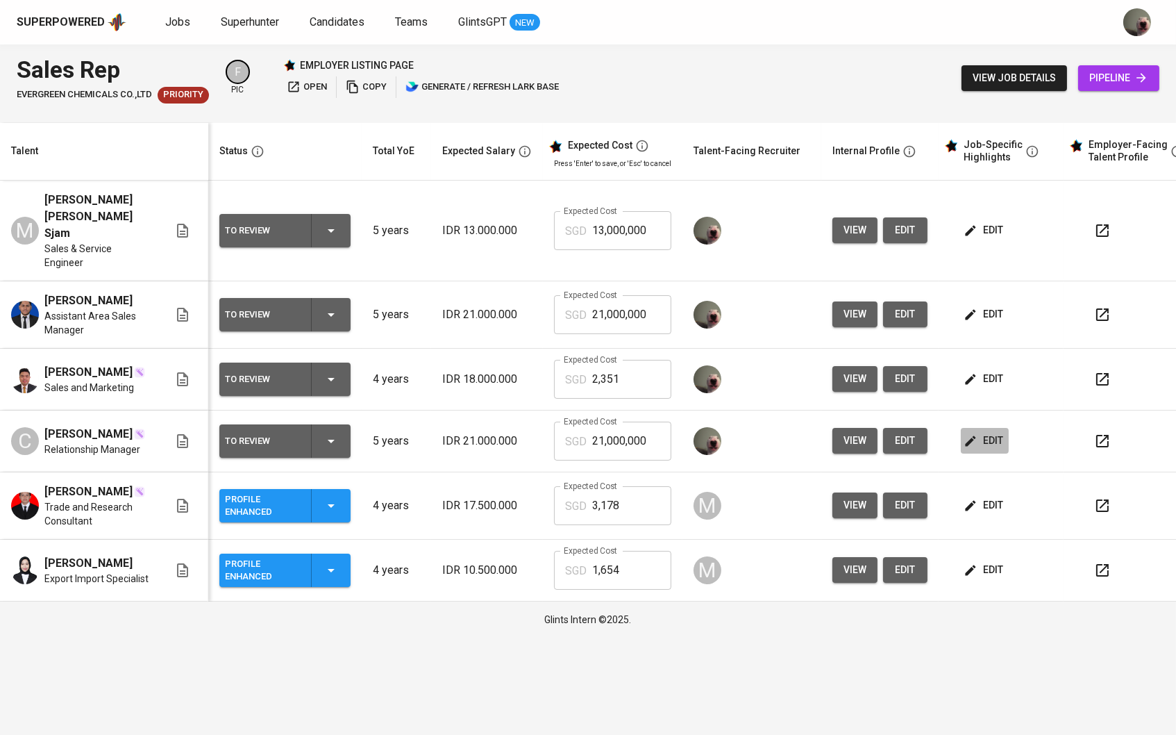
click at [997, 443] on span "edit" at bounding box center [985, 440] width 37 height 17
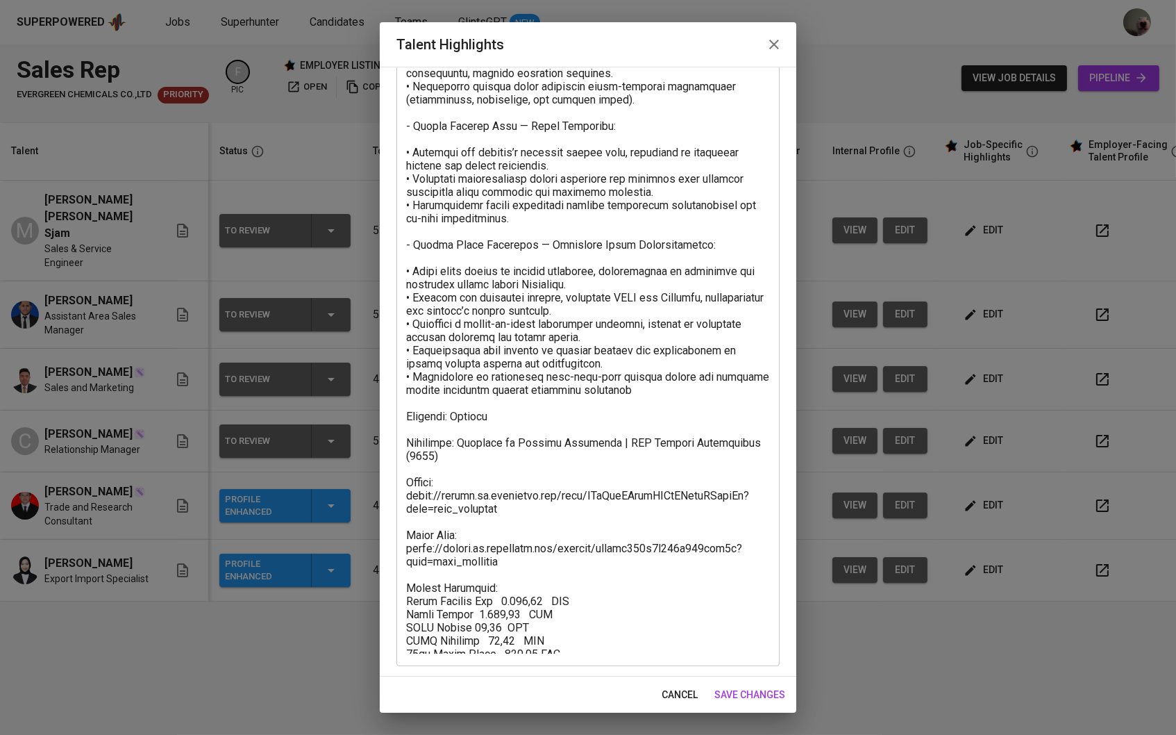
scroll to position [236, 0]
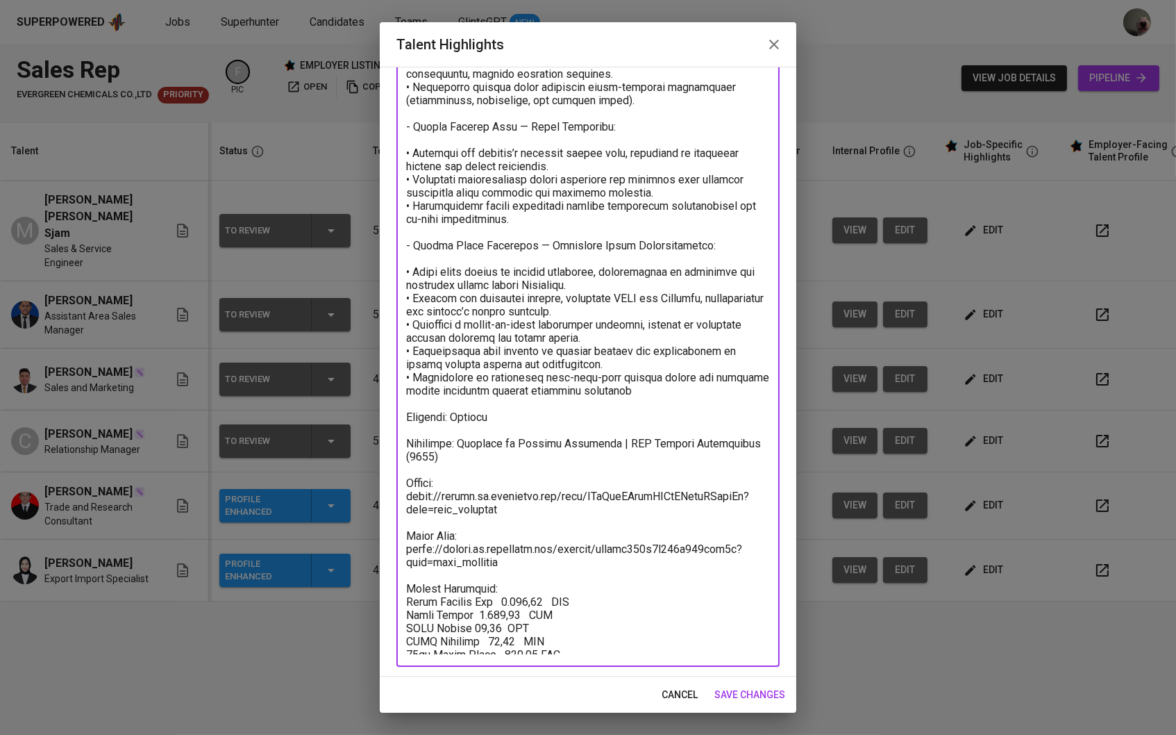
drag, startPoint x: 503, startPoint y: 580, endPoint x: 529, endPoint y: 580, distance: 26.4
click at [529, 580] on textarea at bounding box center [588, 288] width 364 height 732
click at [728, 687] on span "save changes" at bounding box center [749, 694] width 71 height 17
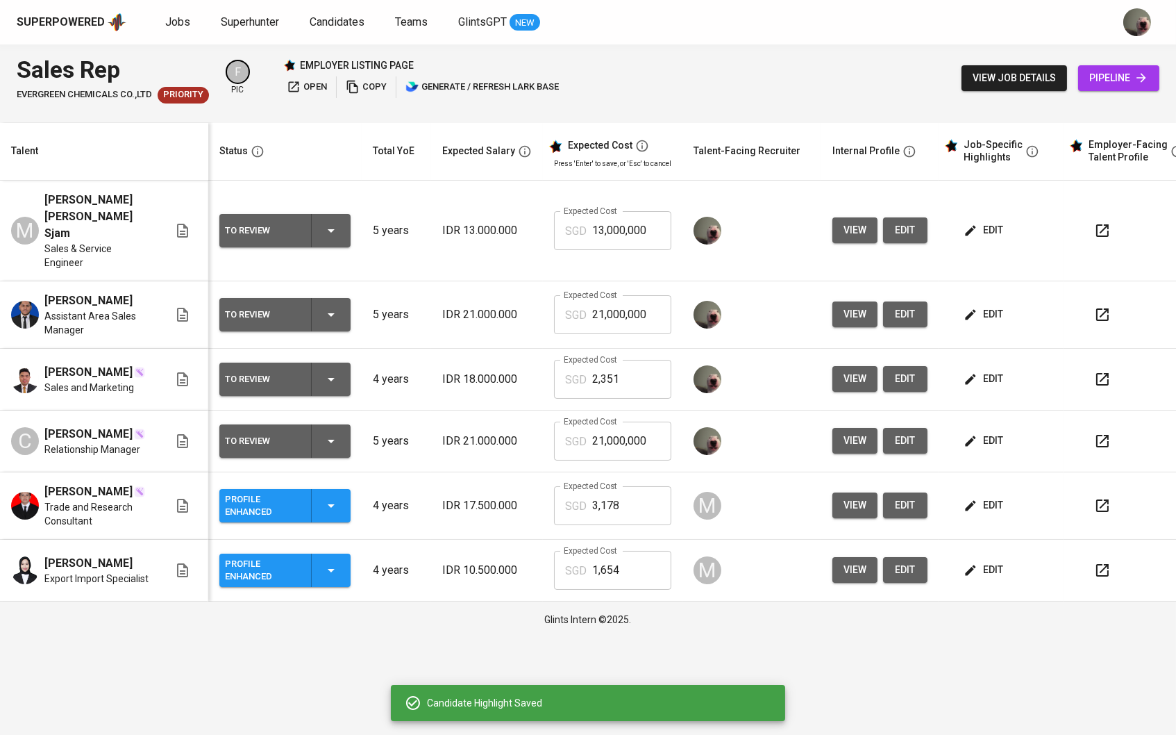
click at [659, 428] on input "21,000,000" at bounding box center [631, 440] width 79 height 39
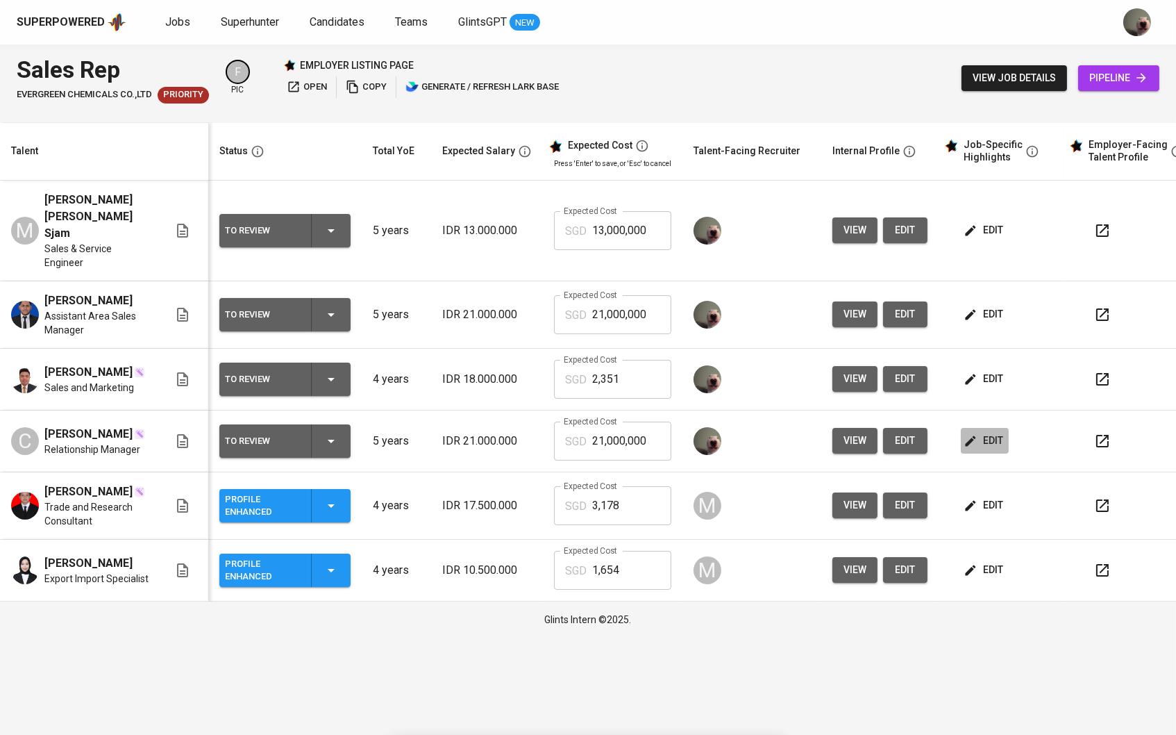
click at [996, 442] on span "edit" at bounding box center [985, 440] width 37 height 17
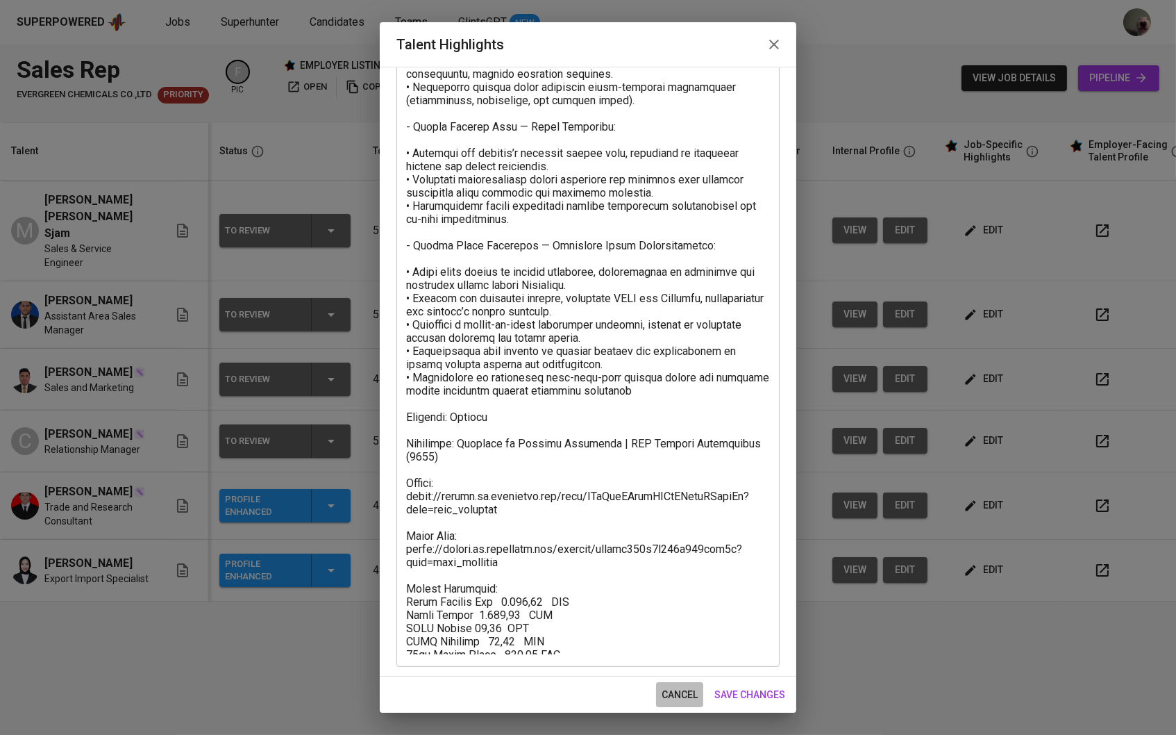
click at [673, 686] on span "cancel" at bounding box center [680, 694] width 36 height 17
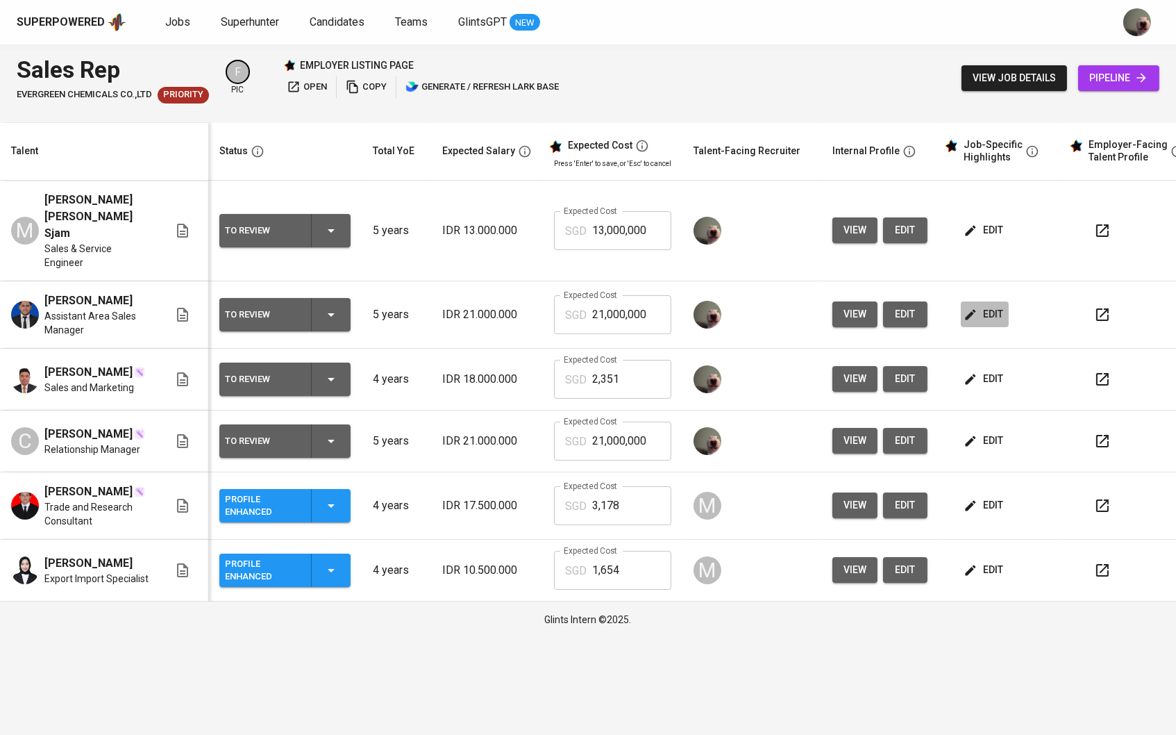
click at [992, 306] on span "edit" at bounding box center [985, 314] width 37 height 17
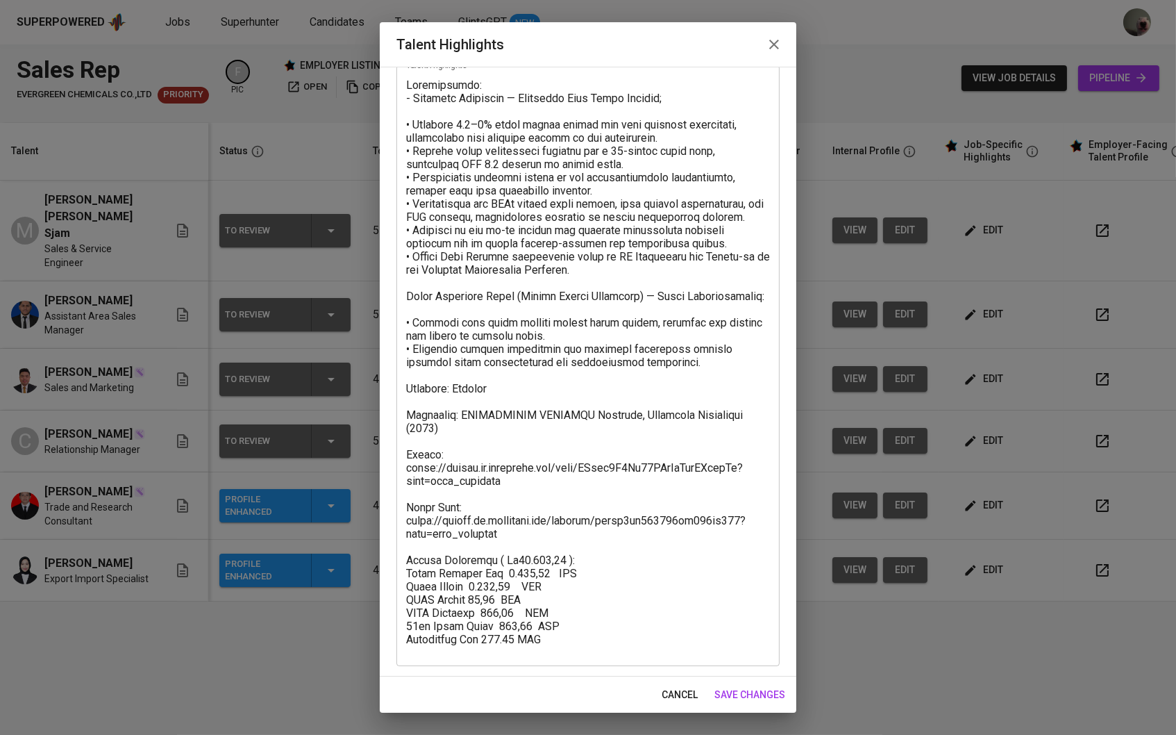
scroll to position [79, 0]
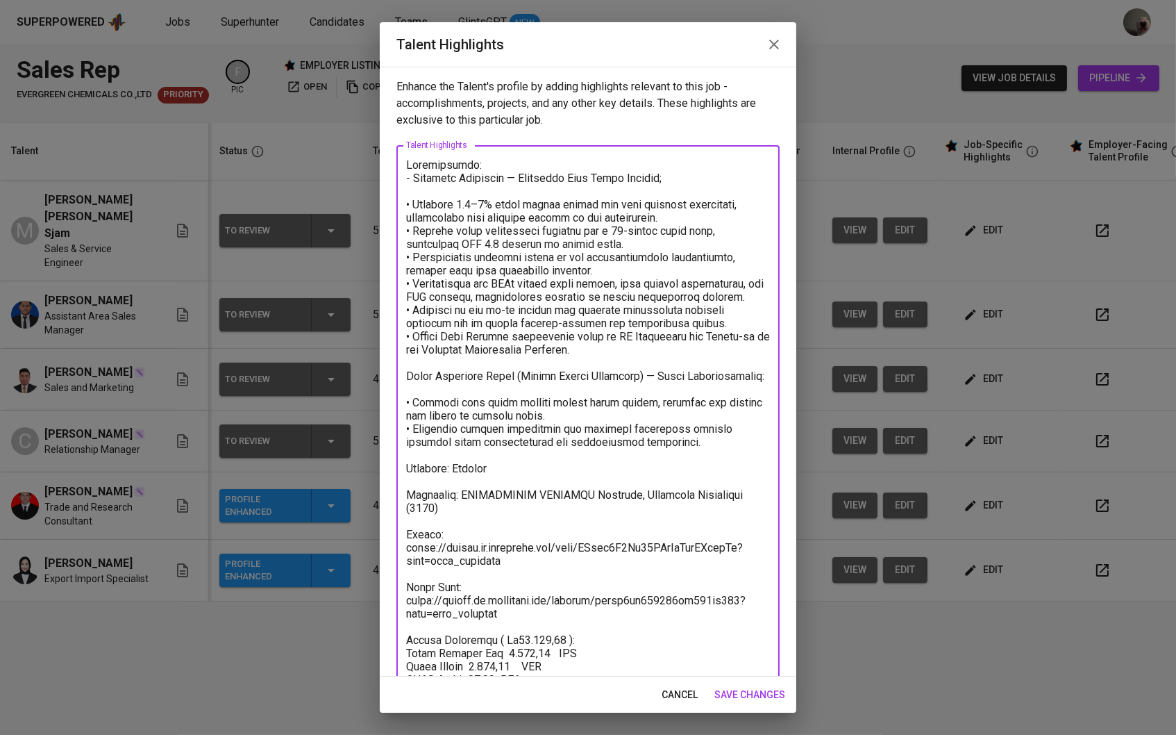
scroll to position [79, 0]
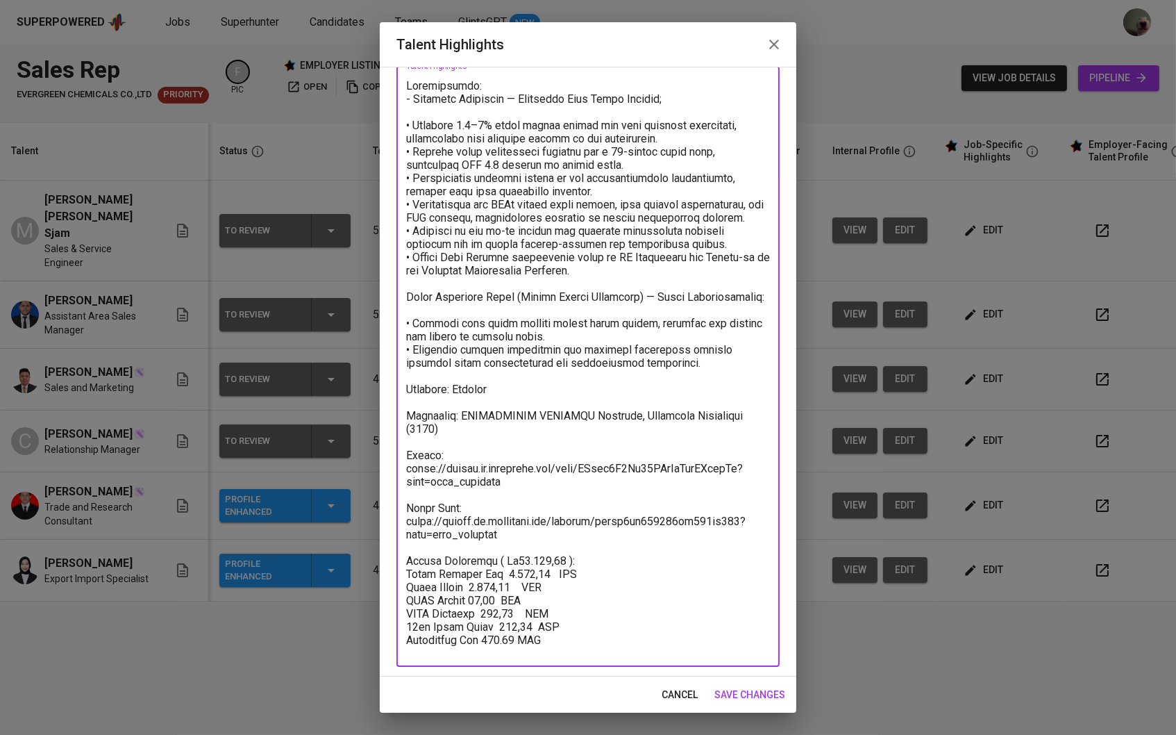
click at [687, 682] on button "cancel" at bounding box center [679, 695] width 47 height 26
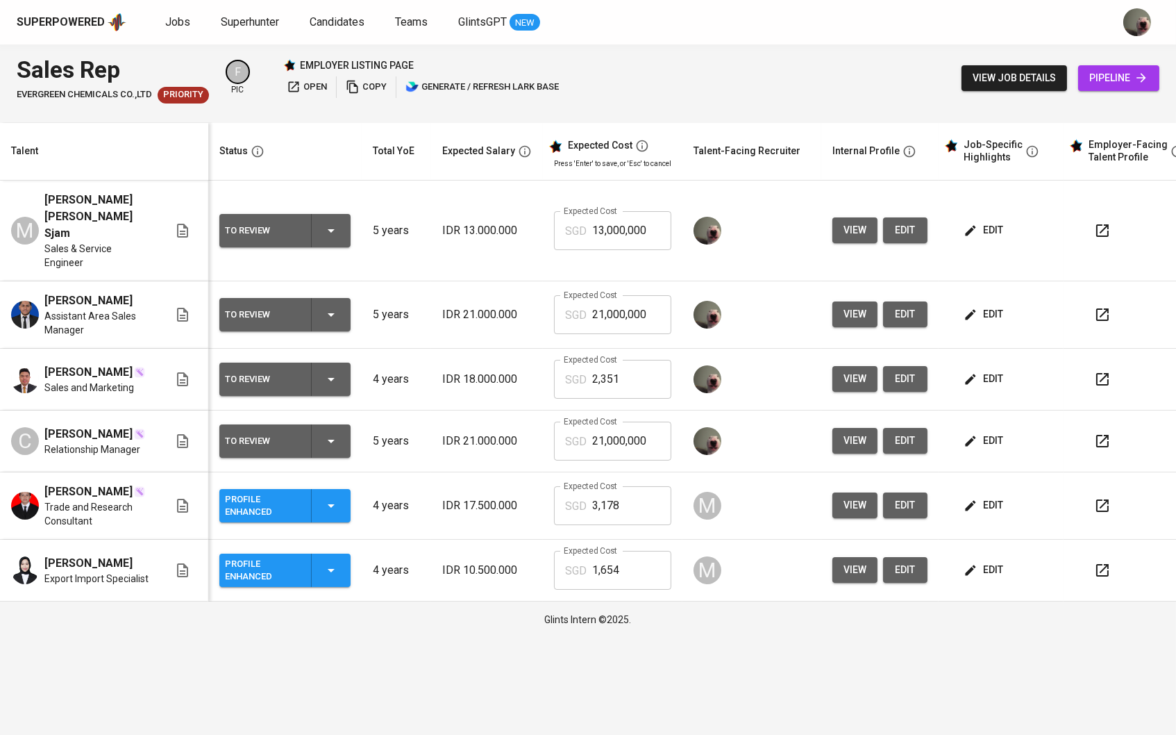
click at [971, 422] on td "edit" at bounding box center [1001, 441] width 125 height 62
click at [985, 428] on button "edit" at bounding box center [985, 441] width 48 height 26
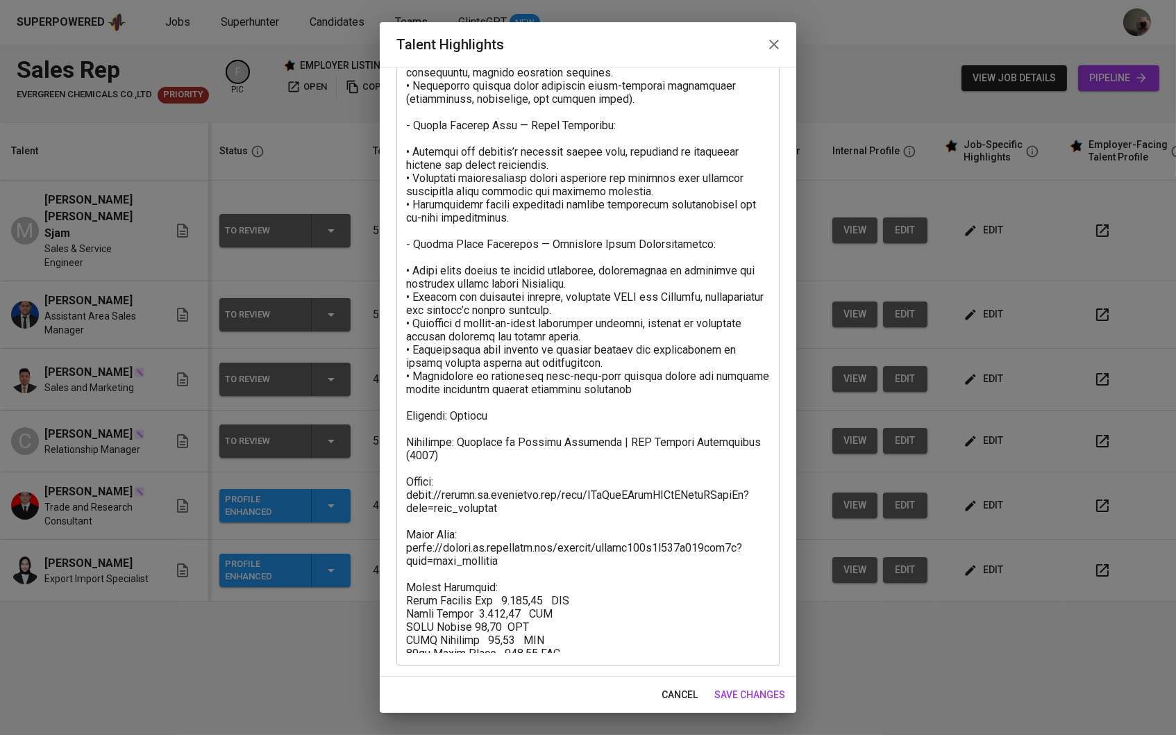
scroll to position [236, 0]
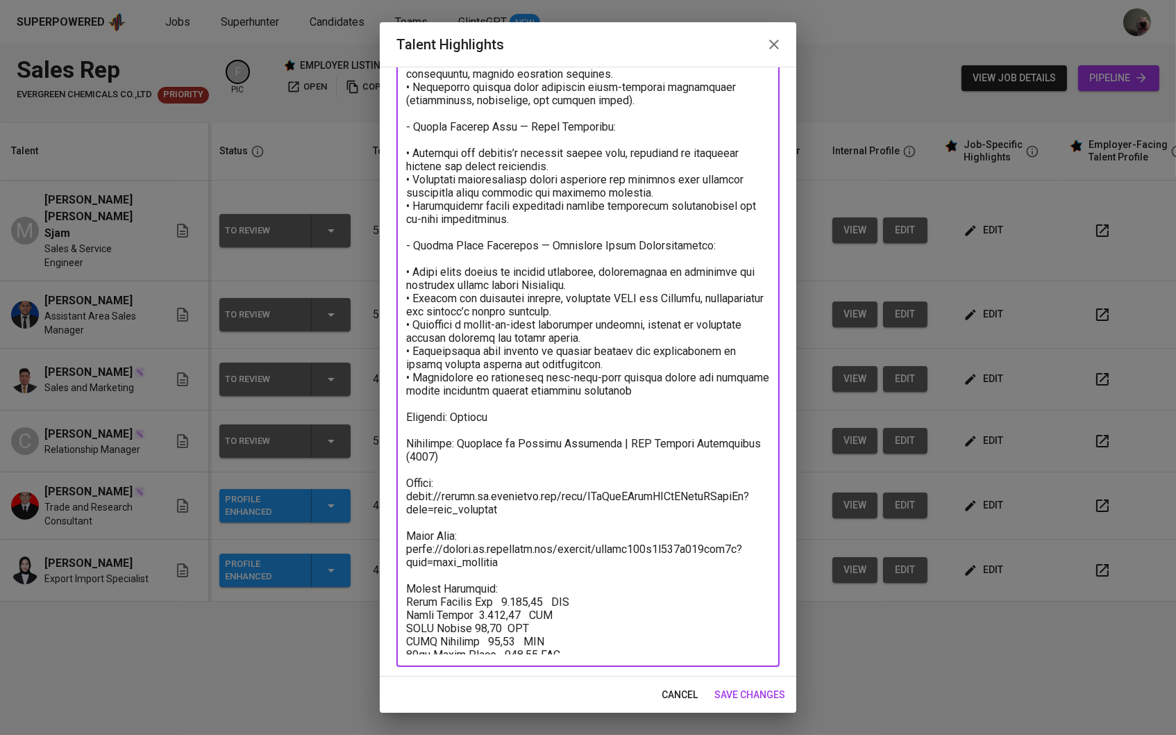
drag, startPoint x: 576, startPoint y: 637, endPoint x: 403, endPoint y: 569, distance: 185.4
click at [403, 569] on div "x Talent Highlights" at bounding box center [587, 288] width 383 height 758
click at [583, 640] on textarea at bounding box center [588, 288] width 364 height 732
drag, startPoint x: 564, startPoint y: 640, endPoint x: 406, endPoint y: 566, distance: 174.9
click at [406, 566] on textarea at bounding box center [588, 288] width 364 height 732
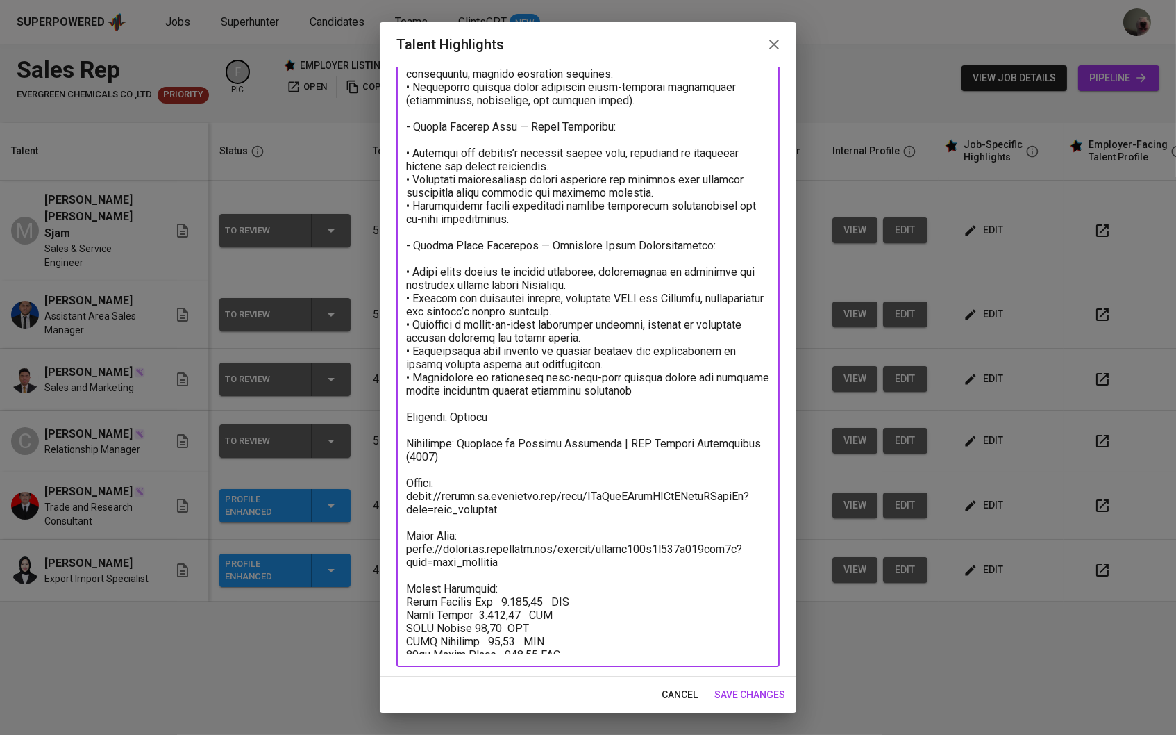
paste textarea "( Rp11.878,86 ): Total Monthly Fee 2.695,94 SGD Basic Salary 2.024,03 SGD BPJS …"
drag, startPoint x: 471, startPoint y: 595, endPoint x: 497, endPoint y: 595, distance: 26.4
click at [497, 595] on textarea at bounding box center [588, 288] width 364 height 732
drag, startPoint x: 502, startPoint y: 581, endPoint x: 528, endPoint y: 582, distance: 26.4
click at [528, 582] on textarea at bounding box center [588, 288] width 364 height 732
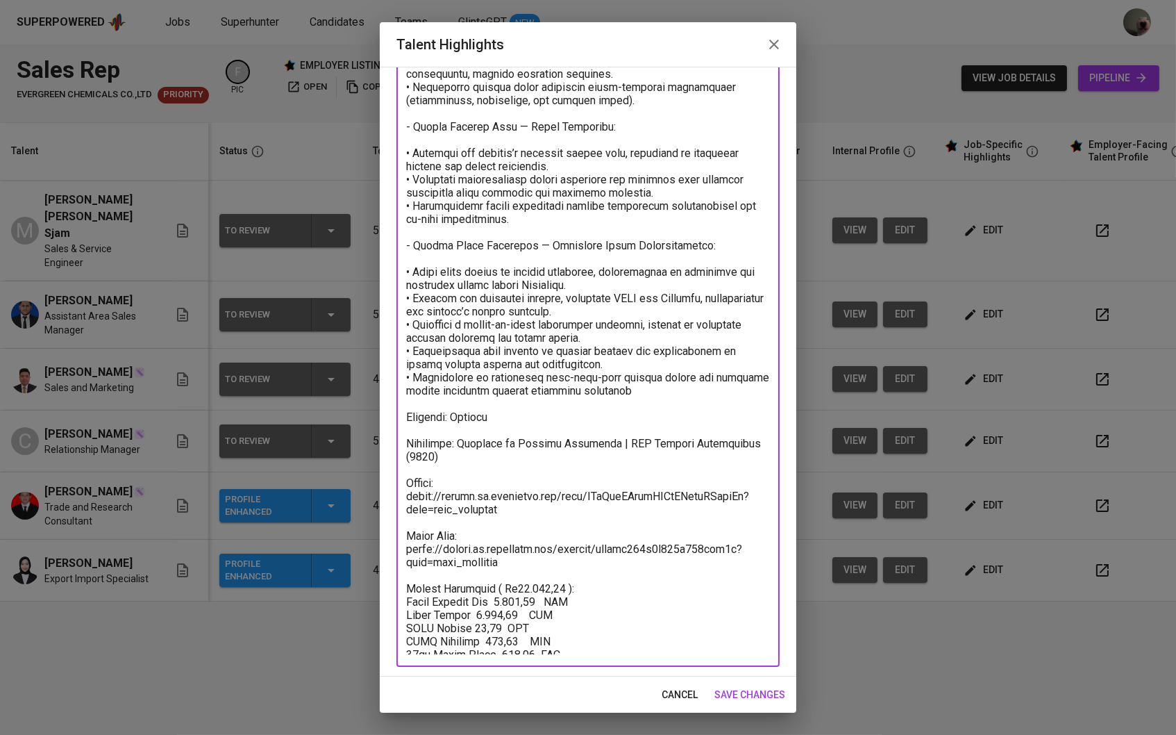
type textarea "Achievements: - Global Digital Niaga, Tbk. (Blibli.com) — Relationship Manager:…"
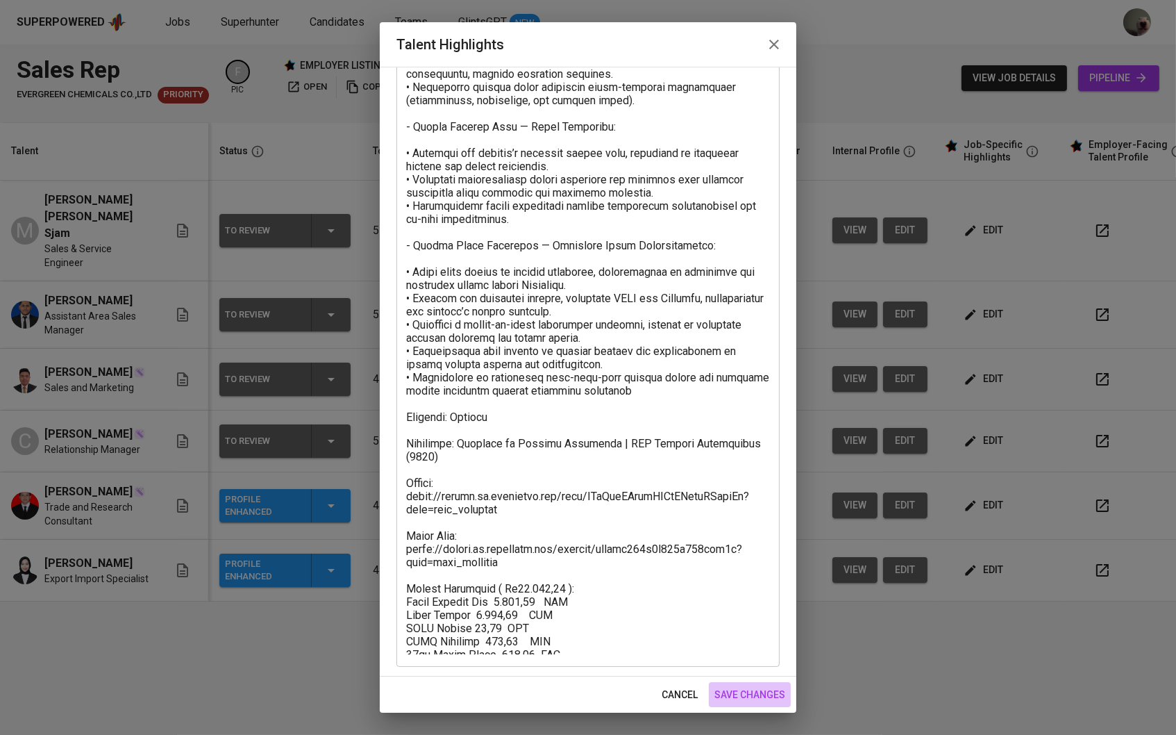
click at [735, 686] on button "save changes" at bounding box center [750, 695] width 82 height 26
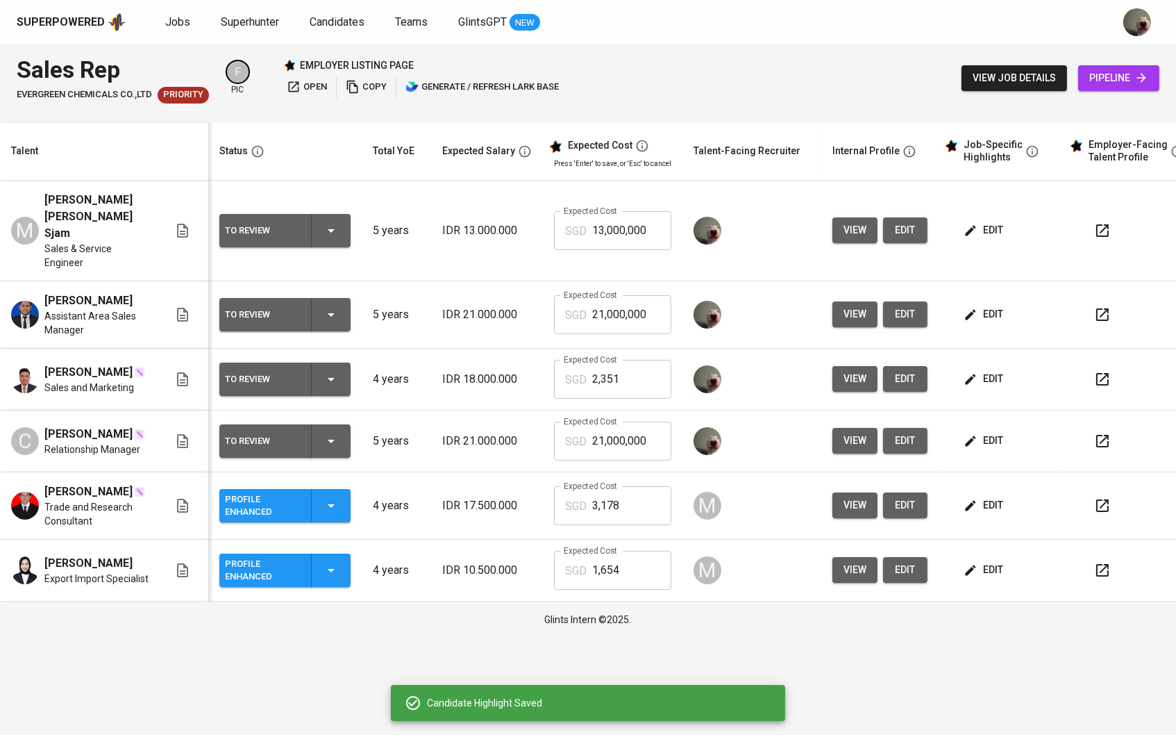
click at [630, 450] on input "21,000,000" at bounding box center [631, 440] width 79 height 39
paste input ",695"
type input "2,695"
click at [621, 322] on input "21,000,000" at bounding box center [631, 314] width 79 height 39
paste input ",695"
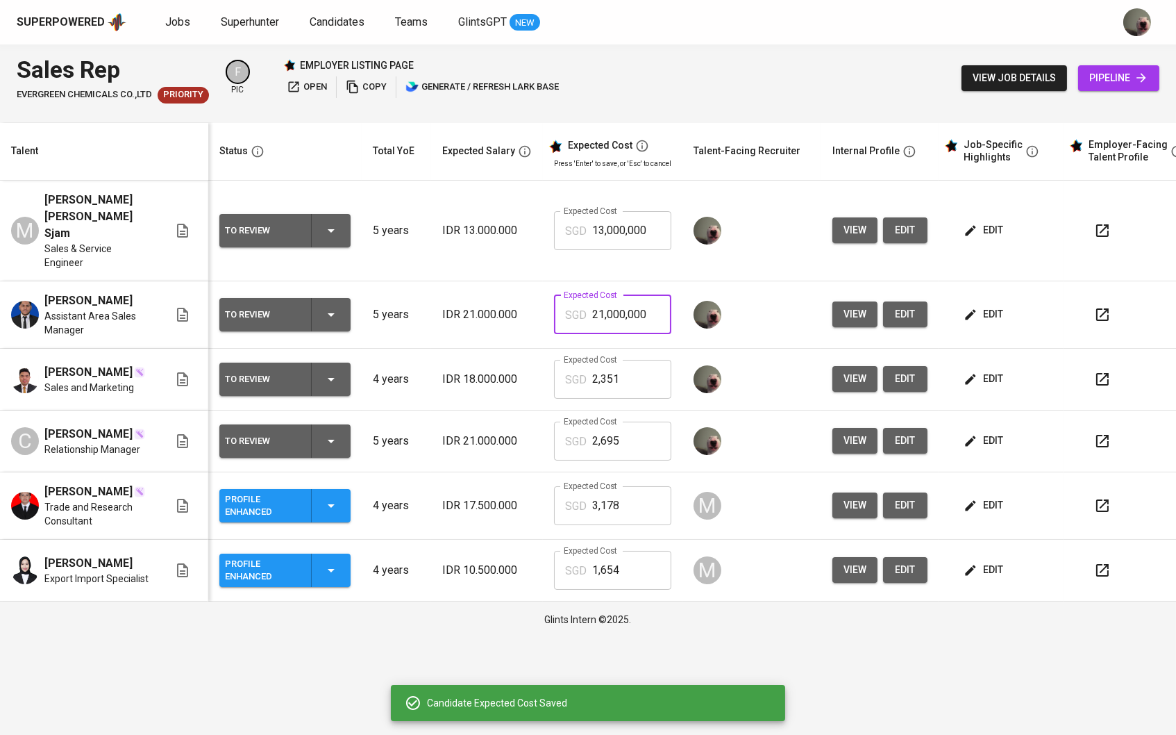
type input "2,695"
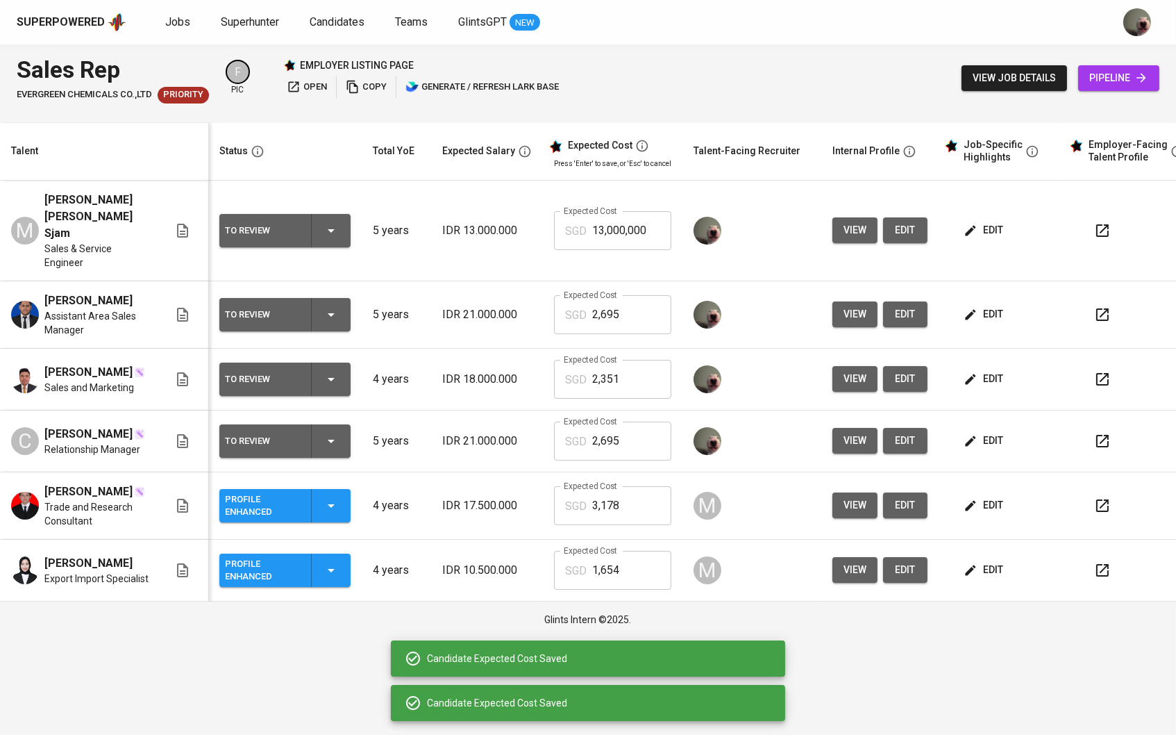
click at [635, 360] on input "2,351" at bounding box center [631, 379] width 79 height 39
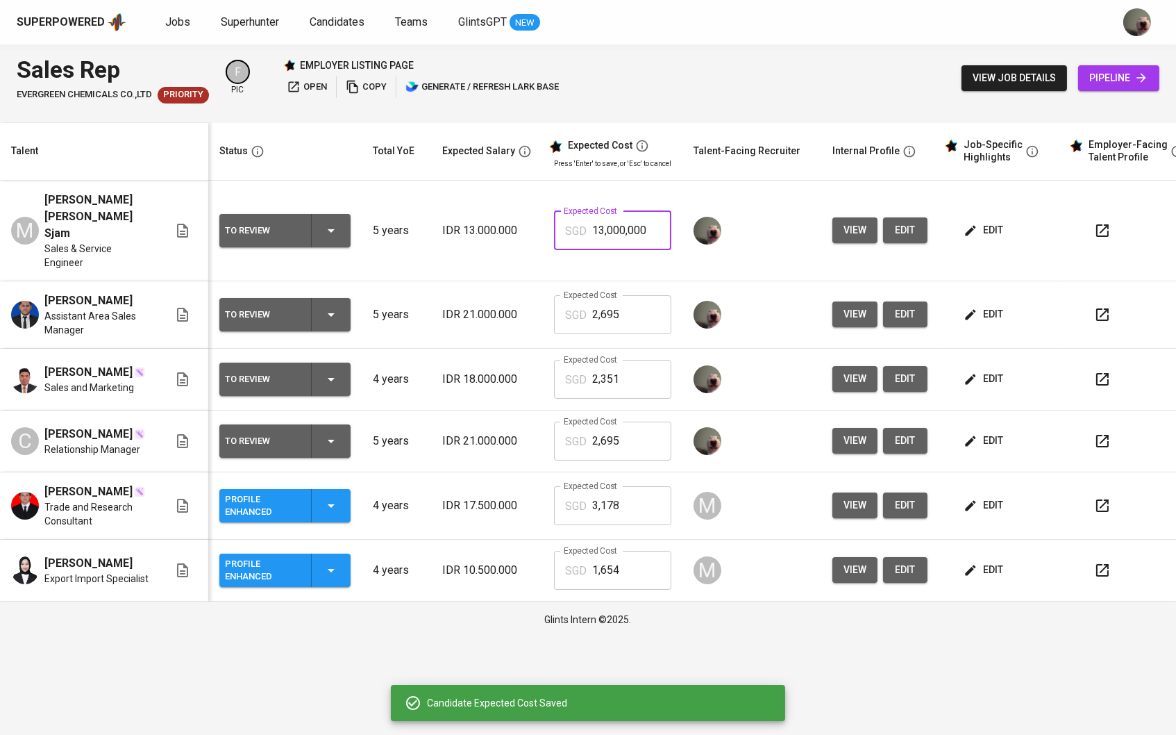
click at [616, 214] on input "13,000,000" at bounding box center [631, 230] width 79 height 39
paste input "235,1"
paste input ",351"
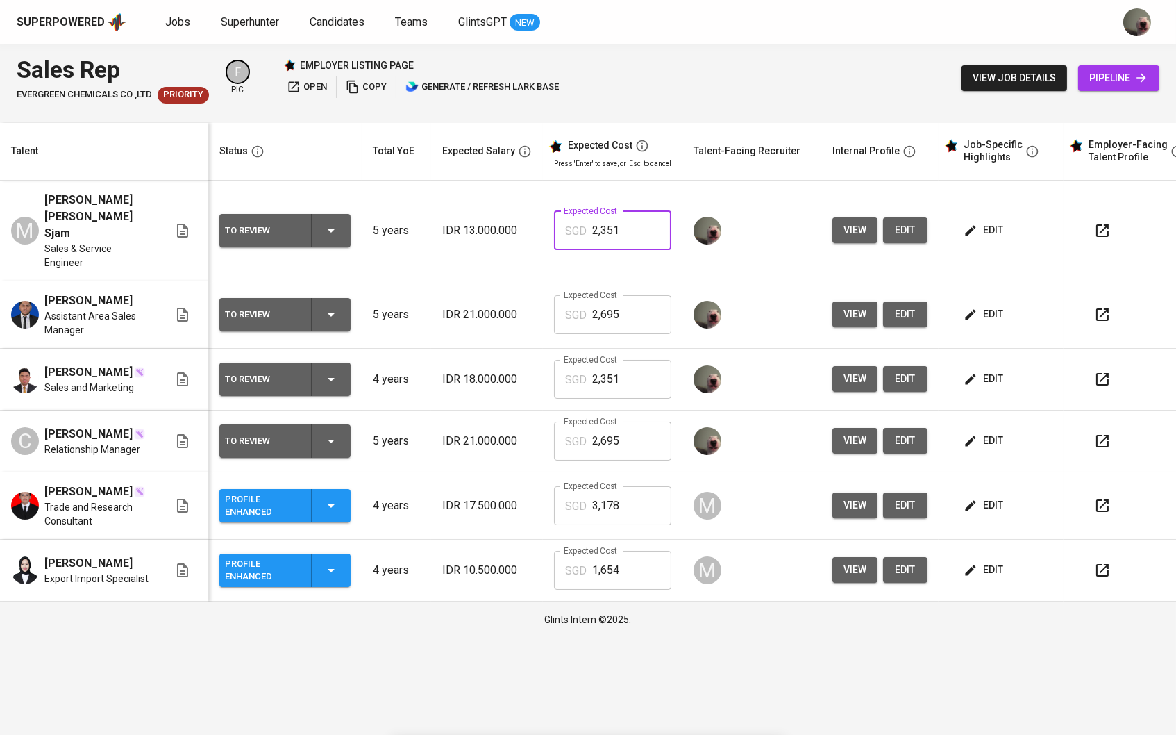
type input "2,351"
click at [867, 224] on span "view" at bounding box center [855, 229] width 23 height 17
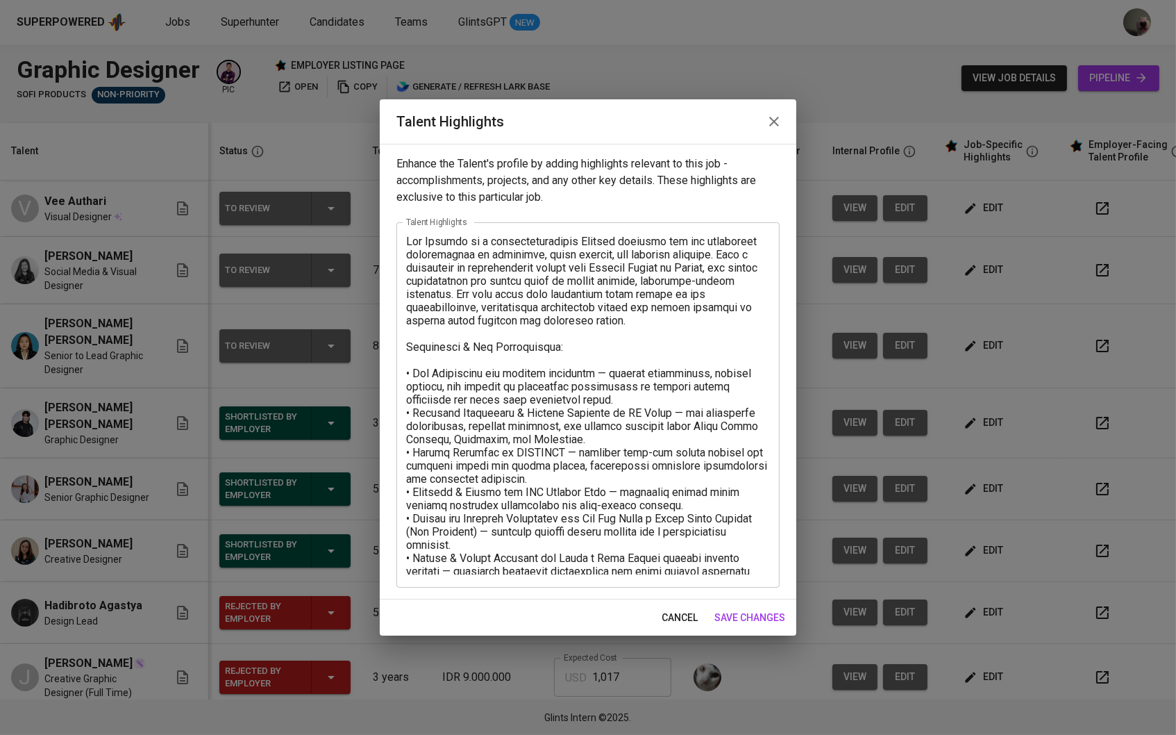
click at [772, 574] on div "x Talent Highlights" at bounding box center [587, 404] width 383 height 365
click at [771, 563] on div "x Talent Highlights" at bounding box center [587, 404] width 383 height 365
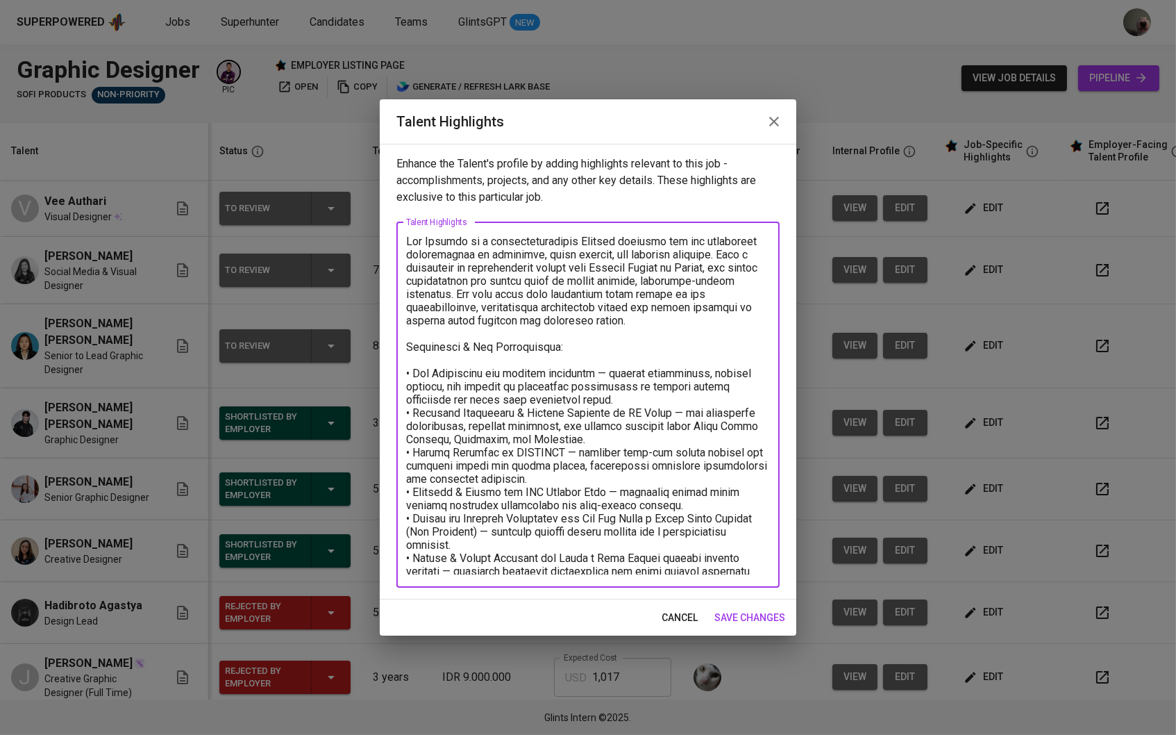
click at [766, 567] on textarea at bounding box center [588, 405] width 364 height 340
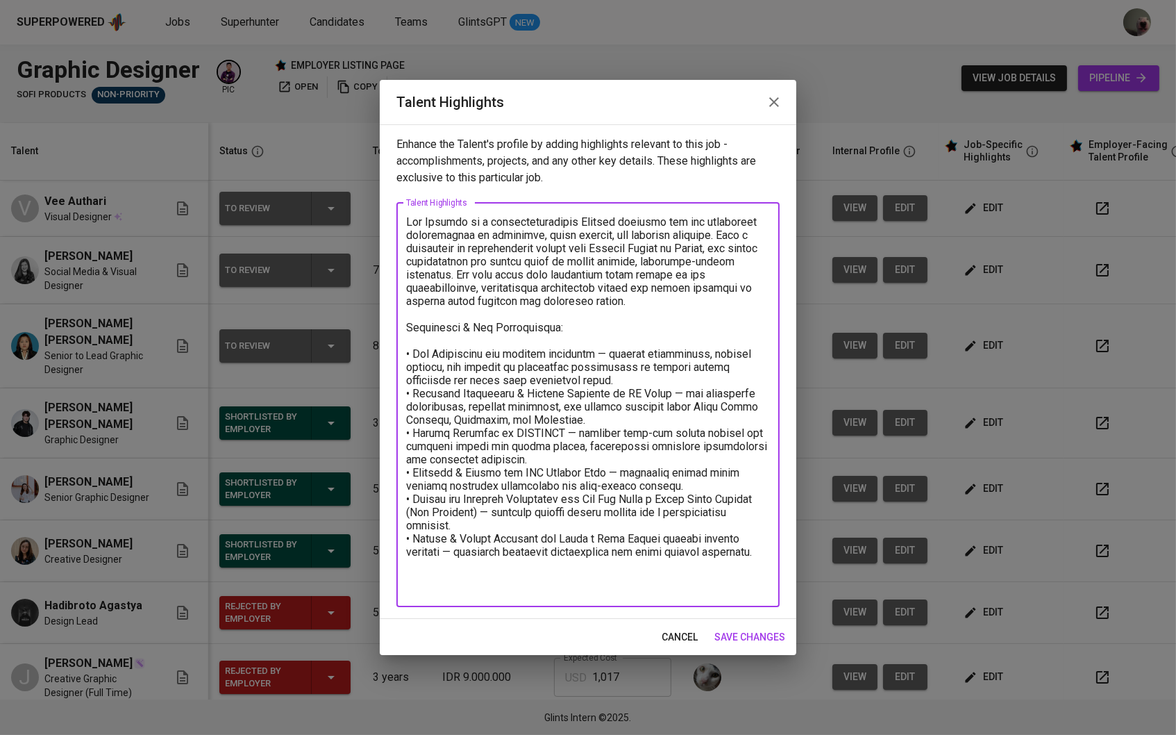
scroll to position [1, 0]
paste textarea "[URL][DOMAIN_NAME] [URL][DOMAIN_NAME] Education: Visual Communication Design [G…"
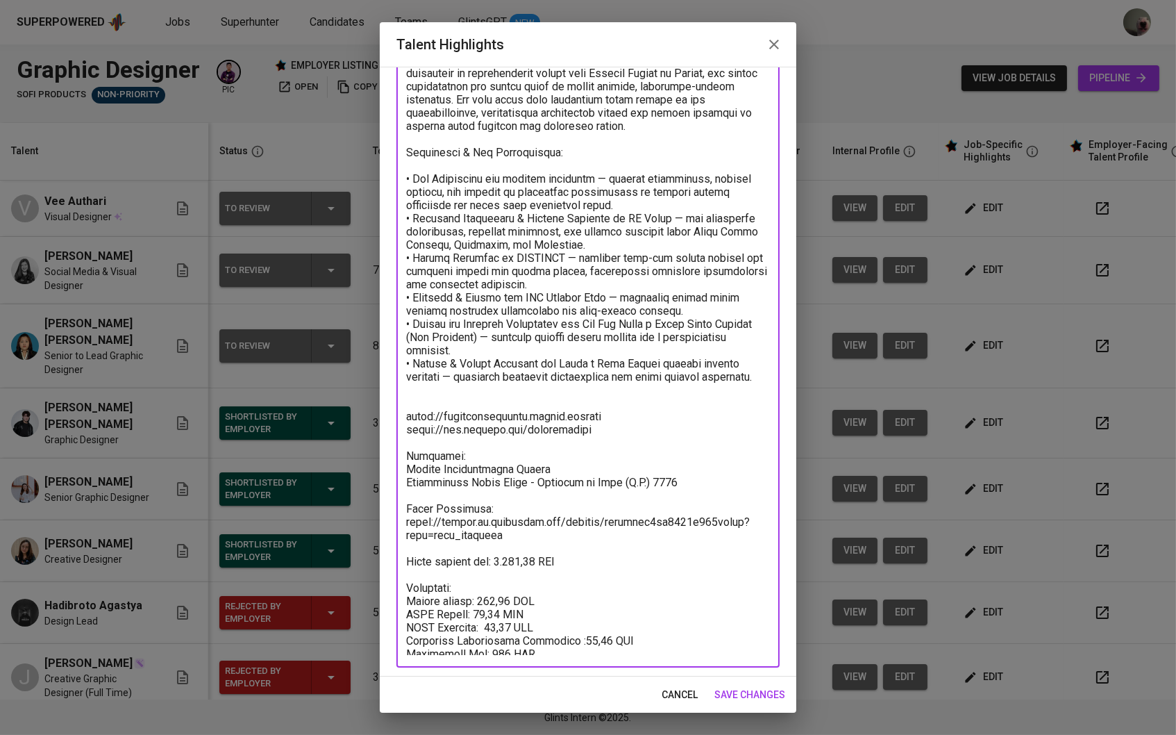
scroll to position [88, 0]
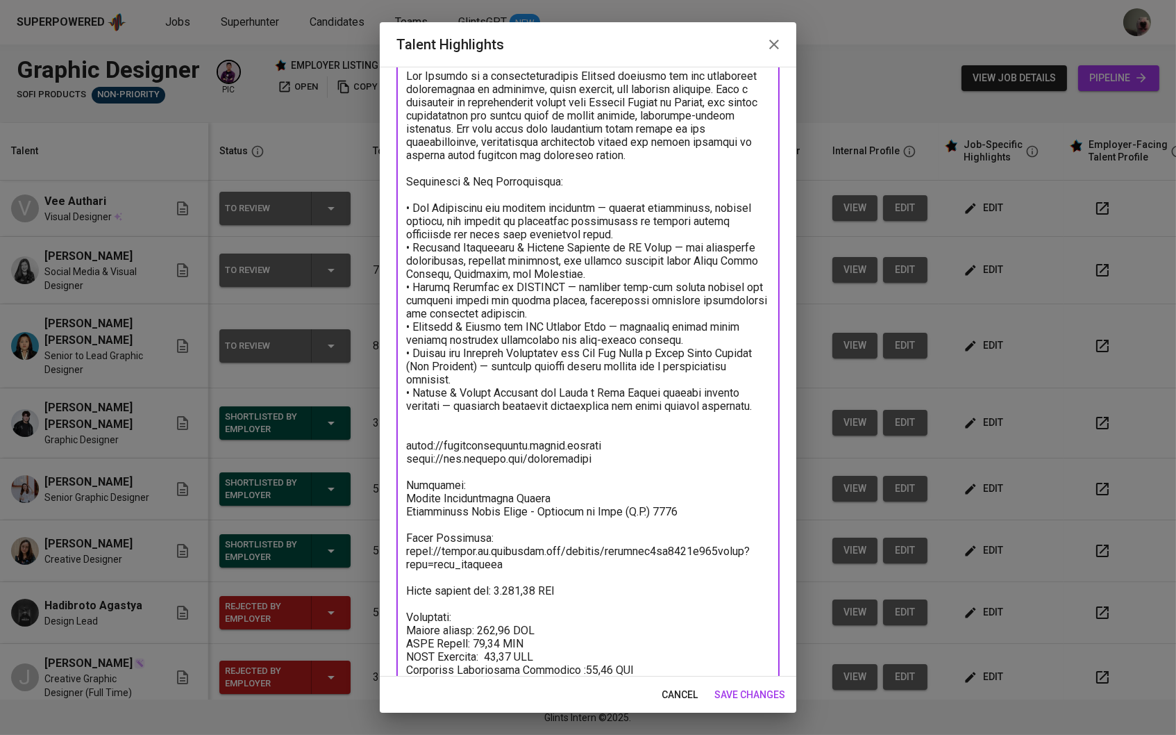
drag, startPoint x: 681, startPoint y: 508, endPoint x: 401, endPoint y: 493, distance: 280.2
click at [401, 493] on div "x Talent Highlights" at bounding box center [587, 377] width 383 height 640
paste textarea "Bachelor of Fine Arts: Communication Design [PERSON_NAME][GEOGRAPHIC_DATA] ([US…"
drag, startPoint x: 626, startPoint y: 457, endPoint x: 400, endPoint y: 445, distance: 226.7
click at [400, 445] on div "x Talent Highlights" at bounding box center [587, 377] width 383 height 640
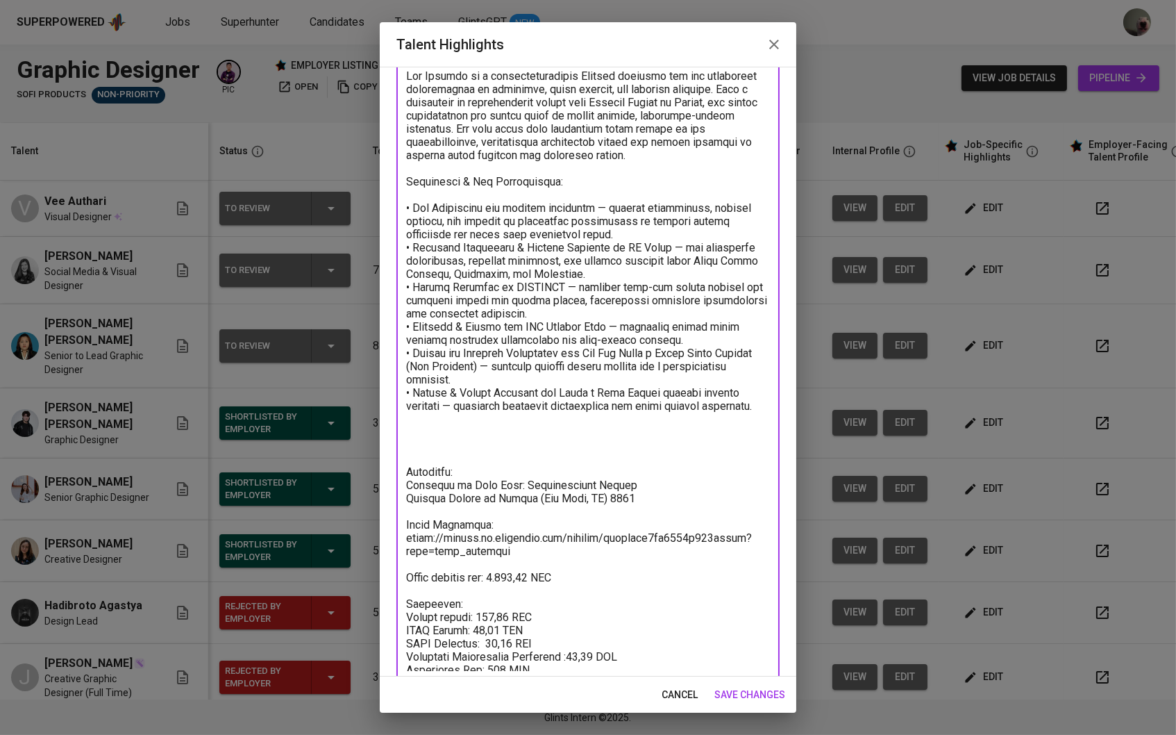
scroll to position [0, 0]
paste textarea "[URL][DOMAIN_NAME]"
click at [453, 443] on textarea at bounding box center [588, 370] width 364 height 601
type textarea "Lor Ipsumdo si a consecteturadipis Elitsed doeiusmo tem inc utlaboreet dolorema…"
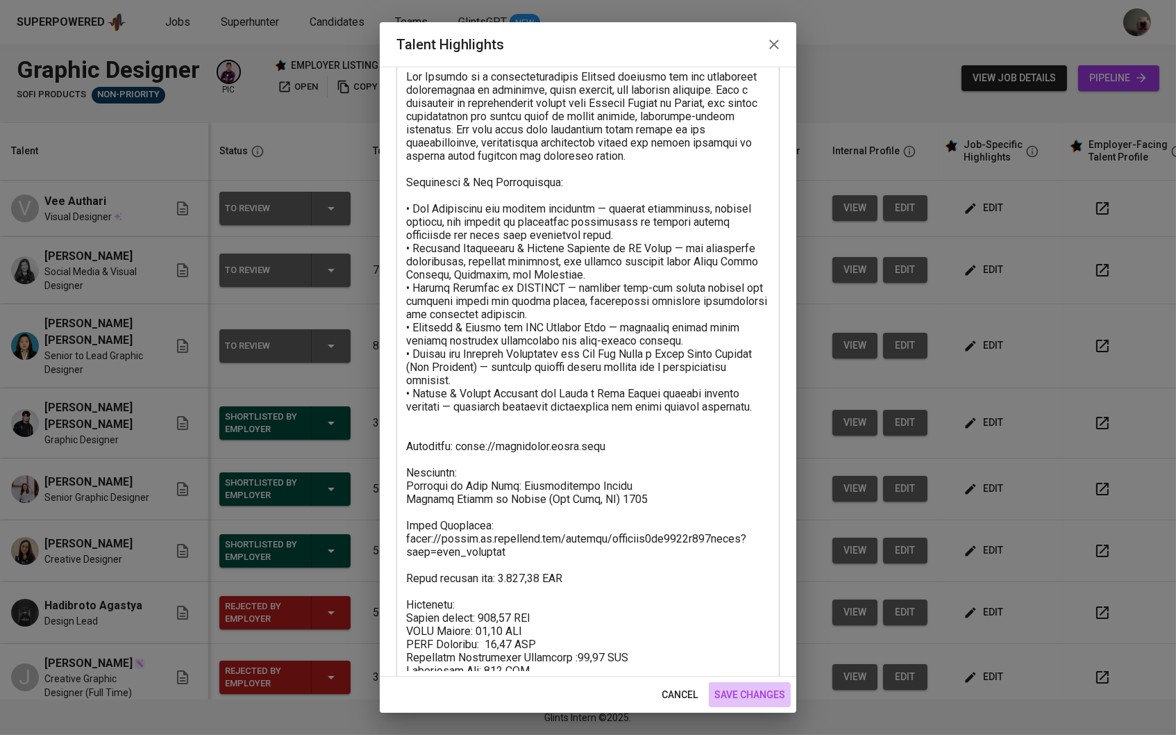
click at [765, 688] on span "save changes" at bounding box center [749, 694] width 71 height 17
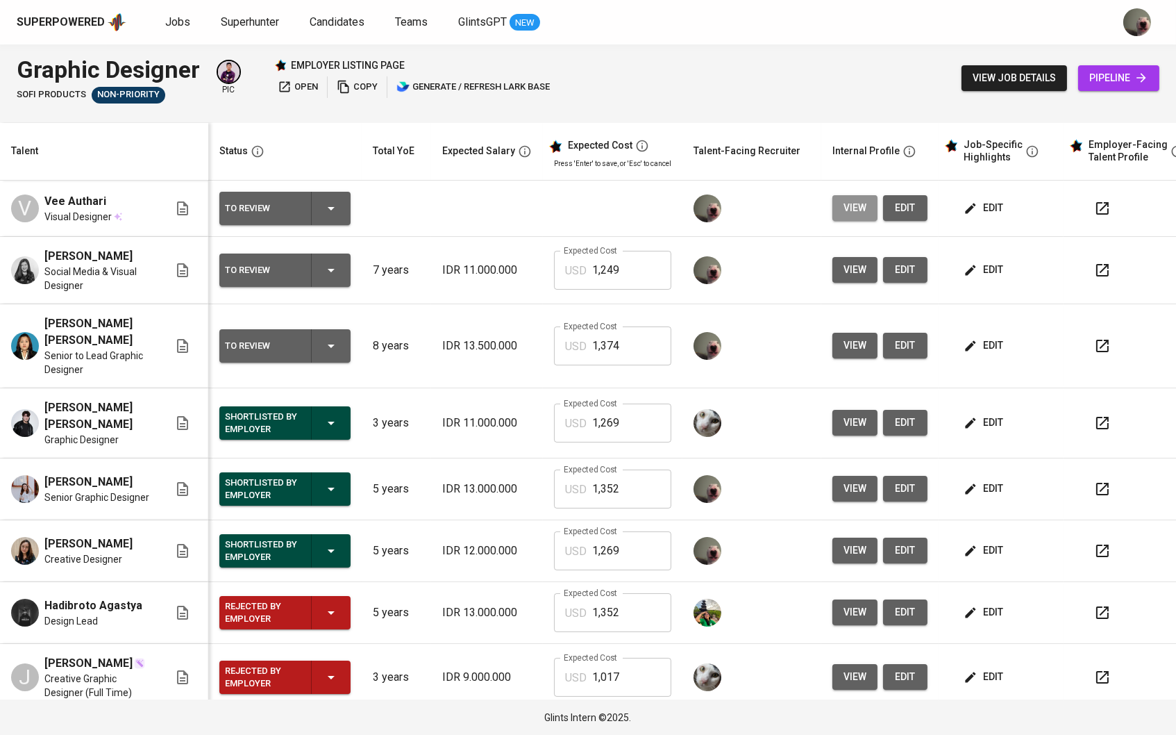
click at [858, 207] on span "view" at bounding box center [855, 207] width 23 height 17
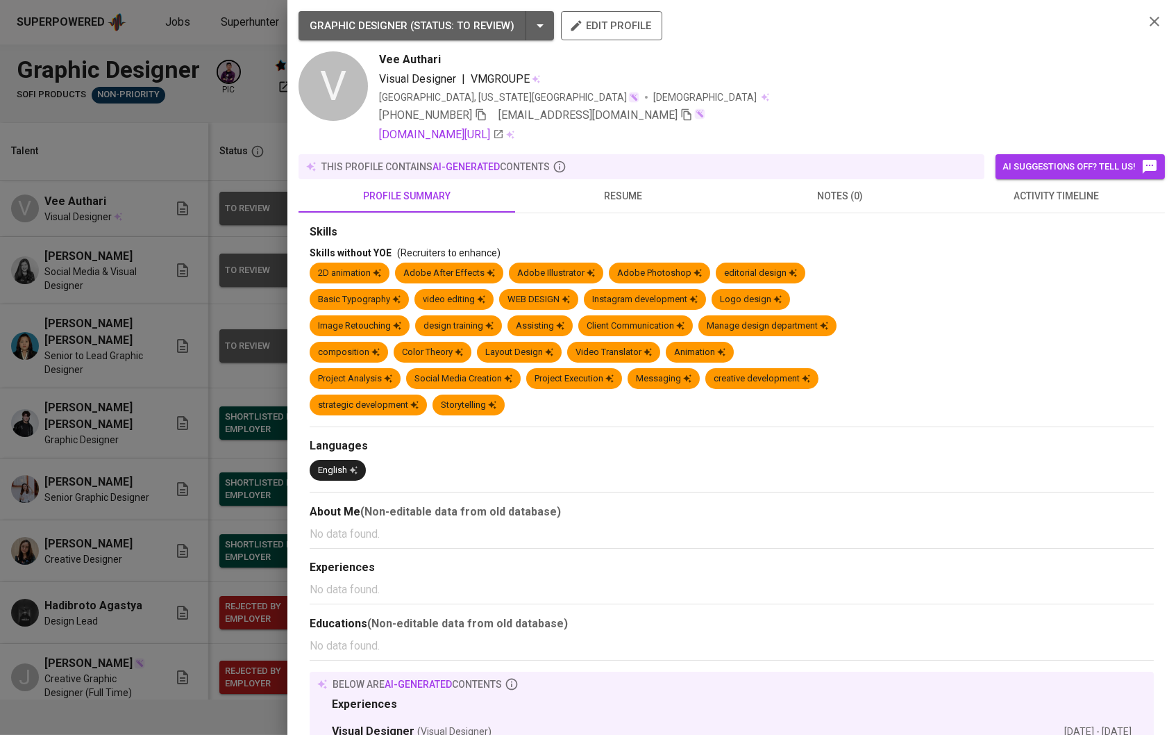
click at [211, 294] on div at bounding box center [588, 367] width 1176 height 735
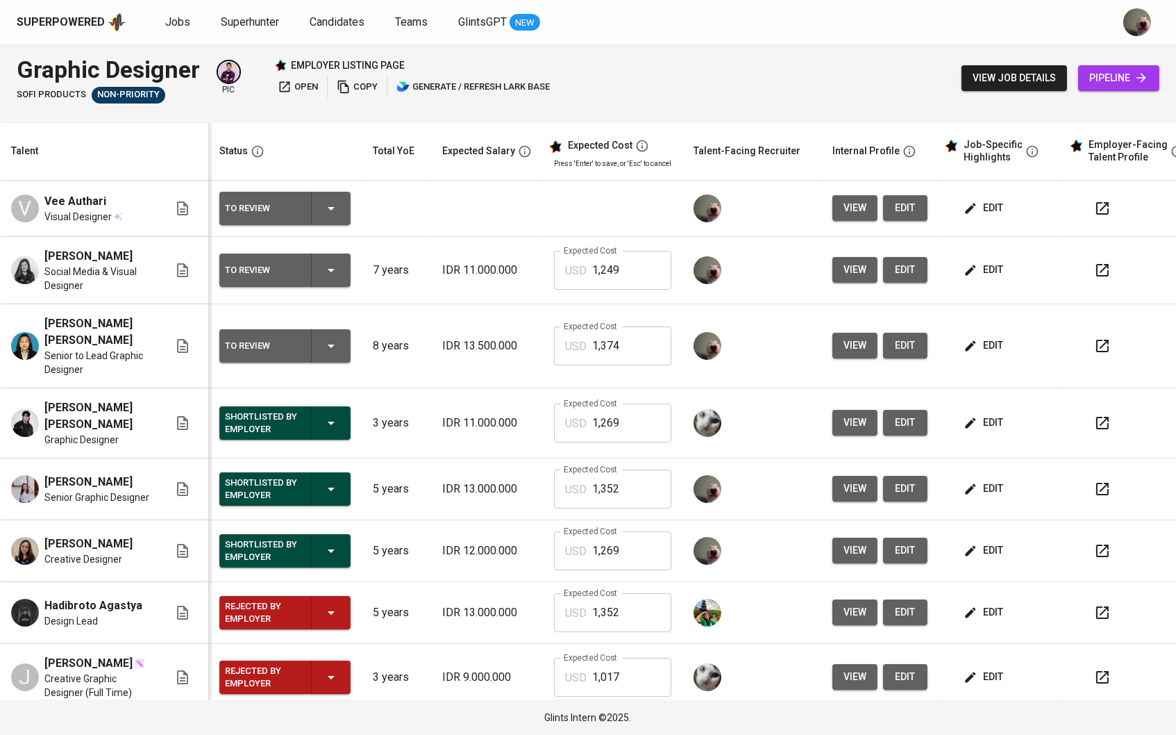
click at [913, 209] on span "edit" at bounding box center [905, 207] width 22 height 17
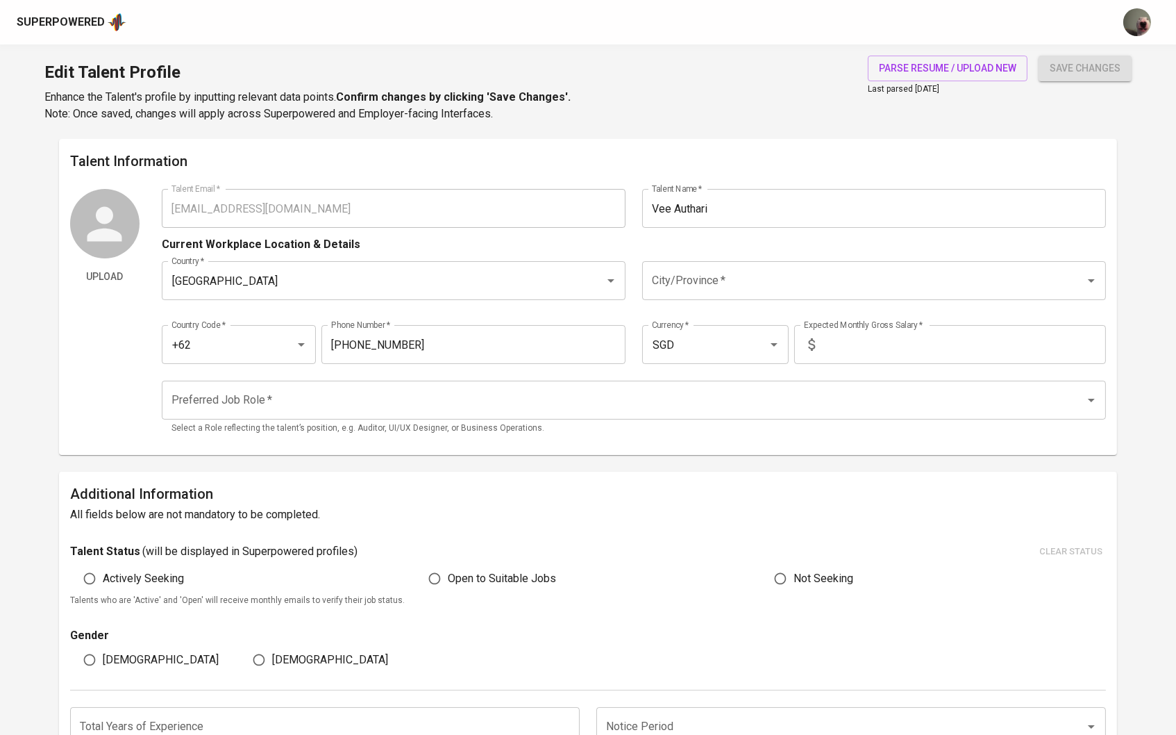
click at [923, 81] on div "parse resume / upload new Last parsed Feb 25, 2025" at bounding box center [948, 89] width 160 height 67
click at [917, 68] on span "parse resume / upload new" at bounding box center [947, 68] width 137 height 17
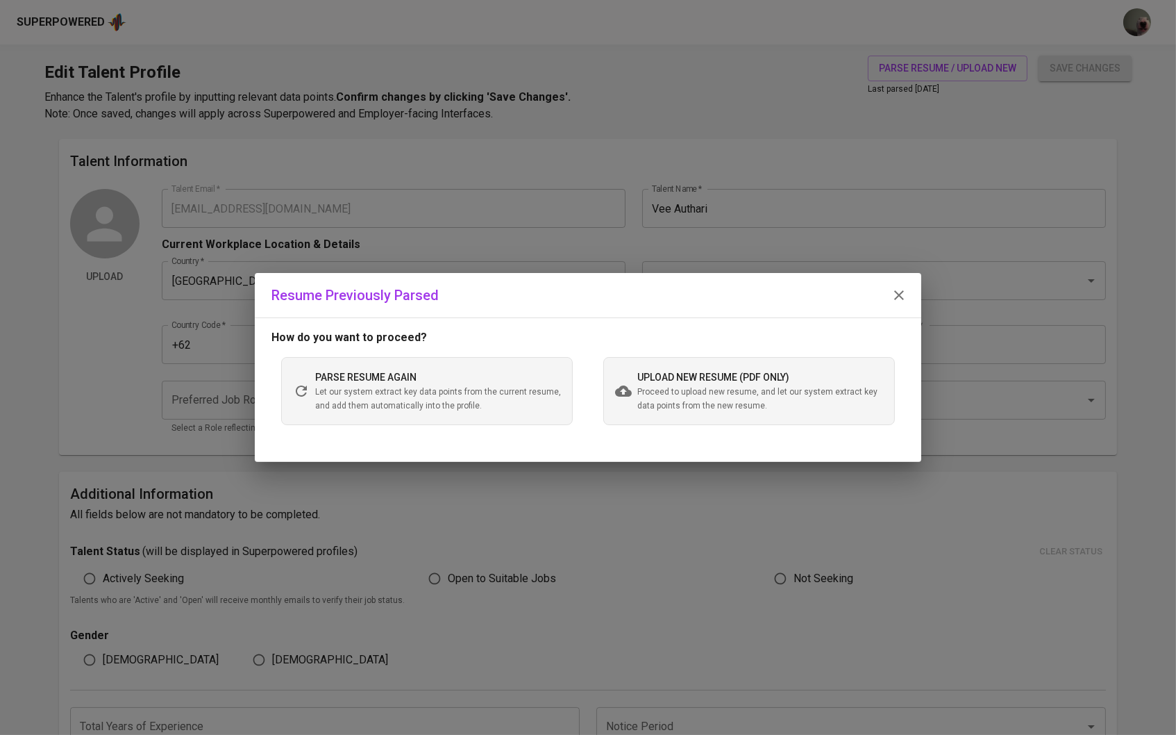
click at [608, 386] on div "upload new resume (pdf only) Proceed to upload new resume, and let our system e…" at bounding box center [749, 391] width 292 height 68
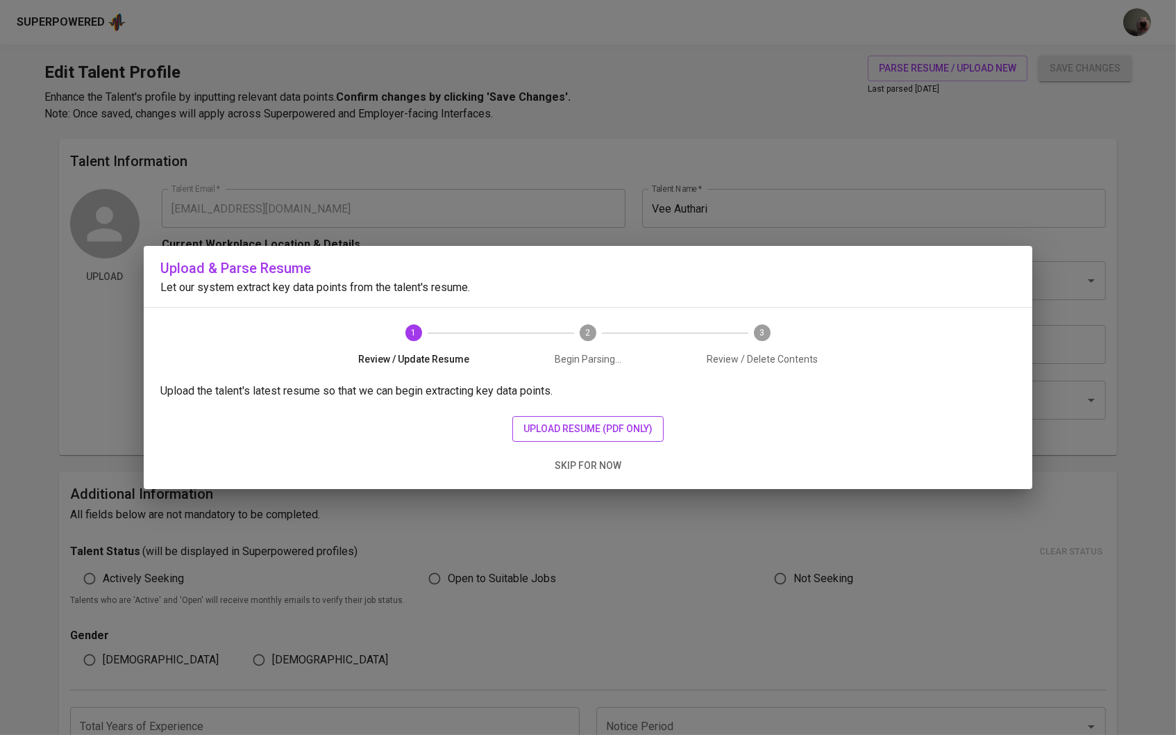
click at [616, 424] on span "upload resume (pdf only)" at bounding box center [588, 428] width 129 height 17
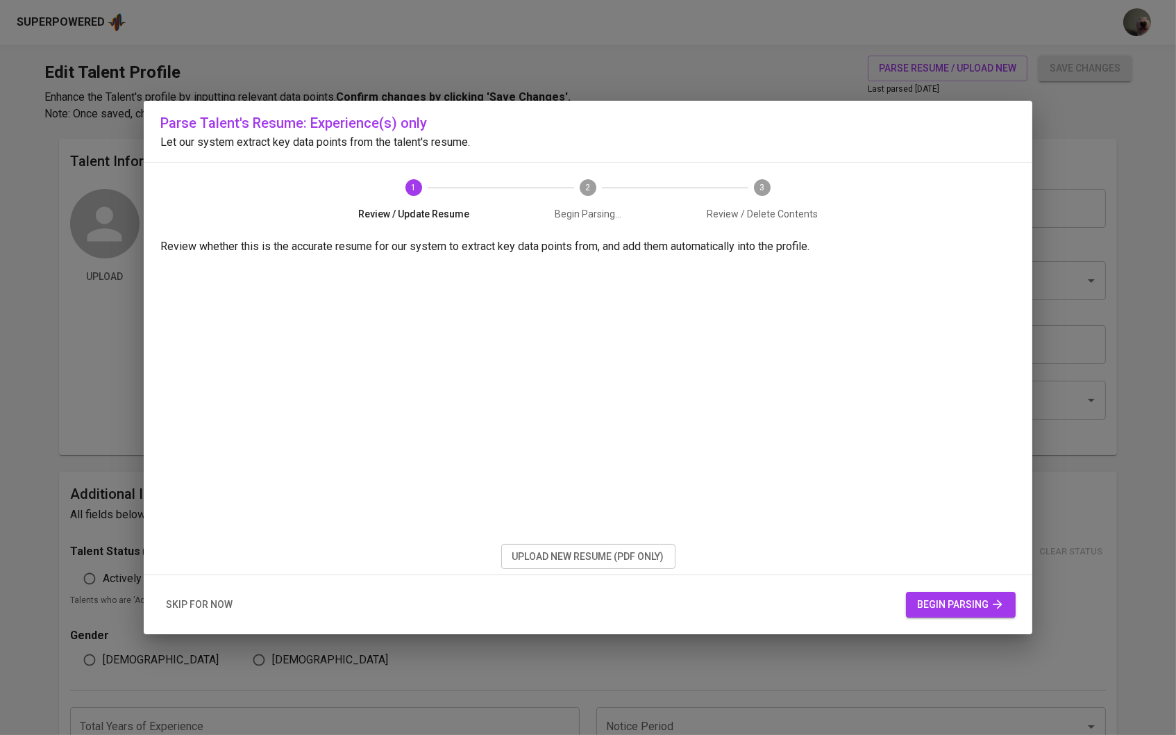
click at [962, 601] on span "begin parsing" at bounding box center [960, 604] width 87 height 17
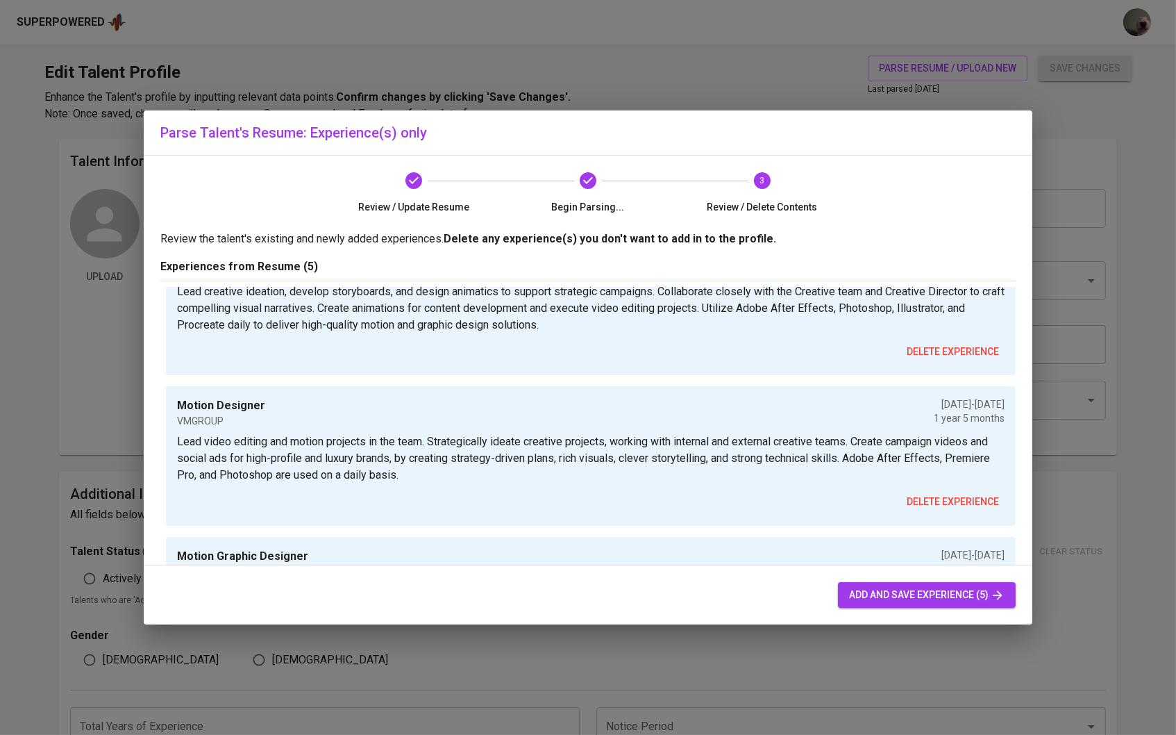
scroll to position [445, 0]
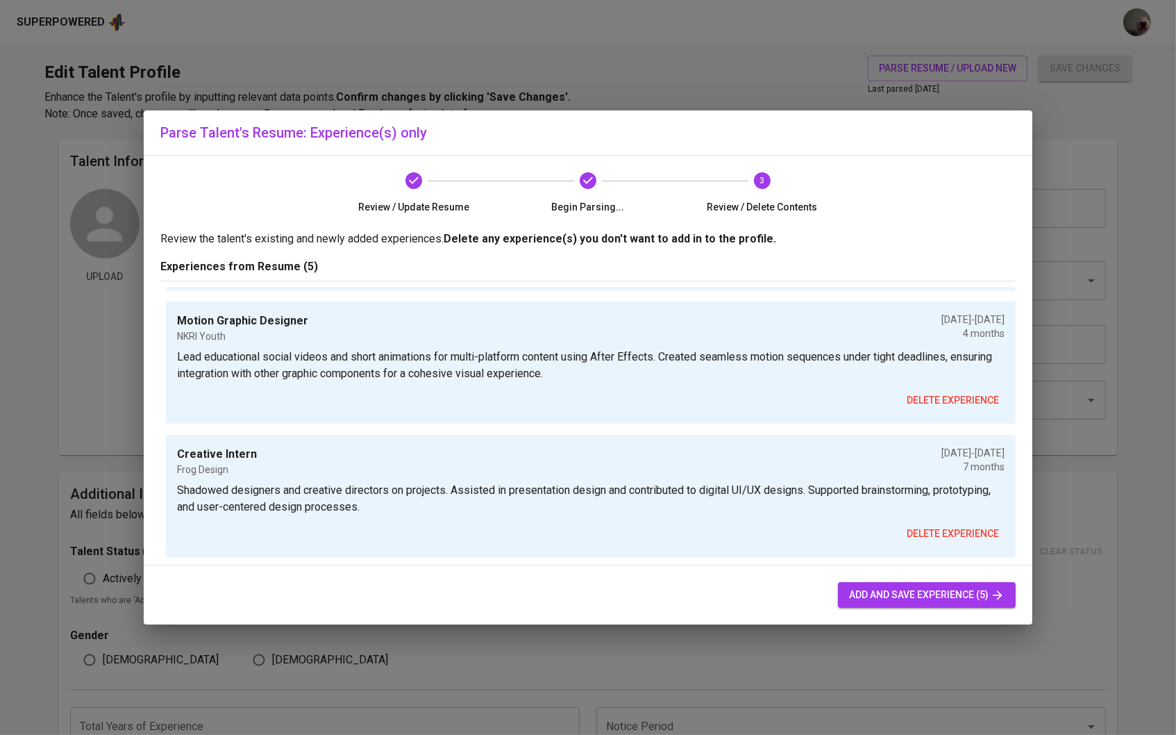
click at [899, 591] on span "add and save experience (5)" at bounding box center [927, 594] width 156 height 17
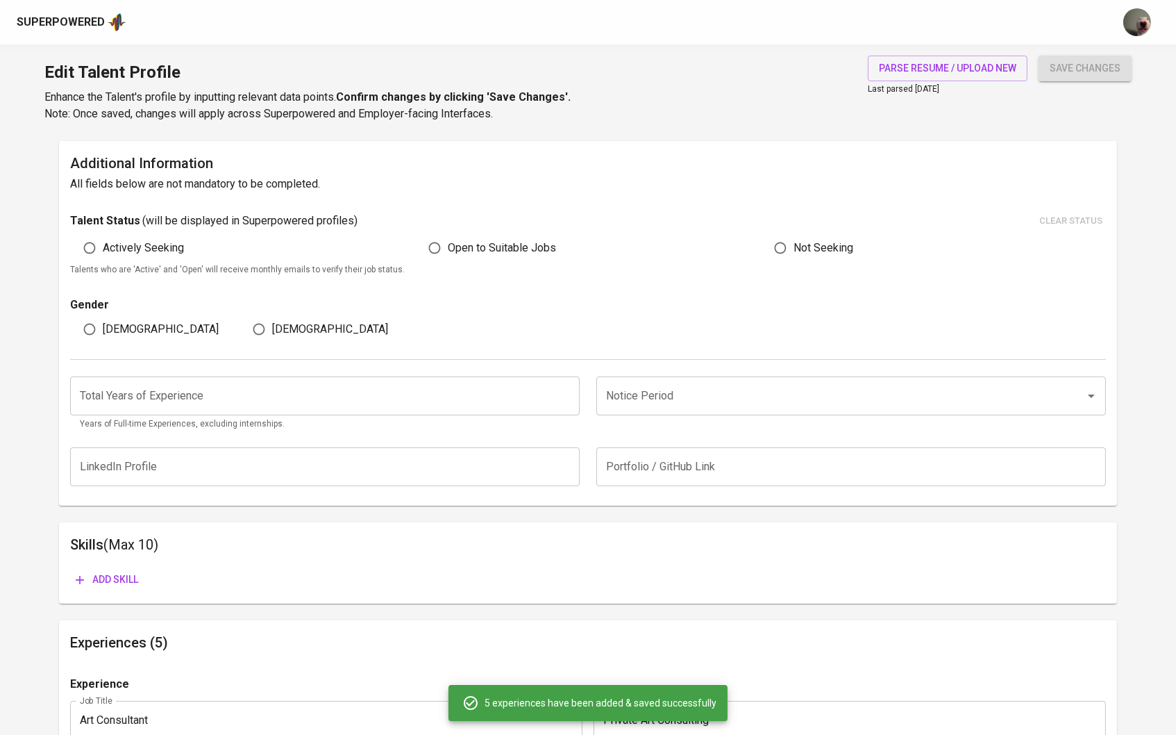
scroll to position [310, 0]
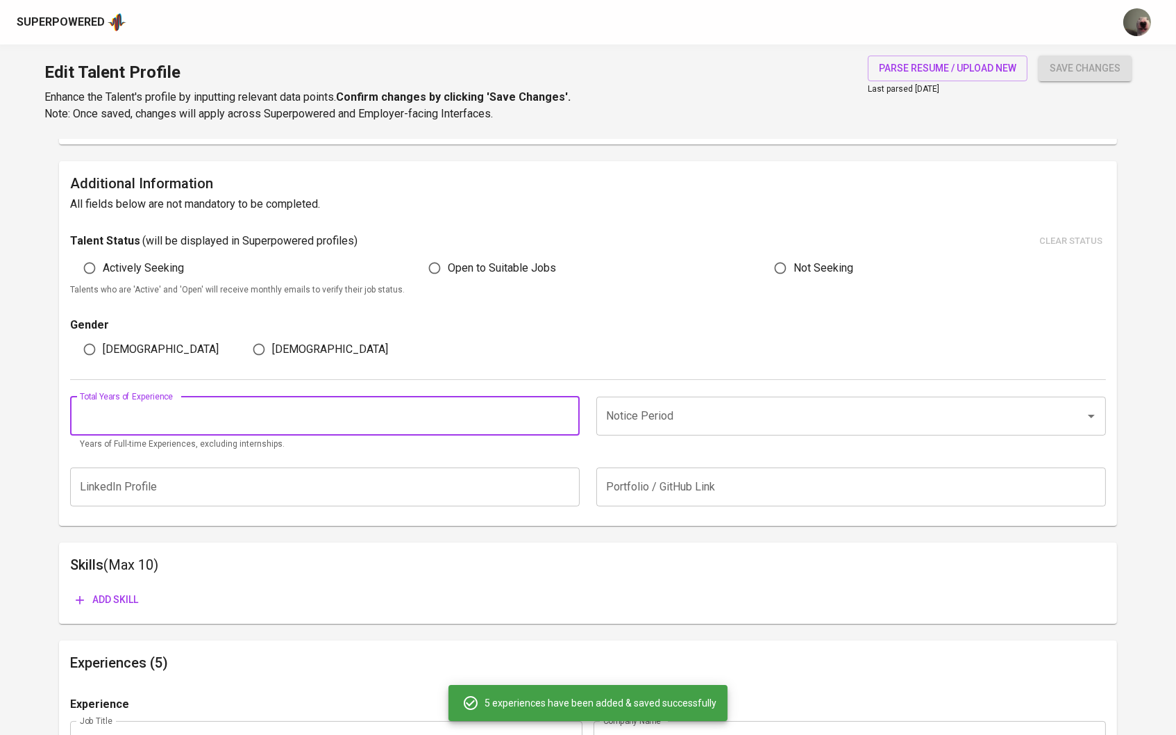
click at [507, 428] on input "number" at bounding box center [325, 415] width 510 height 39
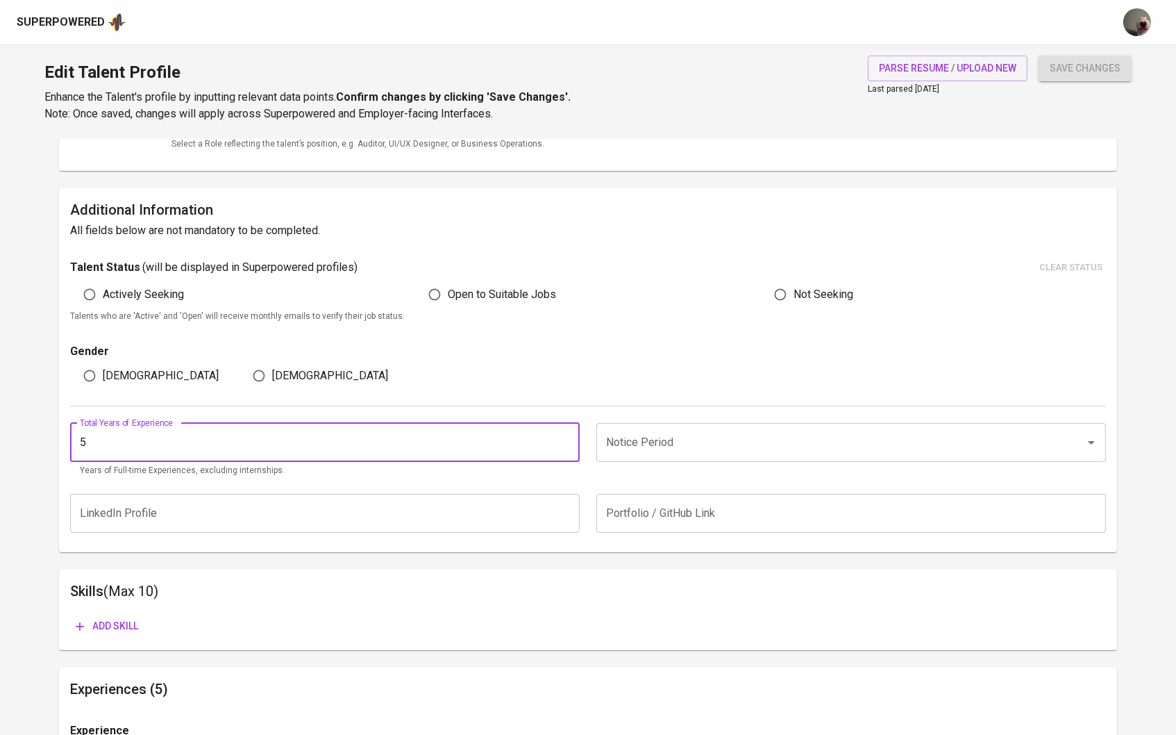
scroll to position [283, 0]
type input "5"
click at [612, 450] on input "Notice Period" at bounding box center [832, 444] width 458 height 26
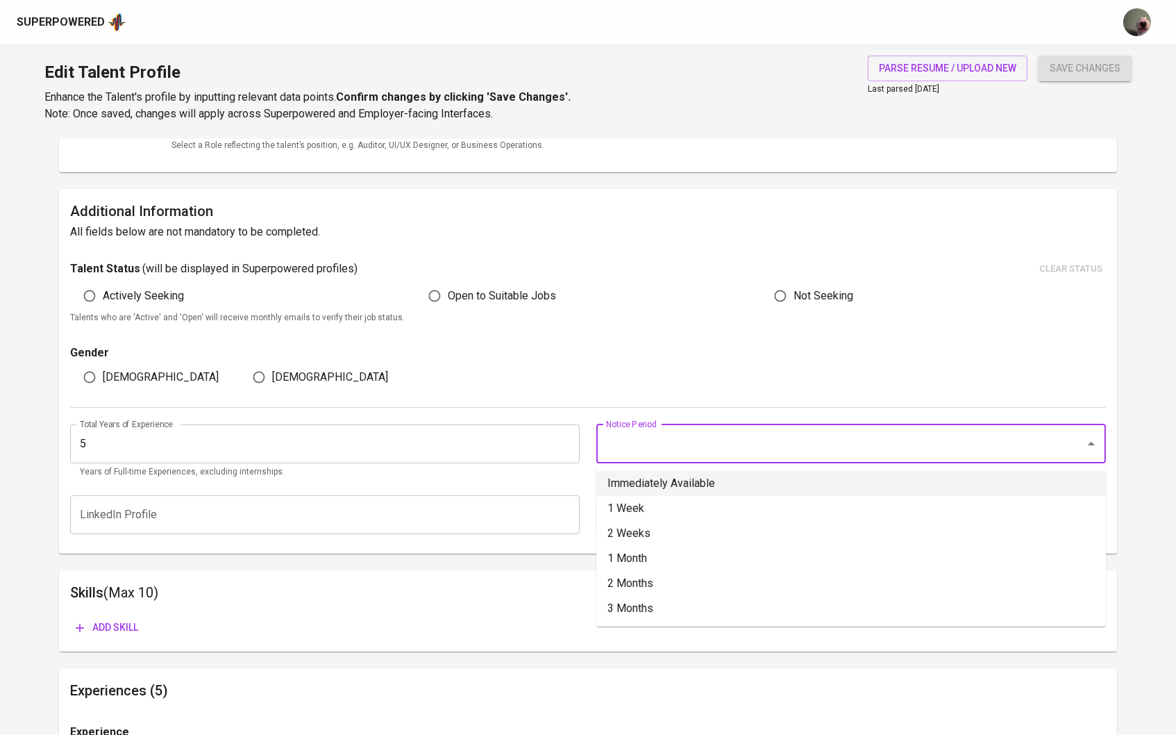
click at [633, 489] on li "Immediately Available" at bounding box center [851, 483] width 510 height 25
type input "Immediately Available"
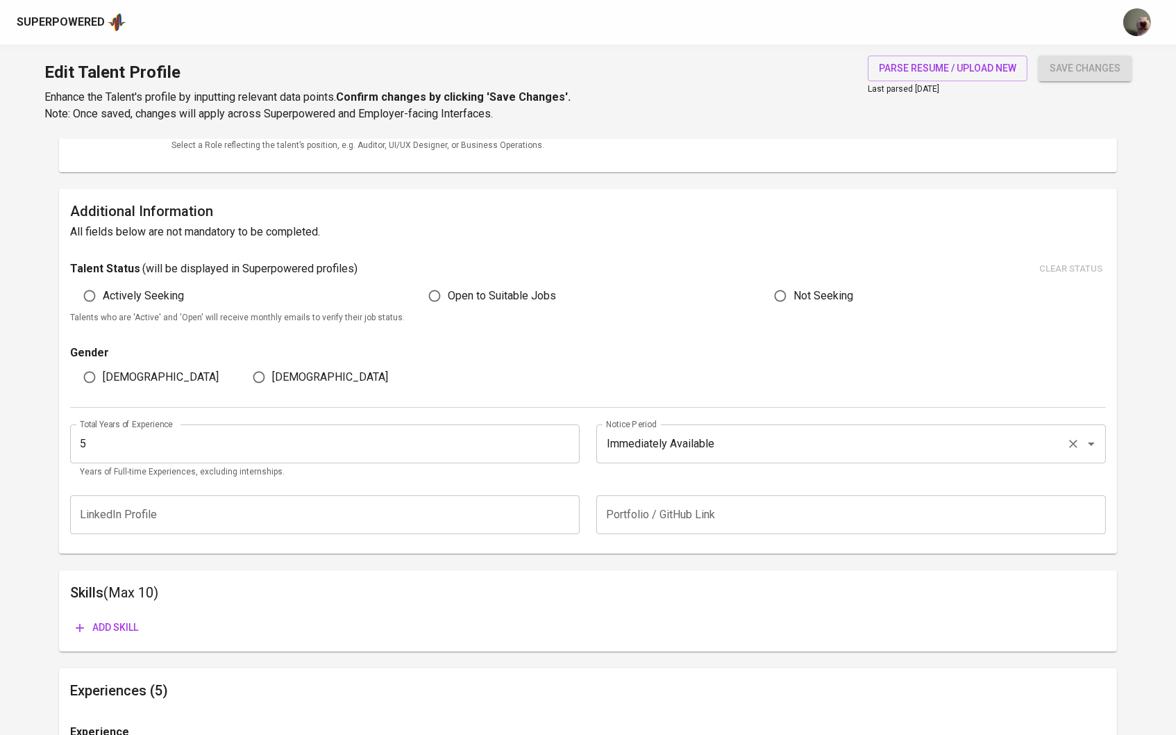
click at [630, 447] on input "Immediately Available" at bounding box center [832, 444] width 458 height 26
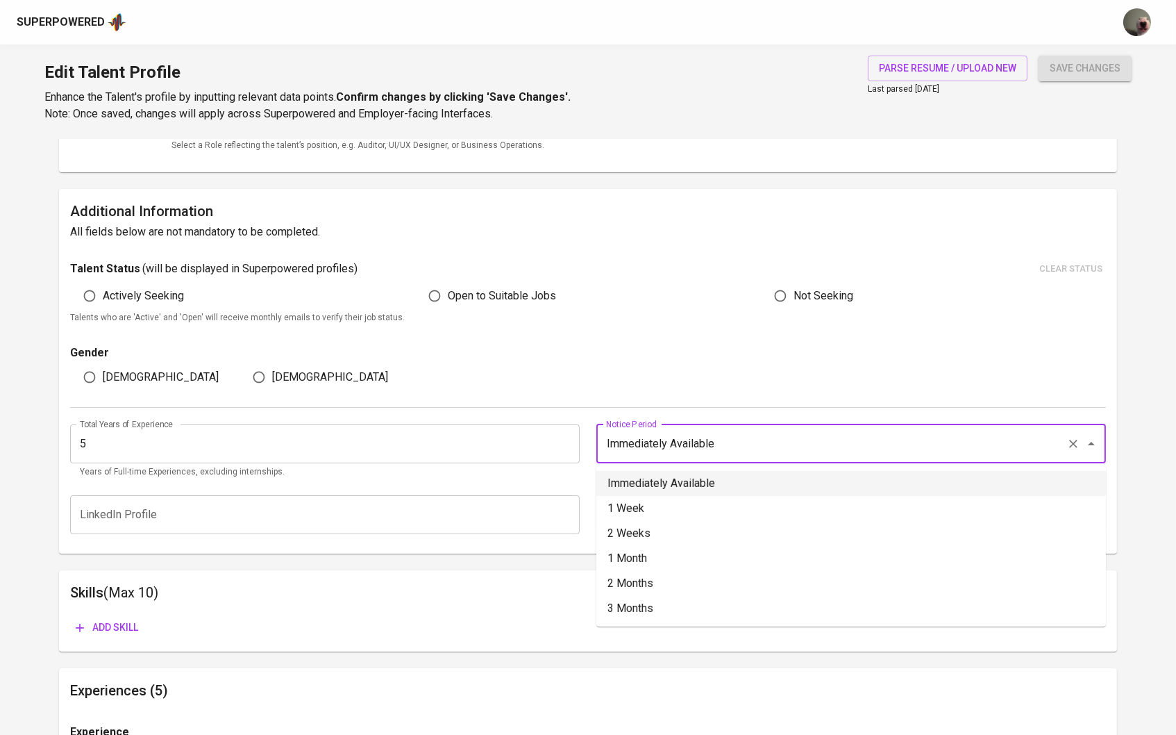
click at [642, 491] on li "Immediately Available" at bounding box center [851, 483] width 510 height 25
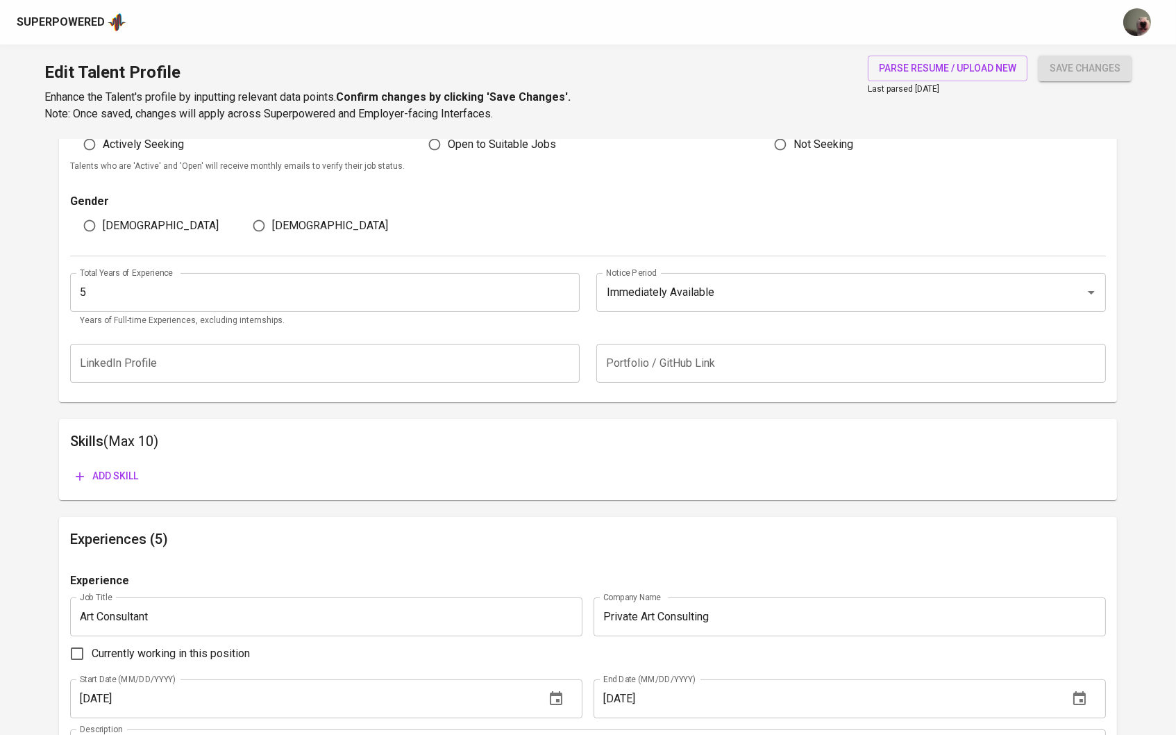
scroll to position [470, 0]
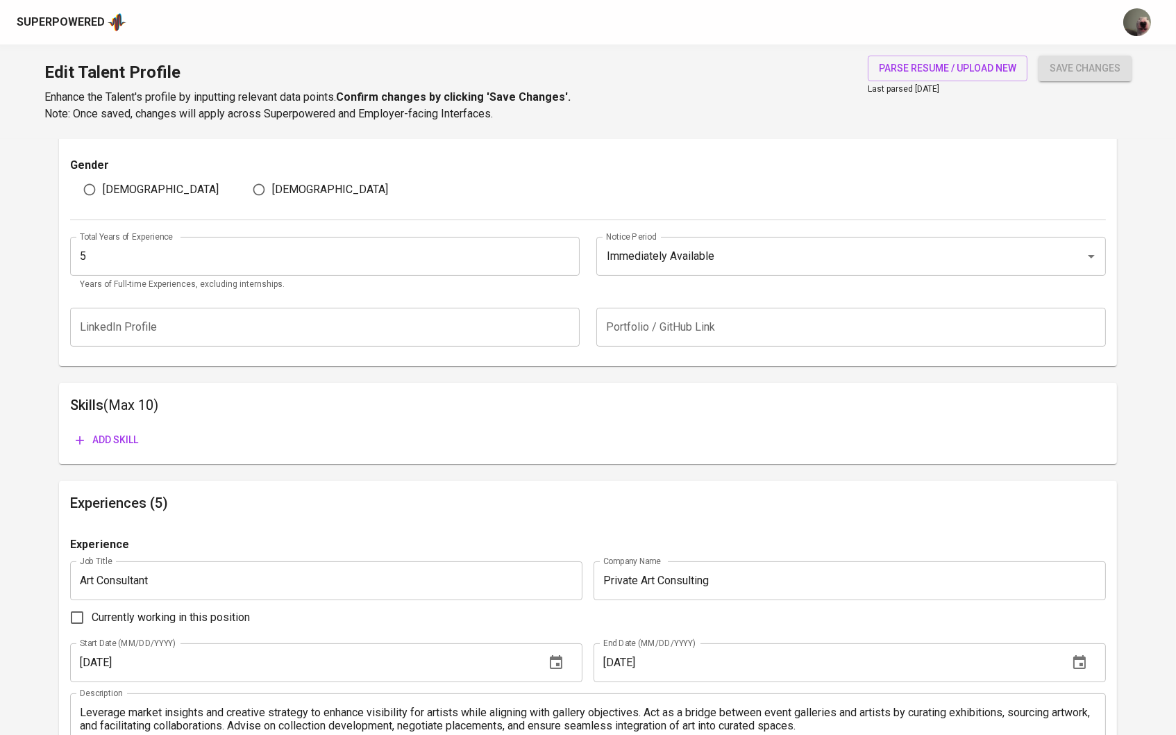
click at [619, 314] on input "text" at bounding box center [851, 327] width 510 height 39
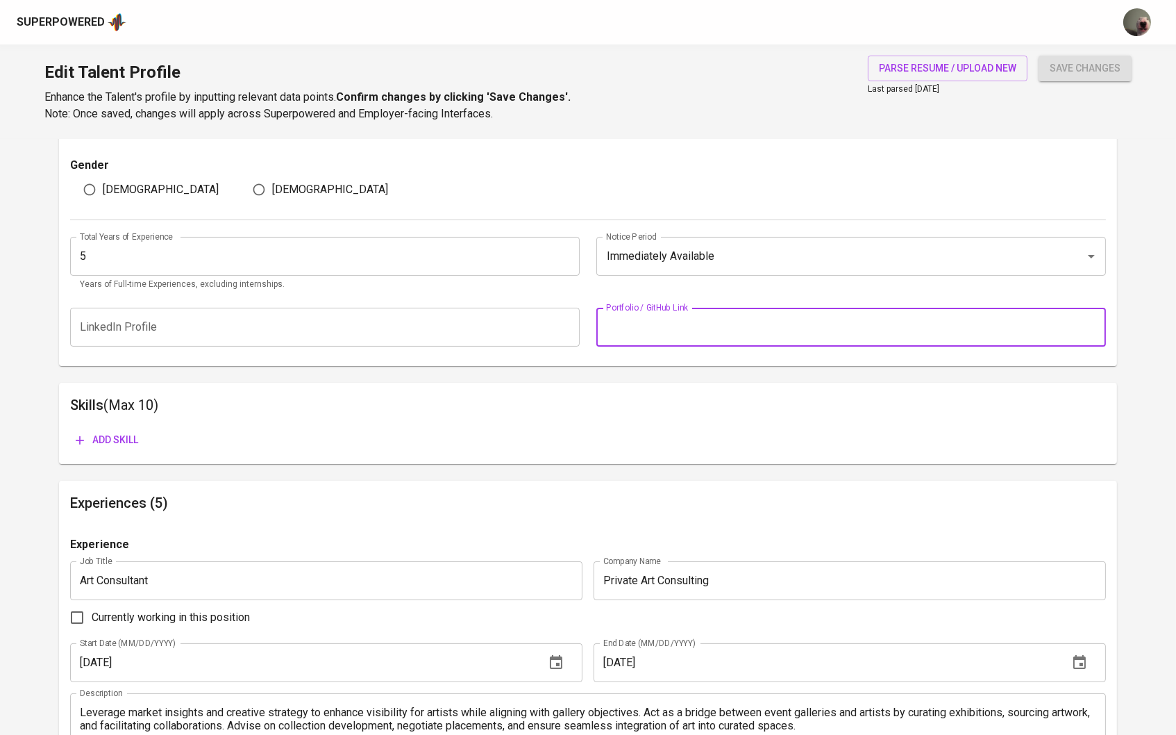
paste input "https://veeauthari.cargo.site"
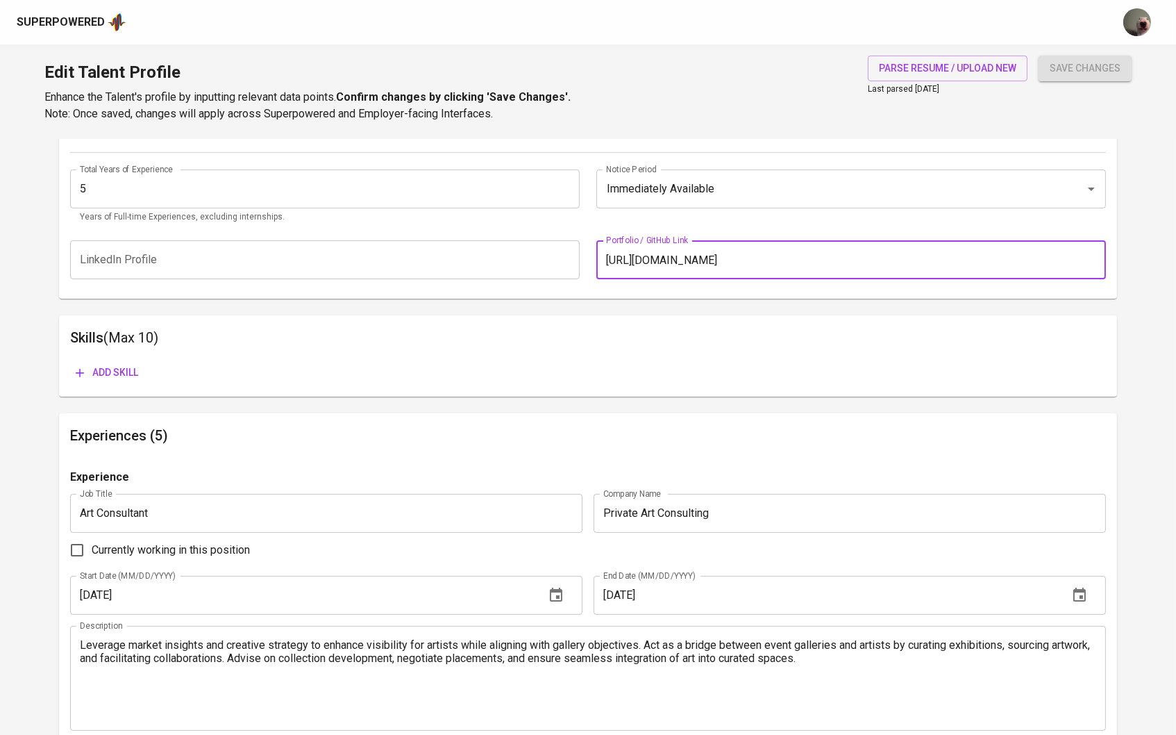
scroll to position [546, 0]
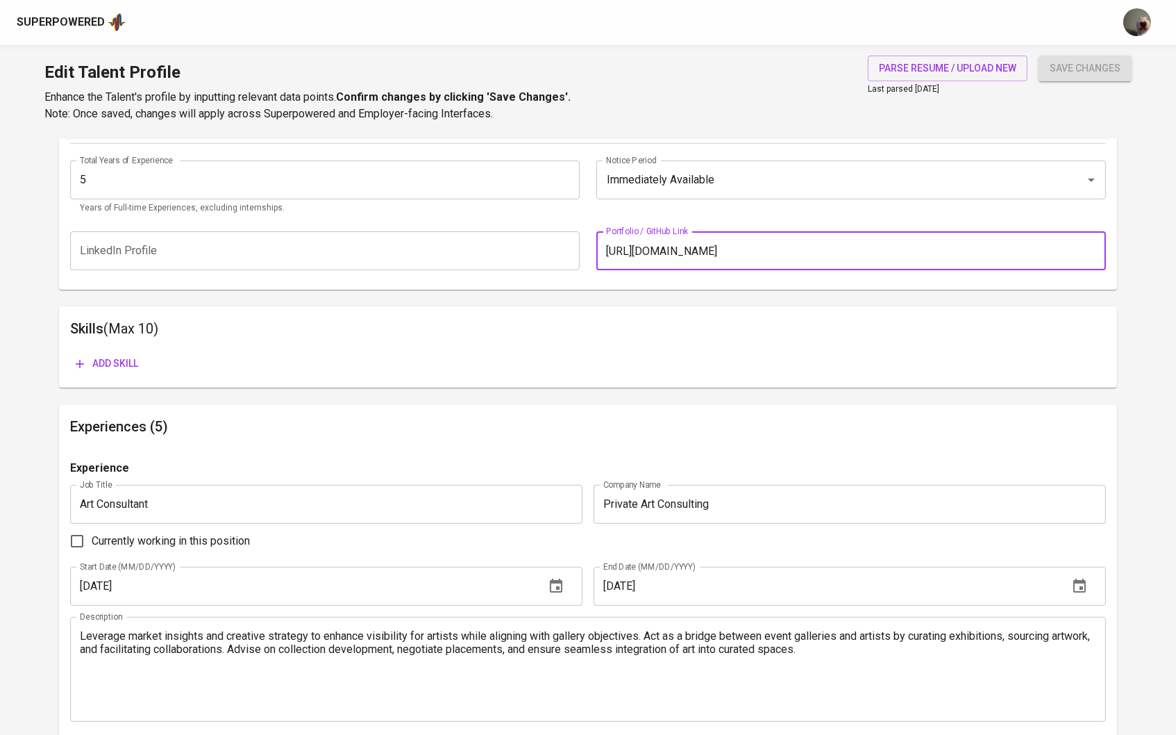
type input "https://veeauthari.cargo.site"
click at [122, 356] on span "Add skill" at bounding box center [107, 363] width 62 height 17
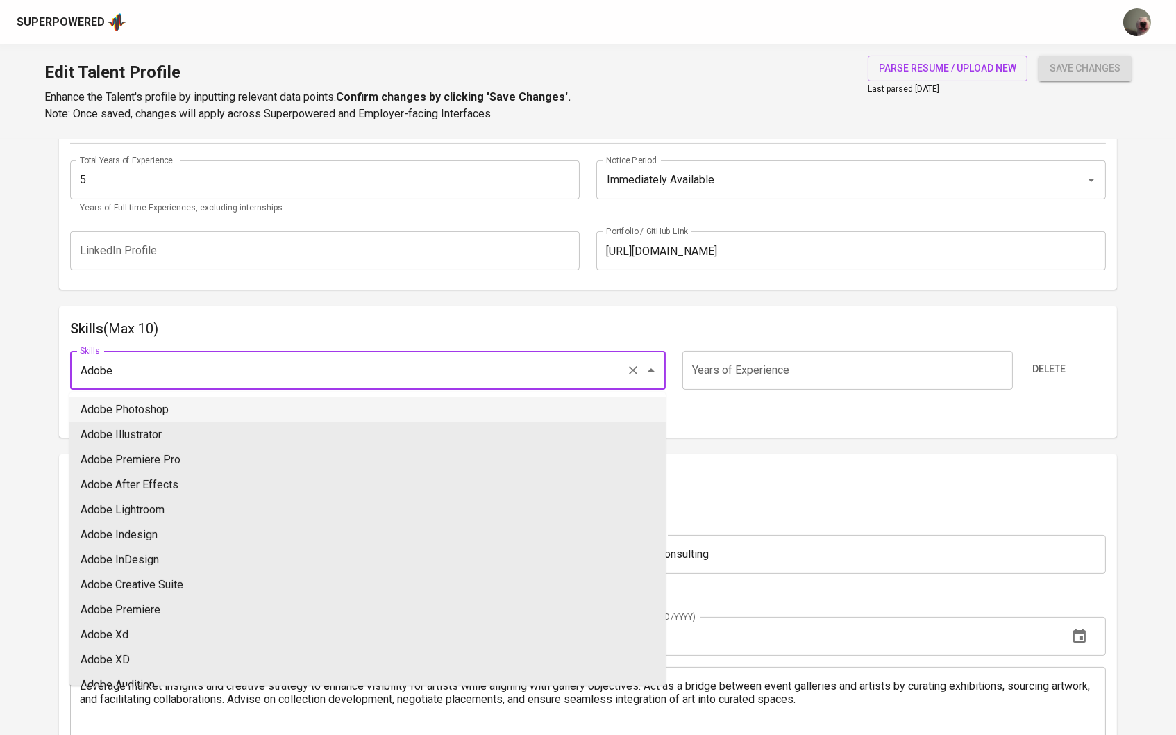
click at [117, 413] on li "Adobe Photoshop" at bounding box center [367, 409] width 596 height 25
type input "Adobe Photoshop"
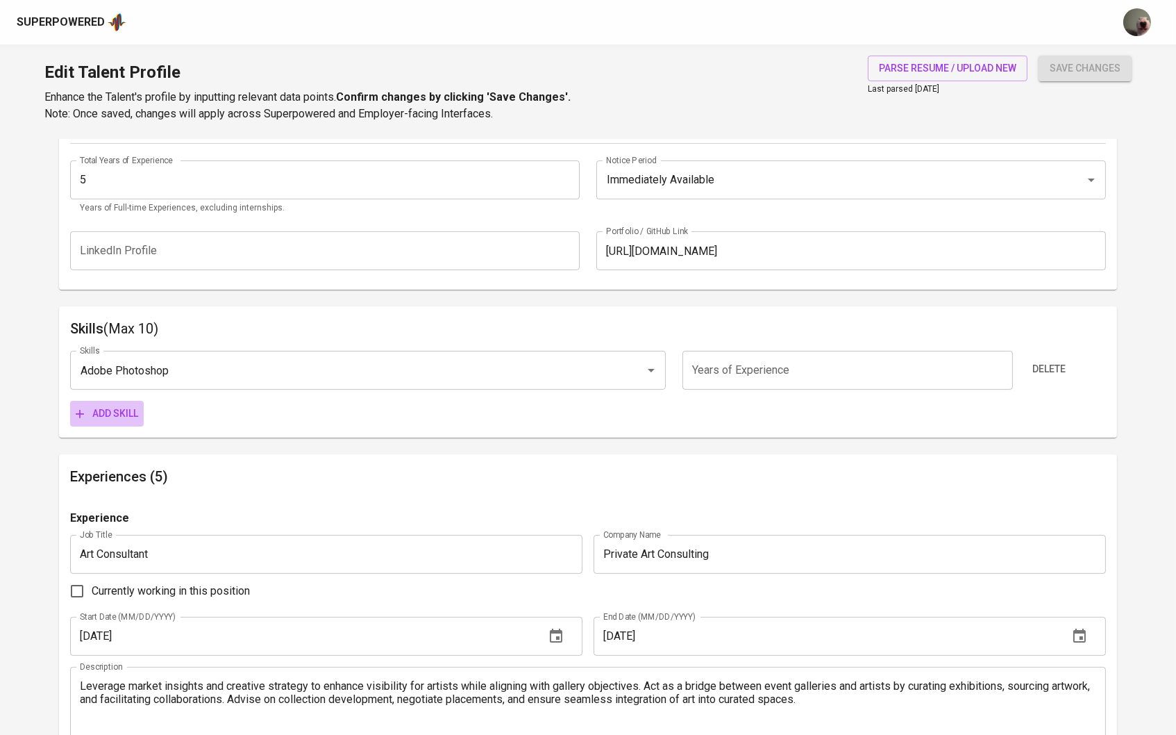
click at [127, 415] on span "Add skill" at bounding box center [107, 413] width 62 height 17
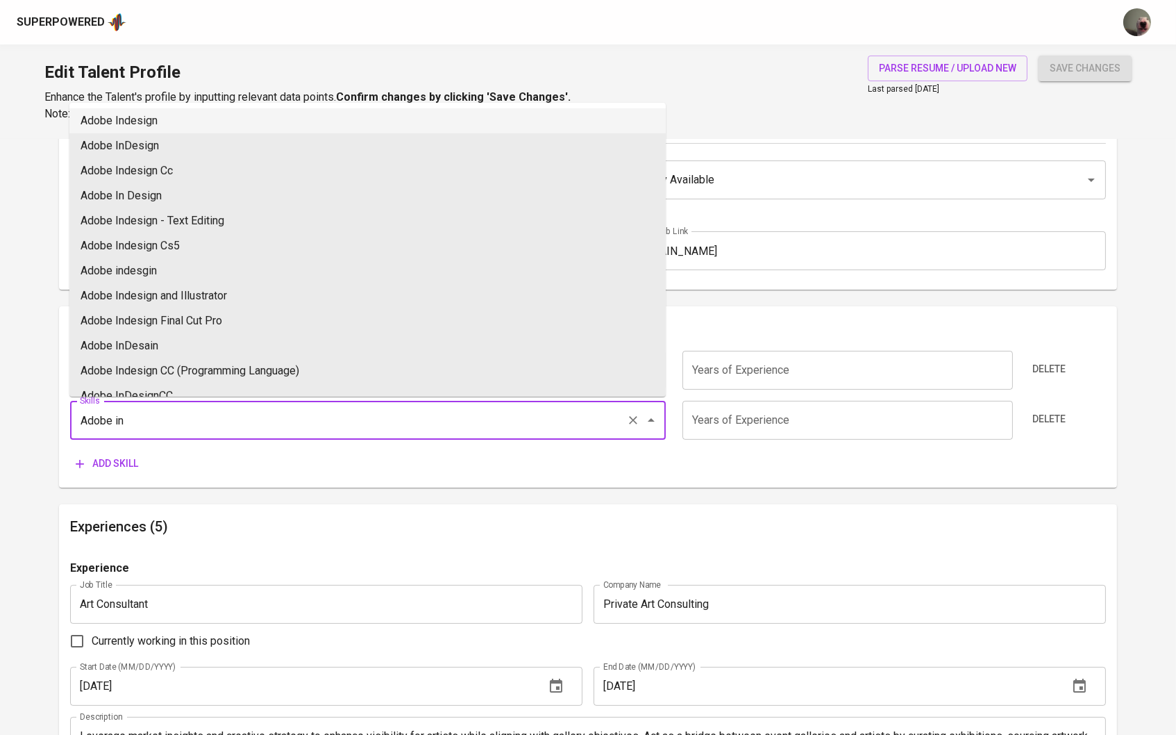
click at [124, 126] on li "Adobe Indesign" at bounding box center [367, 120] width 596 height 25
type input "Adobe Indesign"
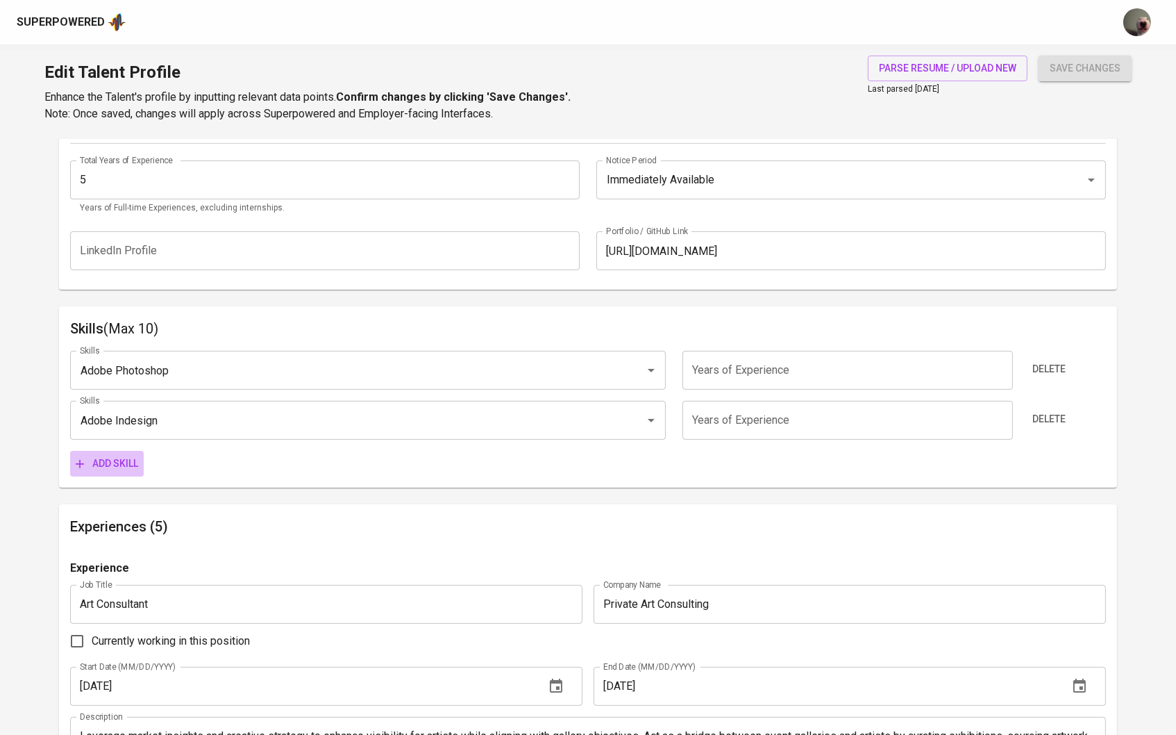
click at [135, 455] on span "Add skill" at bounding box center [107, 463] width 62 height 17
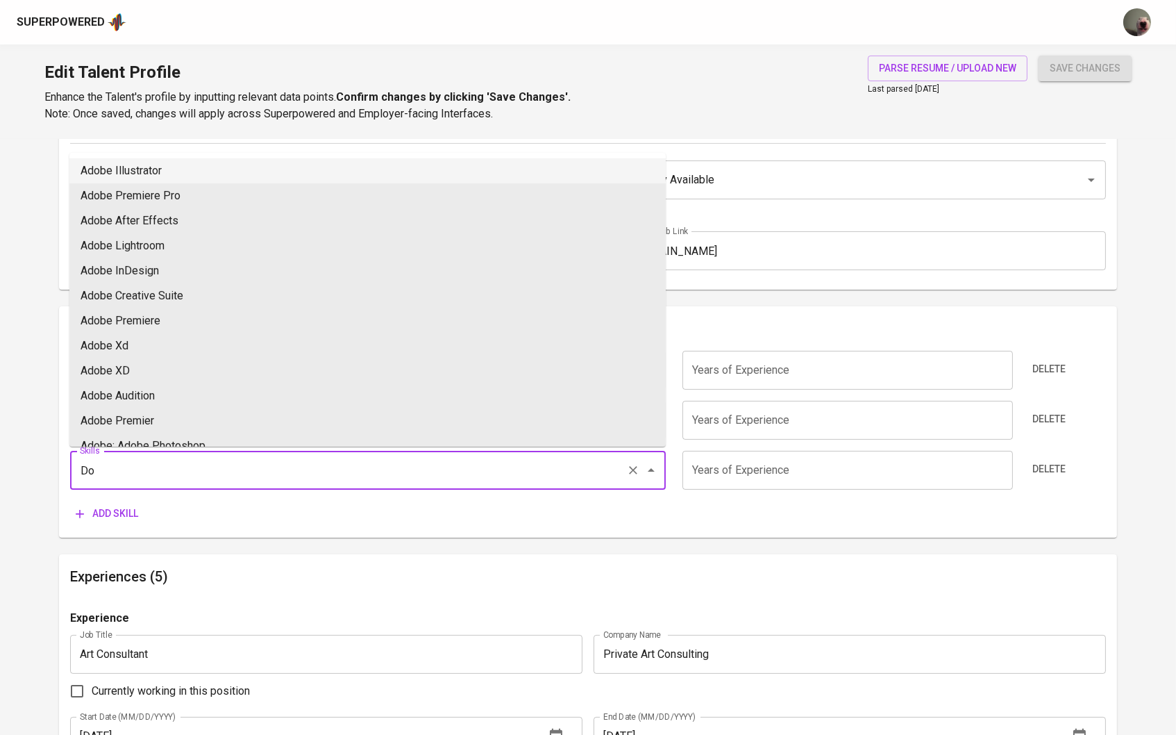
type input "D"
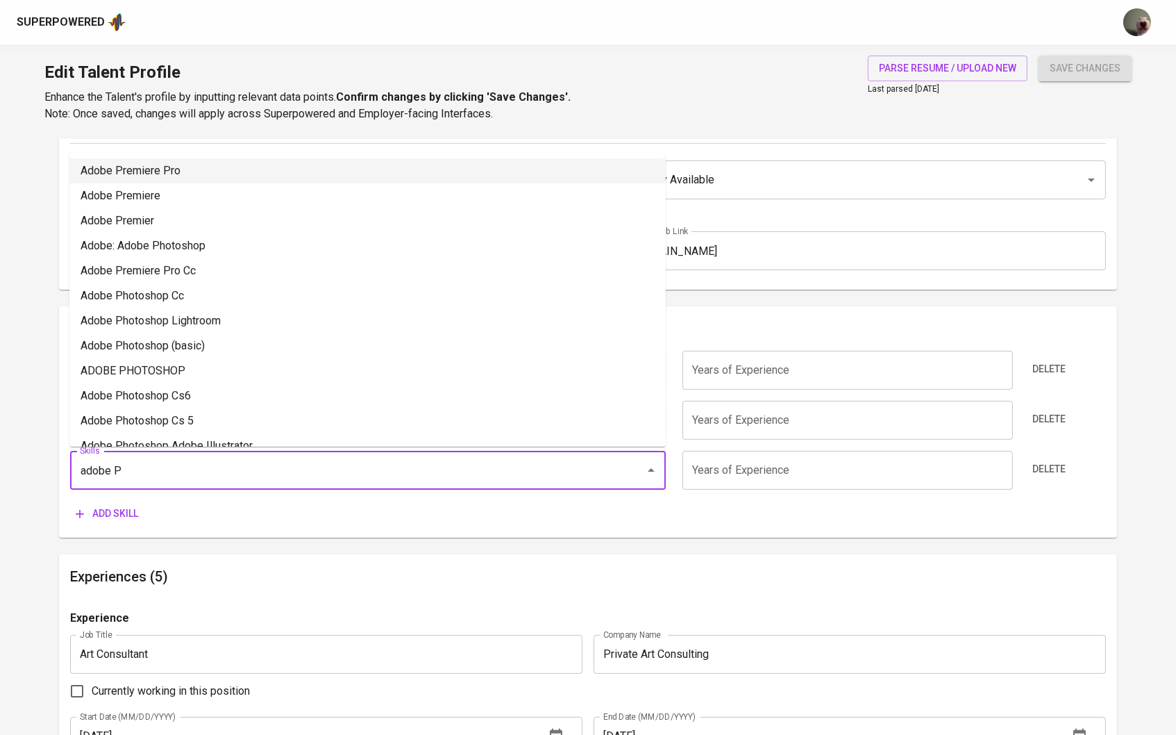
click at [127, 178] on li "Adobe Premiere Pro" at bounding box center [367, 170] width 596 height 25
type input "Adobe Premiere Pro"
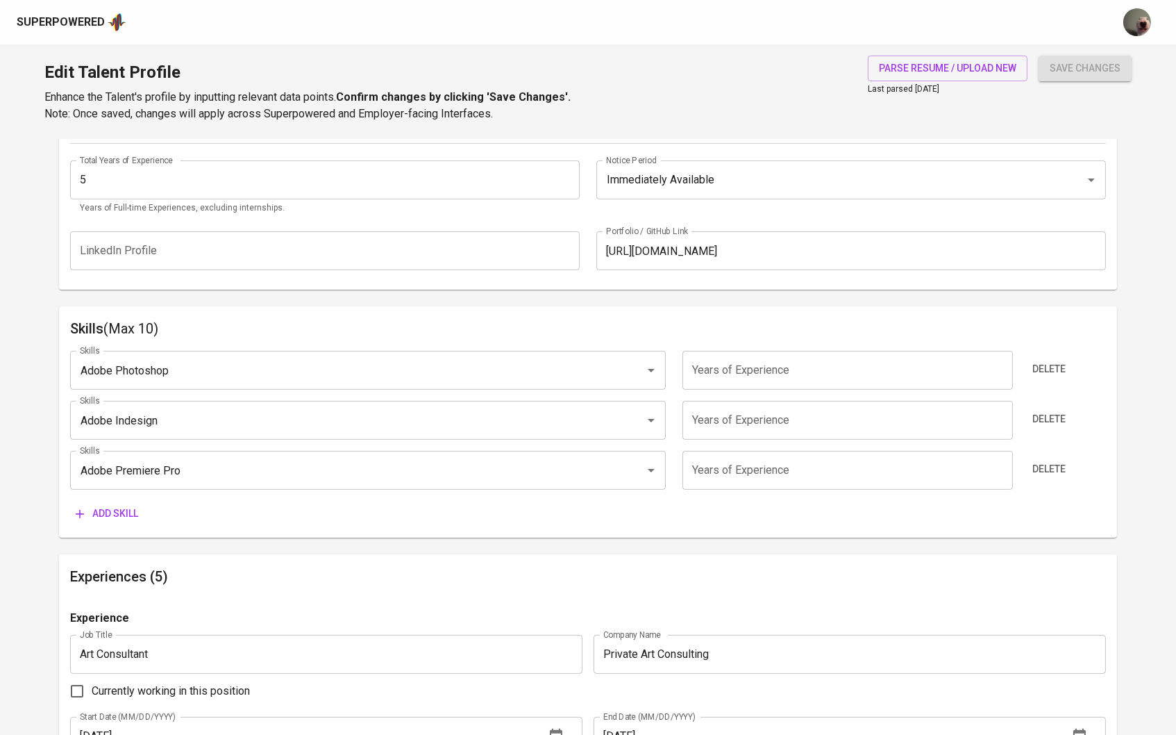
click at [126, 510] on span "Add skill" at bounding box center [107, 513] width 62 height 17
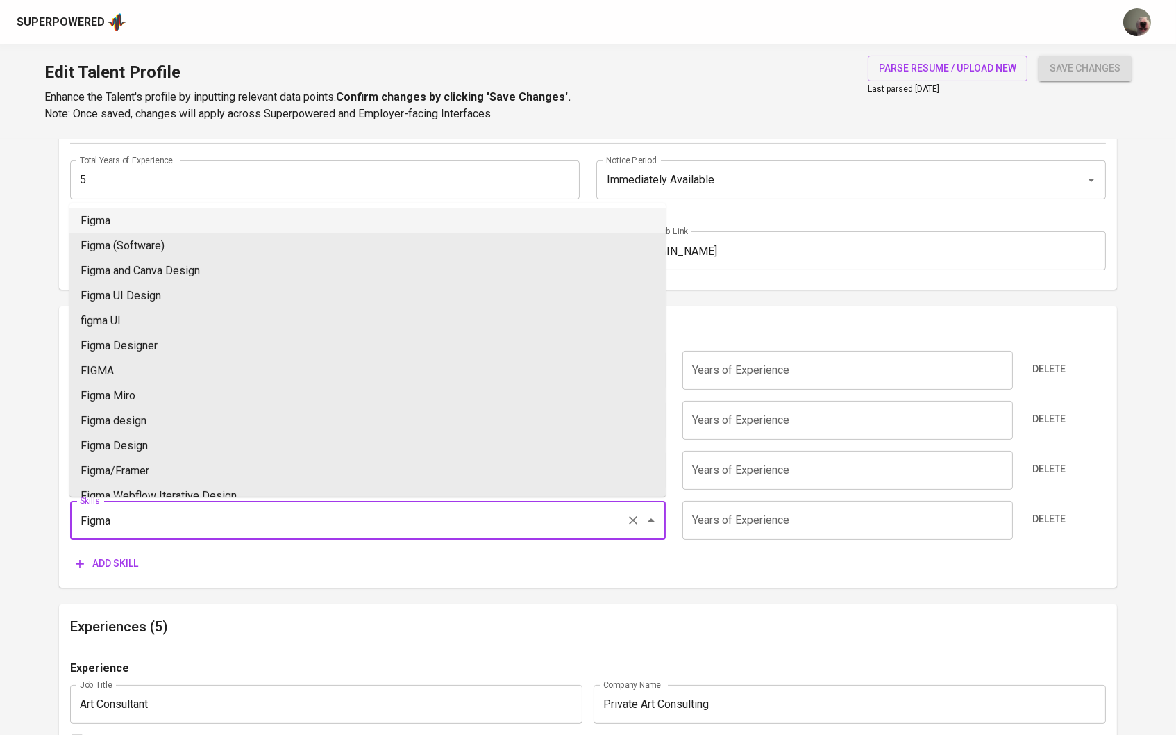
click at [137, 229] on li "Figma" at bounding box center [367, 220] width 596 height 25
type input "Figma"
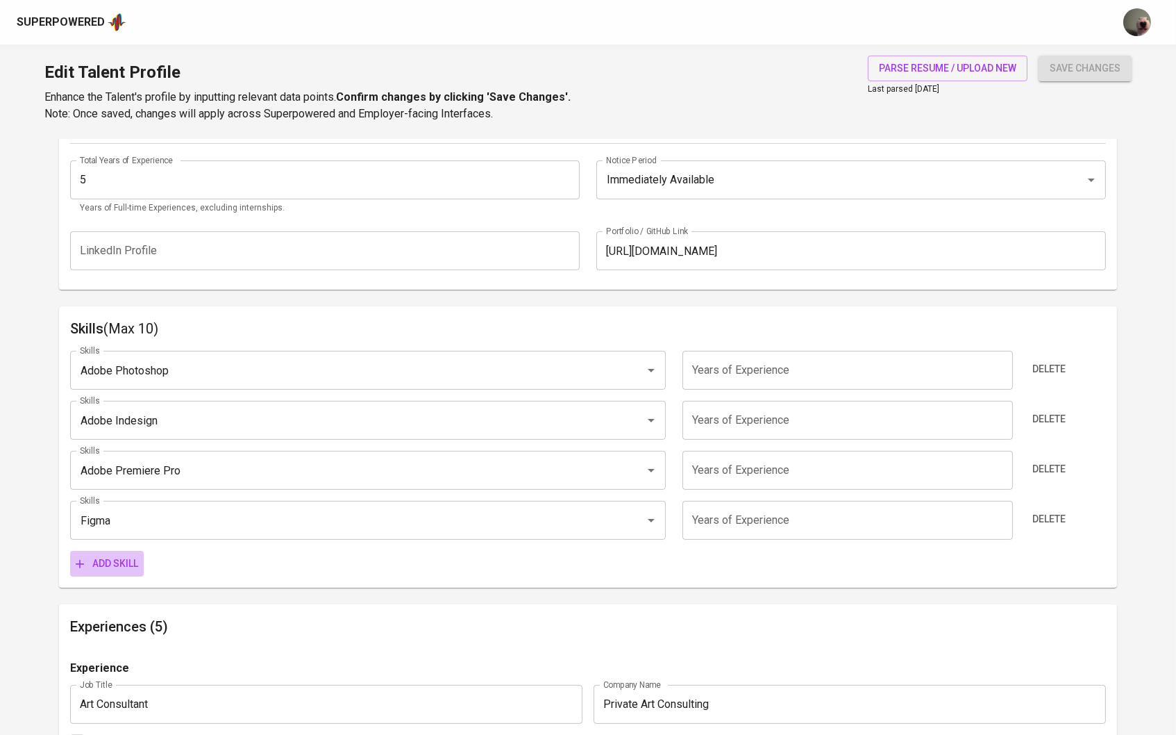
click at [126, 556] on span "Add skill" at bounding box center [107, 563] width 62 height 17
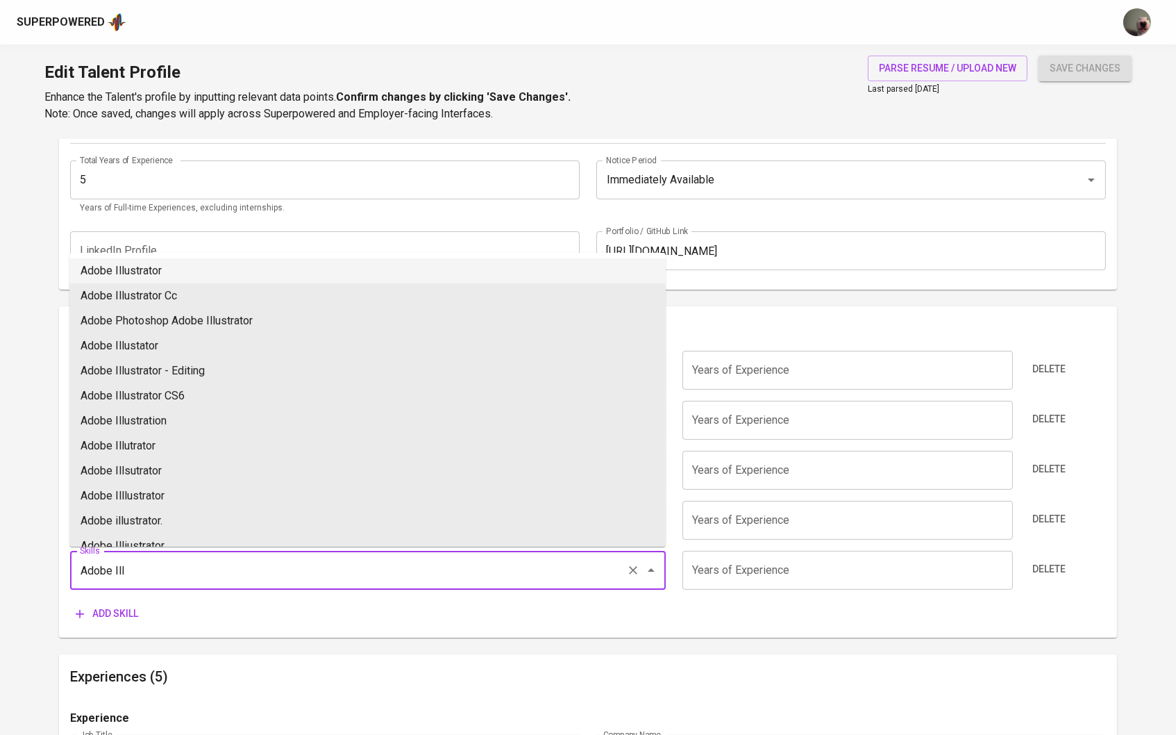
click at [135, 278] on li "Adobe Illustrator" at bounding box center [367, 270] width 596 height 25
type input "Adobe Illustrator"
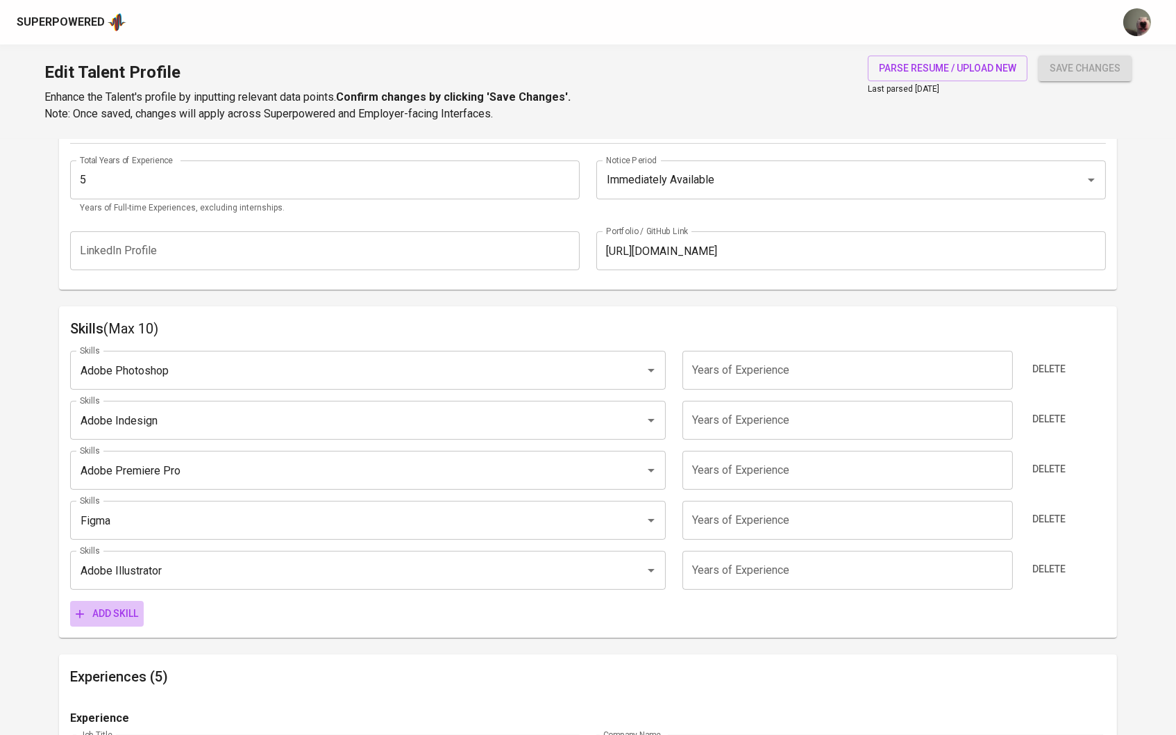
click at [118, 605] on span "Add skill" at bounding box center [107, 613] width 62 height 17
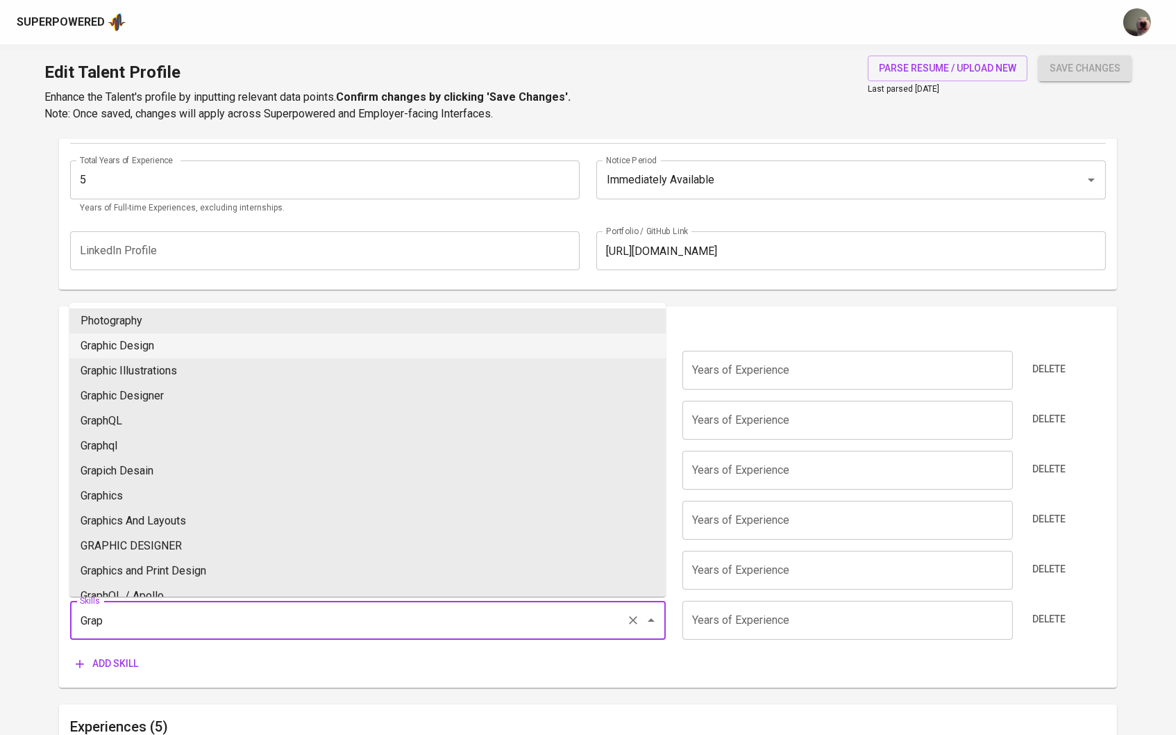
click at [90, 350] on li "Graphic Design" at bounding box center [367, 345] width 596 height 25
type input "Graphic Design"
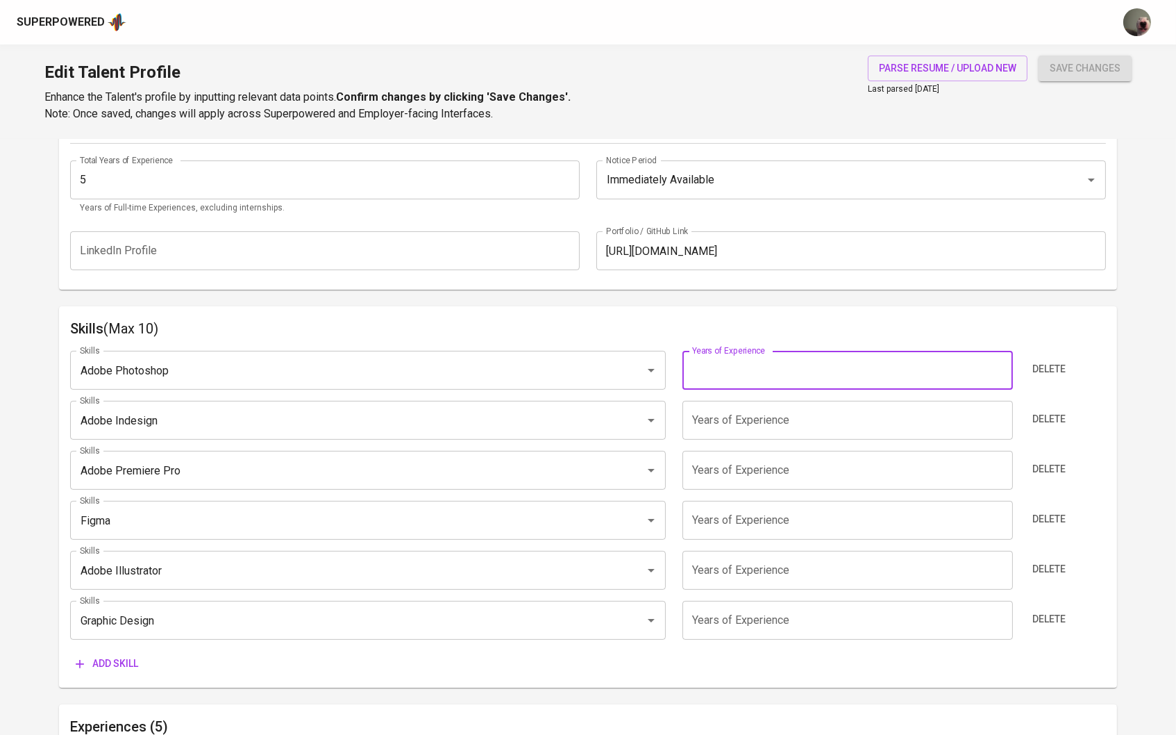
click at [733, 367] on input "number" at bounding box center [848, 370] width 331 height 39
type input "5"
click at [752, 416] on input "5" at bounding box center [848, 420] width 331 height 39
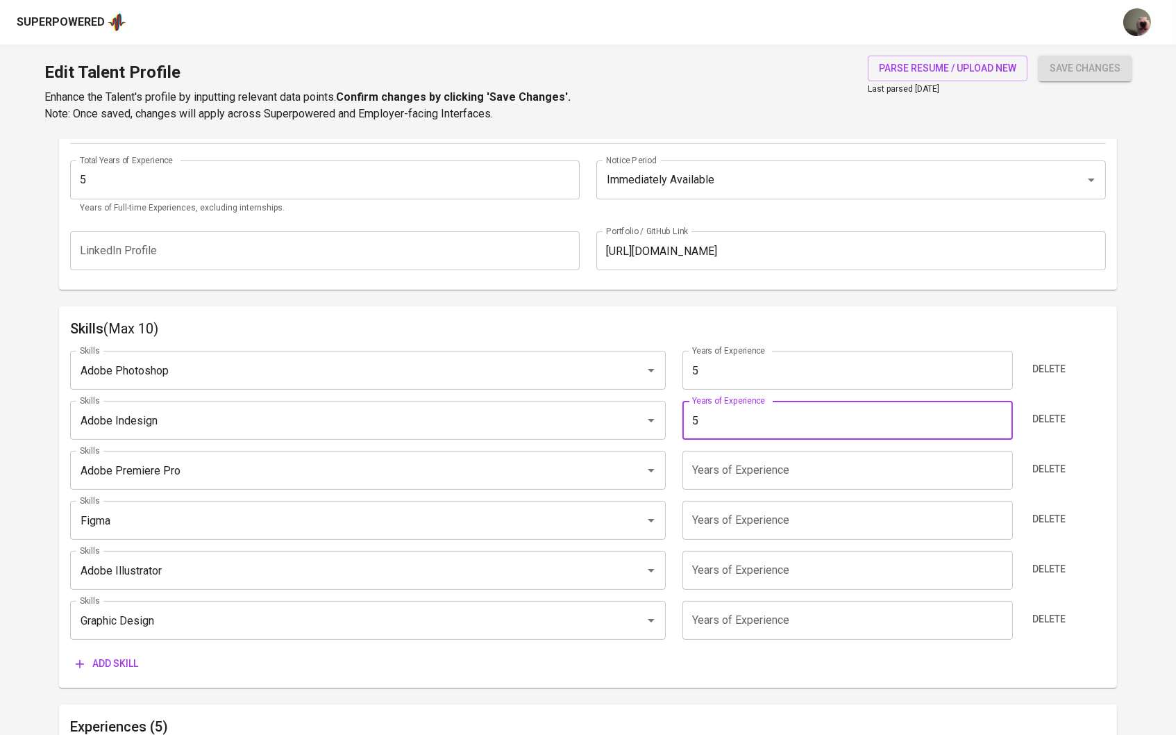
type input "5"
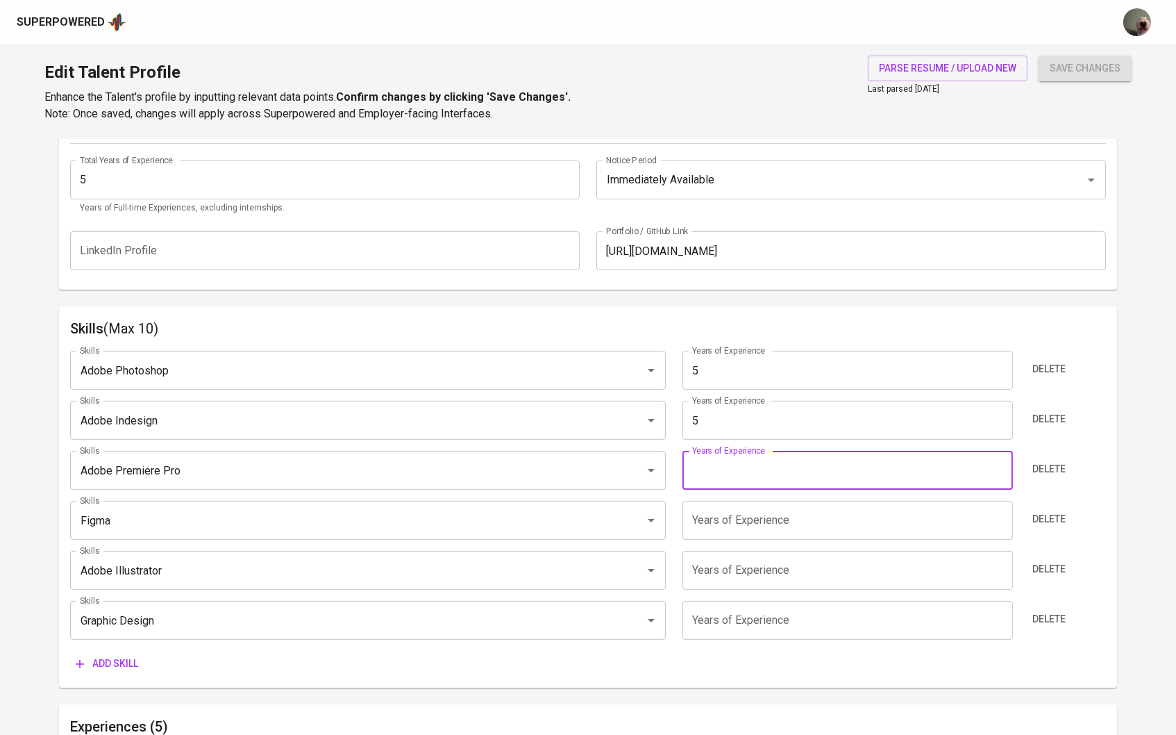
click at [758, 474] on input "number" at bounding box center [848, 470] width 331 height 39
type input "5"
click at [757, 525] on input "5" at bounding box center [848, 520] width 331 height 39
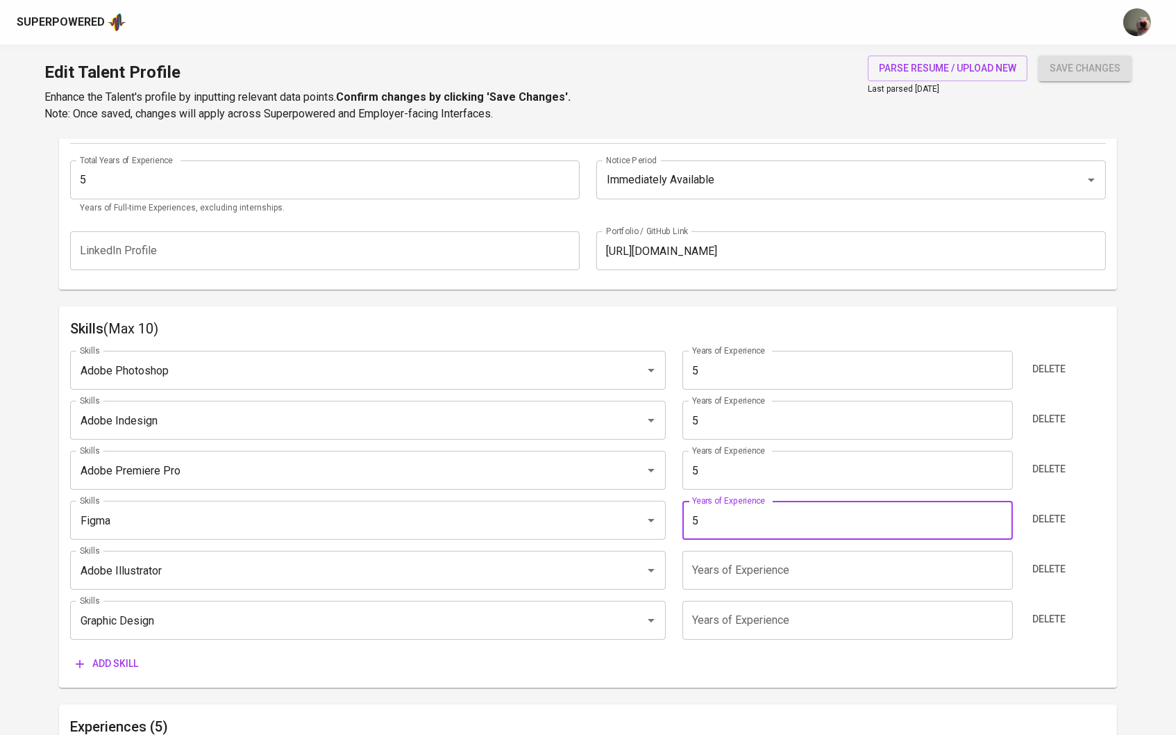
type input "5"
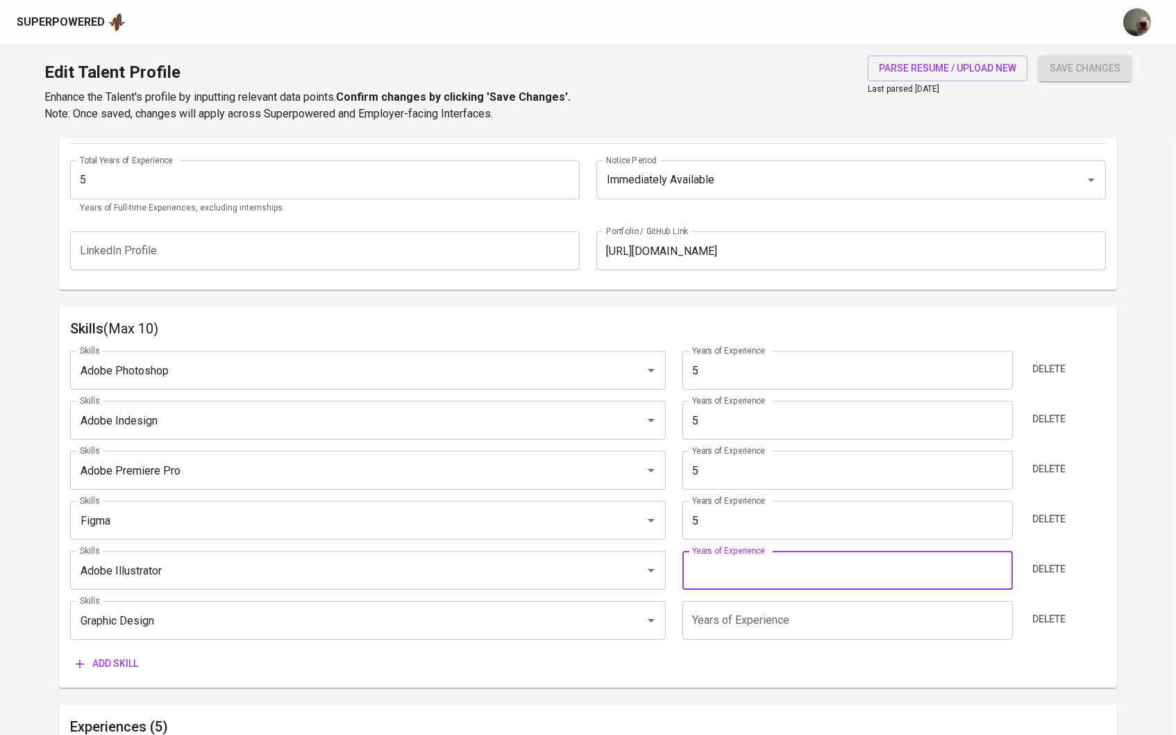
click at [757, 571] on input "number" at bounding box center [848, 570] width 331 height 39
type input "5"
click at [758, 612] on input "number" at bounding box center [848, 620] width 331 height 39
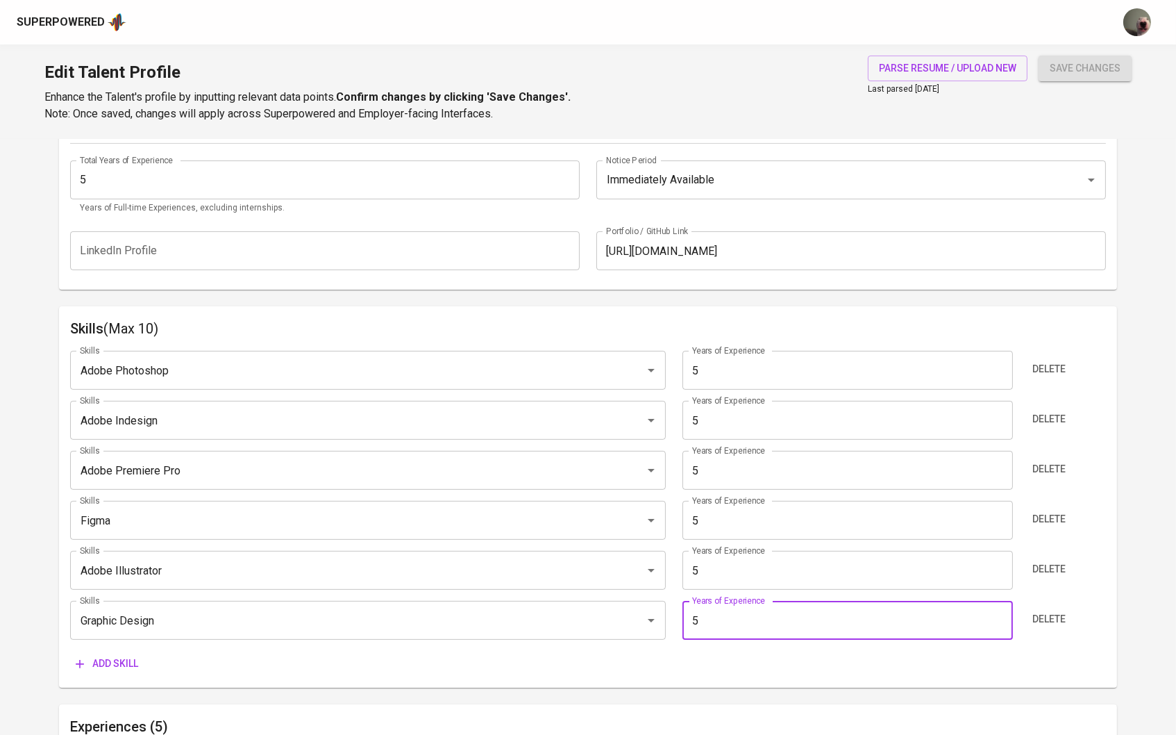
type input "5"
click at [103, 673] on button "Add skill" at bounding box center [107, 664] width 74 height 26
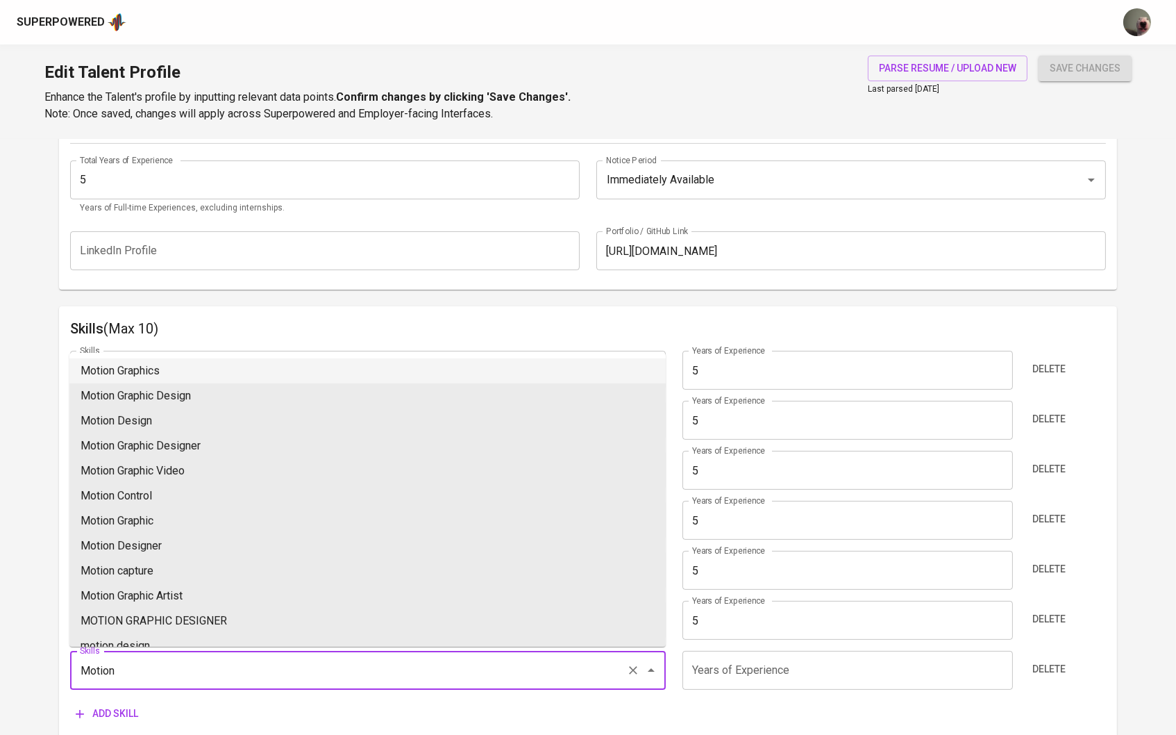
click at [131, 362] on li "Motion Graphics" at bounding box center [367, 370] width 596 height 25
type input "Motion Graphics"
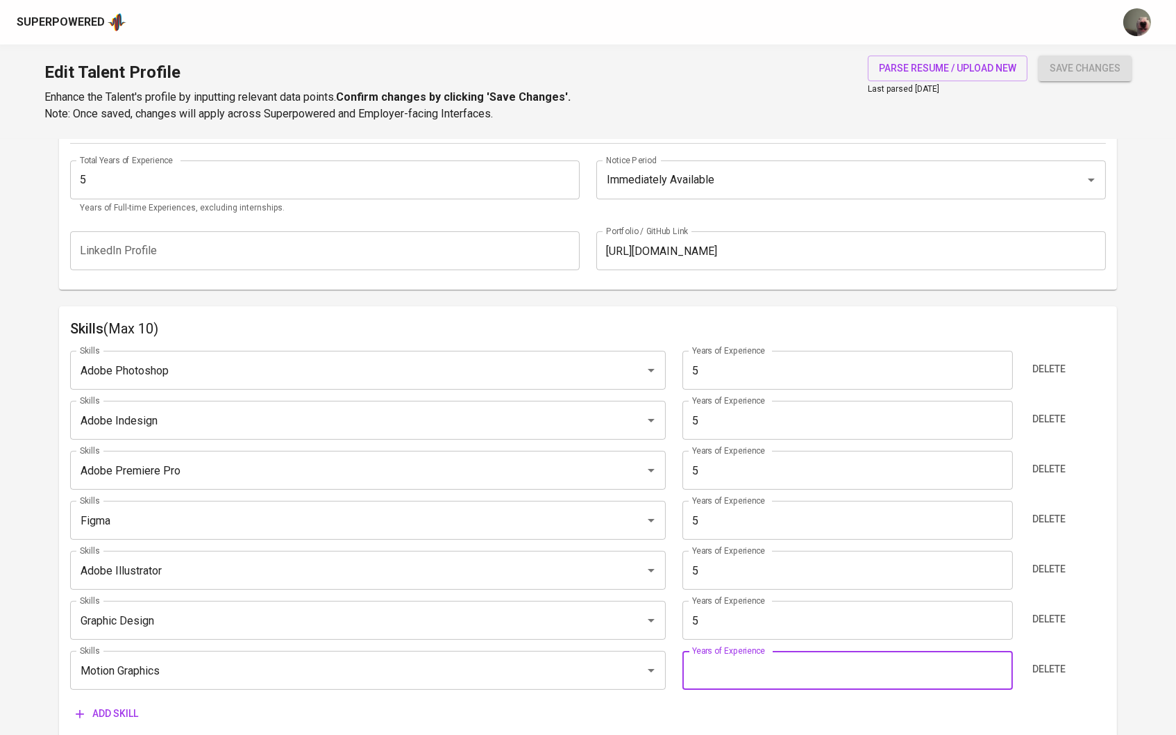
click at [724, 659] on input "number" at bounding box center [848, 670] width 331 height 39
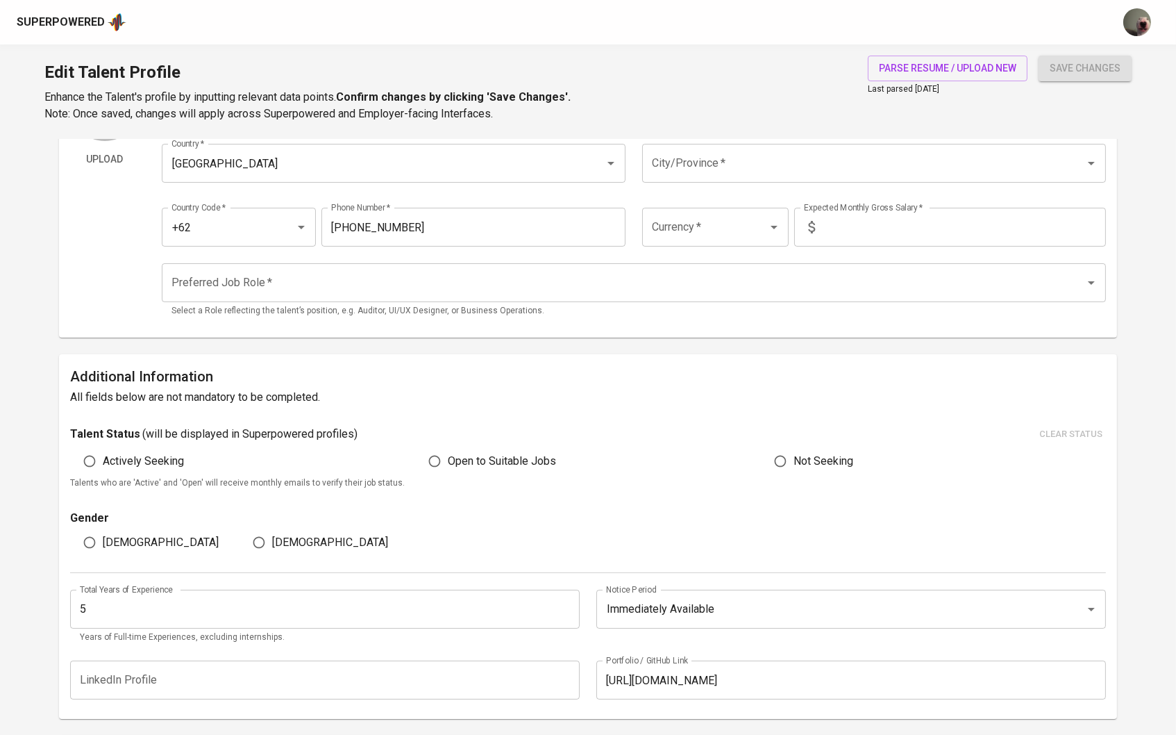
scroll to position [90, 0]
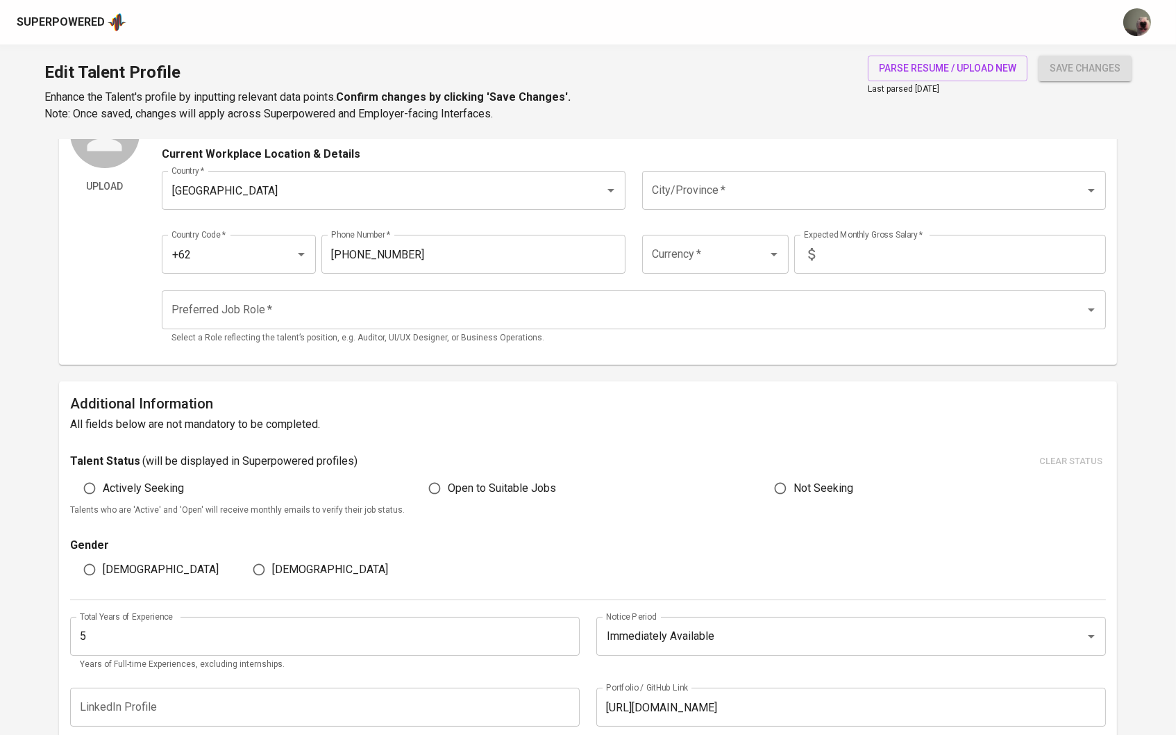
type input "5"
click at [442, 487] on input "Open to Suitable Jobs" at bounding box center [434, 488] width 26 height 26
radio input "true"
click at [263, 559] on input "[DEMOGRAPHIC_DATA]" at bounding box center [259, 569] width 26 height 26
radio input "true"
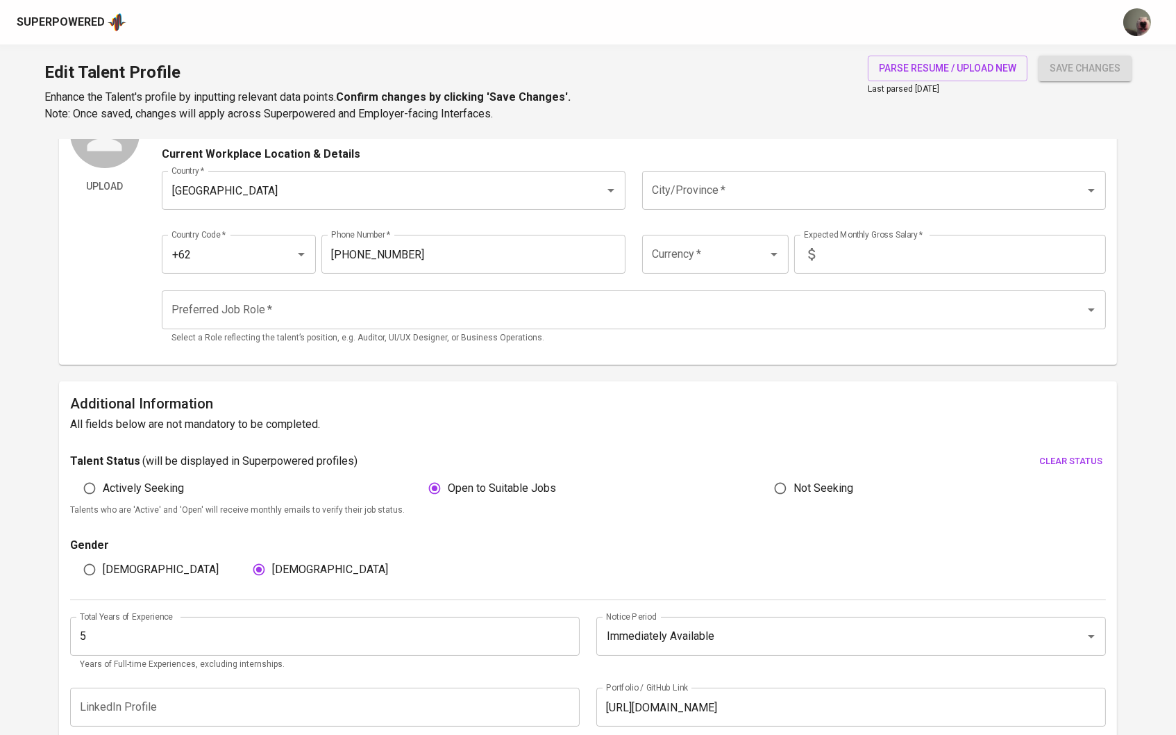
click at [365, 325] on div "Preferred Job Role *" at bounding box center [634, 309] width 945 height 39
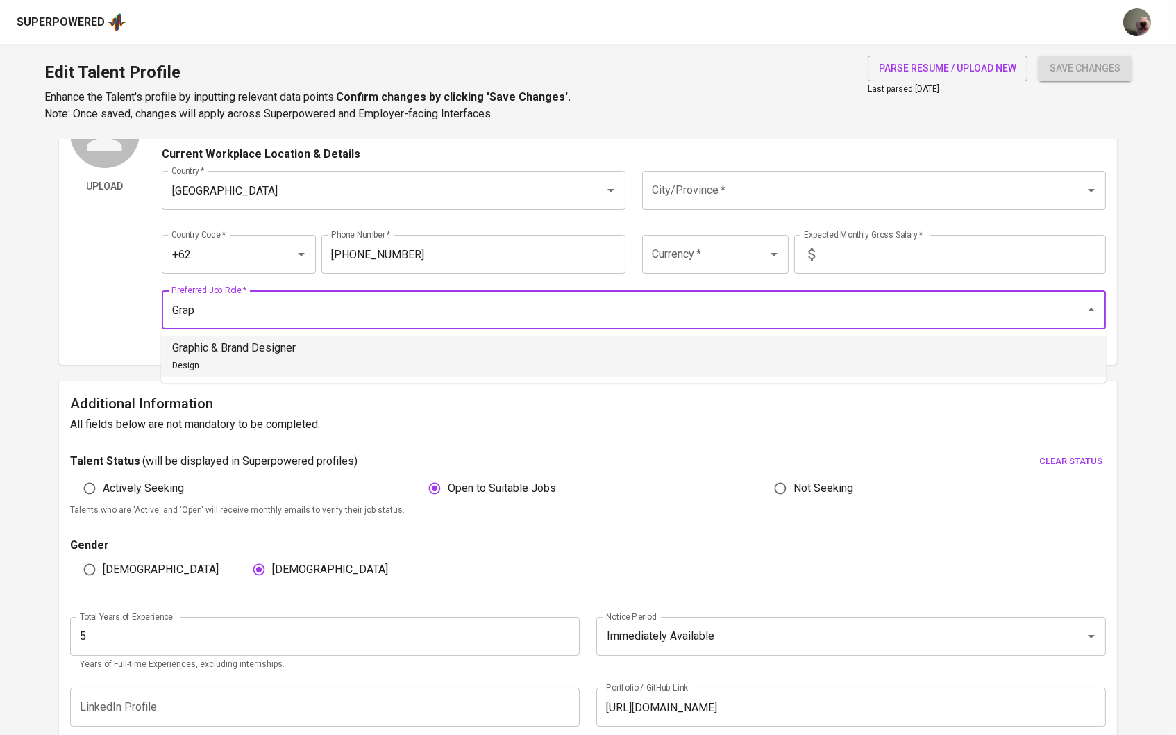
click at [312, 346] on li "Graphic & Brand Designer Design" at bounding box center [633, 356] width 945 height 42
type input "Graphic & Brand Designer"
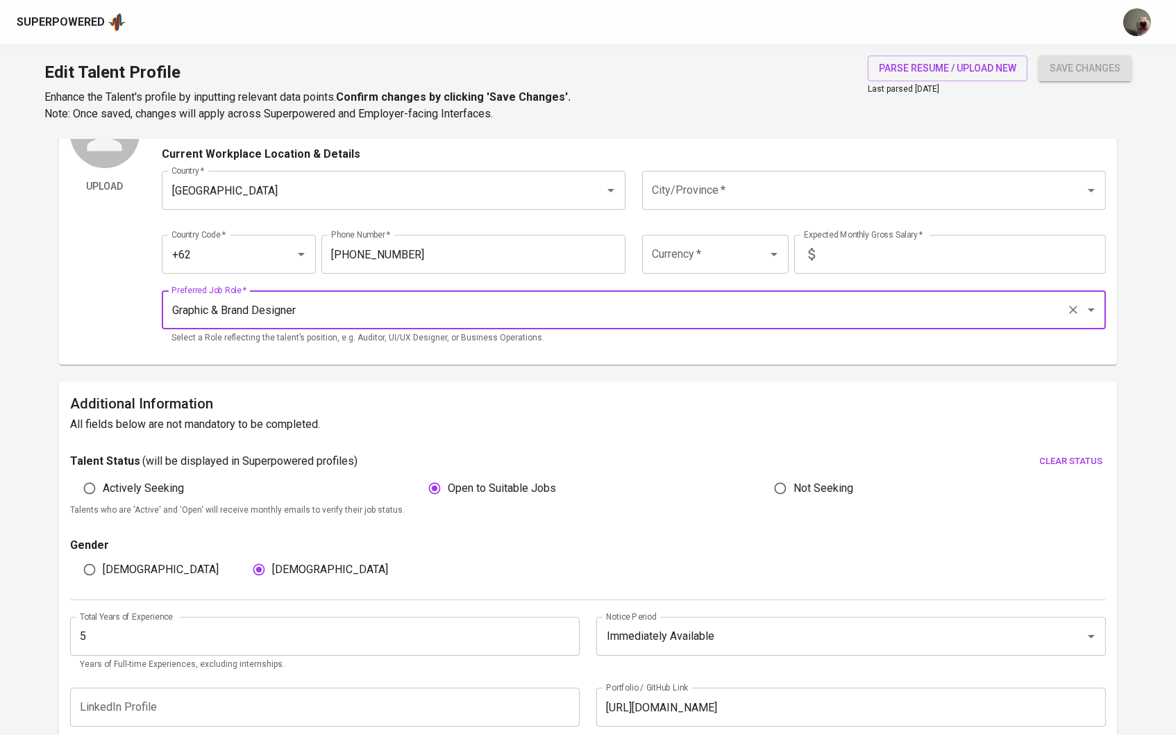
click at [830, 270] on input "text" at bounding box center [964, 254] width 286 height 39
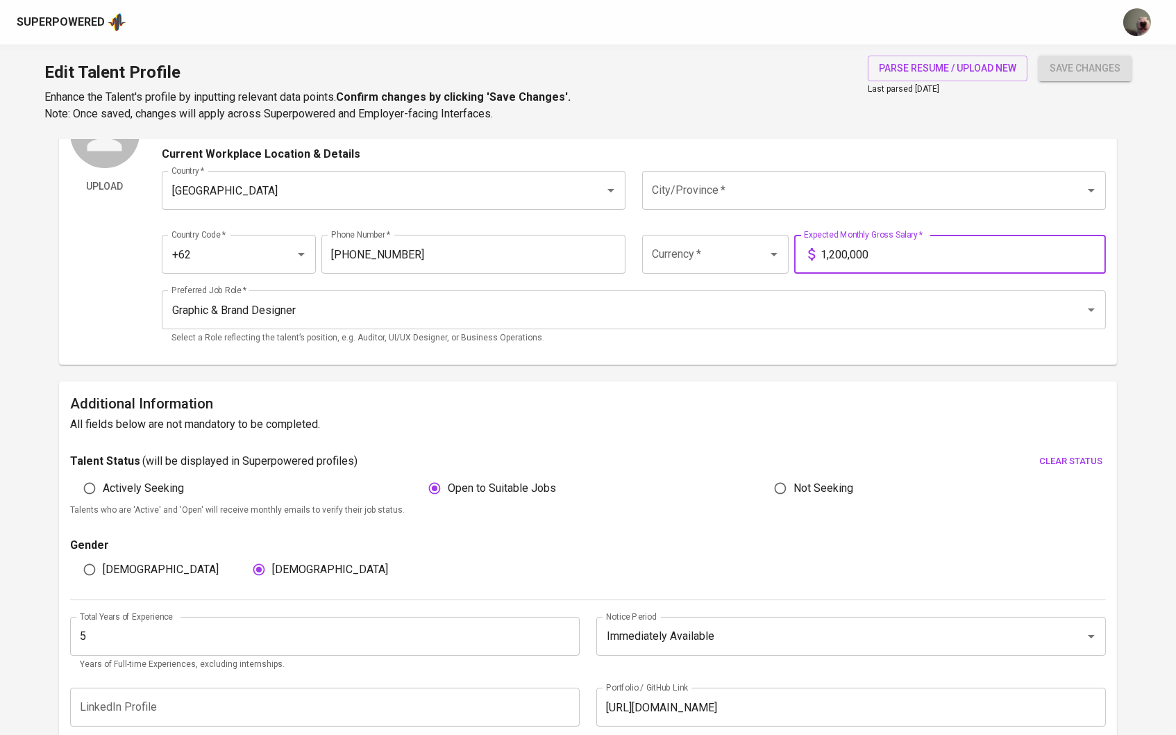
type input "12,000,000"
click at [1086, 56] on button "save changes" at bounding box center [1085, 69] width 93 height 26
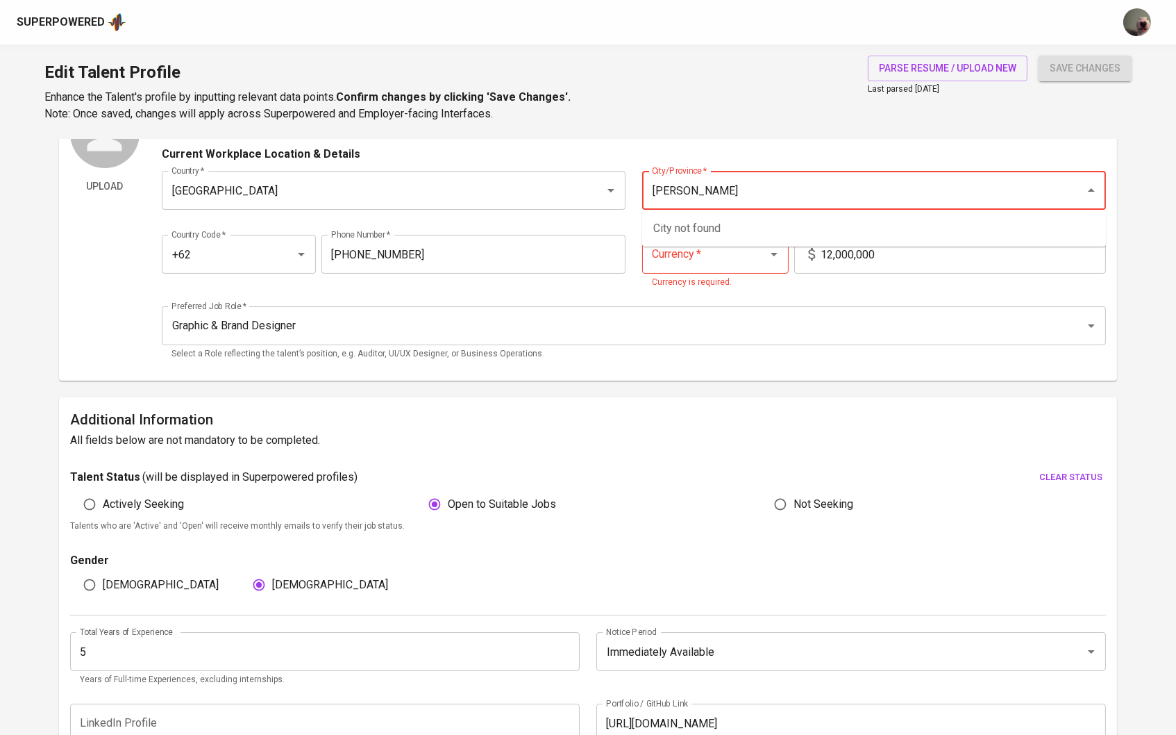
type input "J"
click at [784, 306] on div "Graphic & Brand Designer Preferred Job Role *" at bounding box center [634, 325] width 945 height 39
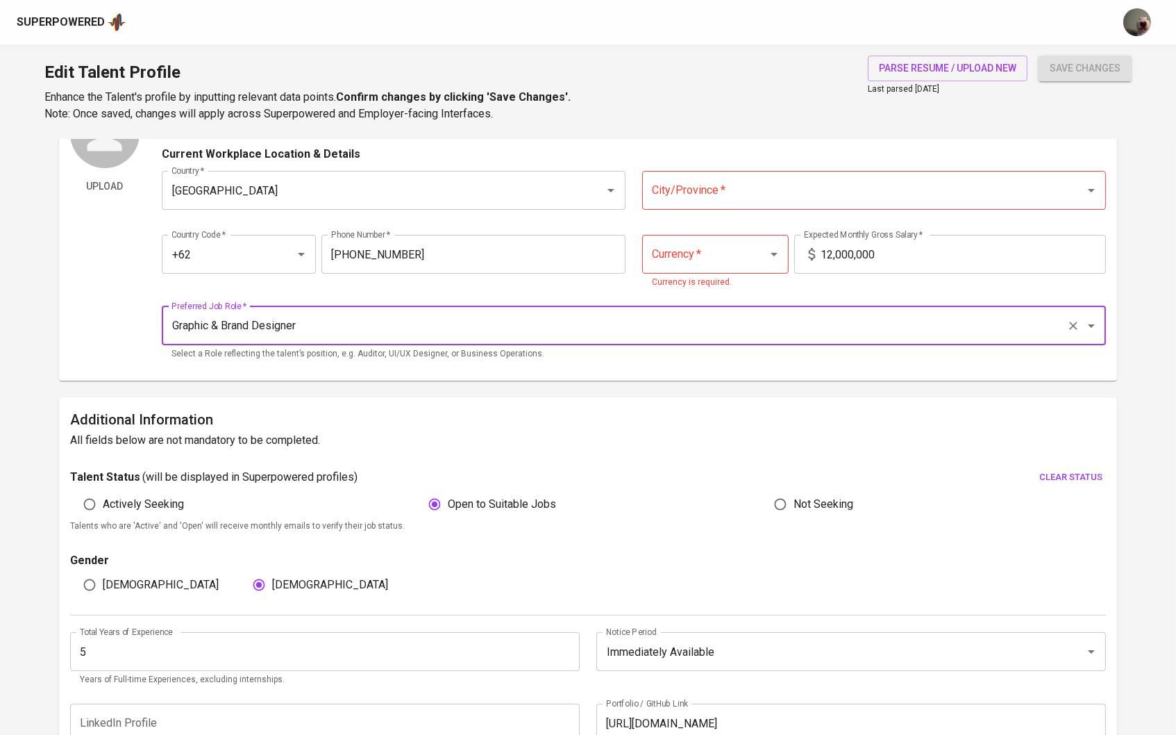
click at [826, 203] on div "City/Province *" at bounding box center [874, 190] width 464 height 39
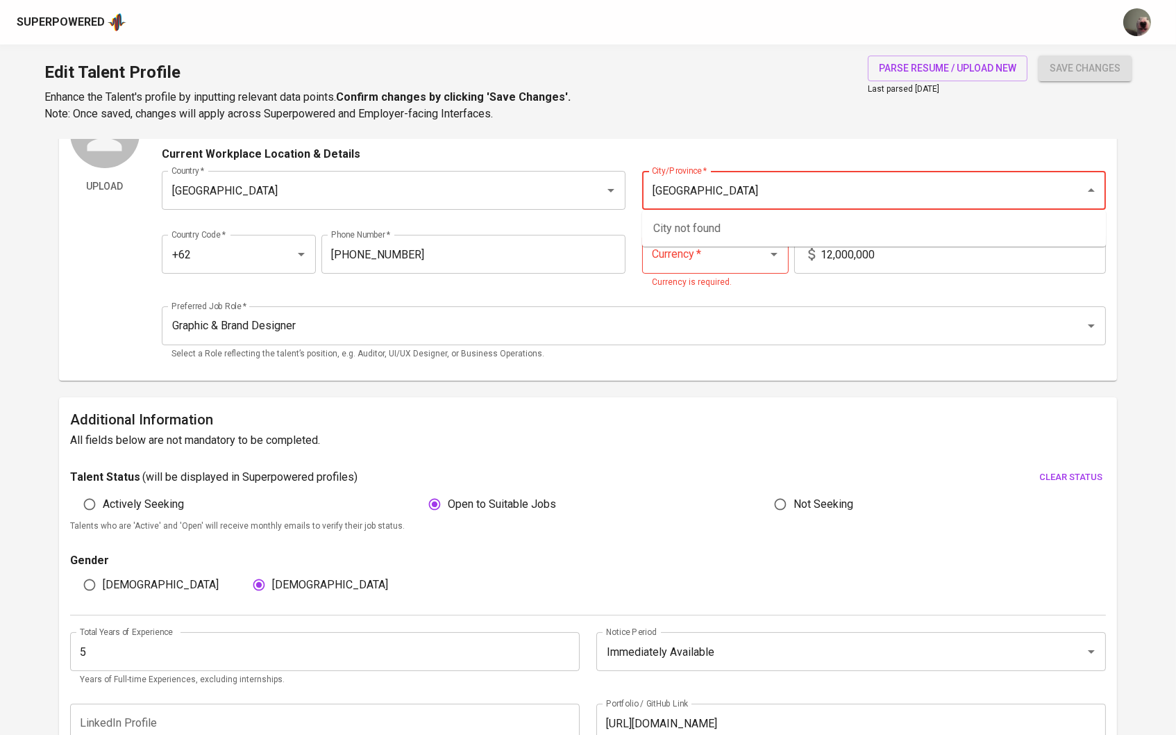
type input "jakarta"
click at [1085, 67] on button "save changes" at bounding box center [1085, 69] width 93 height 26
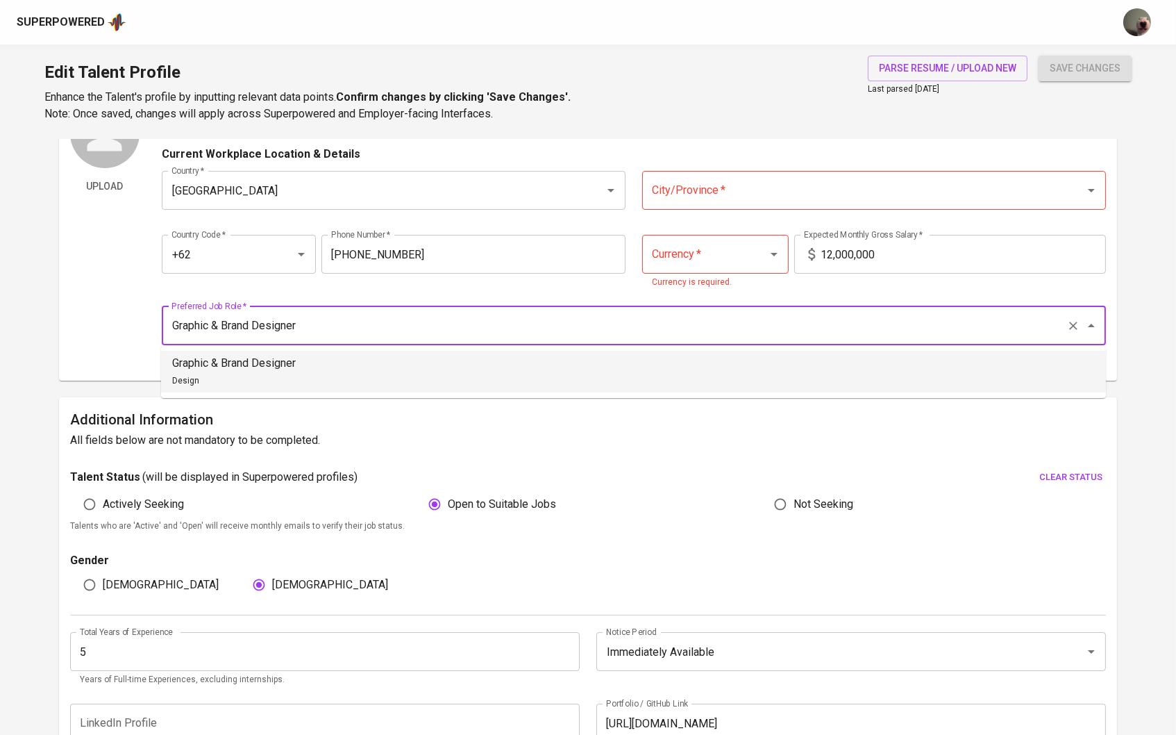
click at [725, 312] on input "Graphic & Brand Designer" at bounding box center [615, 325] width 894 height 26
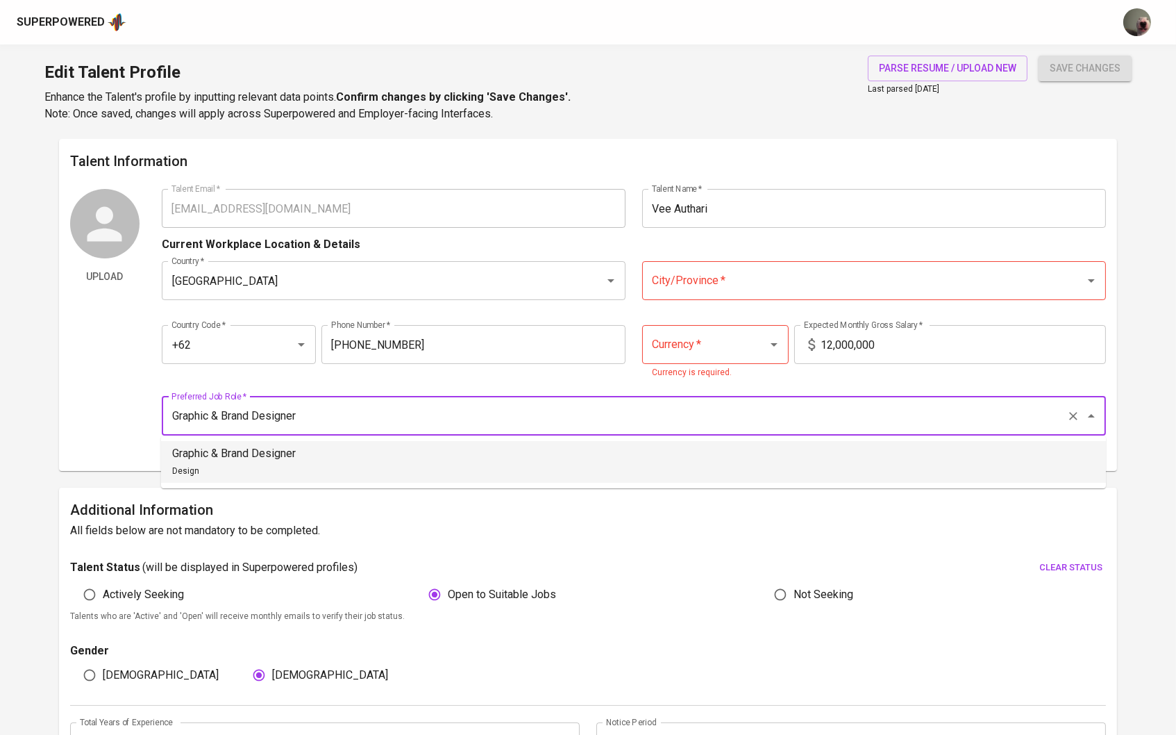
scroll to position [-2, 0]
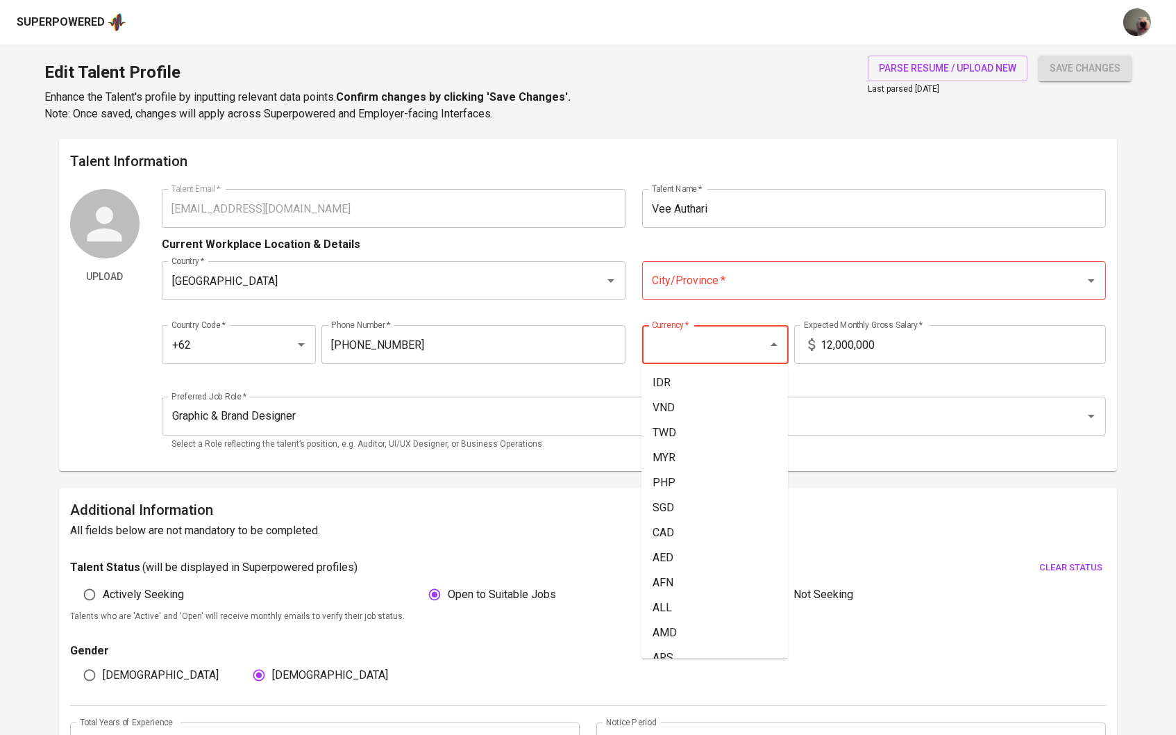
click at [719, 336] on input "Currency   *" at bounding box center [696, 344] width 95 height 26
click at [710, 386] on li "IDR" at bounding box center [715, 382] width 147 height 25
type input "IDR"
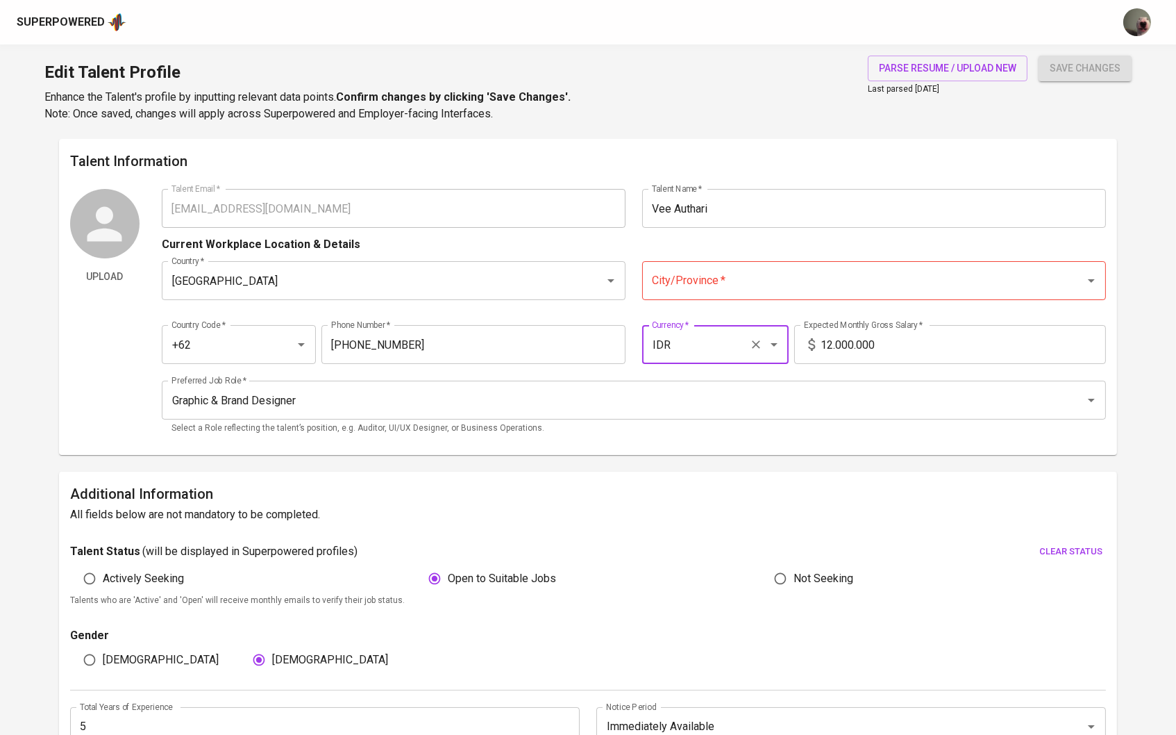
click at [807, 286] on input "City/Province   *" at bounding box center [855, 280] width 412 height 26
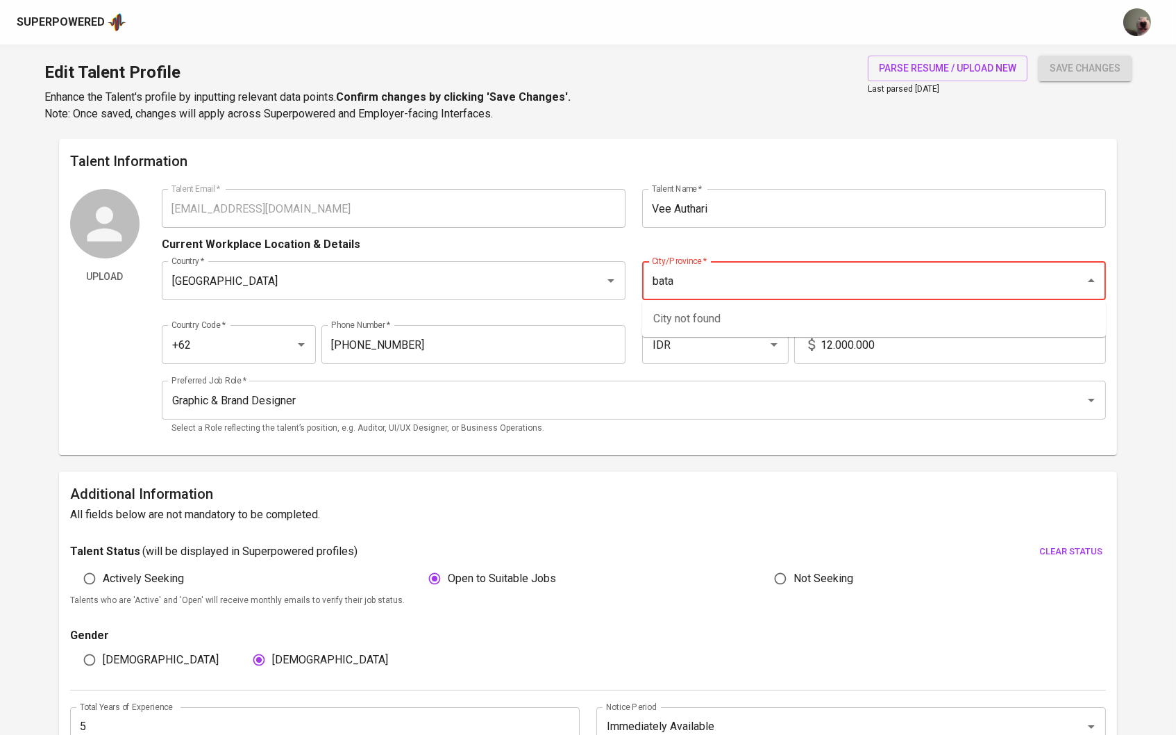
type input "batam"
click at [733, 237] on div "Current Workplace Location & Details" at bounding box center [634, 240] width 945 height 25
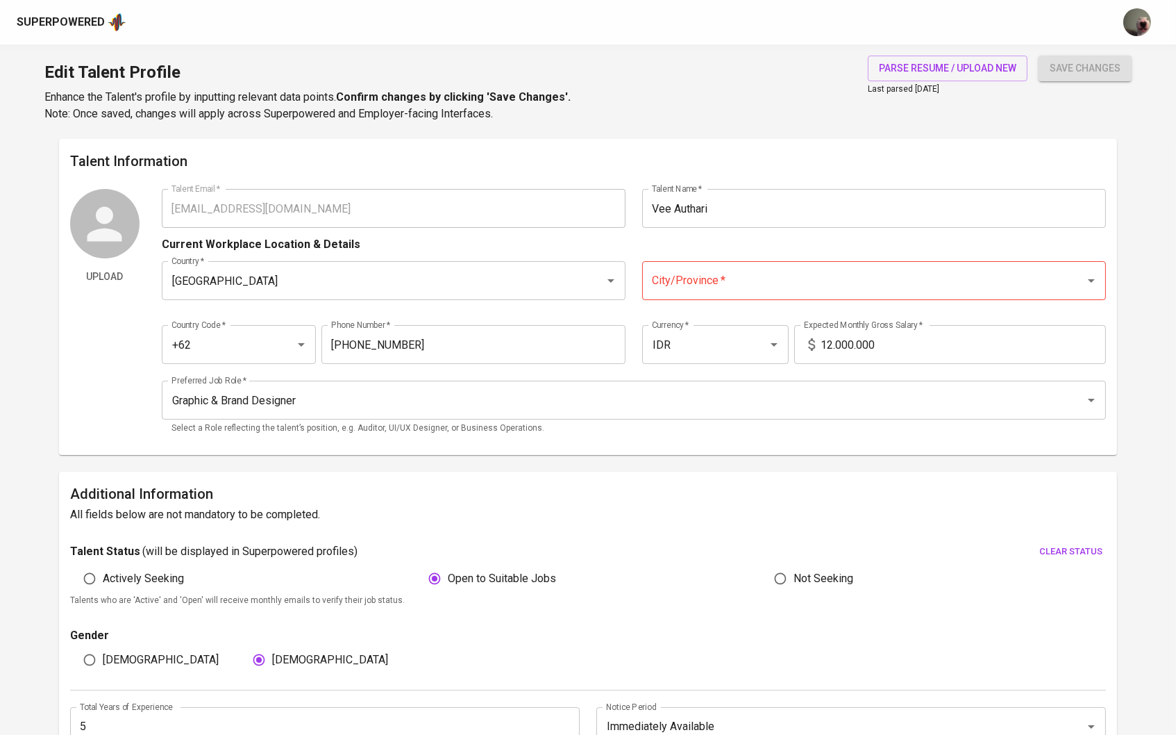
click at [1071, 57] on button "save changes" at bounding box center [1085, 69] width 93 height 26
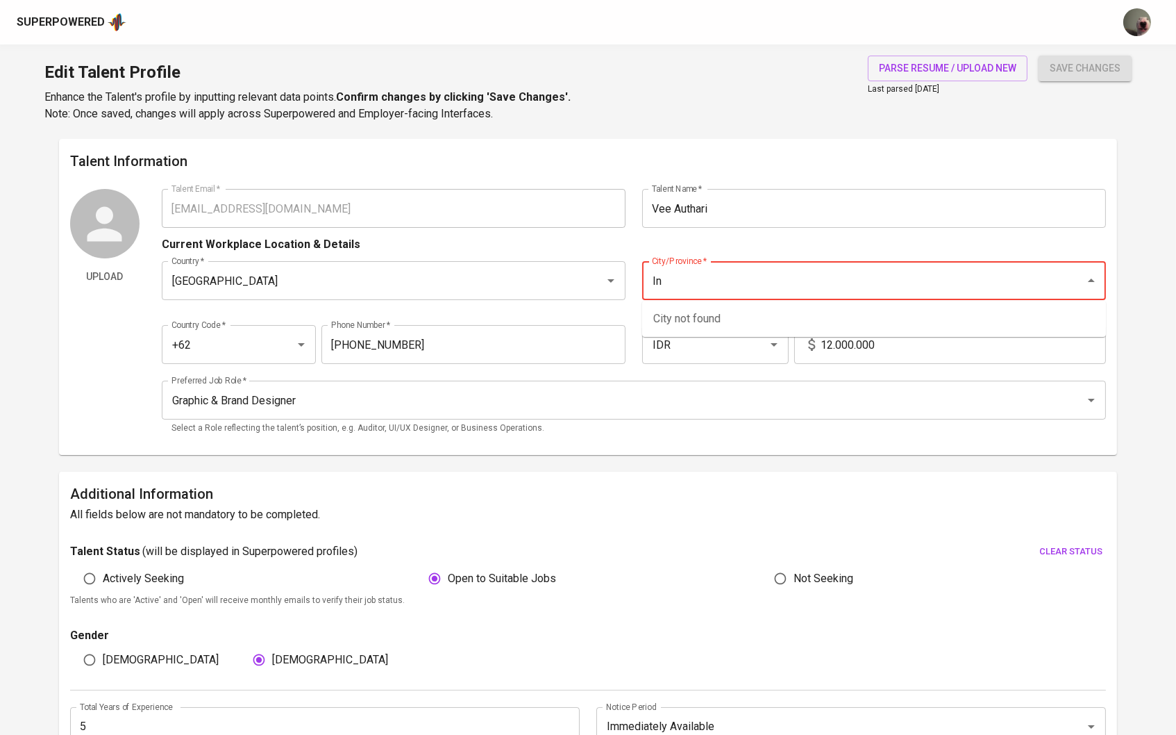
type input "I"
type input "Ja"
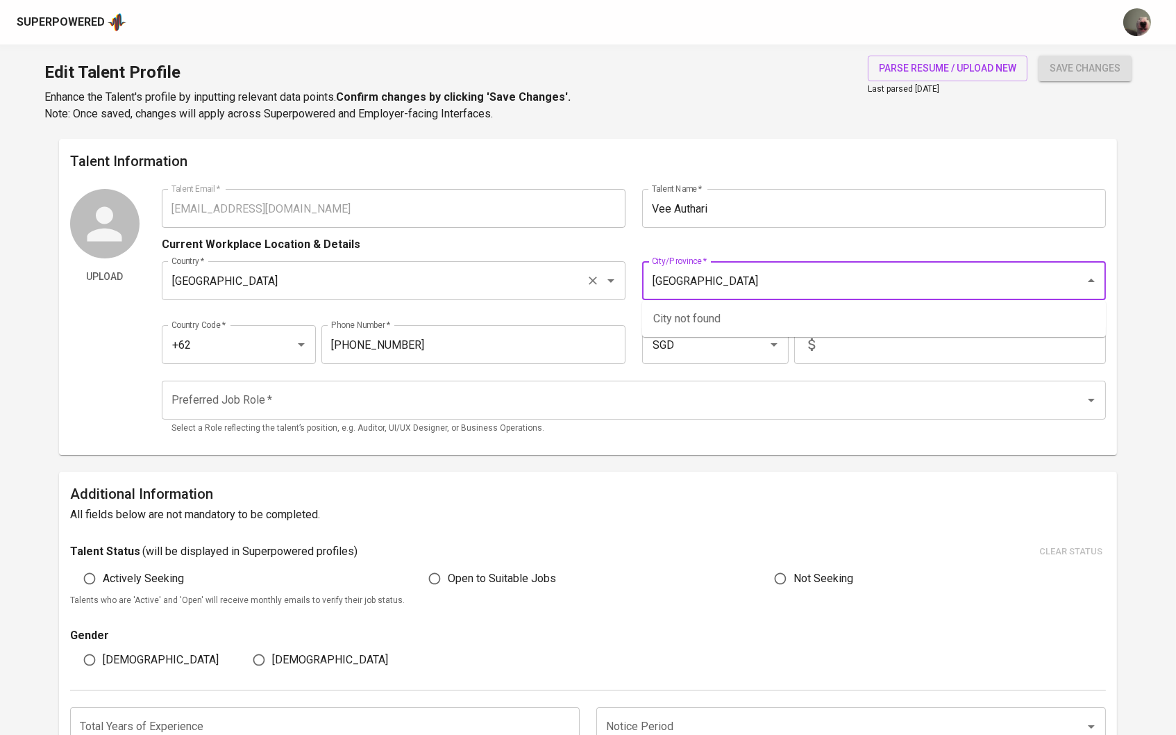
type input "[GEOGRAPHIC_DATA]"
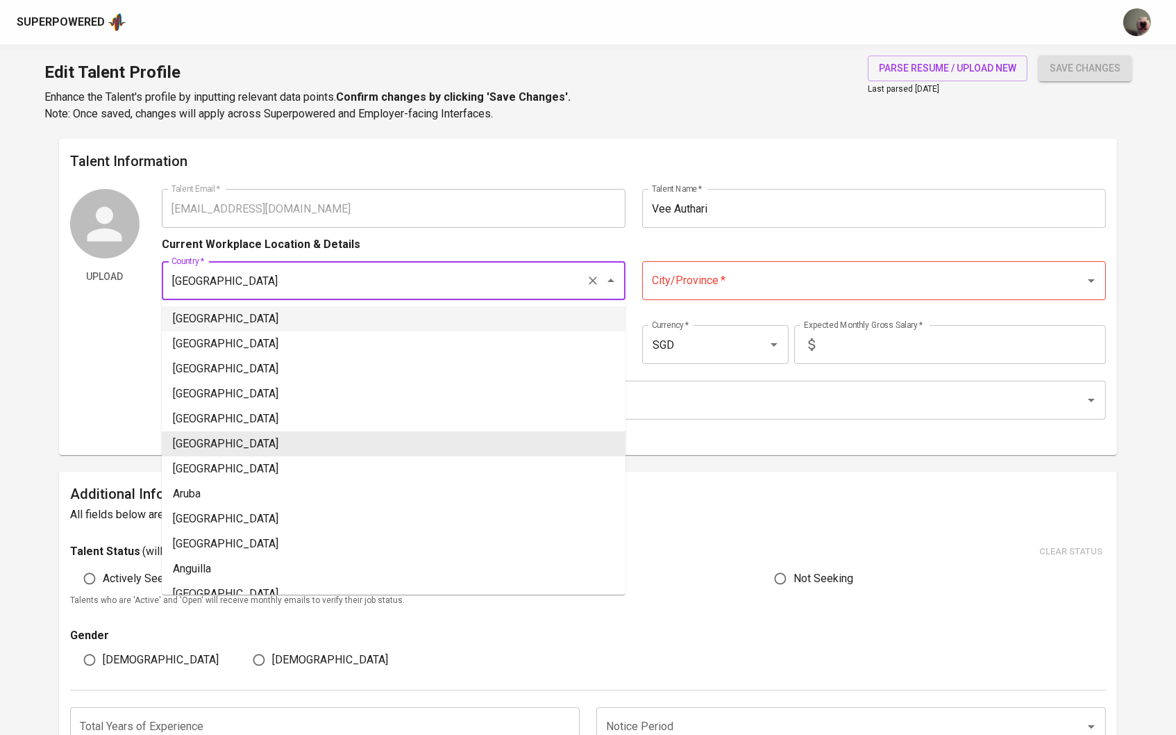
click at [501, 311] on li "[GEOGRAPHIC_DATA]" at bounding box center [394, 318] width 464 height 25
type input "[GEOGRAPHIC_DATA]"
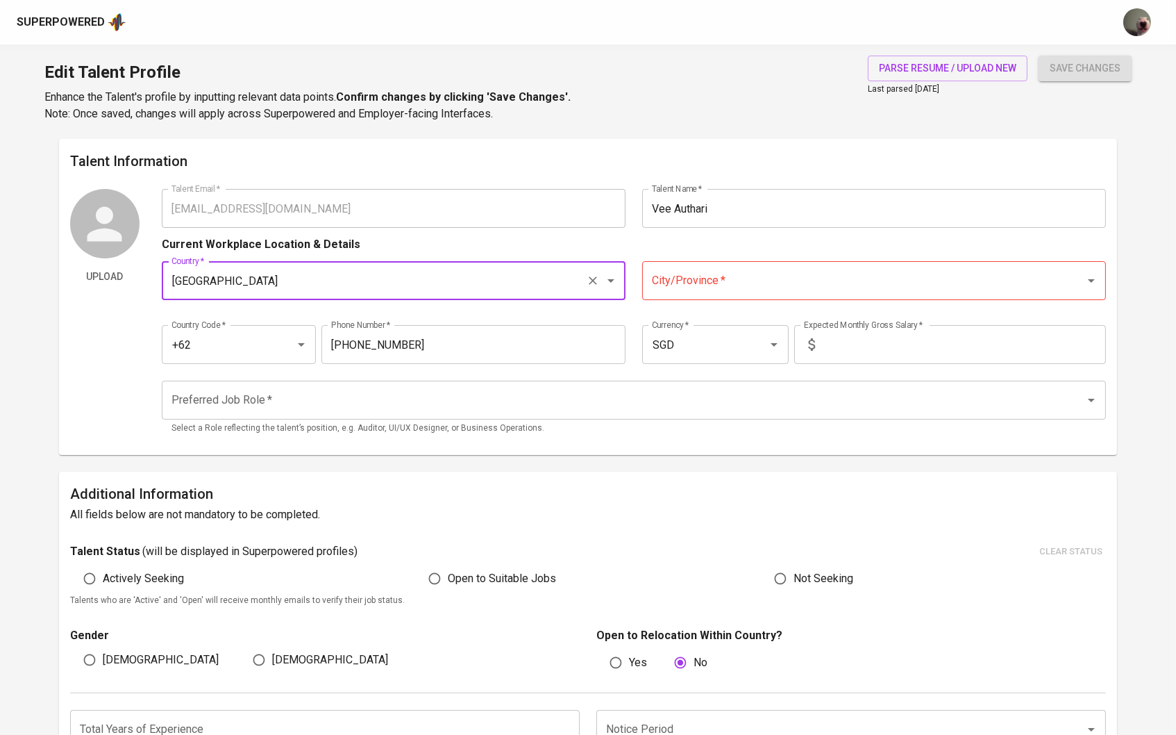
click at [666, 287] on input "City/Province   *" at bounding box center [855, 280] width 412 height 26
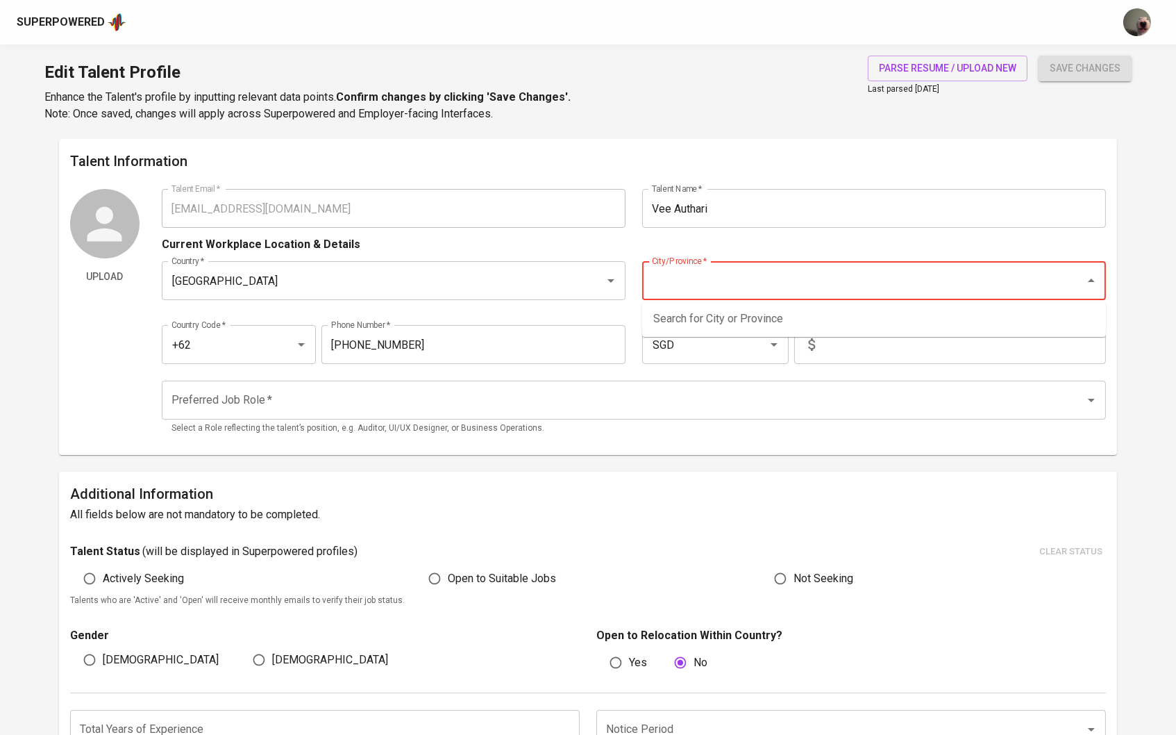
type input "a"
type input "J"
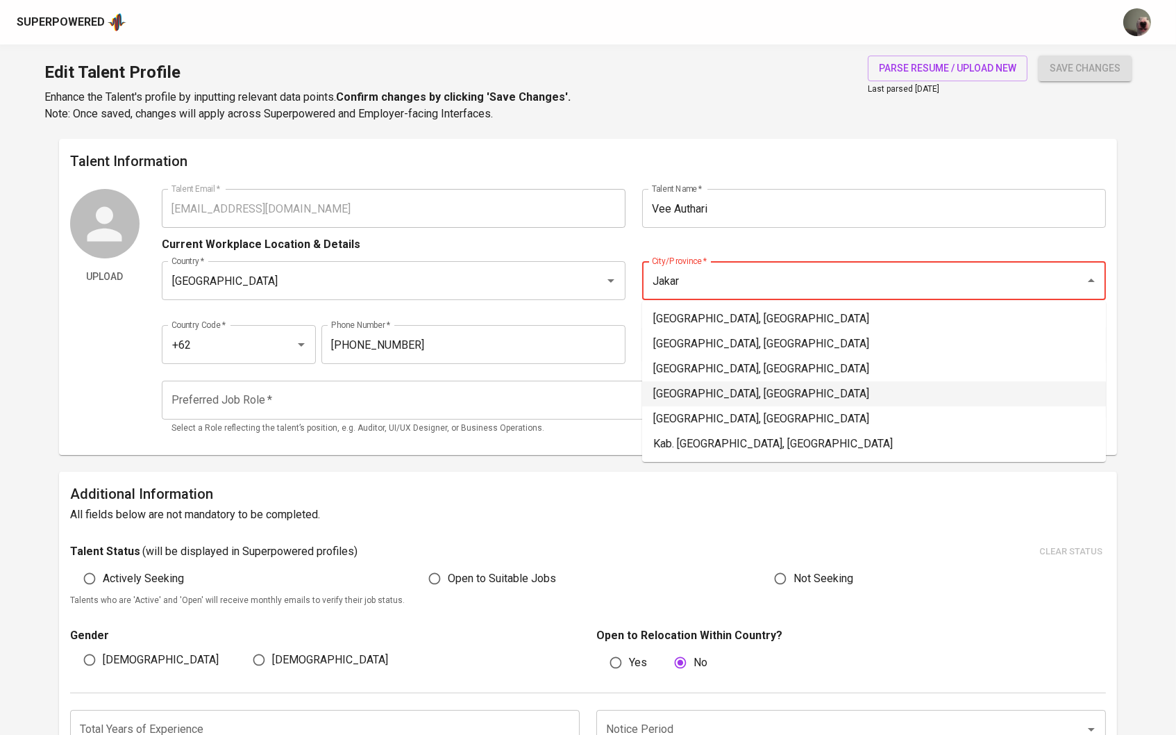
click at [689, 399] on li "Jakarta Pusat, DKI Jakarta" at bounding box center [874, 393] width 464 height 25
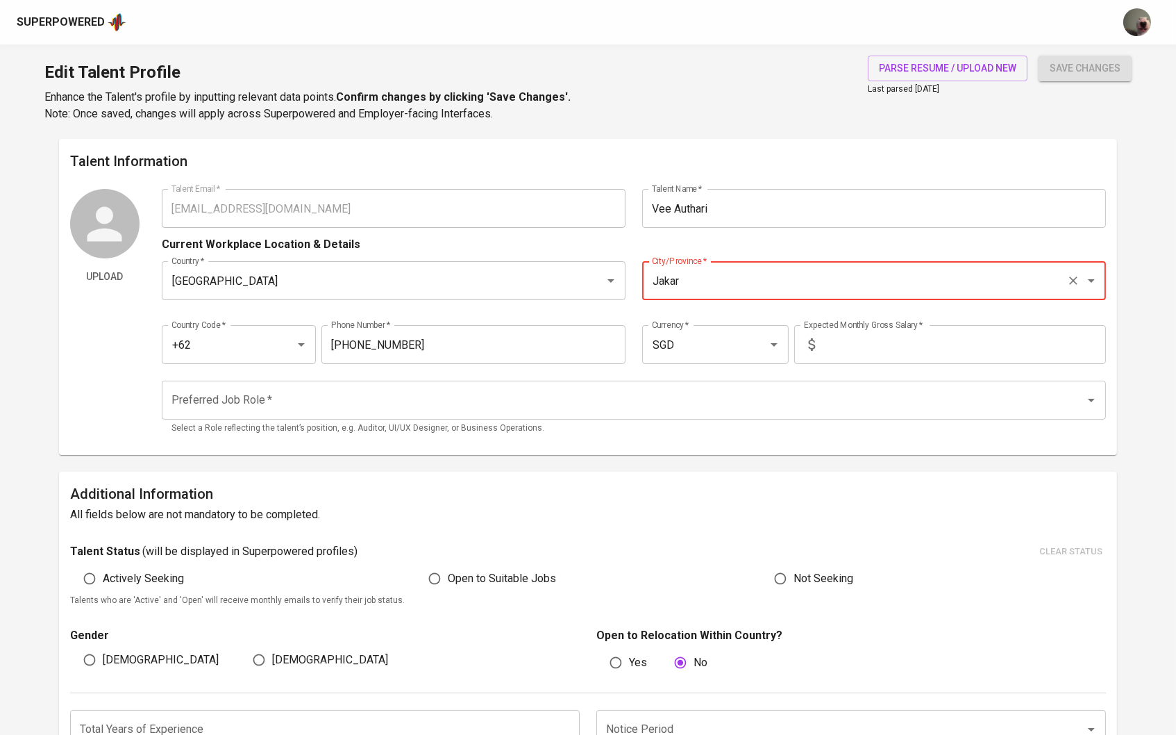
type input "Jakarta Pusat, DKI Jakarta"
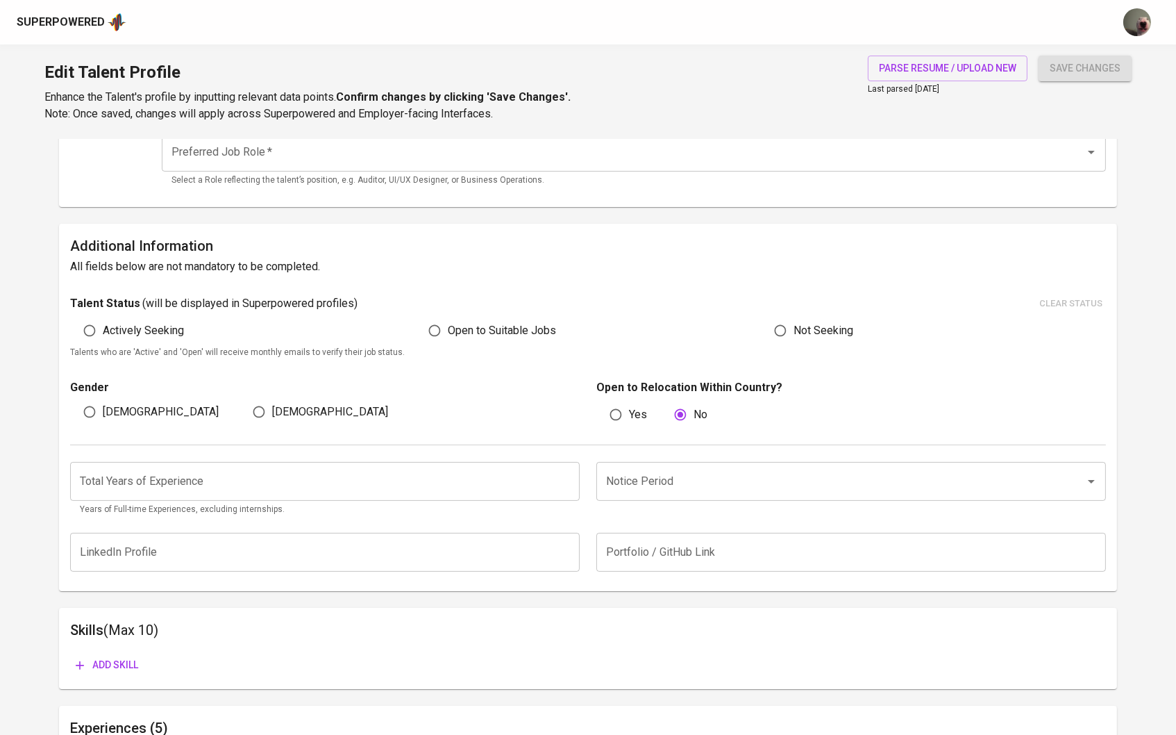
scroll to position [276, 0]
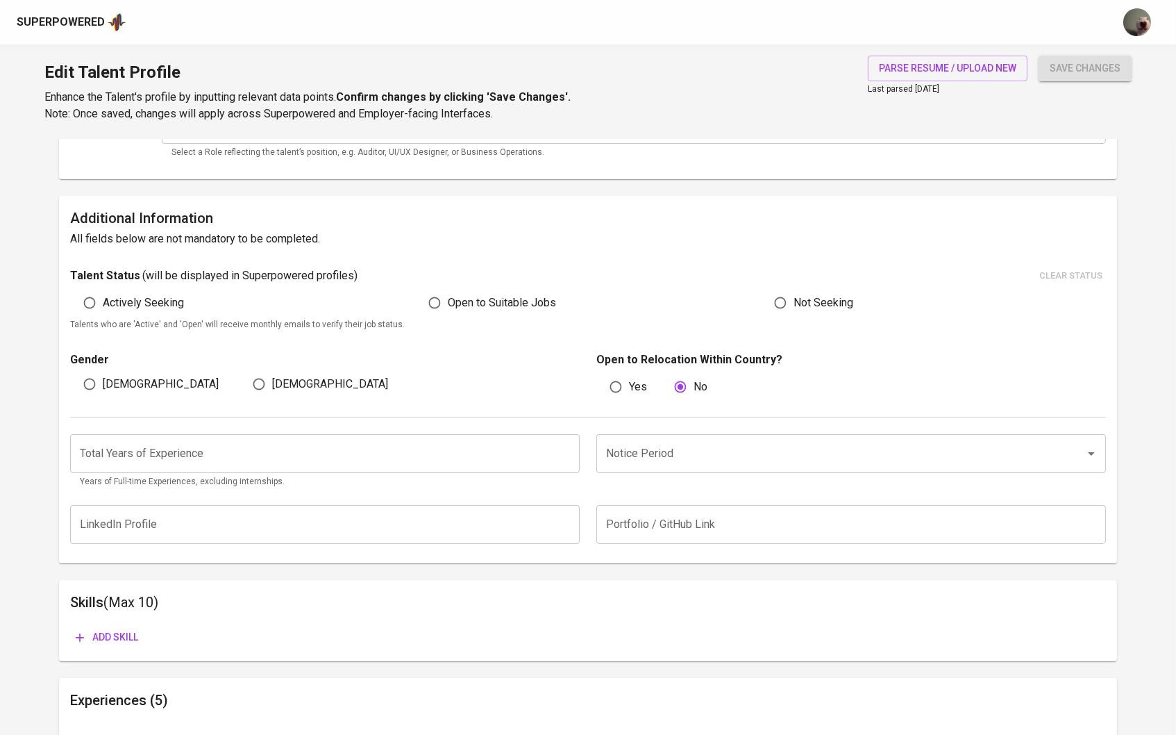
click at [528, 462] on input "number" at bounding box center [325, 453] width 510 height 39
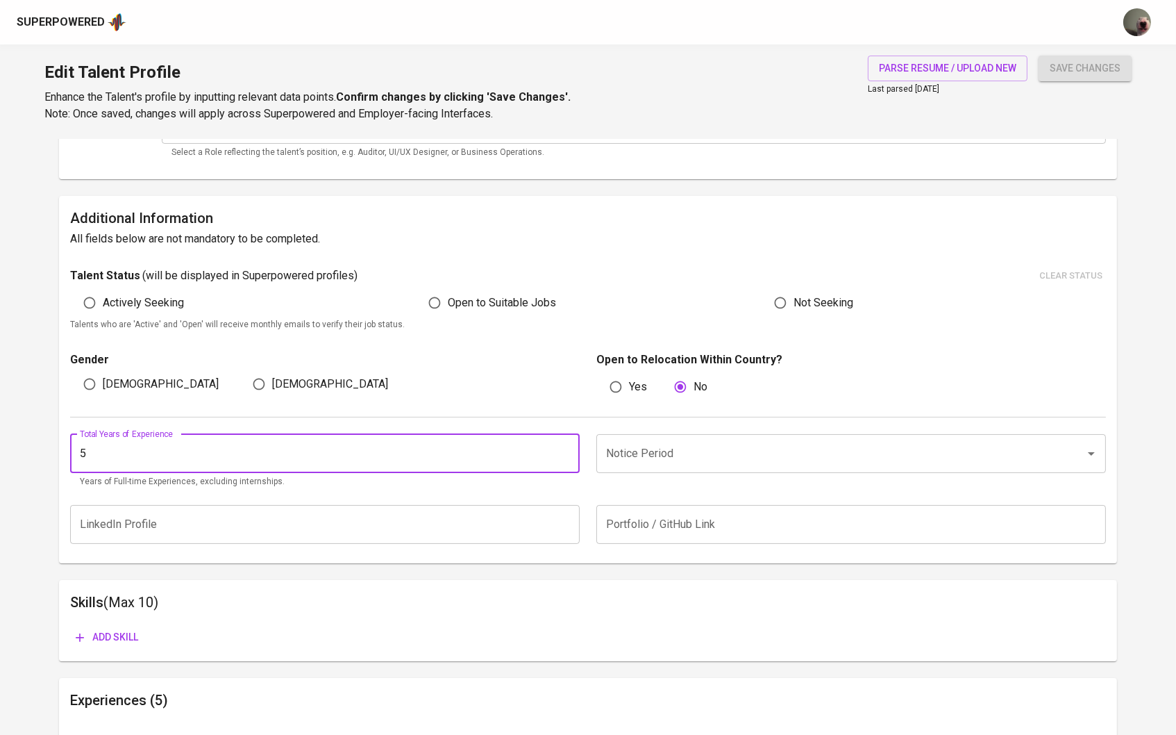
type input "5"
click at [671, 445] on input "Notice Period" at bounding box center [832, 453] width 458 height 26
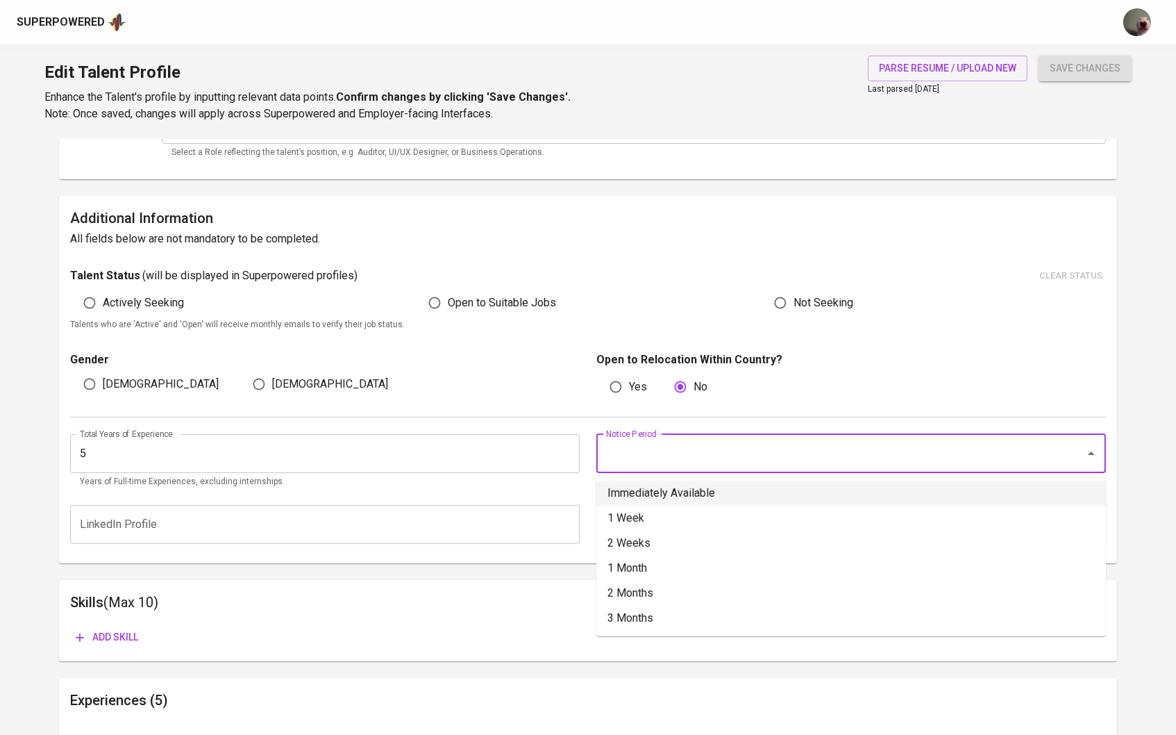
click at [646, 492] on li "Immediately Available" at bounding box center [851, 492] width 510 height 25
type input "Immediately Available"
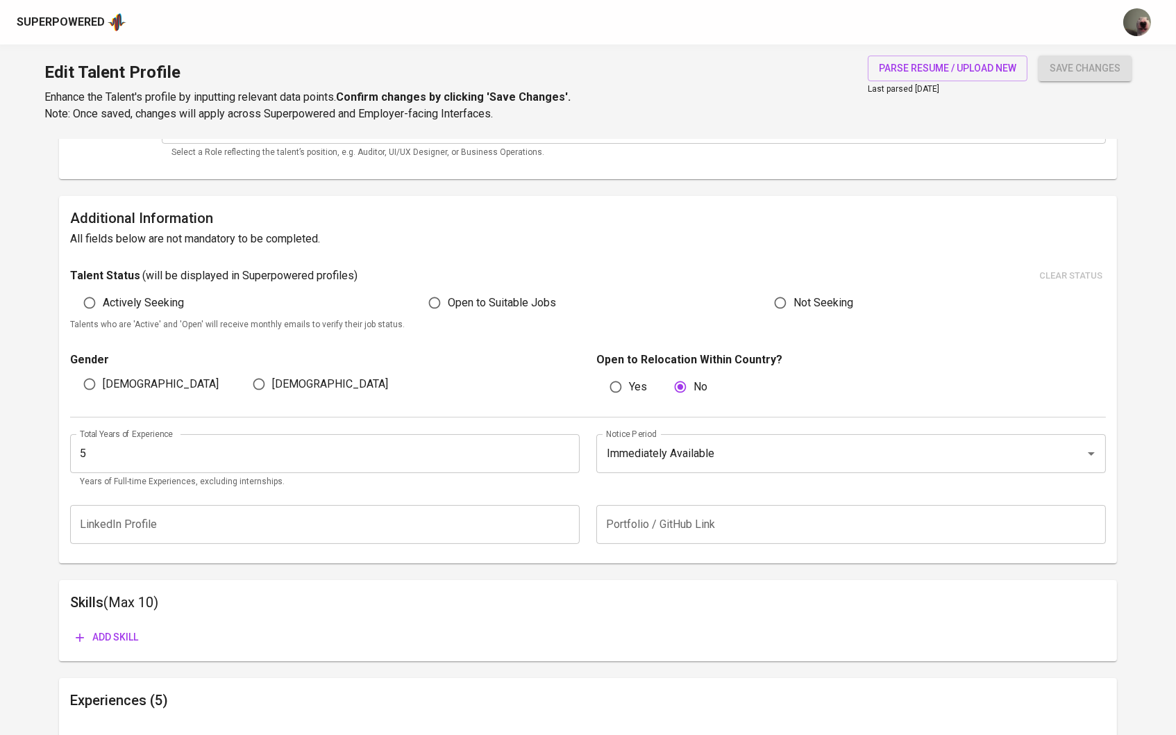
click at [654, 501] on div "LinkedIn Profile LinkedIn Profile Portfolio / GitHub Link Portfolio / GitHub Li…" at bounding box center [588, 524] width 1037 height 56
click at [654, 515] on input "text" at bounding box center [851, 524] width 510 height 39
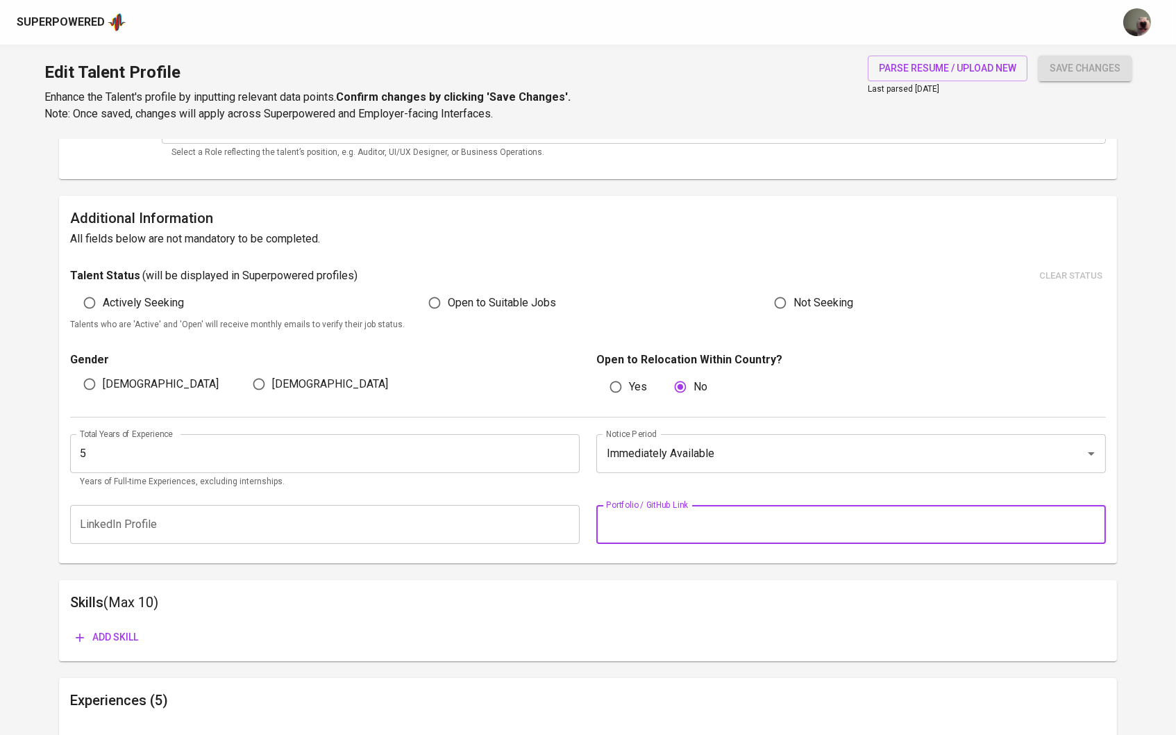
paste input "https://veeauthari.cargo.site"
type input "https://veeauthari.cargo.site"
click at [556, 583] on div "Skills (Max 10) Add skill" at bounding box center [588, 620] width 1059 height 81
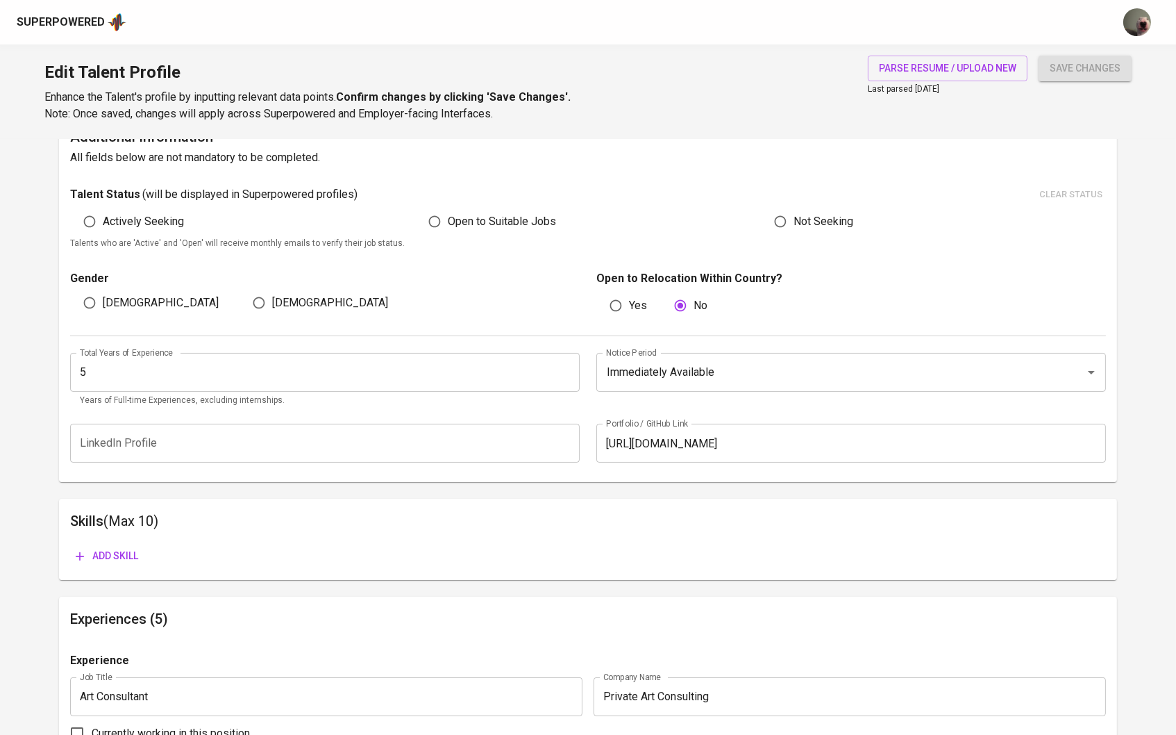
scroll to position [375, 0]
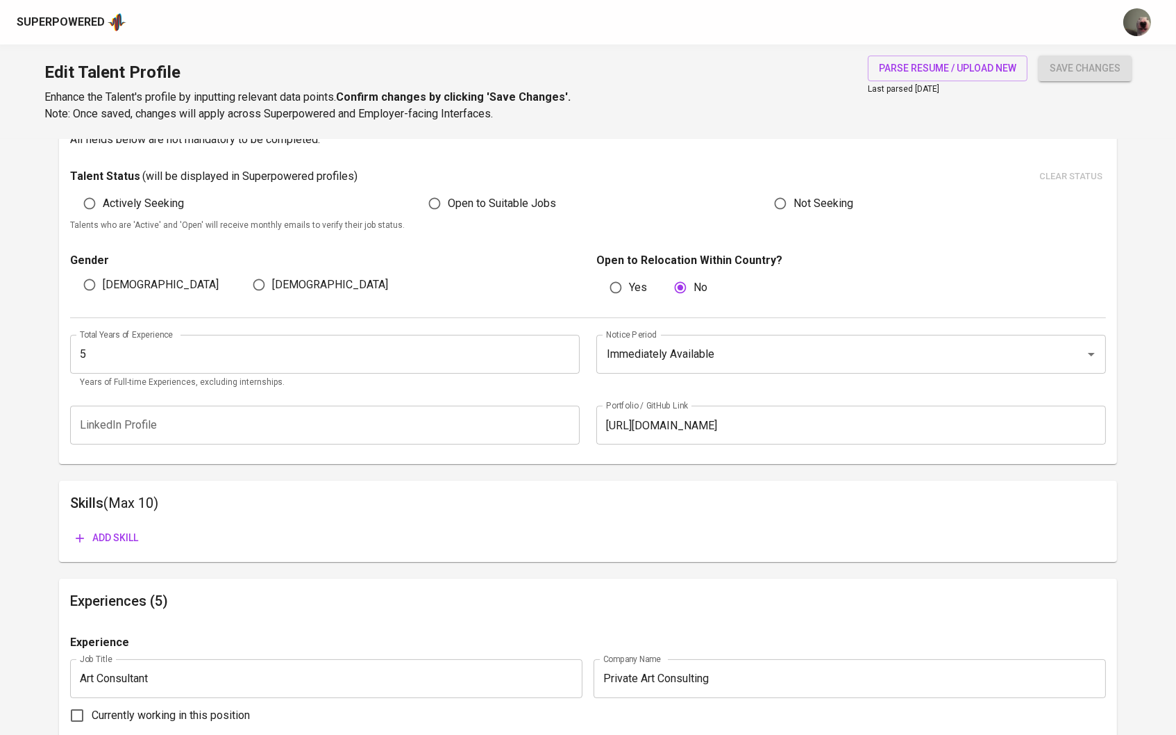
click at [131, 547] on button "Add skill" at bounding box center [107, 538] width 74 height 26
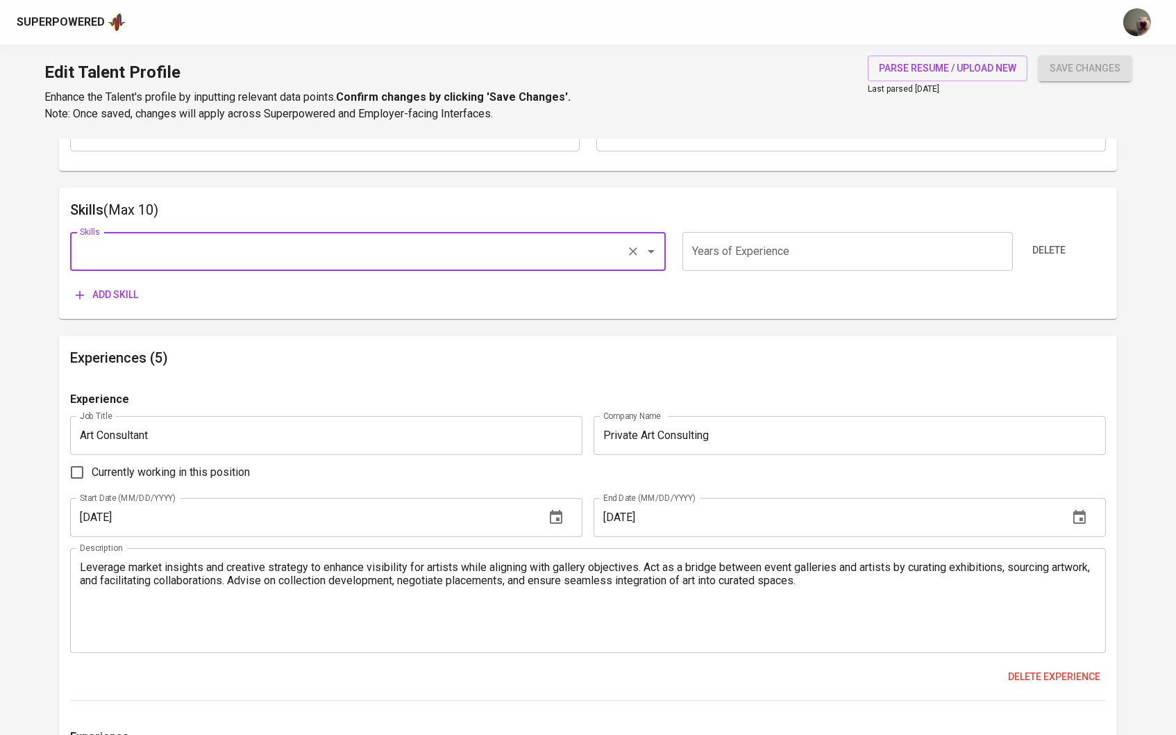
scroll to position [694, 0]
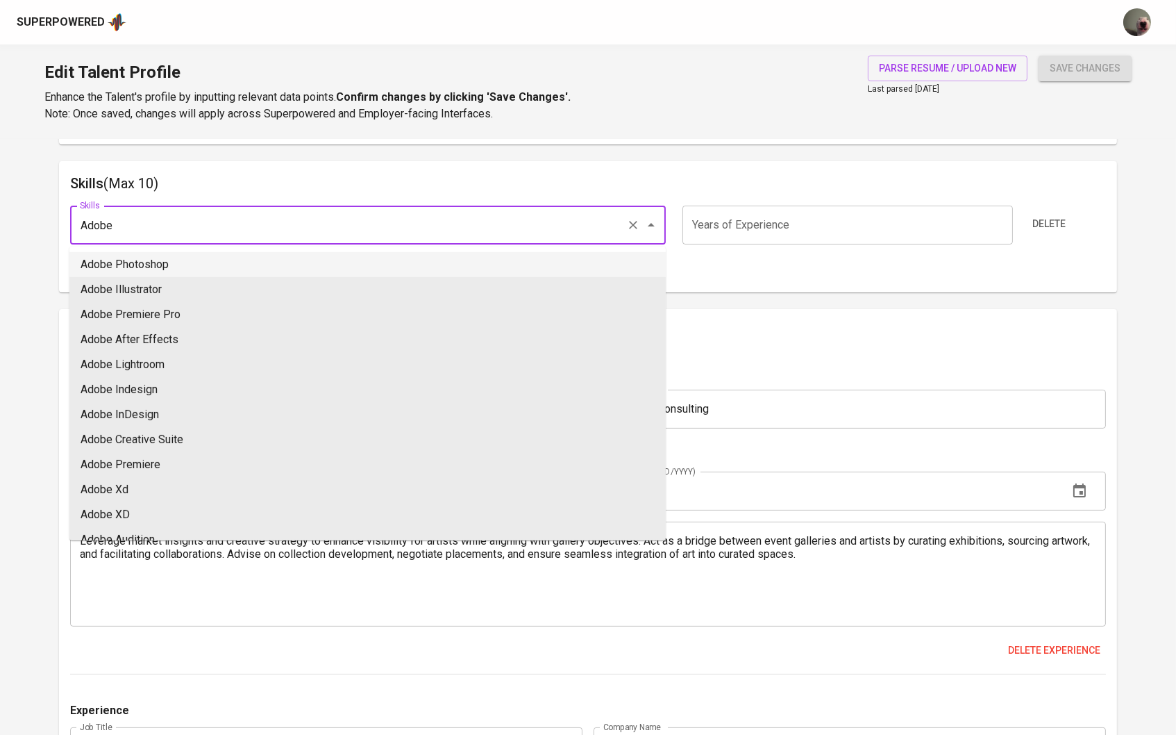
click at [154, 263] on li "Adobe Photoshop" at bounding box center [367, 264] width 596 height 25
type input "Adobe Photoshop"
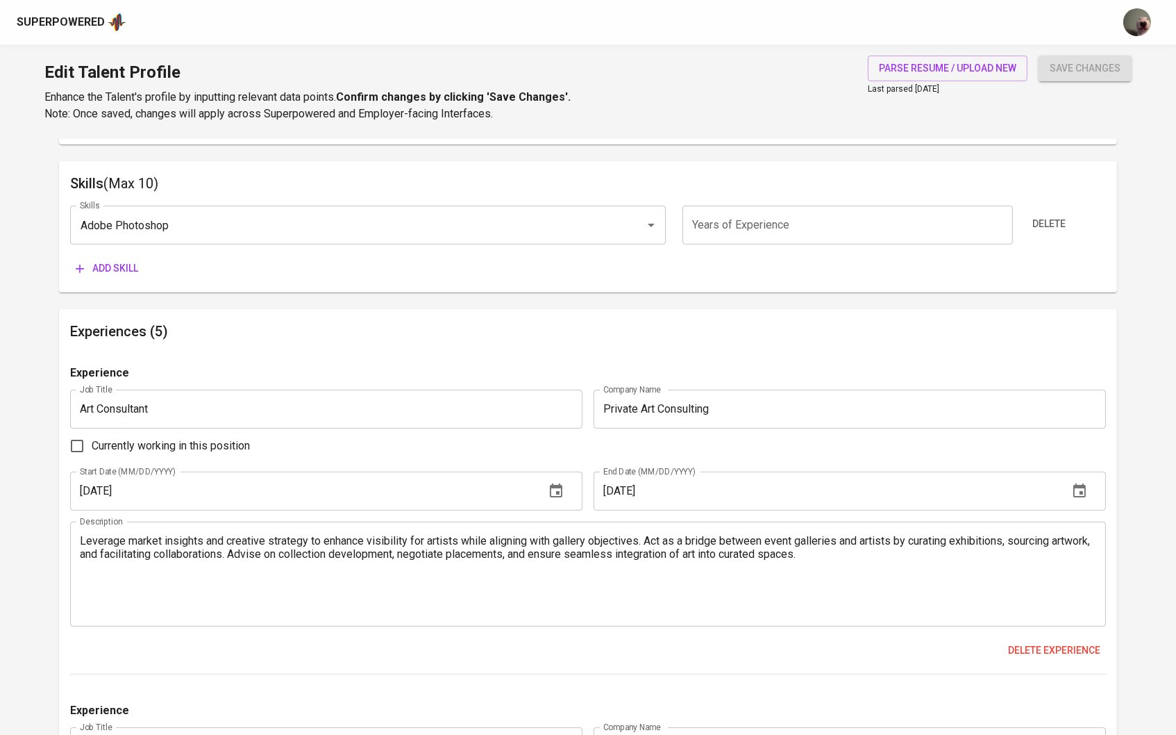
click at [155, 278] on div "Add skill" at bounding box center [156, 269] width 173 height 26
click at [132, 274] on span "Add skill" at bounding box center [107, 268] width 62 height 17
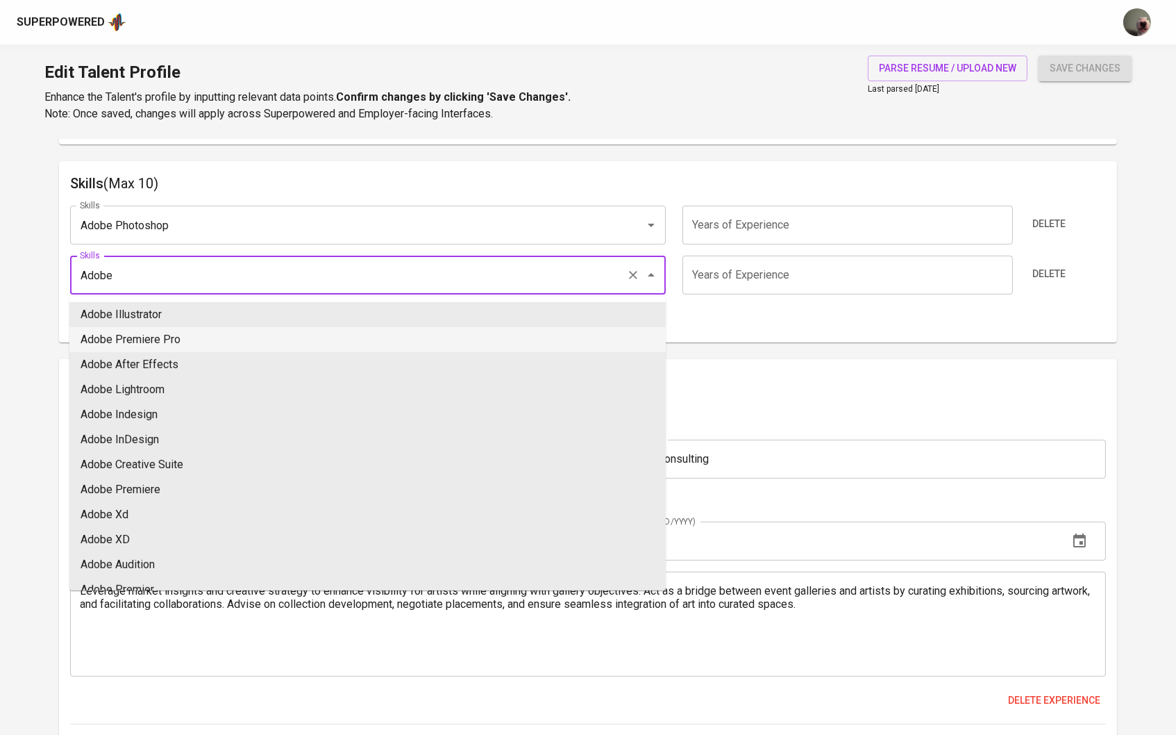
click at [130, 308] on li "Adobe Illustrator" at bounding box center [367, 314] width 596 height 25
type input "Adobe Illustrator"
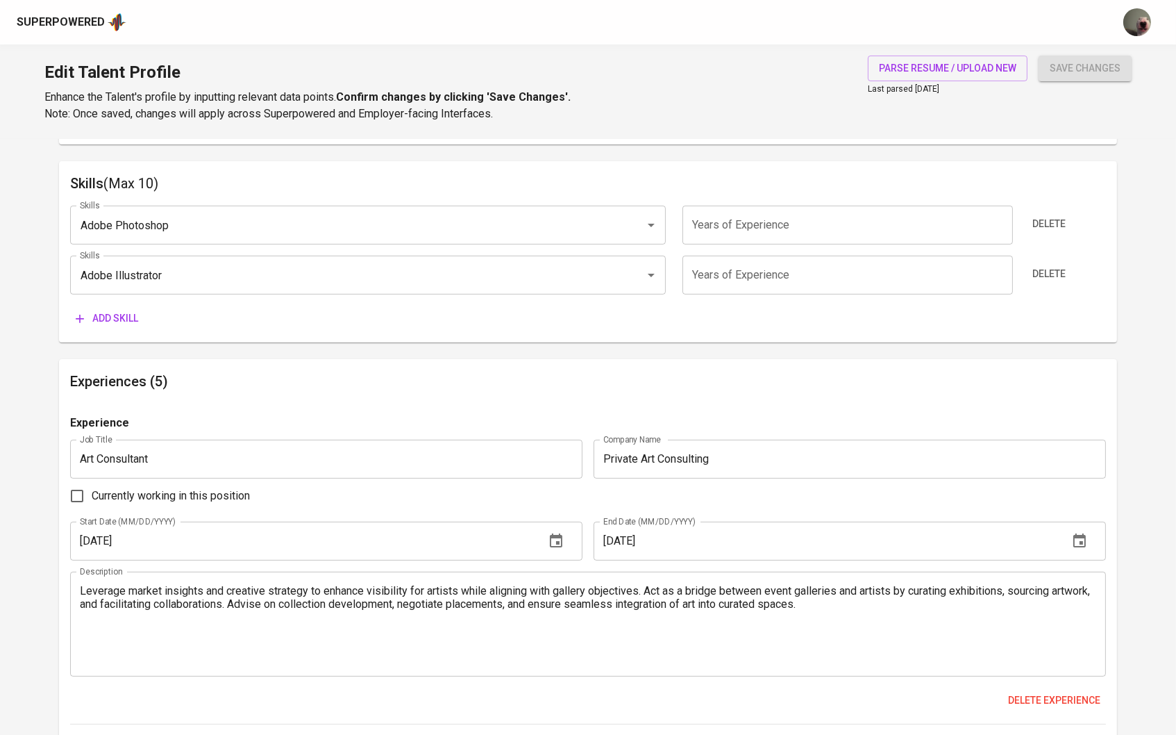
click at [119, 306] on button "Add skill" at bounding box center [107, 319] width 74 height 26
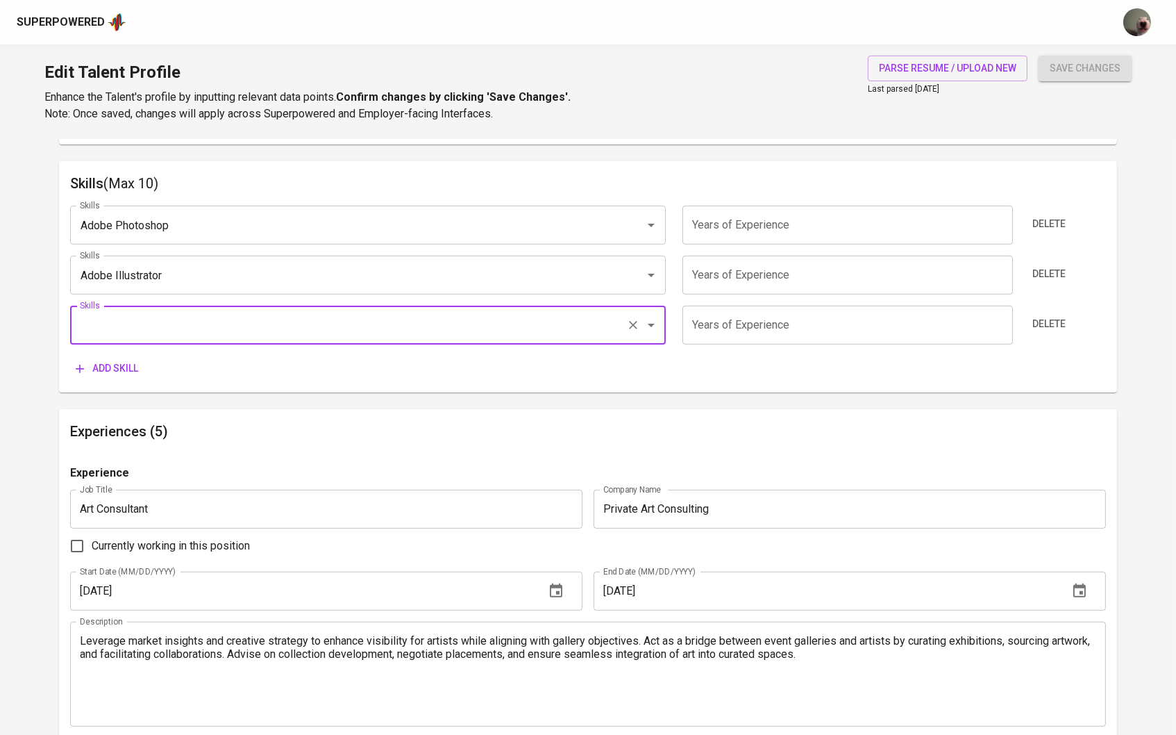
click at [119, 306] on div "Skills" at bounding box center [368, 325] width 596 height 39
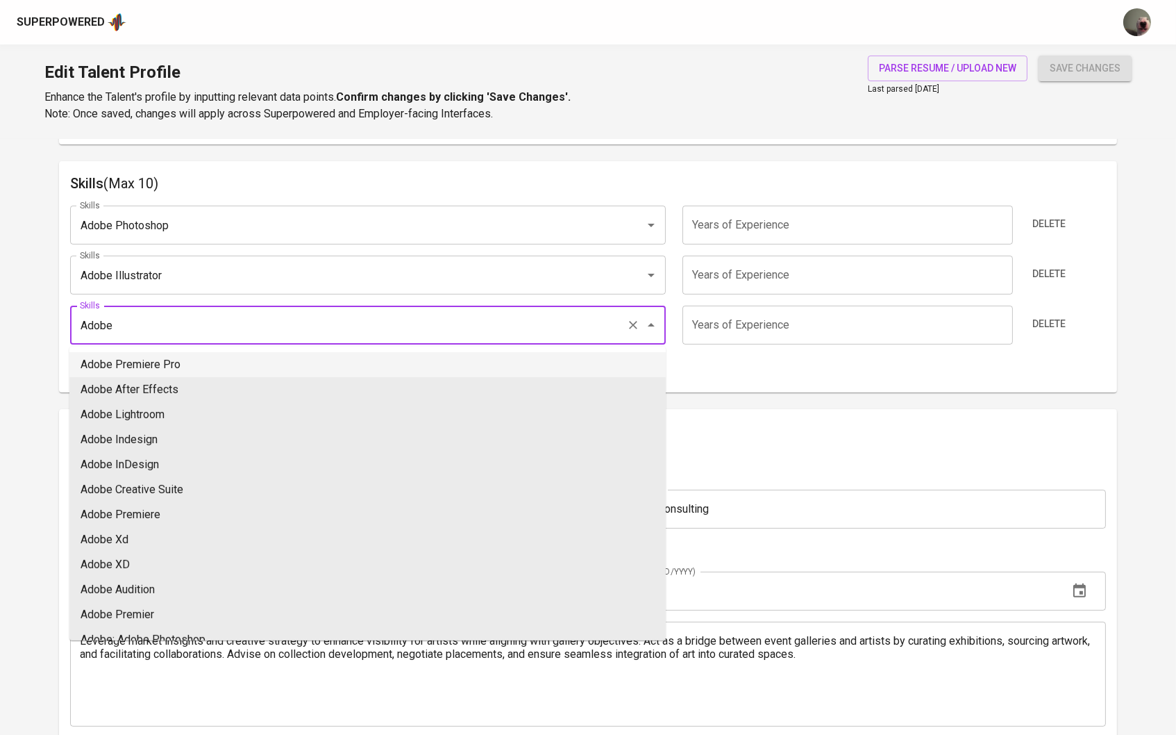
click at [147, 369] on li "Adobe Premiere Pro" at bounding box center [367, 364] width 596 height 25
type input "Adobe Premiere Pro"
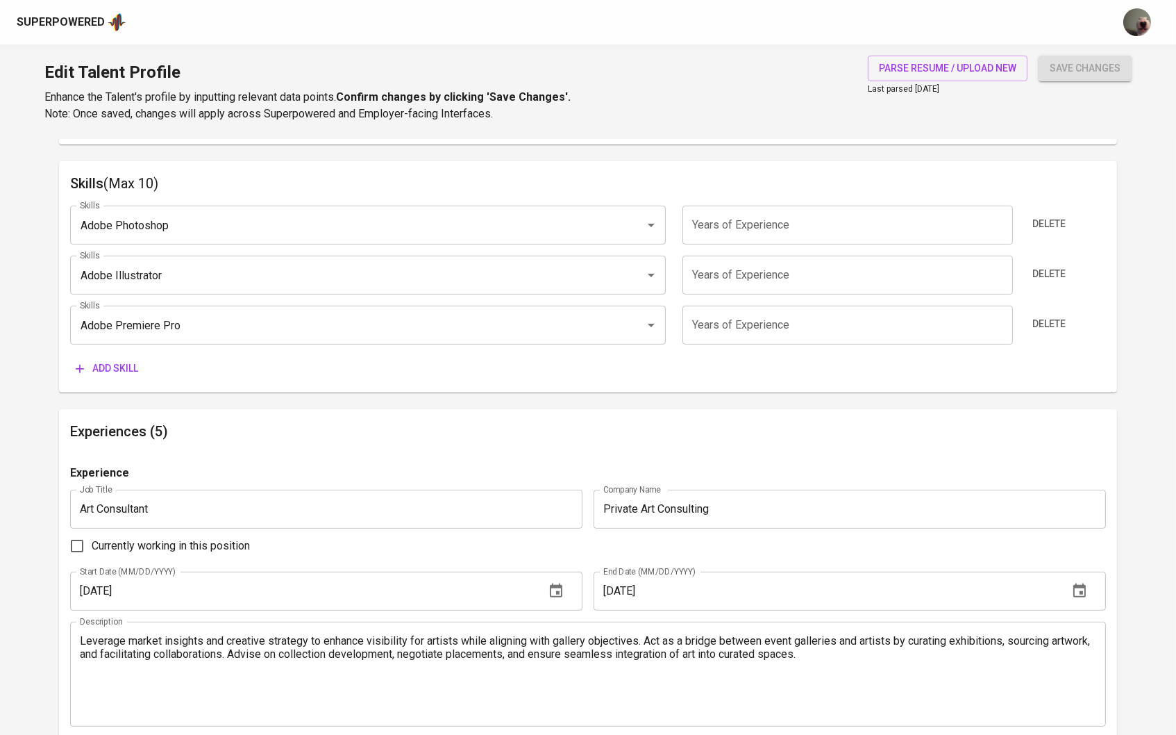
click at [128, 356] on button "Add skill" at bounding box center [107, 369] width 74 height 26
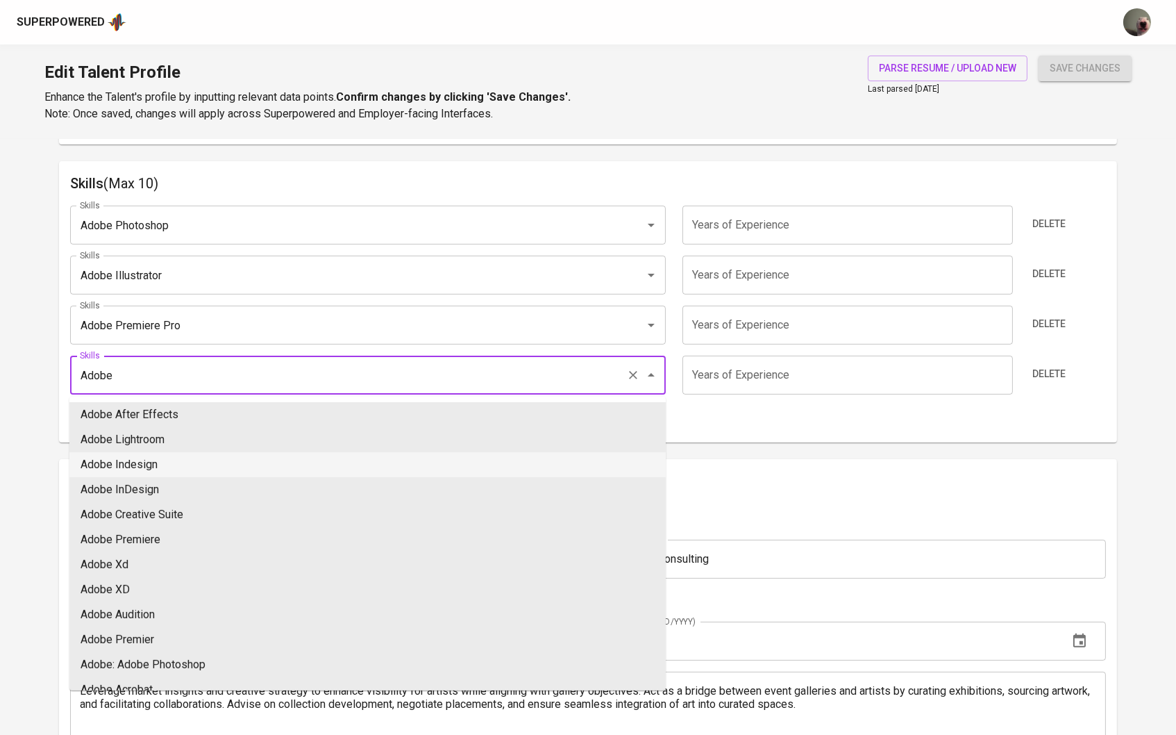
click at [144, 478] on li "Adobe InDesign" at bounding box center [367, 489] width 596 height 25
type input "Adobe InDesign"
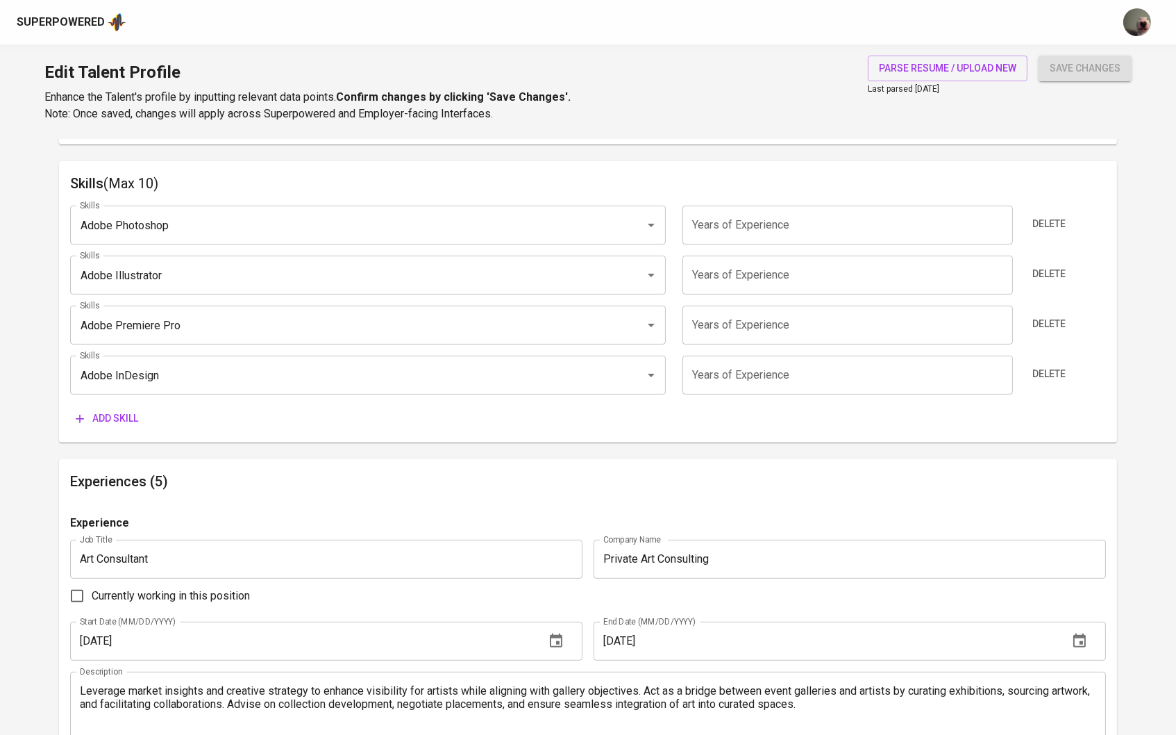
click at [124, 415] on span "Add skill" at bounding box center [107, 418] width 62 height 17
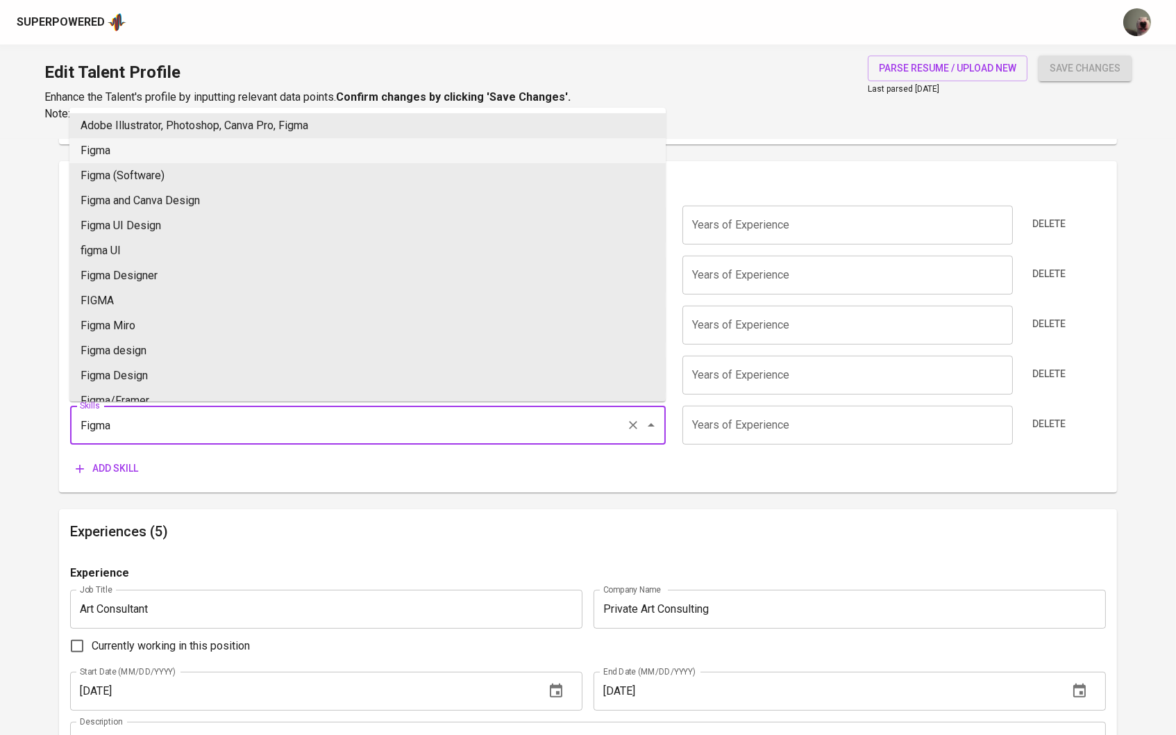
click at [209, 154] on li "Figma" at bounding box center [367, 150] width 596 height 25
type input "Figma"
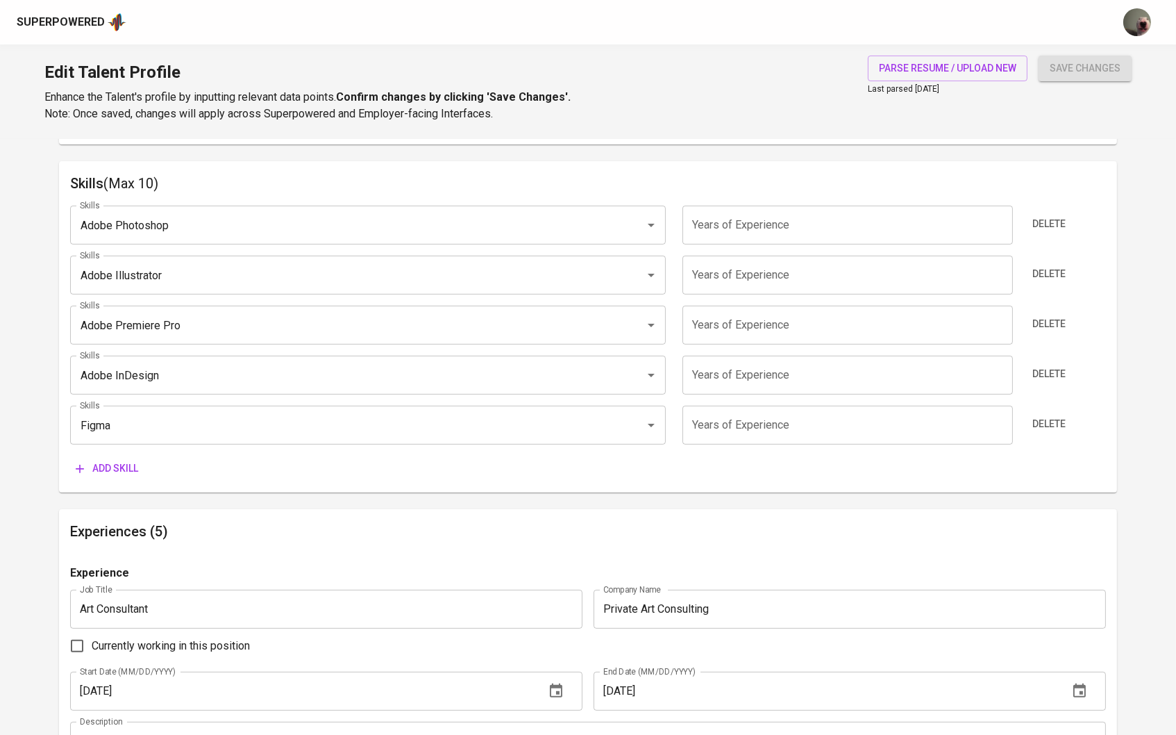
click at [96, 451] on div "Skills Adobe Photoshop Skills Years of Experience Years of Experience Delete Sk…" at bounding box center [588, 337] width 1037 height 287
click at [101, 458] on button "Add skill" at bounding box center [107, 468] width 74 height 26
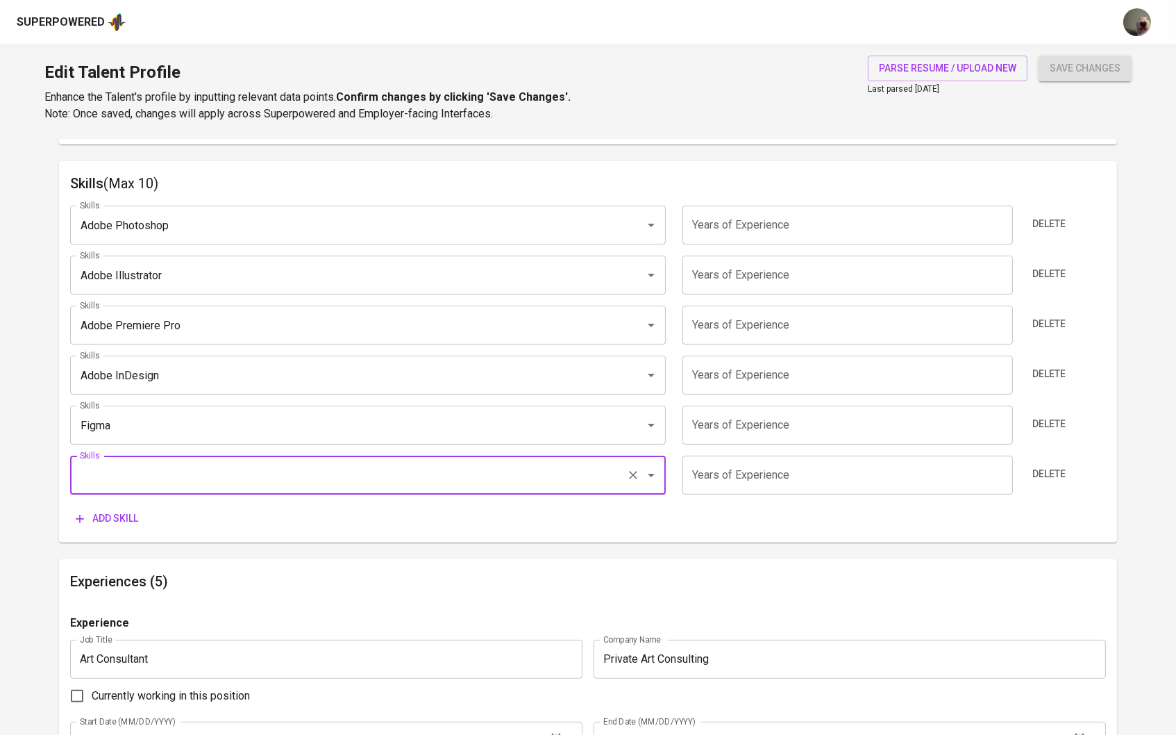
click at [713, 251] on div "Skills Adobe Photoshop Skills Years of Experience Years of Experience Delete Sk…" at bounding box center [588, 362] width 1037 height 337
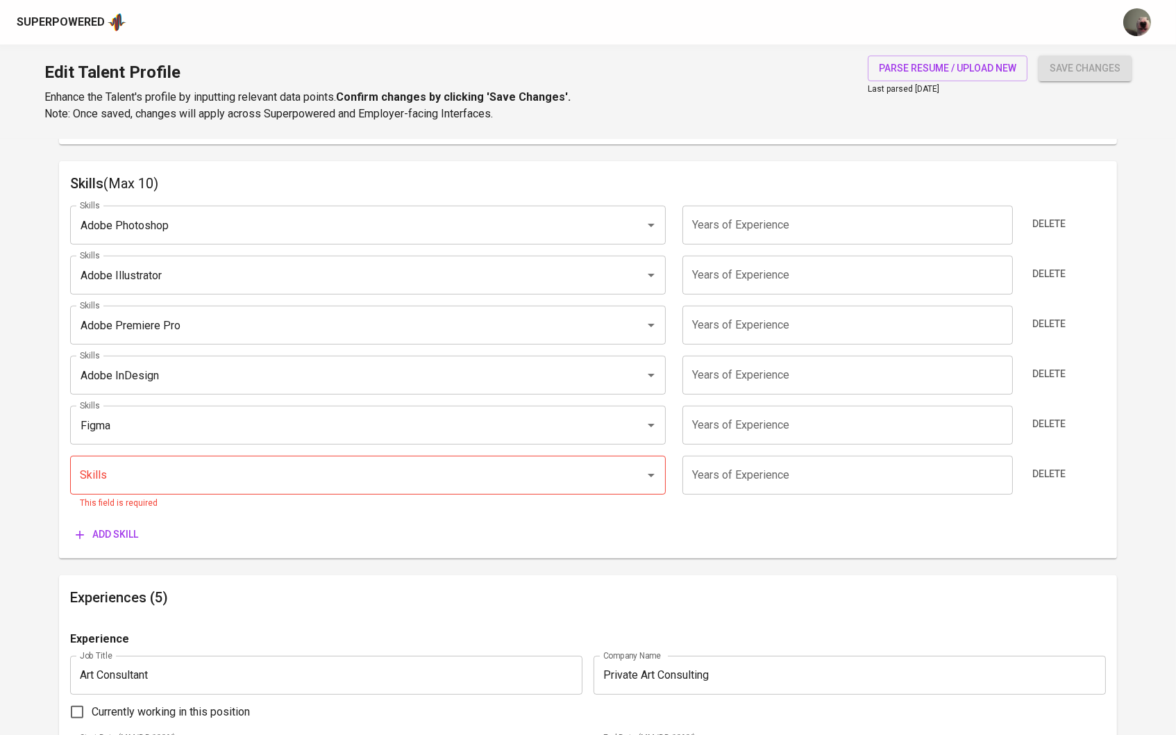
click at [713, 239] on input "number" at bounding box center [848, 225] width 331 height 39
type input "5"
click at [717, 269] on input "number" at bounding box center [848, 275] width 331 height 39
type input "5"
click at [720, 318] on input "number" at bounding box center [848, 325] width 331 height 39
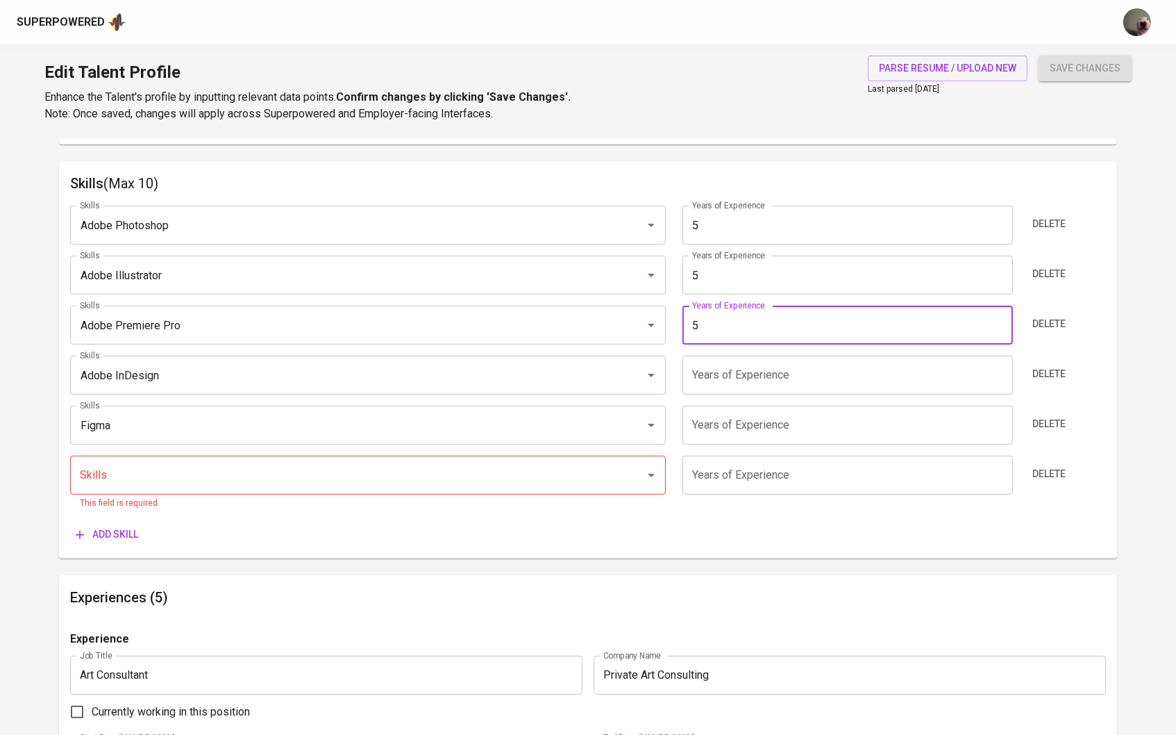
type input "5"
click at [727, 374] on input "number" at bounding box center [848, 375] width 331 height 39
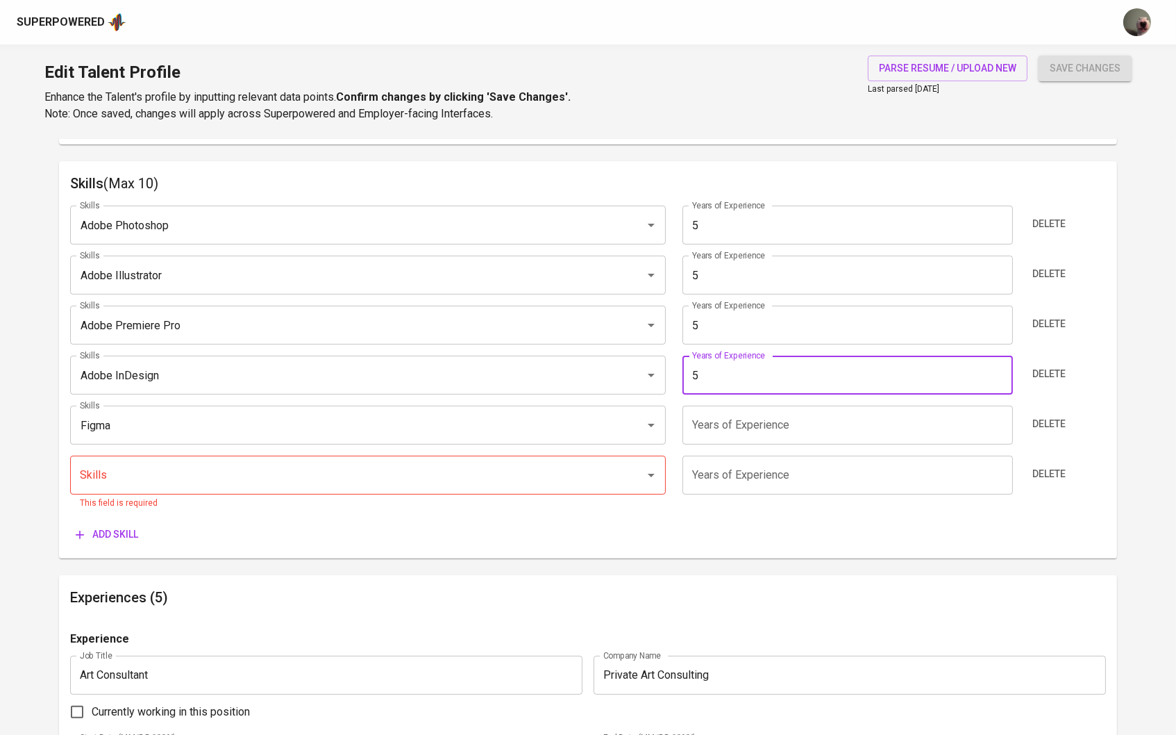
type input "5"
click at [723, 449] on div "Skills Adobe Photoshop Skills Years of Experience 5 Years of Experience Delete …" at bounding box center [588, 370] width 1037 height 352
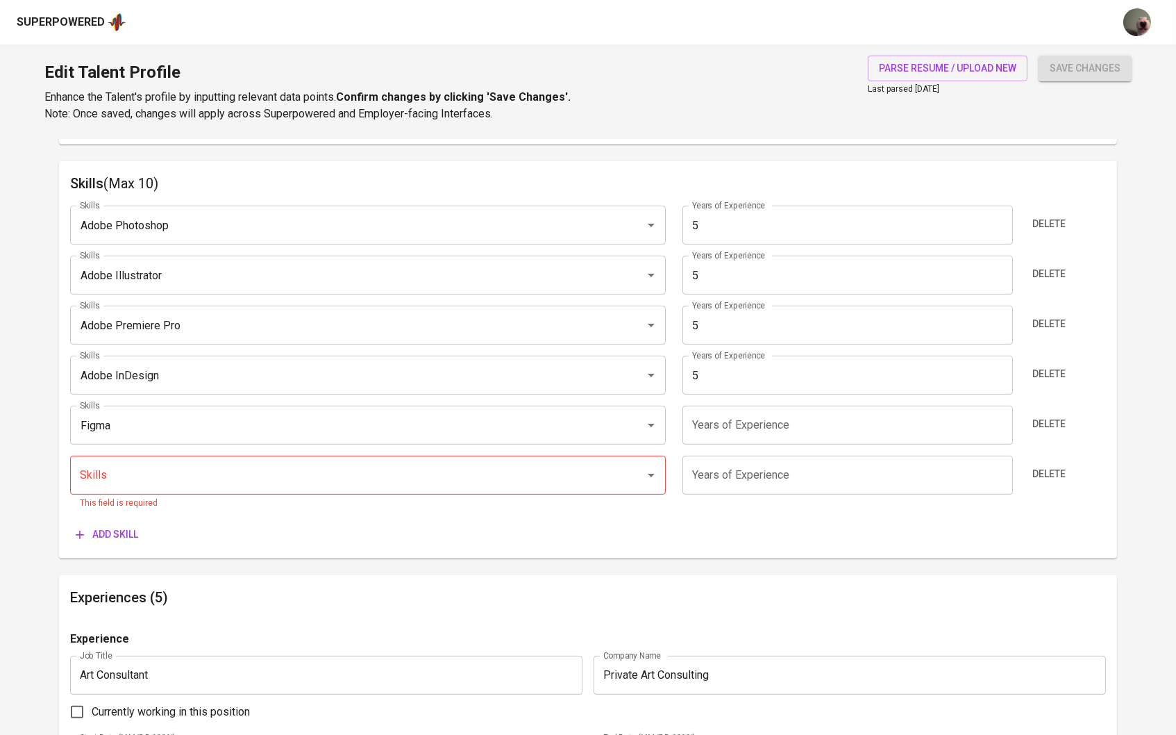
click at [724, 433] on input "number" at bounding box center [848, 425] width 331 height 39
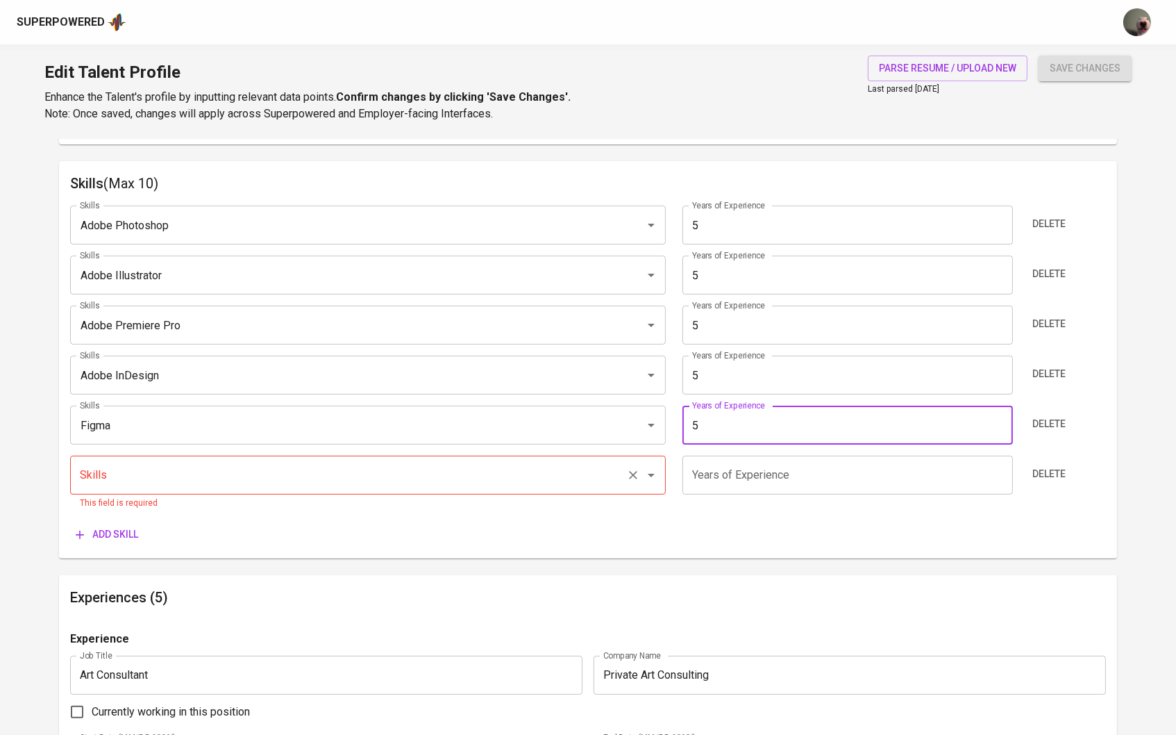
type input "5"
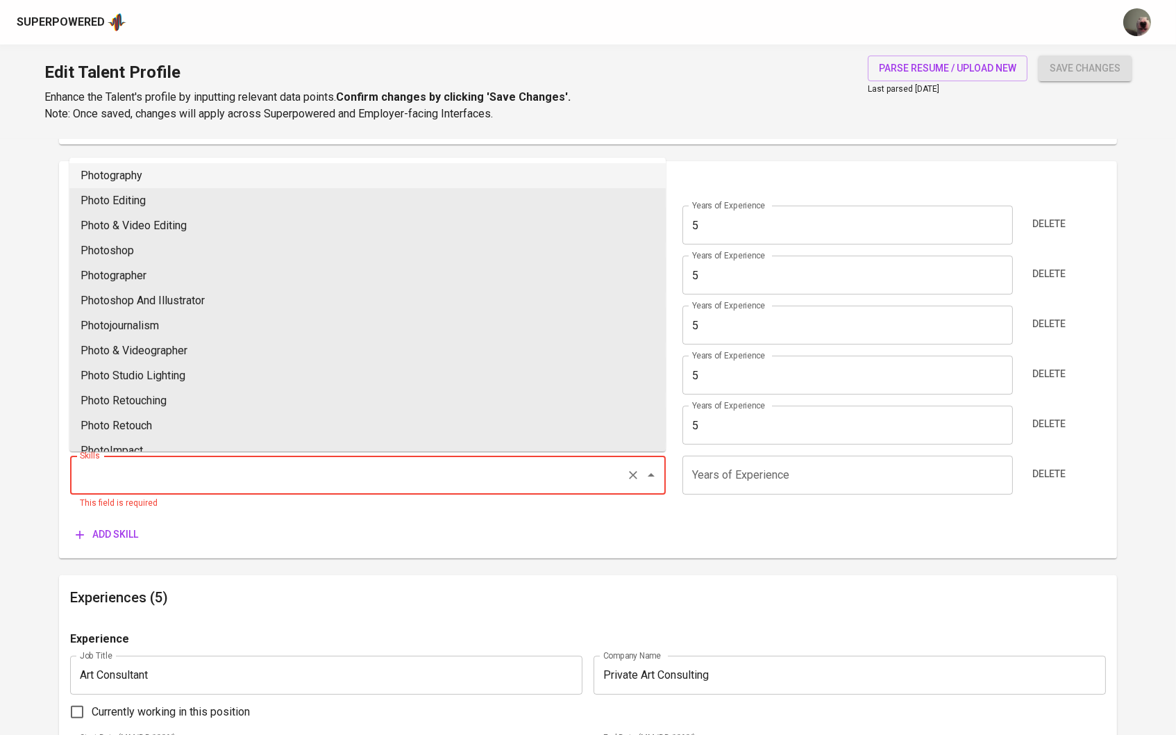
click at [499, 471] on input "Skills" at bounding box center [348, 475] width 545 height 26
click at [325, 172] on li "Adobe After Effects" at bounding box center [367, 175] width 596 height 25
type input "Adobe After Effects"
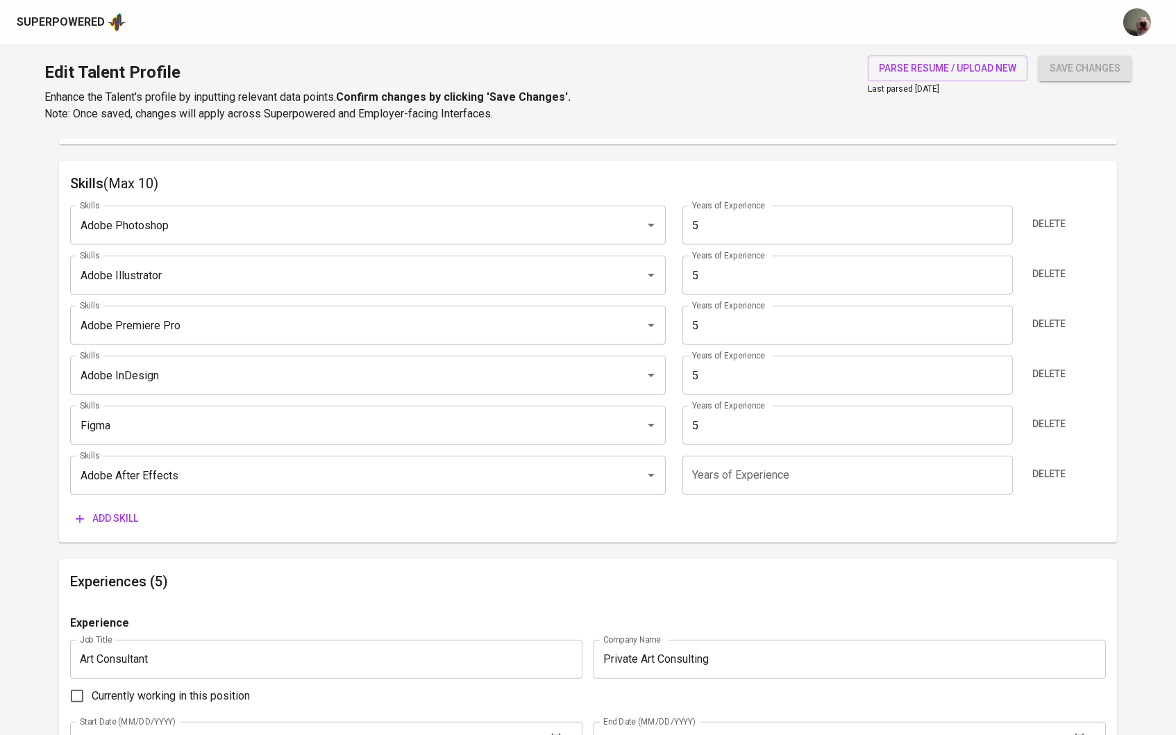
click at [127, 506] on button "Add skill" at bounding box center [107, 518] width 74 height 26
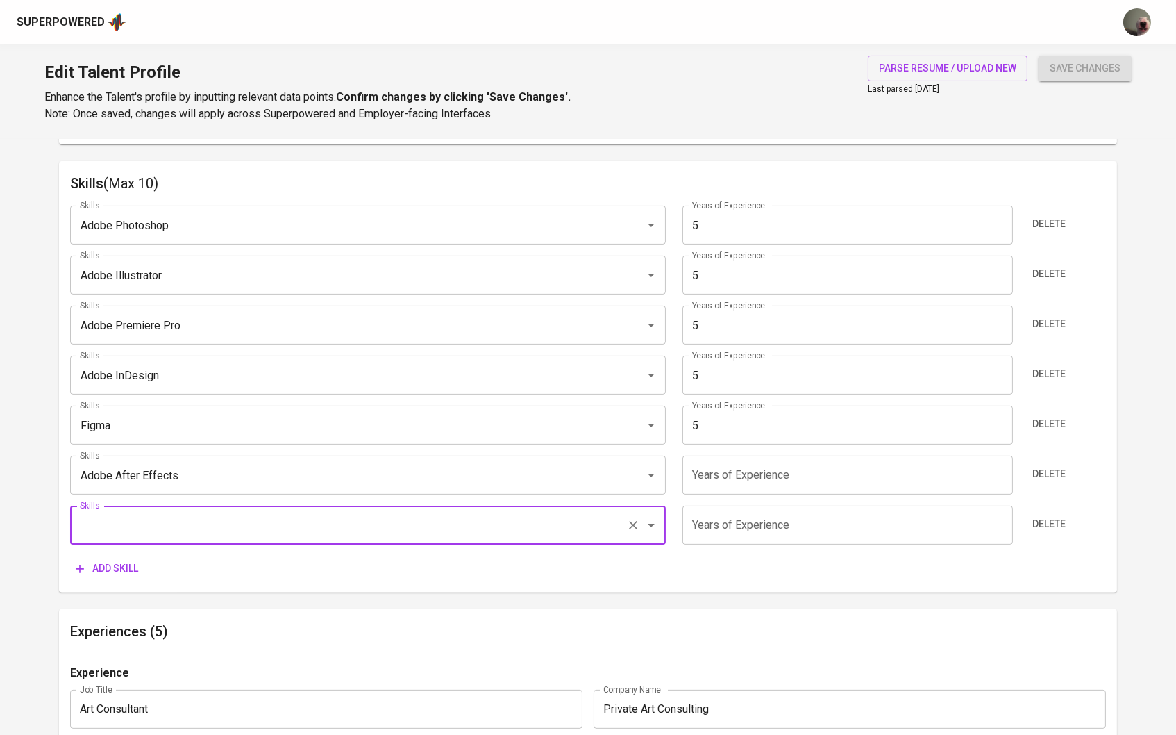
type input "r"
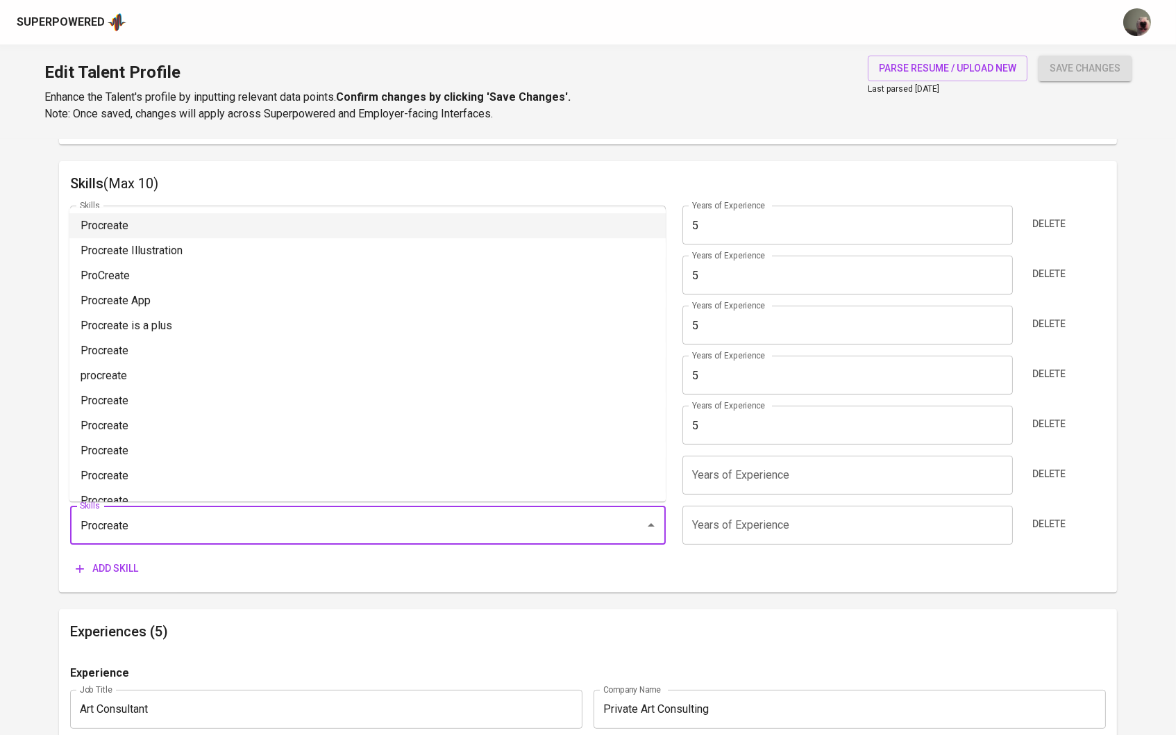
click at [150, 225] on li "Procreate" at bounding box center [367, 225] width 596 height 25
type input "Procreate"
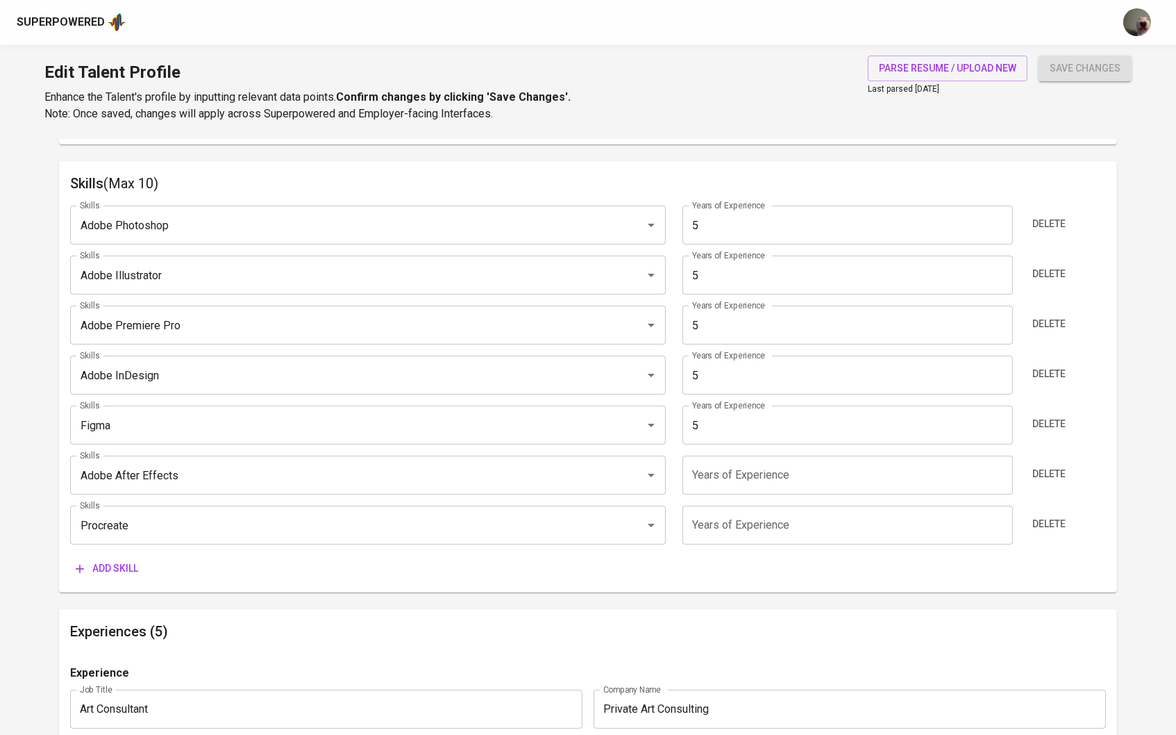
click at [704, 496] on div "Skills Adobe Photoshop Skills Years of Experience 5 Years of Experience Delete …" at bounding box center [588, 387] width 1037 height 387
click at [706, 480] on input "number" at bounding box center [848, 474] width 331 height 39
type input "5"
click at [724, 530] on input "5" at bounding box center [848, 524] width 331 height 39
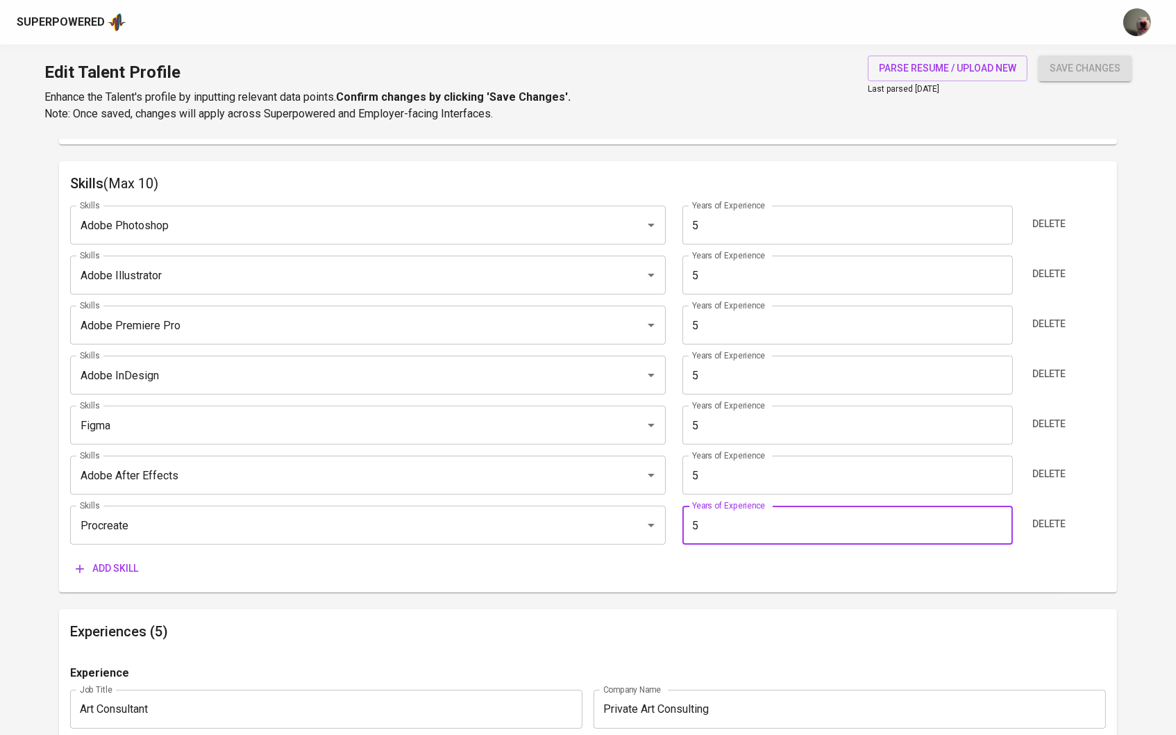
type input "5"
click at [1064, 82] on div "save changes" at bounding box center [1085, 89] width 93 height 67
click at [1063, 72] on span "save changes" at bounding box center [1085, 68] width 71 height 17
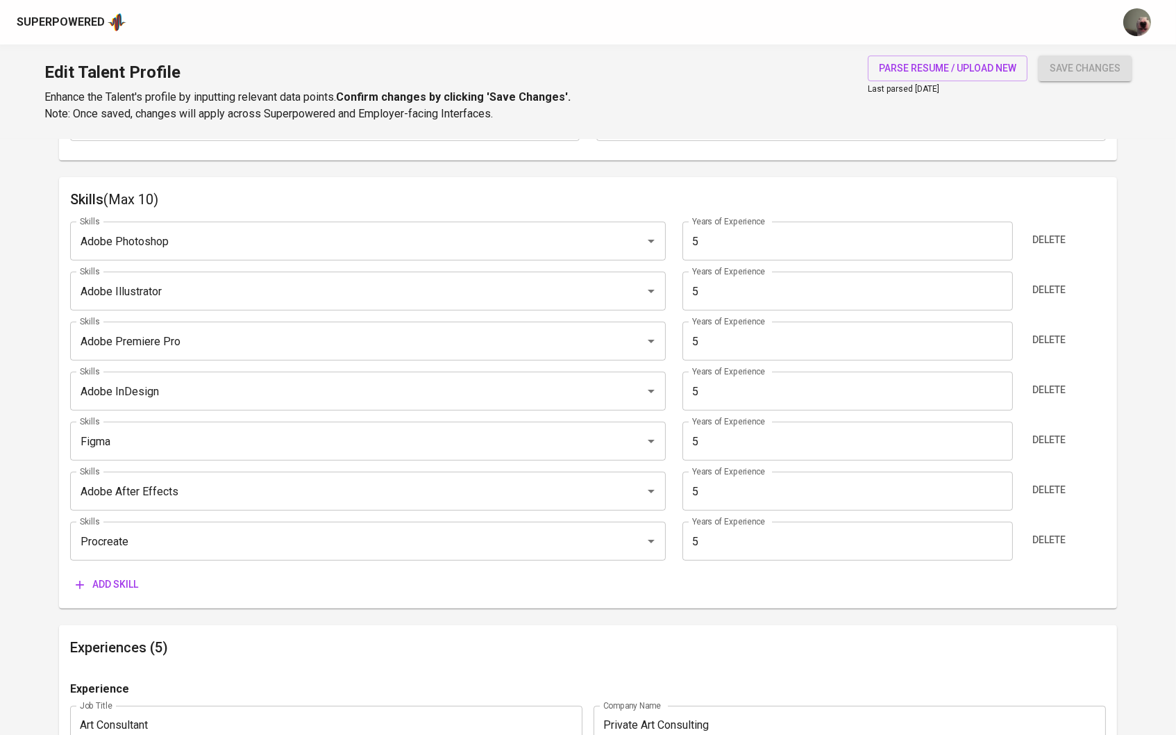
scroll to position [0, 0]
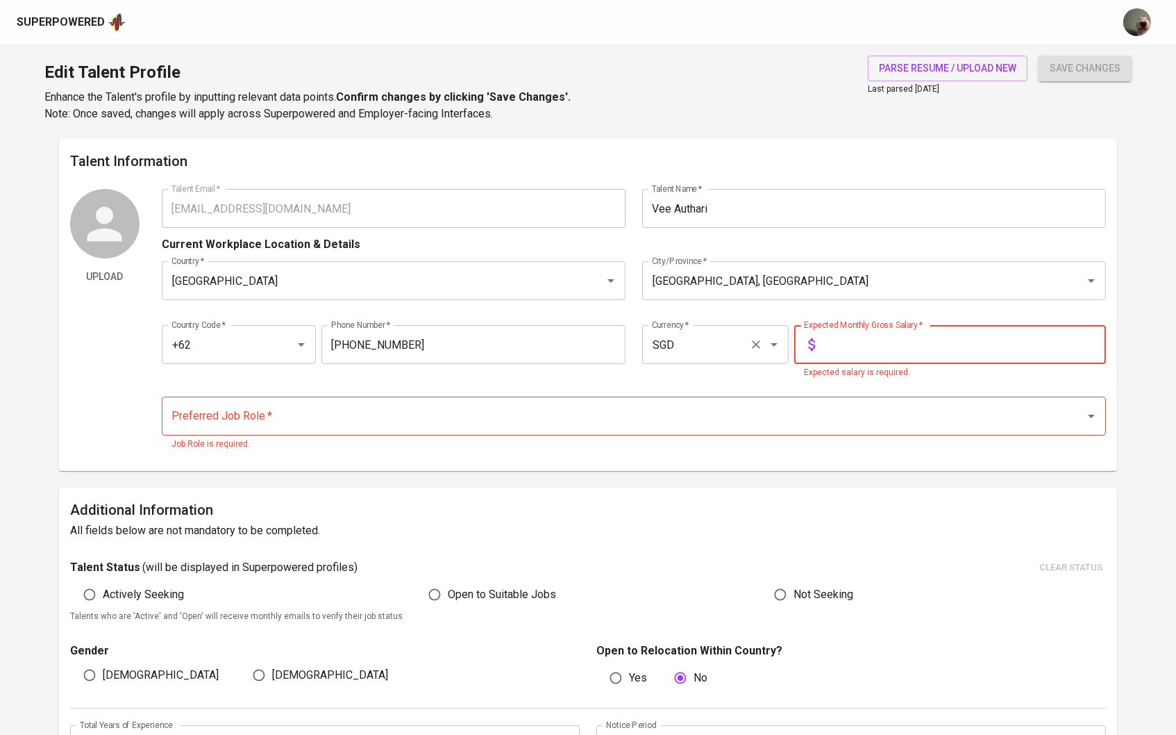
click at [769, 340] on icon "Open" at bounding box center [774, 344] width 17 height 17
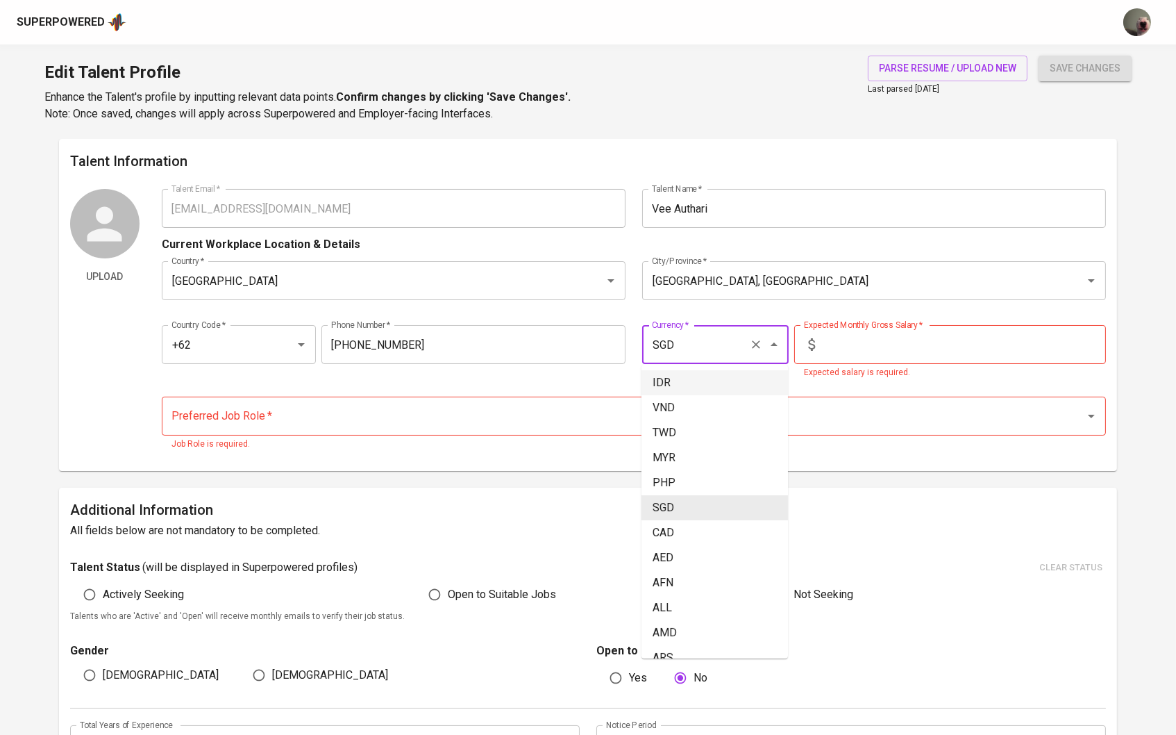
click at [689, 386] on li "IDR" at bounding box center [715, 382] width 147 height 25
type input "IDR"
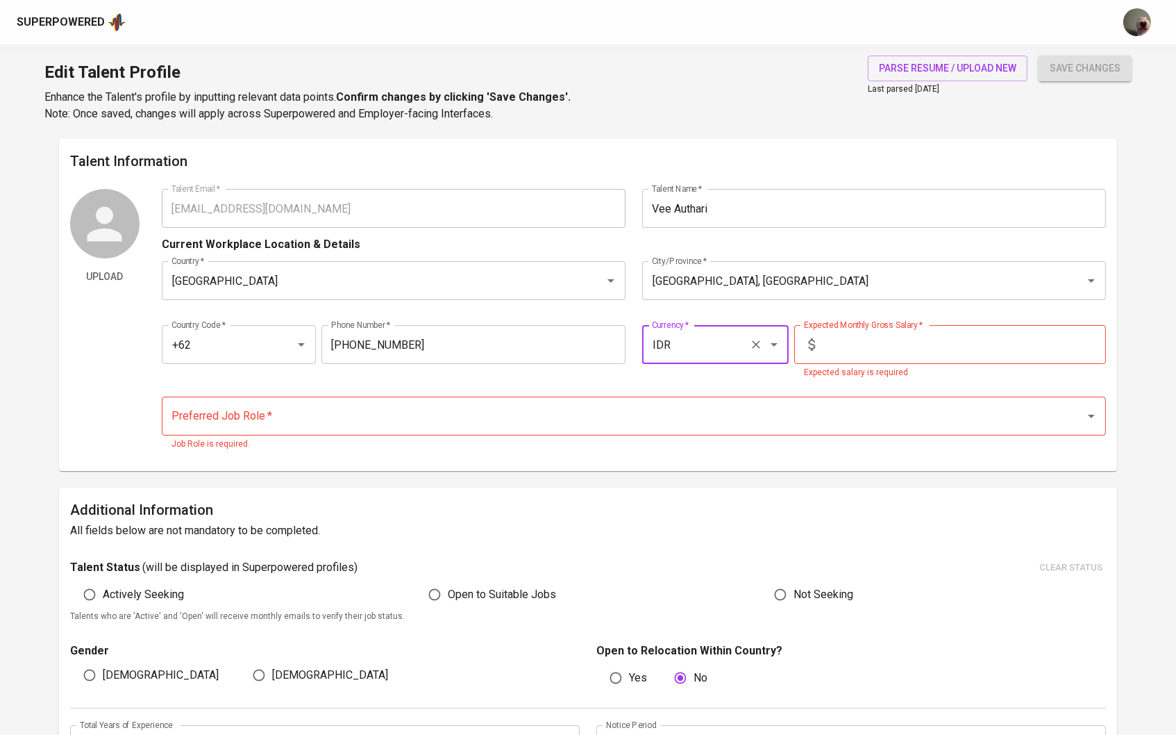
click at [826, 349] on input "text" at bounding box center [964, 344] width 286 height 39
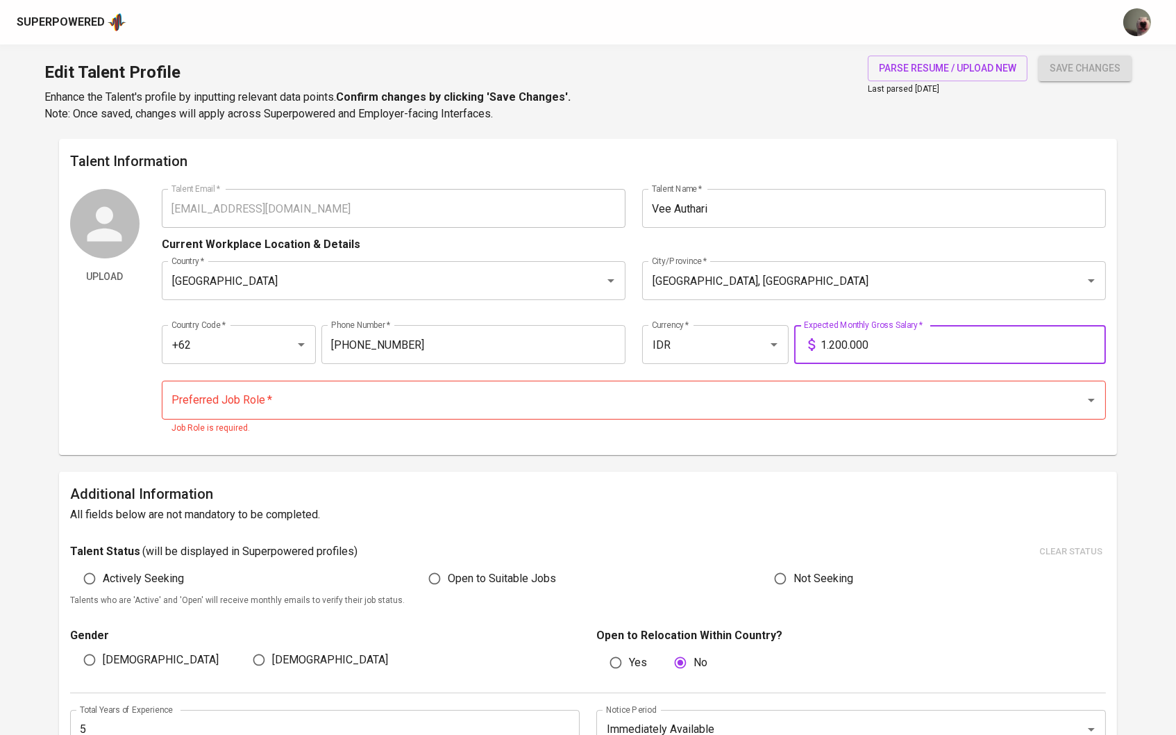
type input "12.000.000"
click at [795, 387] on input "Preferred Job Role   *" at bounding box center [615, 400] width 894 height 26
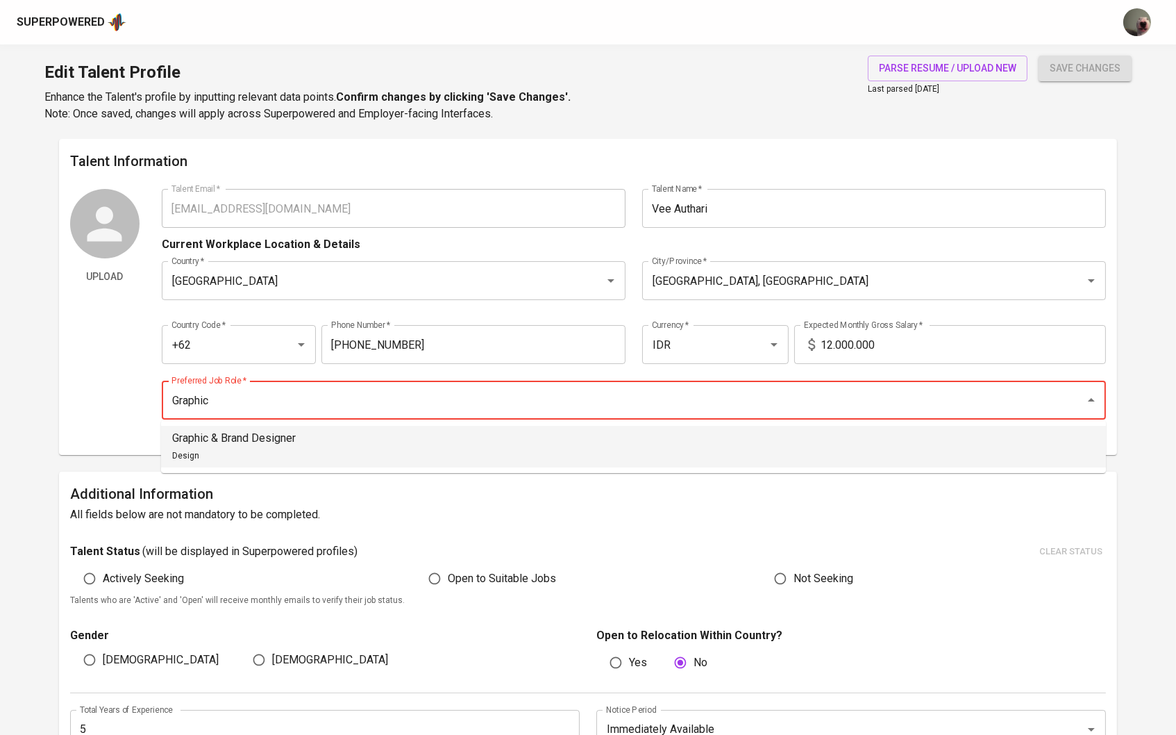
click at [577, 437] on li "Graphic & Brand Designer Design" at bounding box center [633, 447] width 945 height 42
type input "Graphic & Brand Designer"
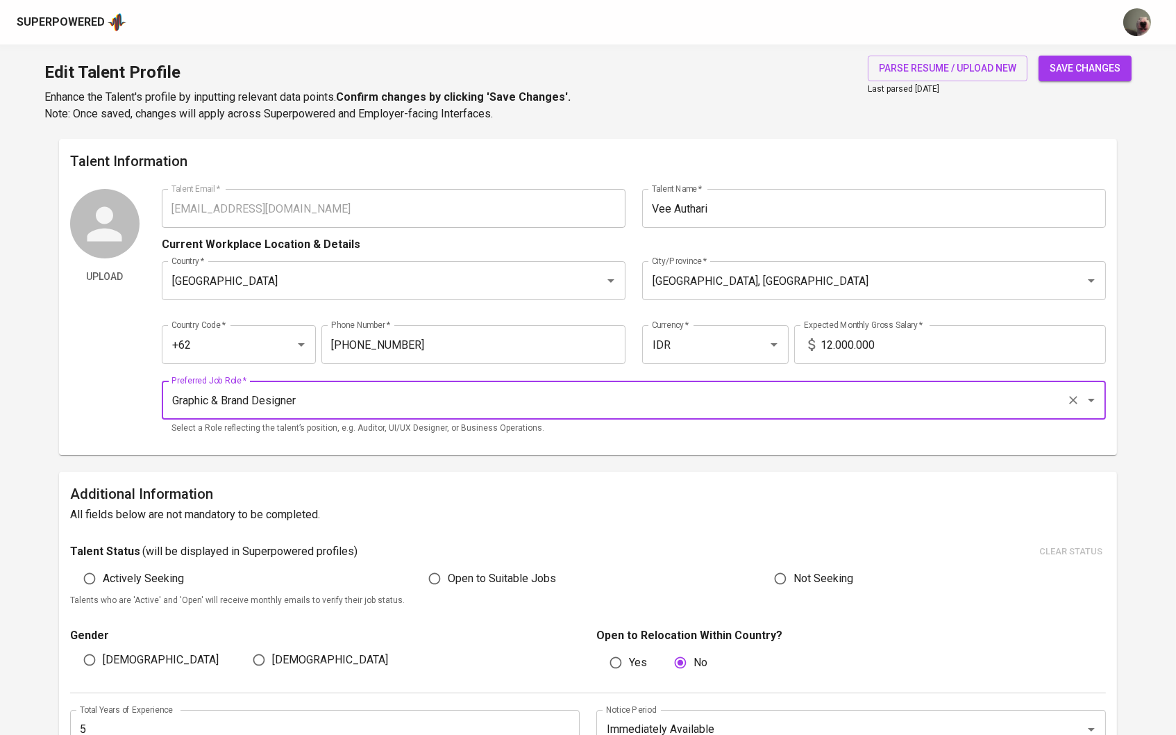
click at [1085, 62] on span "save changes" at bounding box center [1085, 68] width 71 height 17
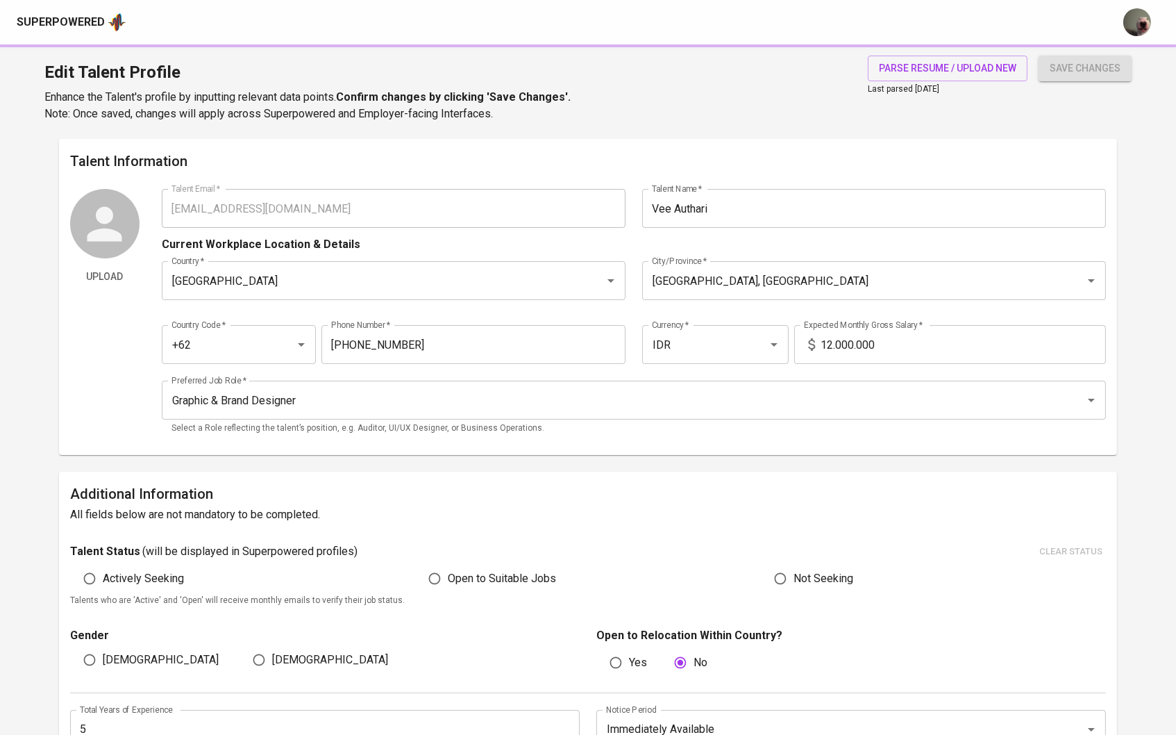
type input "Procreate"
type input "Adobe After Effects"
type input "Figma"
type input "Adobe Premiere Pro"
type input "Adobe Illustrator"
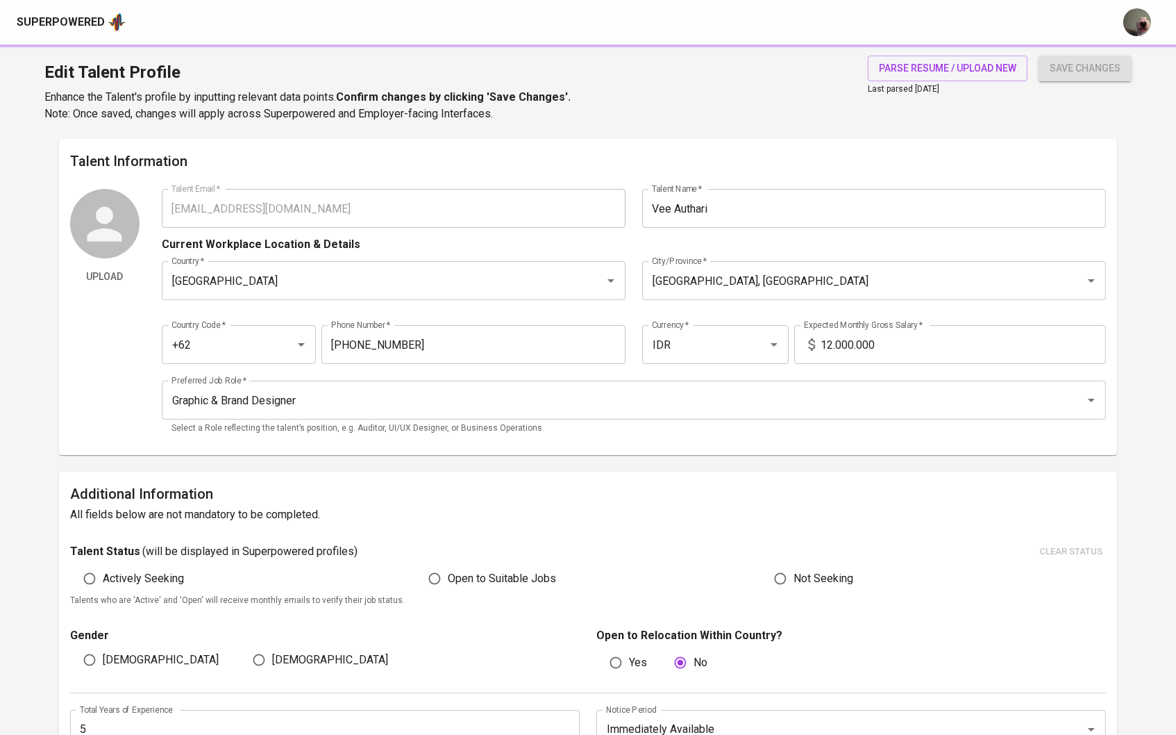
type input "Adobe Photoshop"
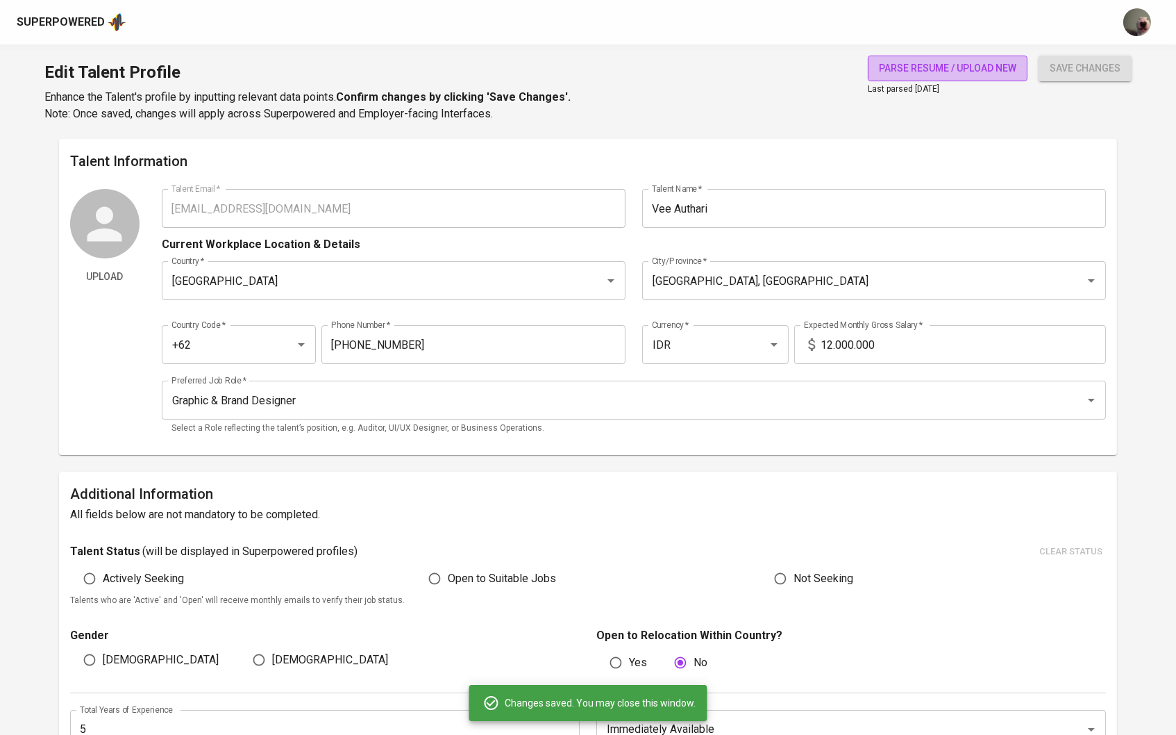
click at [987, 67] on span "parse resume / upload new" at bounding box center [947, 68] width 137 height 17
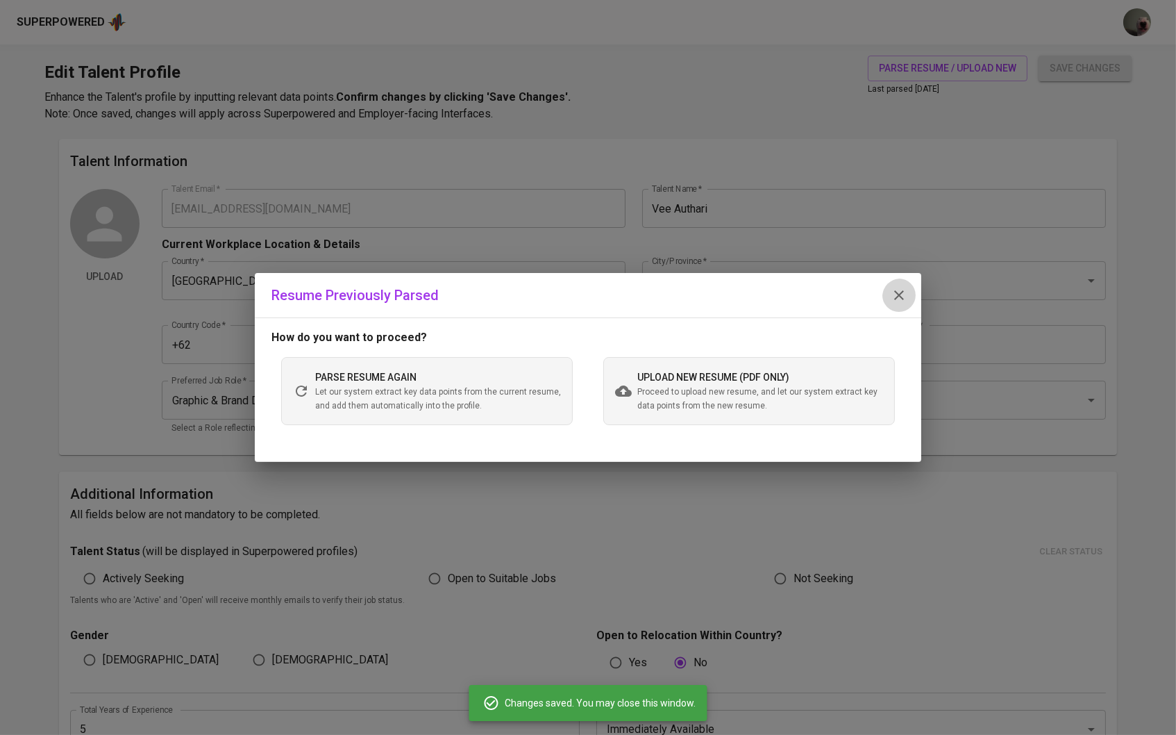
click at [885, 298] on button "button" at bounding box center [899, 294] width 33 height 33
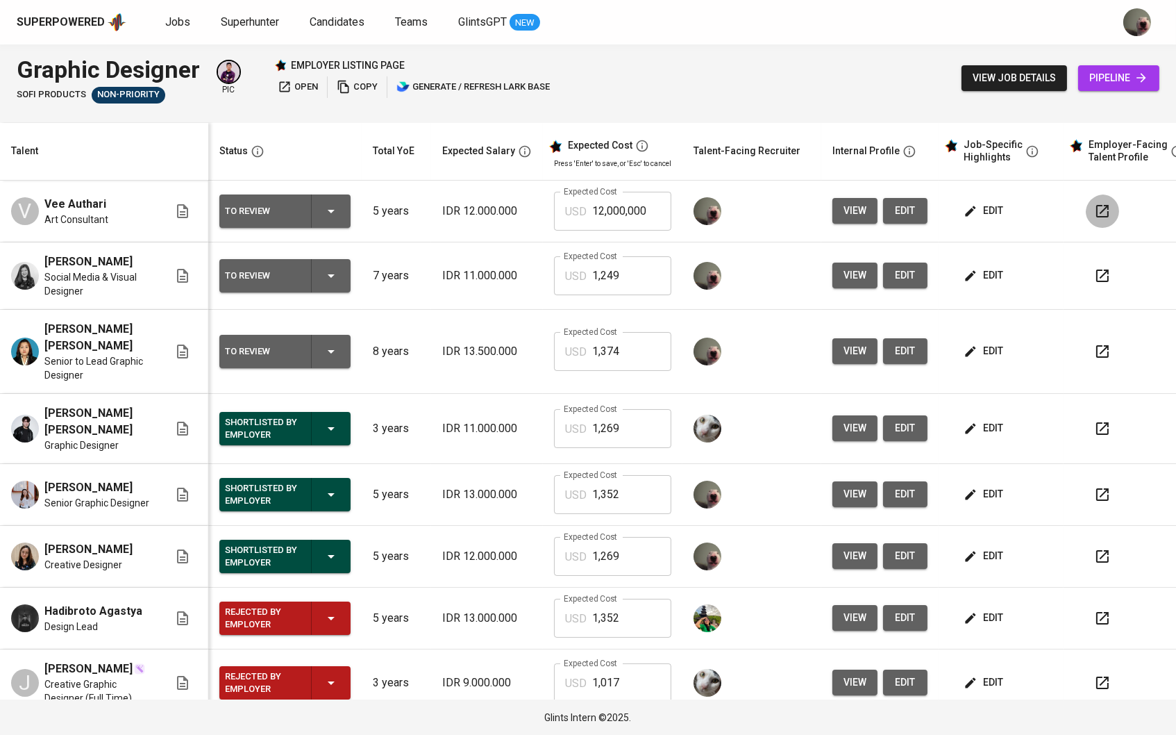
click at [1107, 206] on icon "button" at bounding box center [1102, 211] width 17 height 17
click at [637, 279] on input "1,249" at bounding box center [631, 275] width 79 height 39
click at [636, 221] on input "12,000,000" at bounding box center [631, 211] width 79 height 39
paste input ",249"
type input "1,249"
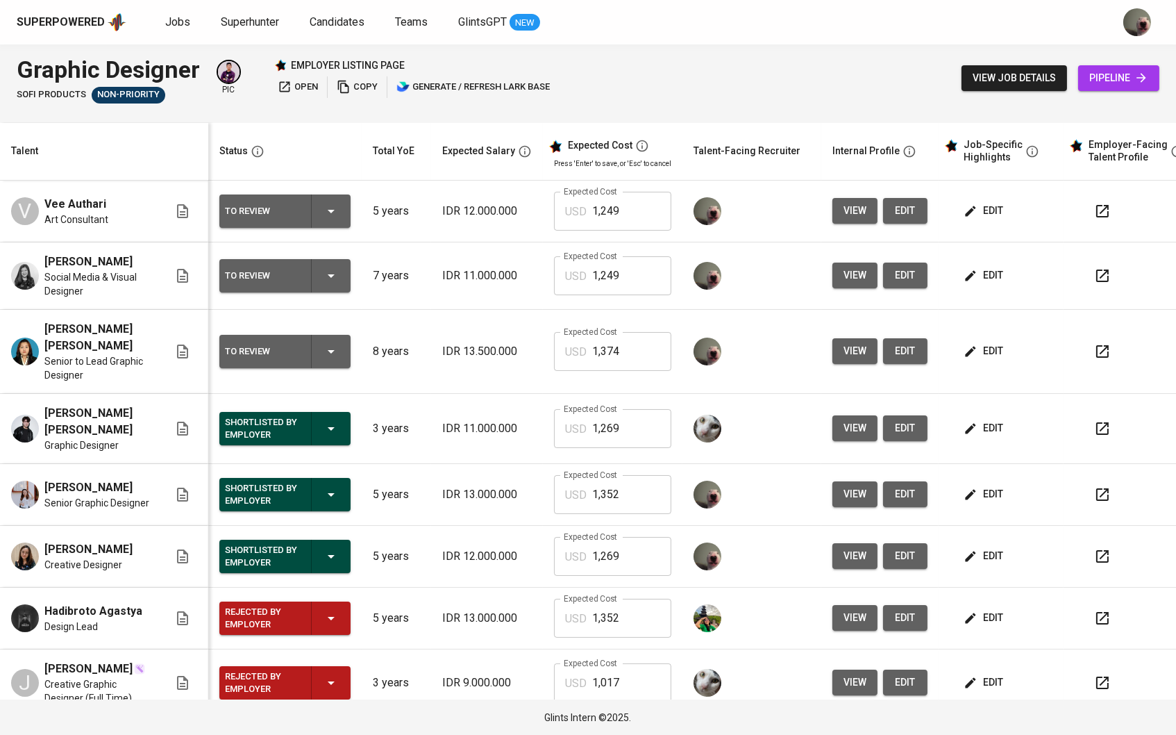
click at [860, 214] on span "view" at bounding box center [855, 210] width 23 height 17
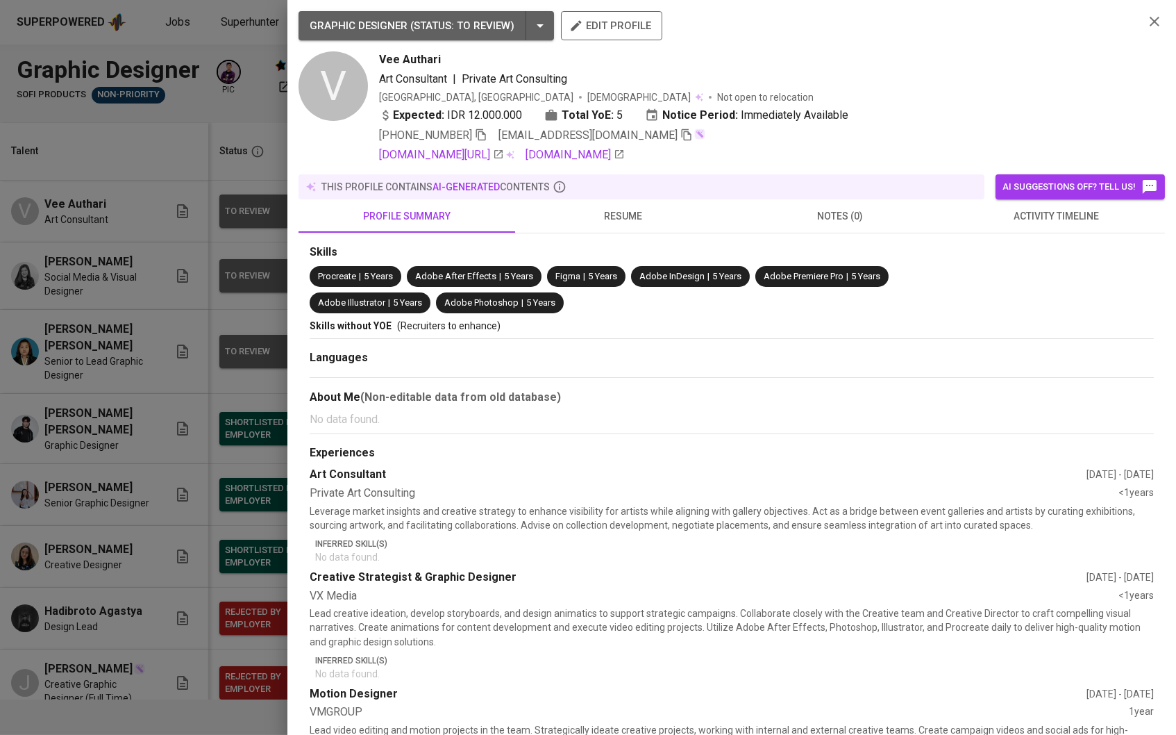
click at [201, 119] on div at bounding box center [588, 367] width 1176 height 735
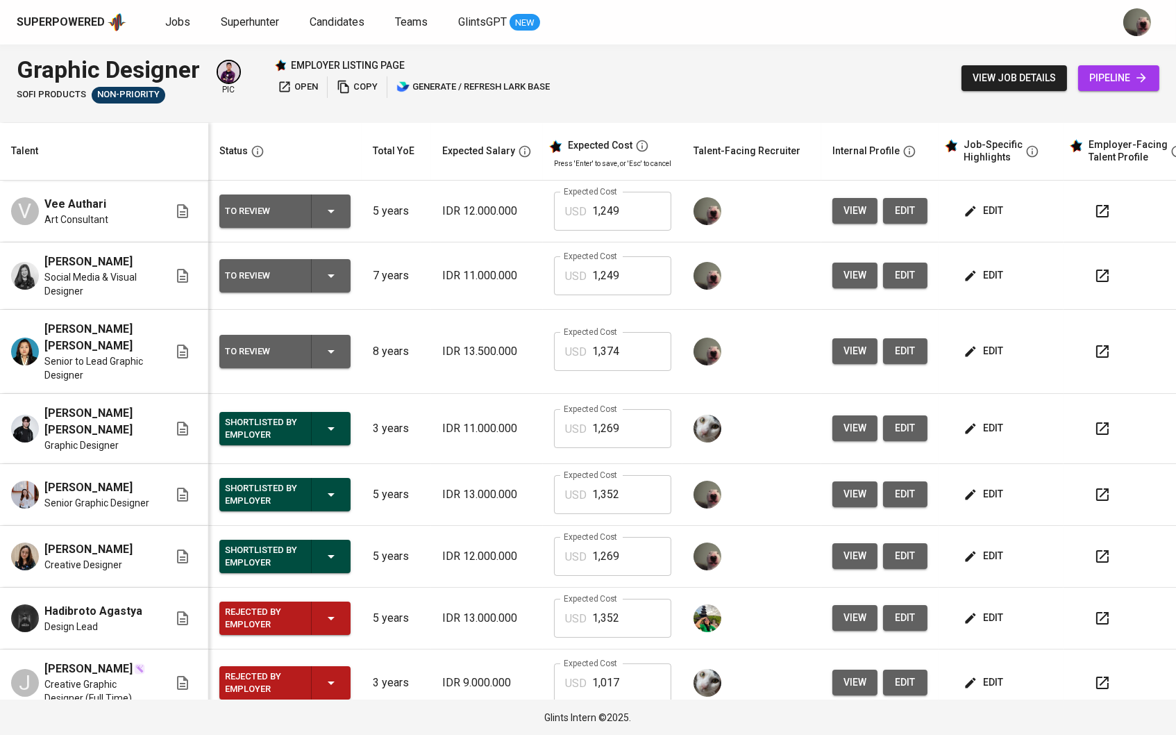
click at [872, 207] on button "view" at bounding box center [855, 211] width 45 height 26
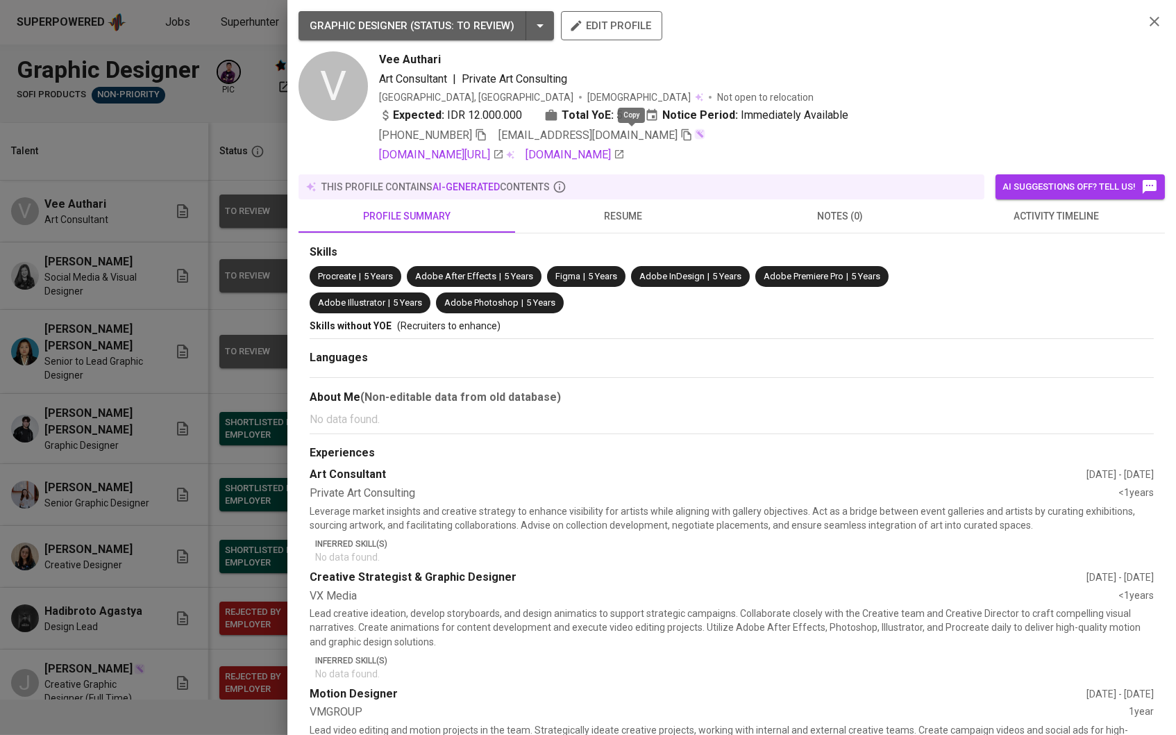
click at [680, 137] on icon "button" at bounding box center [686, 134] width 12 height 12
click at [199, 175] on div at bounding box center [588, 367] width 1176 height 735
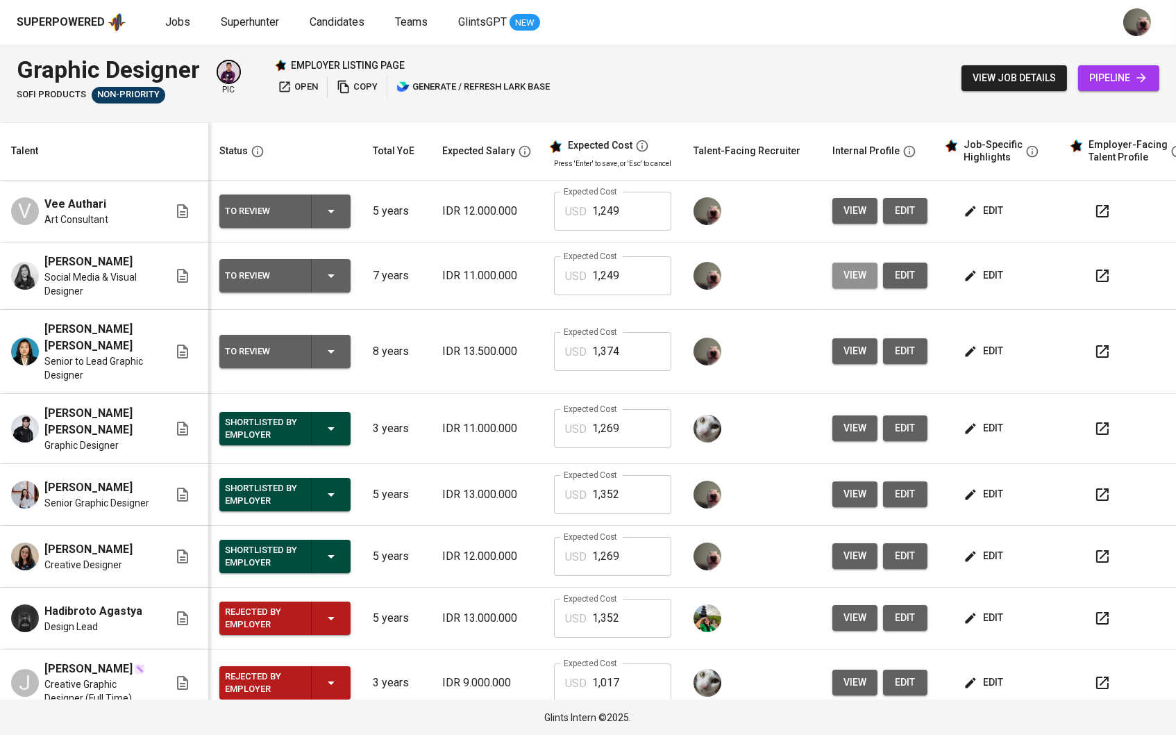
click at [862, 266] on button "view" at bounding box center [855, 275] width 45 height 26
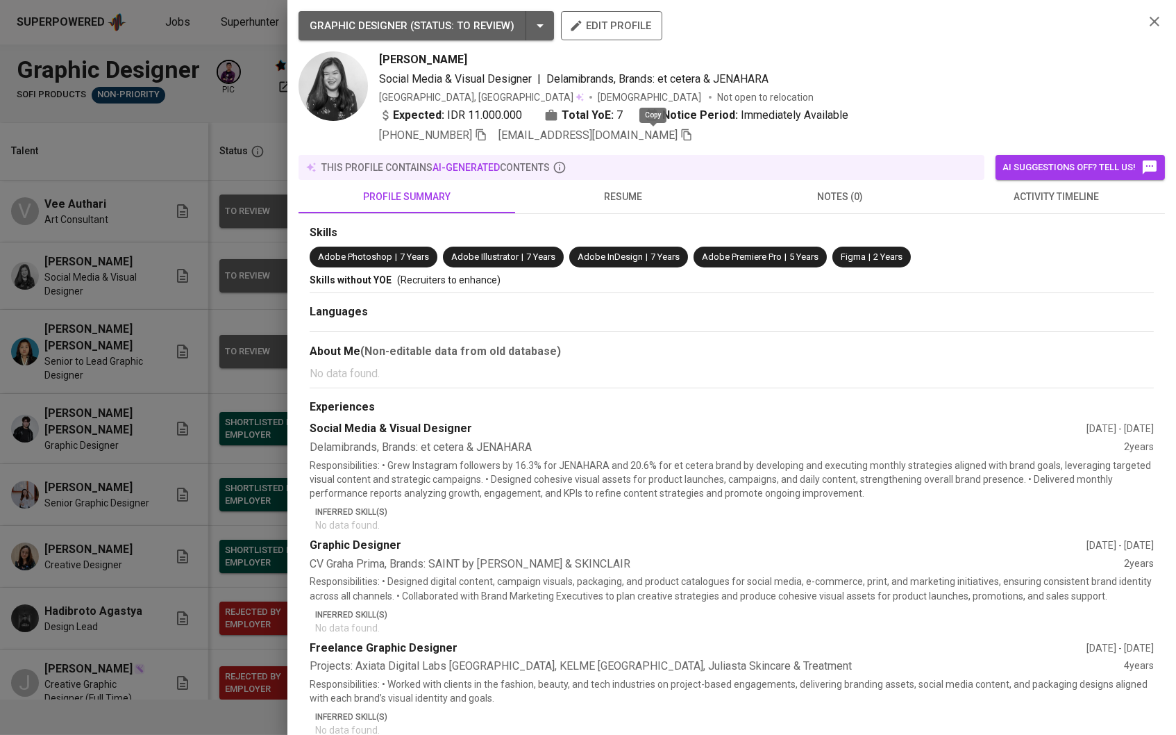
click at [682, 137] on icon "button" at bounding box center [687, 135] width 10 height 12
click at [237, 136] on div at bounding box center [588, 367] width 1176 height 735
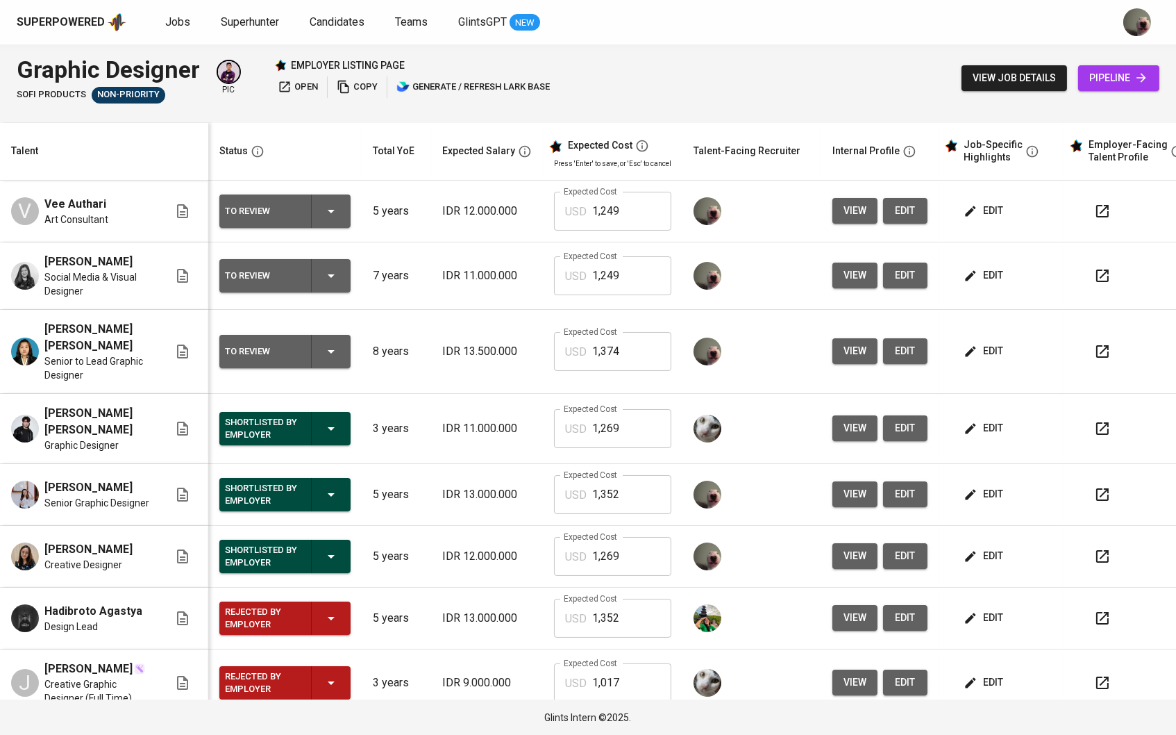
click at [867, 342] on span "view" at bounding box center [855, 350] width 23 height 17
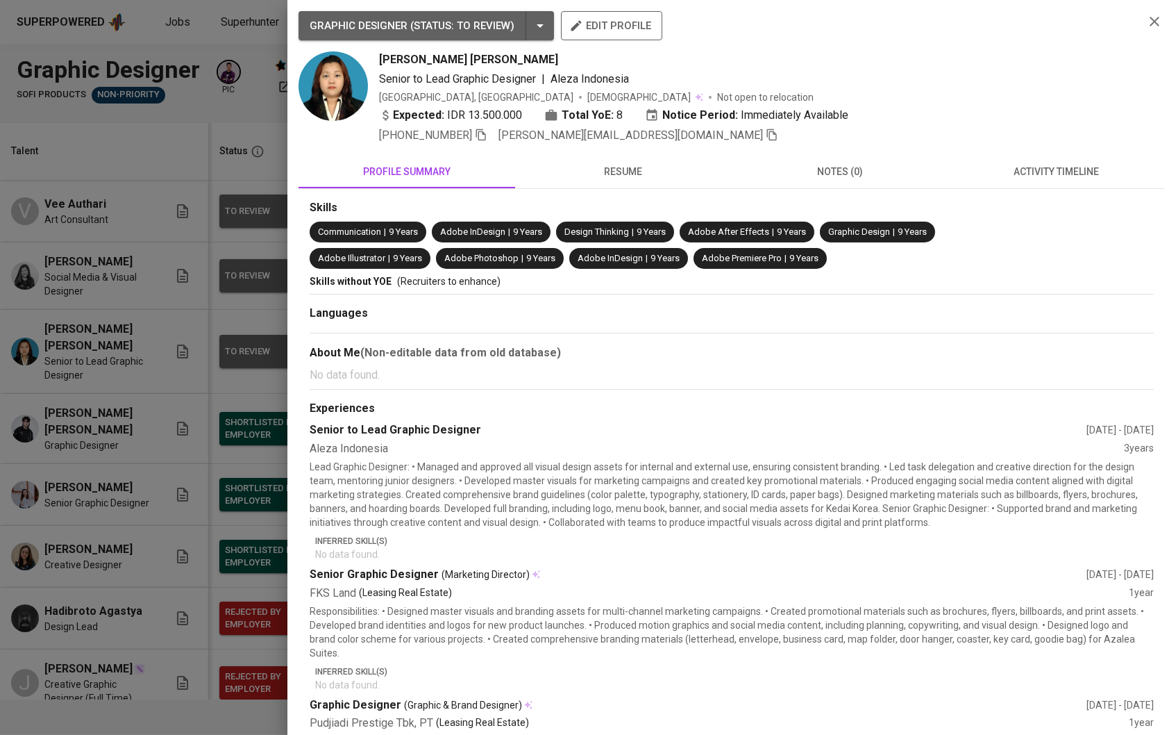
click at [766, 133] on icon "button" at bounding box center [772, 134] width 12 height 12
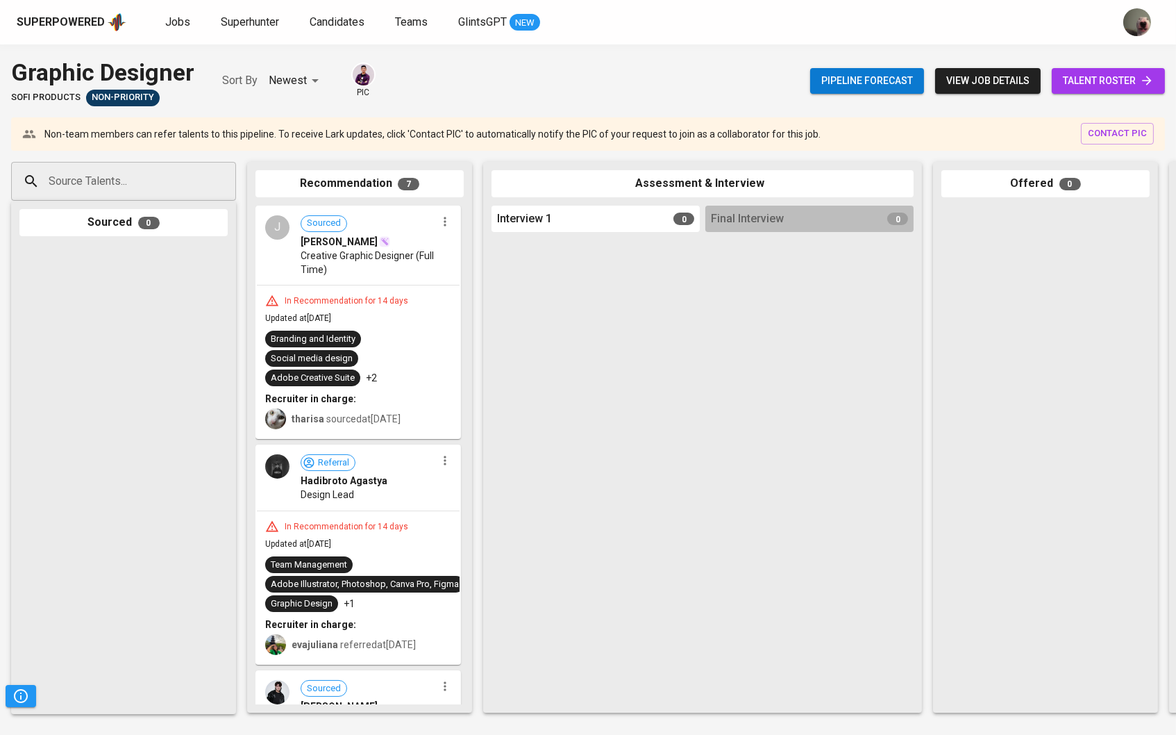
click at [193, 175] on div "Source Talents..." at bounding box center [123, 181] width 225 height 39
paste input "[EMAIL_ADDRESS][DOMAIN_NAME]"
type input "[EMAIL_ADDRESS][DOMAIN_NAME]"
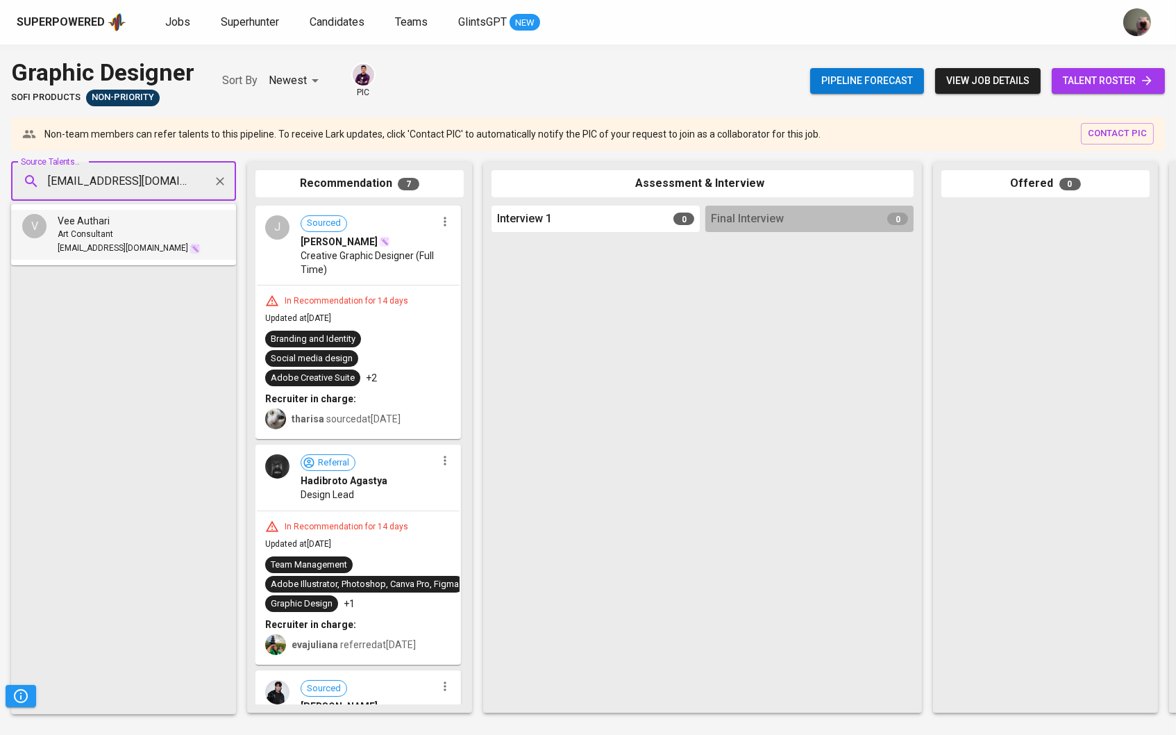
click at [98, 226] on span "Vee Authari" at bounding box center [84, 221] width 52 height 14
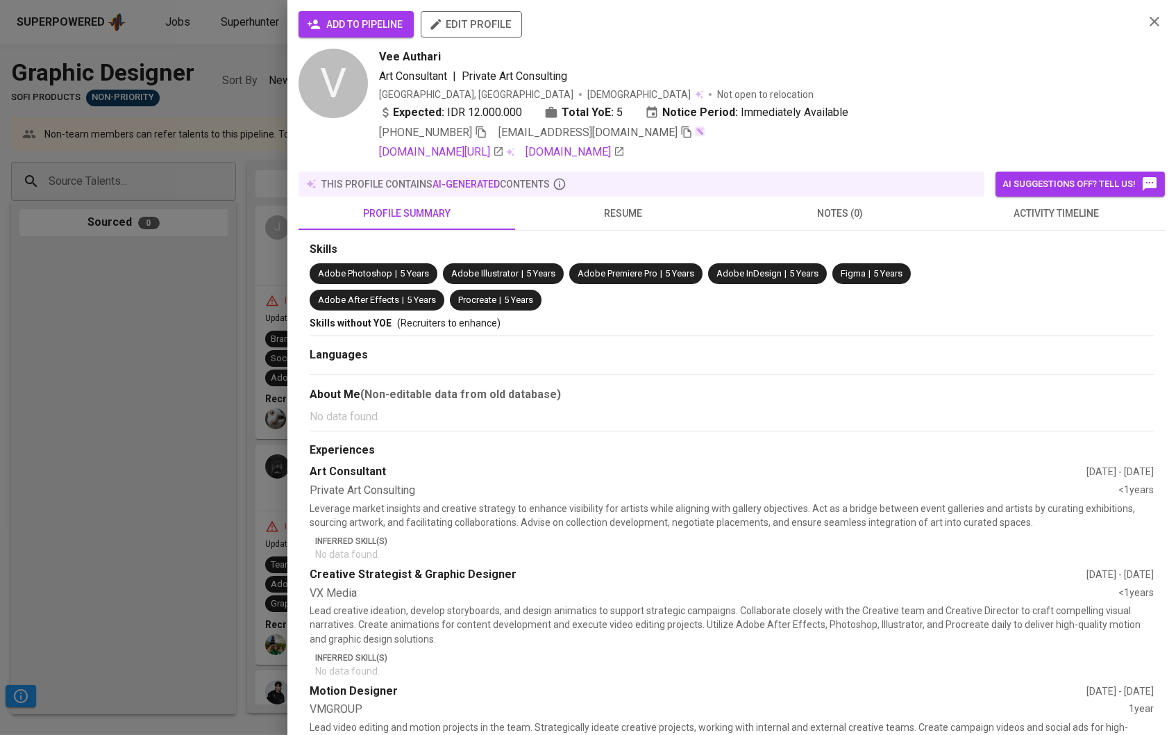
click at [390, 21] on span "add to pipeline" at bounding box center [356, 24] width 93 height 17
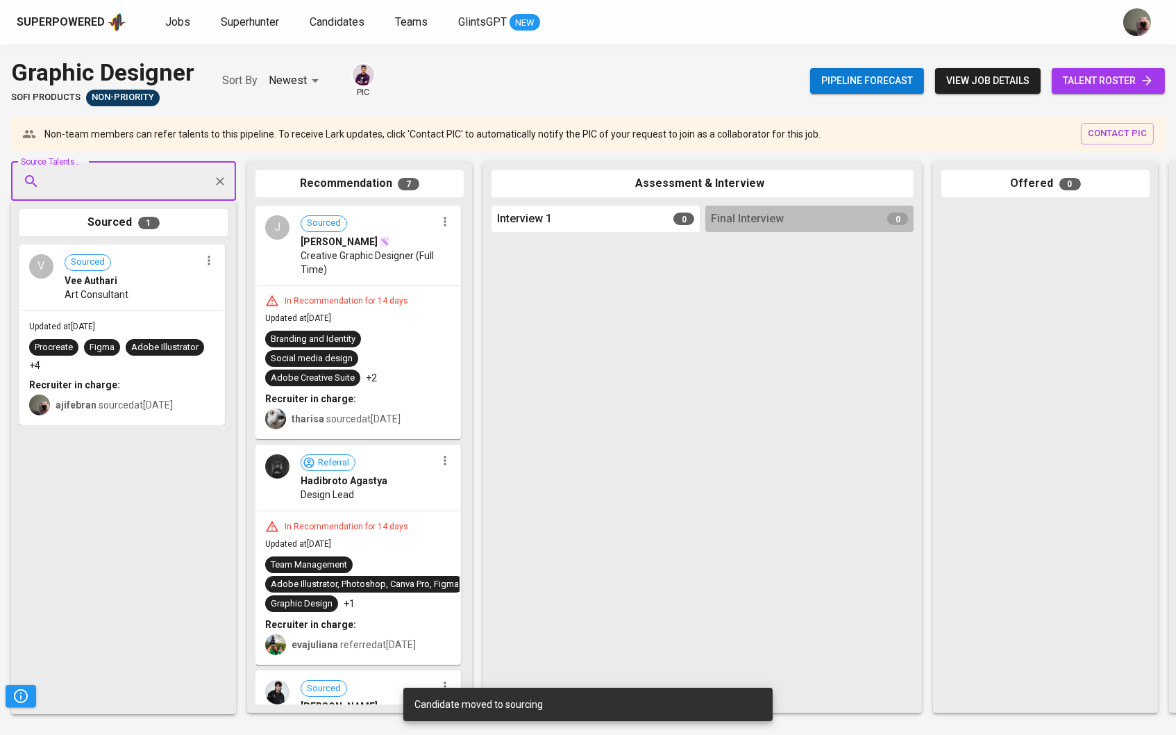
paste input "[EMAIL_ADDRESS][DOMAIN_NAME]"
type input "[EMAIL_ADDRESS][DOMAIN_NAME]"
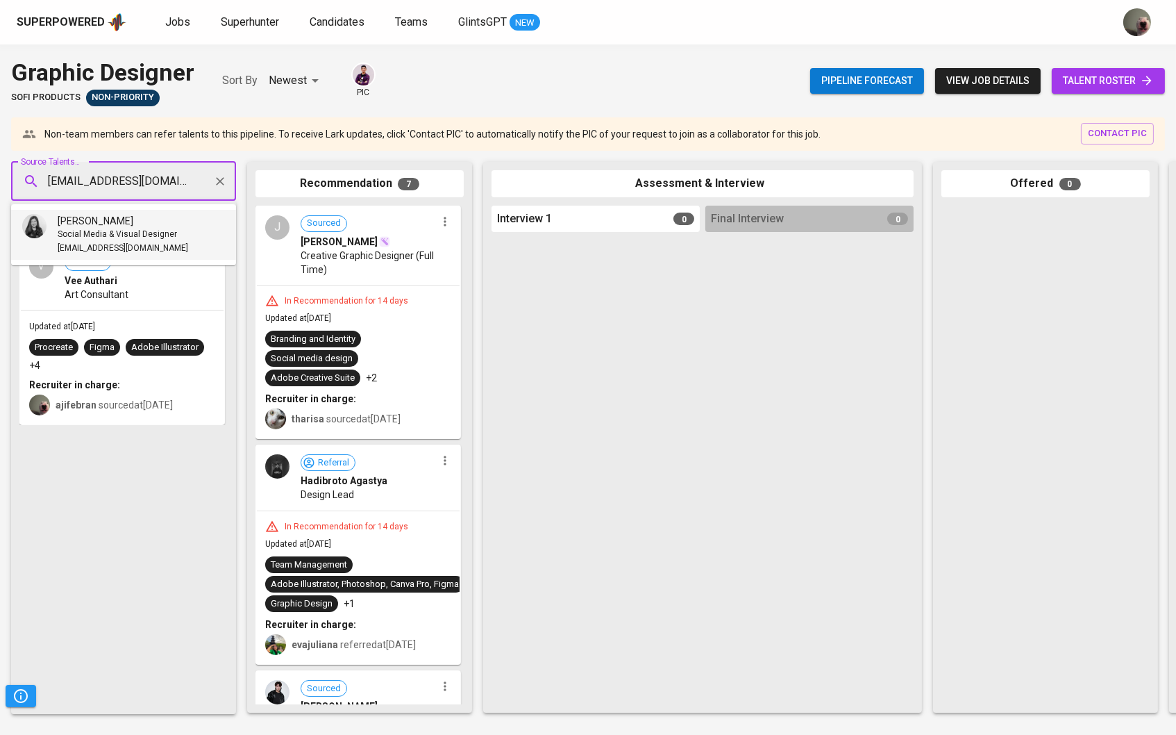
click at [68, 228] on span "Social Media & Visual Designer" at bounding box center [117, 235] width 119 height 14
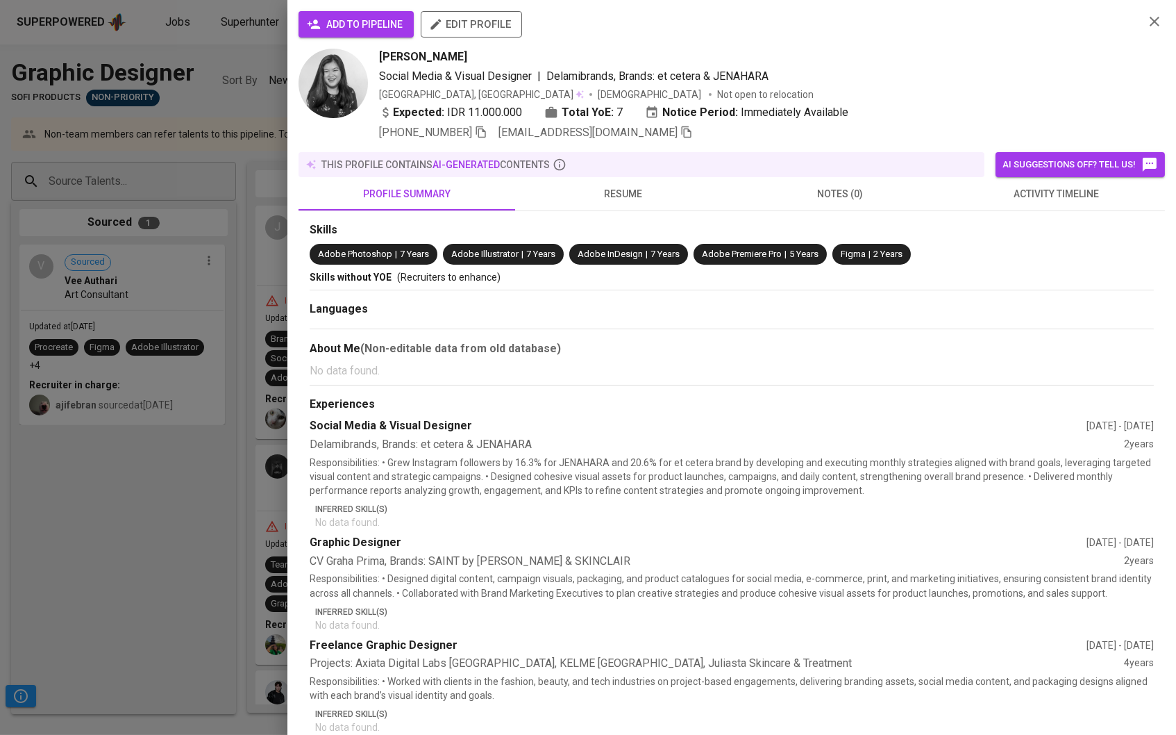
click at [366, 7] on div "add to pipeline edit profile [PERSON_NAME] Social Media & Visual Designer | [PE…" at bounding box center [731, 367] width 889 height 735
click at [367, 28] on span "add to pipeline" at bounding box center [356, 24] width 93 height 17
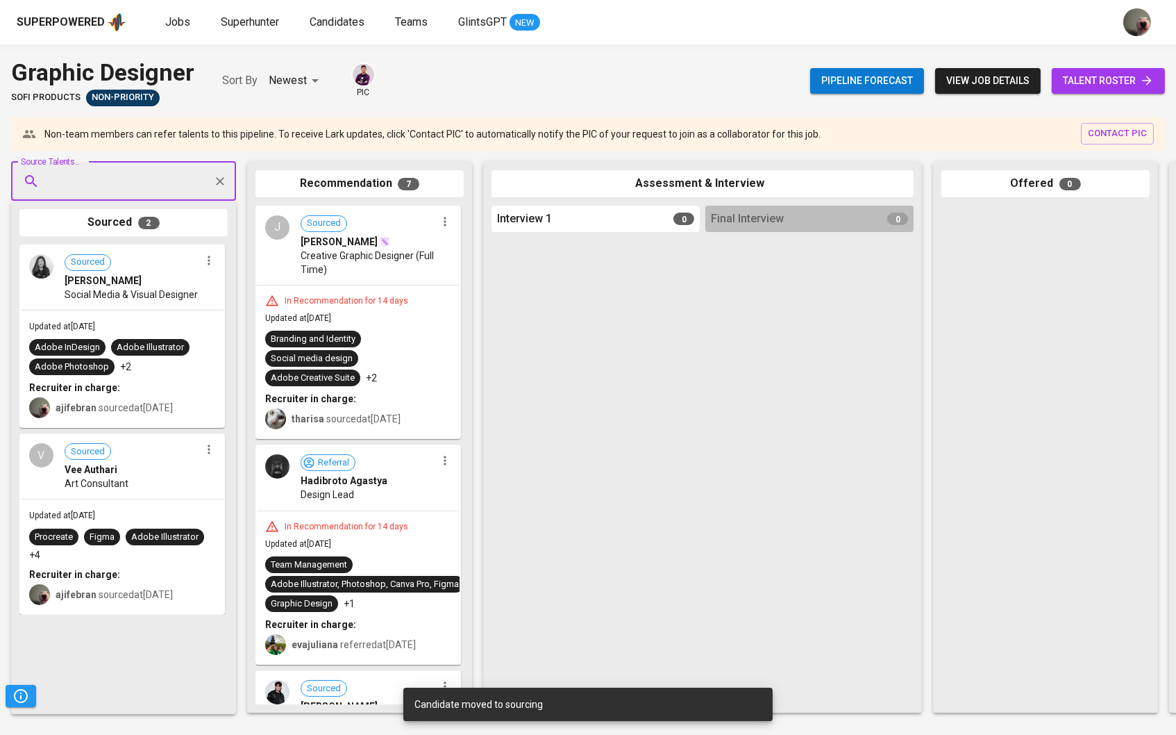
paste input "[PERSON_NAME][EMAIL_ADDRESS][DOMAIN_NAME]"
type input "[PERSON_NAME][EMAIL_ADDRESS][DOMAIN_NAME]"
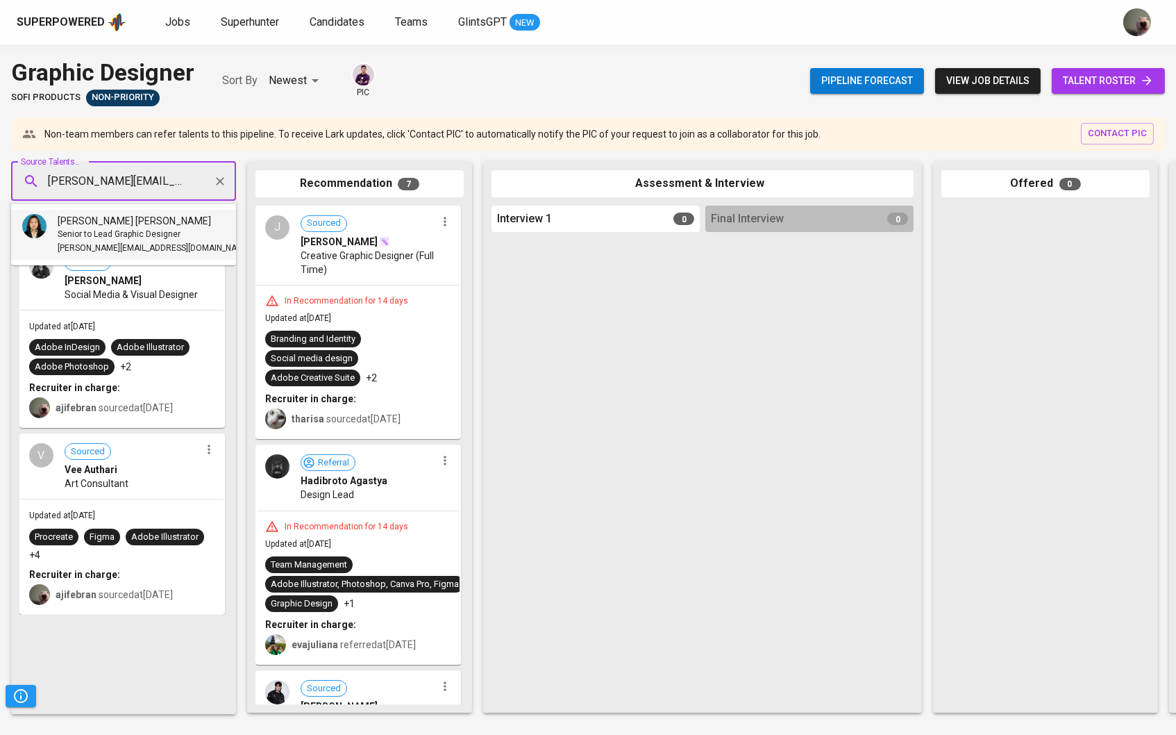
click at [151, 221] on div "[PERSON_NAME] [PERSON_NAME]" at bounding box center [154, 221] width 193 height 14
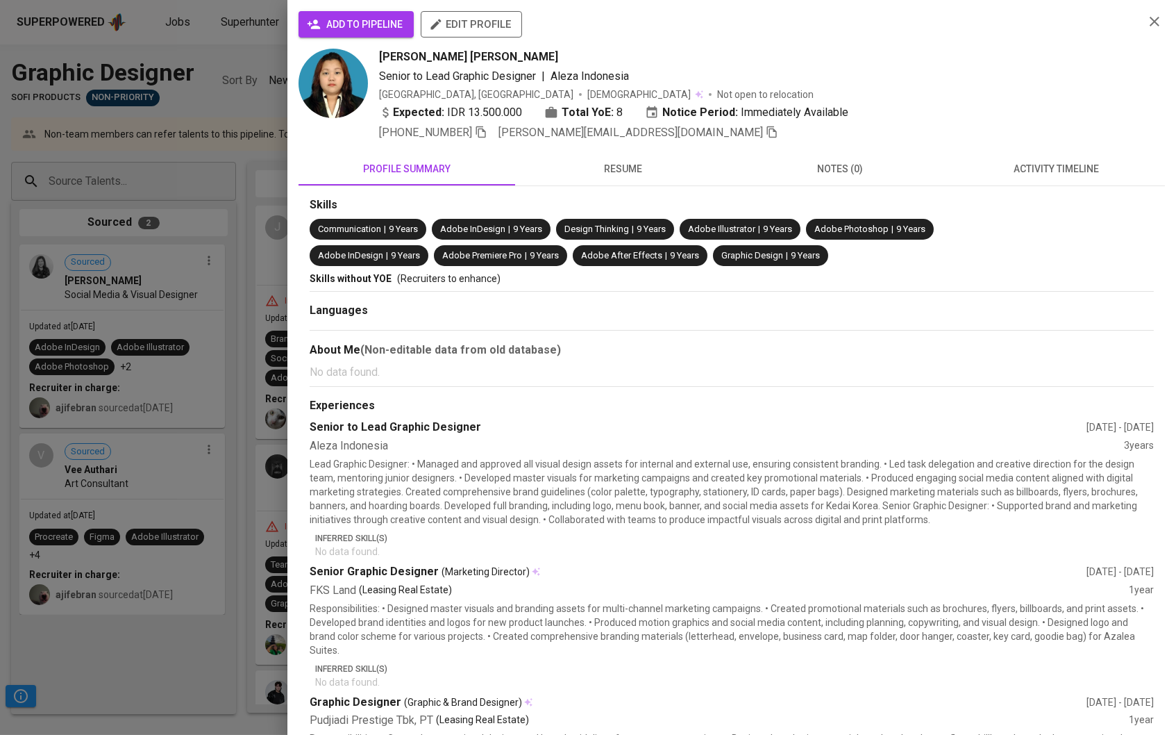
click at [353, 19] on span "add to pipeline" at bounding box center [356, 24] width 93 height 17
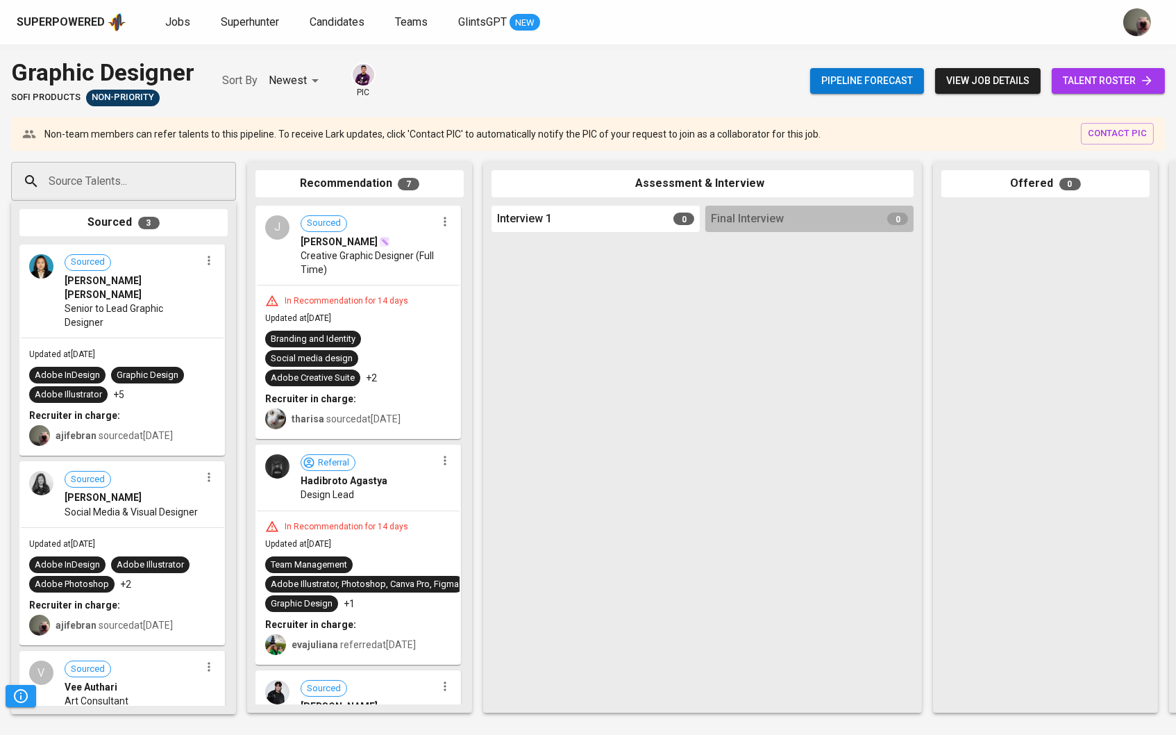
click at [194, 19] on div "Jobs Superhunter Candidates Teams GlintsGPT NEW" at bounding box center [352, 22] width 375 height 17
click at [185, 22] on span "Jobs" at bounding box center [177, 21] width 25 height 13
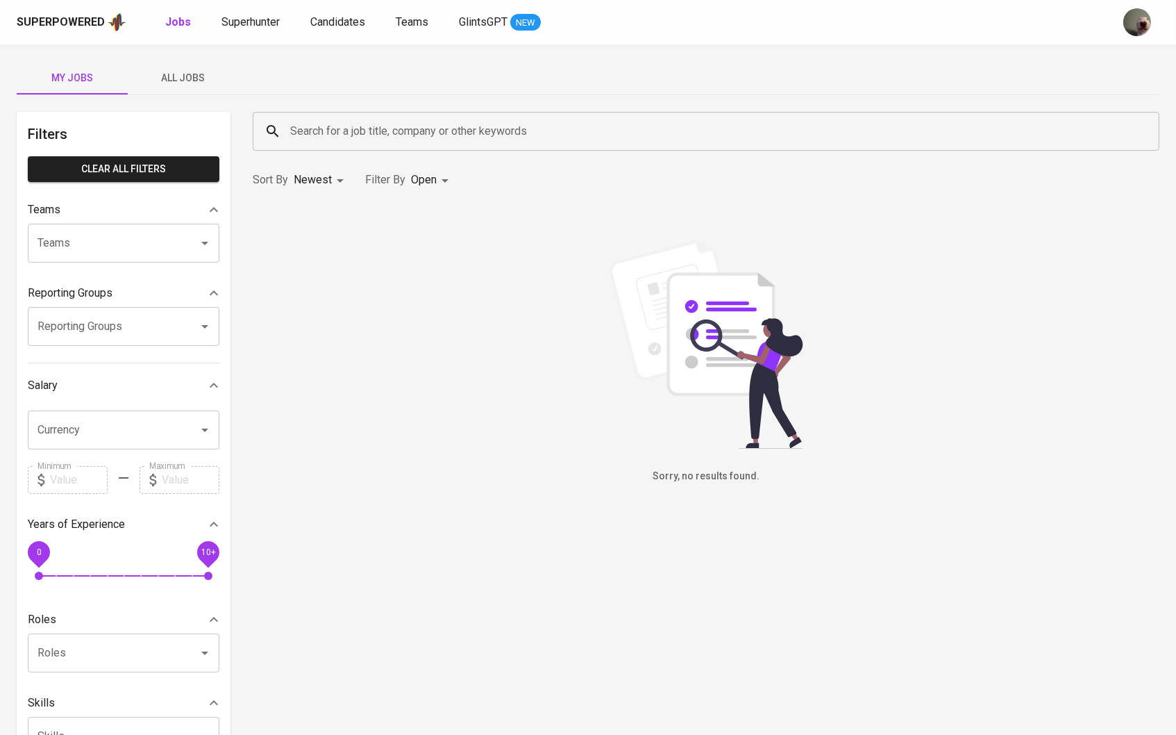
click at [172, 93] on button "All Jobs" at bounding box center [183, 77] width 111 height 33
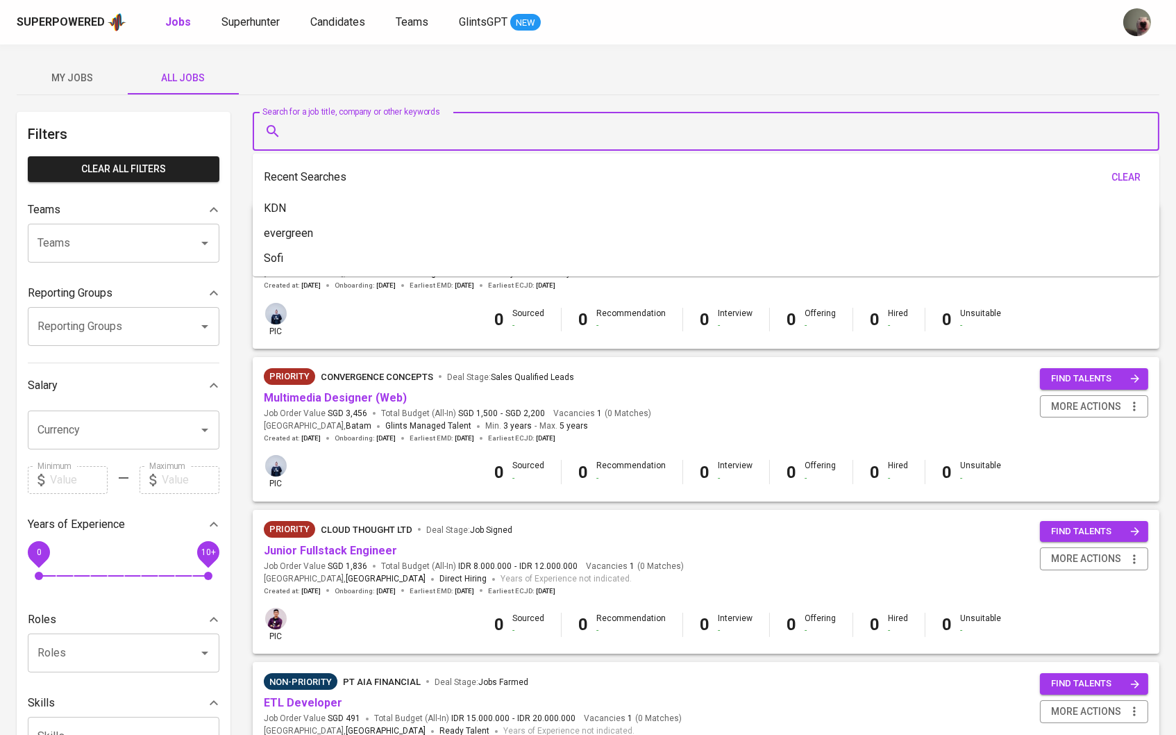
click at [314, 128] on input "Search for a job title, company or other keywords" at bounding box center [710, 131] width 846 height 26
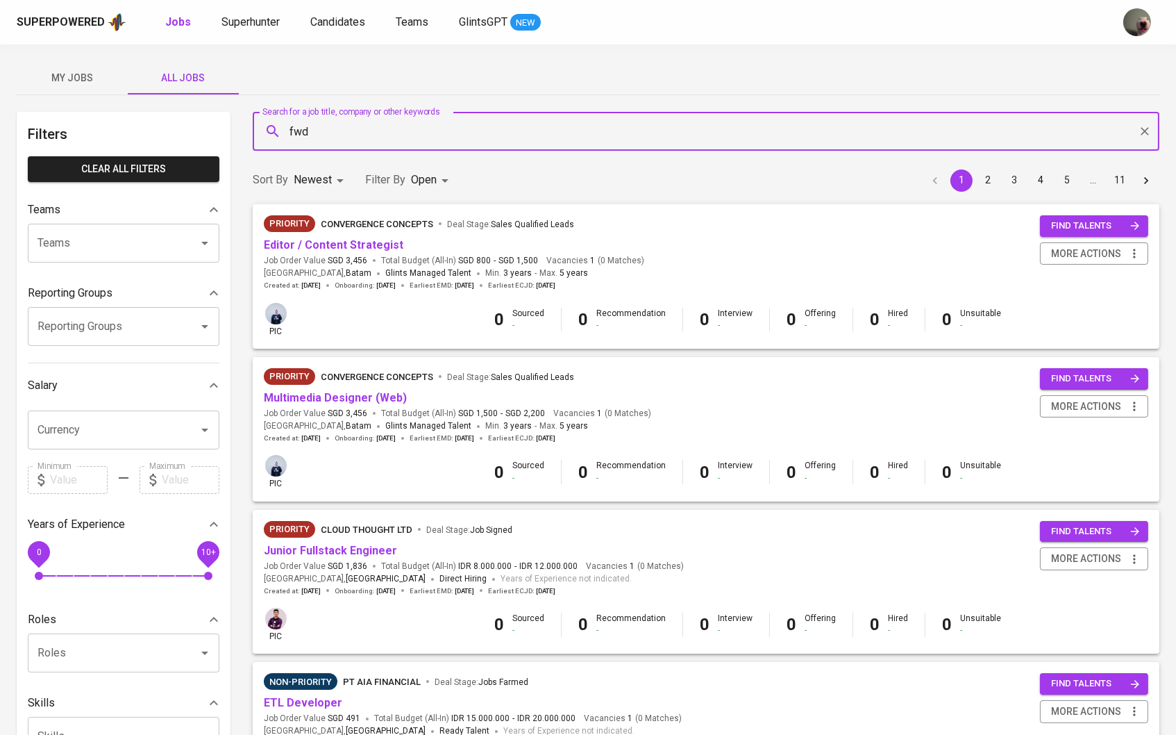
type input "fwd"
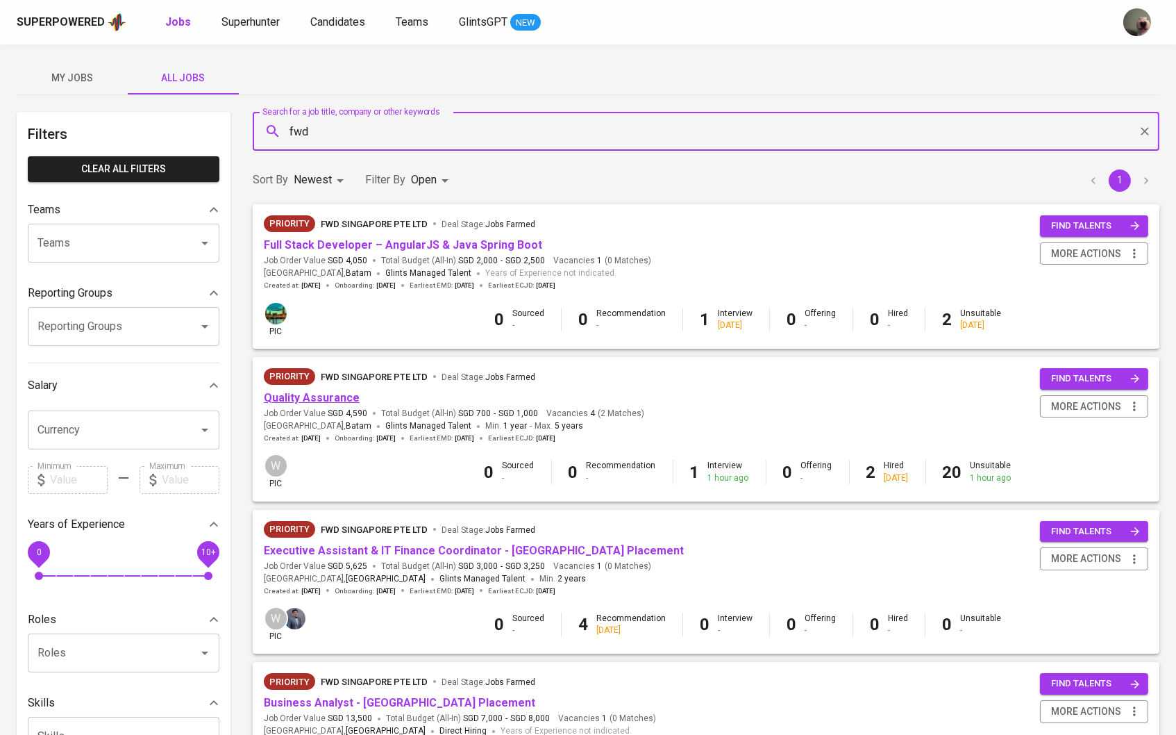
click at [333, 391] on link "Quality Assurance" at bounding box center [312, 397] width 96 height 13
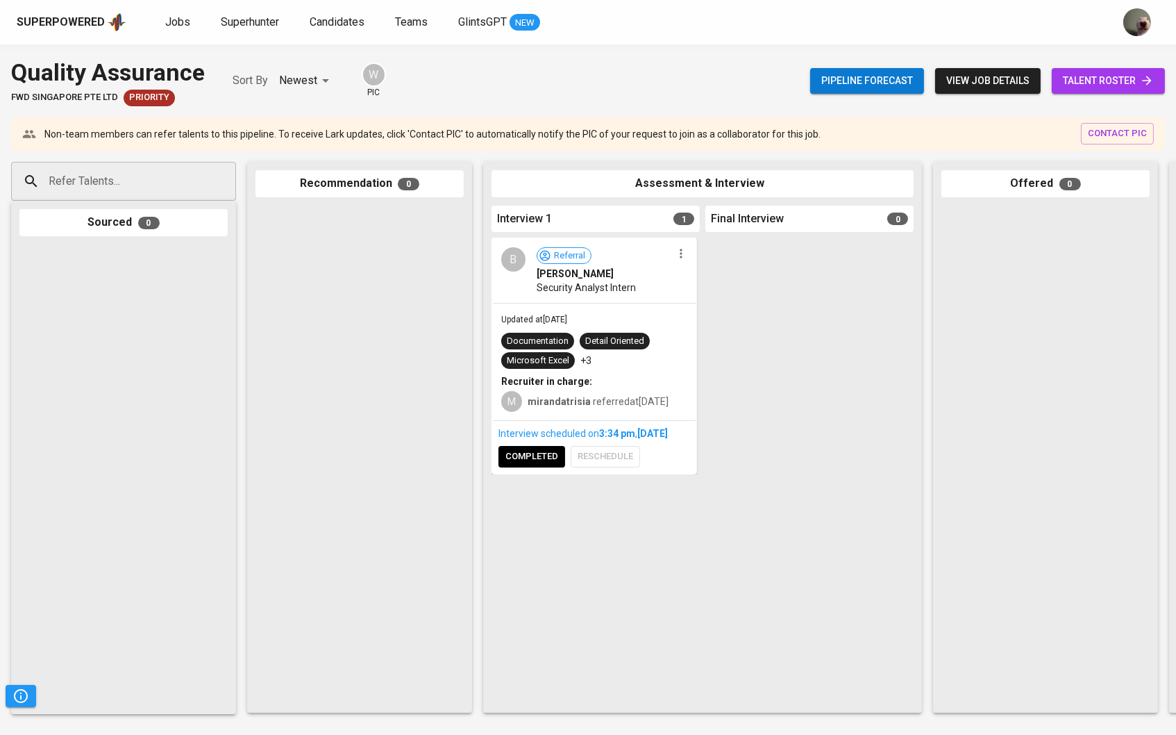
click at [1098, 88] on span "talent roster" at bounding box center [1108, 80] width 91 height 17
